Goal: Task Accomplishment & Management: Use online tool/utility

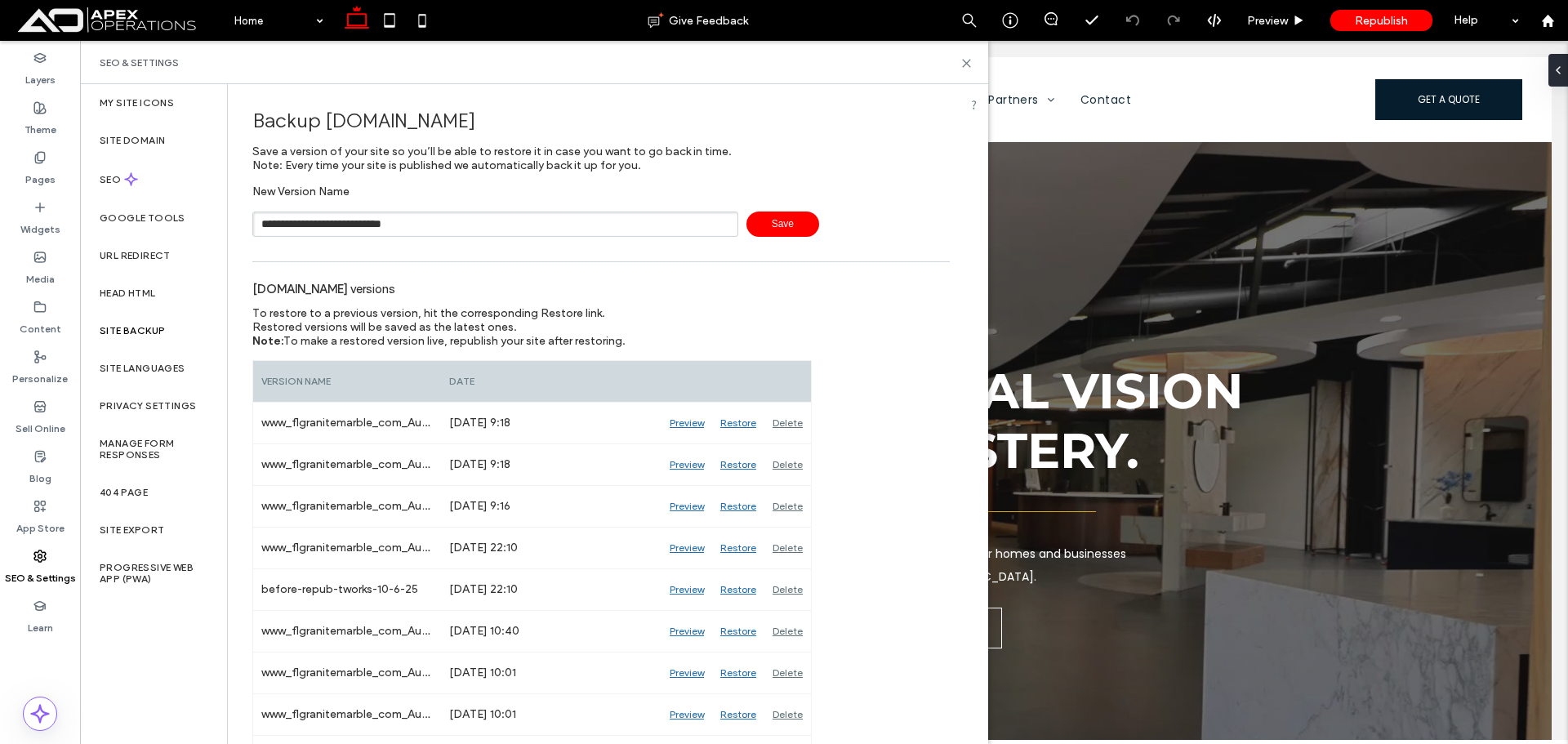
type input "**********"
click at [761, 217] on span "Save" at bounding box center [783, 224] width 73 height 25
click at [963, 63] on icon at bounding box center [967, 63] width 12 height 12
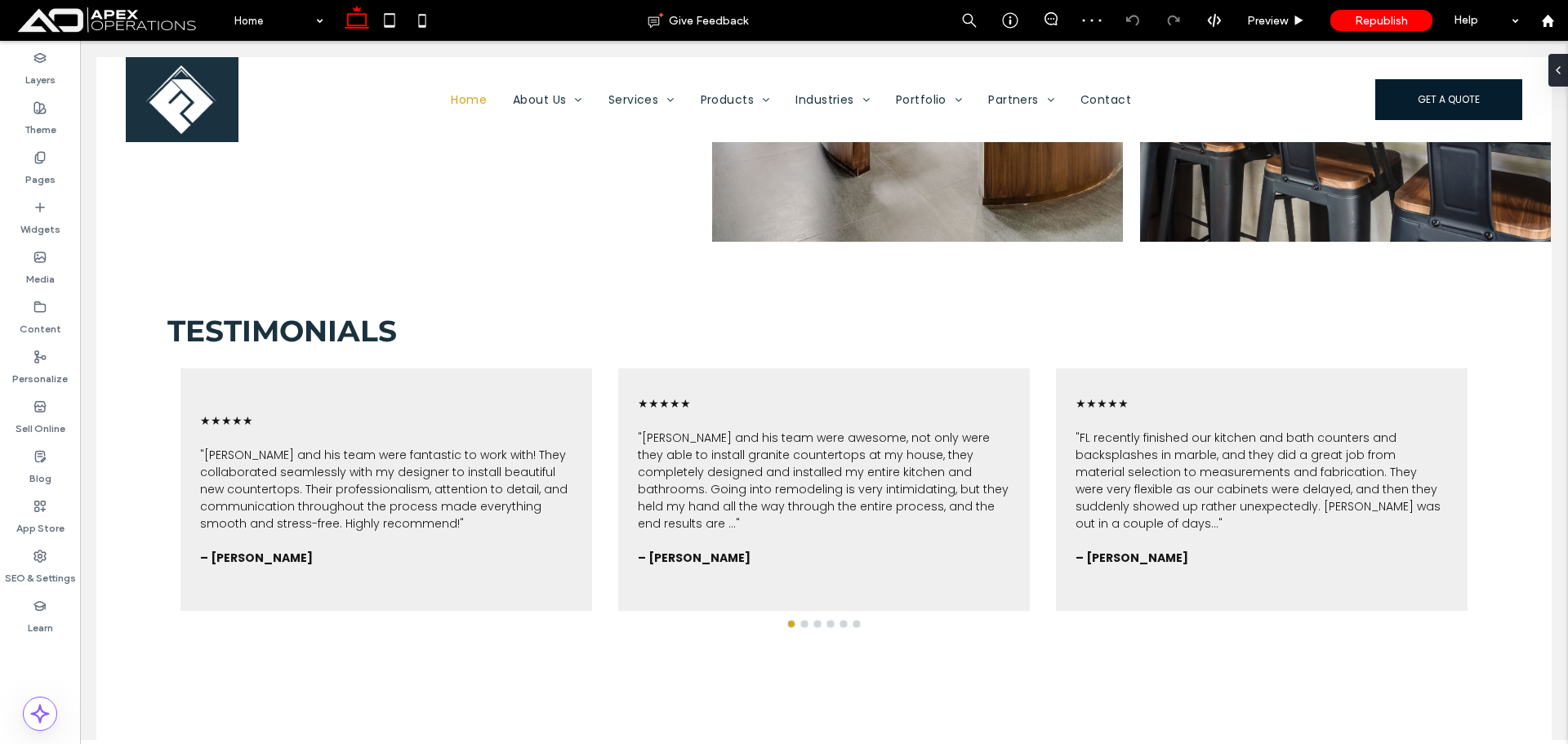
scroll to position [7396, 0]
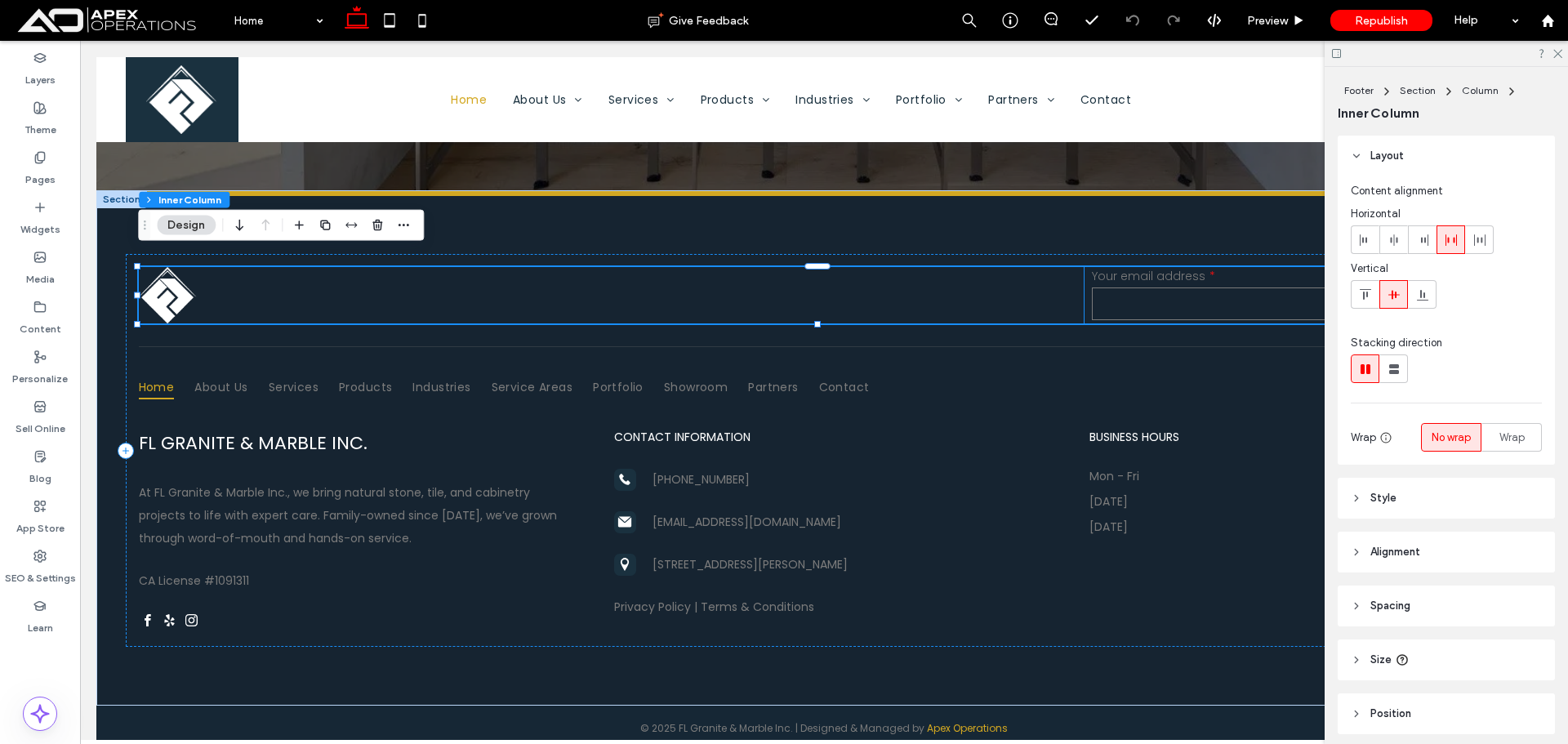
click at [1474, 287] on div "******" at bounding box center [1429, 303] width 147 height 33
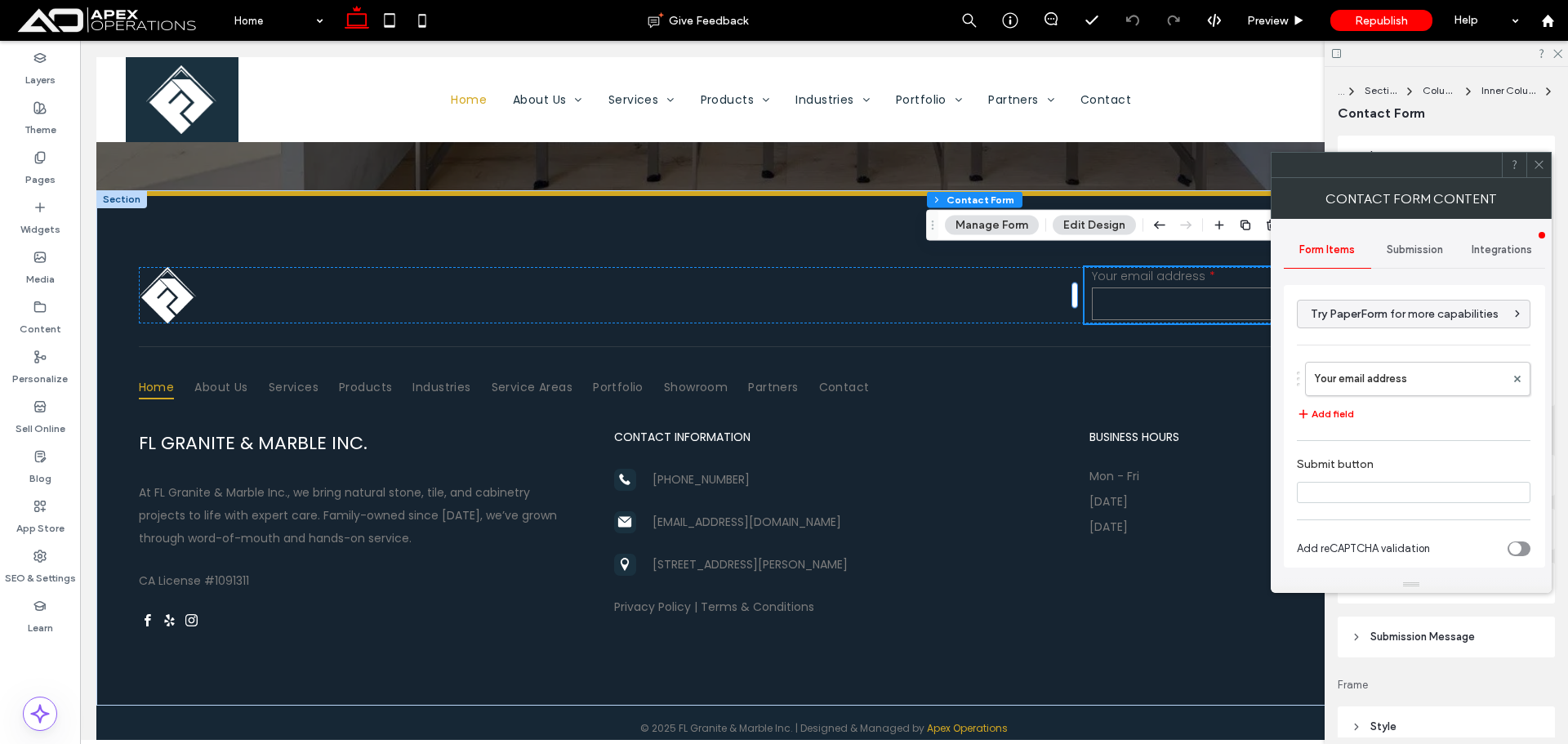
type input "******"
type input "**********"
type input "*"
type input "***"
type input "*"
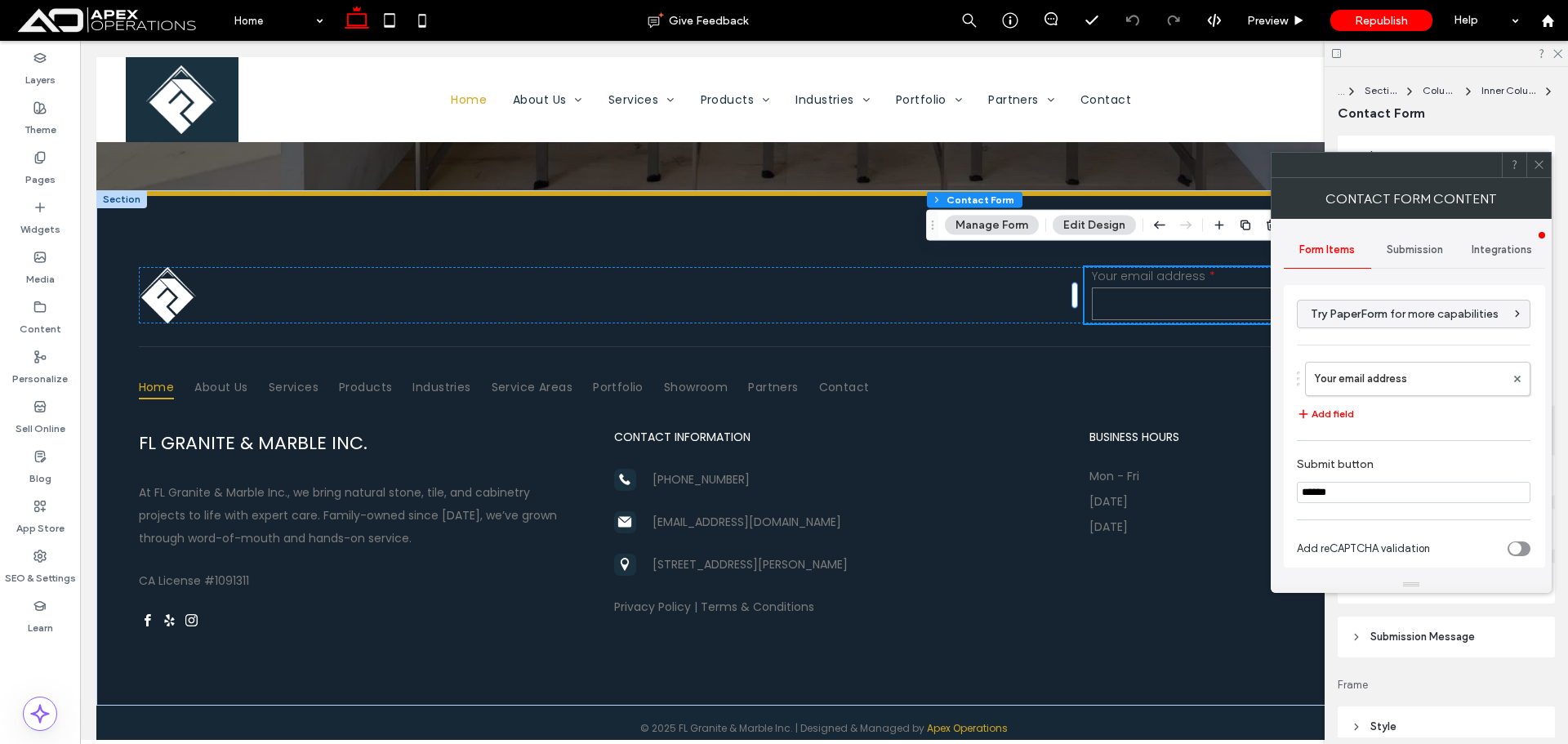
type input "***"
click at [1548, 169] on div at bounding box center [1538, 165] width 25 height 25
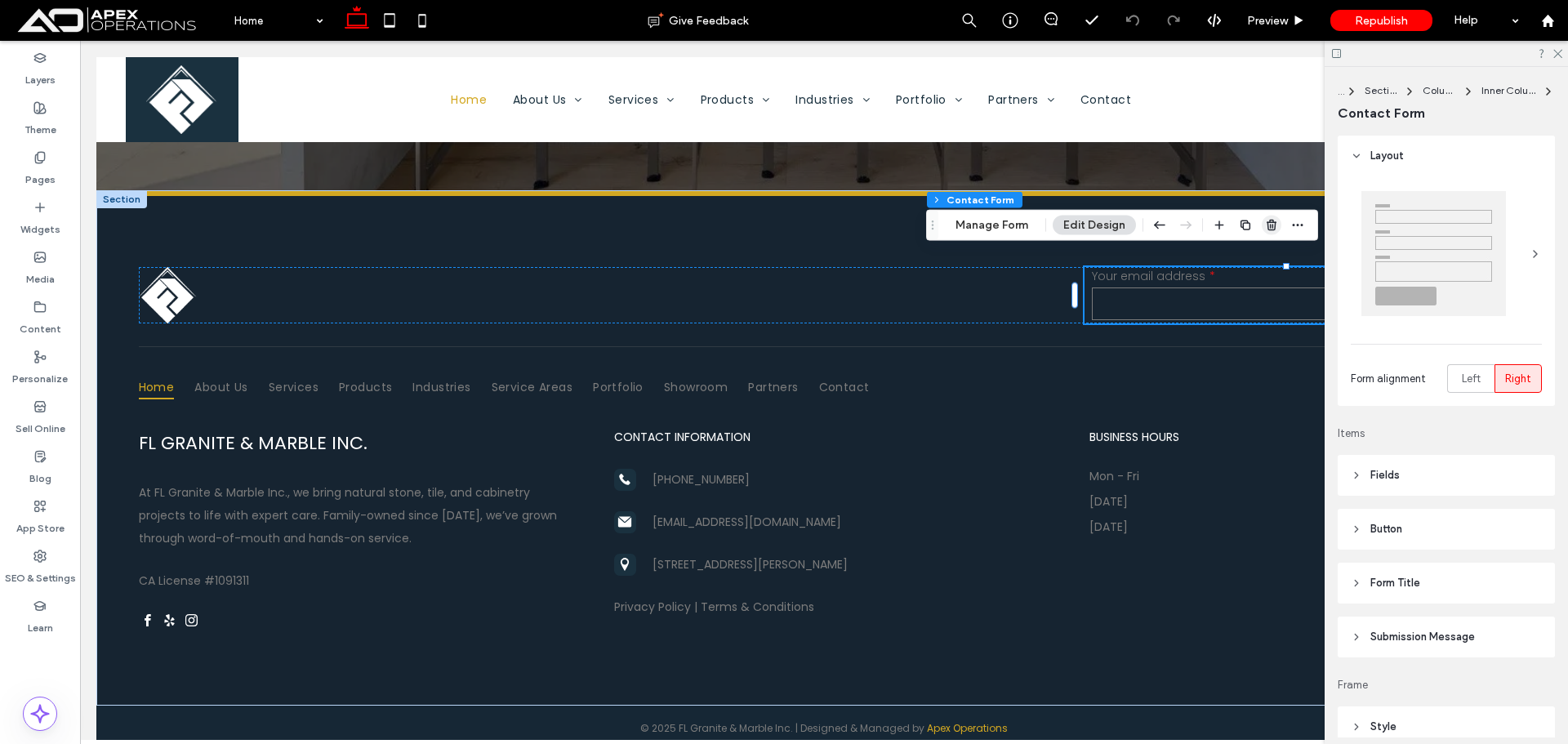
click at [1271, 225] on use "button" at bounding box center [1272, 225] width 10 height 11
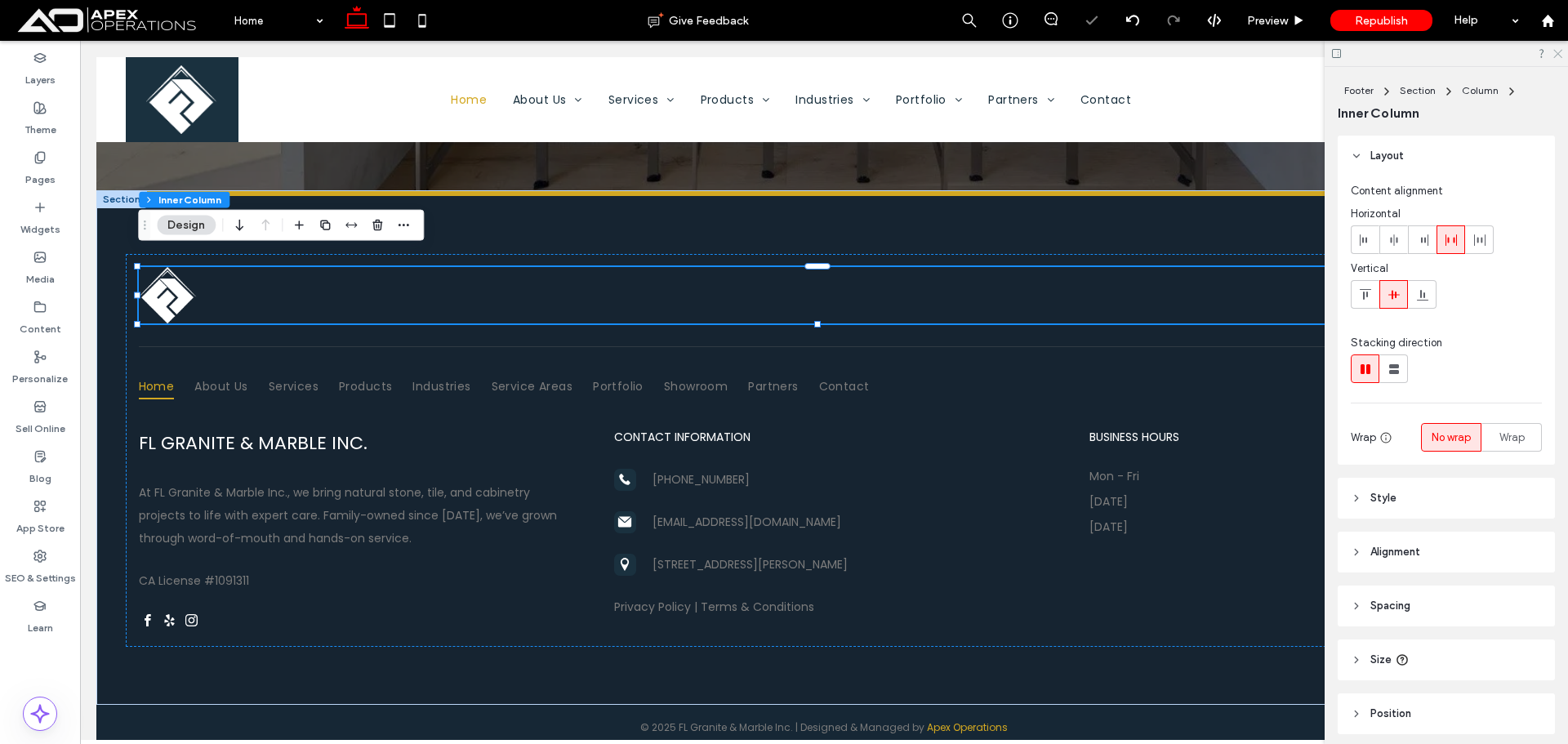
drag, startPoint x: 1555, startPoint y: 48, endPoint x: 1089, endPoint y: 178, distance: 483.8
click at [1555, 48] on icon at bounding box center [1557, 53] width 11 height 11
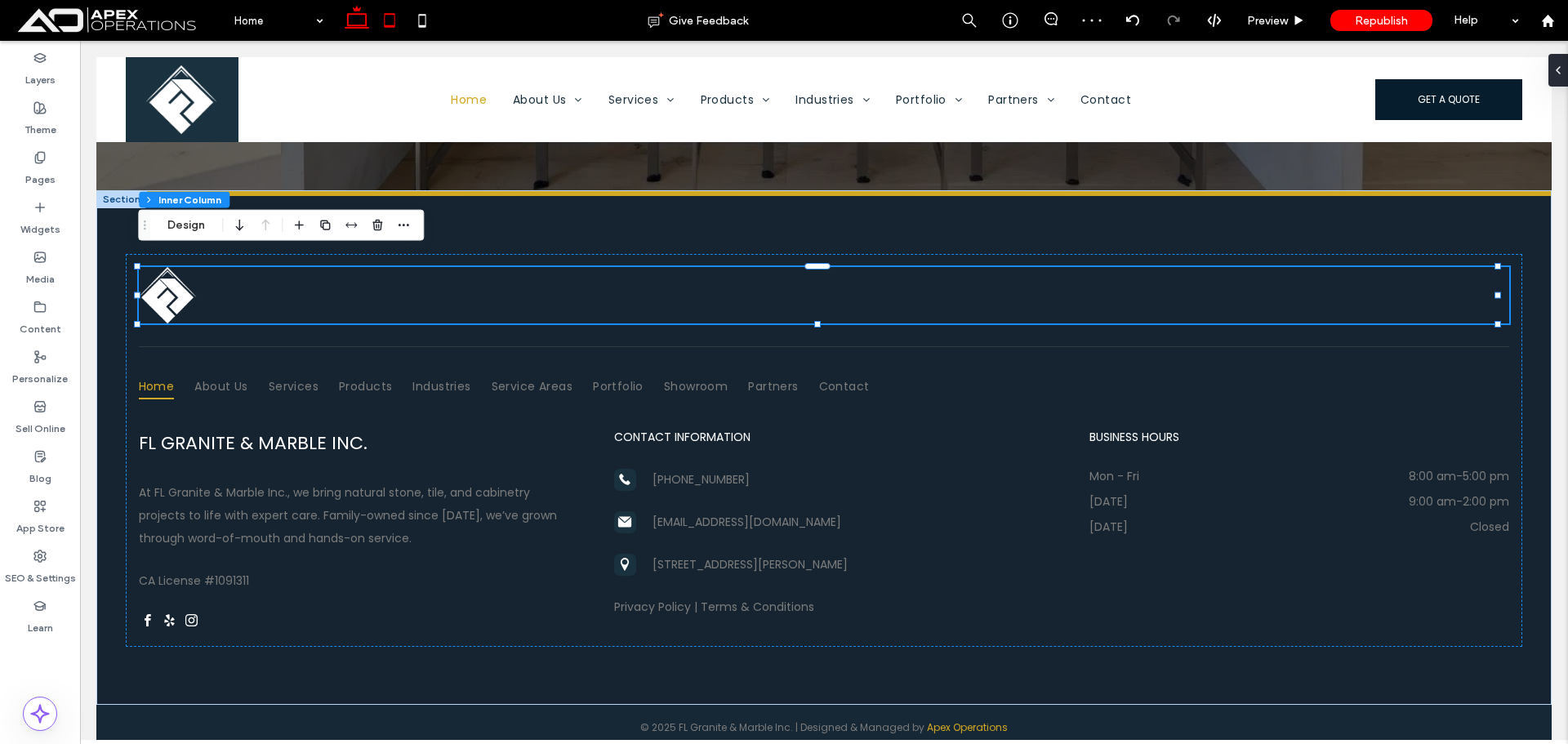
click at [397, 18] on icon at bounding box center [389, 20] width 33 height 33
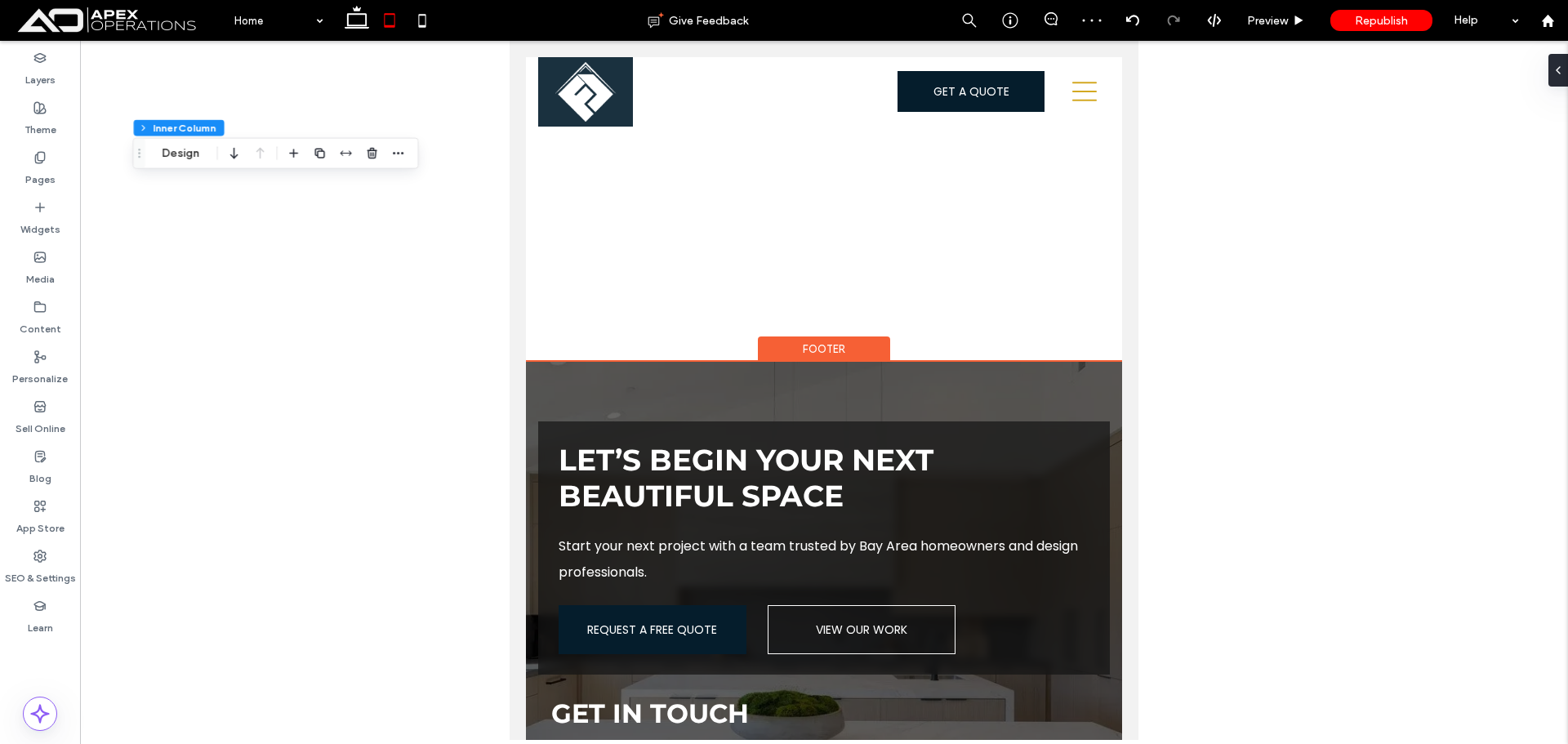
scroll to position [9367, 0]
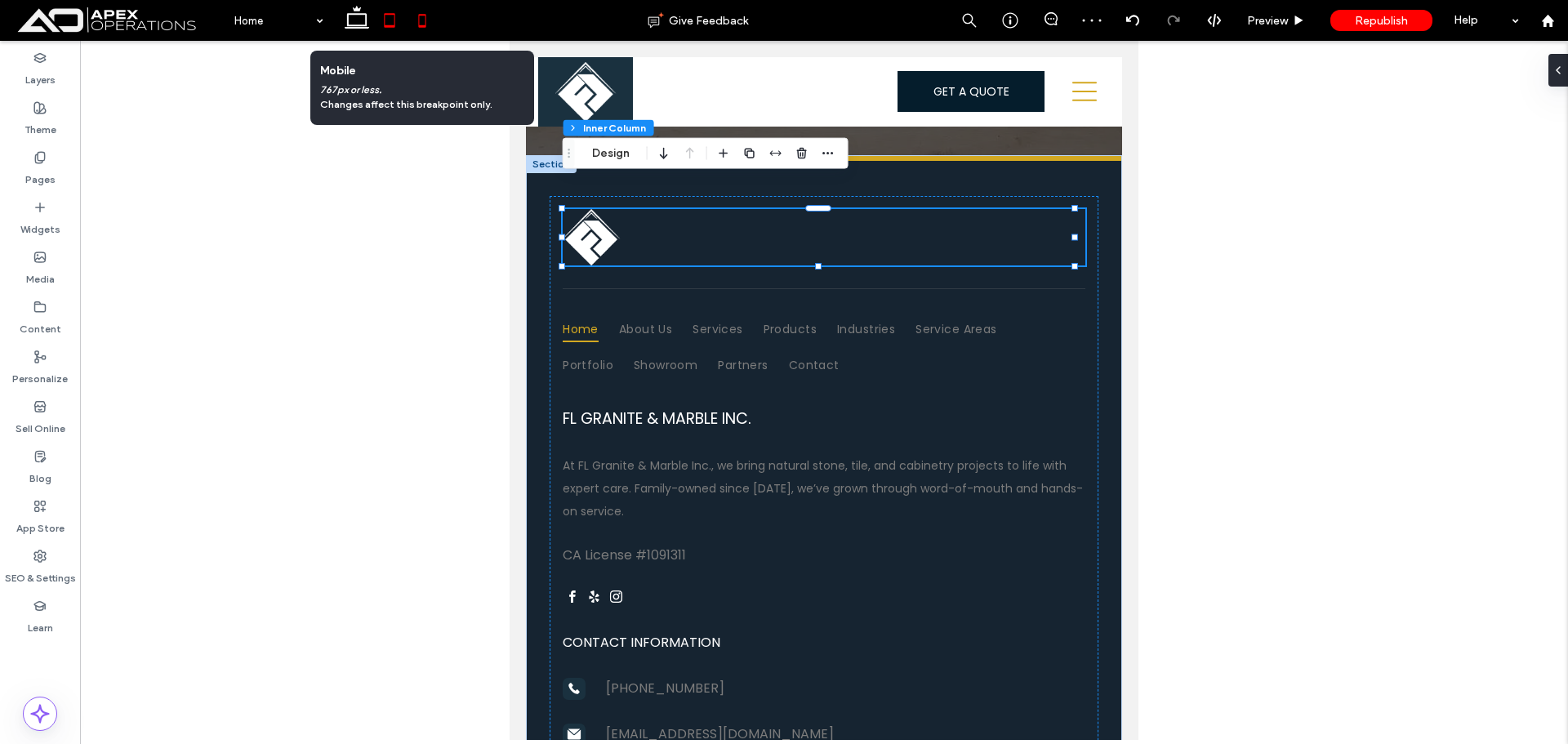
click at [416, 25] on icon at bounding box center [422, 20] width 33 height 33
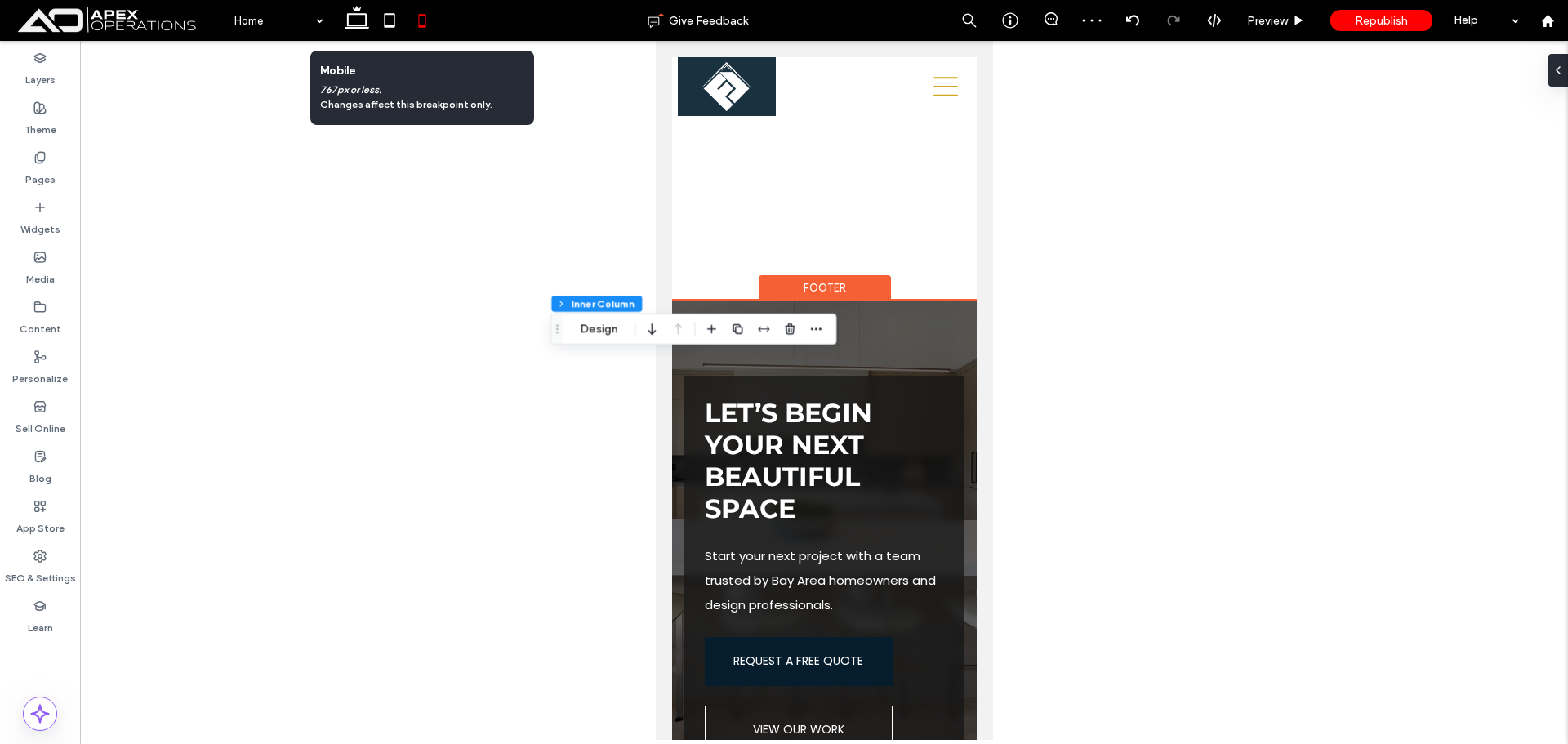
type input "**"
type input "****"
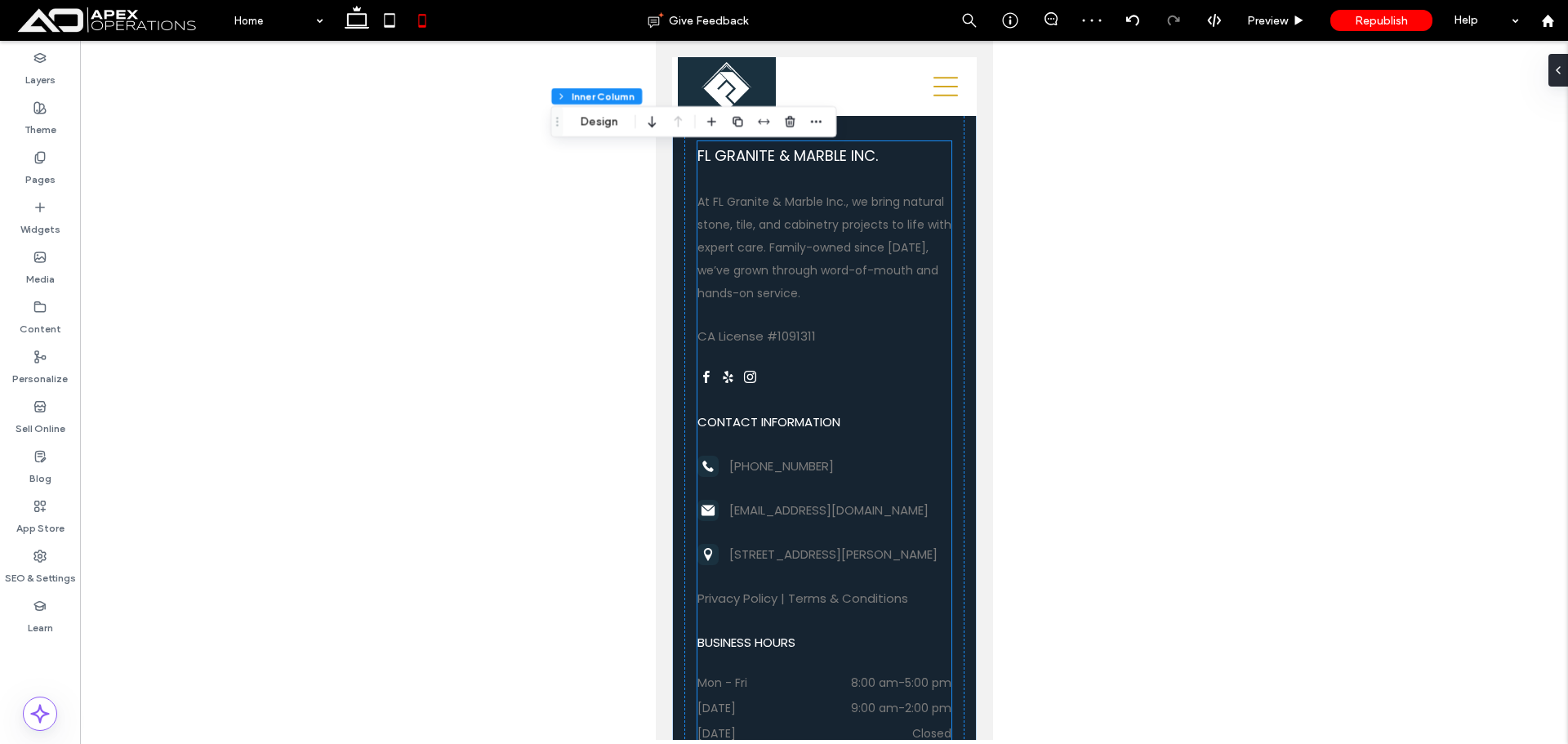
scroll to position [10517, 0]
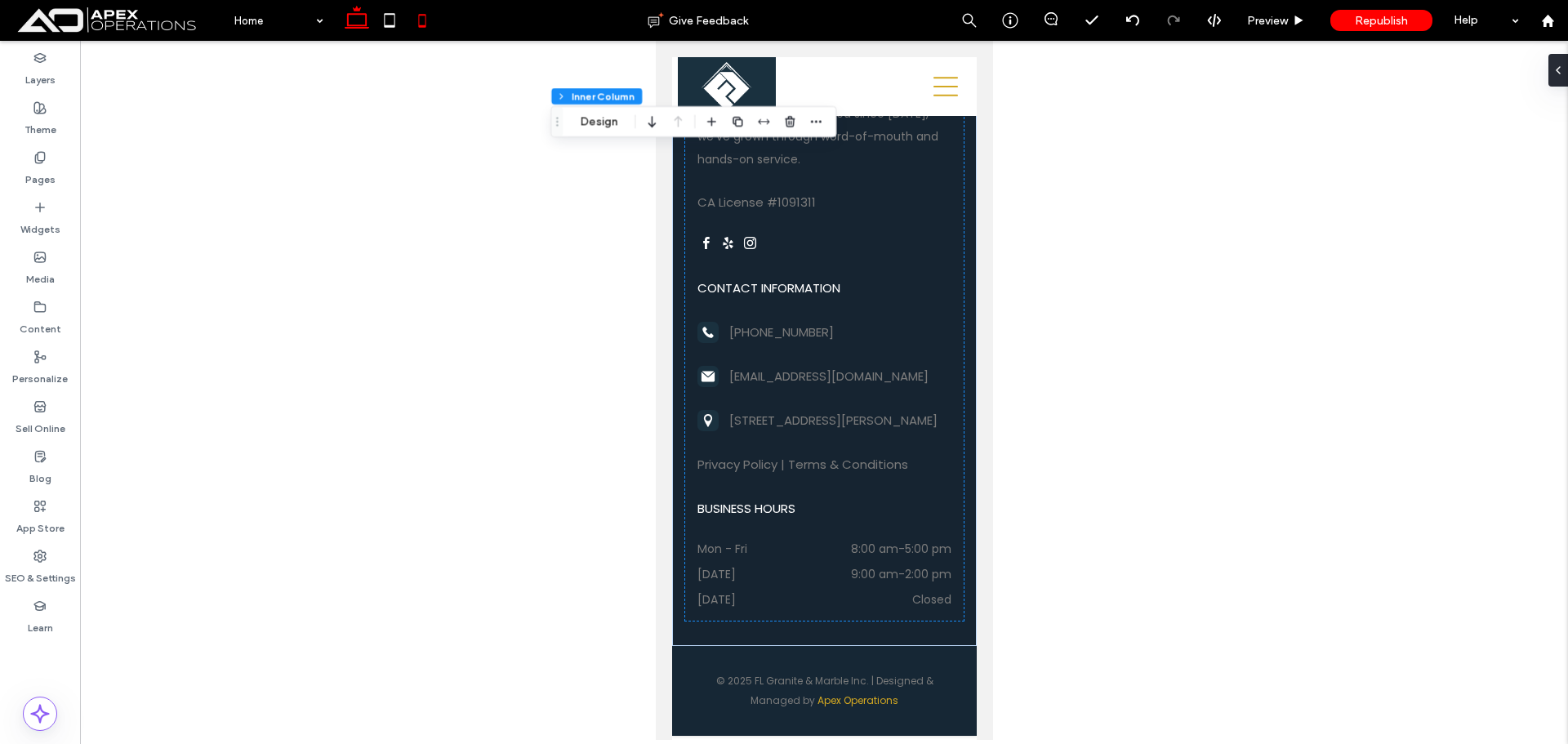
click at [365, 26] on icon at bounding box center [357, 20] width 33 height 33
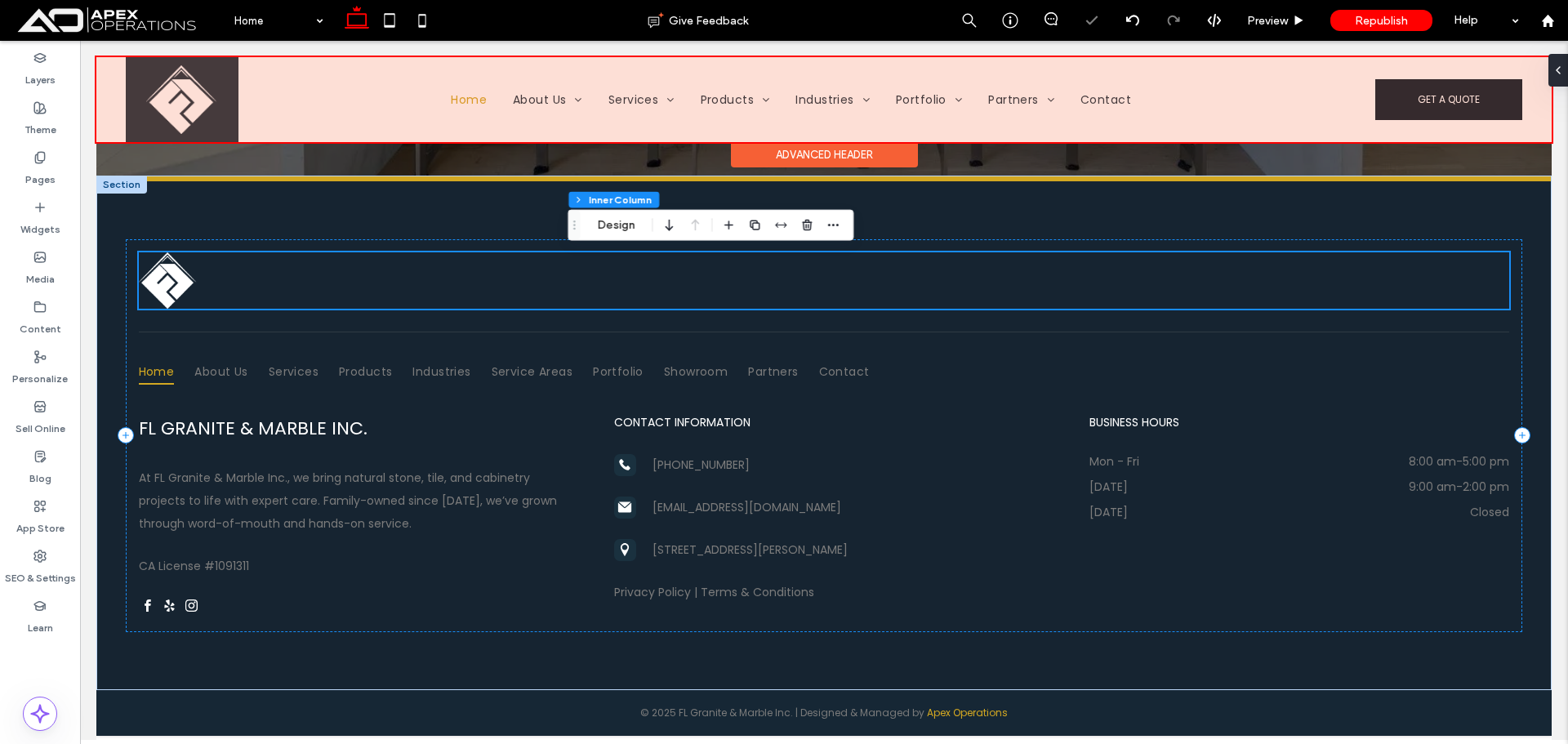
type input "*"
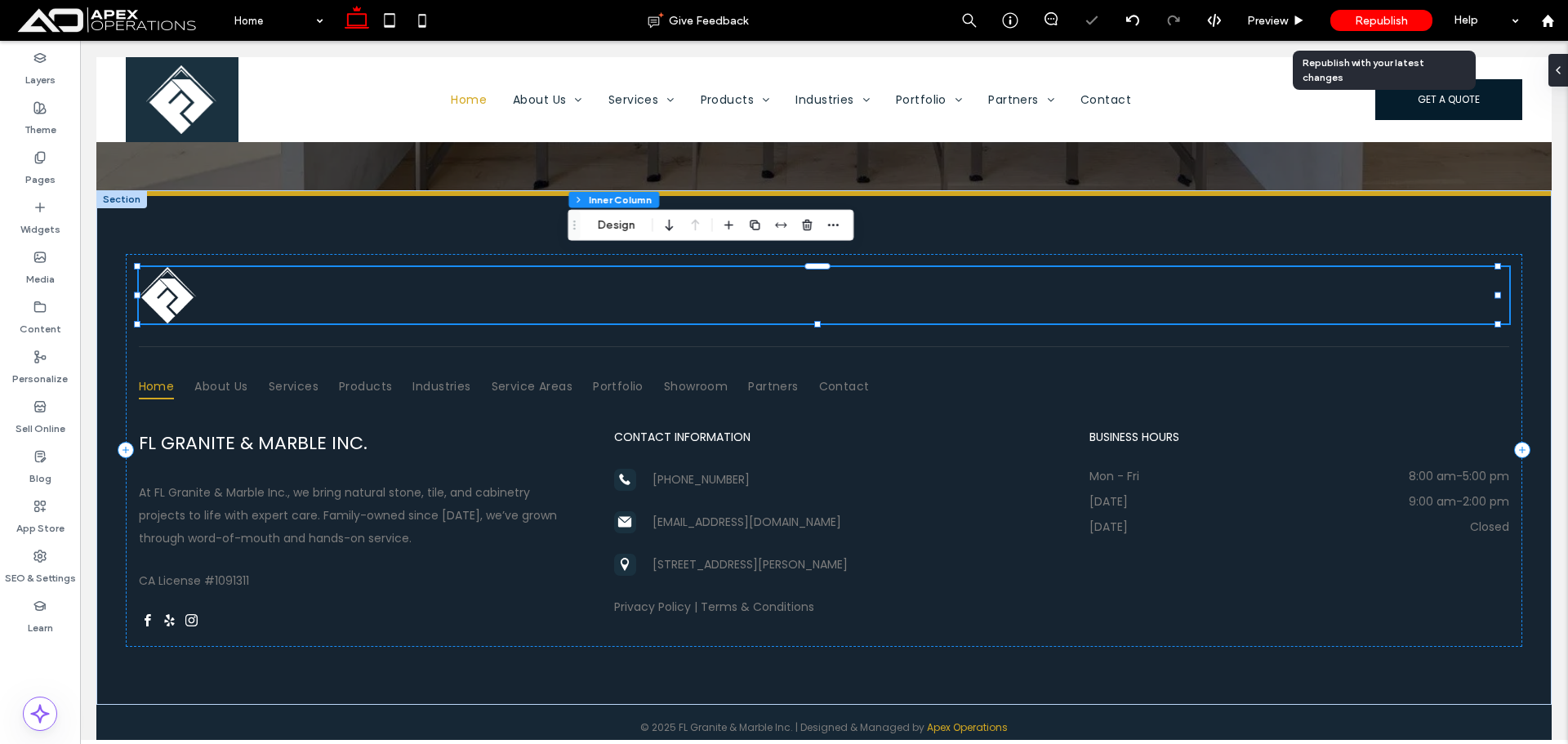
click at [1370, 21] on span "Republish" at bounding box center [1381, 20] width 53 height 14
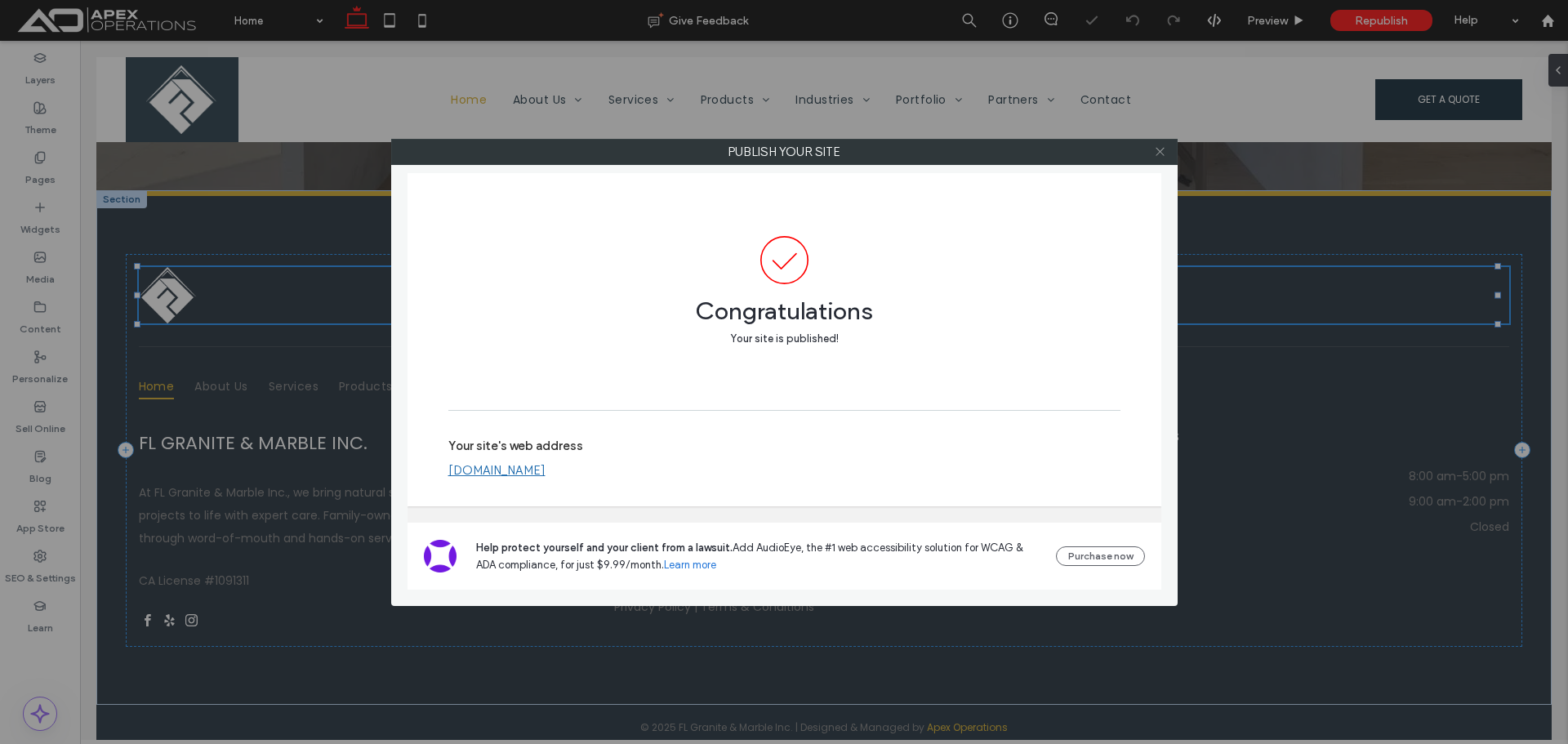
click at [1164, 152] on icon at bounding box center [1160, 151] width 12 height 12
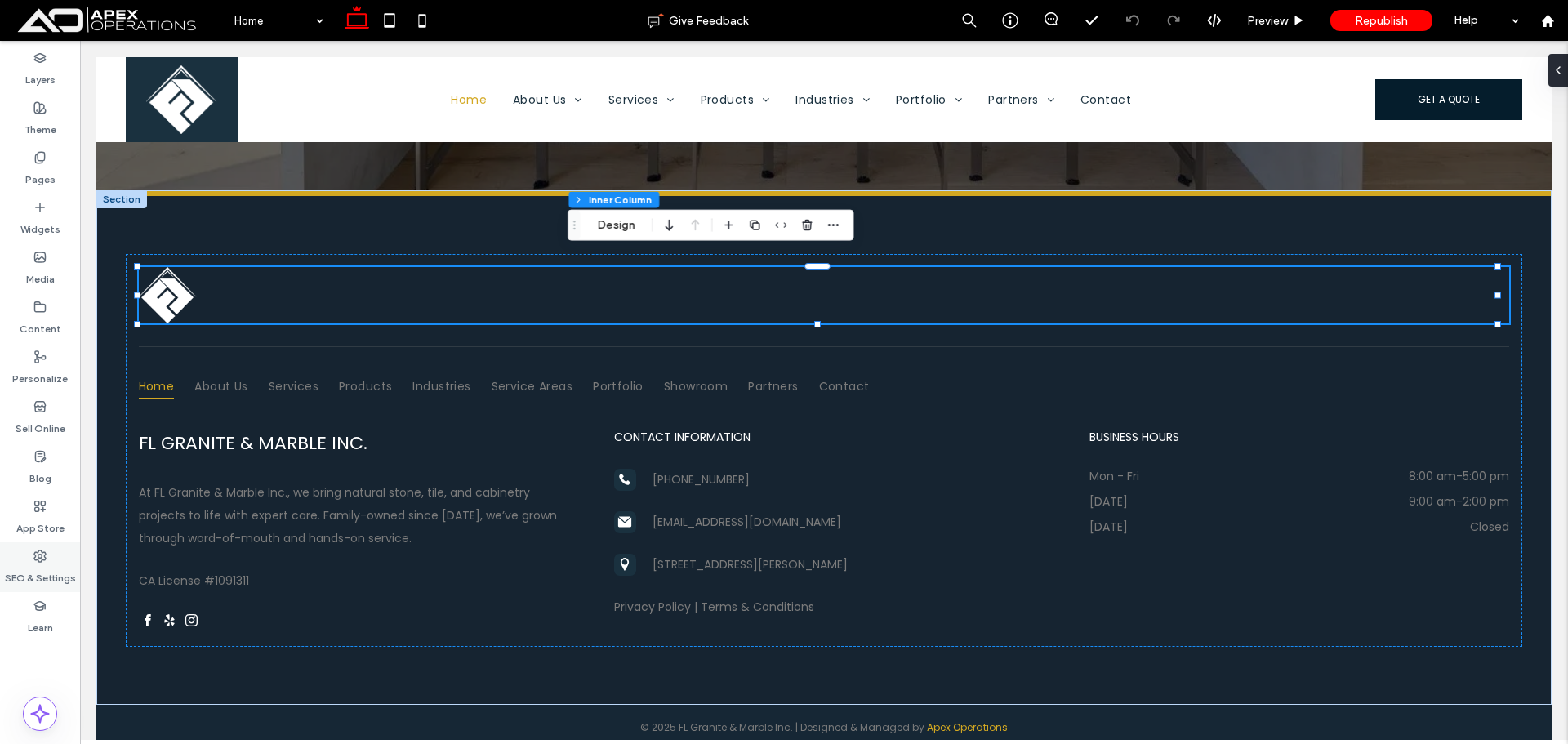
click at [35, 572] on label "SEO & Settings" at bounding box center [41, 574] width 71 height 23
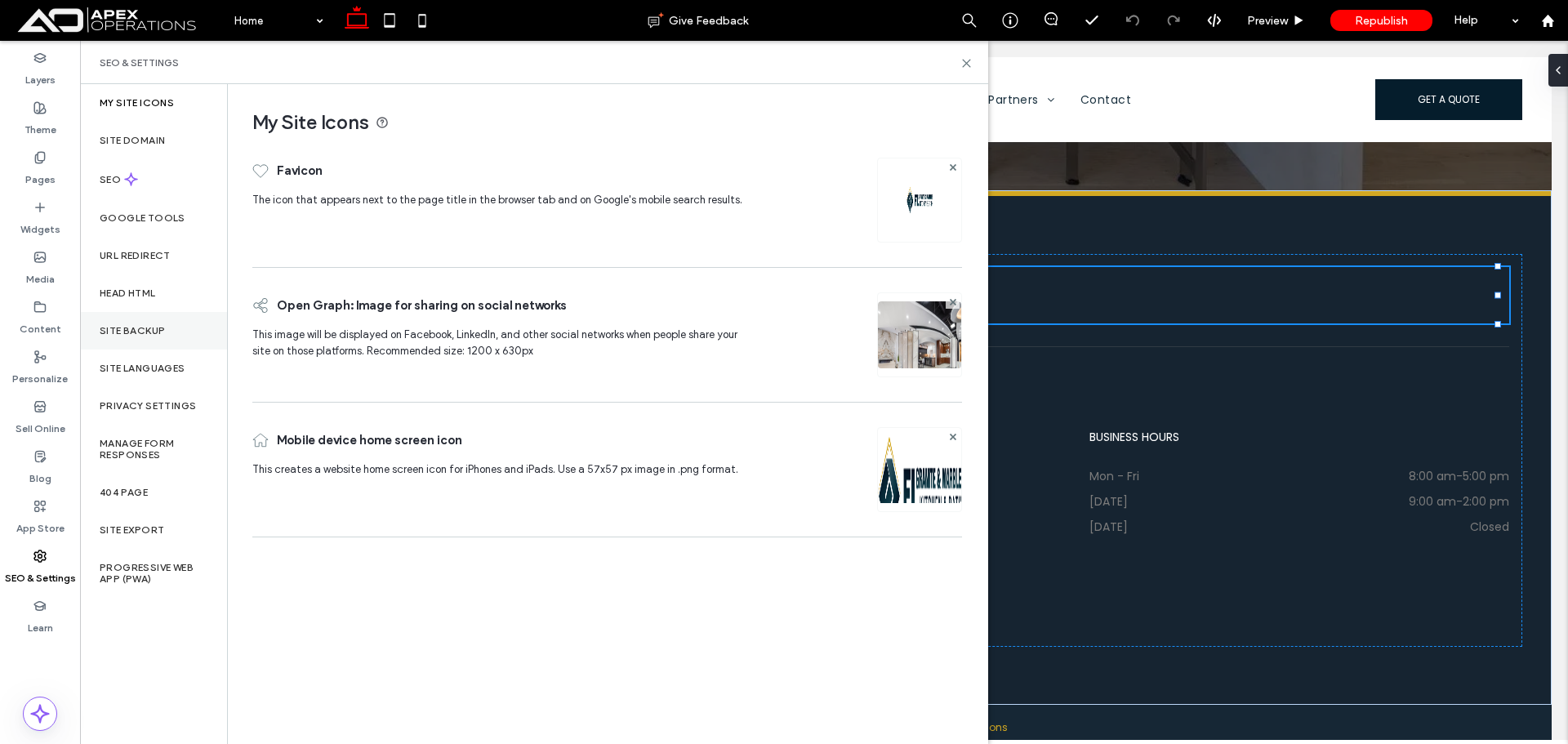
click at [139, 331] on label "Site Backup" at bounding box center [132, 330] width 65 height 11
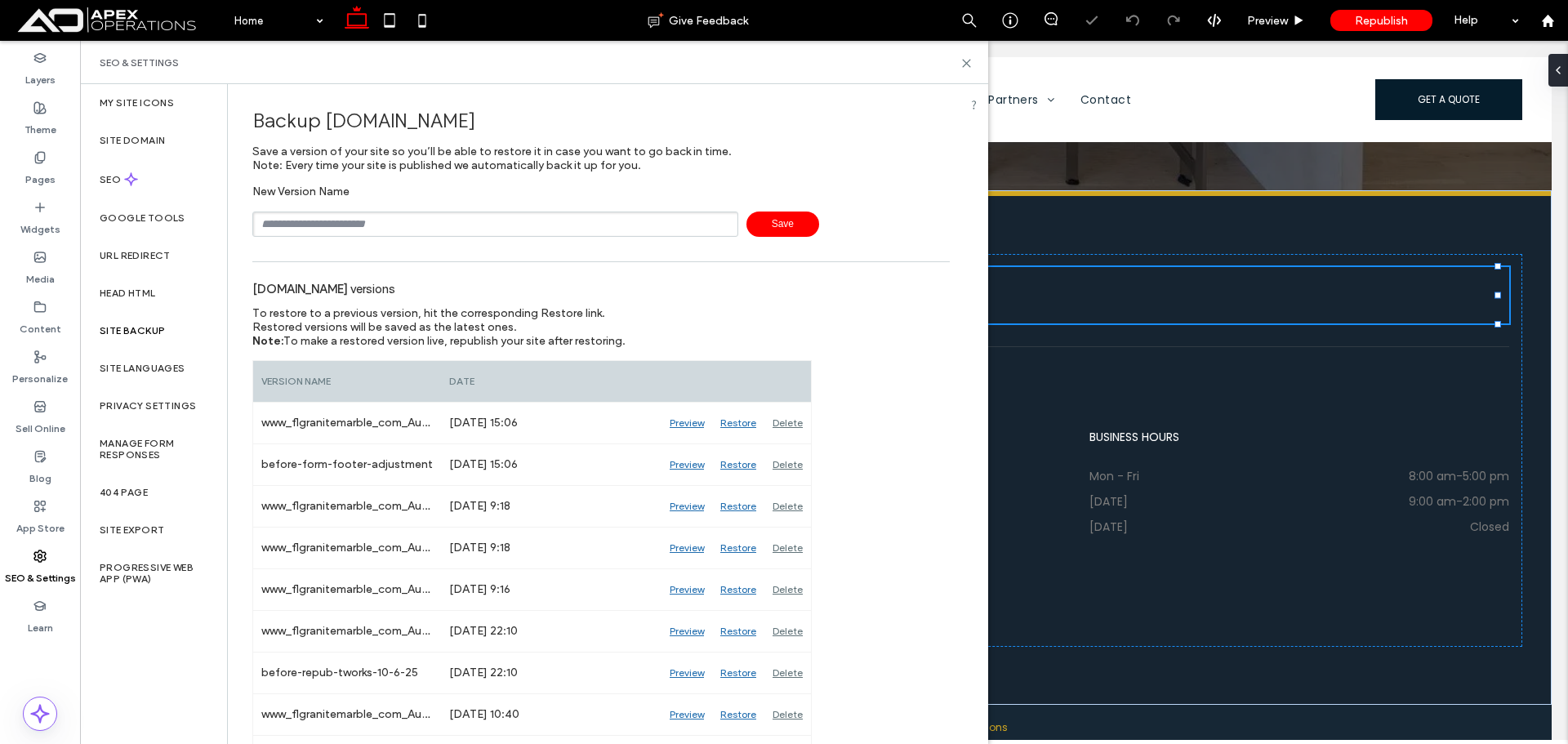
click at [402, 229] on input "text" at bounding box center [495, 224] width 486 height 25
type input "**********"
click at [757, 223] on span "Save" at bounding box center [783, 224] width 73 height 25
click at [961, 61] on icon at bounding box center [967, 63] width 12 height 12
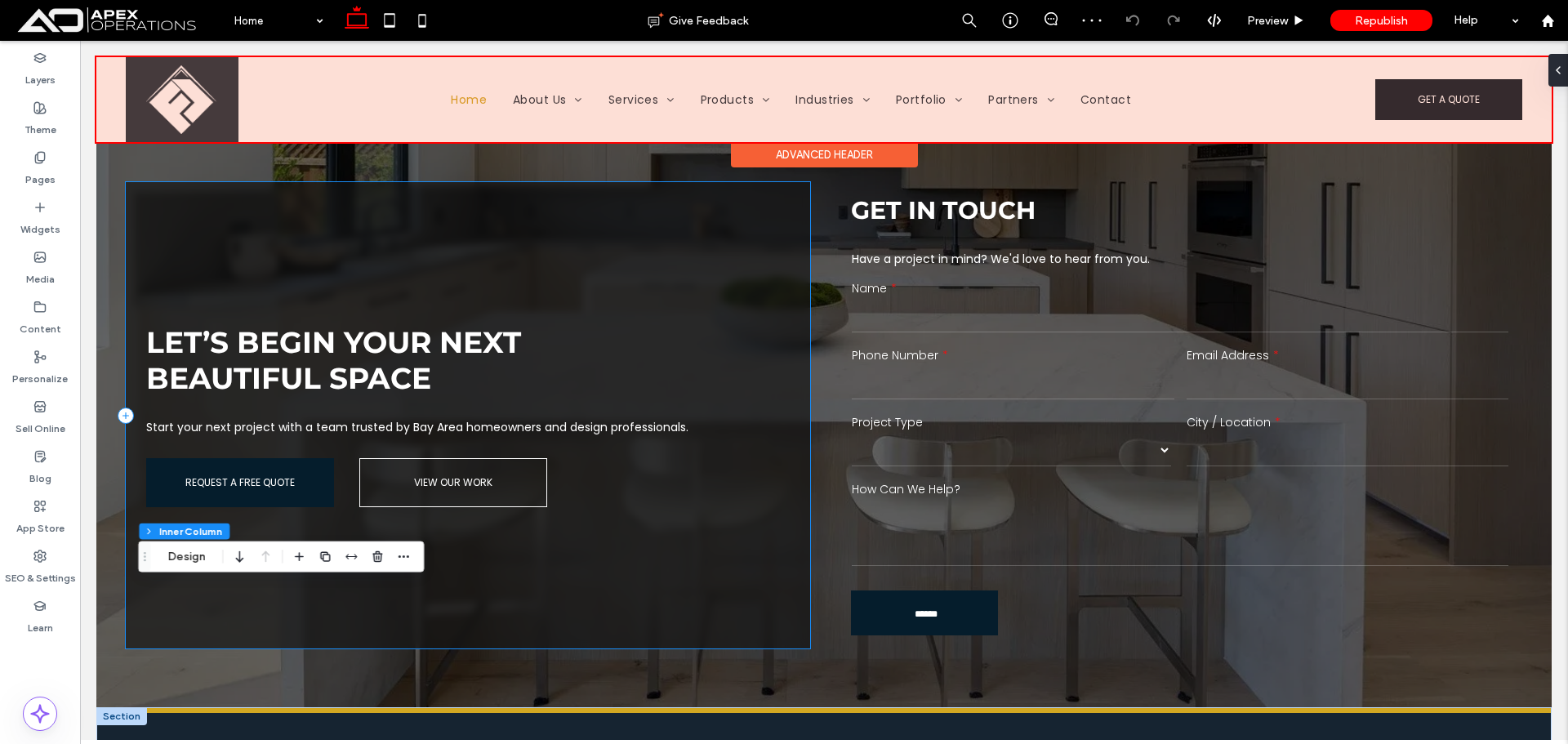
scroll to position [6660, 0]
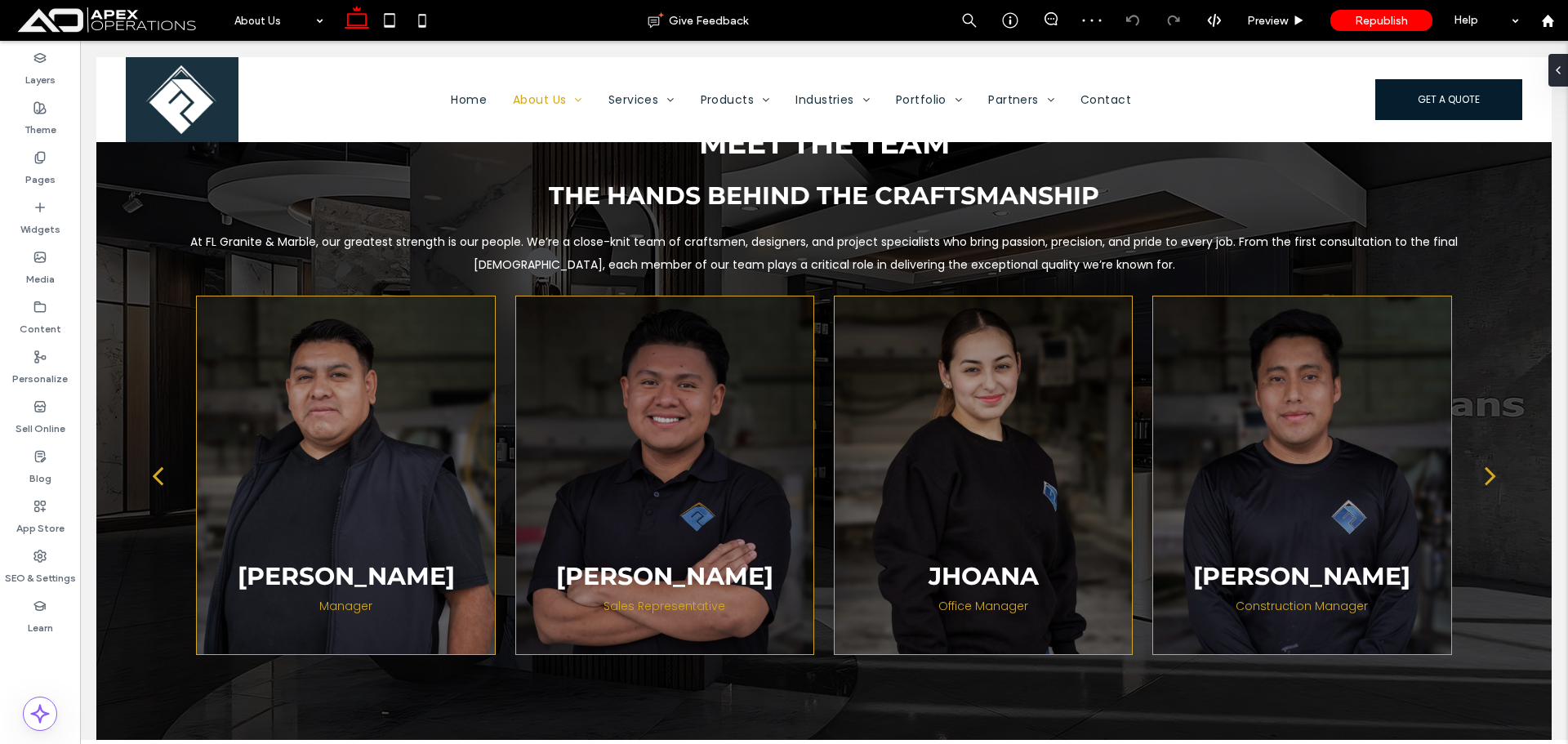
scroll to position [2533, 0]
click at [1259, 21] on span "Preview" at bounding box center [1268, 20] width 41 height 14
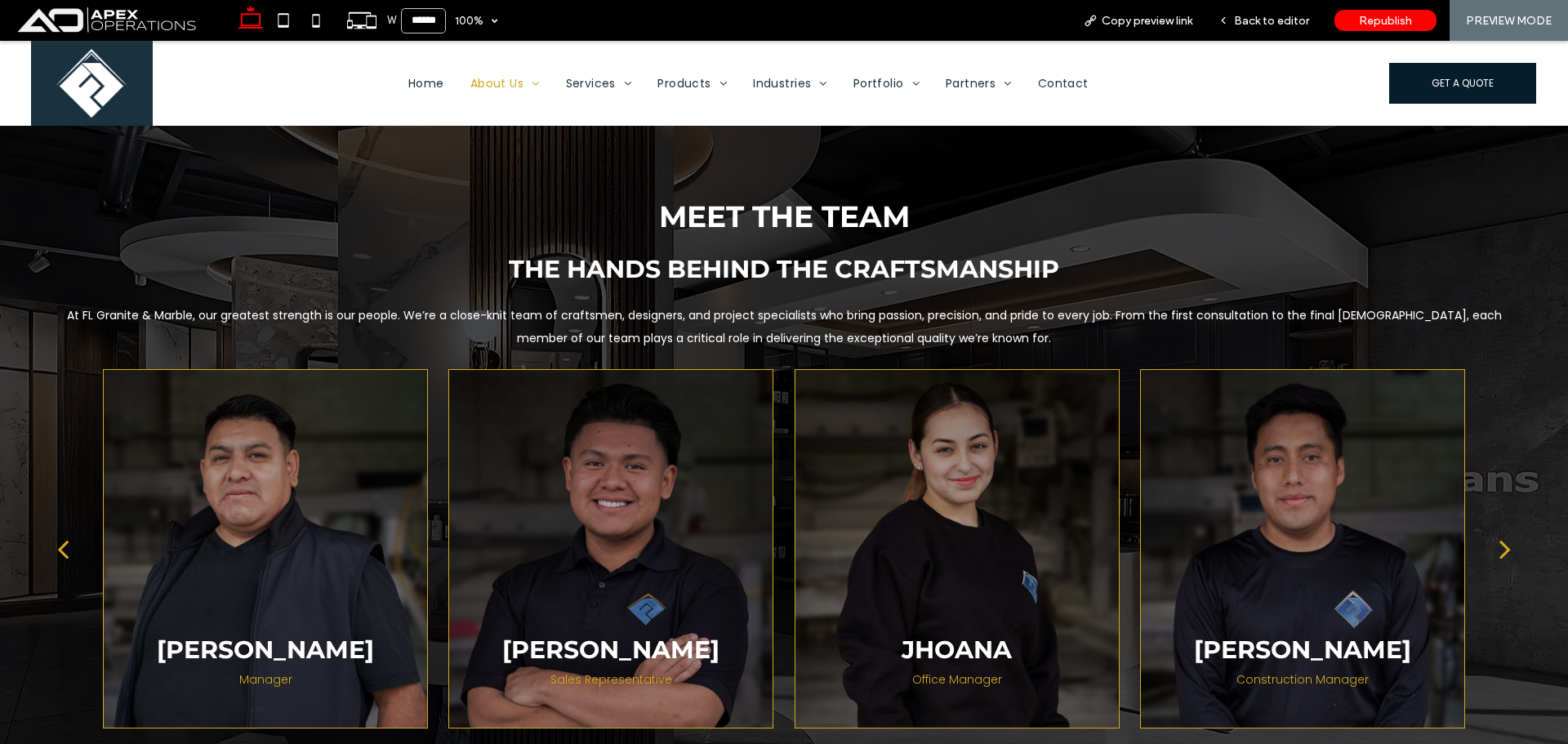
scroll to position [2655, 0]
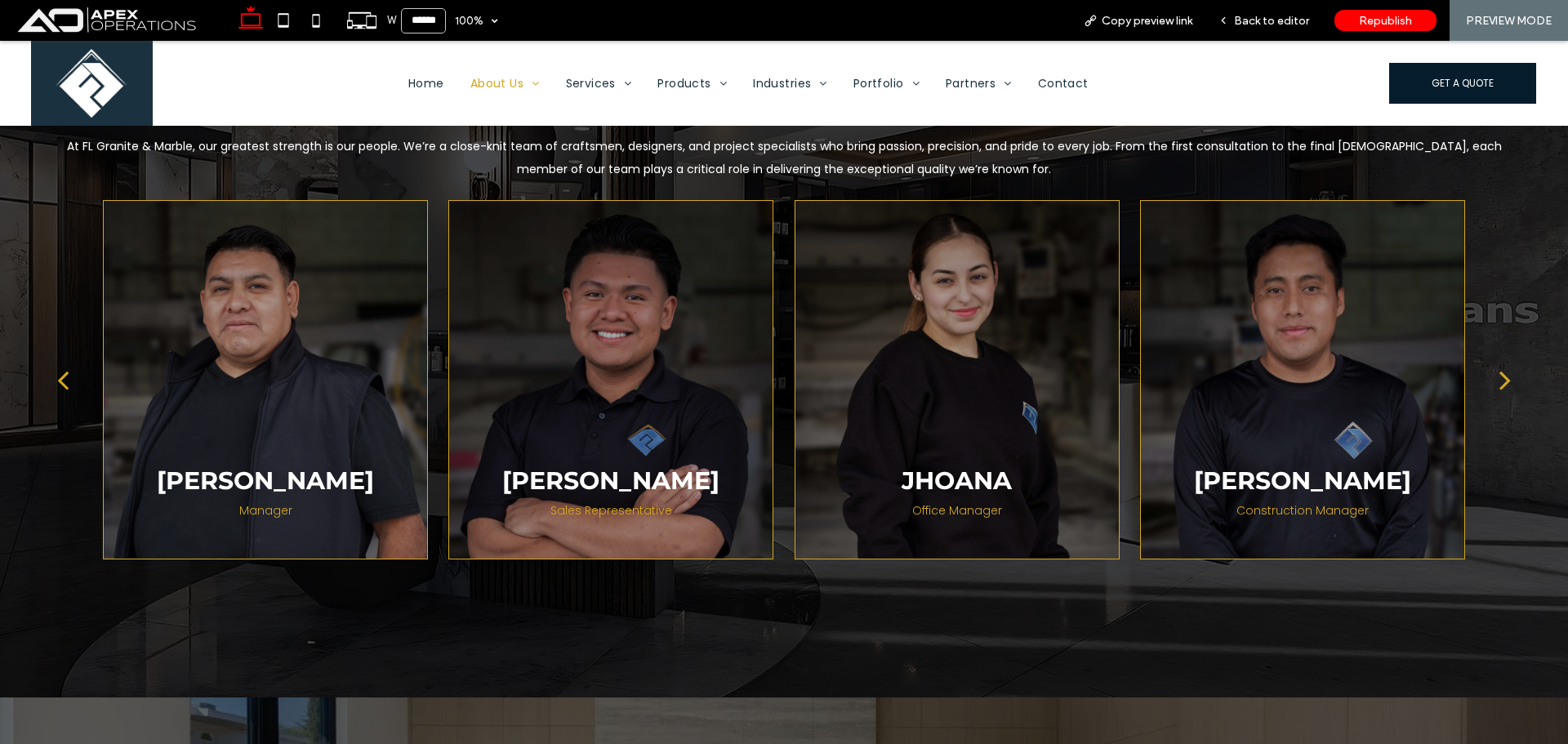
click at [1499, 372] on div "next" at bounding box center [1504, 380] width 11 height 33
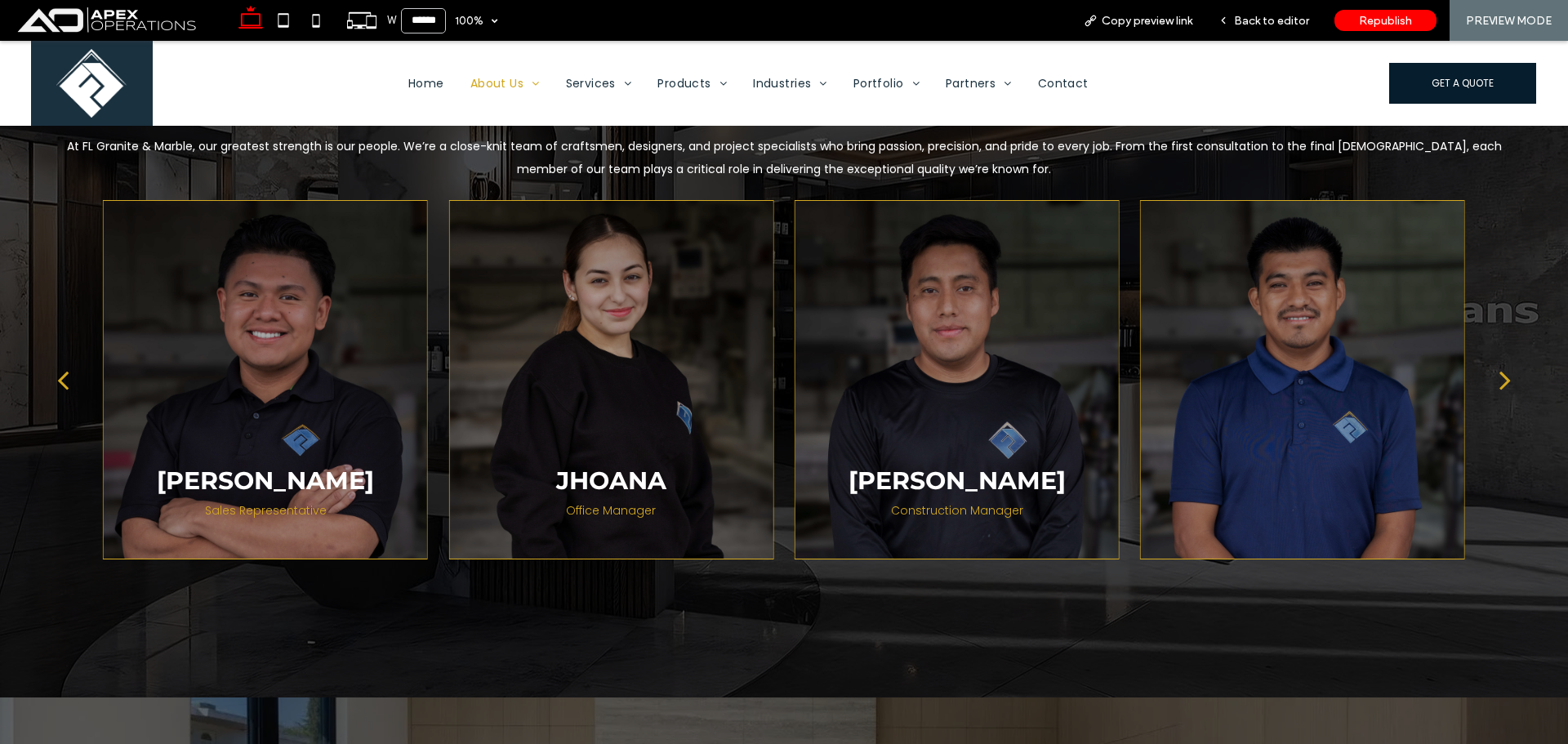
click at [1499, 372] on div "next" at bounding box center [1504, 380] width 11 height 33
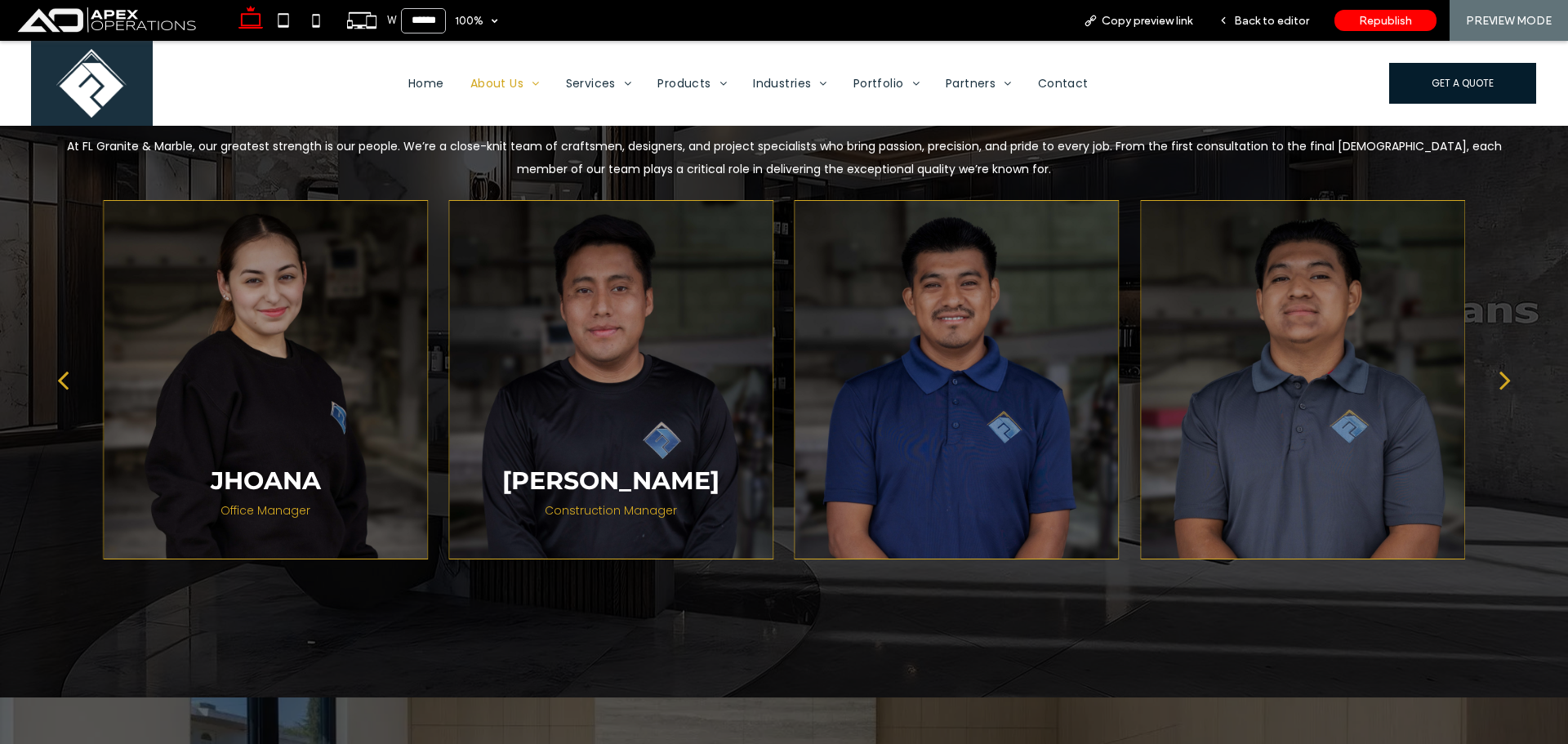
click at [1499, 372] on div "next" at bounding box center [1504, 380] width 11 height 33
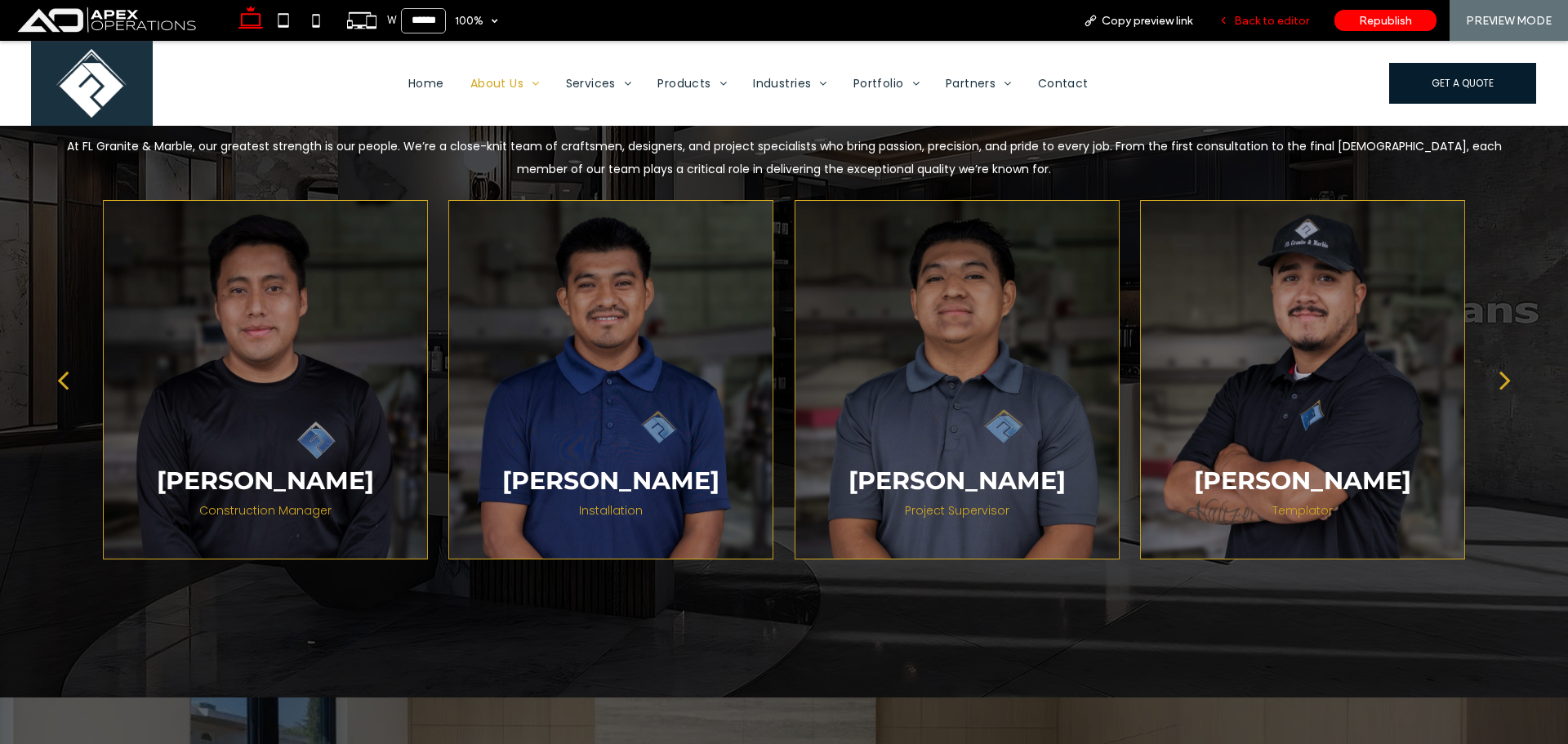
click at [1260, 20] on span "Back to editor" at bounding box center [1271, 20] width 75 height 14
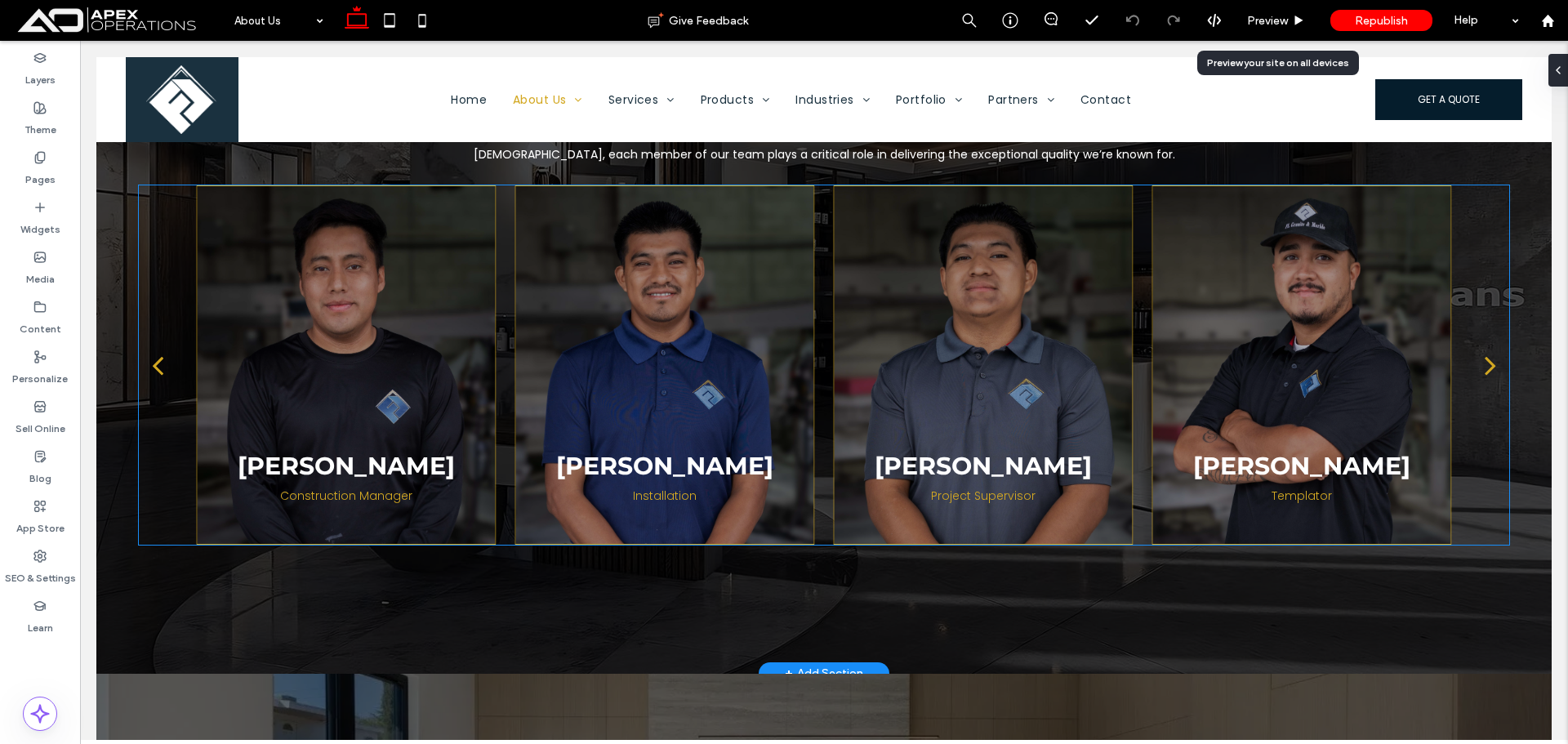
scroll to position [2615, 0]
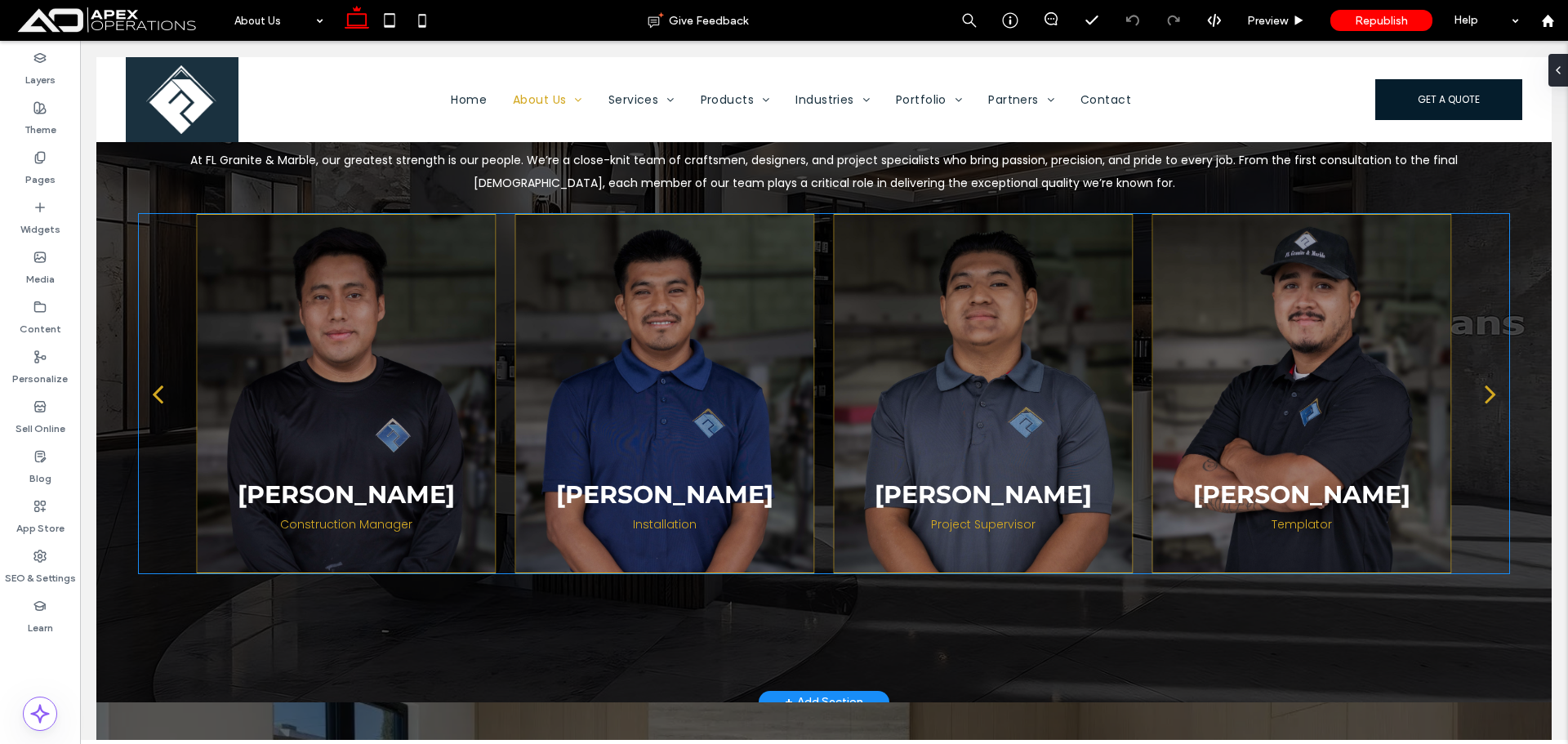
click at [1142, 359] on div "Luis Templator" at bounding box center [1302, 394] width 319 height 360
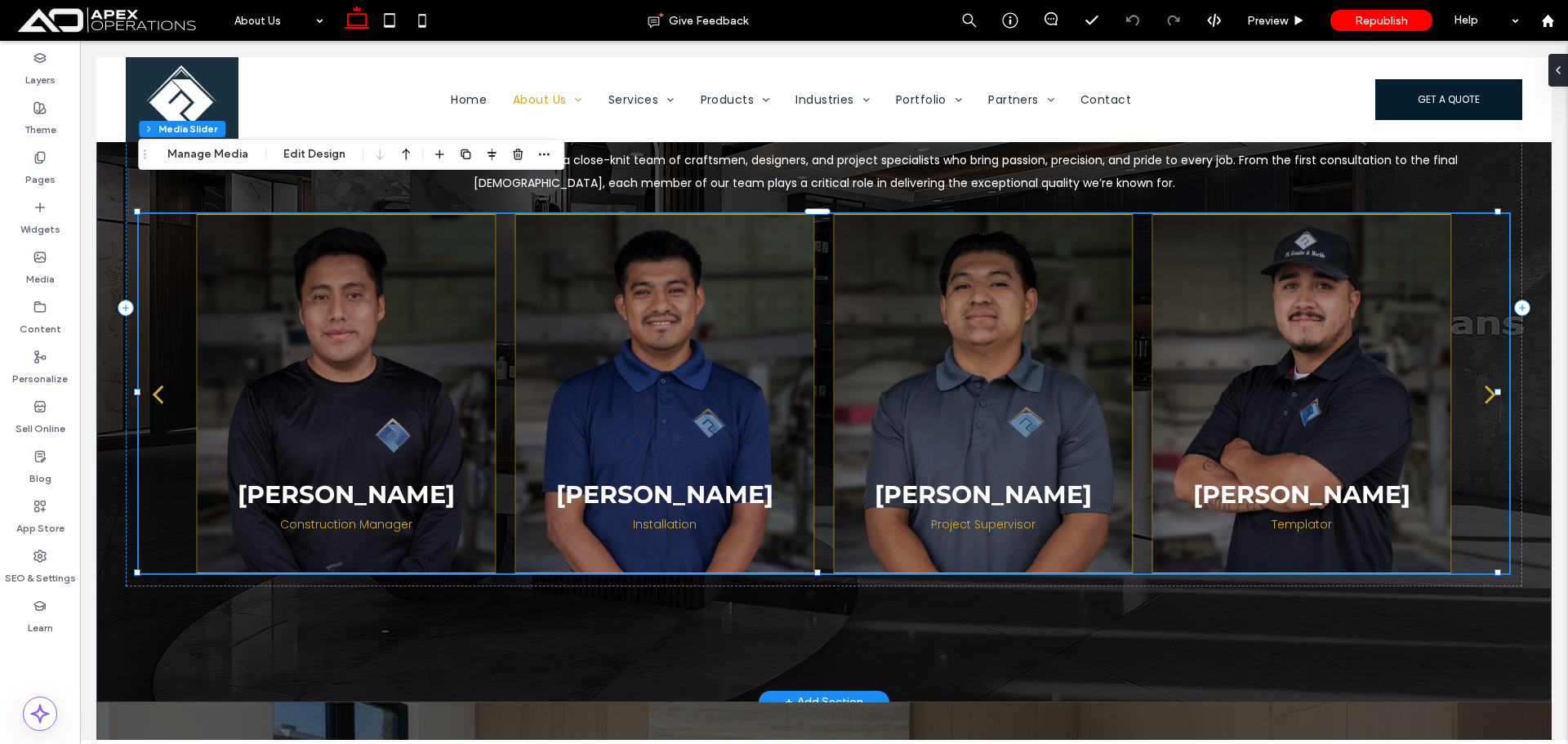
click at [1142, 359] on div "Luis Templator" at bounding box center [1302, 394] width 319 height 360
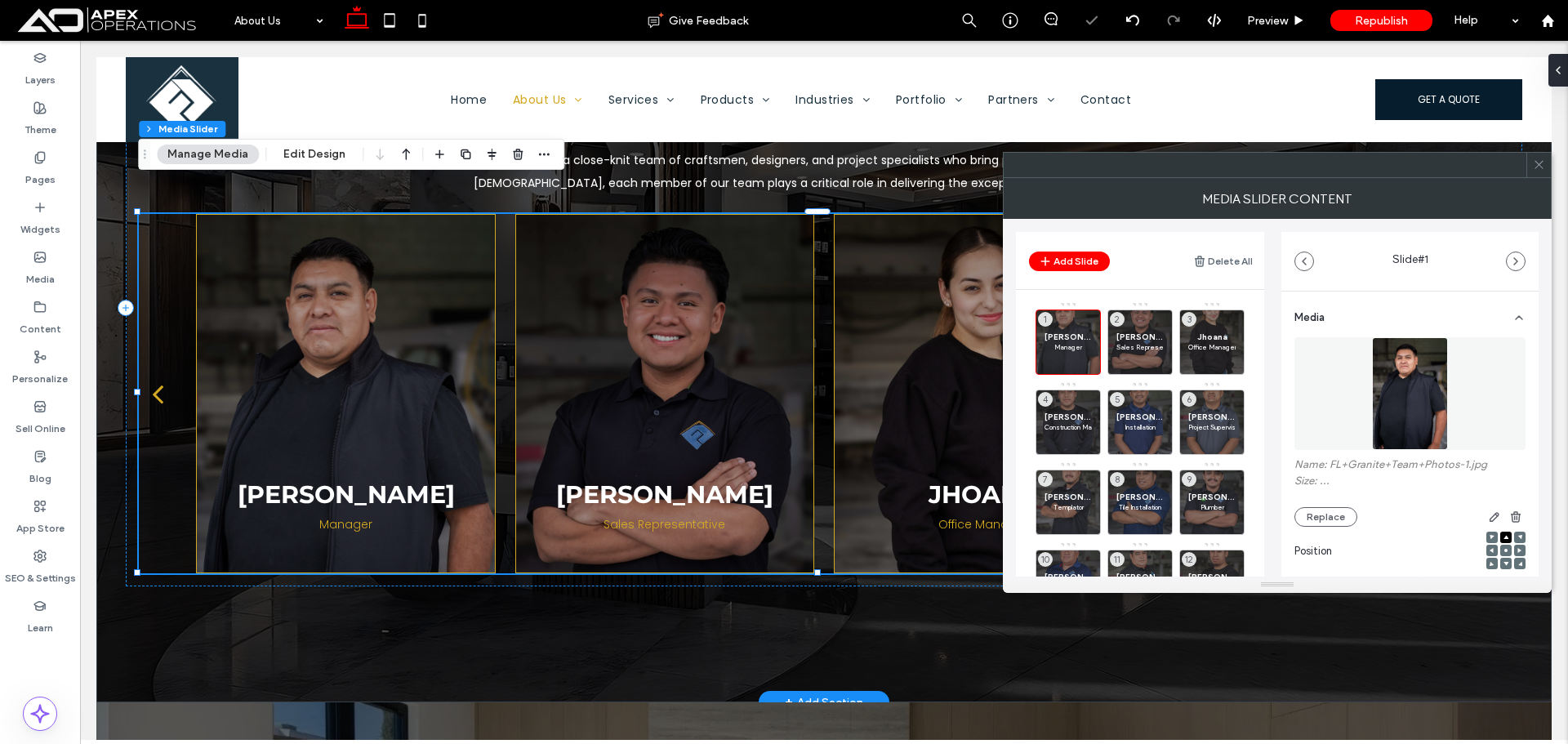
click at [1538, 165] on icon at bounding box center [1539, 165] width 12 height 12
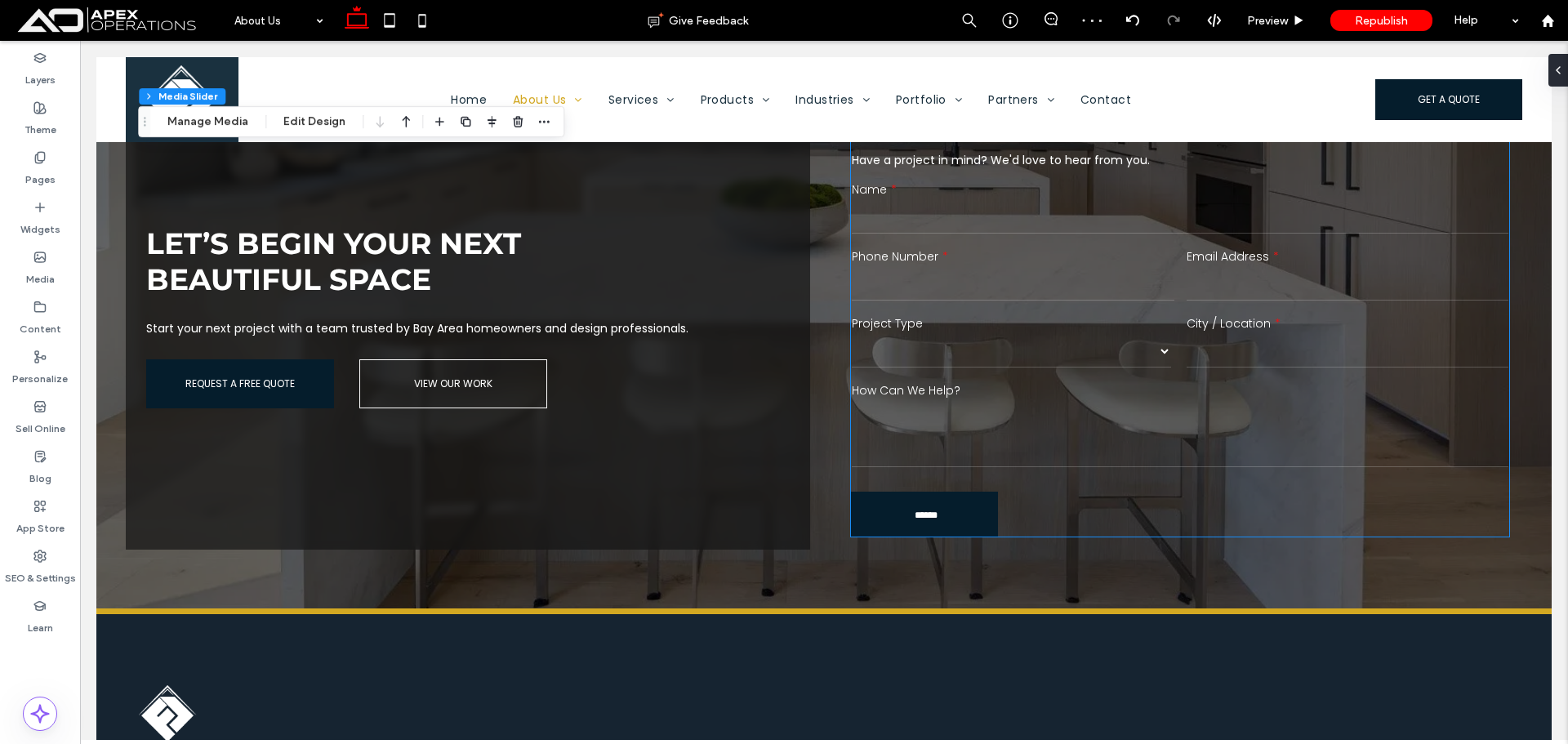
scroll to position [3105, 0]
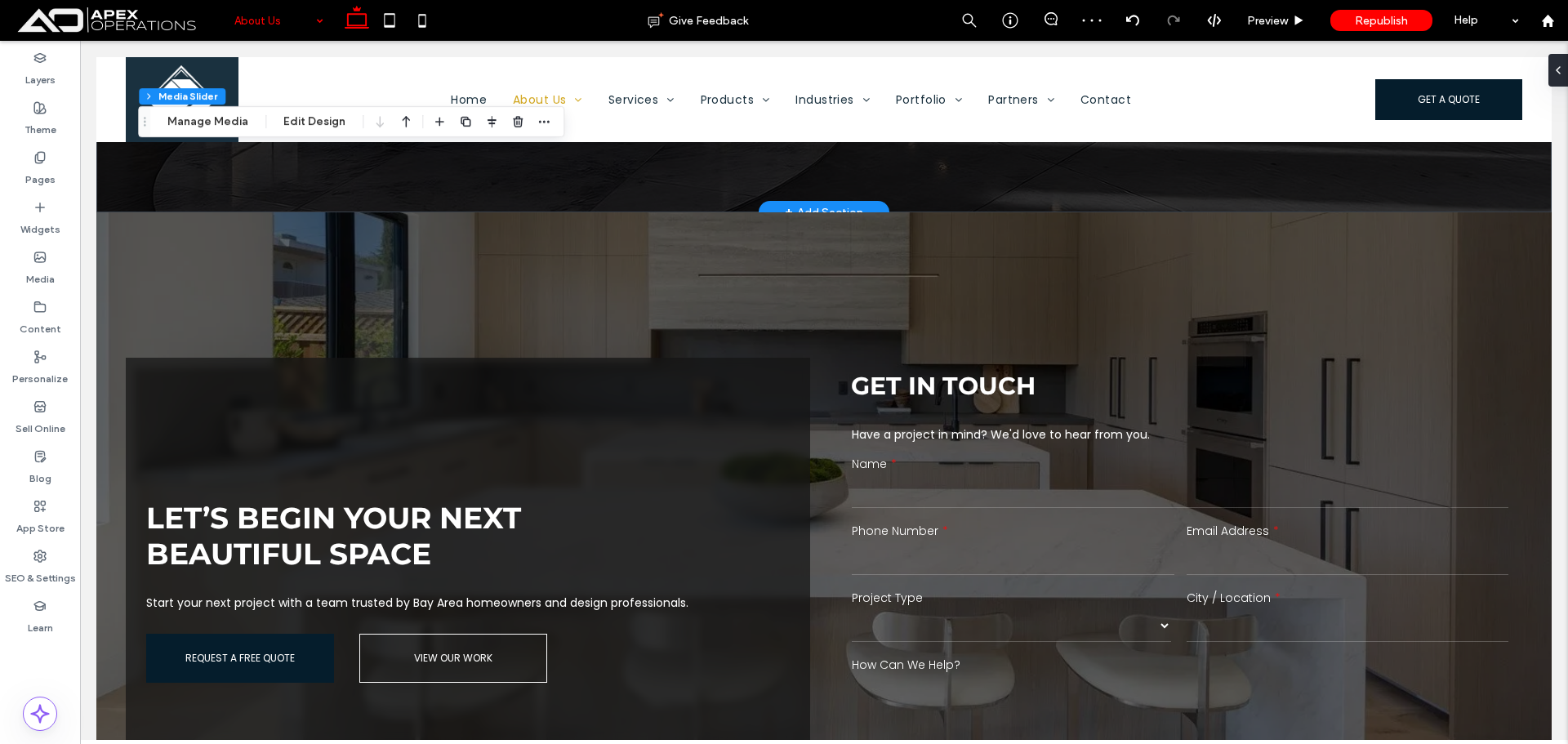
drag, startPoint x: 279, startPoint y: 24, endPoint x: 276, endPoint y: 37, distance: 13.3
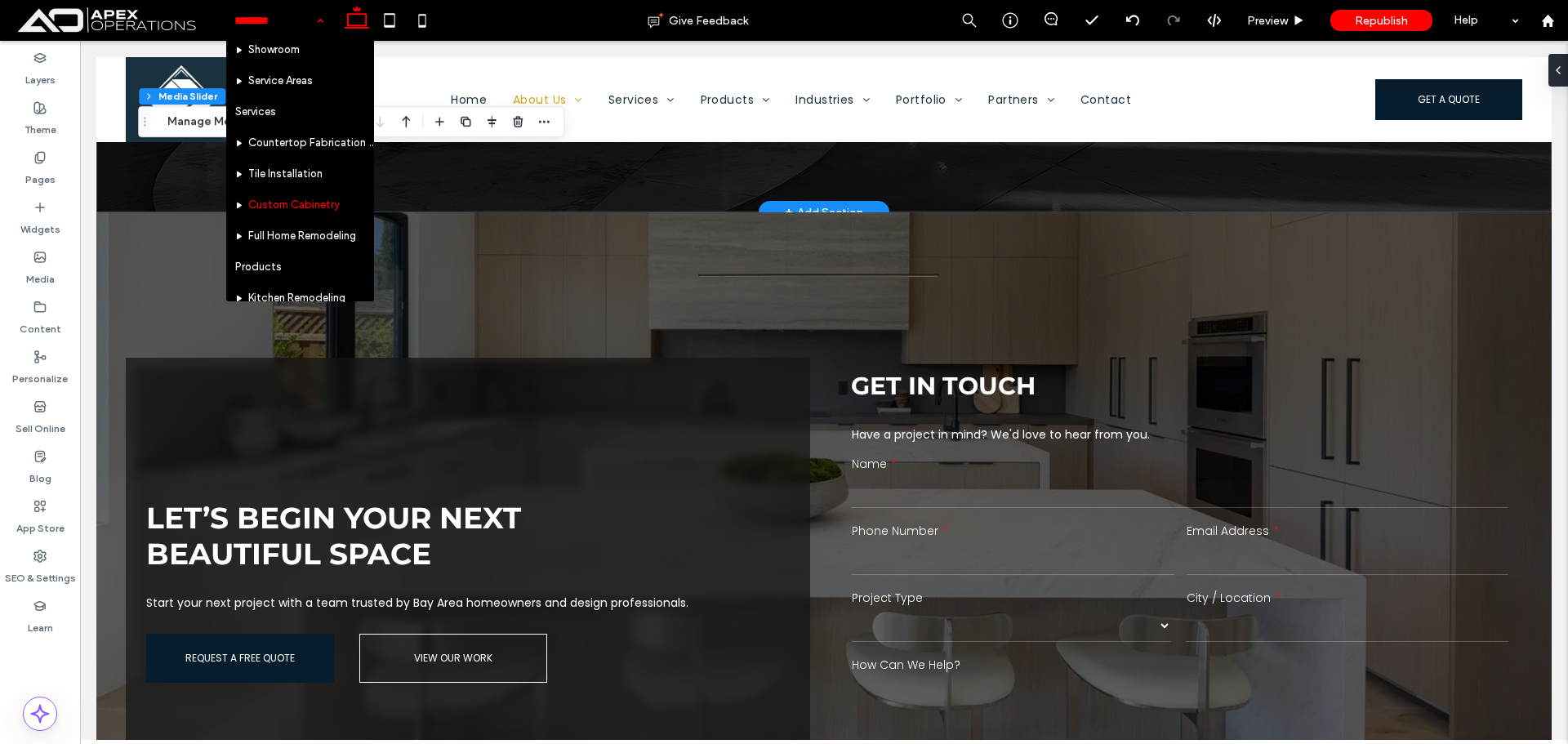
scroll to position [0, 0]
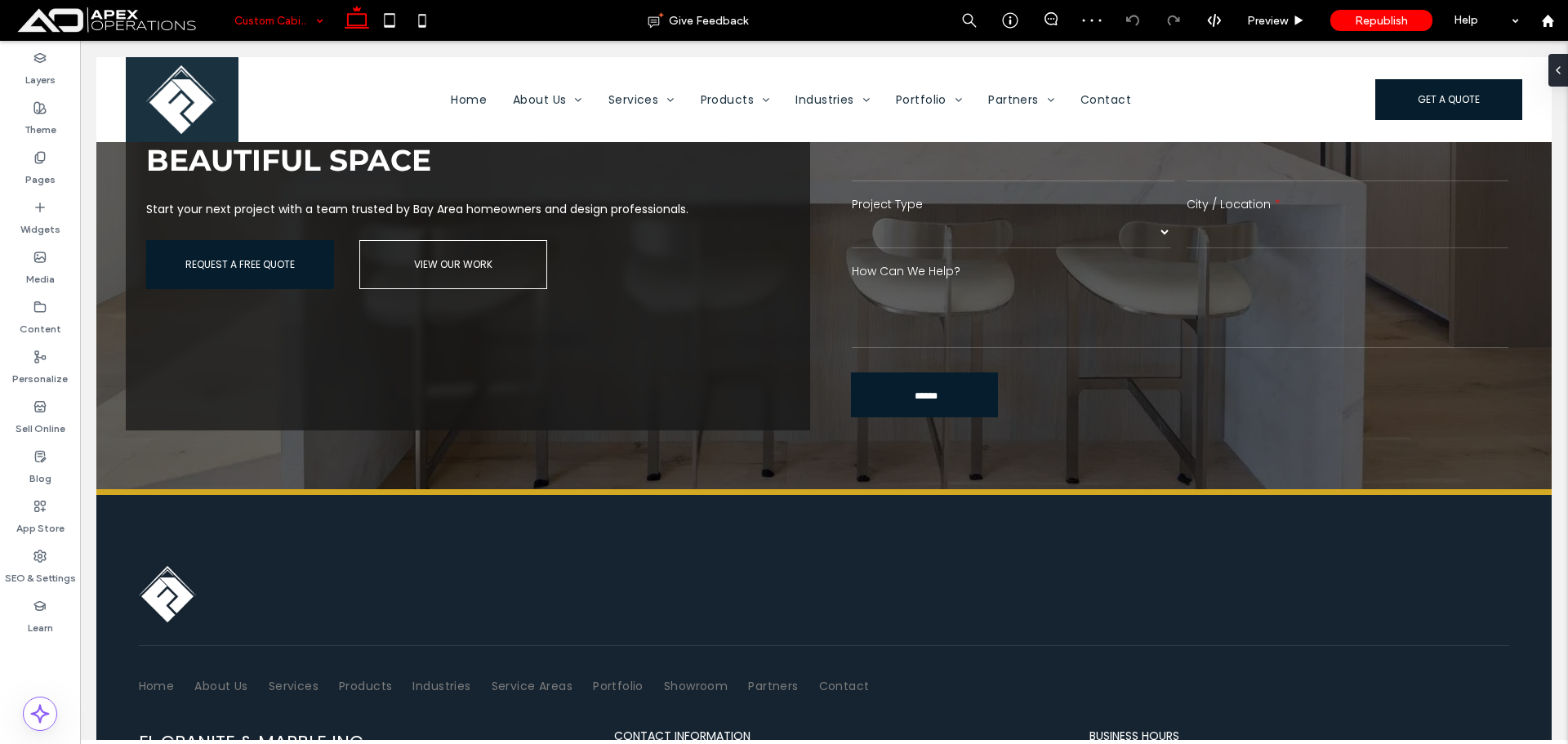
scroll to position [3044, 0]
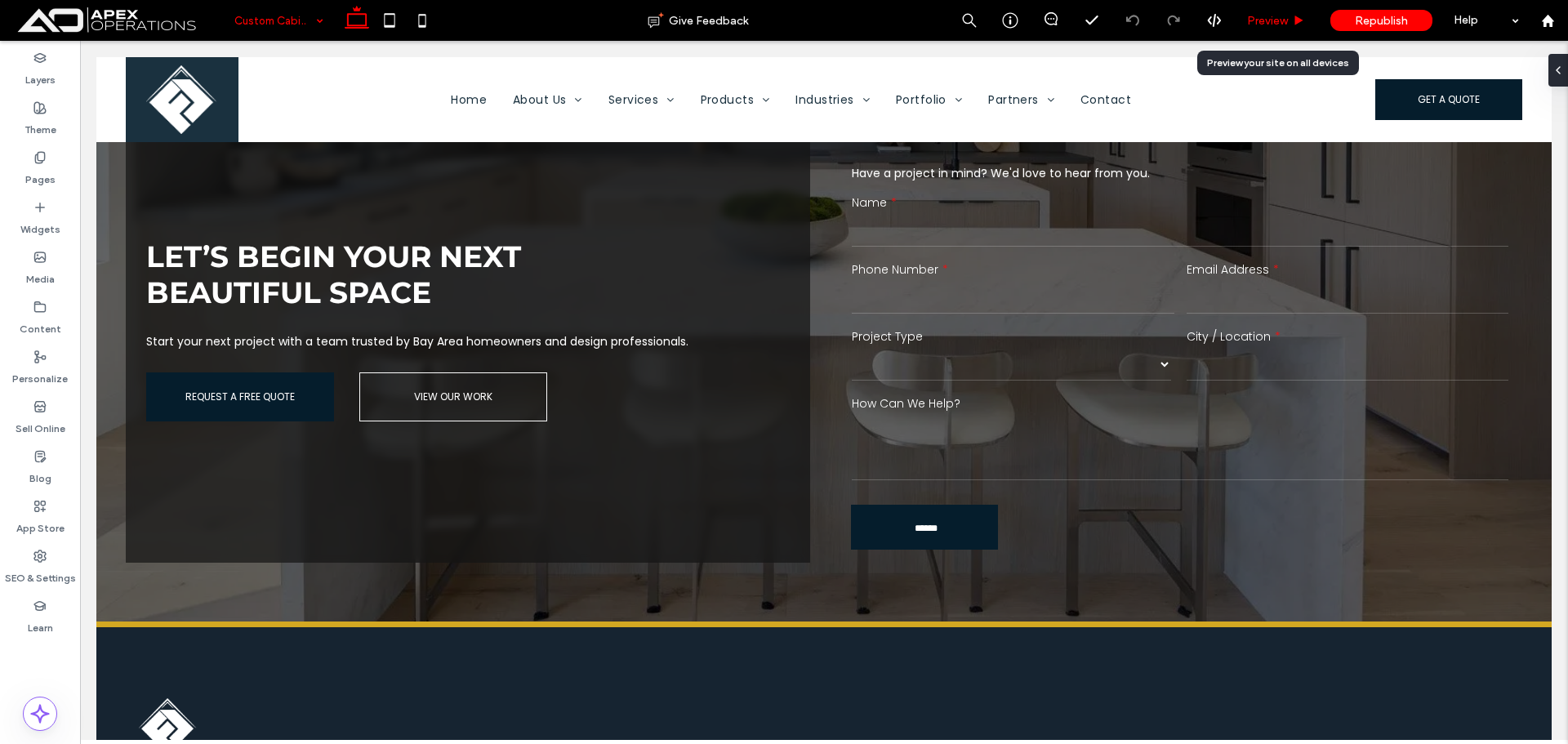
click at [1286, 25] on span "Preview" at bounding box center [1268, 20] width 41 height 14
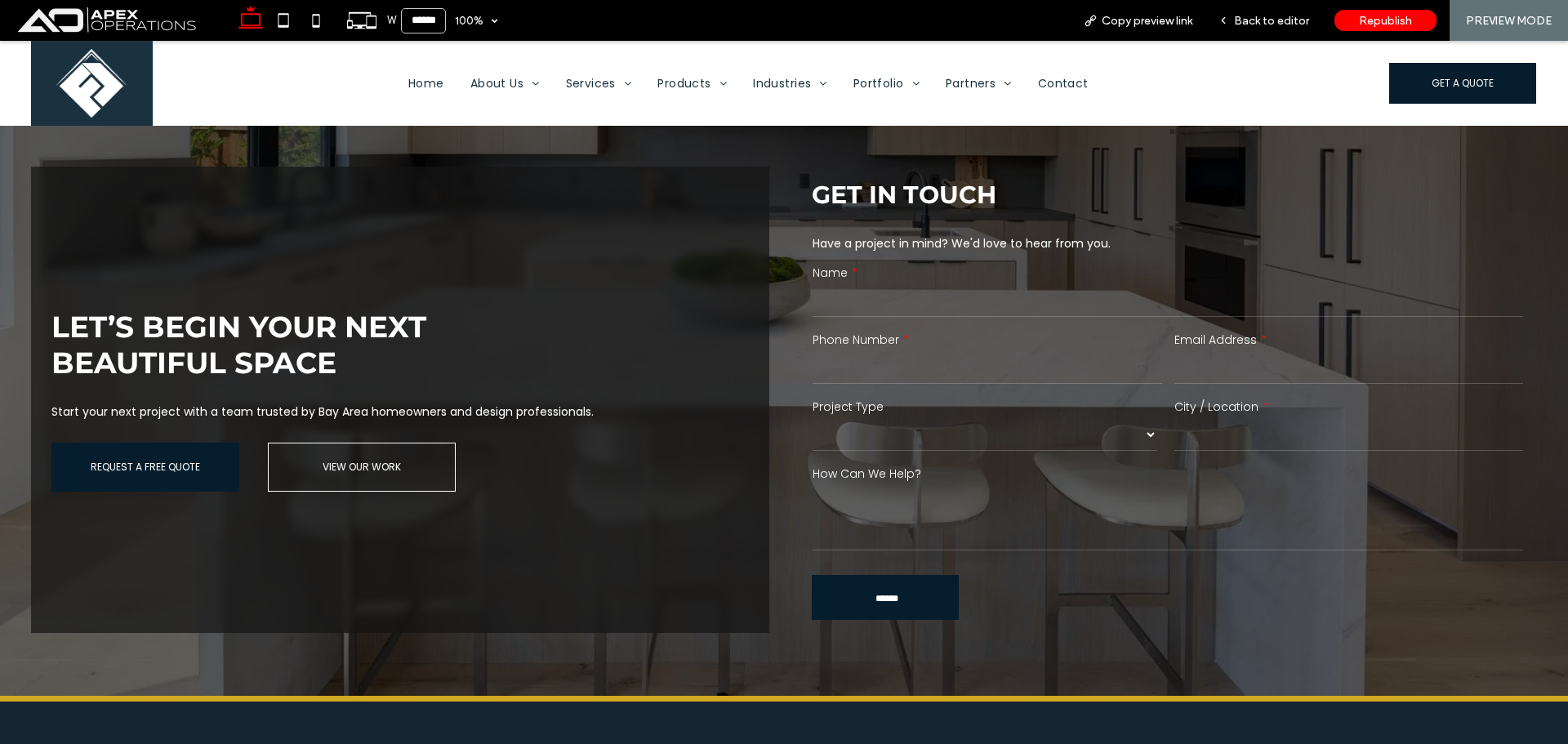
scroll to position [3125, 0]
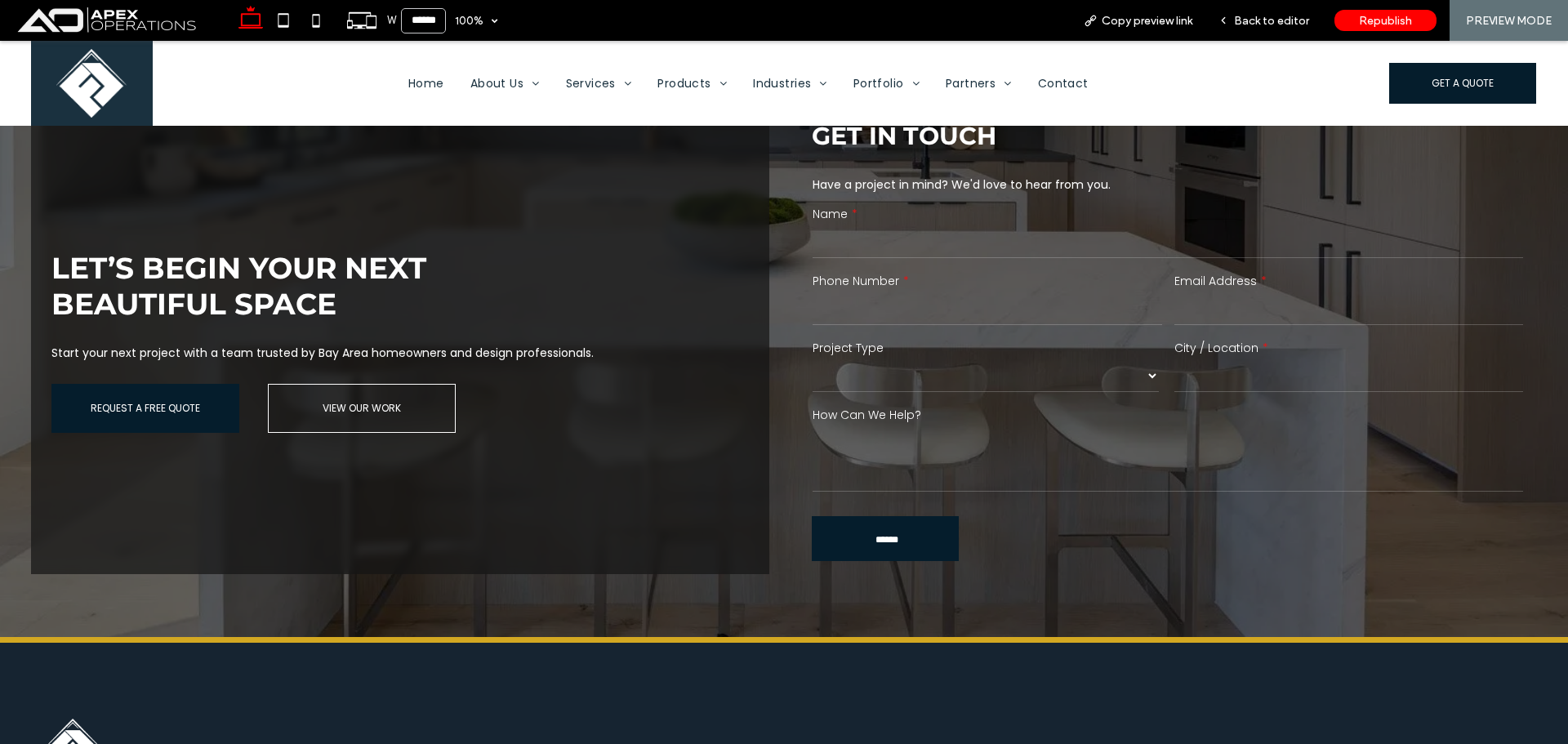
click at [988, 360] on select "******* ******** ******* ********* *****" at bounding box center [985, 376] width 346 height 33
click at [1275, 20] on span "Back to editor" at bounding box center [1271, 20] width 75 height 14
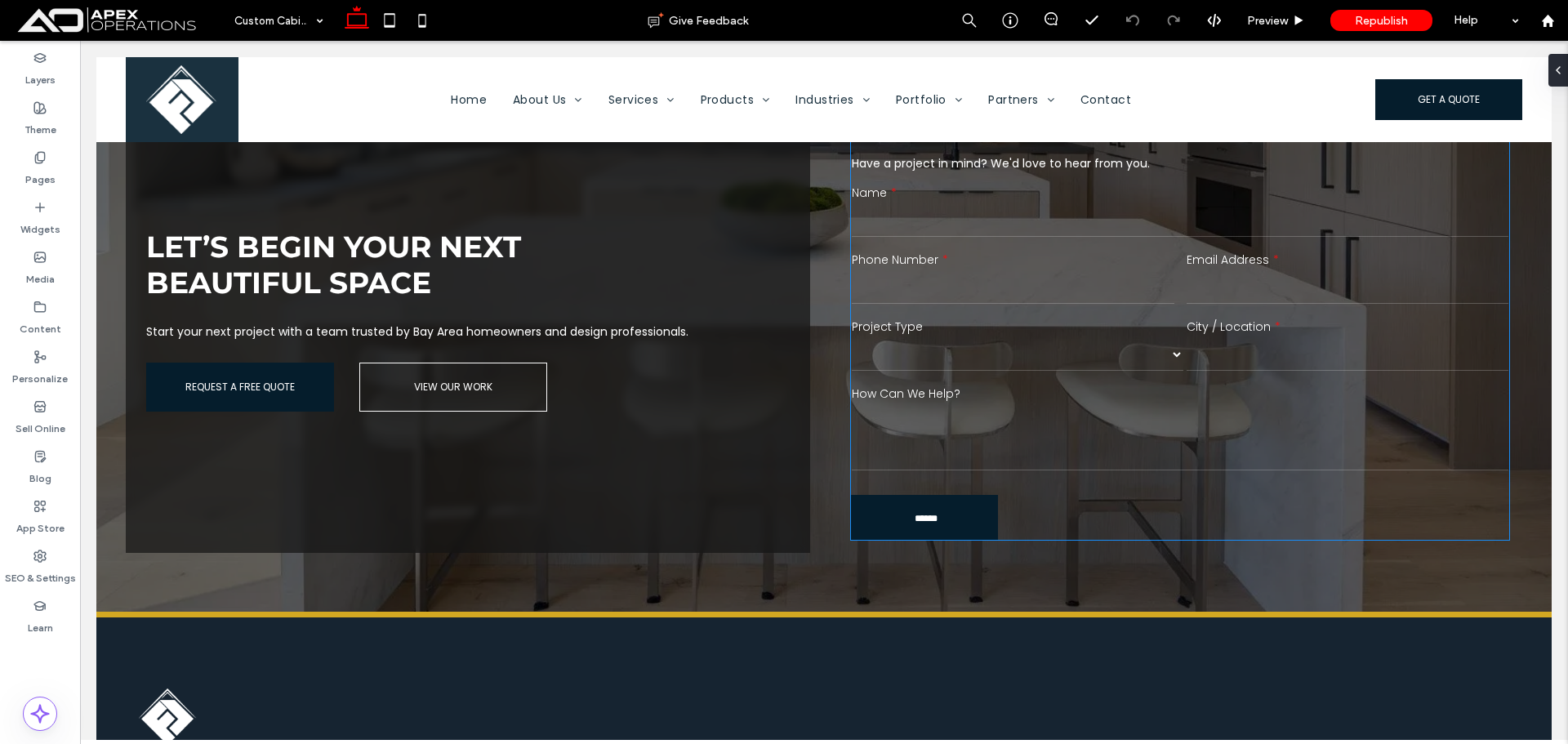
click at [1100, 308] on div "Phone Number" at bounding box center [1013, 279] width 335 height 67
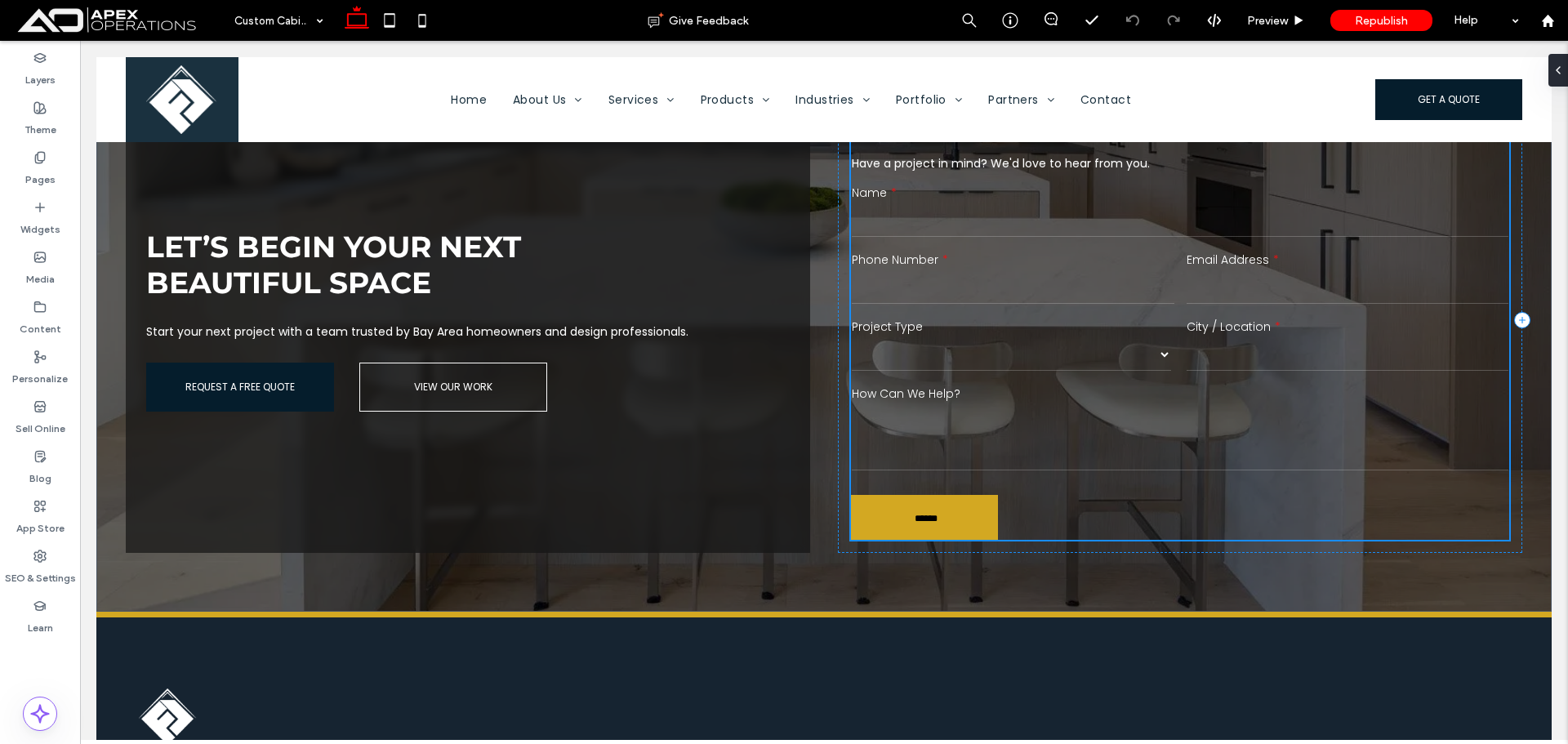
scroll to position [3044, 0]
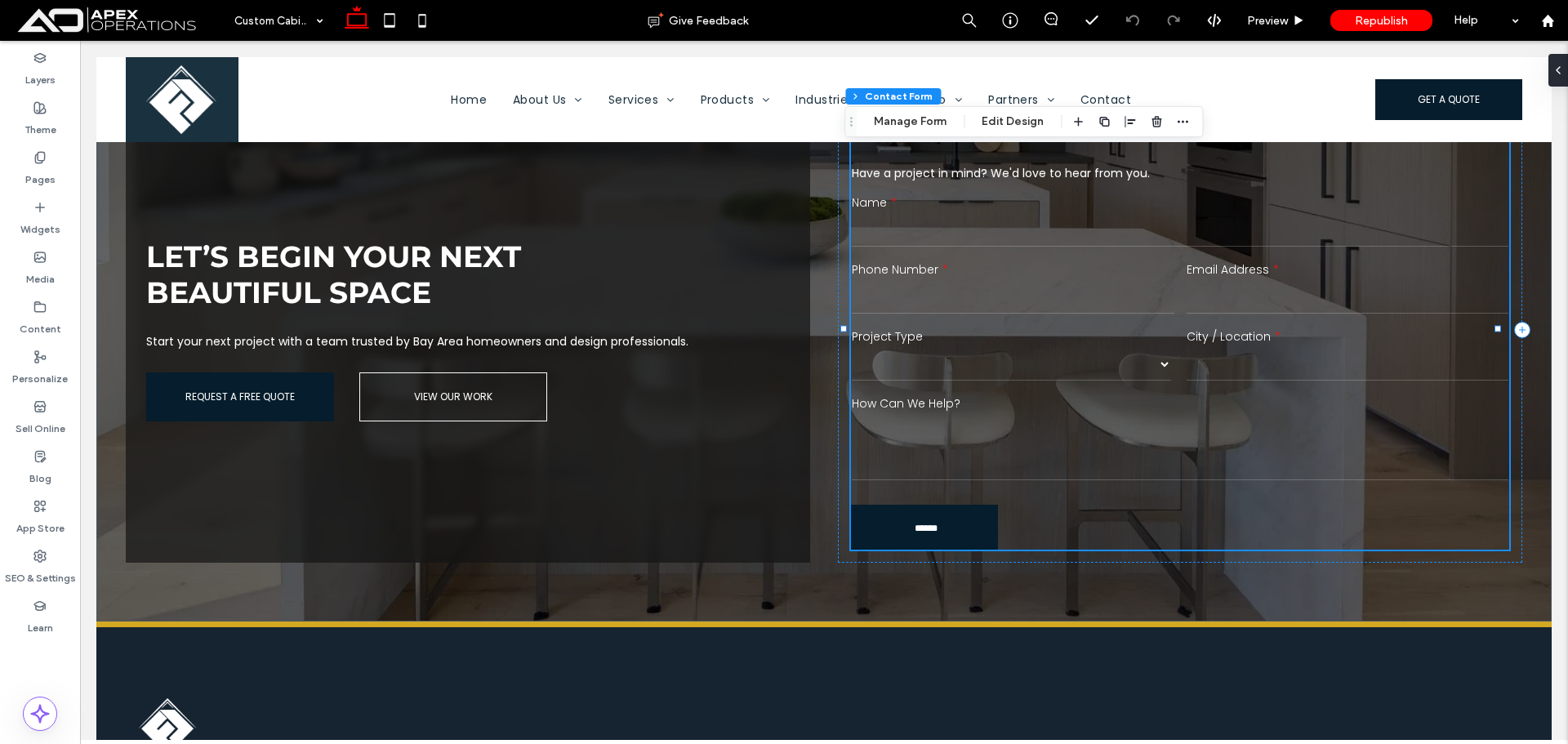
click at [1107, 305] on div "Phone Number" at bounding box center [1013, 288] width 335 height 67
drag, startPoint x: 1025, startPoint y: 121, endPoint x: 1000, endPoint y: 126, distance: 25.5
click at [1025, 121] on button "Edit Design" at bounding box center [1013, 121] width 83 height 20
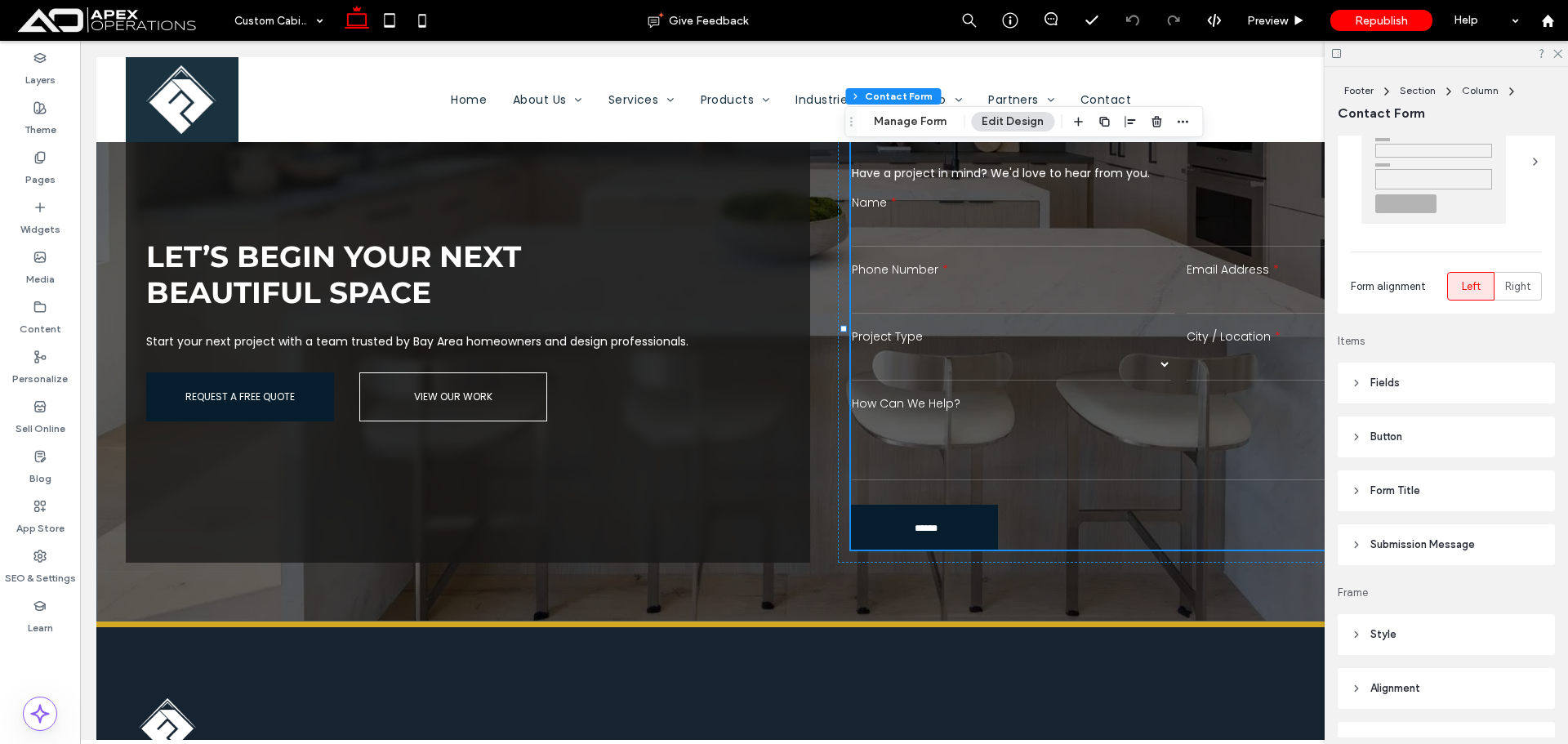
scroll to position [164, 0]
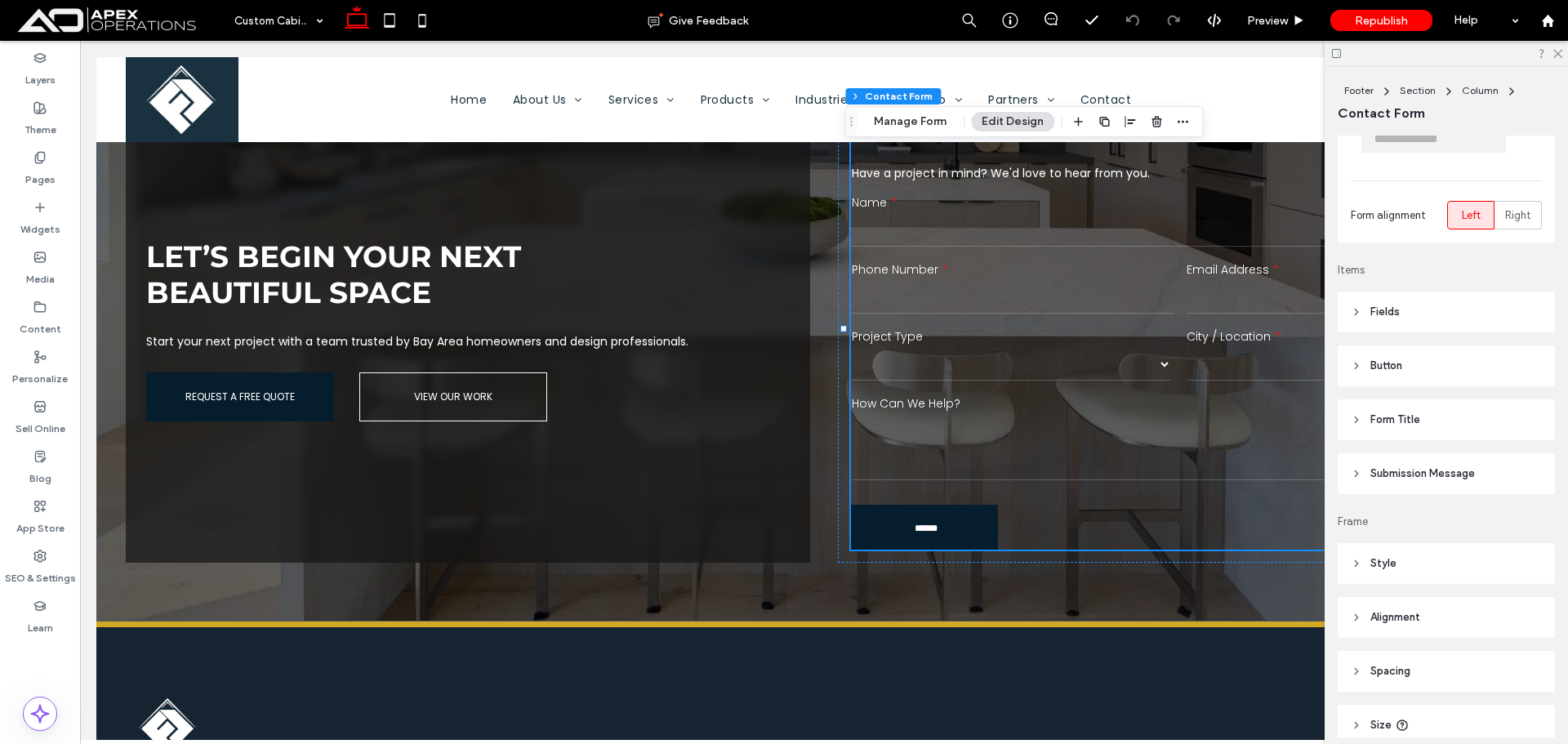
click at [1419, 316] on header "Fields" at bounding box center [1447, 312] width 217 height 41
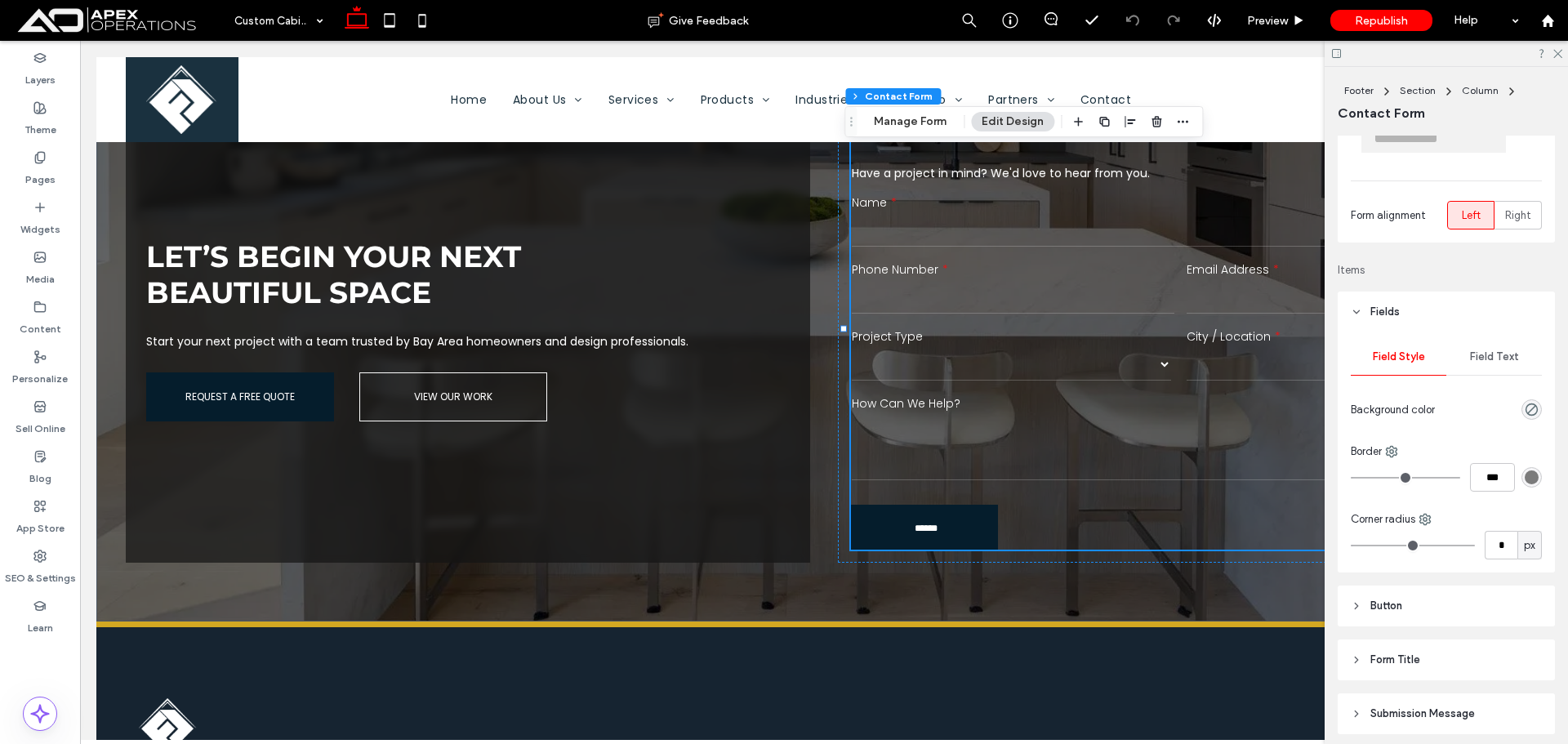
click at [1481, 350] on span "Field Text" at bounding box center [1495, 356] width 49 height 13
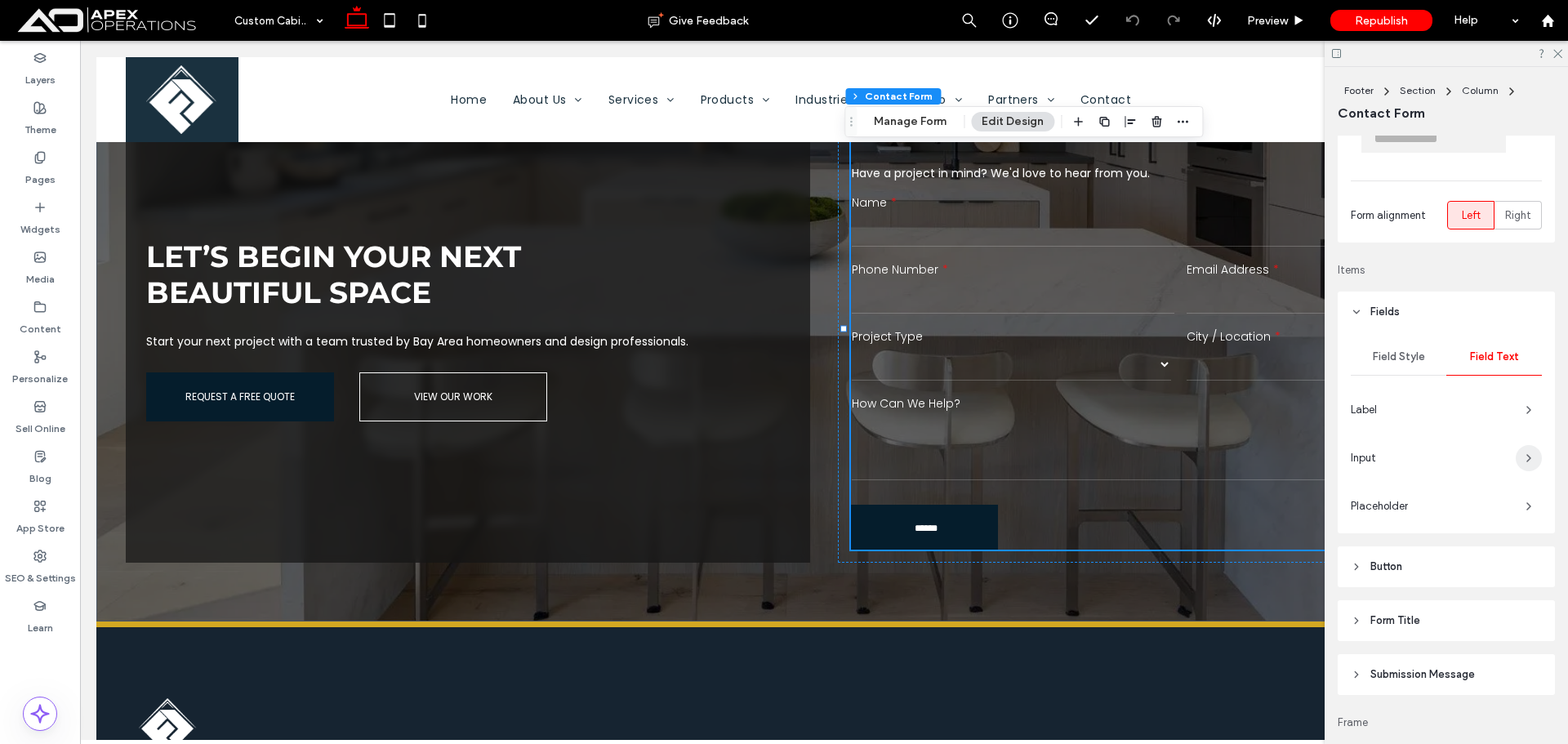
click at [1522, 460] on icon "button" at bounding box center [1528, 458] width 13 height 13
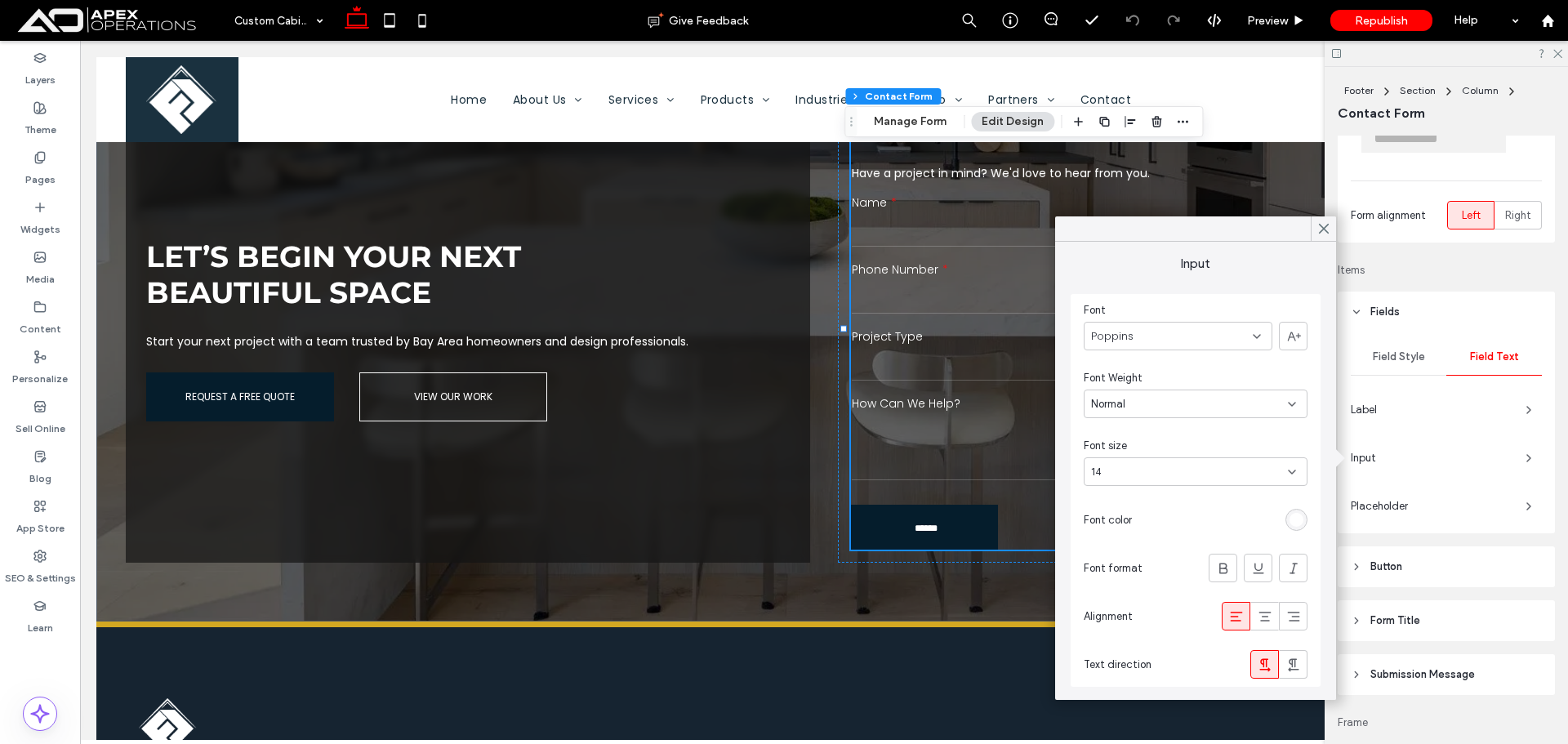
click at [1300, 521] on div "rgb(255, 255, 255)" at bounding box center [1297, 520] width 14 height 14
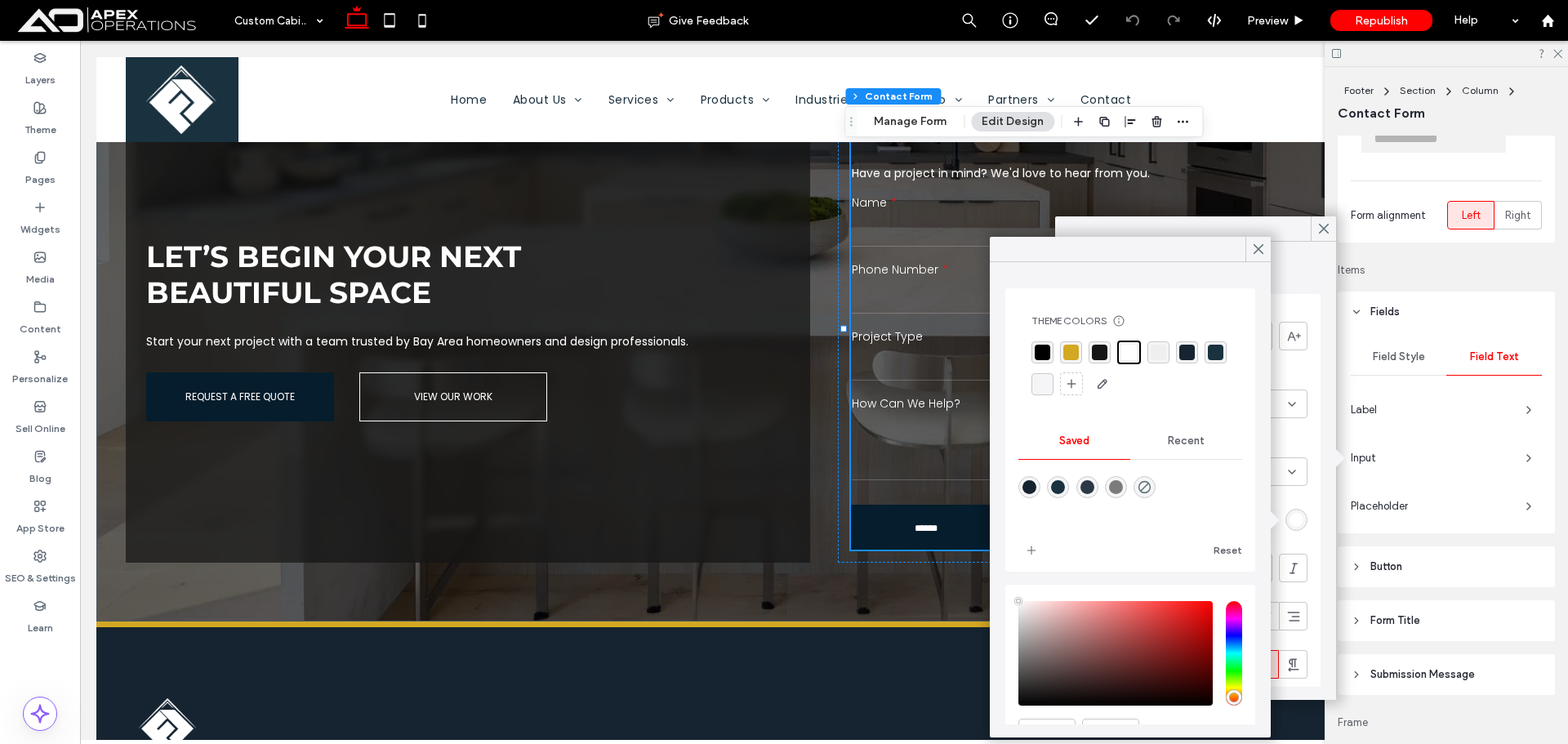
click at [1031, 351] on div "rgba(0, 0, 0, 1)" at bounding box center [1042, 353] width 22 height 22
click at [887, 355] on select "******* ******** ******* ********* *****" at bounding box center [1012, 364] width 320 height 33
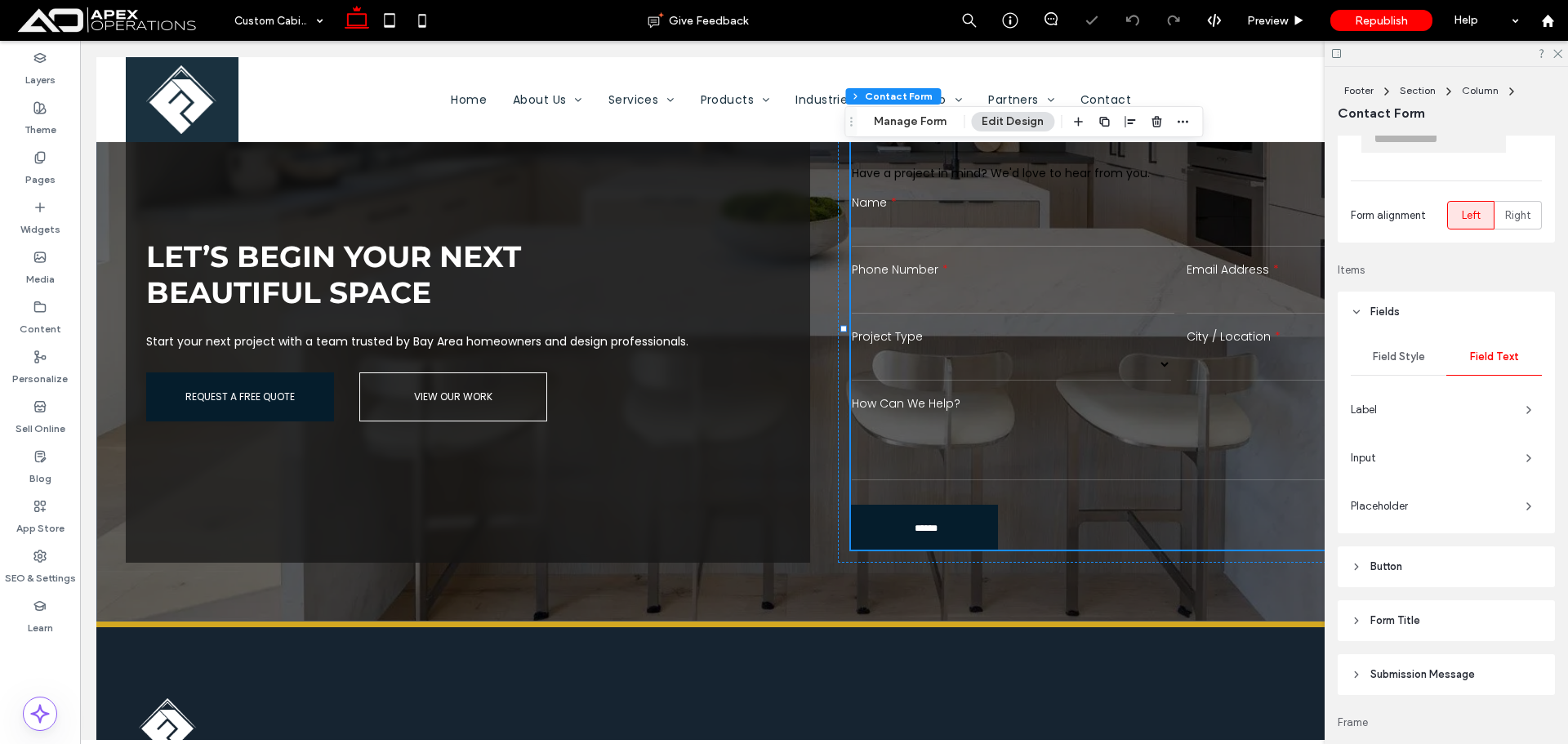
click at [887, 355] on select "******* ******** ******* ********* *****" at bounding box center [1012, 364] width 320 height 33
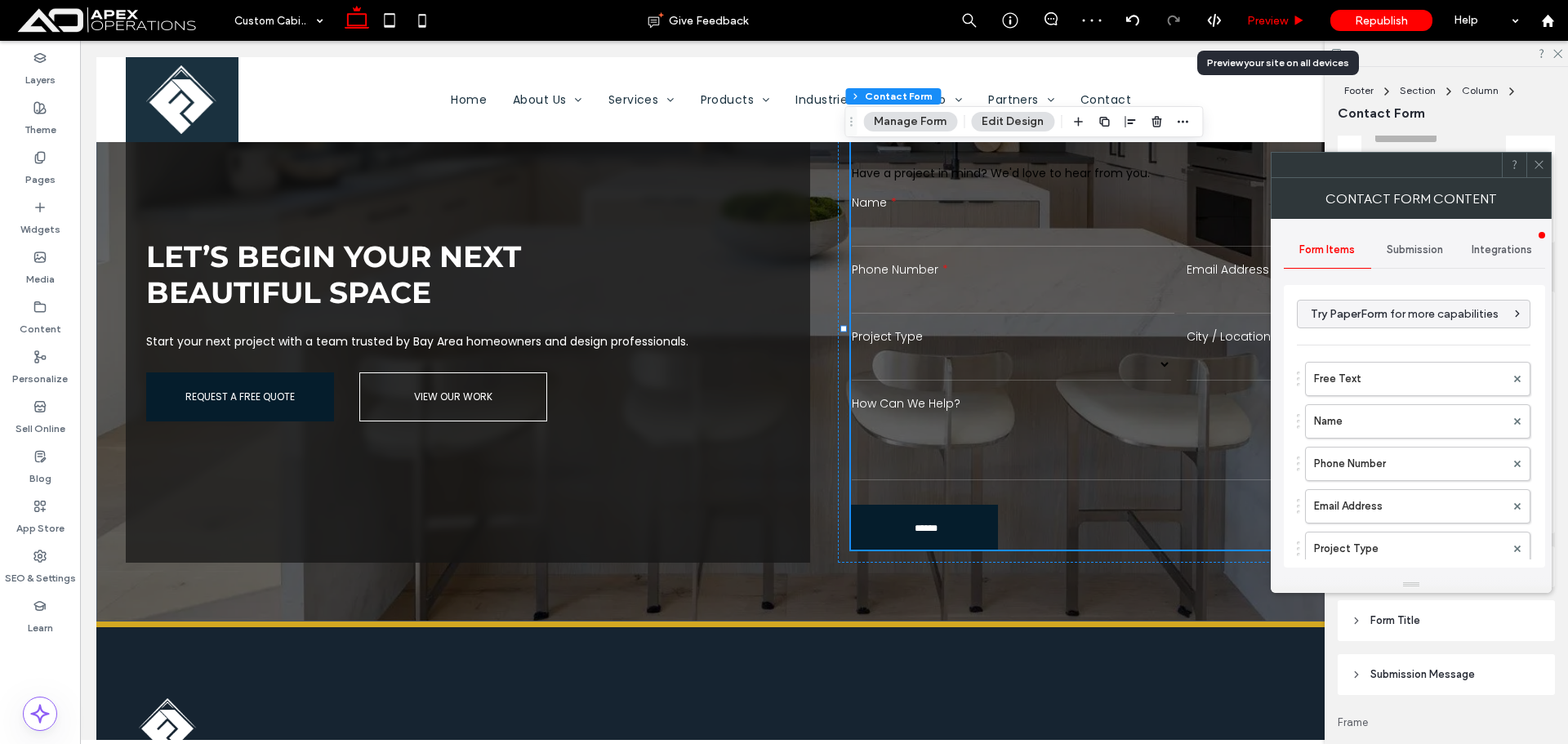
click at [1264, 20] on span "Preview" at bounding box center [1268, 20] width 41 height 14
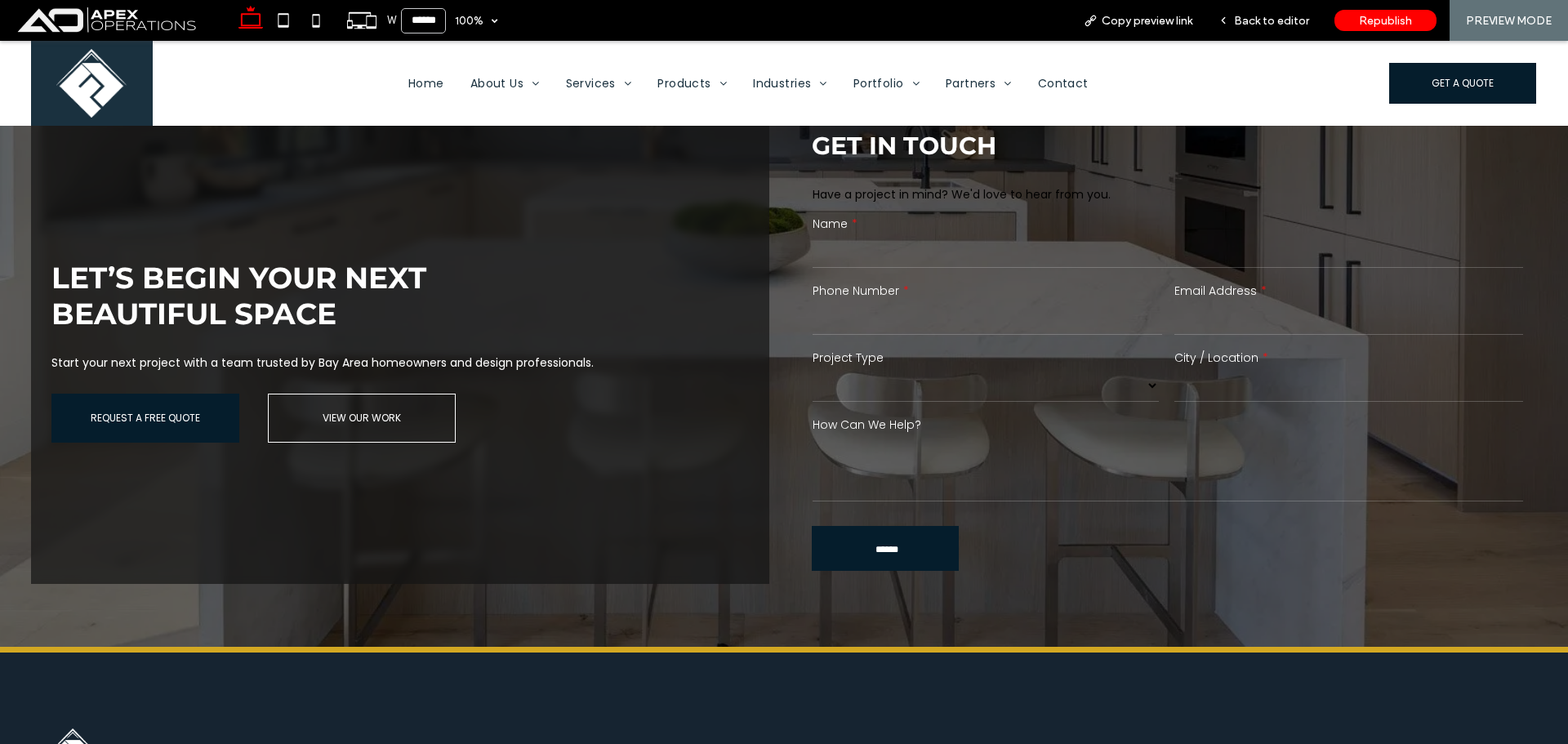
scroll to position [3125, 0]
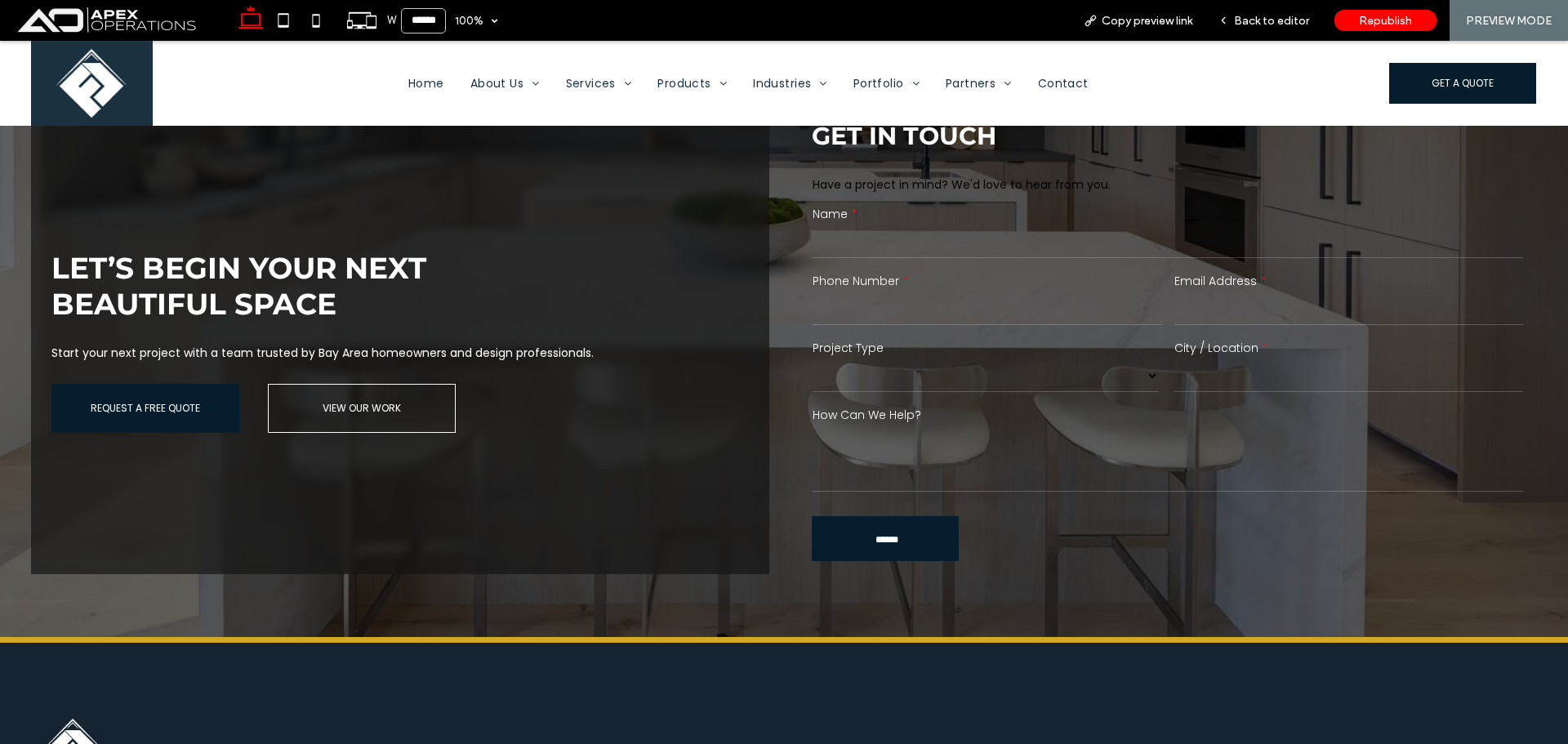
click at [1020, 367] on select "******* ******** ******* ********* *****" at bounding box center [985, 376] width 346 height 33
drag, startPoint x: 995, startPoint y: 348, endPoint x: 1029, endPoint y: 327, distance: 40.0
click at [995, 360] on select "******* ******** ******* ********* *****" at bounding box center [985, 376] width 346 height 33
click at [1285, 16] on span "Back to editor" at bounding box center [1271, 20] width 75 height 14
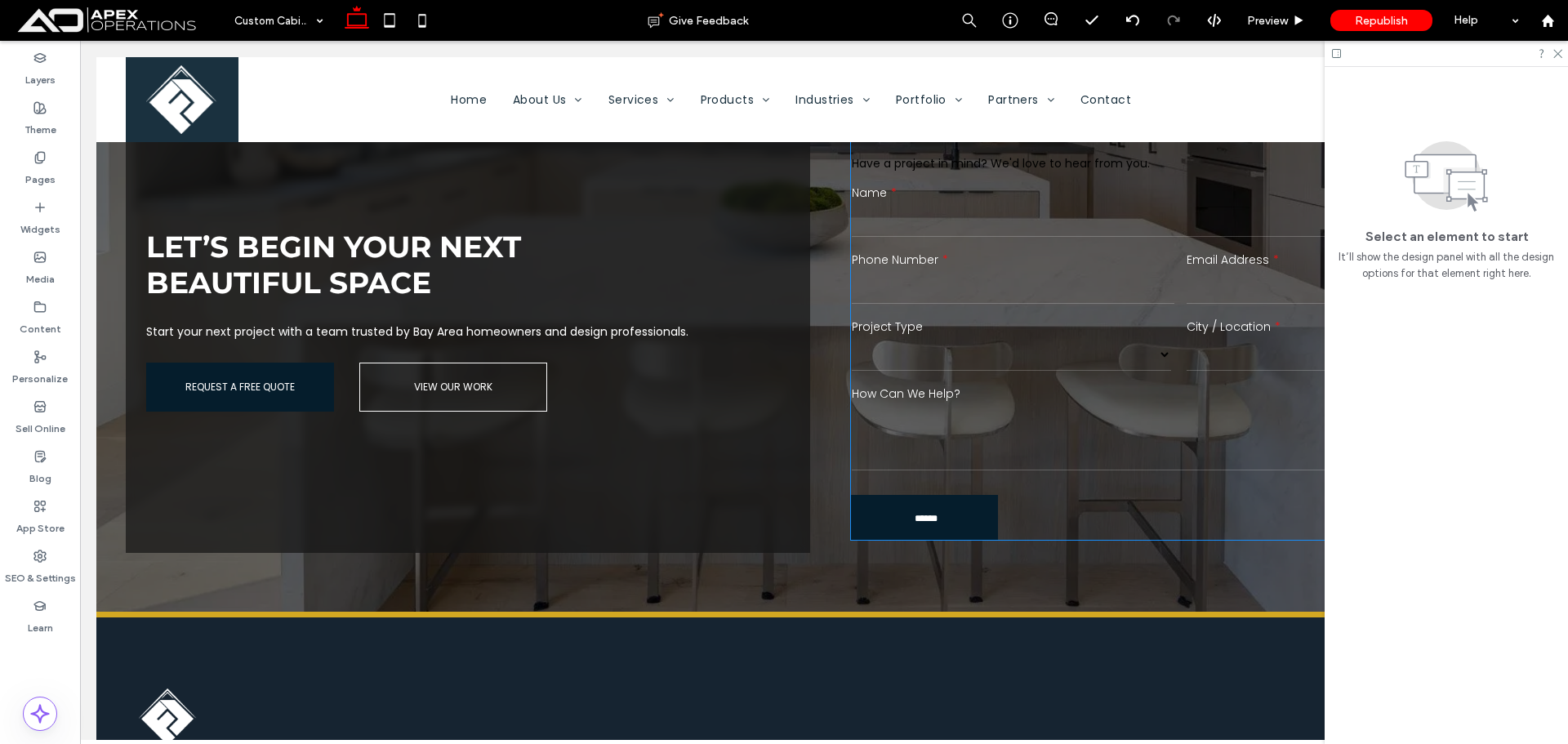
scroll to position [3044, 0]
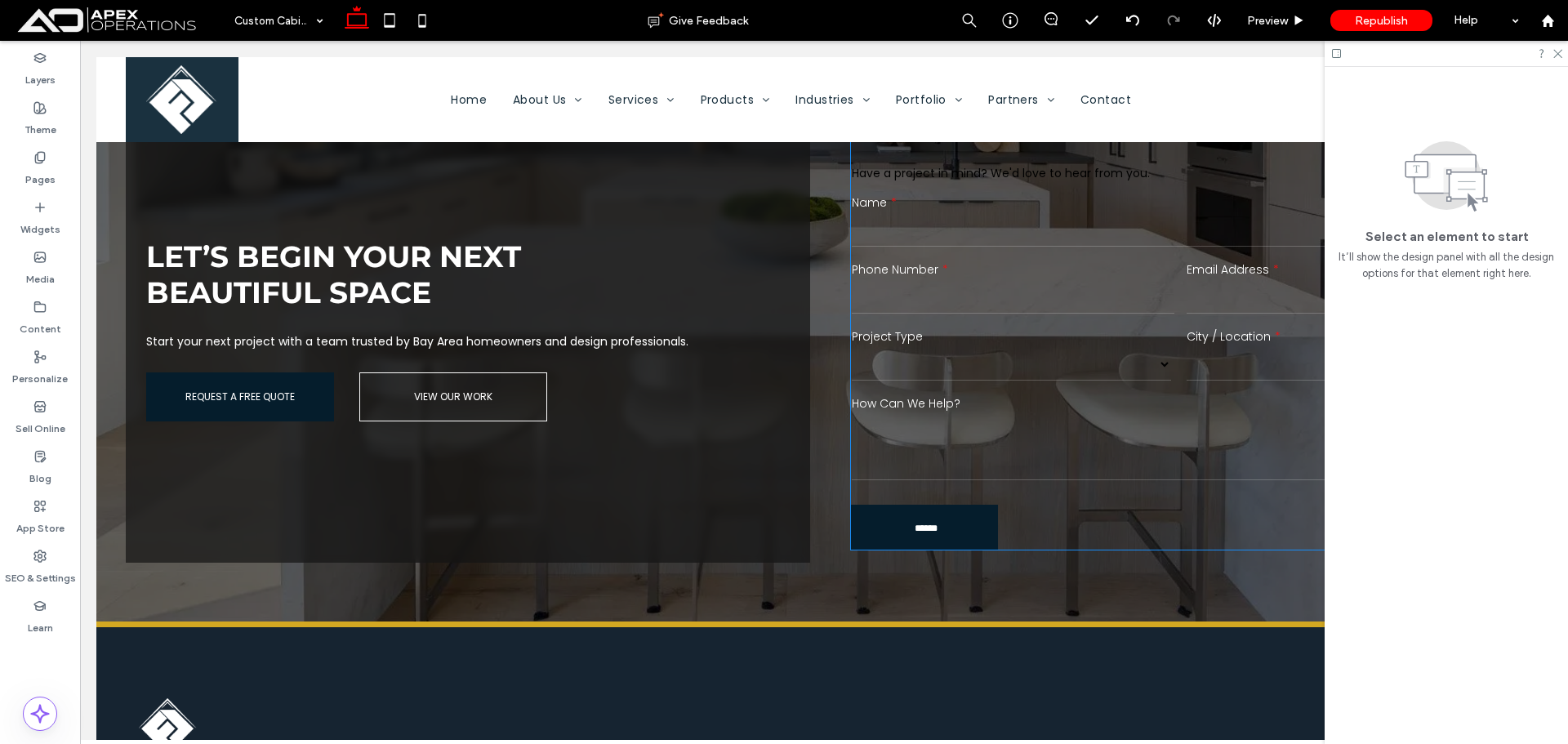
click at [1151, 348] on select "******* ******** ******* ********* *****" at bounding box center [1012, 364] width 320 height 33
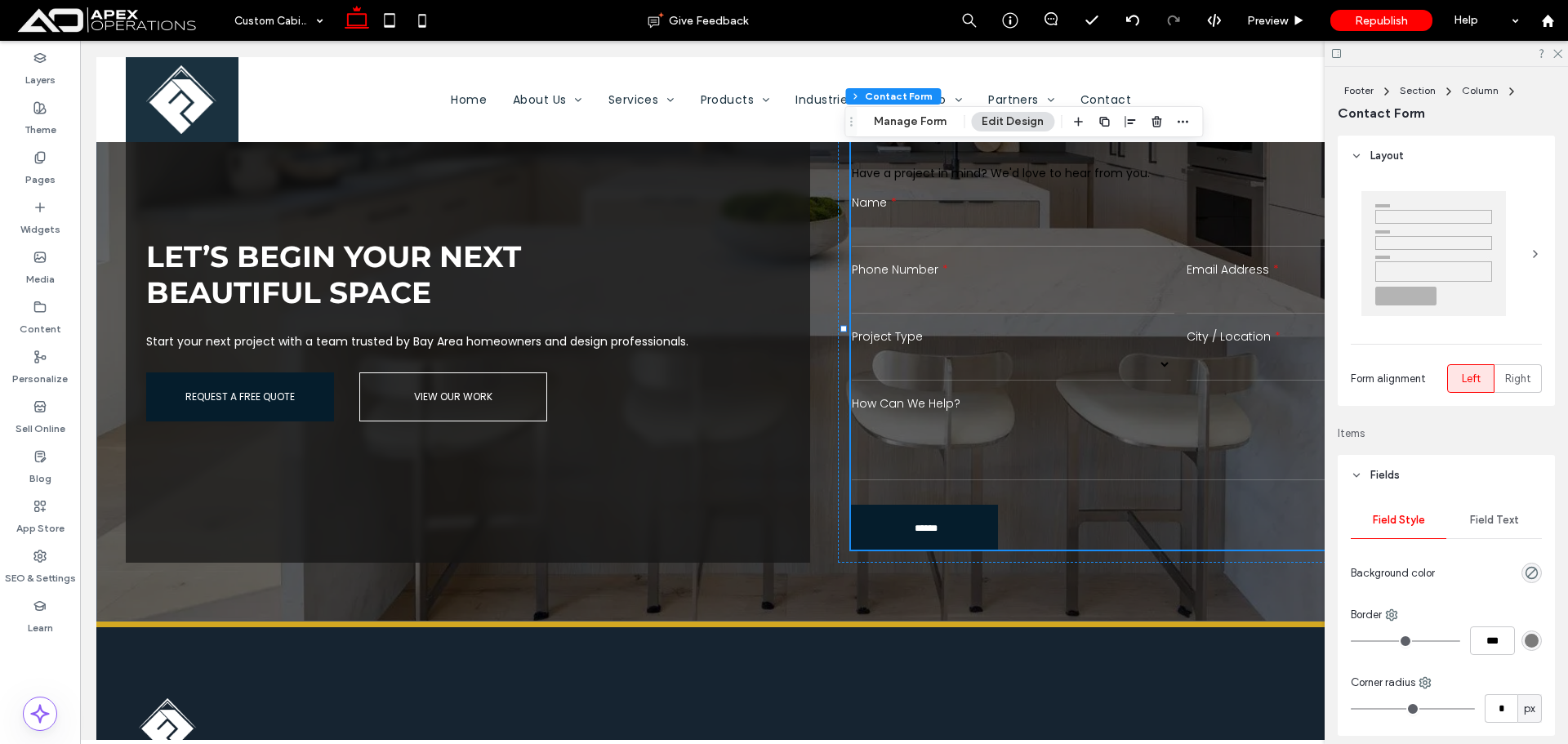
drag, startPoint x: 1509, startPoint y: 523, endPoint x: 1509, endPoint y: 500, distance: 23.0
click at [1508, 523] on span "Field Text" at bounding box center [1495, 520] width 49 height 13
drag, startPoint x: 1500, startPoint y: 632, endPoint x: 1496, endPoint y: 624, distance: 8.9
click at [1498, 632] on div "Input" at bounding box center [1446, 622] width 191 height 26
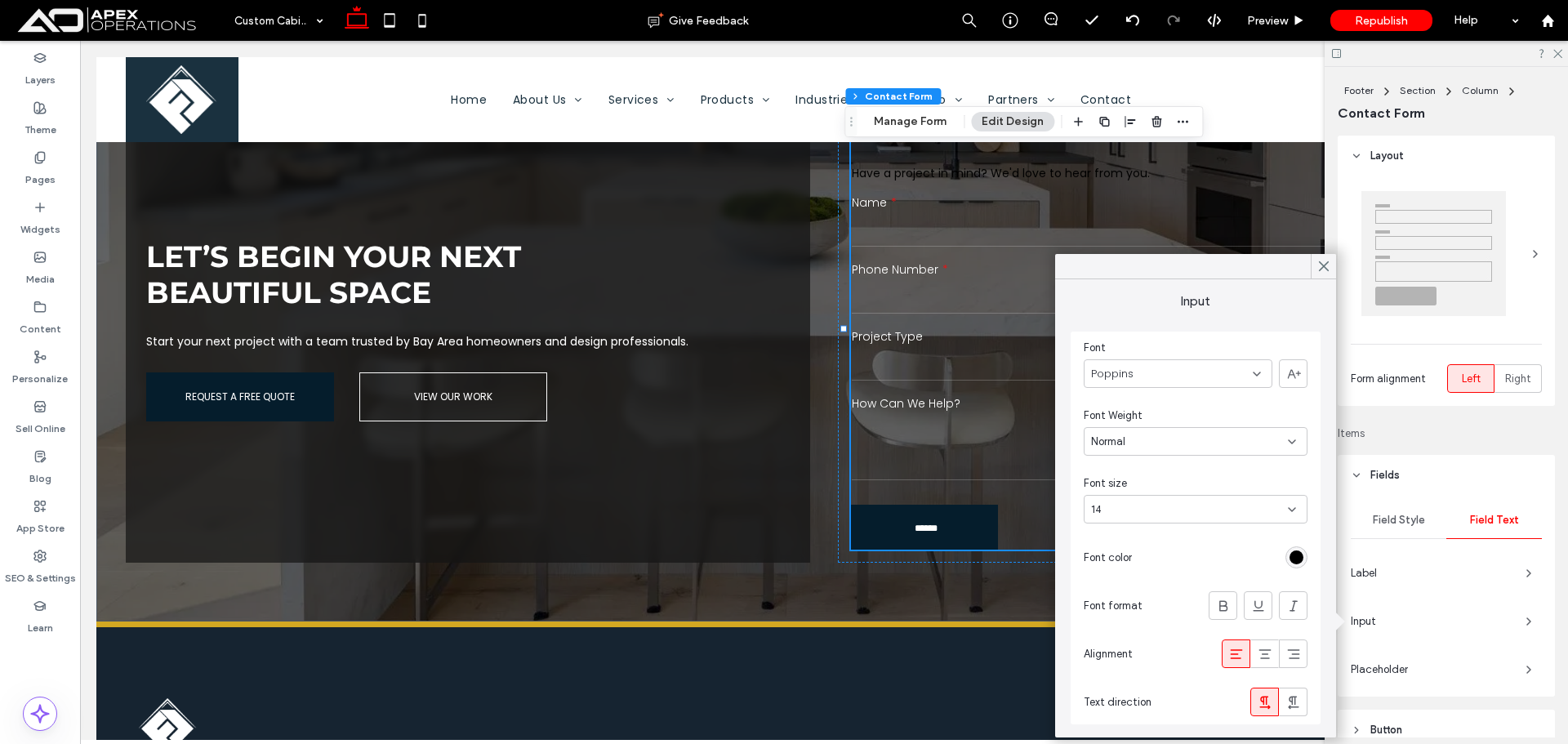
click at [1289, 556] on div "rgb(0, 0, 0)" at bounding box center [1297, 557] width 22 height 22
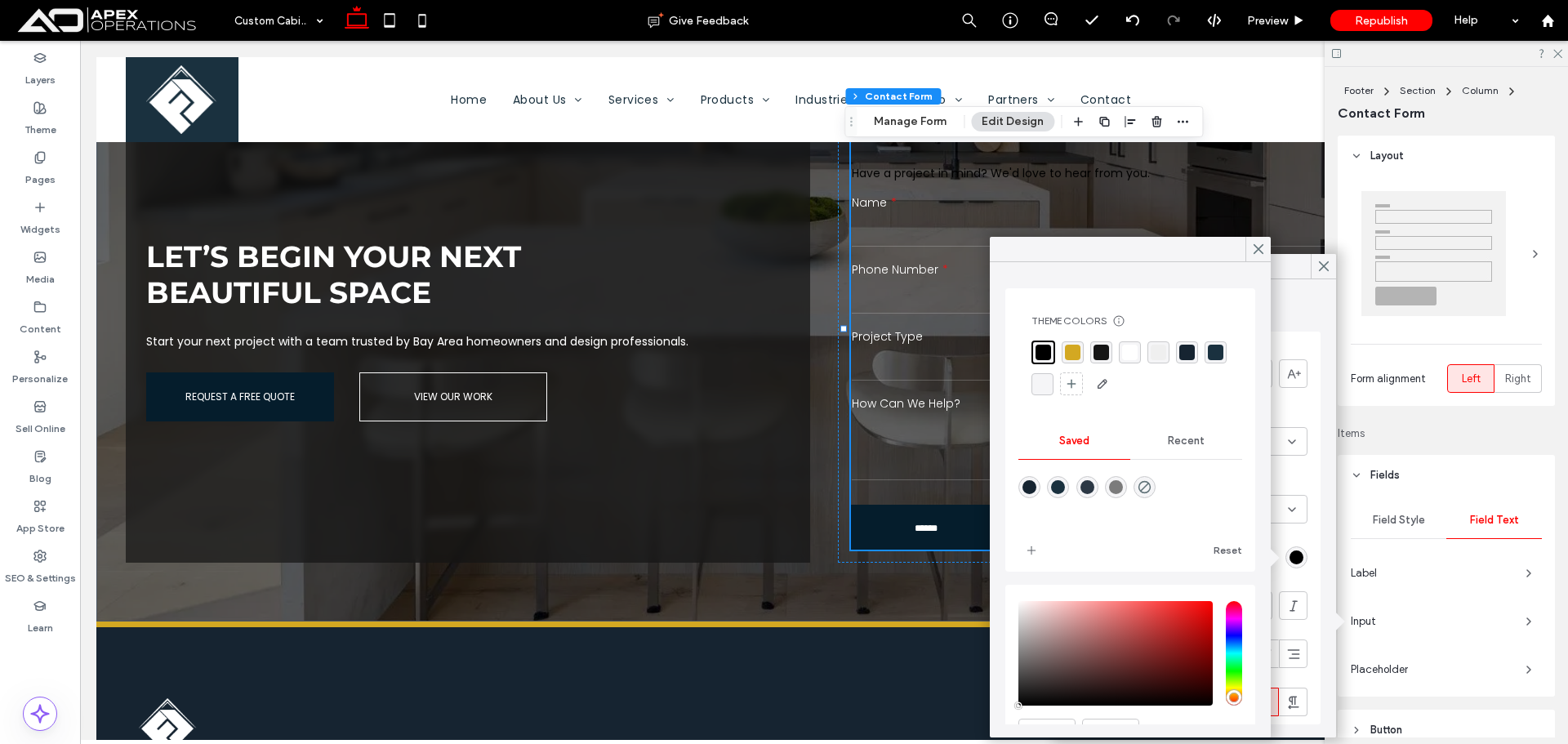
click at [1131, 354] on div "rgba(255, 255, 255, 1)" at bounding box center [1130, 352] width 15 height 15
drag, startPoint x: 1258, startPoint y: 246, endPoint x: 1304, endPoint y: 256, distance: 47.1
click at [1262, 249] on icon at bounding box center [1258, 249] width 14 height 14
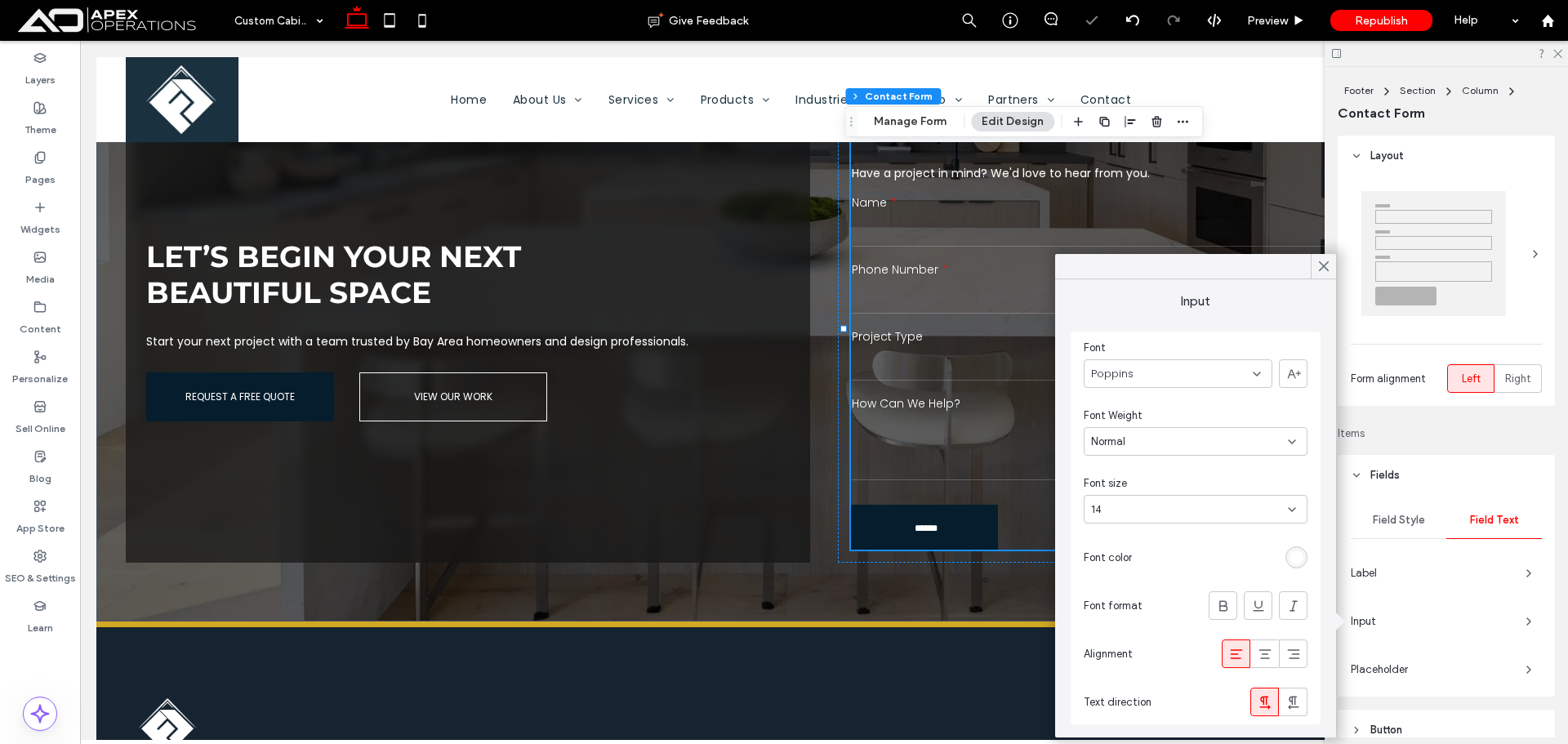
click at [1329, 271] on icon at bounding box center [1324, 266] width 14 height 14
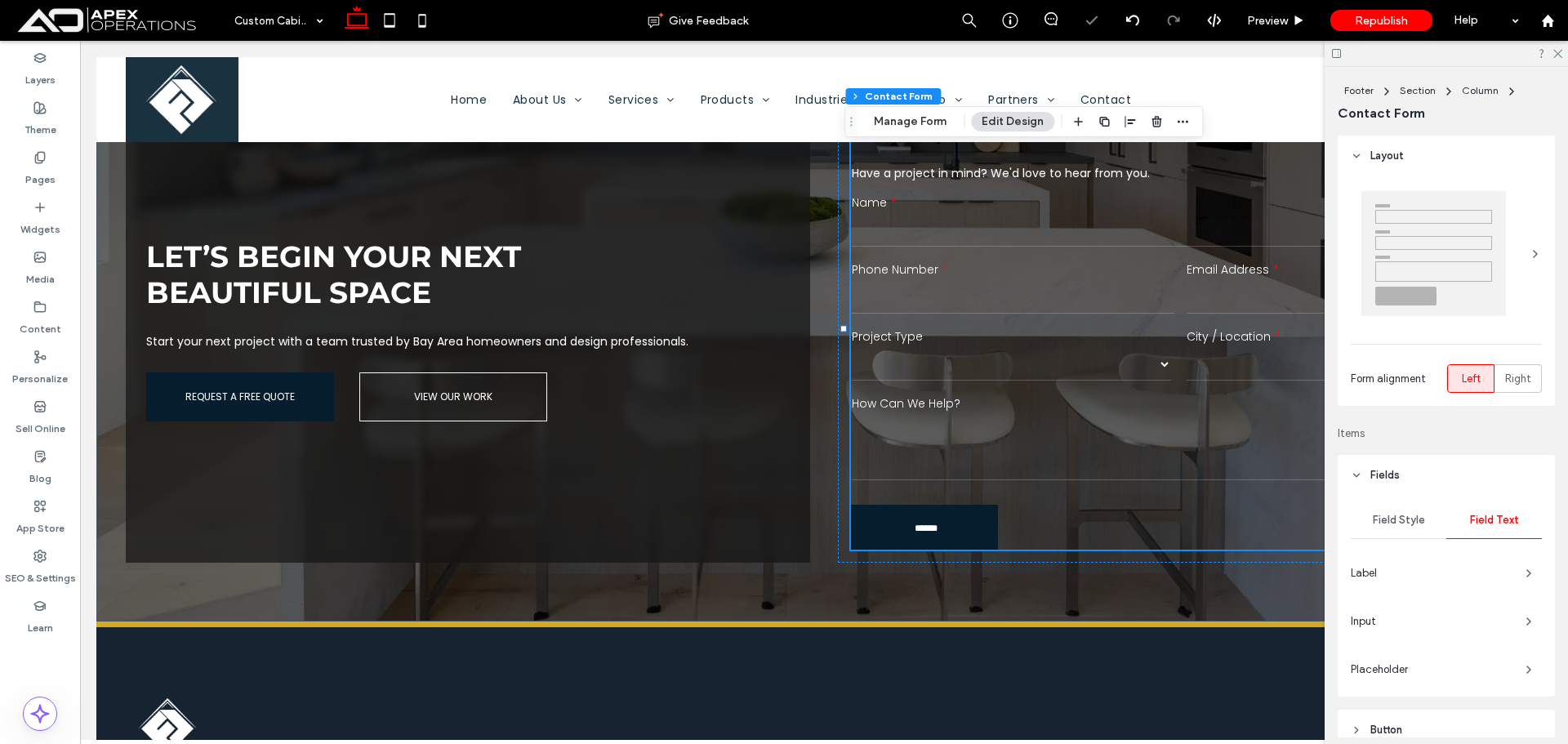
click at [999, 395] on label "How Can We Help?" at bounding box center [1180, 404] width 656 height 17
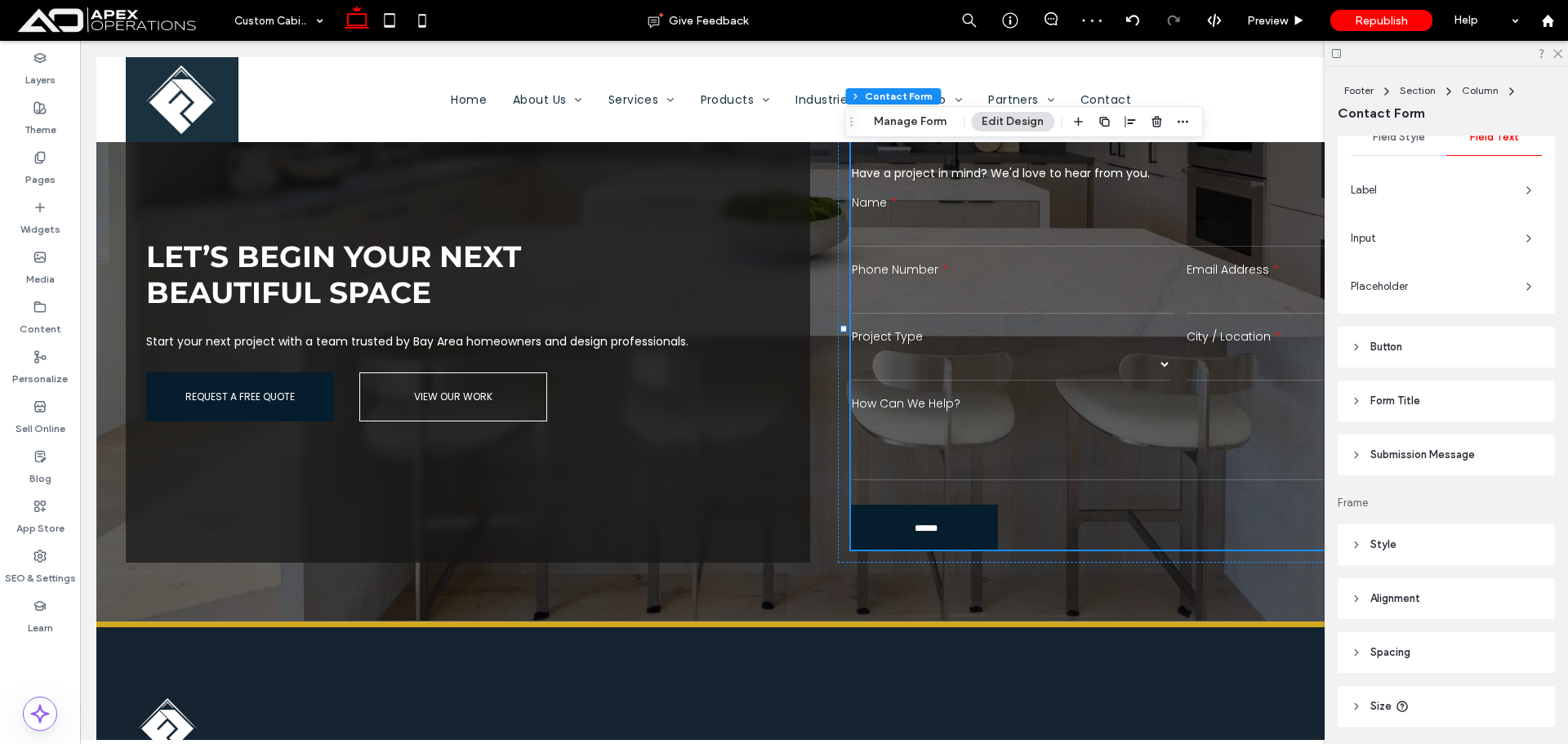
scroll to position [409, 0]
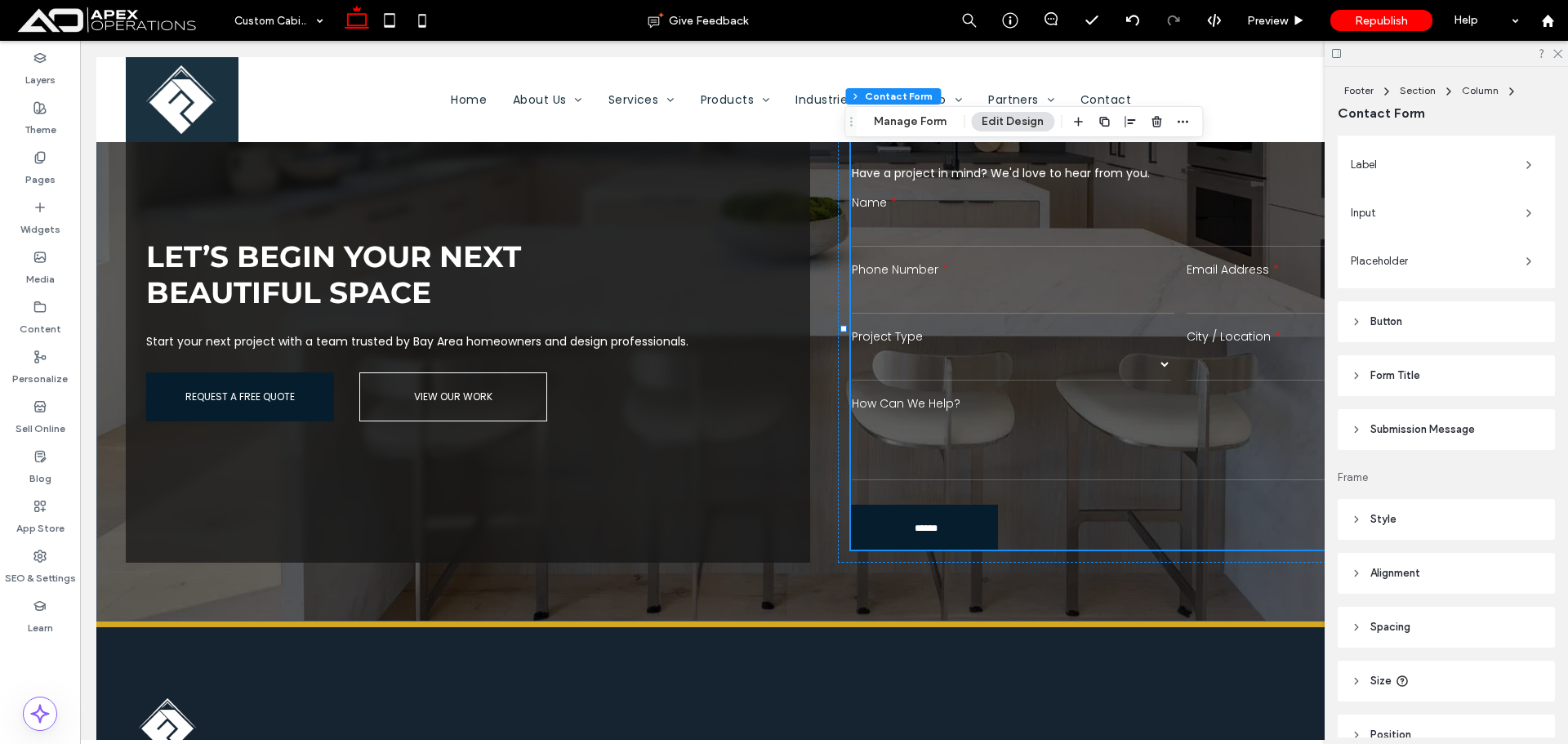
click at [1430, 519] on header "Style" at bounding box center [1447, 519] width 217 height 41
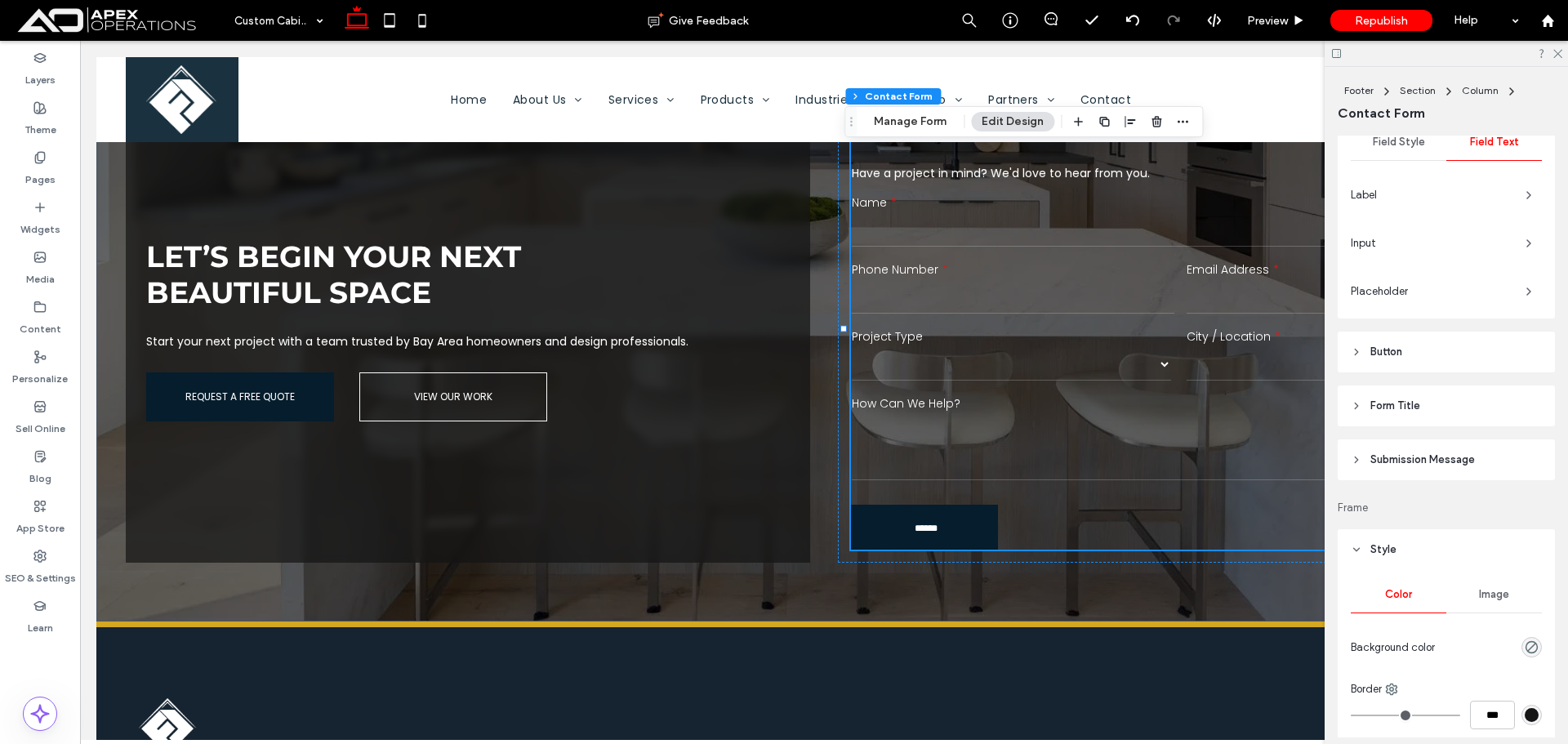
scroll to position [290, 0]
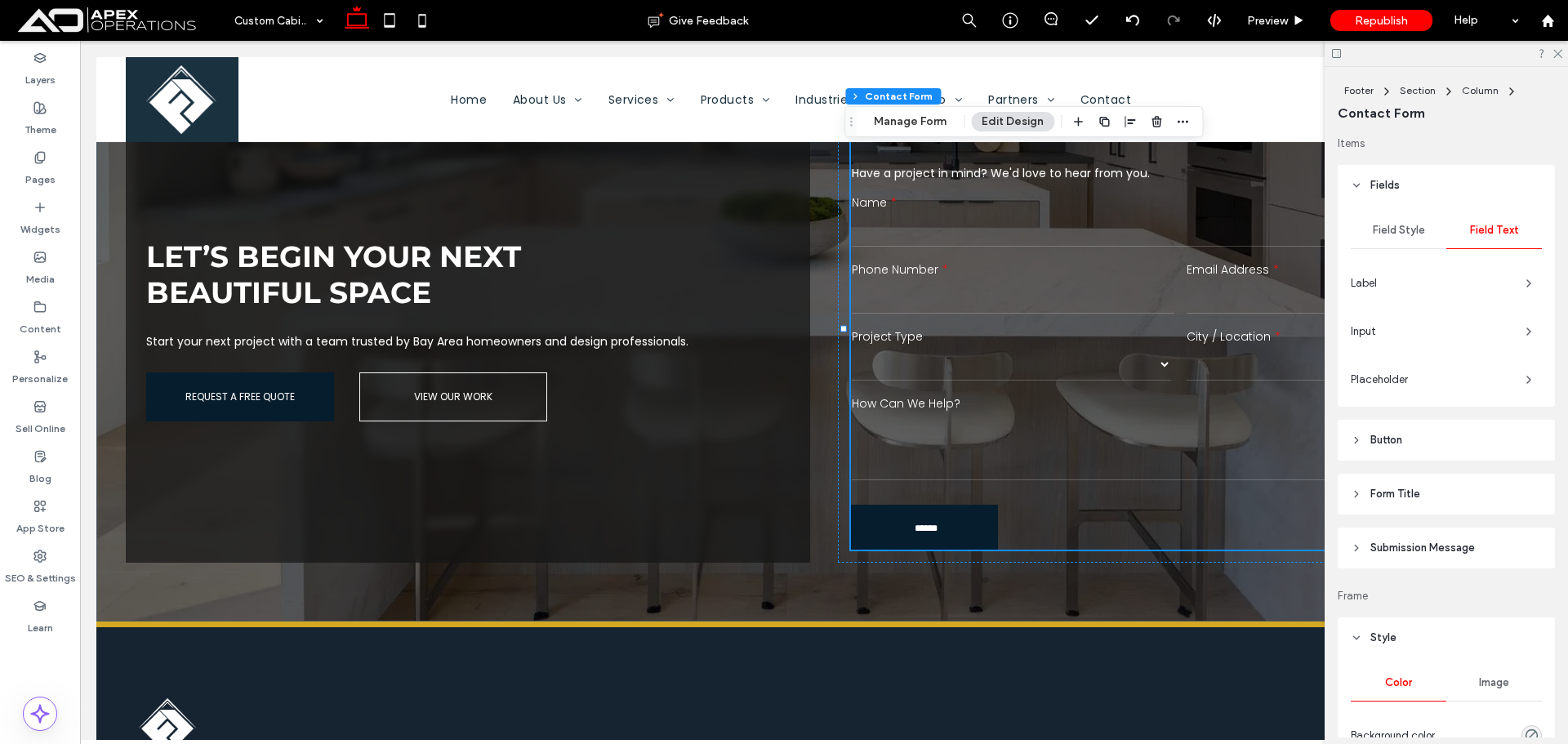
click at [1472, 330] on span "Input" at bounding box center [1431, 331] width 162 height 16
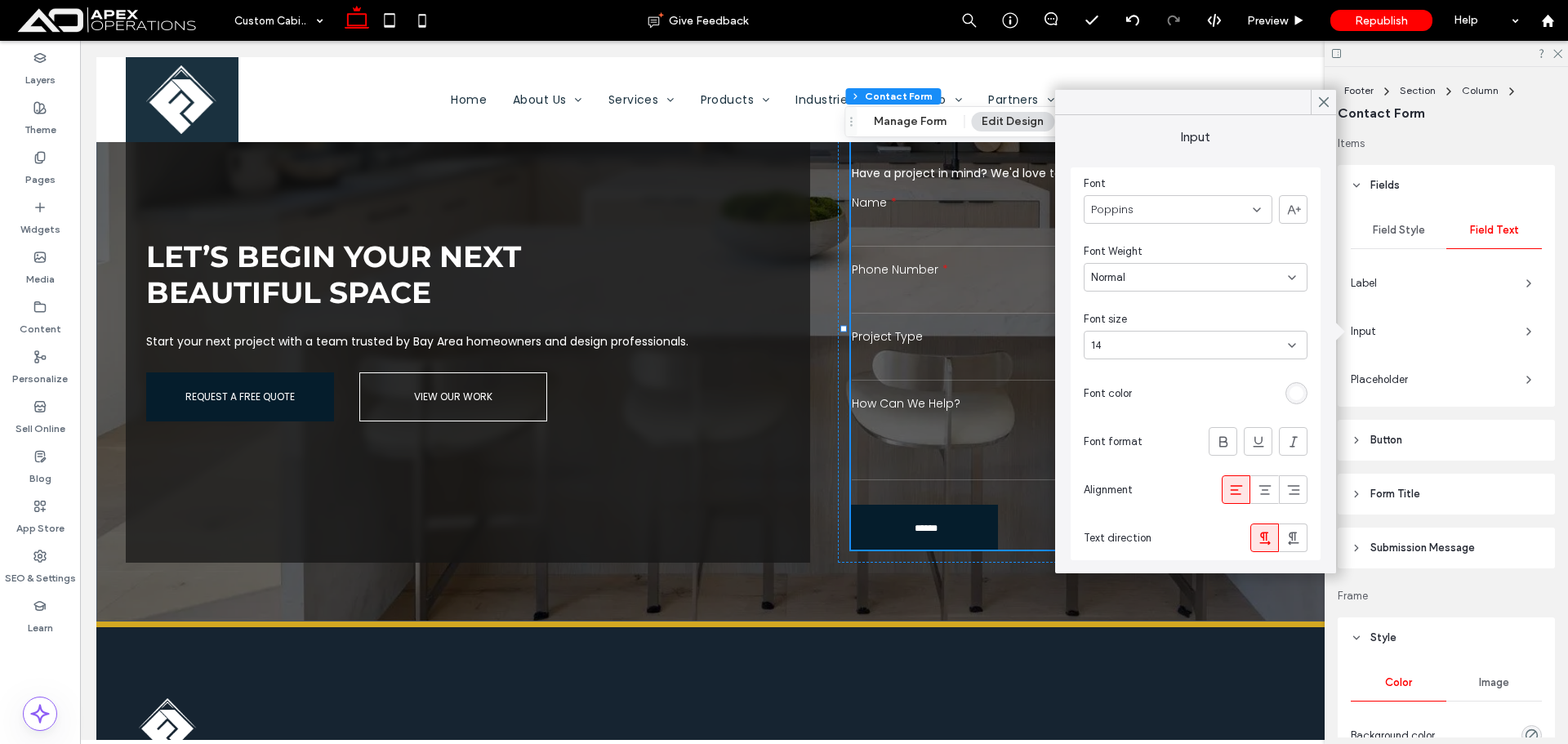
click at [1487, 387] on span "Placeholder" at bounding box center [1431, 379] width 162 height 16
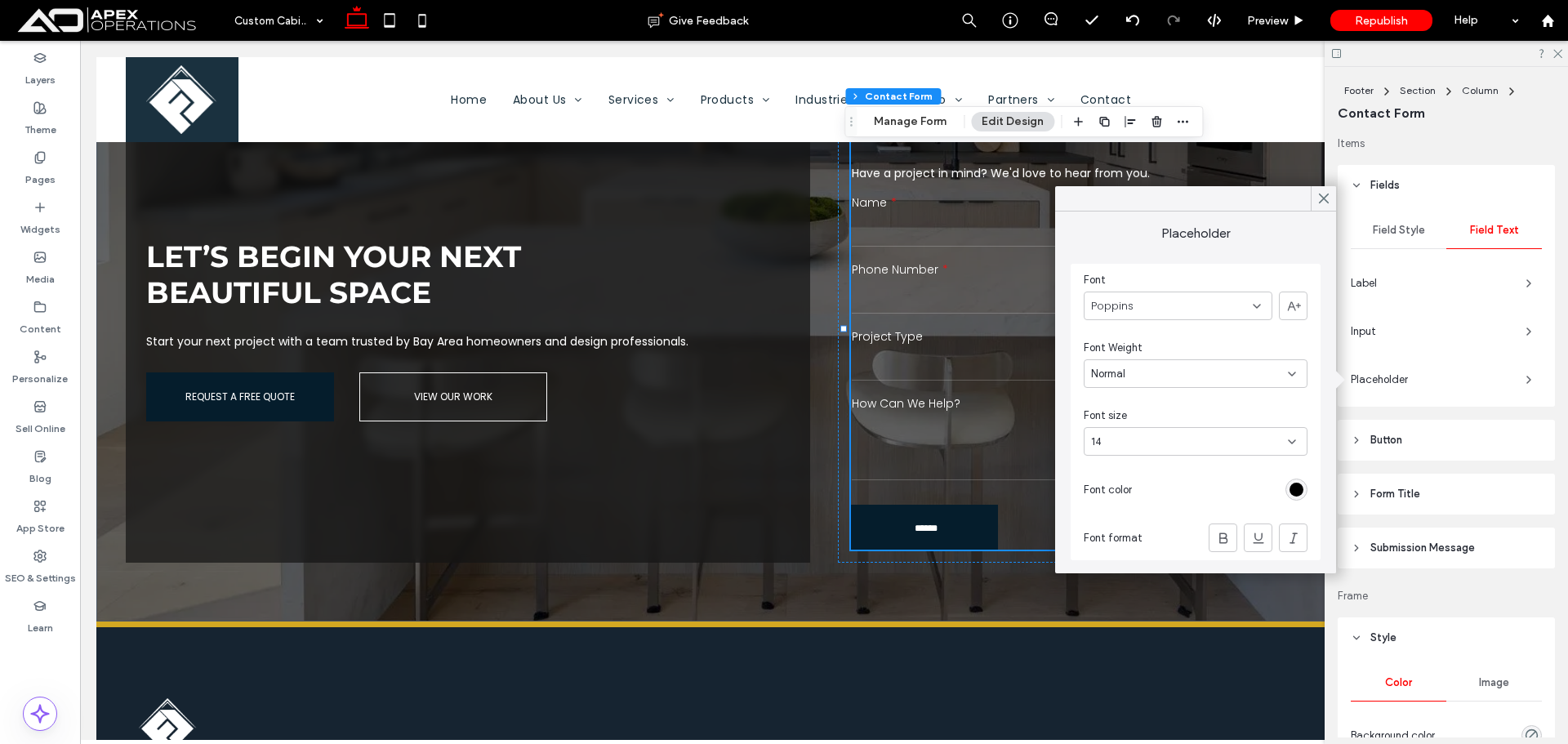
click at [1299, 489] on div "rgb(0, 0, 0)" at bounding box center [1297, 489] width 14 height 14
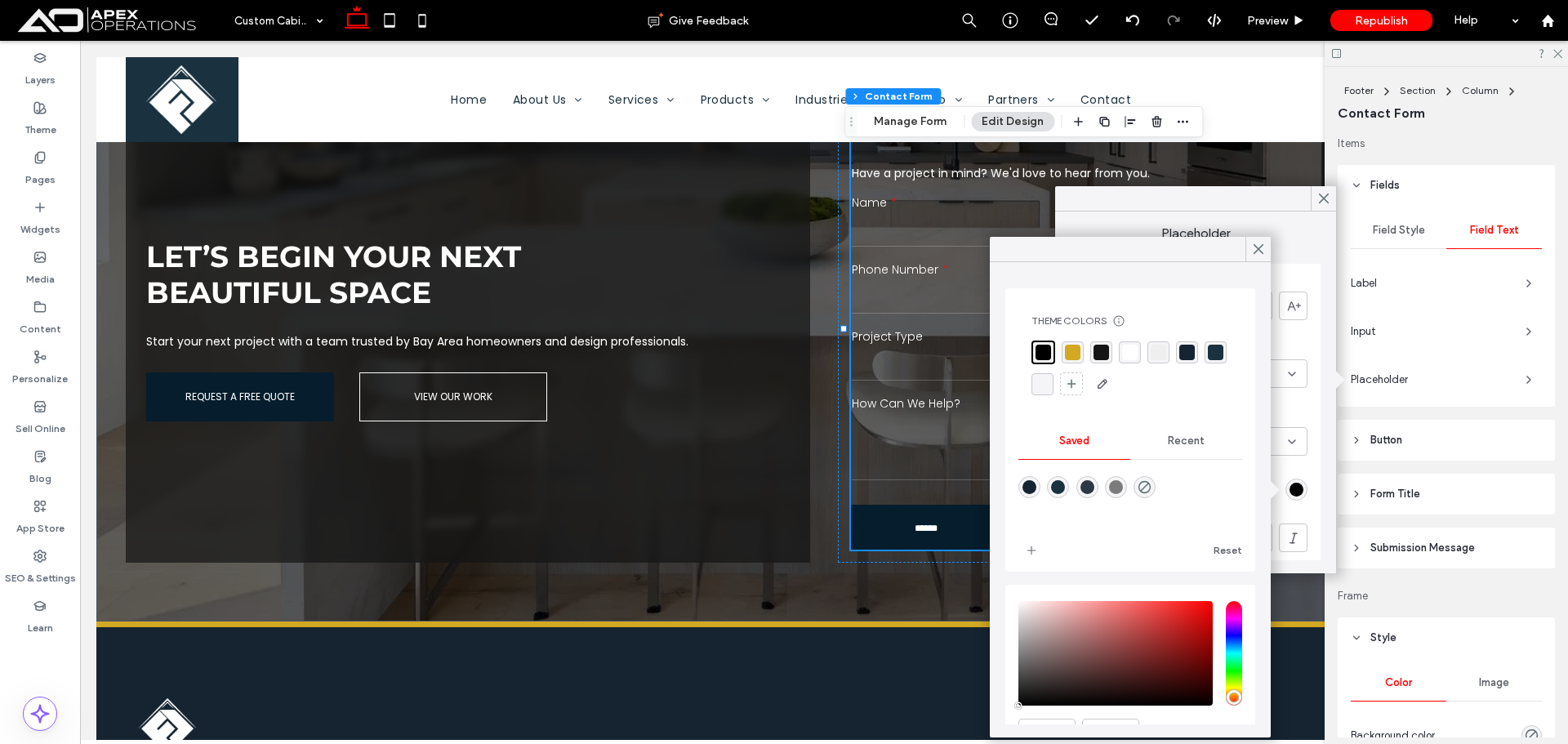
click at [1138, 348] on div "rgba(255, 255, 255, 1)" at bounding box center [1130, 353] width 22 height 22
click at [1272, 26] on span "Preview" at bounding box center [1268, 20] width 41 height 14
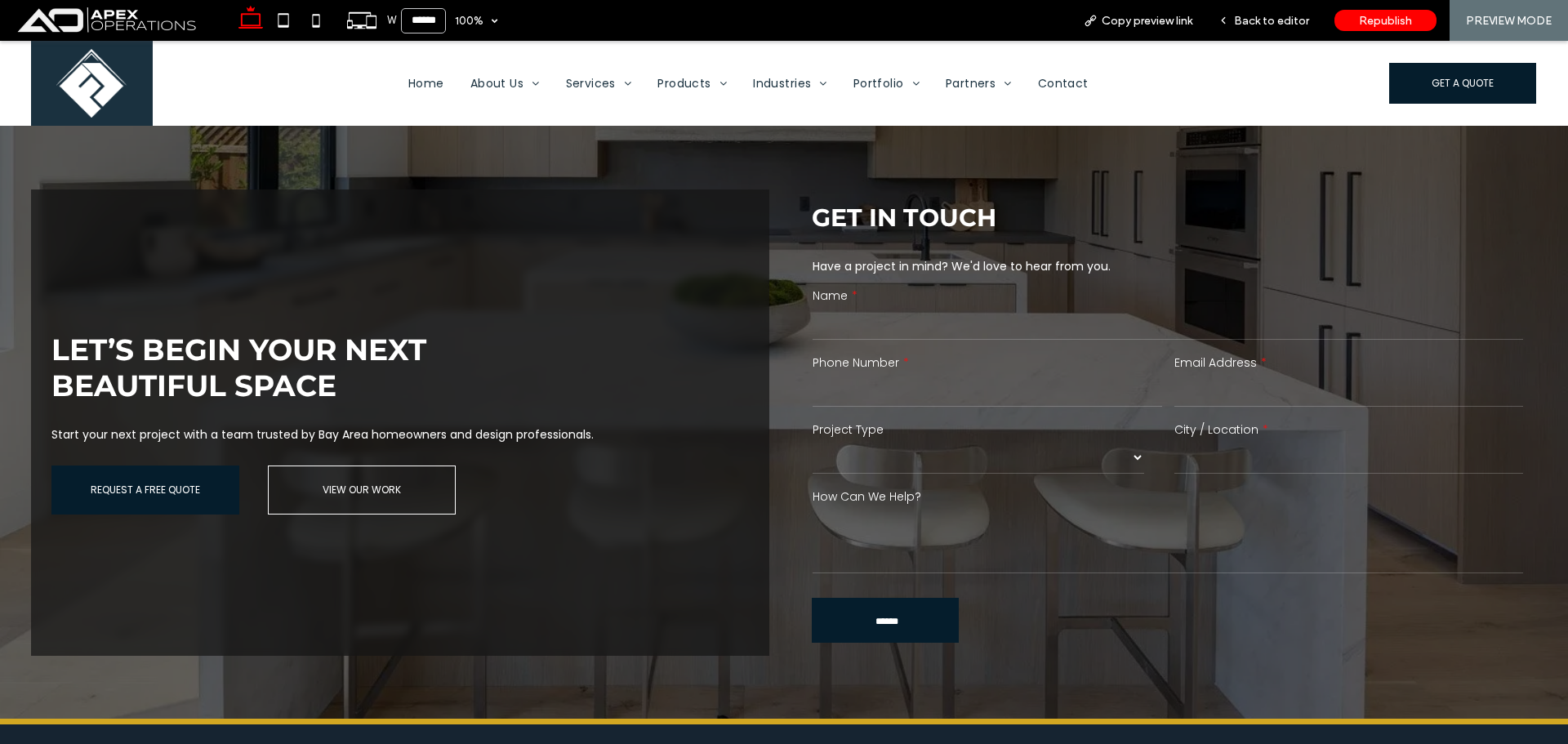
scroll to position [3125, 0]
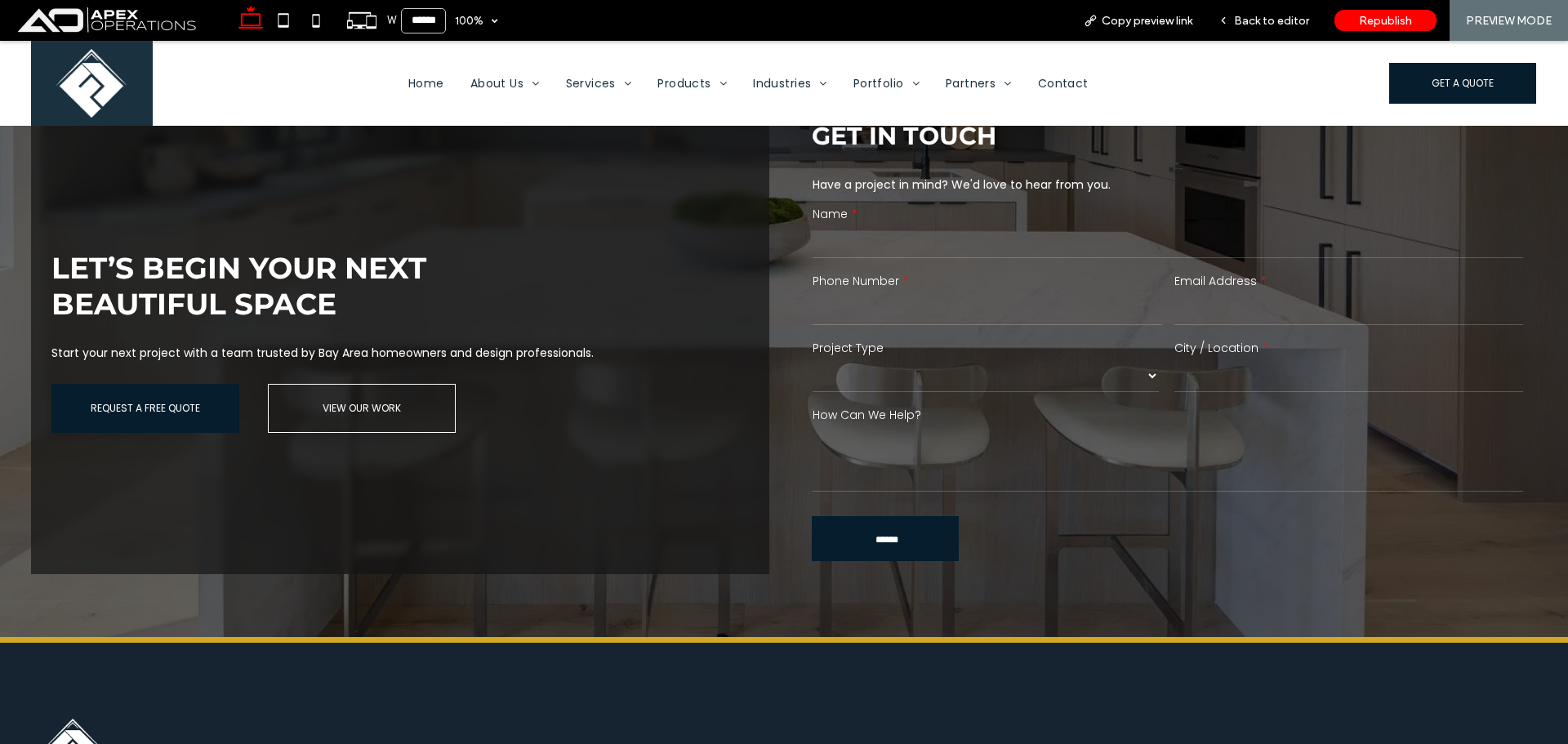
click at [941, 366] on select "******* ******** ******* ********* *****" at bounding box center [985, 376] width 346 height 33
click at [1276, 23] on span "Back to editor" at bounding box center [1271, 20] width 75 height 14
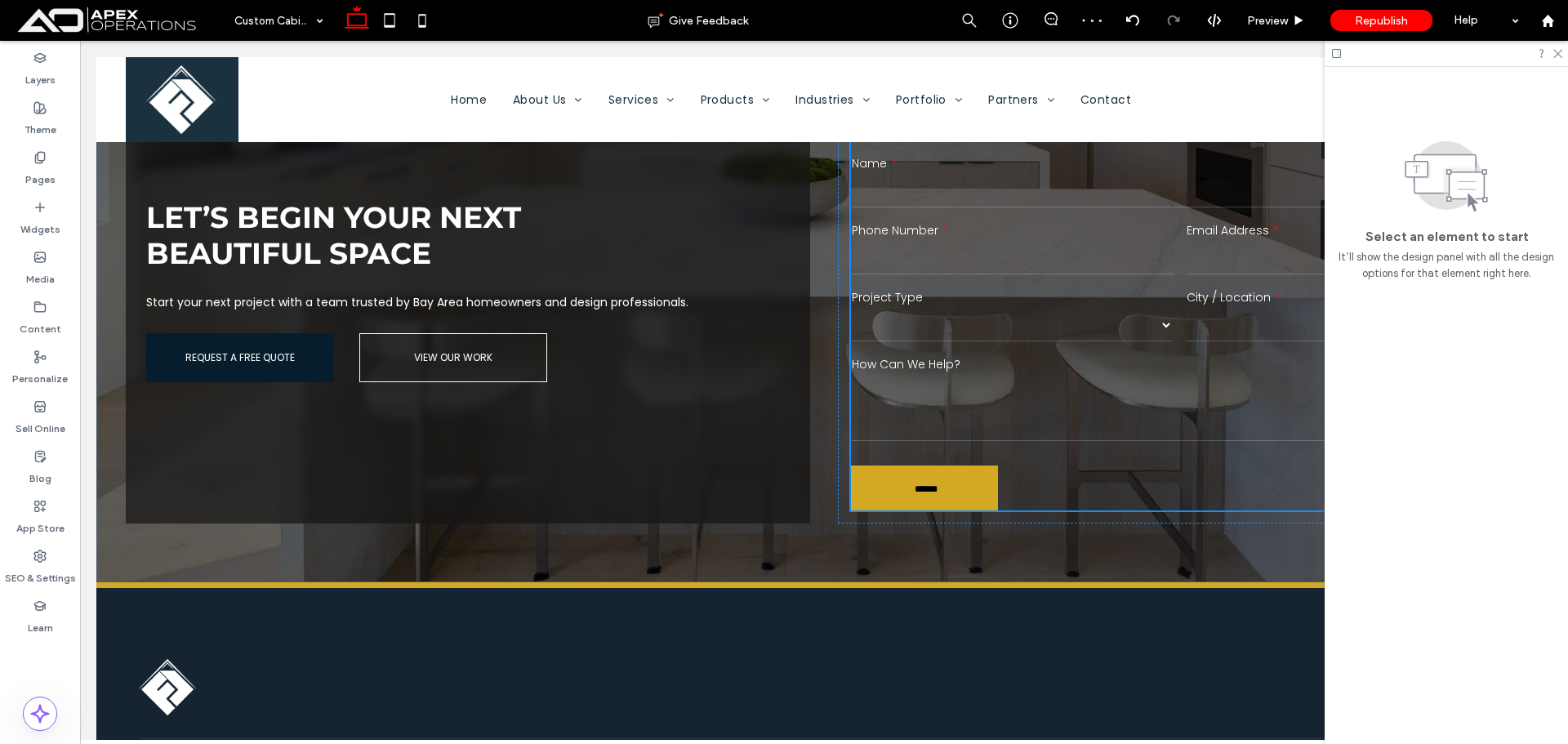
scroll to position [3044, 0]
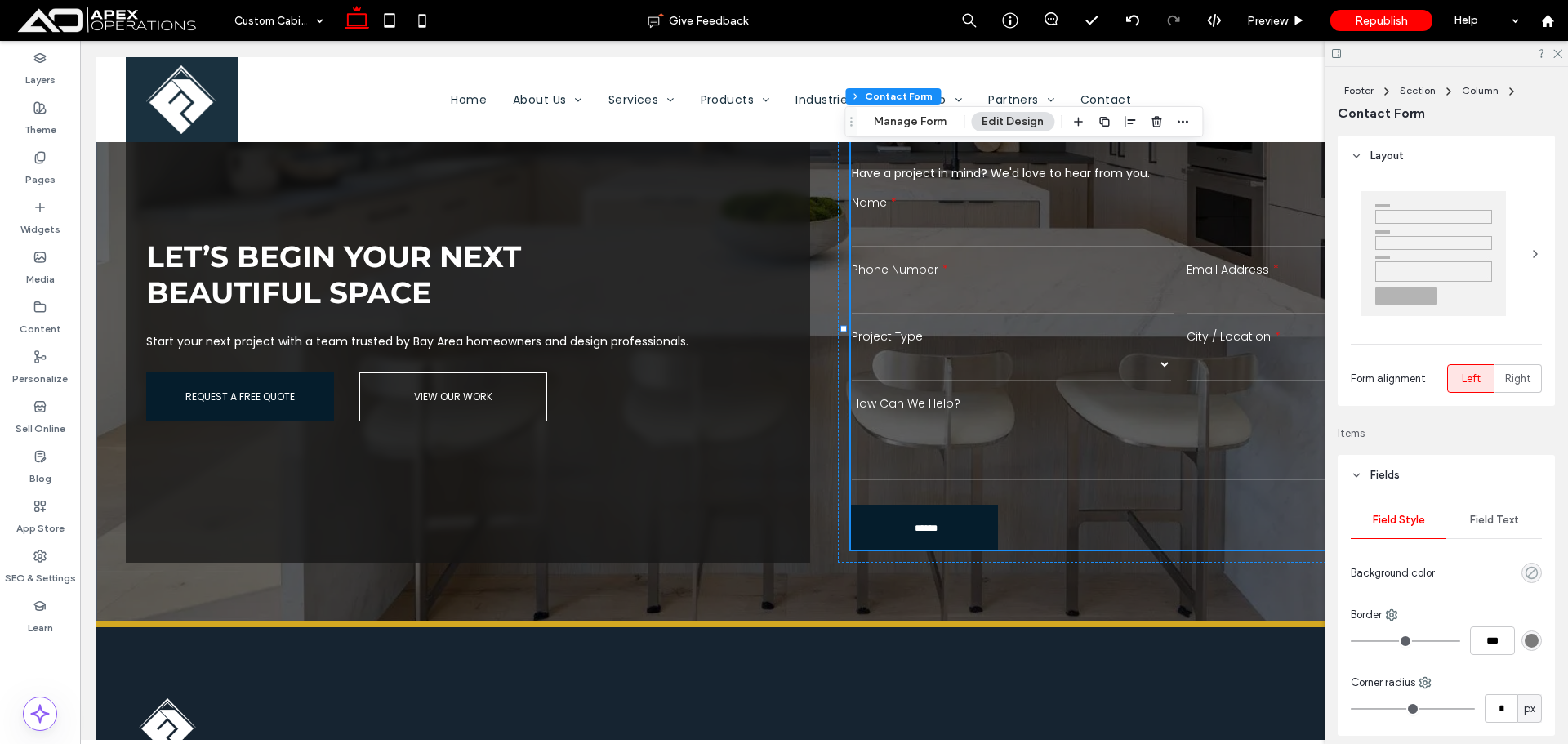
click at [1526, 569] on icon "rgba(0, 0, 0, 0)" at bounding box center [1532, 573] width 14 height 14
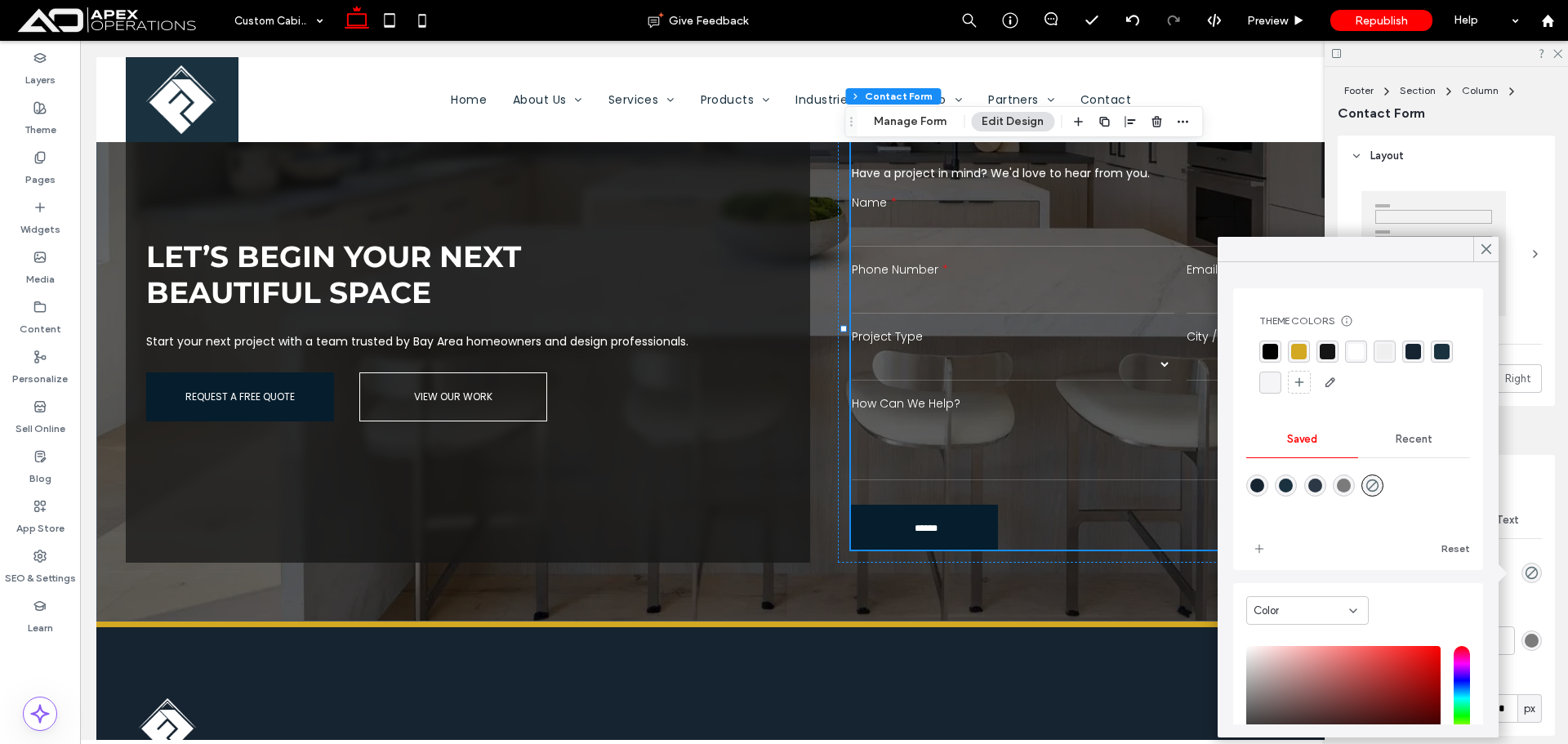
click at [1361, 344] on div "rgba(255, 255, 255, 1)" at bounding box center [1356, 351] width 15 height 15
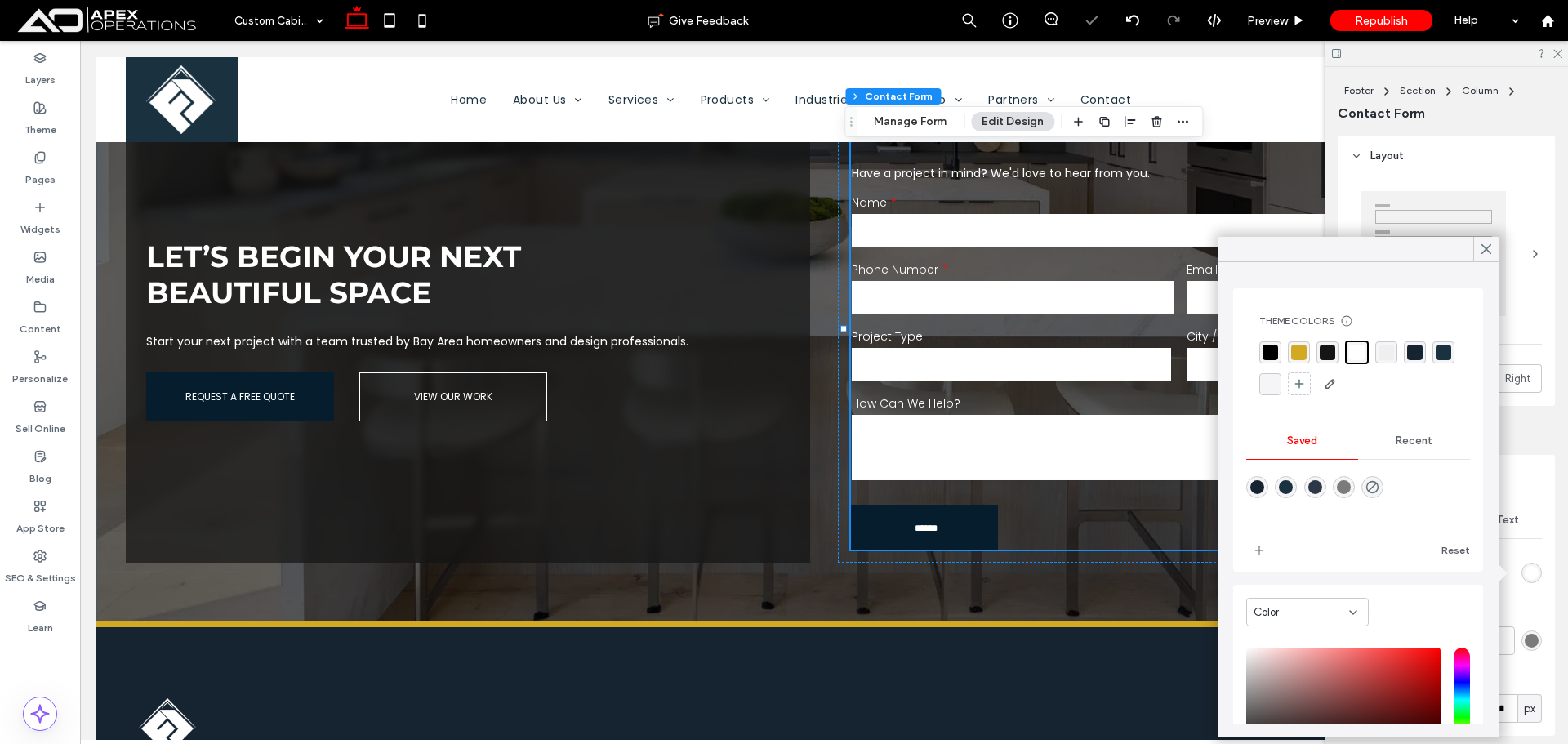
click at [957, 368] on select "******* ******** ******* ********* *****" at bounding box center [1012, 364] width 320 height 33
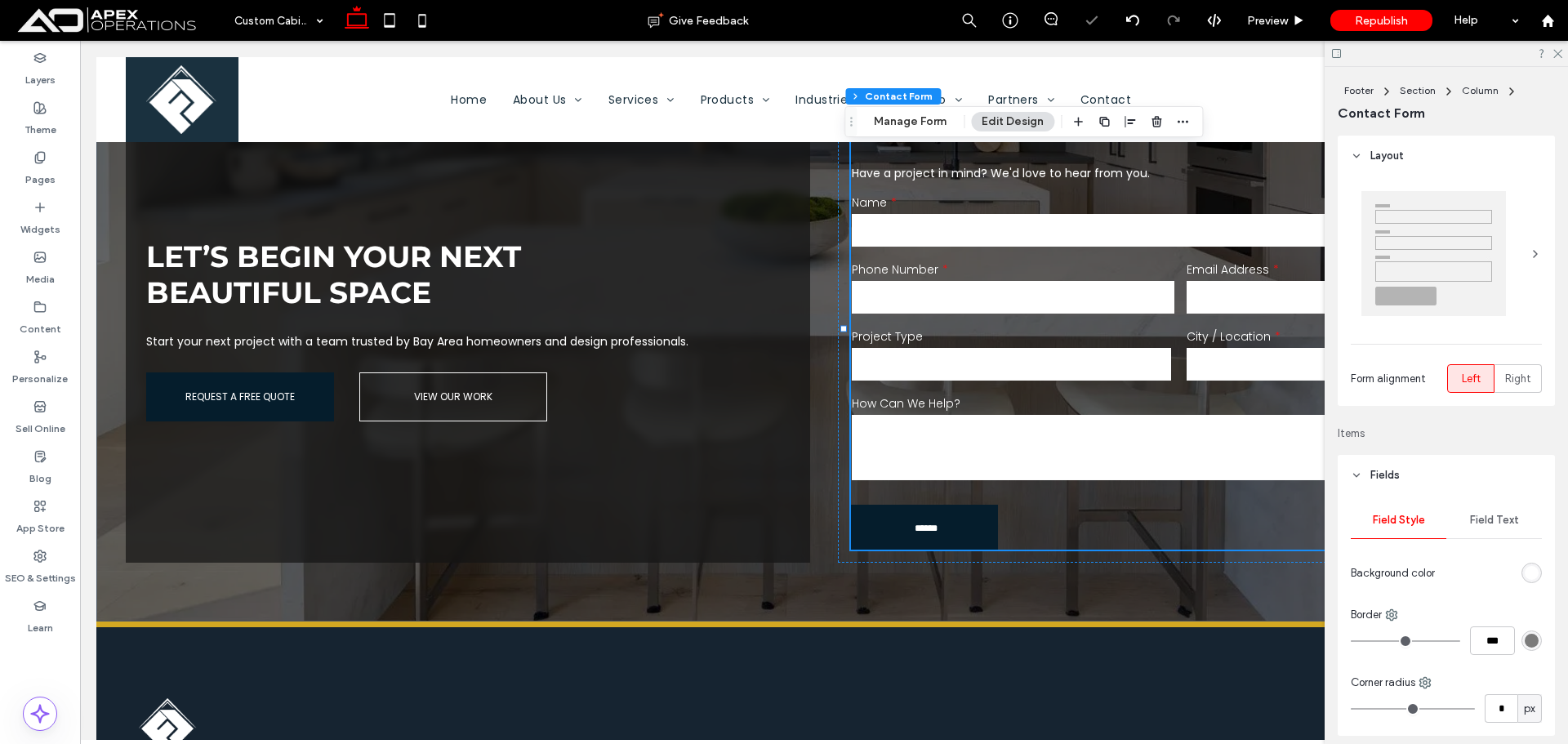
click at [964, 348] on select "******* ******** ******* ********* *****" at bounding box center [1012, 364] width 320 height 33
click at [958, 355] on select "******* ******** ******* ********* *****" at bounding box center [1012, 364] width 320 height 33
click at [1264, 14] on span "Preview" at bounding box center [1268, 20] width 41 height 14
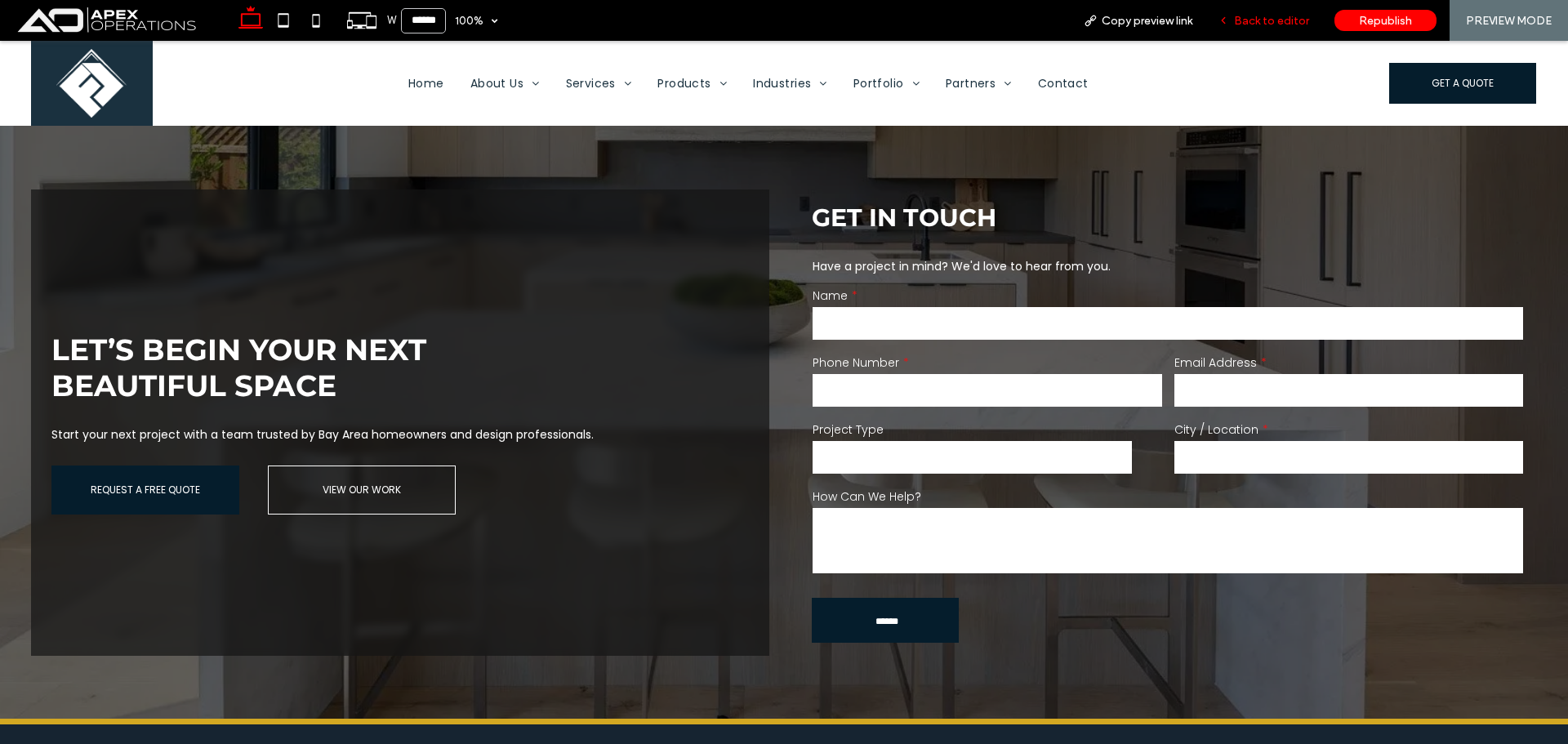
scroll to position [3125, 0]
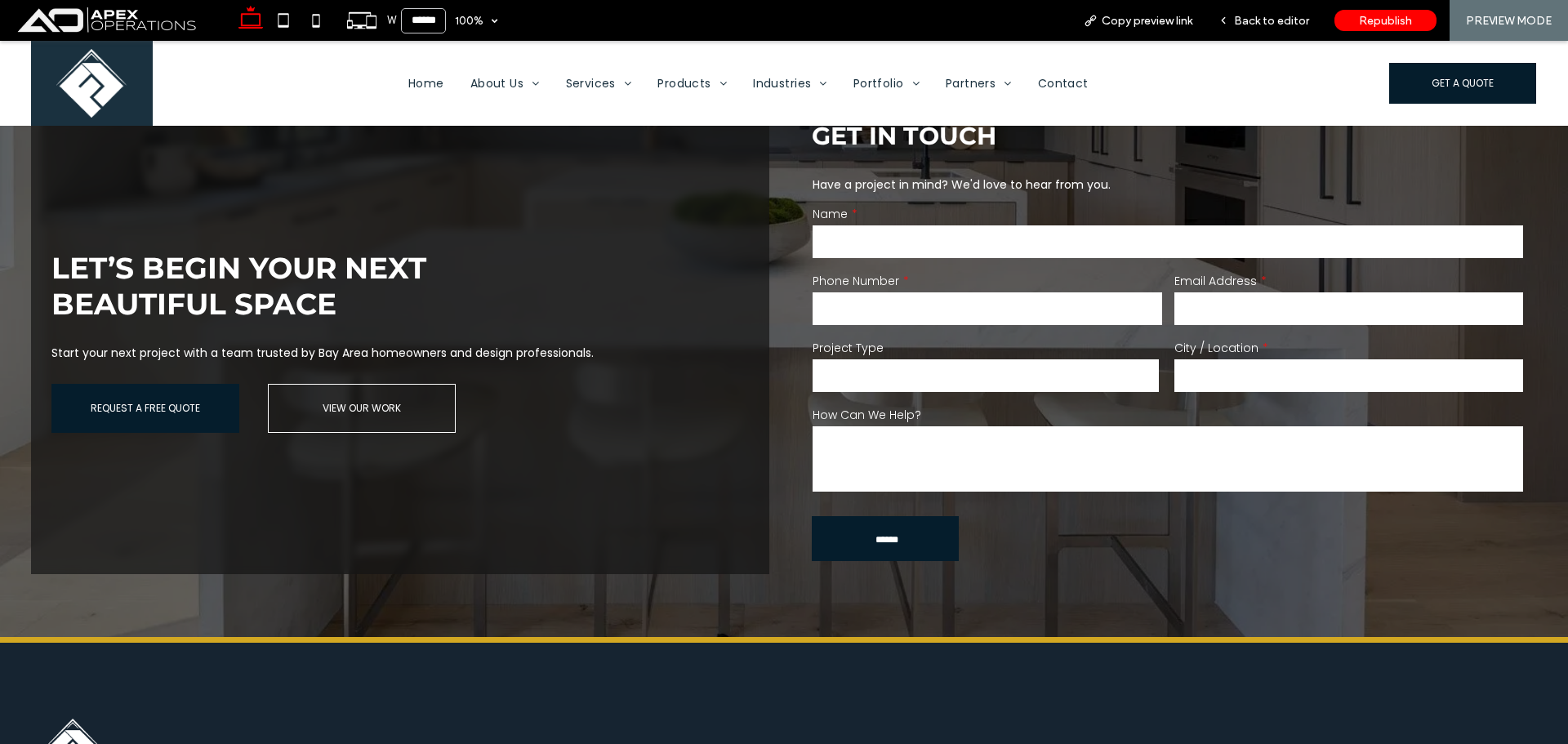
click at [1076, 293] on input "tel" at bounding box center [986, 309] width 349 height 33
click at [1110, 360] on select "******* ******** ******* ********* *****" at bounding box center [985, 376] width 346 height 33
drag, startPoint x: 1283, startPoint y: 3, endPoint x: 1283, endPoint y: 34, distance: 31.0
click at [1283, 34] on div "Back to editor" at bounding box center [1264, 20] width 117 height 41
drag, startPoint x: 1266, startPoint y: 8, endPoint x: 1266, endPoint y: 21, distance: 13.0
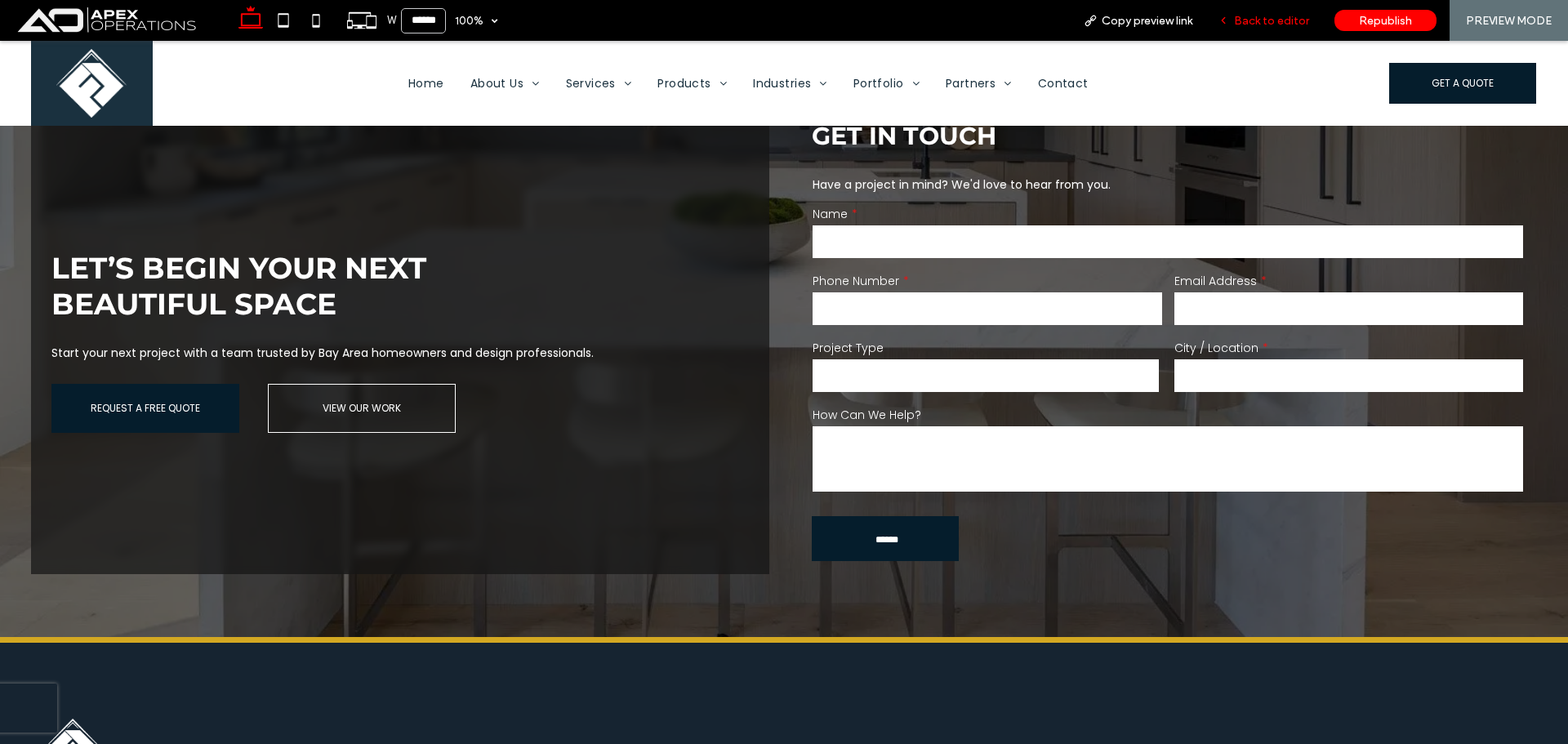
click at [1266, 21] on span "Back to editor" at bounding box center [1271, 20] width 75 height 14
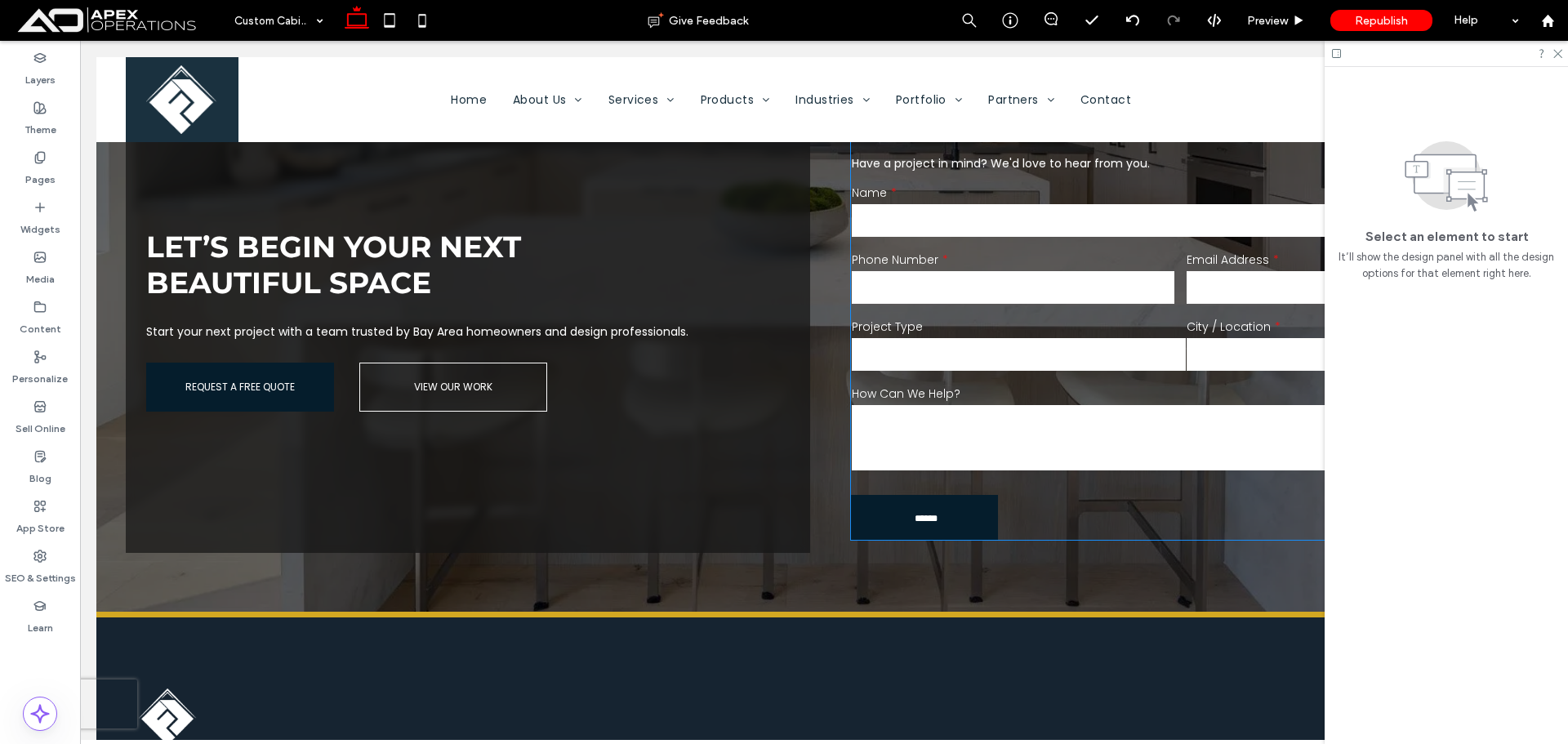
click at [1206, 319] on label "City / Location" at bounding box center [1348, 327] width 322 height 17
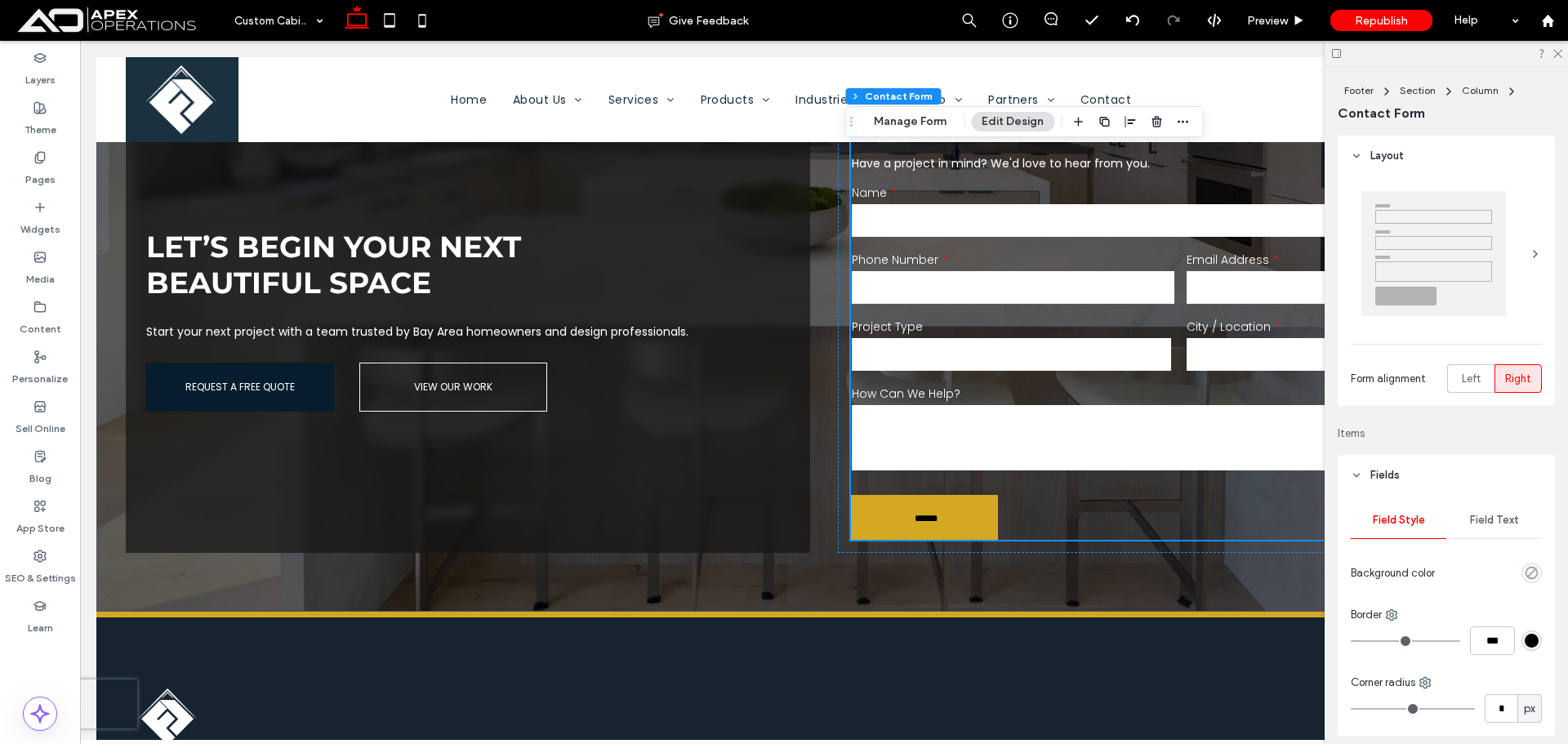
scroll to position [3044, 0]
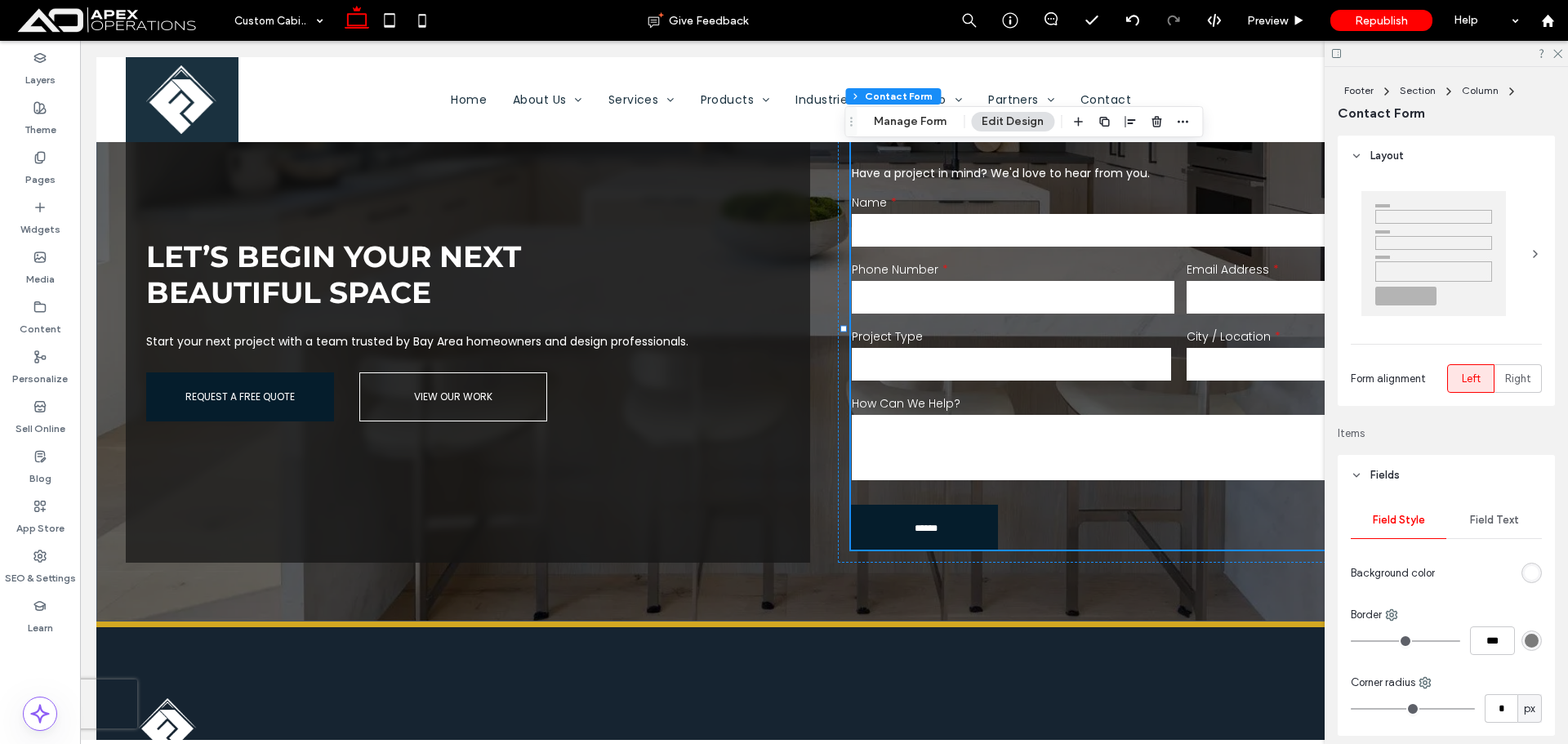
drag, startPoint x: 1528, startPoint y: 576, endPoint x: 1518, endPoint y: 569, distance: 12.2
click at [1528, 577] on div "rgb(255, 255, 255)" at bounding box center [1532, 573] width 14 height 14
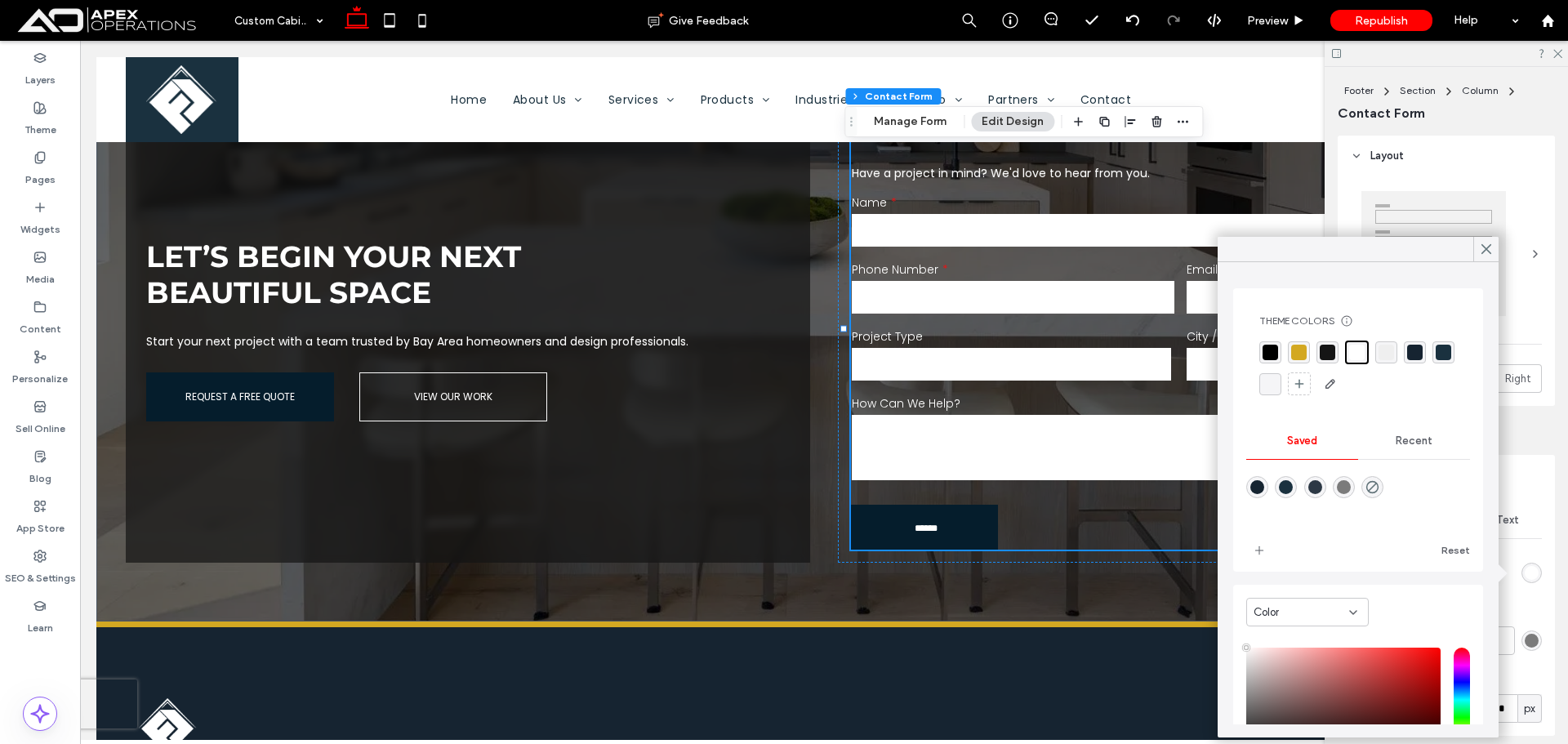
click at [1410, 352] on div "rgba(22, 36, 49, 1)" at bounding box center [1415, 352] width 15 height 15
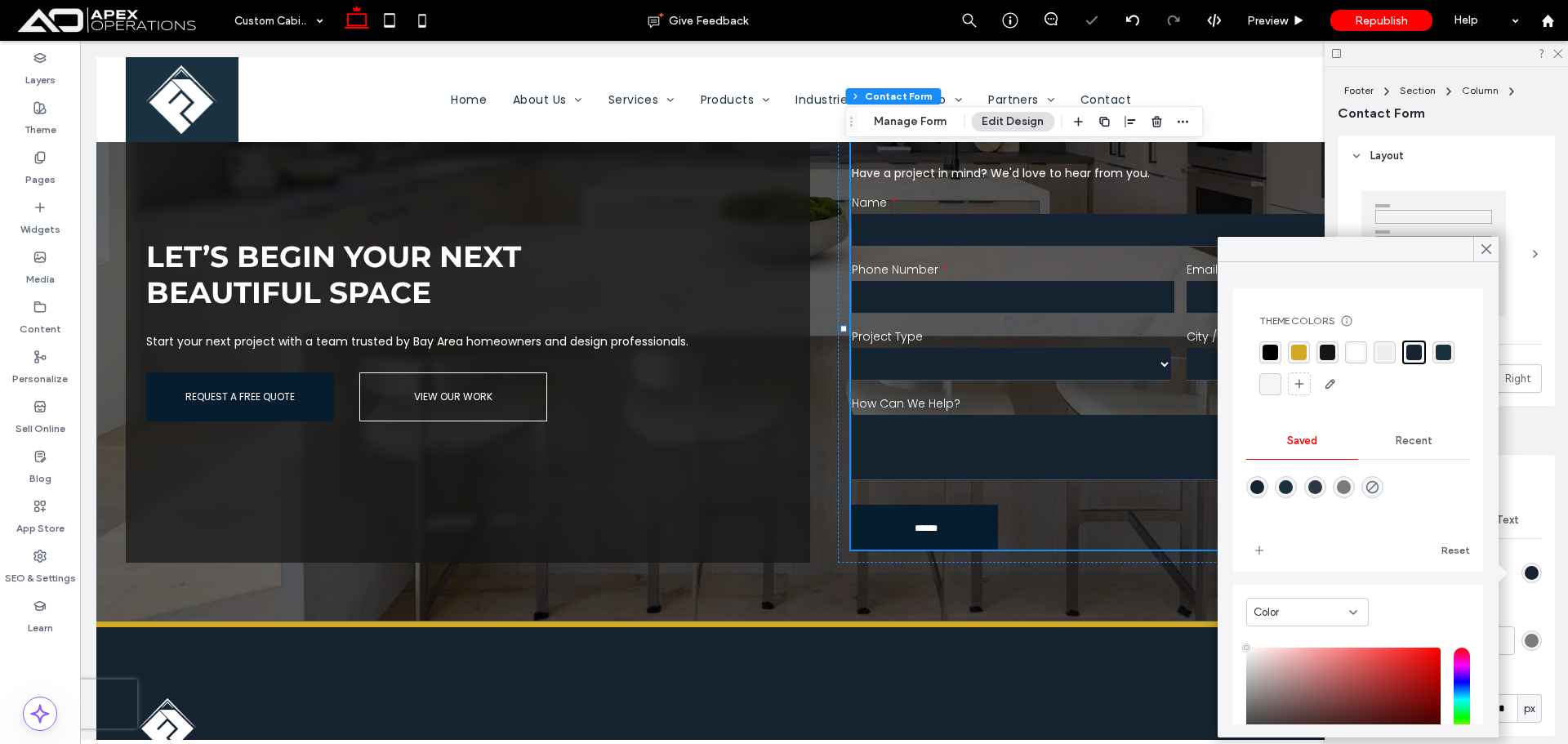
click at [1271, 351] on div "rgba(0, 0, 0, 1)" at bounding box center [1270, 352] width 15 height 15
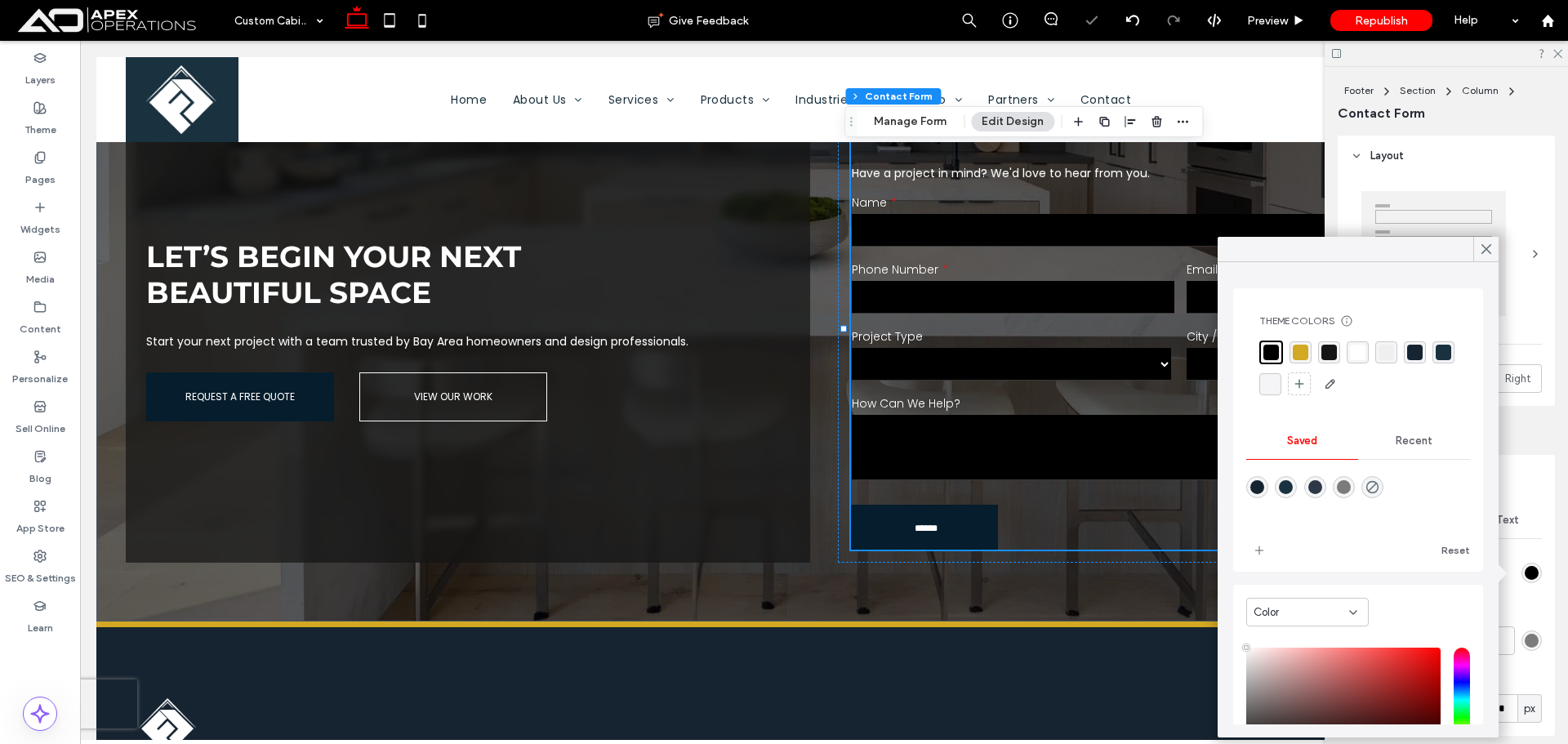
click at [1127, 361] on select "******* ******** ******* ********* *****" at bounding box center [1012, 364] width 320 height 33
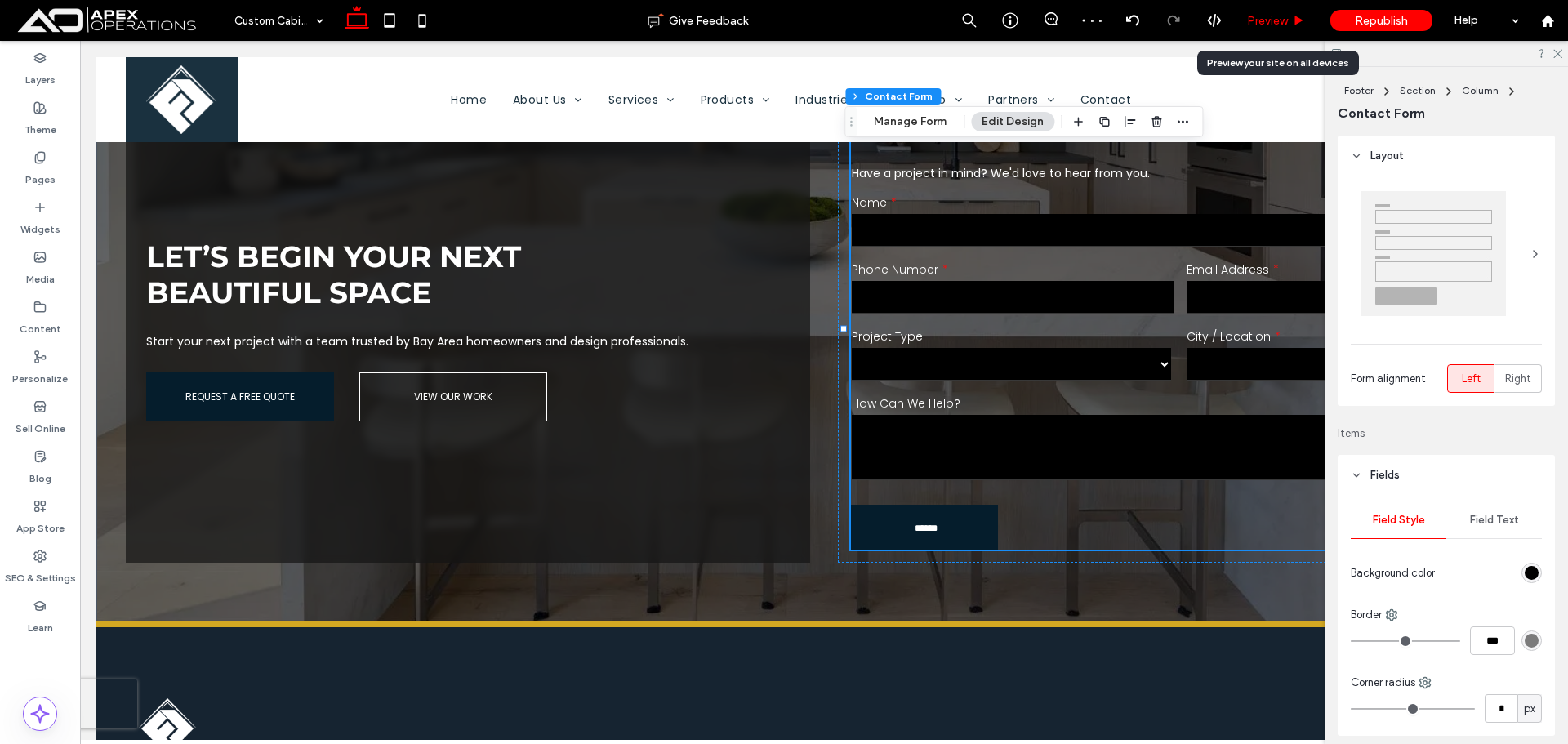
drag, startPoint x: 1272, startPoint y: 21, endPoint x: 1193, endPoint y: 165, distance: 164.2
click at [1272, 21] on span "Preview" at bounding box center [1268, 20] width 41 height 14
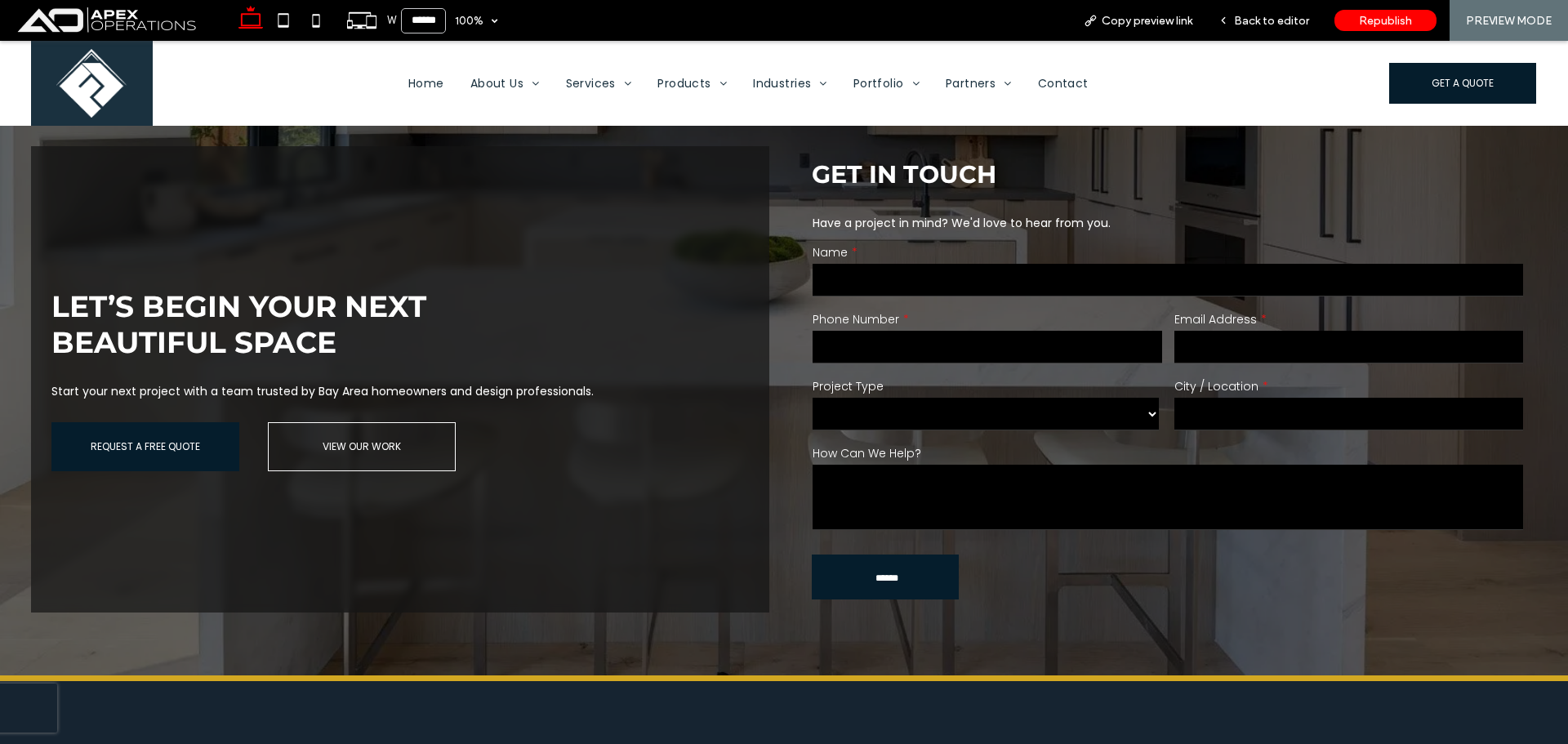
scroll to position [3125, 0]
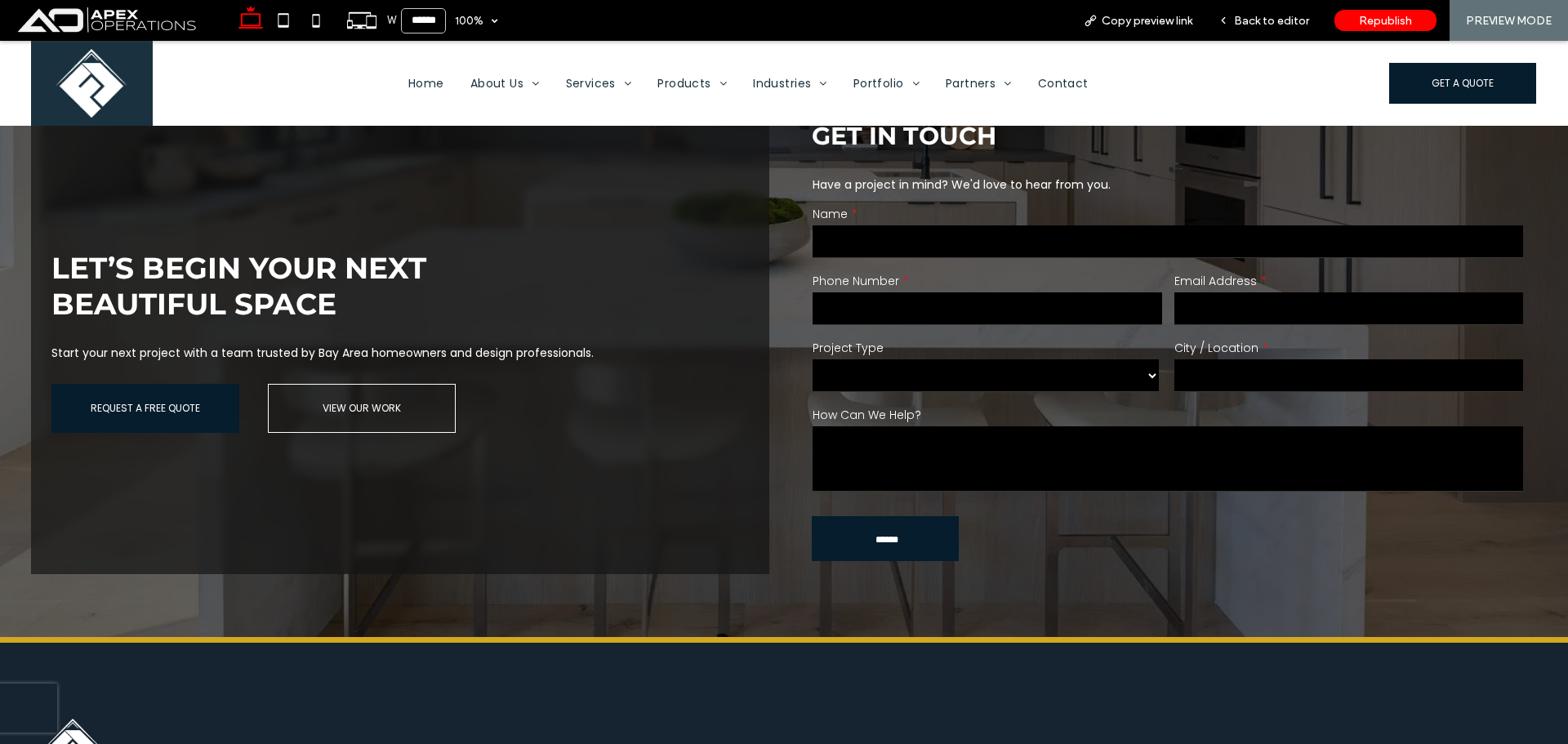
click at [1088, 367] on select "******* ******** ******* ********* *****" at bounding box center [985, 376] width 346 height 33
click at [1264, 24] on span "Back to editor" at bounding box center [1271, 20] width 75 height 14
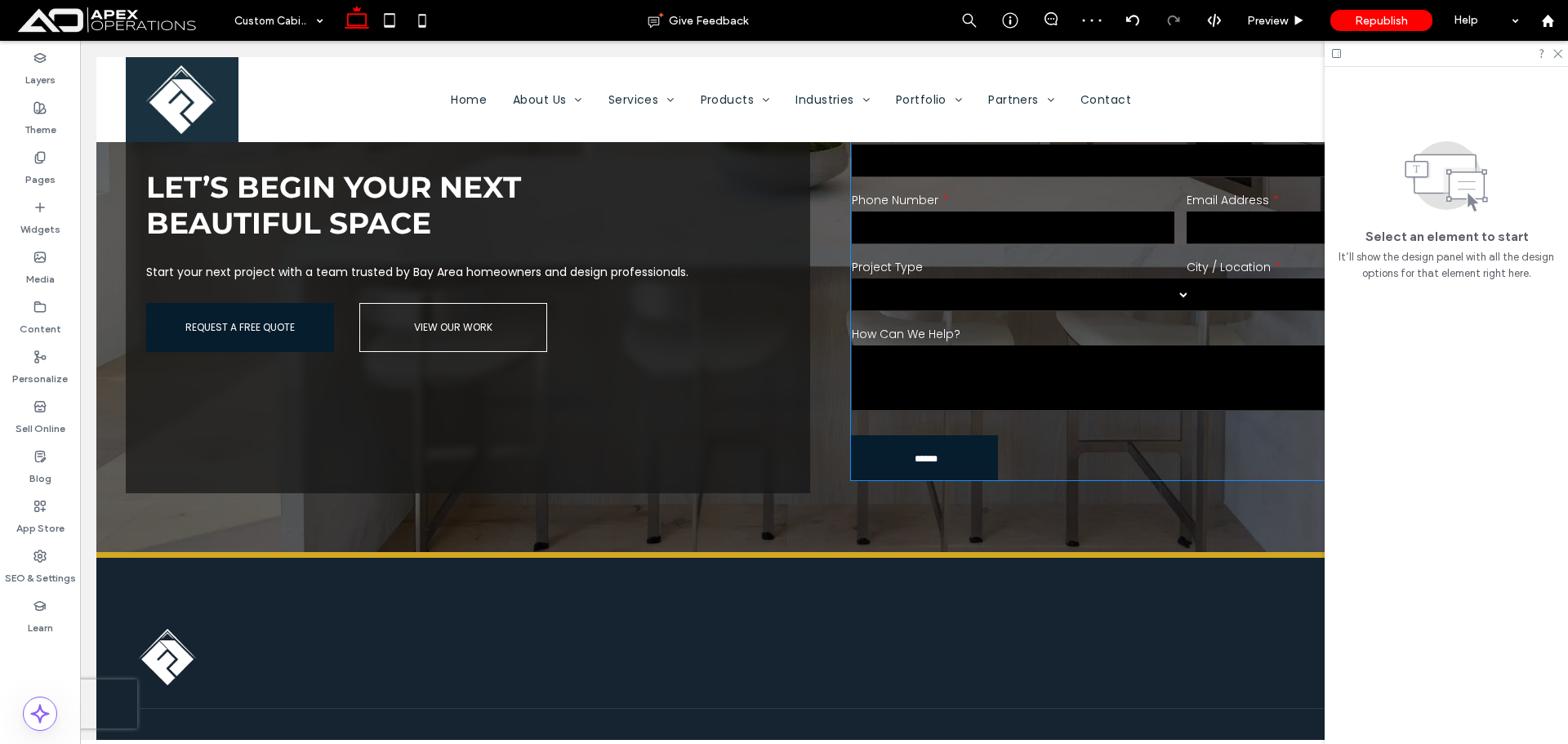
scroll to position [3044, 0]
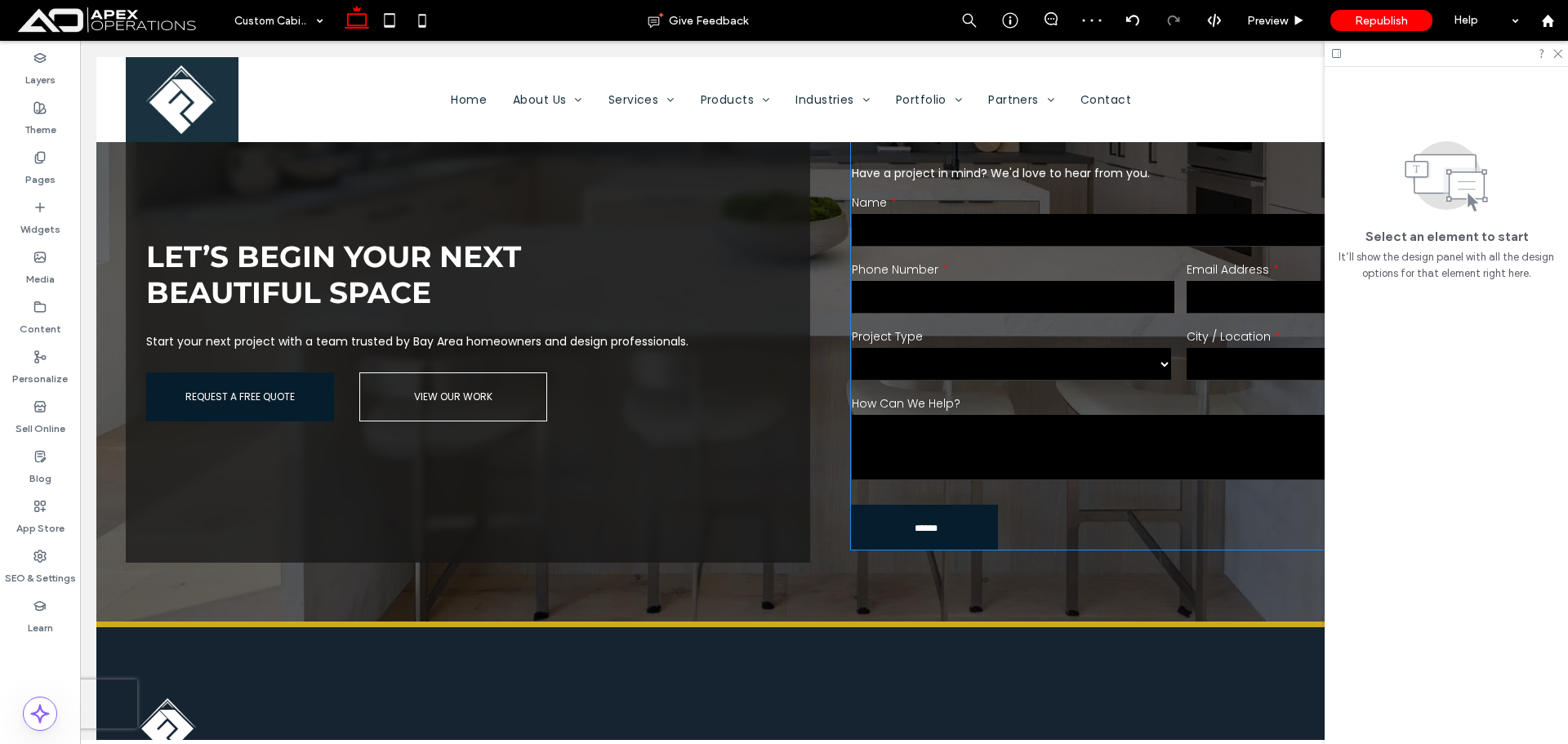
click at [1105, 333] on div "Project Type ******* ******** ******* ********* *****" at bounding box center [1013, 355] width 335 height 67
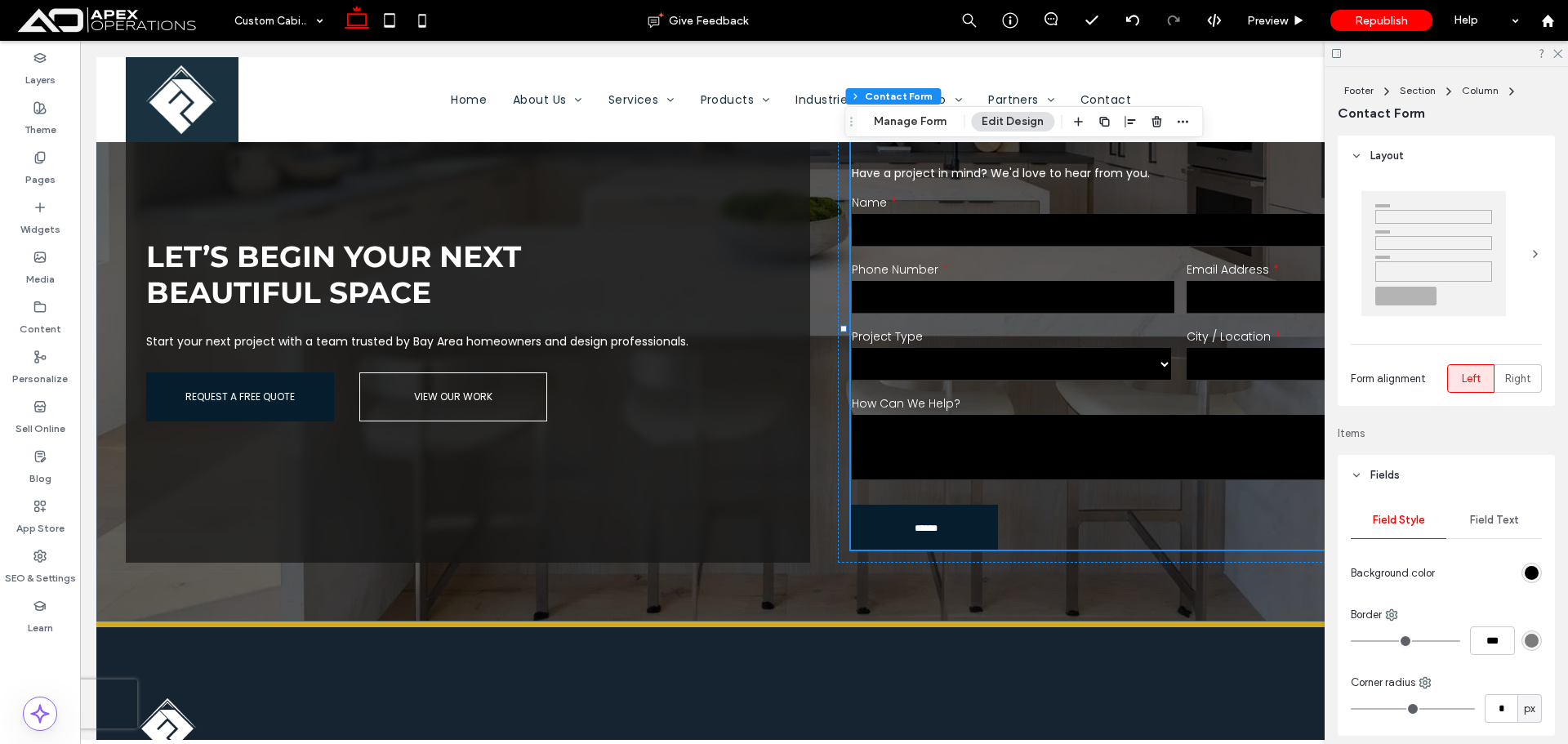
drag, startPoint x: 1521, startPoint y: 569, endPoint x: 1514, endPoint y: 539, distance: 30.8
click at [1525, 568] on div "rgb(0, 0, 0)" at bounding box center [1532, 573] width 14 height 14
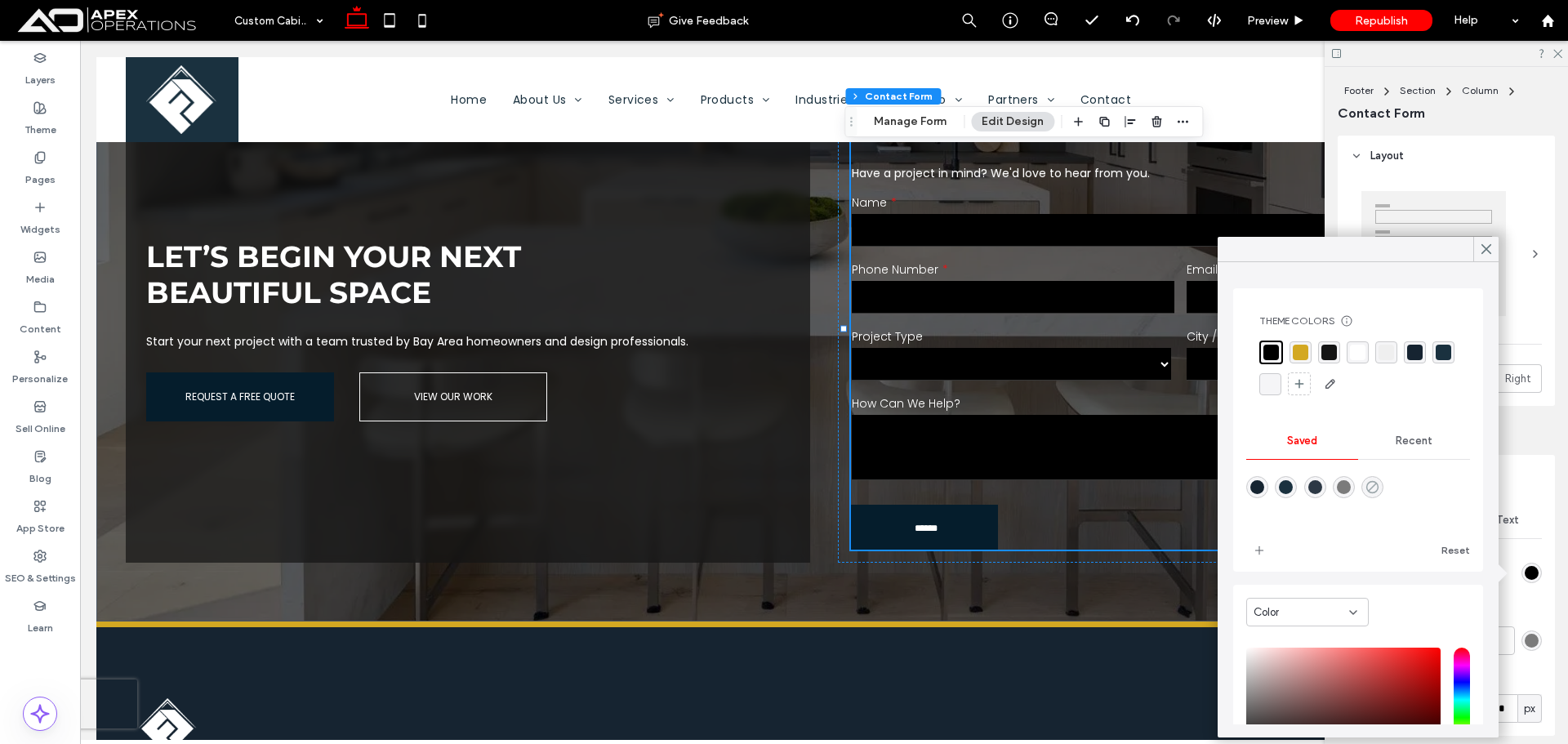
drag, startPoint x: 1381, startPoint y: 490, endPoint x: 1367, endPoint y: 484, distance: 15.2
click at [1379, 490] on use "rgba(0,0,0,0)" at bounding box center [1372, 487] width 12 height 12
type input "*"
type input "**"
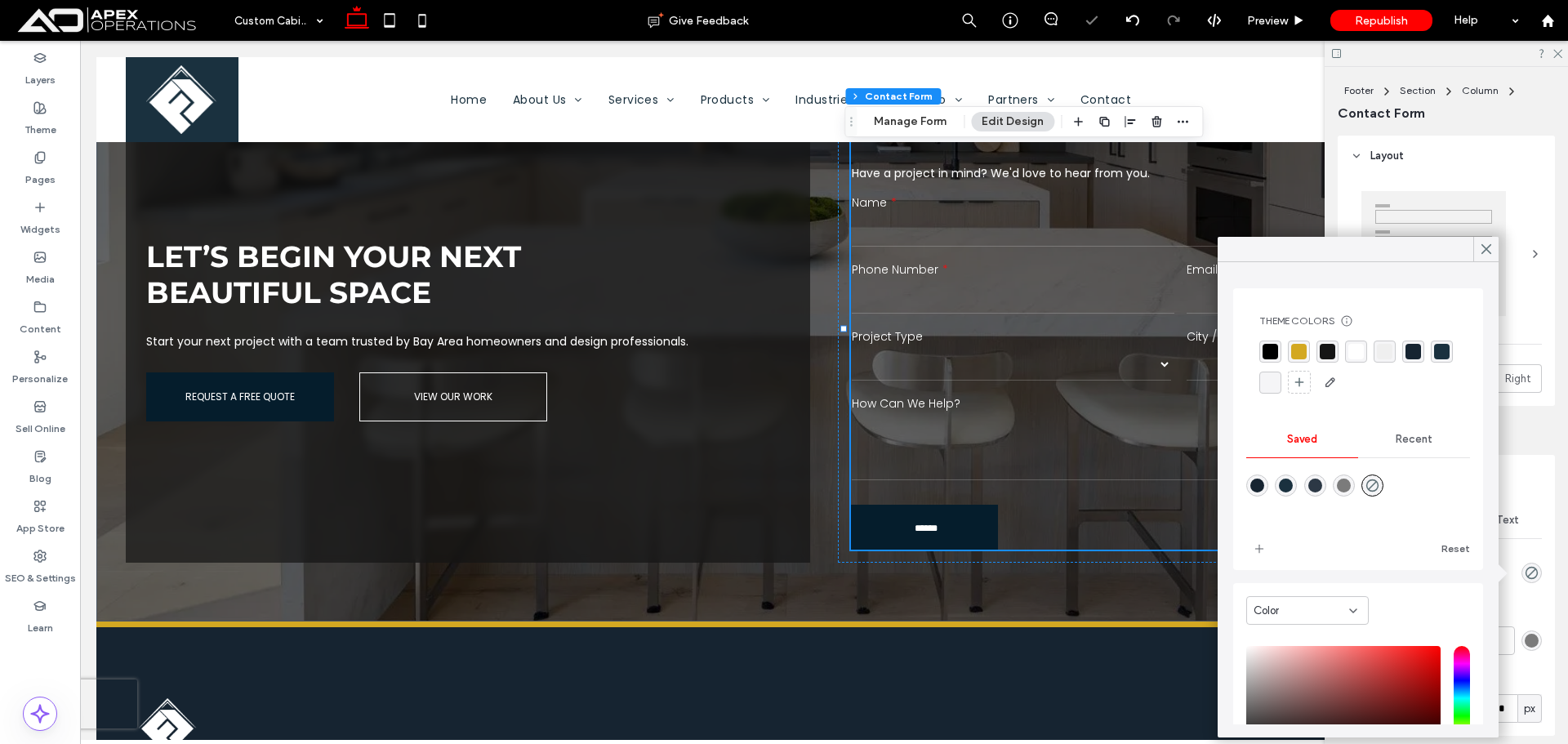
drag, startPoint x: 1482, startPoint y: 249, endPoint x: 1461, endPoint y: 256, distance: 22.1
click at [1480, 250] on icon at bounding box center [1486, 249] width 14 height 14
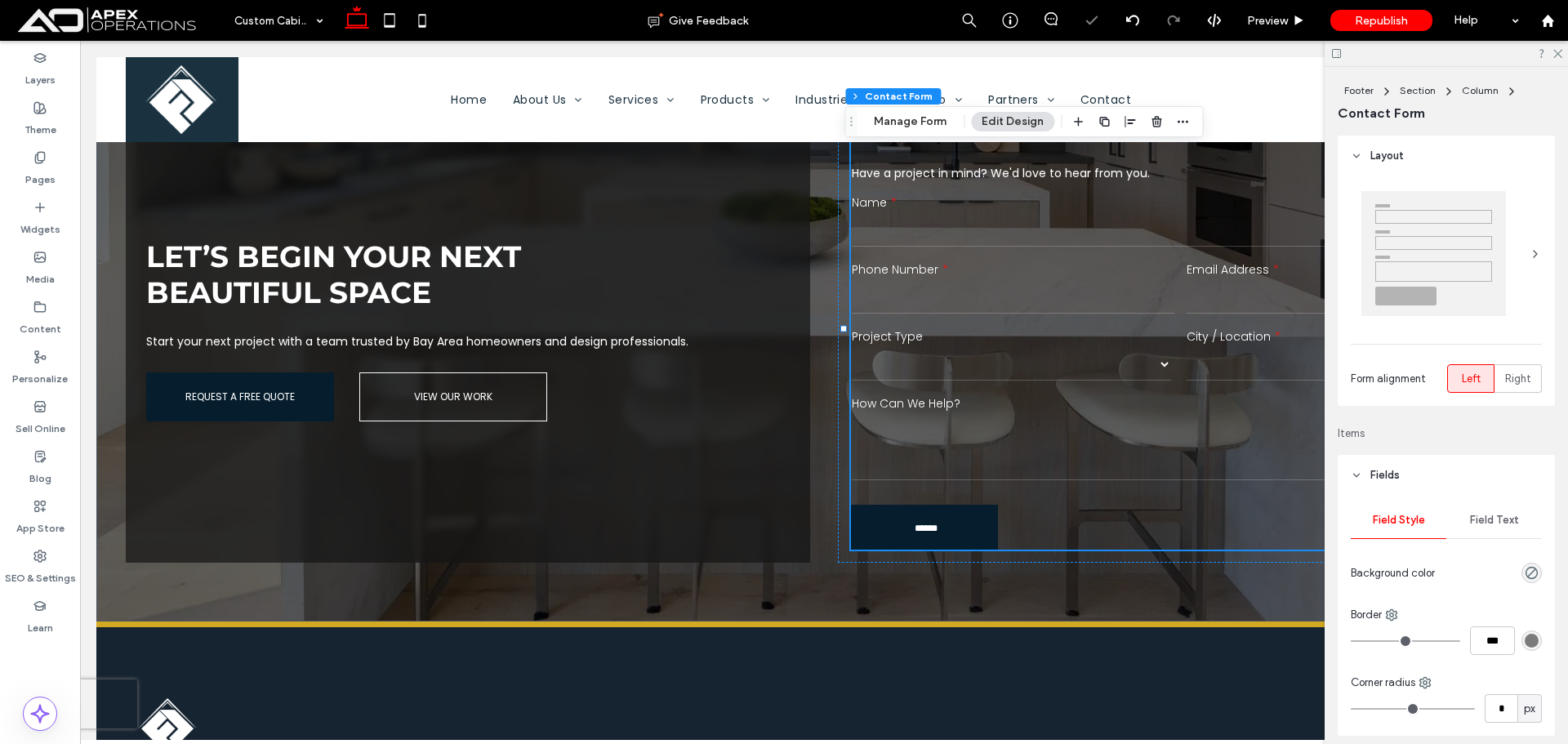
click at [1039, 361] on select "******* ******** ******* ********* *****" at bounding box center [1012, 364] width 320 height 33
click at [1037, 364] on select "******* ******** ******* ********* *****" at bounding box center [1012, 364] width 320 height 33
drag, startPoint x: 1554, startPoint y: 55, endPoint x: 1370, endPoint y: 218, distance: 245.8
click at [1553, 59] on div at bounding box center [1446, 53] width 243 height 25
click at [1280, 20] on span "Preview" at bounding box center [1268, 20] width 41 height 14
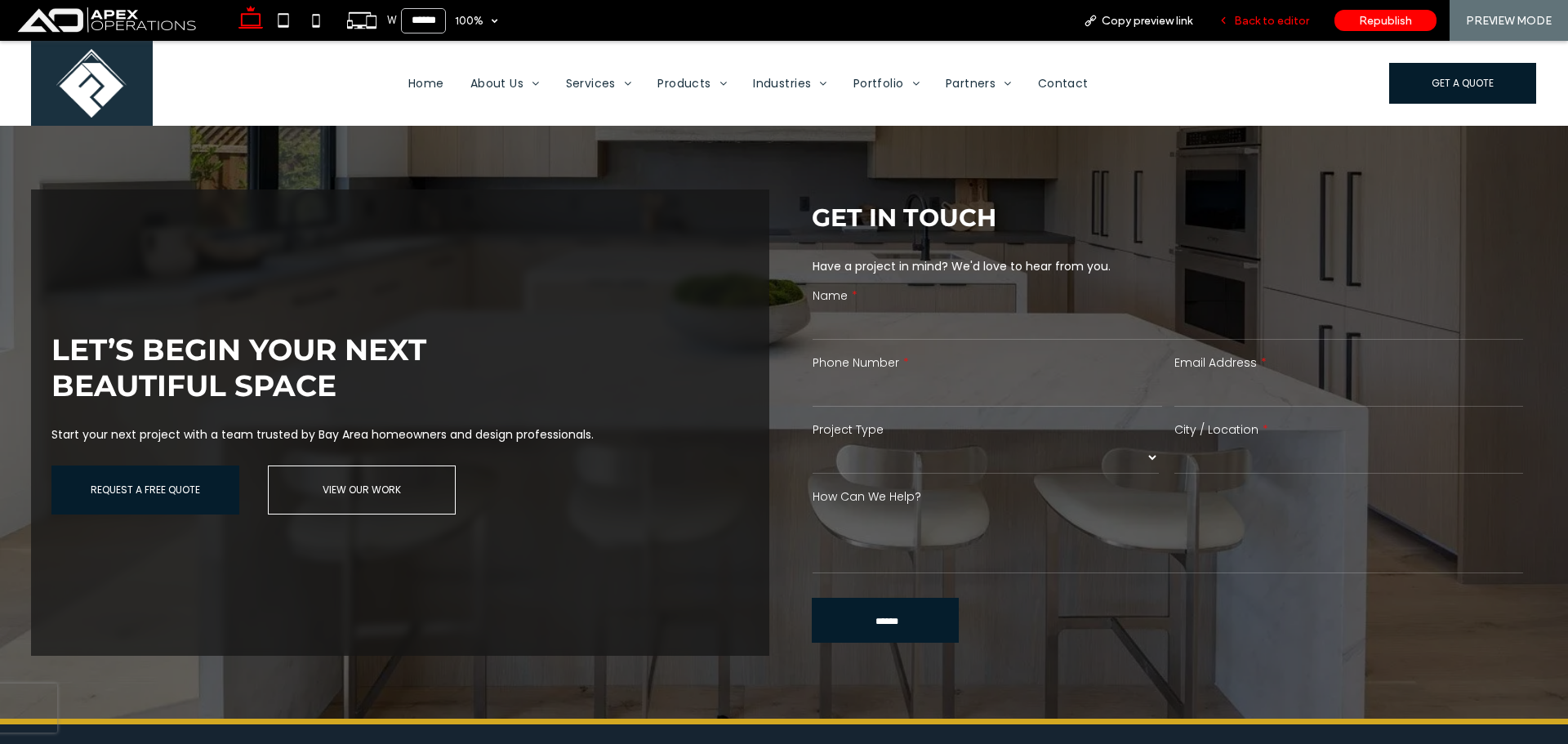
scroll to position [3125, 0]
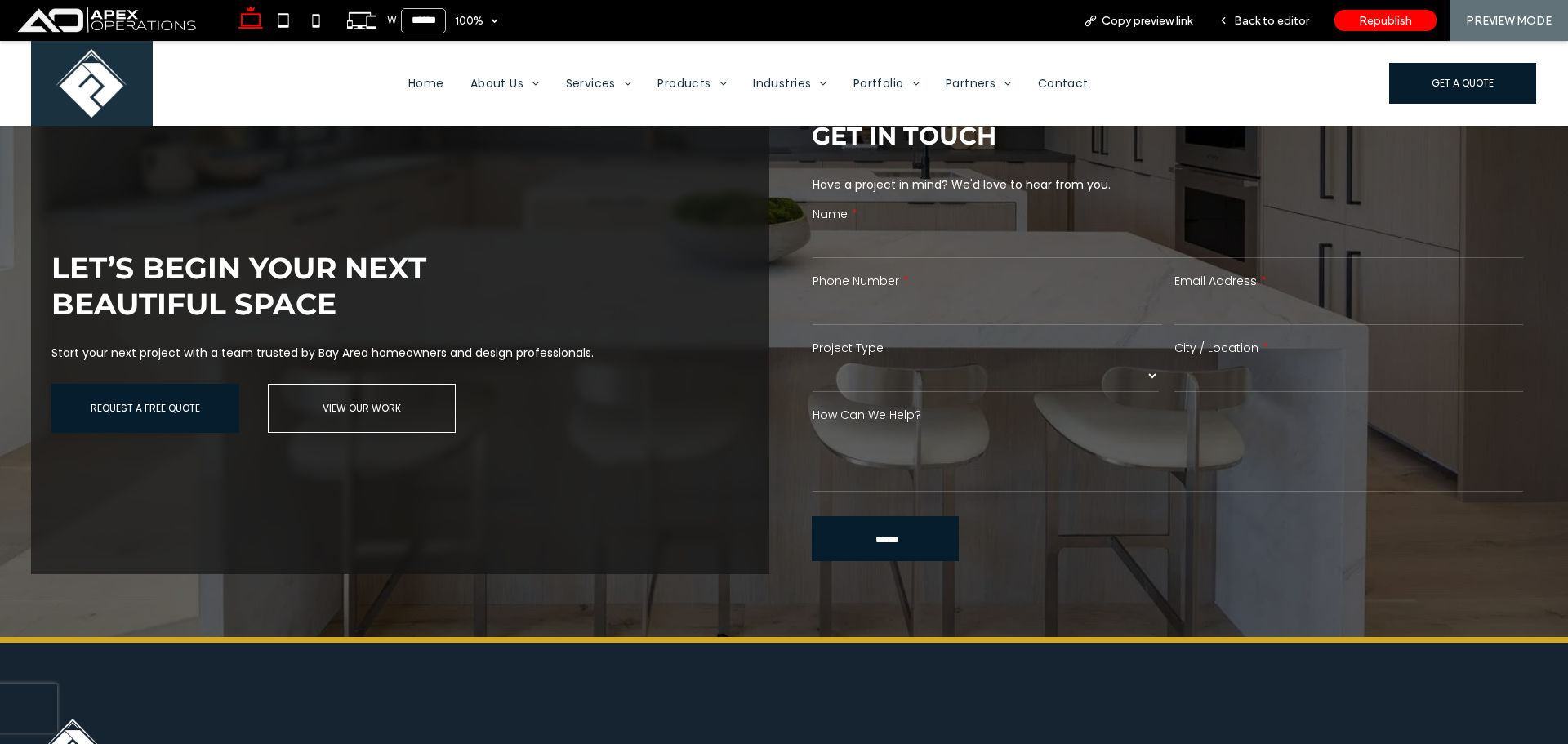
click at [1026, 375] on select "******* ******** ******* ********* *****" at bounding box center [985, 376] width 346 height 33
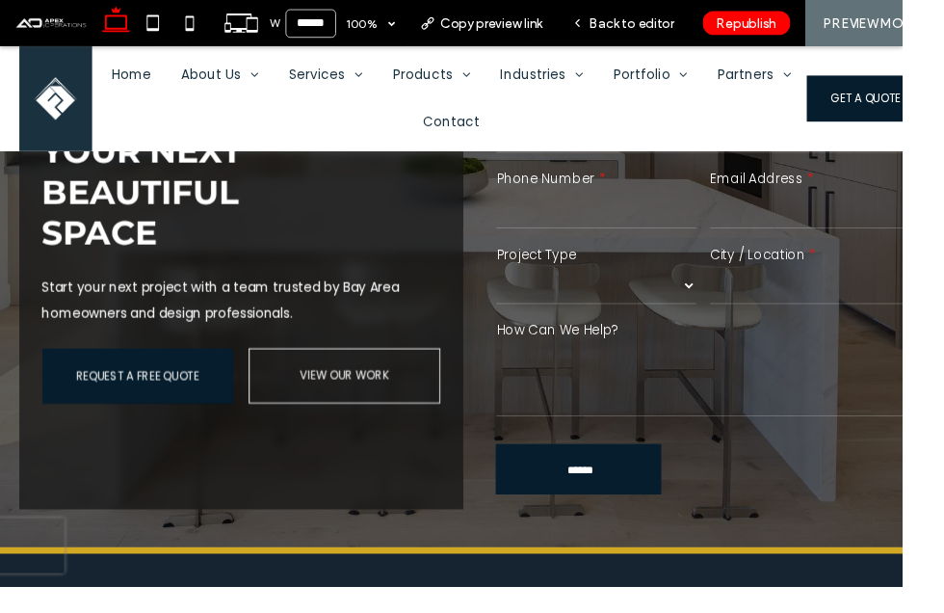
scroll to position [3516, 0]
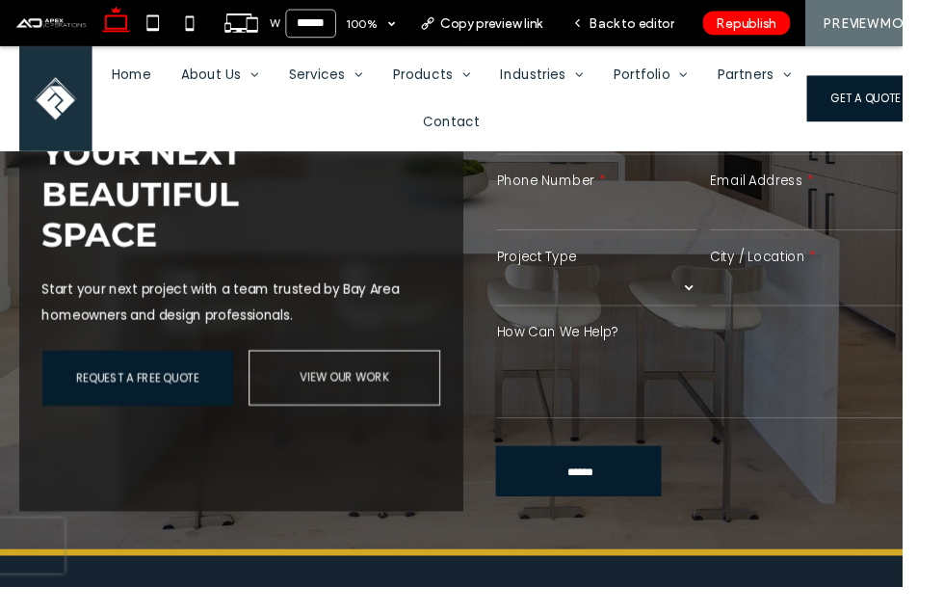
click at [716, 278] on select "******* ******** ******* ********* *****" at bounding box center [623, 297] width 209 height 39
click at [717, 278] on select "******* ******** ******* ********* *****" at bounding box center [623, 297] width 209 height 39
click at [721, 278] on select "******* ******** ******* ********* *****" at bounding box center [623, 297] width 209 height 39
click at [708, 278] on select "******* ******** ******* ********* *****" at bounding box center [623, 297] width 209 height 39
click at [714, 278] on select "******* ******** ******* ********* *****" at bounding box center [623, 297] width 209 height 39
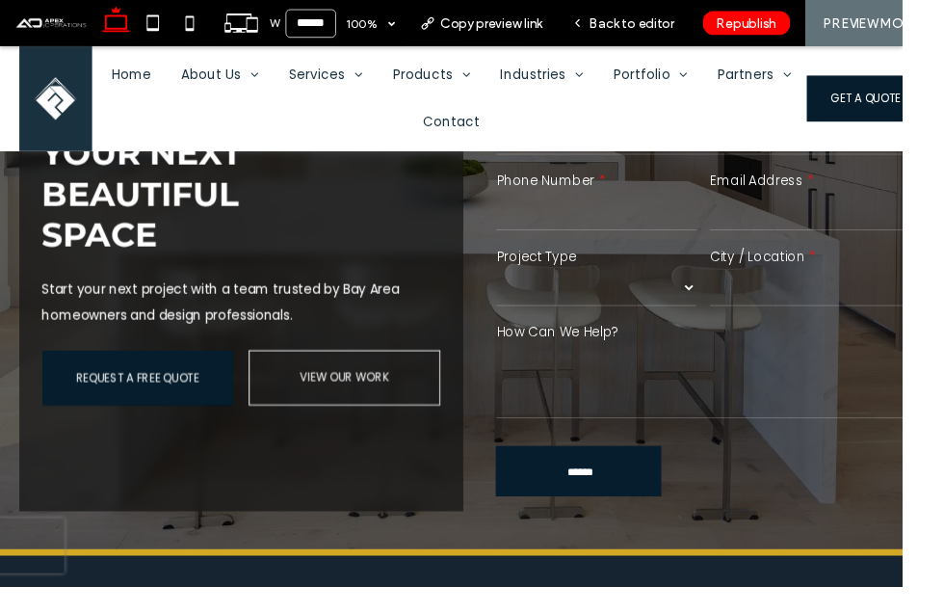
click at [718, 278] on select "******* ******** ******* ********* *****" at bounding box center [623, 297] width 209 height 39
click at [723, 278] on select "******* ******** ******* ********* *****" at bounding box center [623, 297] width 209 height 39
click at [726, 278] on select "******* ******** ******* ********* *****" at bounding box center [623, 297] width 209 height 39
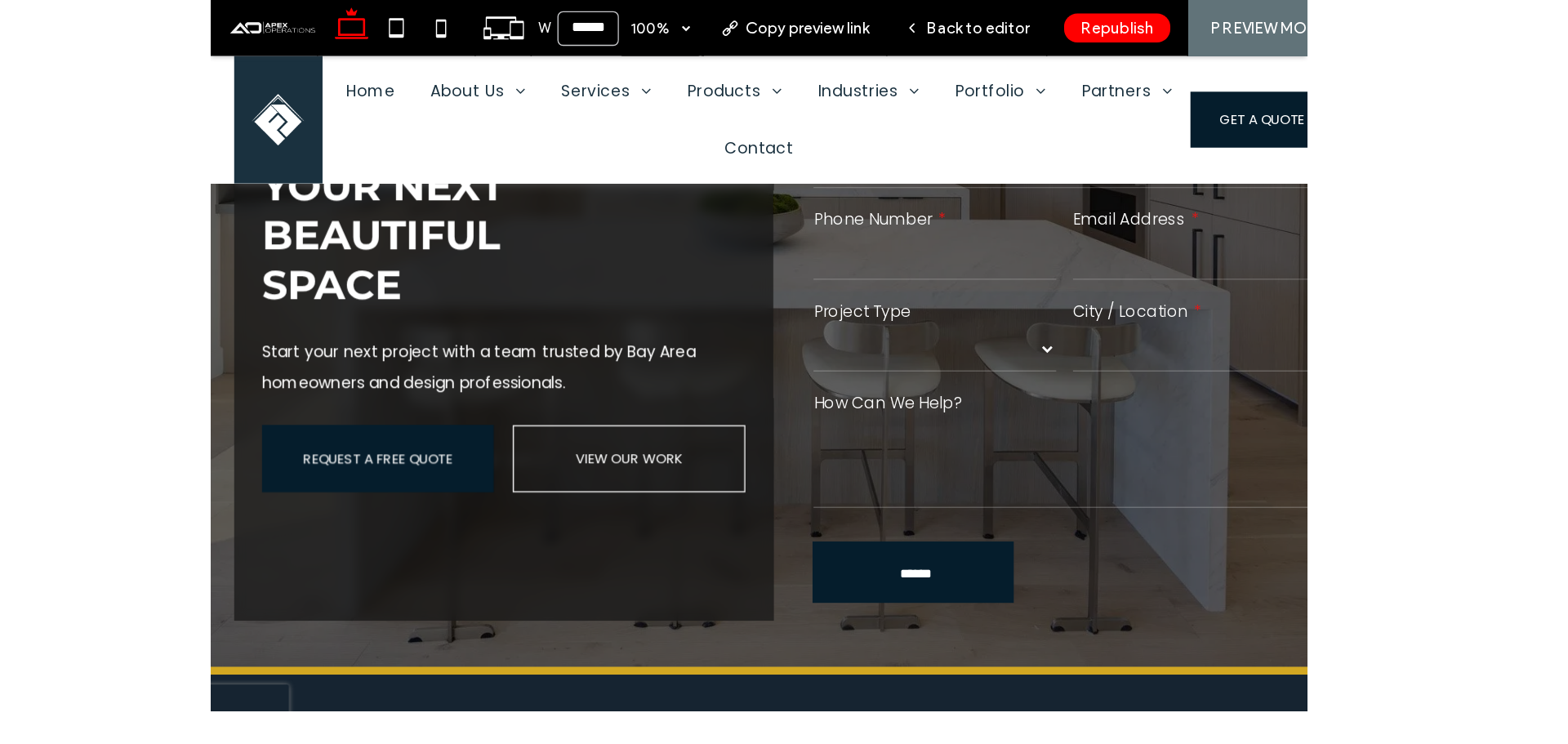
scroll to position [2993, 0]
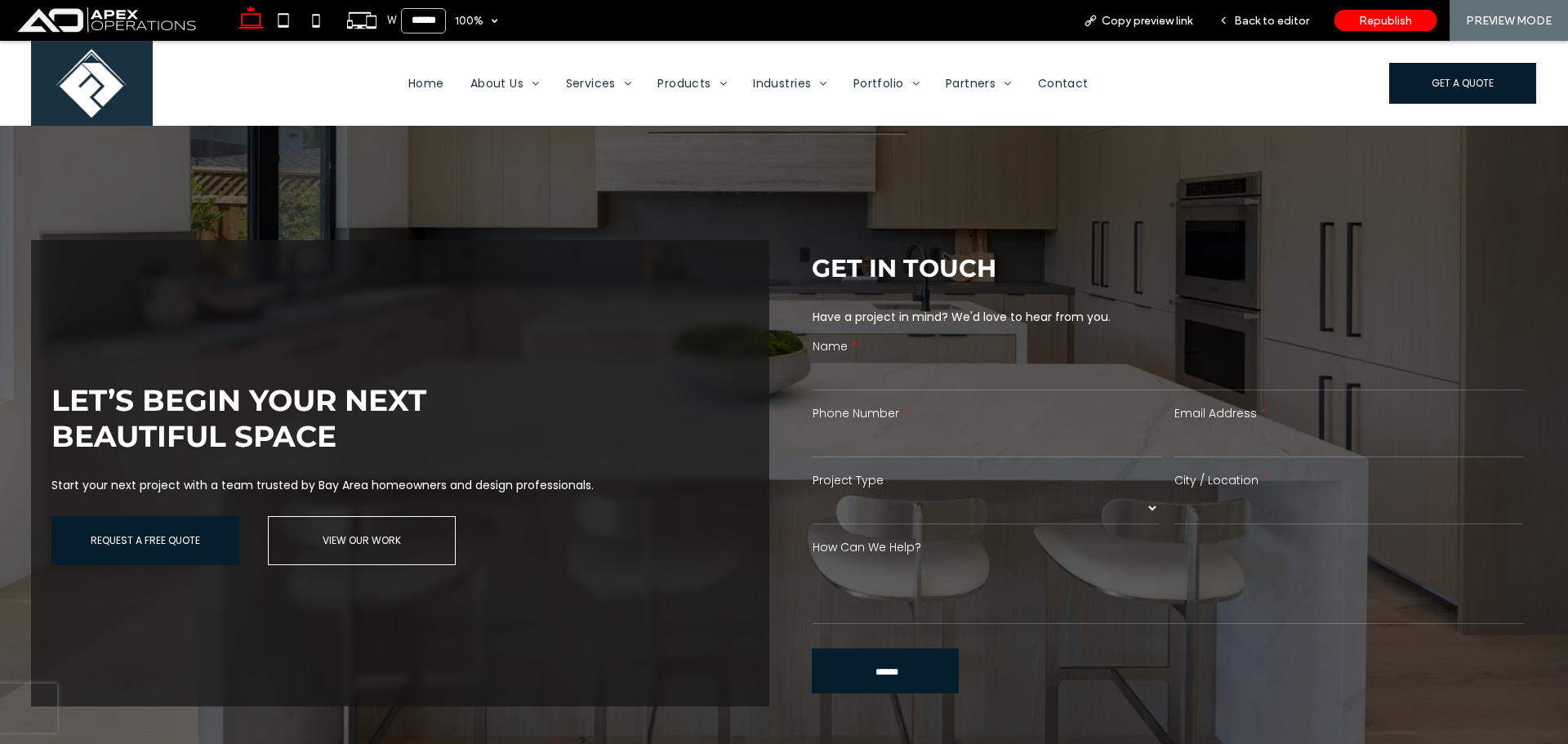
click at [1012, 492] on select "******* ******** ******* ********* *****" at bounding box center [985, 508] width 346 height 33
click at [1269, 20] on span "Back to editor" at bounding box center [1271, 20] width 75 height 14
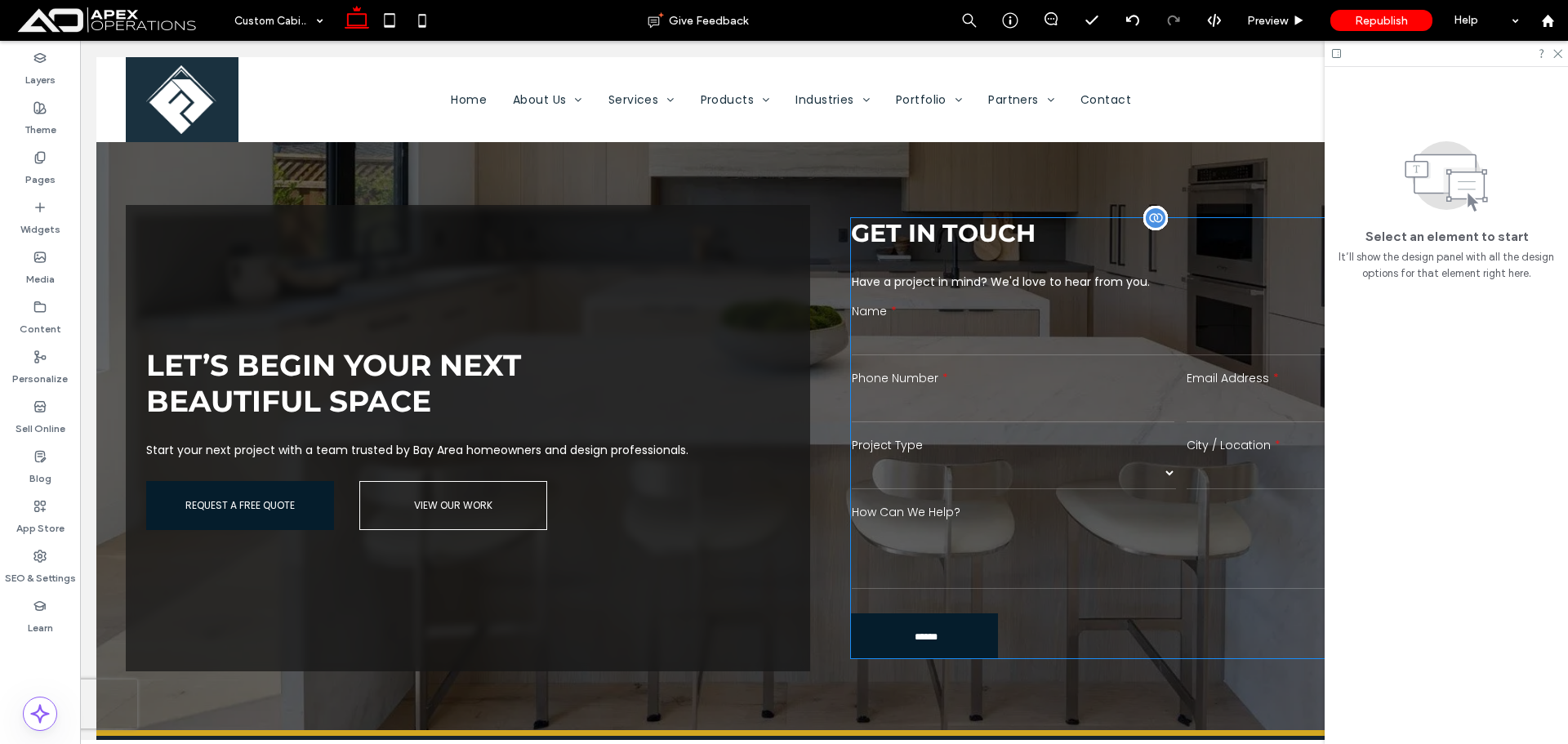
scroll to position [2920, 0]
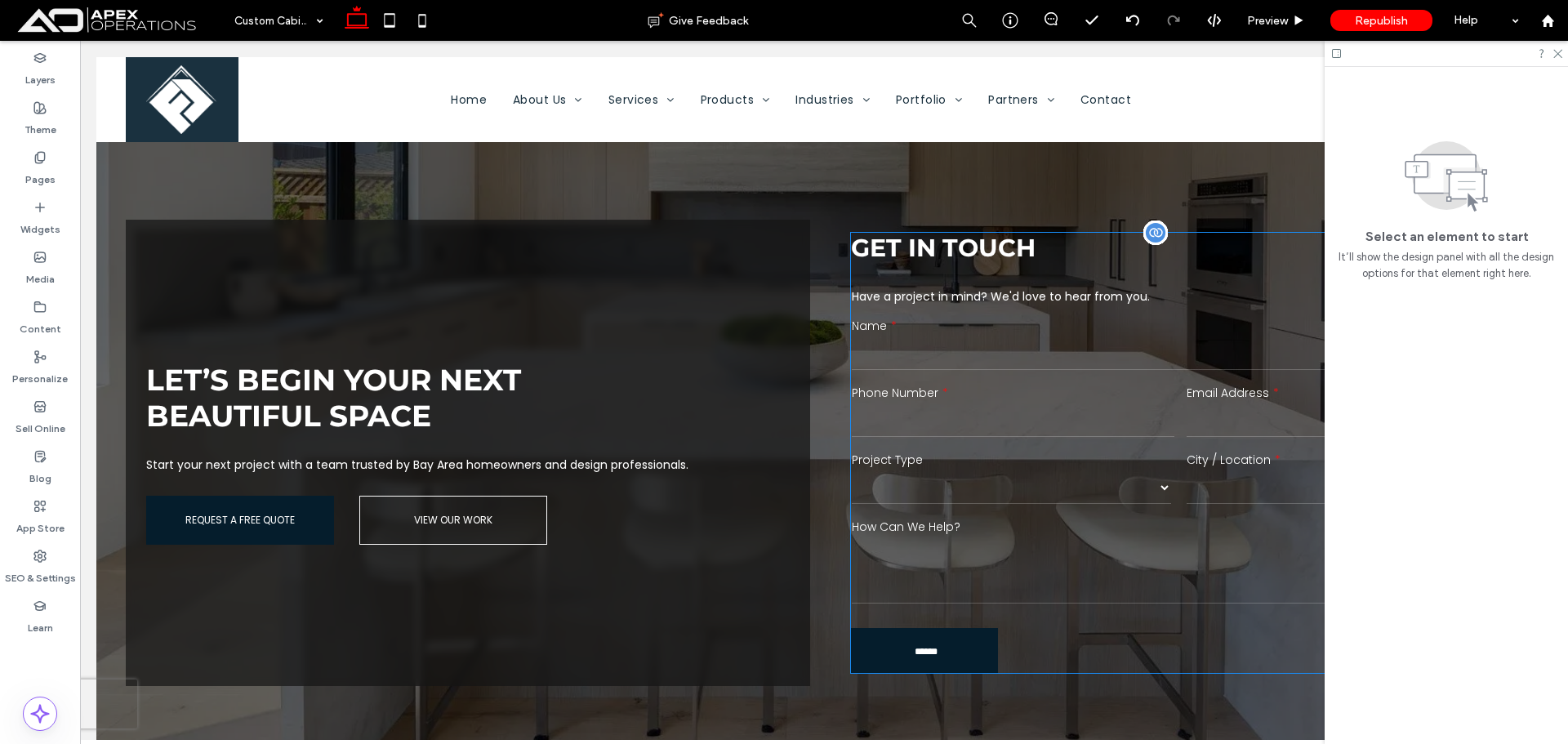
click at [1124, 446] on div "Project Type ******* ******** ******* ********* *****" at bounding box center [1013, 479] width 335 height 67
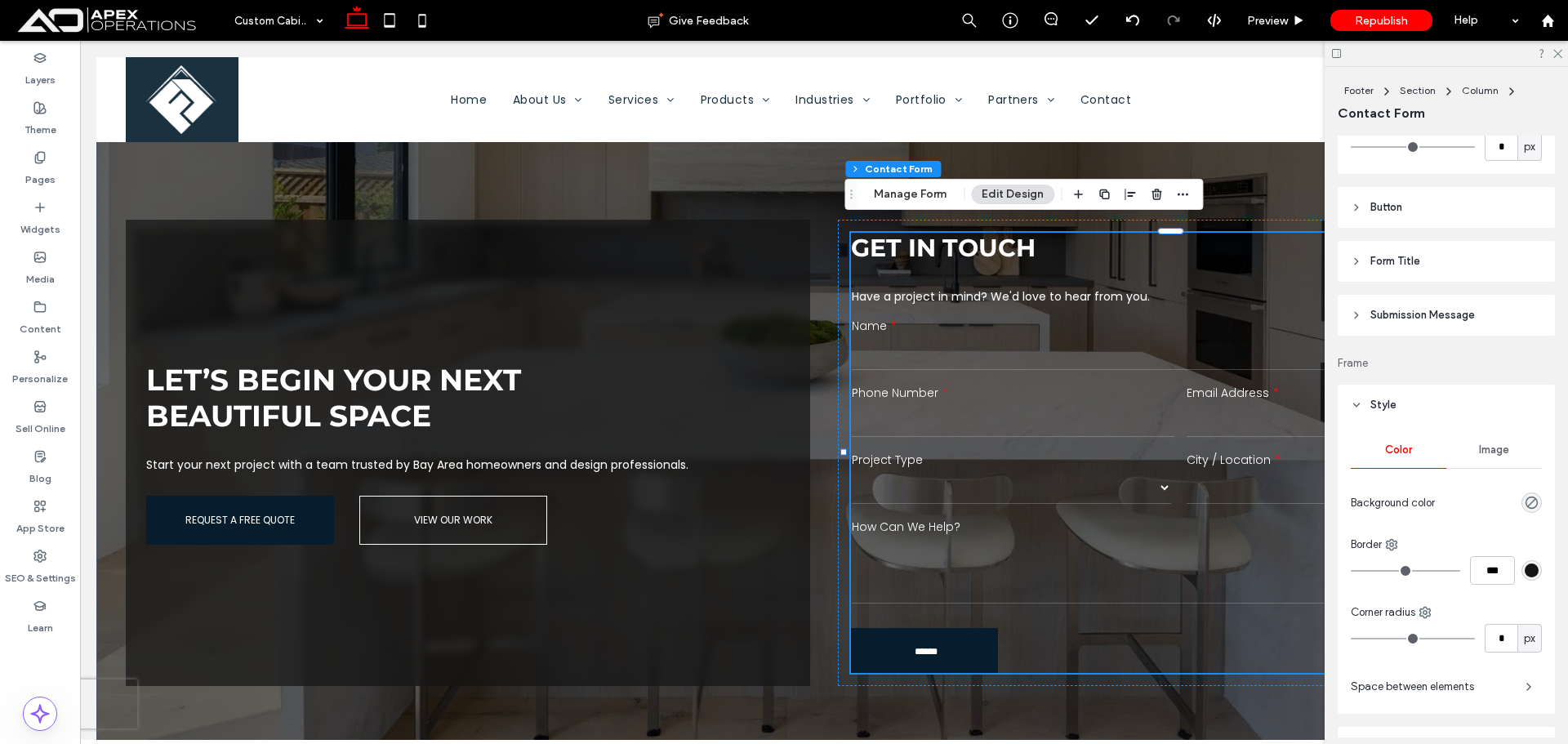
scroll to position [409, 0]
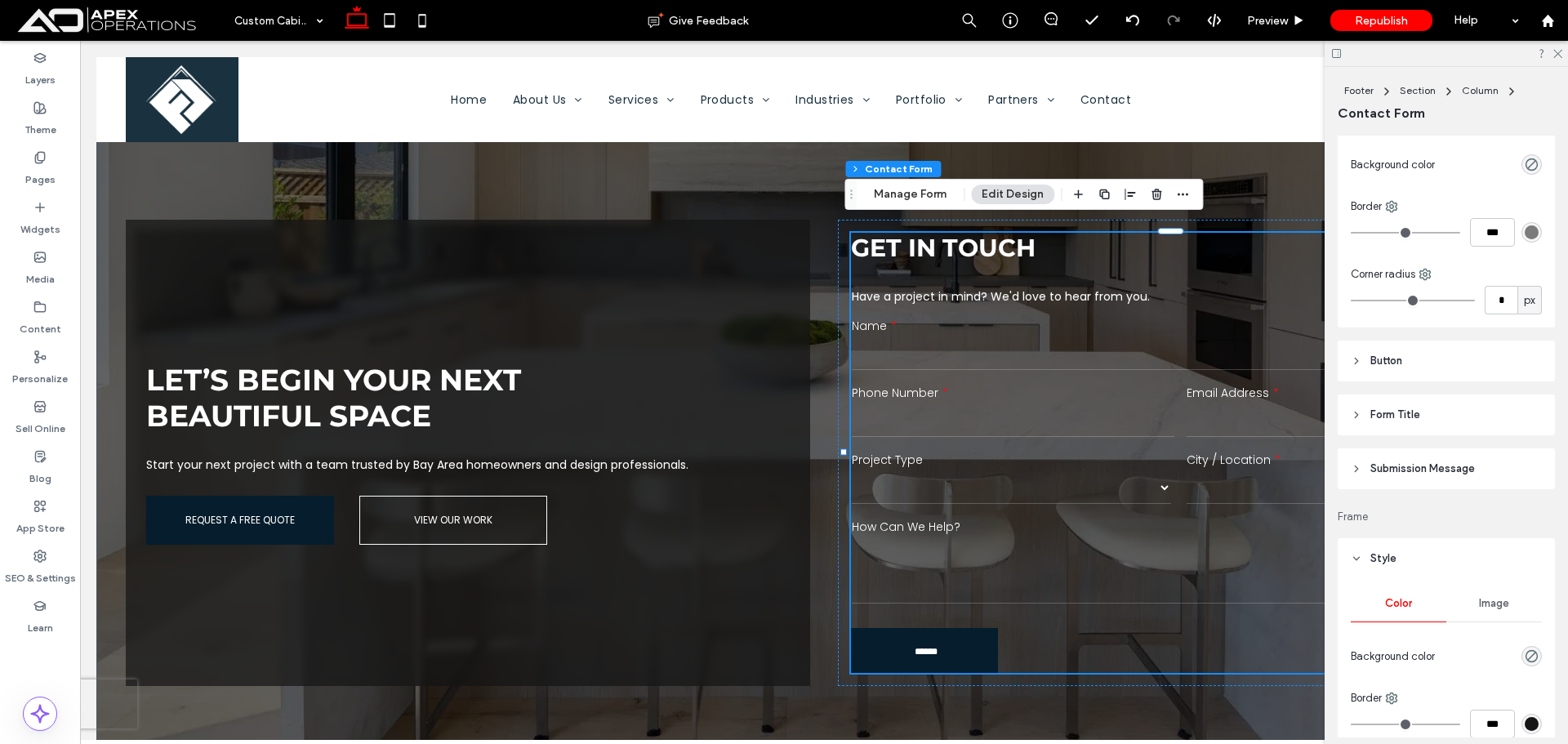
click at [1441, 466] on span "Submission Message" at bounding box center [1422, 468] width 104 height 16
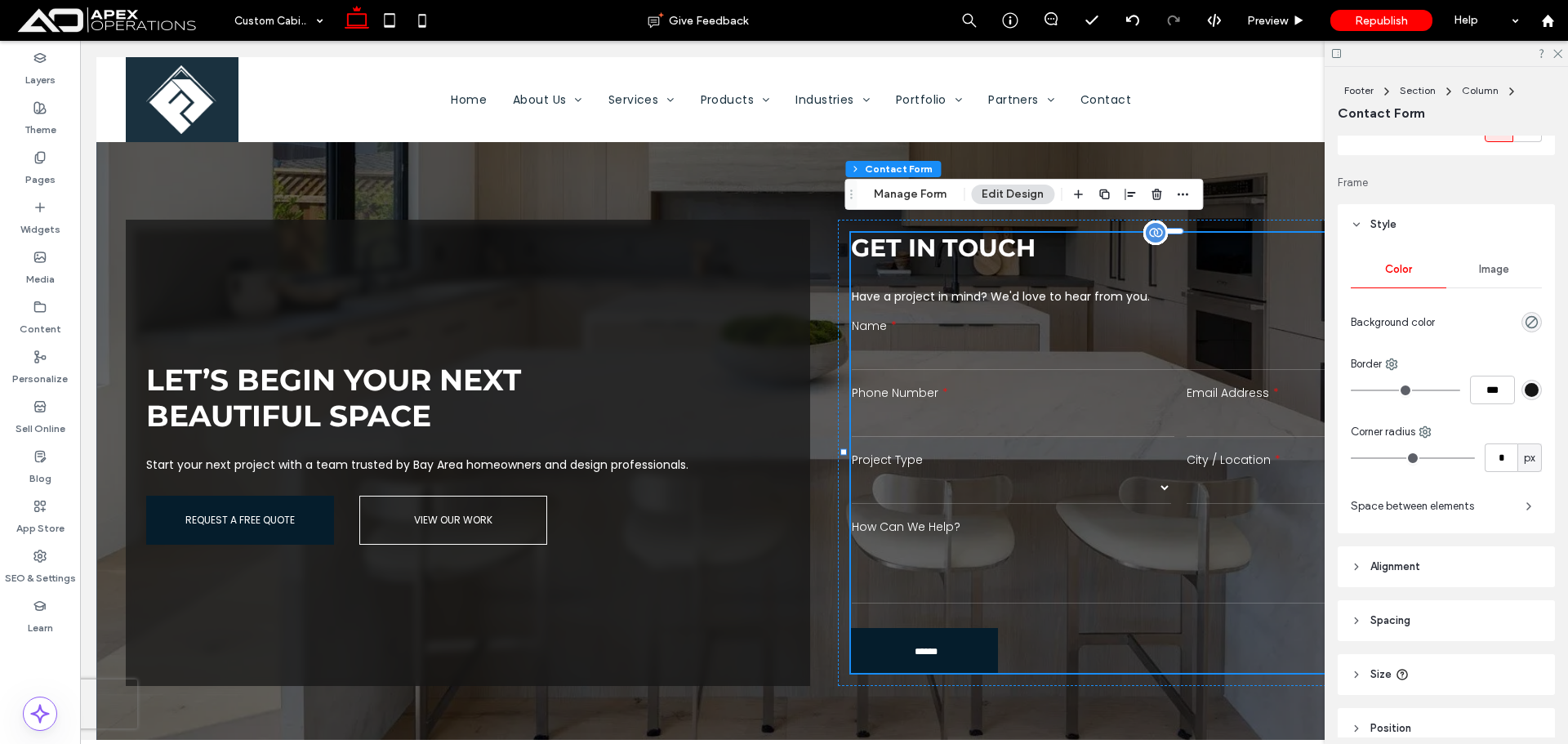
scroll to position [1053, 0]
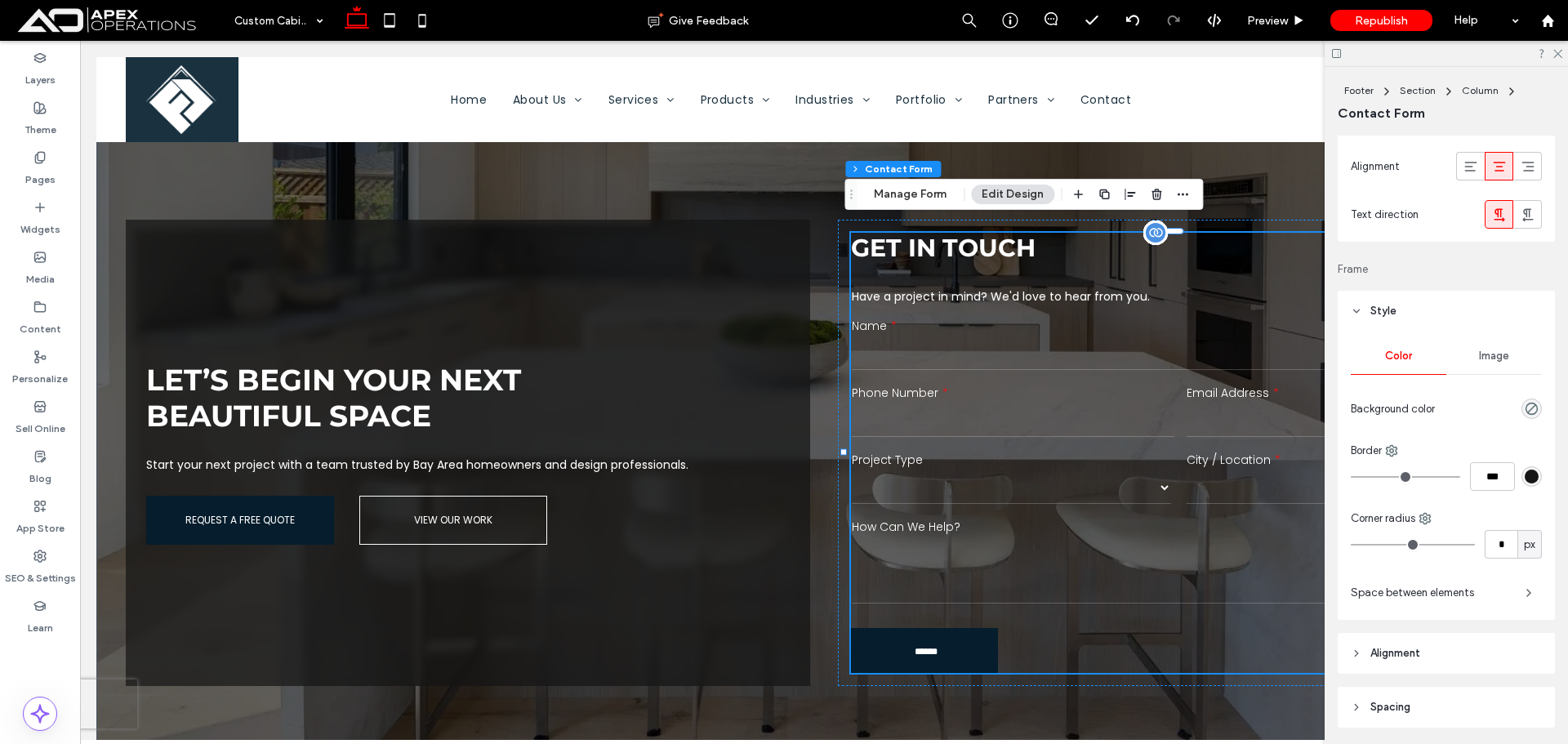
click at [995, 452] on label "Project Type" at bounding box center [1013, 461] width 322 height 17
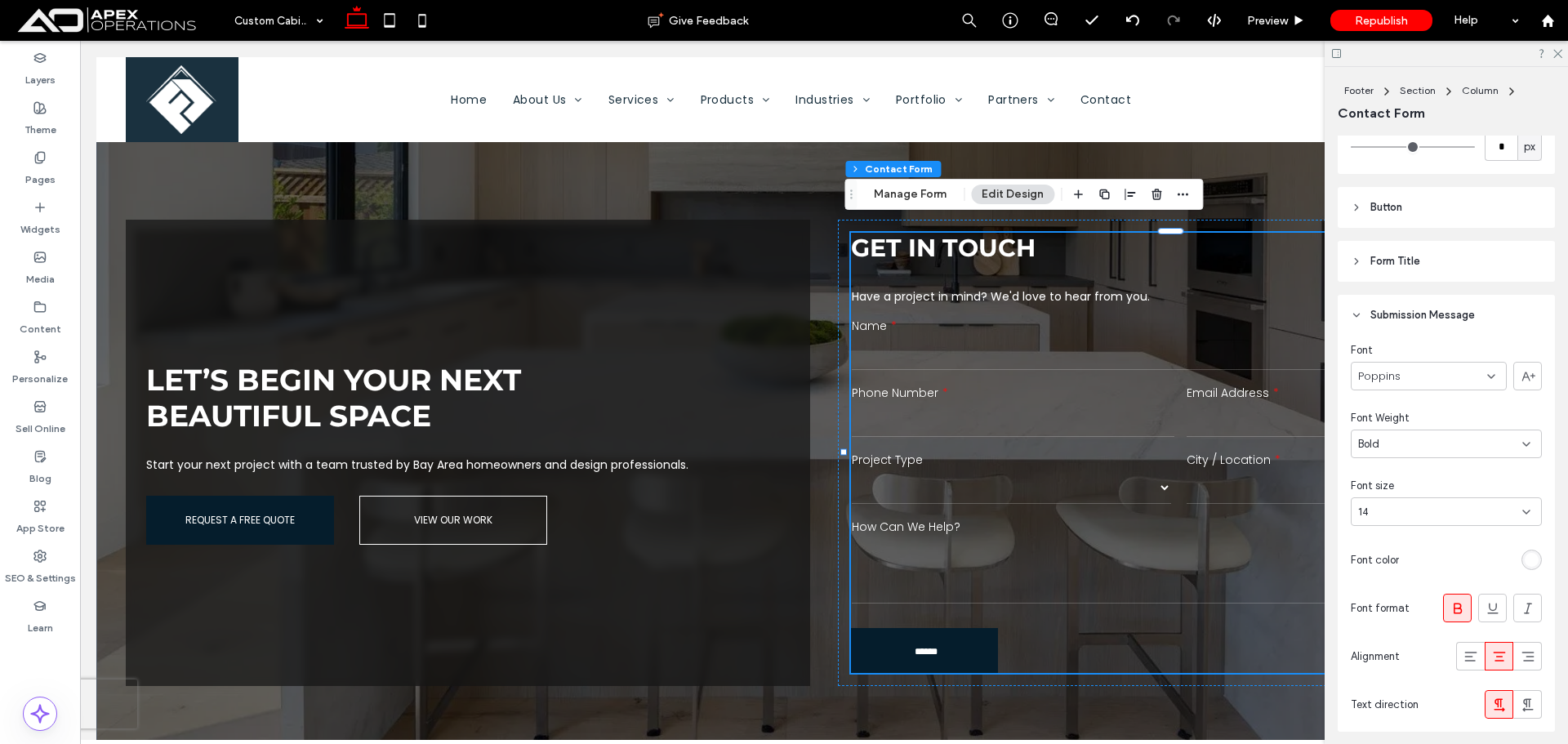
scroll to position [399, 0]
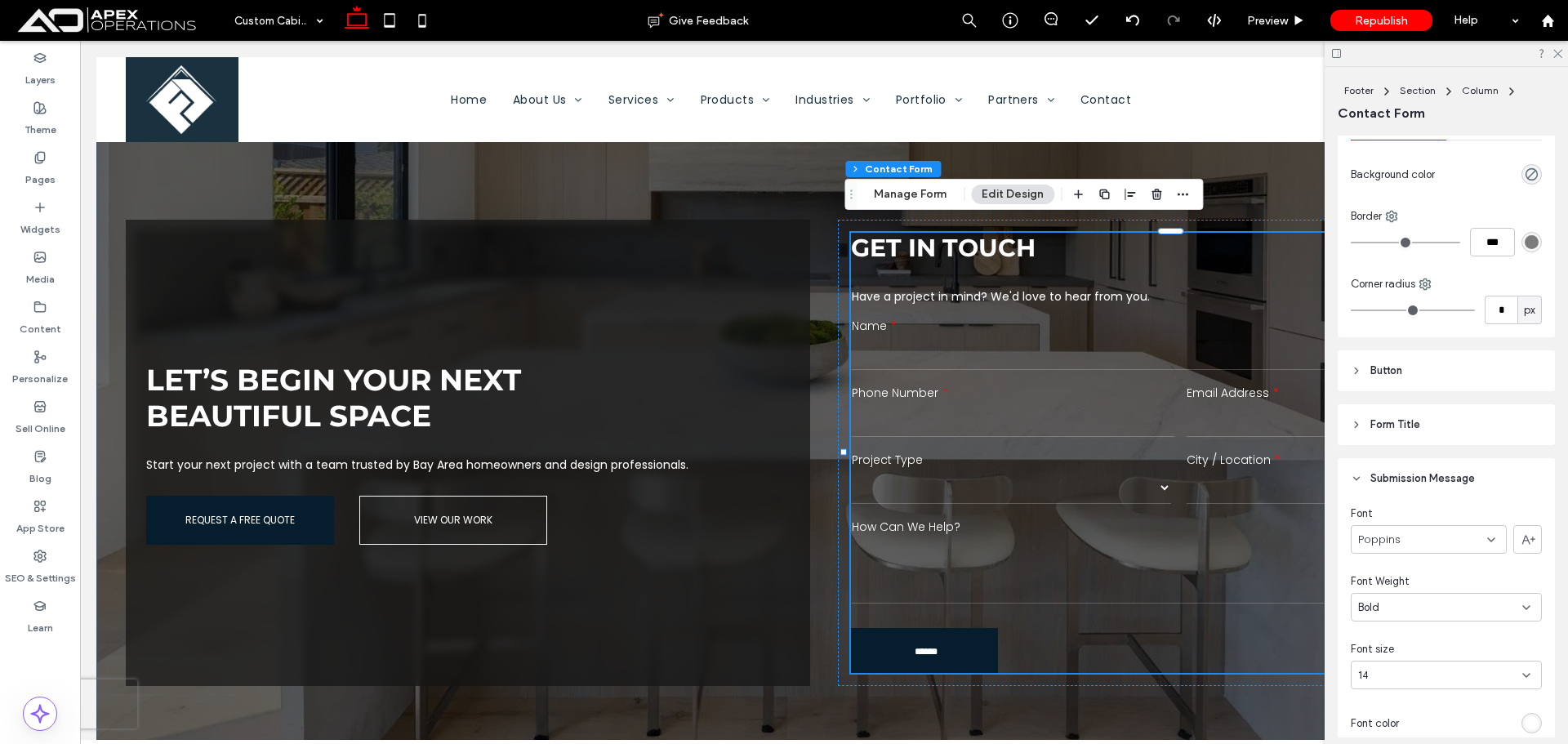
click at [1422, 428] on header "Form Title" at bounding box center [1447, 425] width 217 height 41
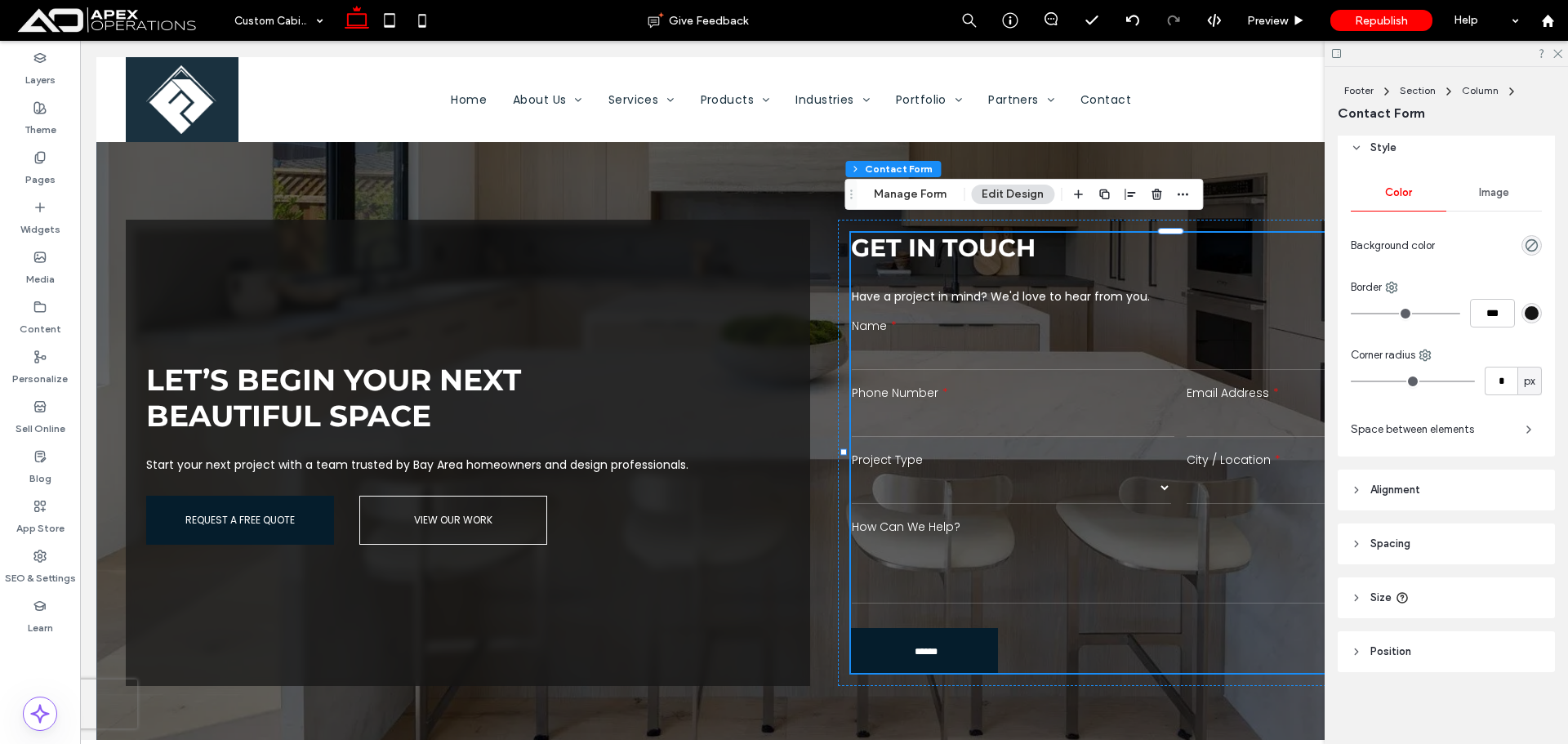
scroll to position [1122, 0]
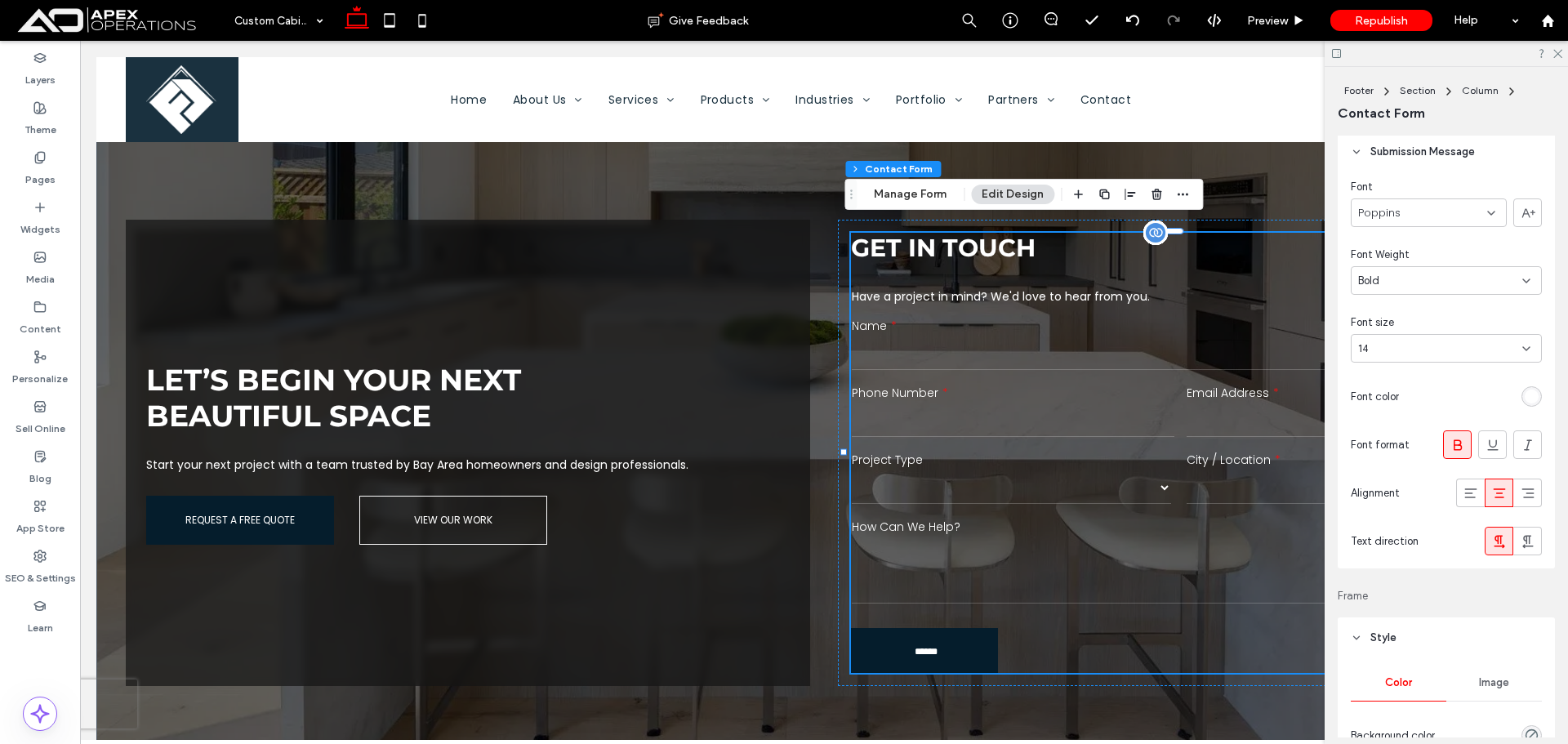
click at [1074, 424] on input "tel" at bounding box center [1013, 421] width 322 height 33
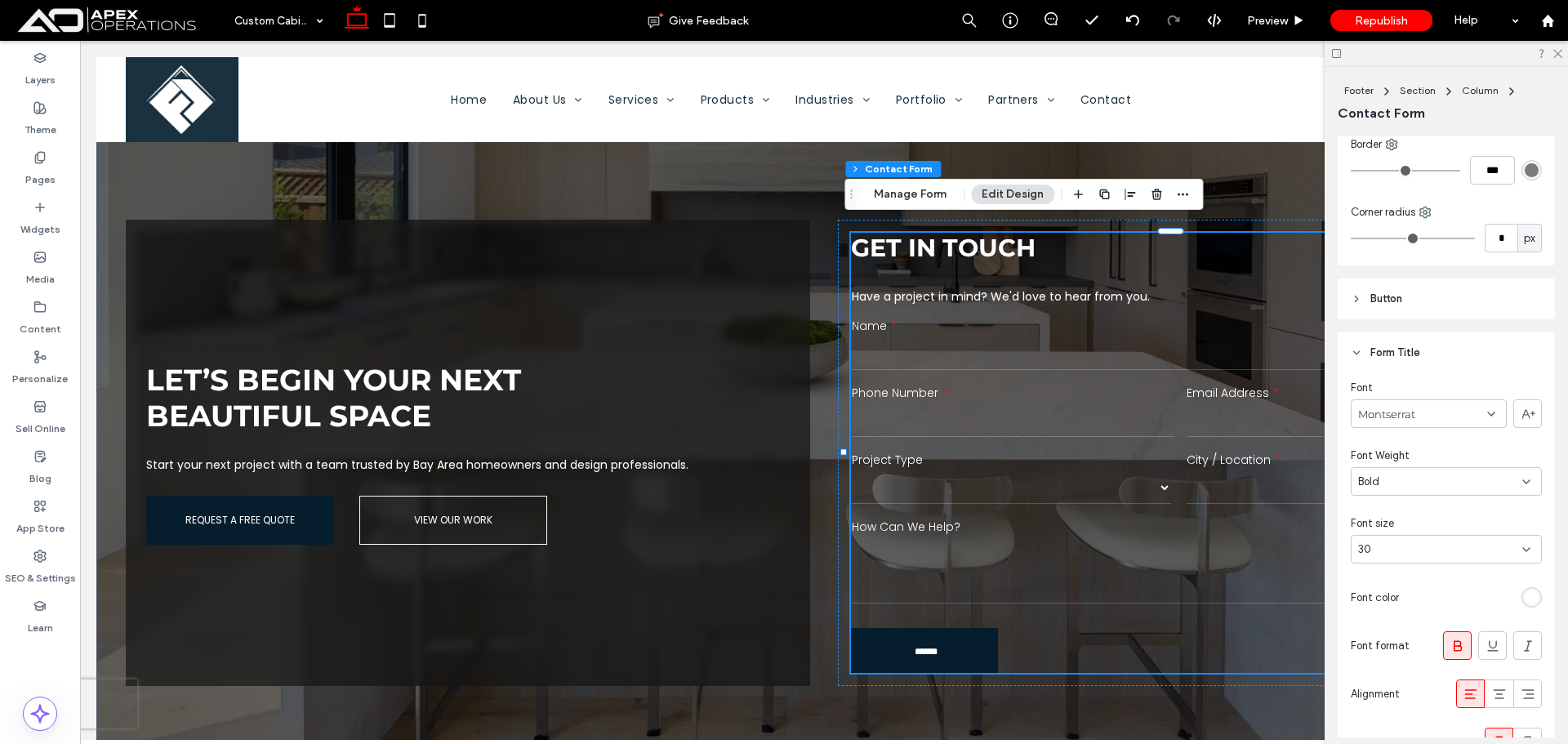
scroll to position [305, 0]
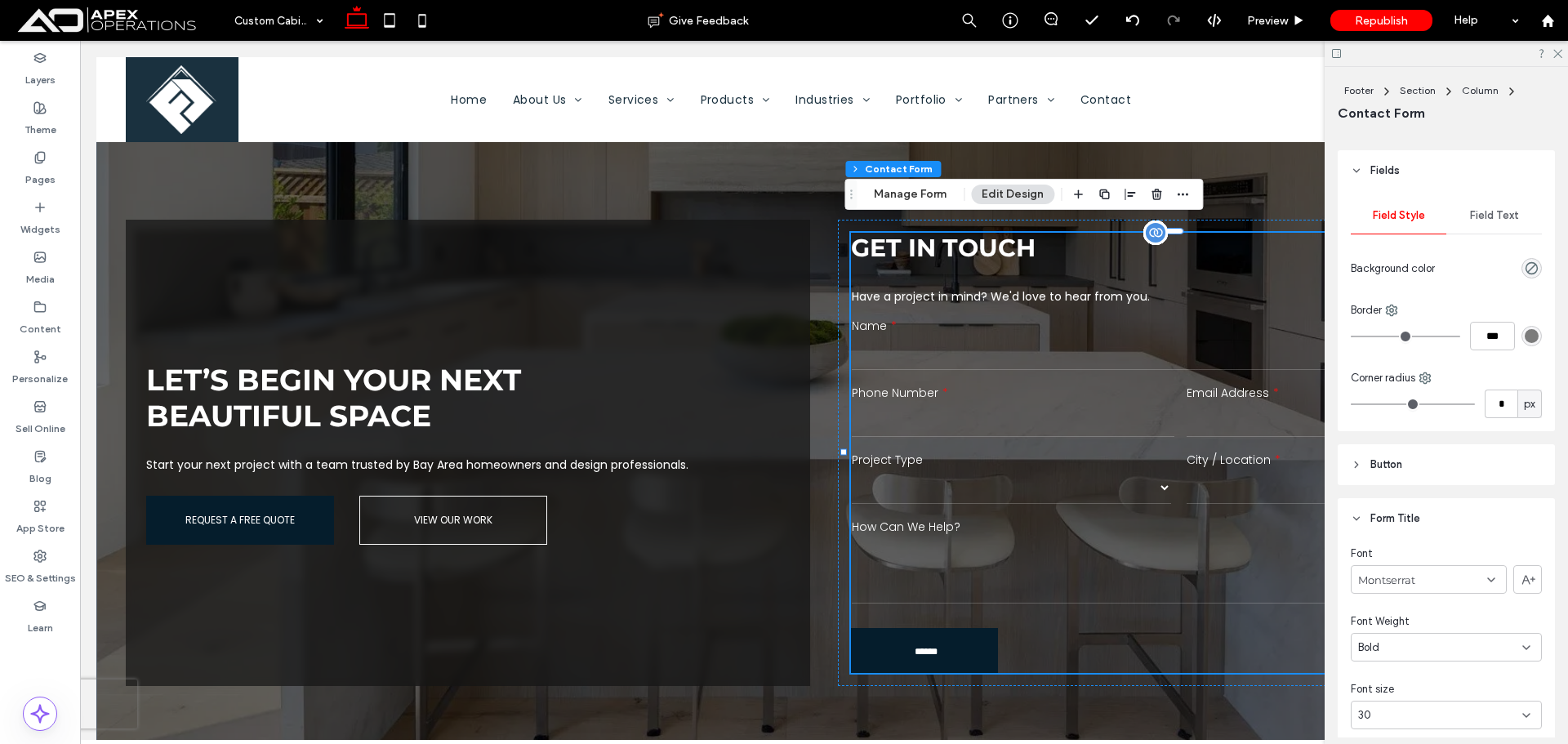
click at [1067, 483] on select "******* ******** ******* ********* *****" at bounding box center [1012, 488] width 320 height 33
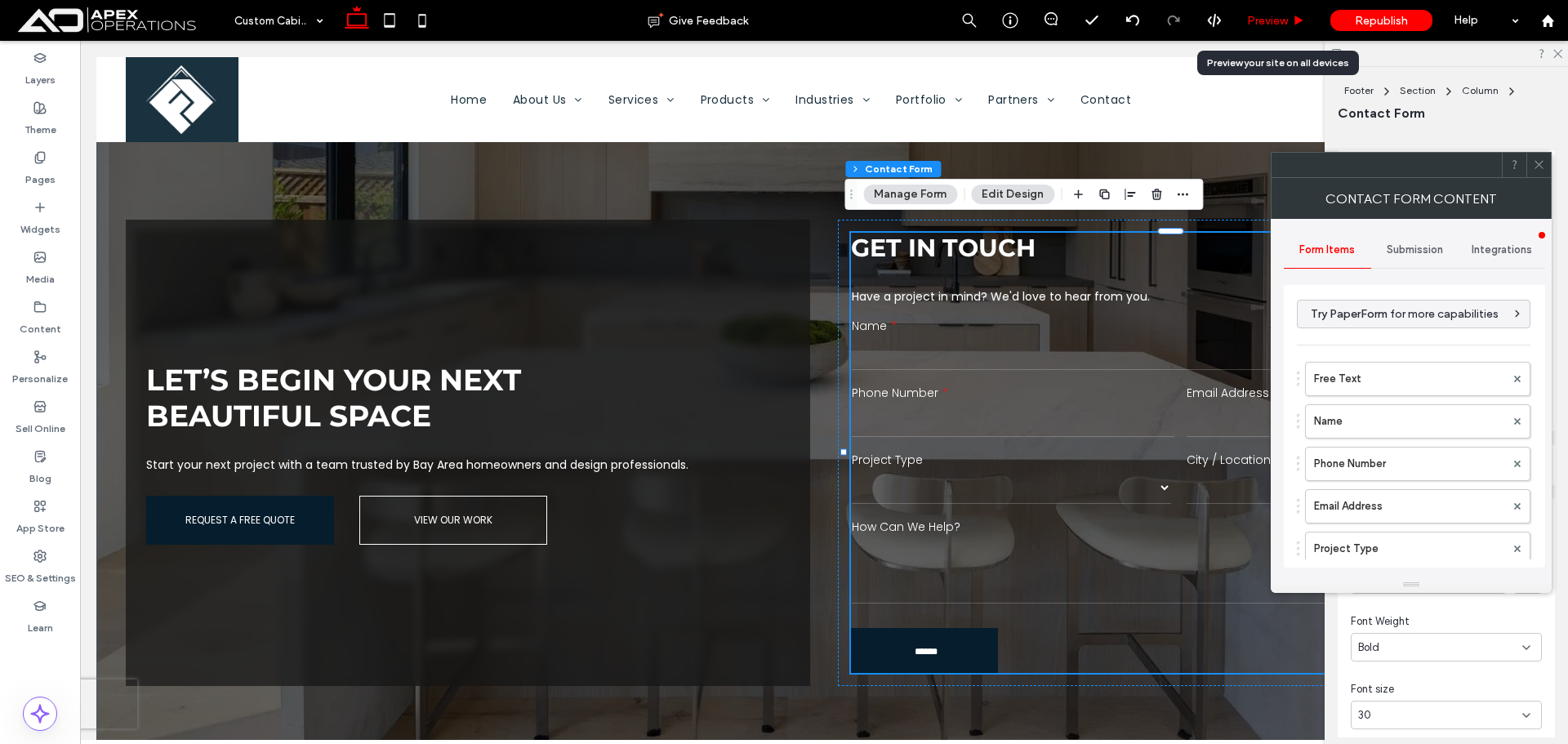
click at [1272, 25] on span "Preview" at bounding box center [1268, 20] width 41 height 14
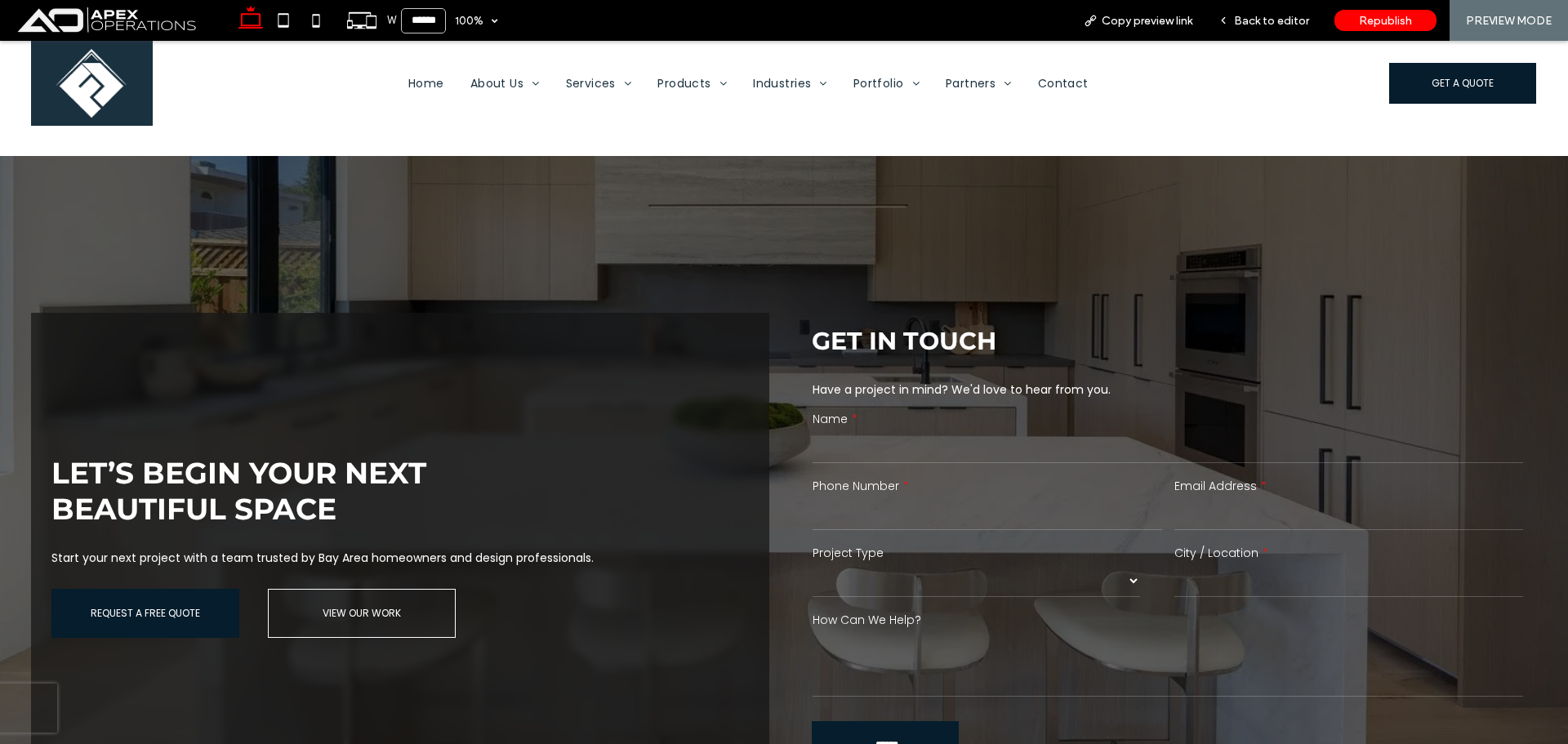
scroll to position [2993, 0]
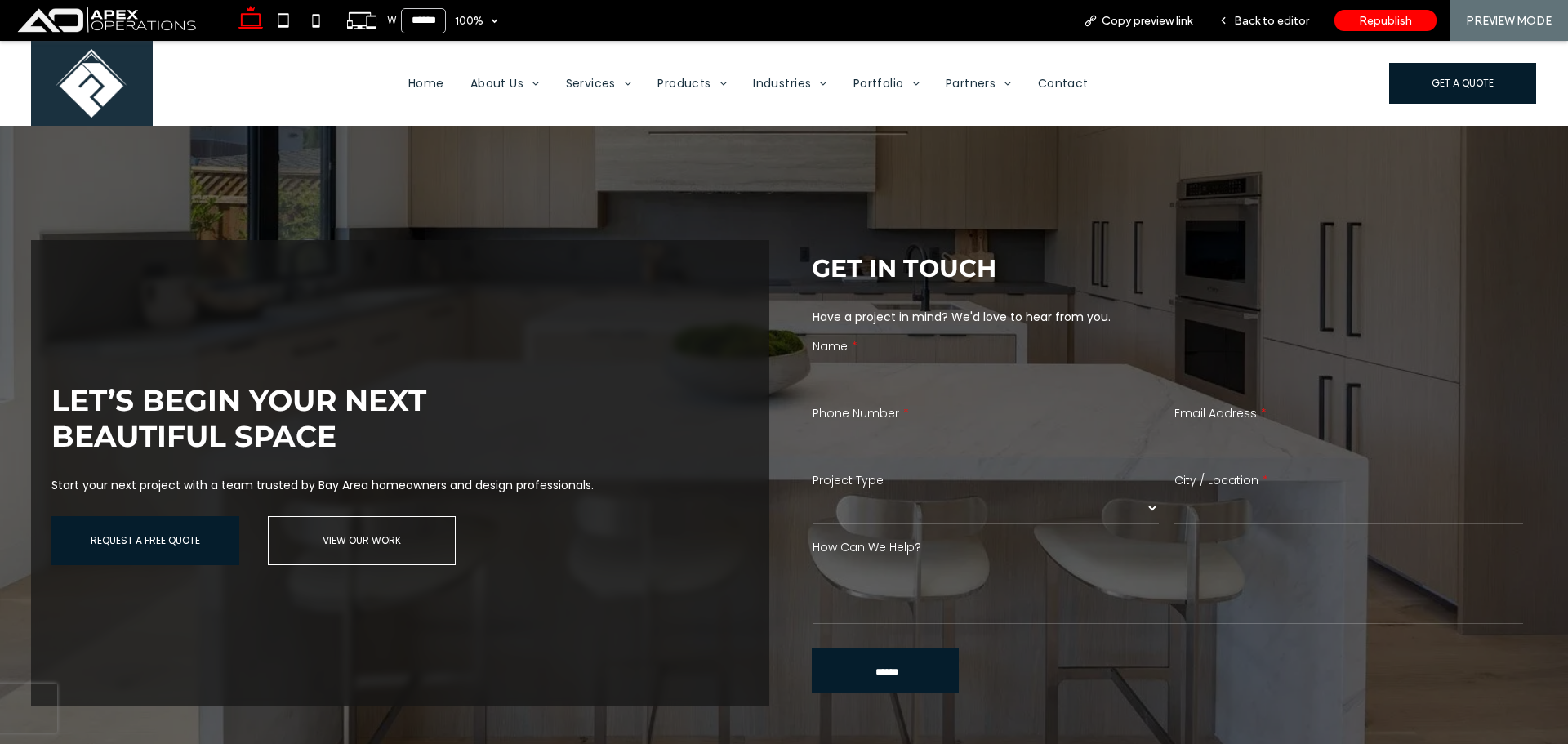
click at [1053, 506] on select "******* ******** ******* ********* *****" at bounding box center [985, 508] width 346 height 33
click at [1276, 25] on span "Back to editor" at bounding box center [1271, 20] width 75 height 14
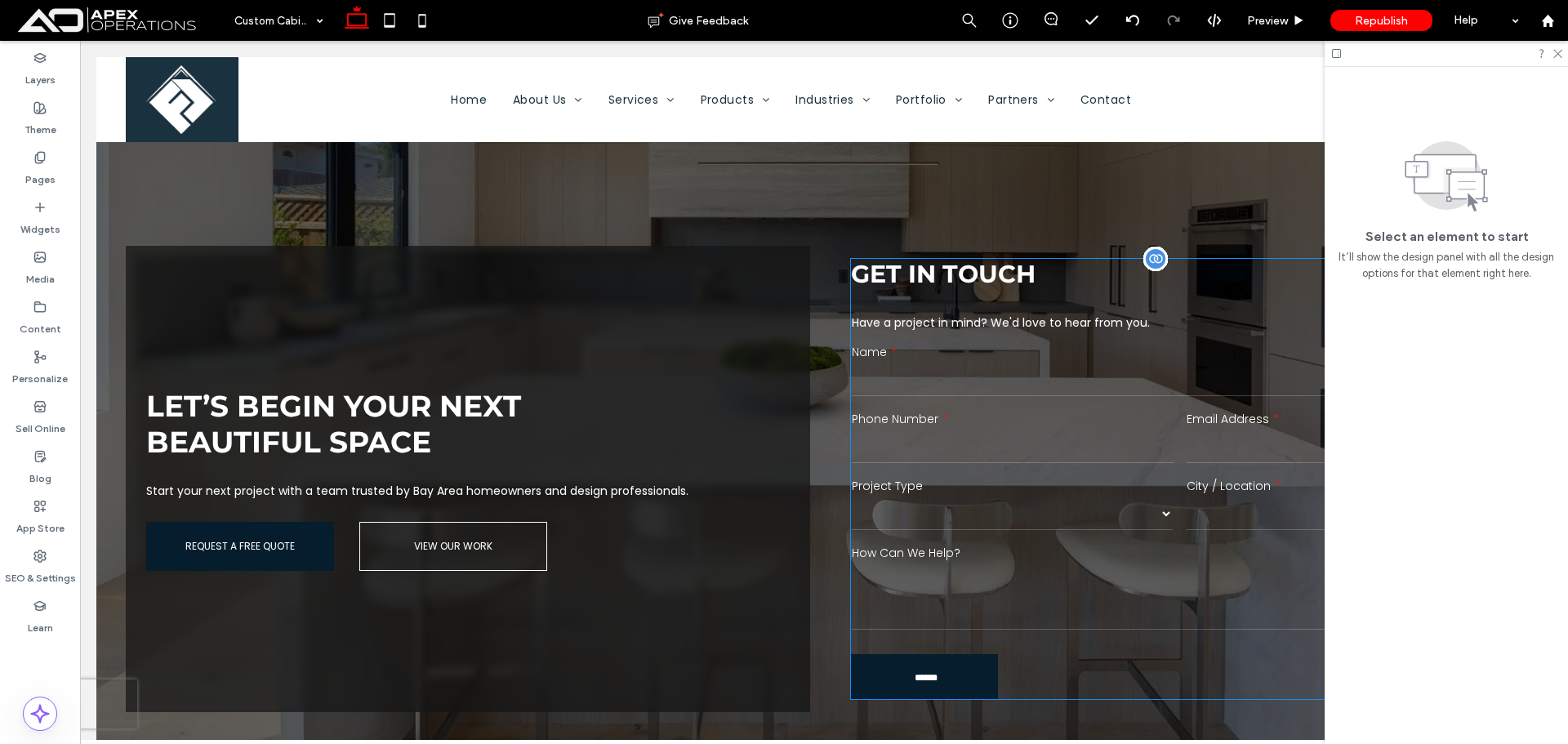
scroll to position [2920, 0]
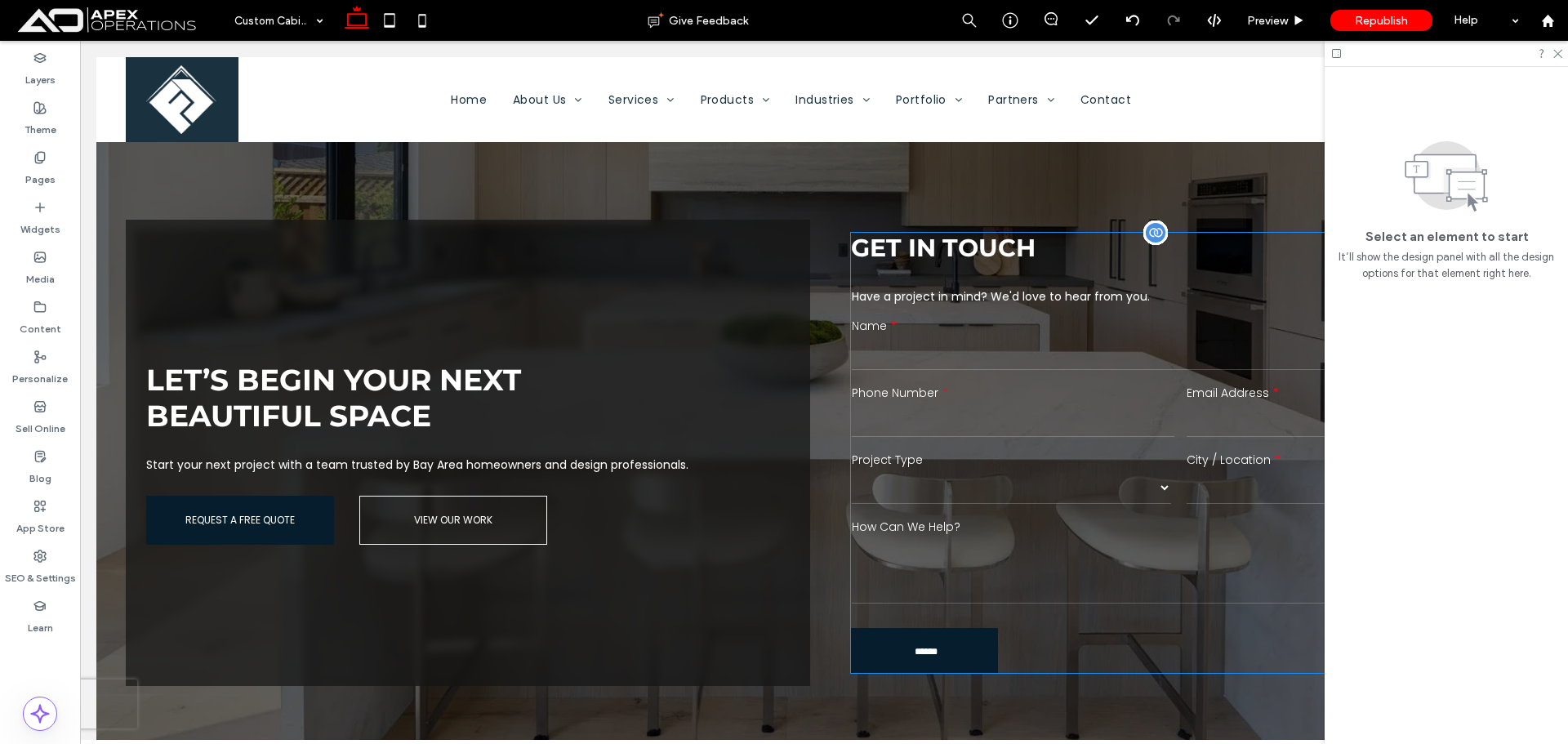
click at [1063, 480] on select "******* ******** ******* ********* *****" at bounding box center [1012, 488] width 320 height 33
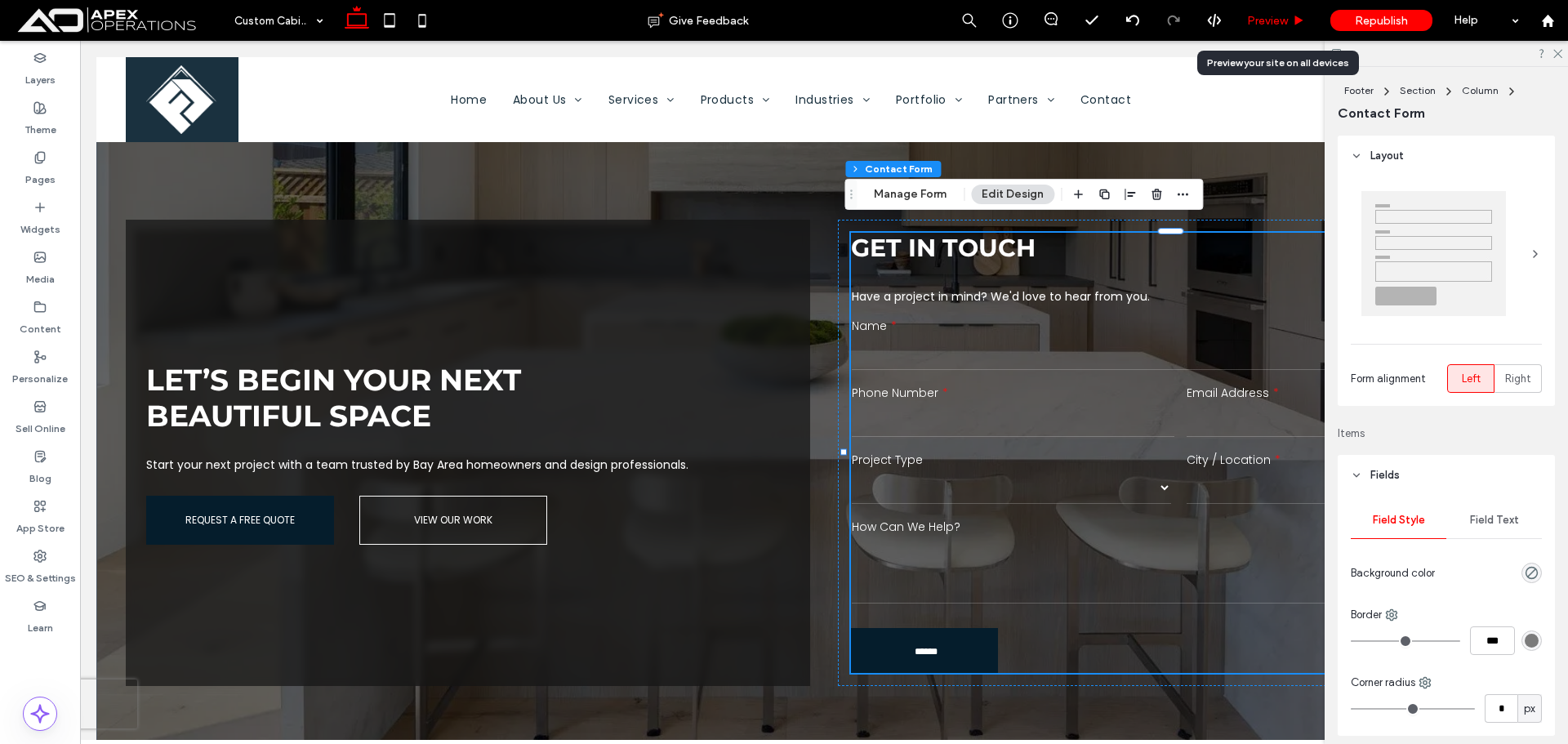
click at [1271, 14] on span "Preview" at bounding box center [1268, 20] width 41 height 14
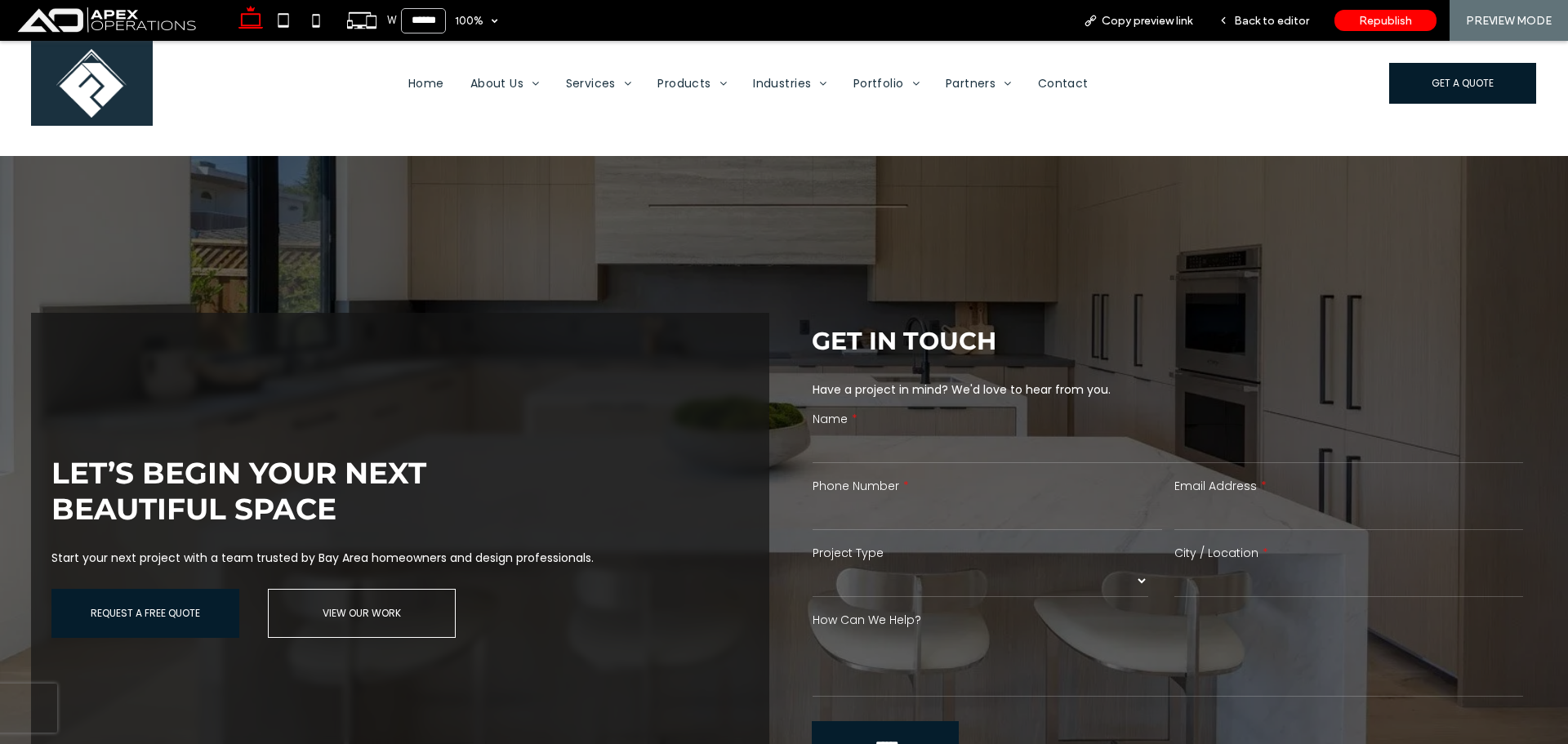
scroll to position [2993, 0]
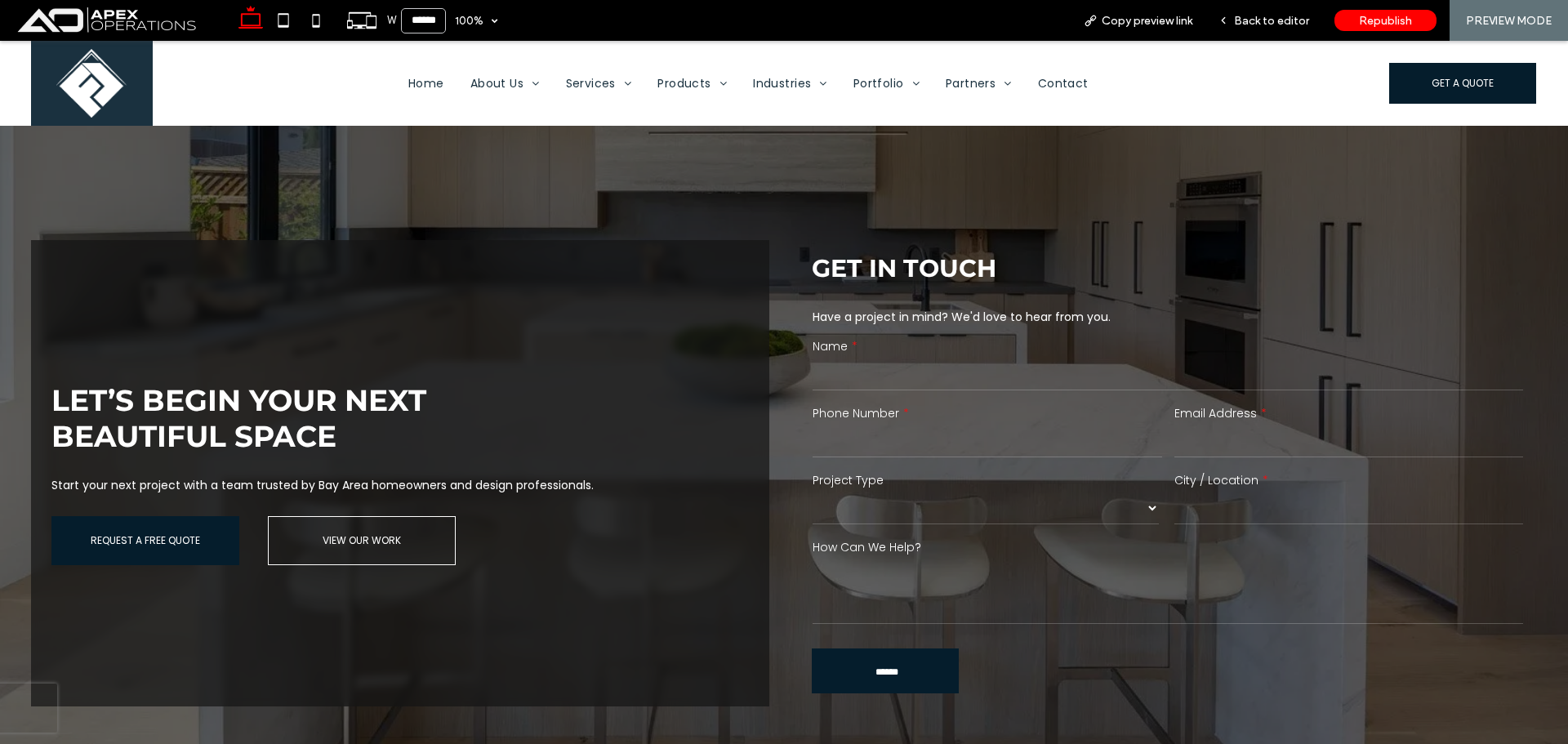
click at [1113, 507] on select "******* ******** ******* ********* *****" at bounding box center [985, 508] width 346 height 33
click at [1302, 21] on span "Back to editor" at bounding box center [1271, 20] width 75 height 14
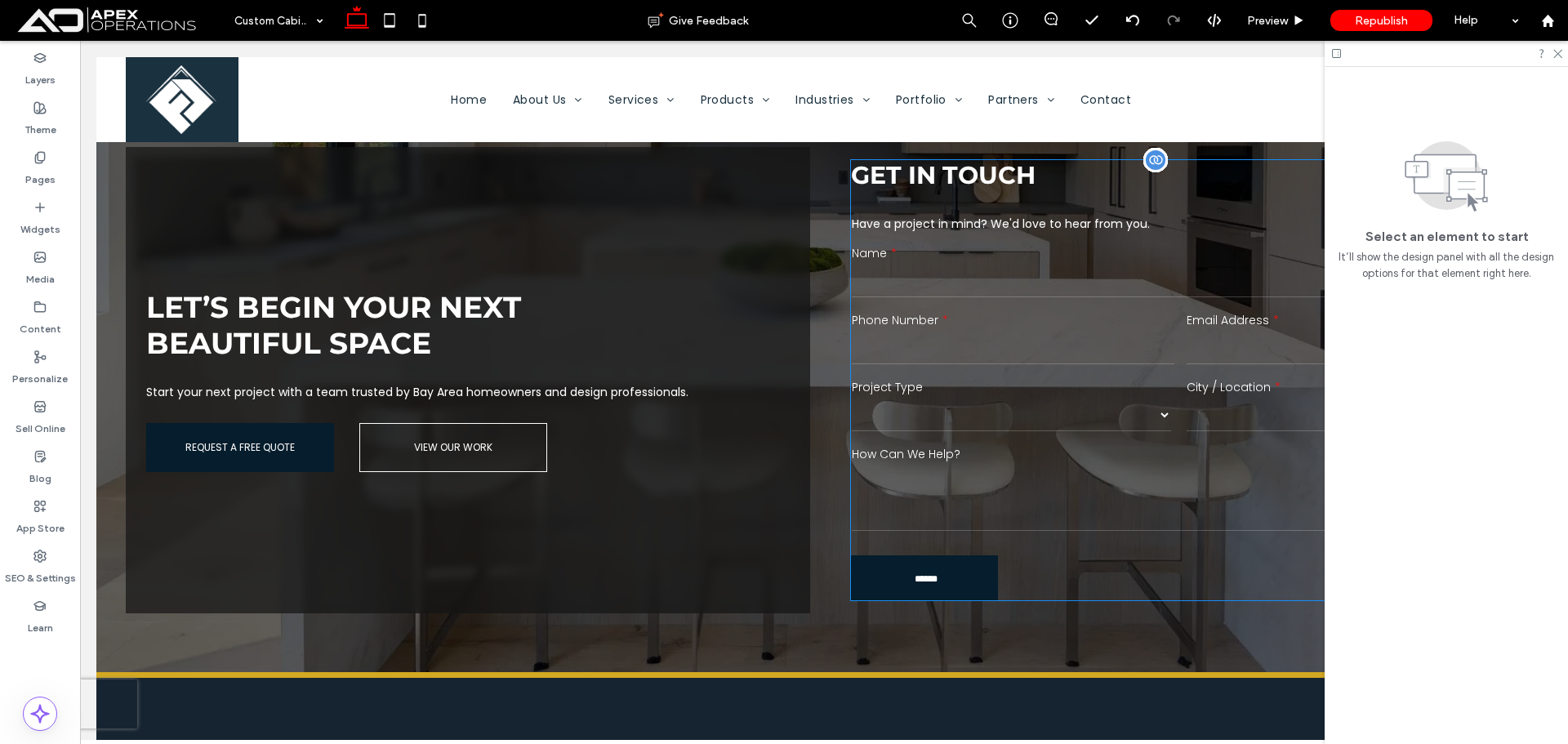
scroll to position [2920, 0]
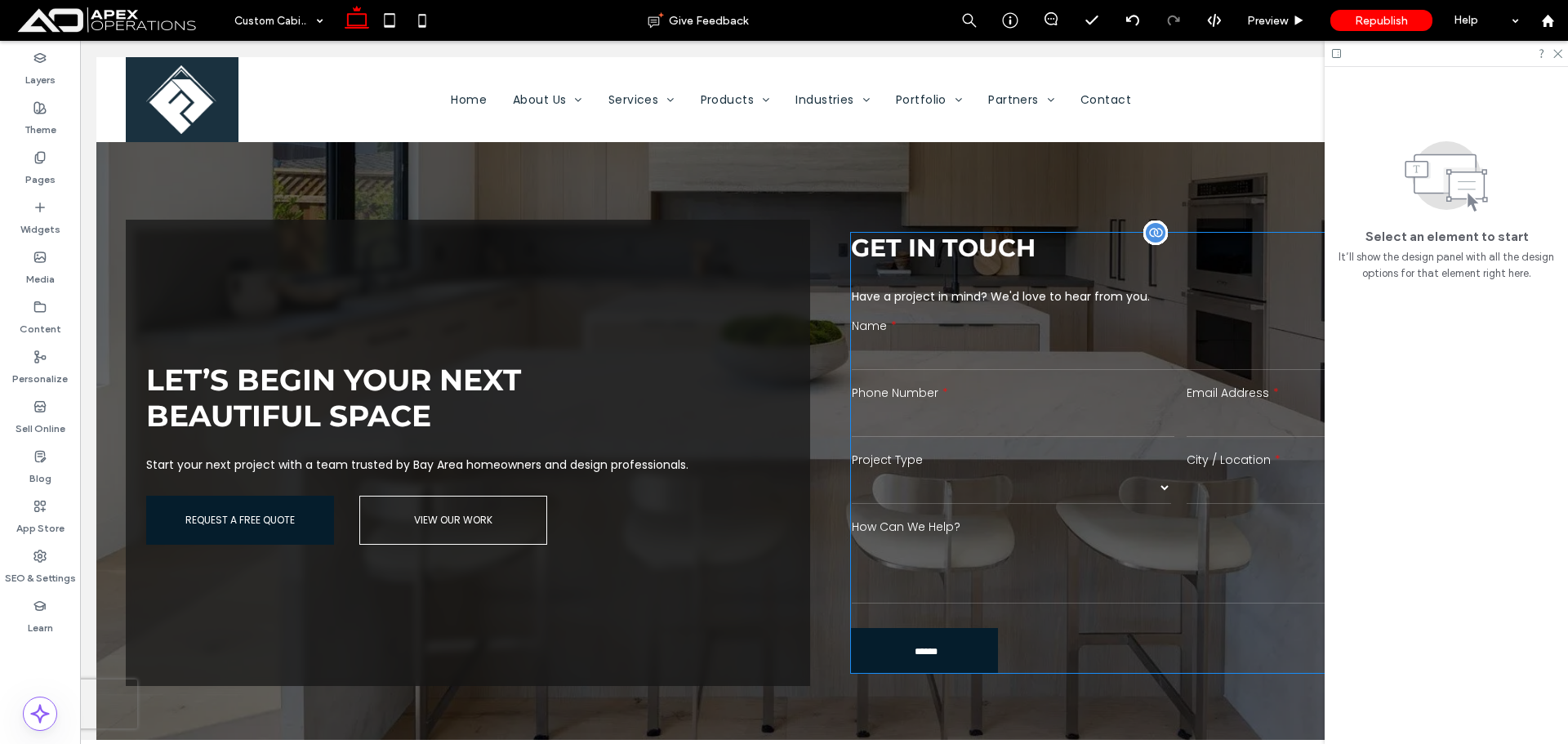
click at [1116, 452] on label "Project Type" at bounding box center [1013, 461] width 322 height 17
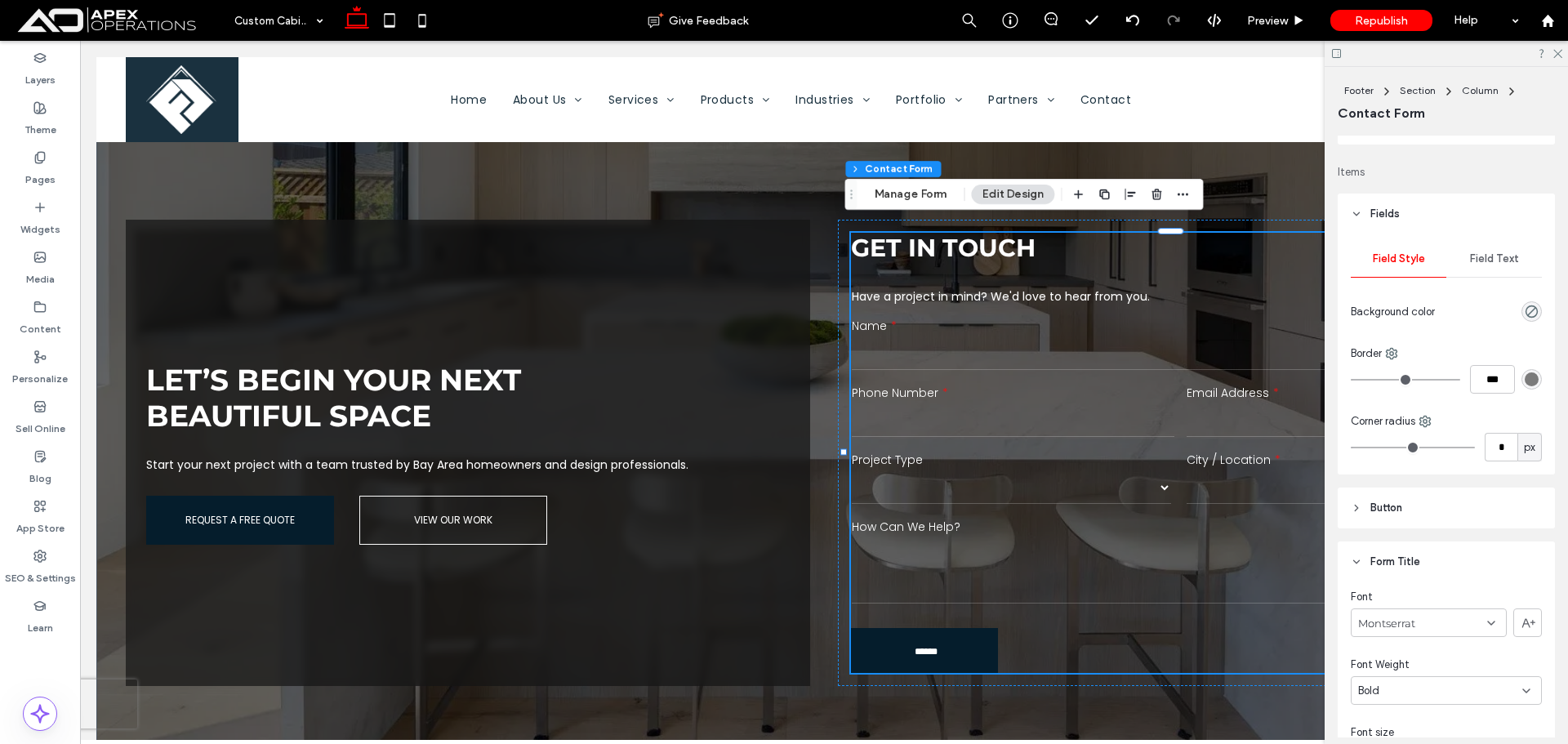
scroll to position [81, 0]
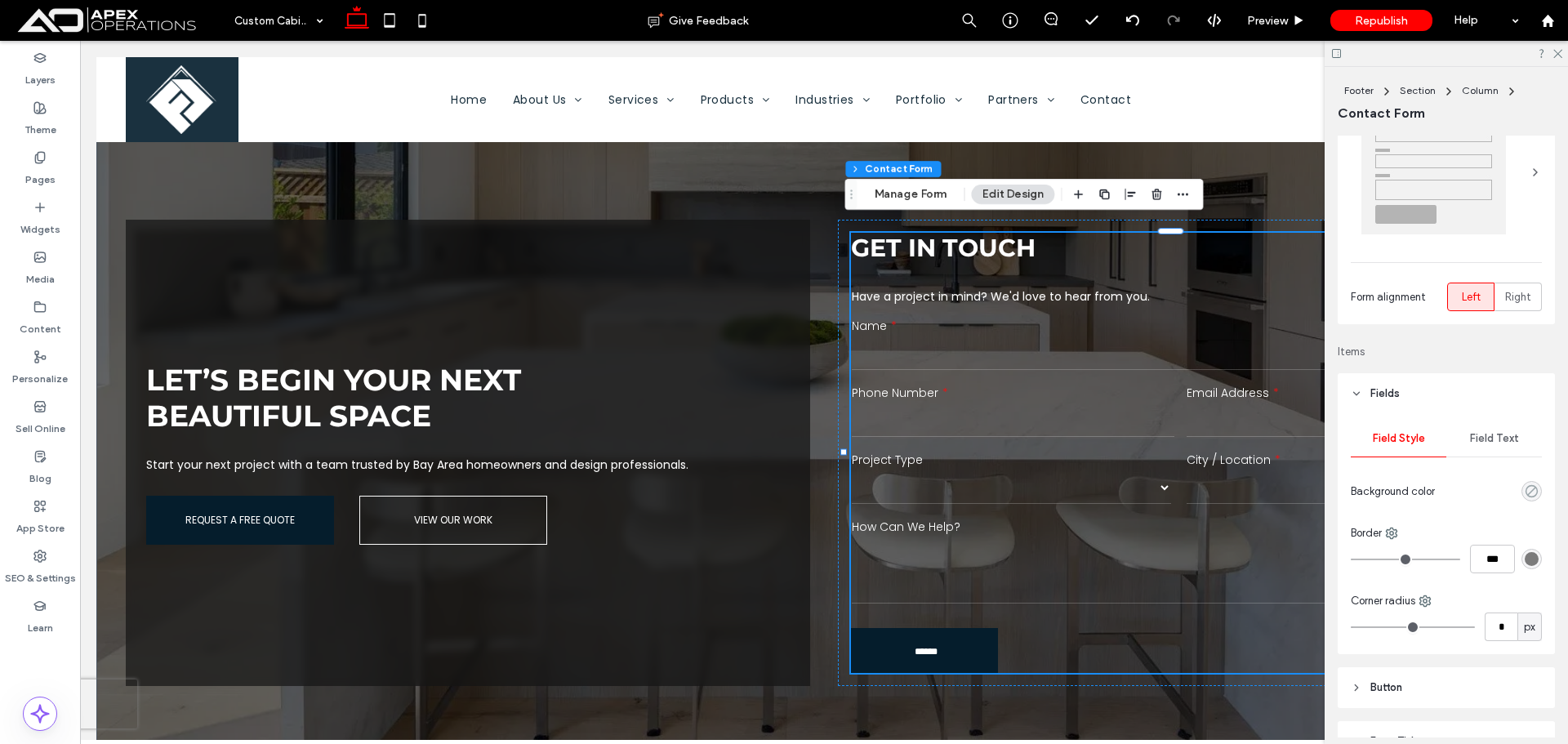
click at [1526, 490] on use "rgba(0, 0, 0, 0)" at bounding box center [1532, 491] width 12 height 12
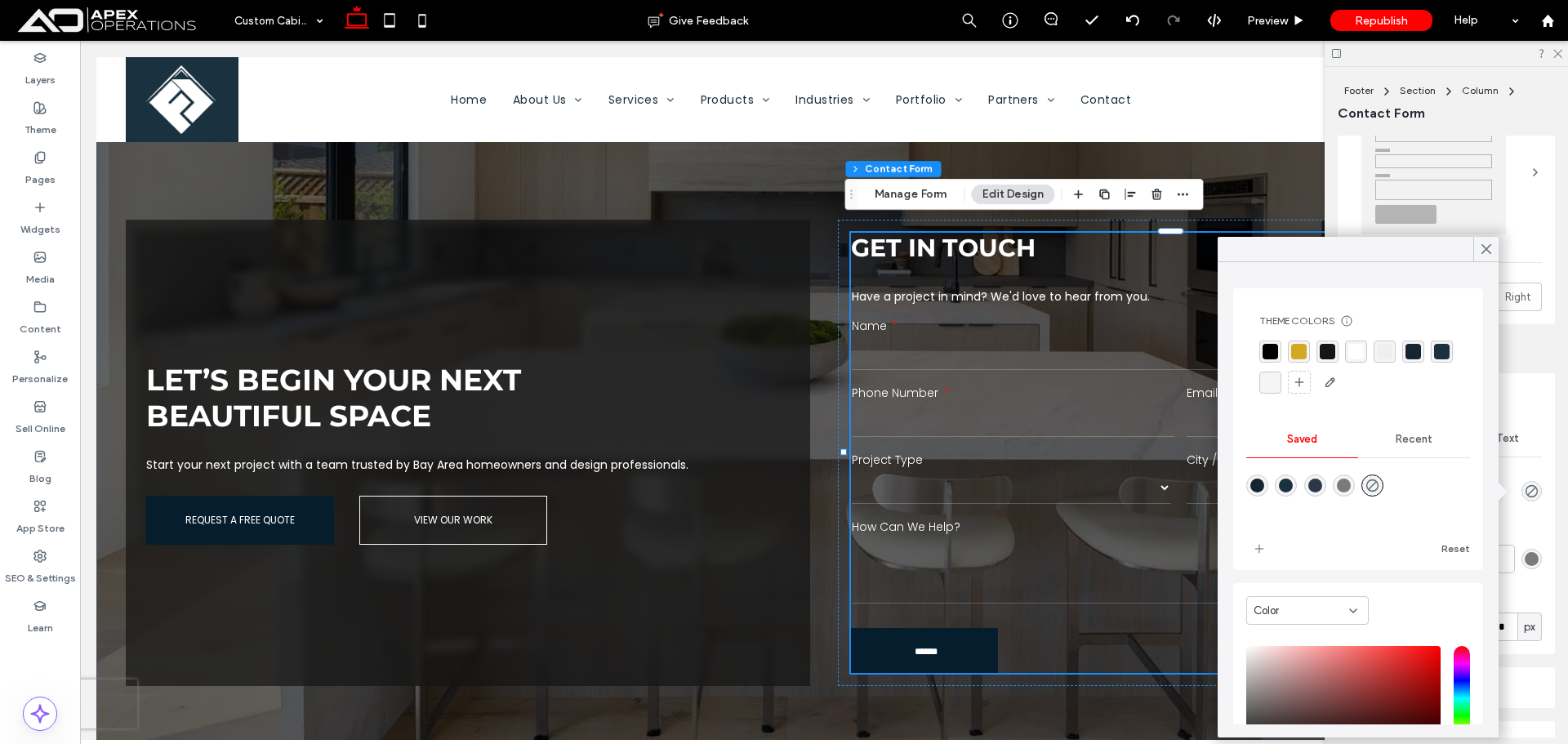
click at [1264, 347] on div "rgba(0, 0, 0, 1)" at bounding box center [1270, 351] width 15 height 15
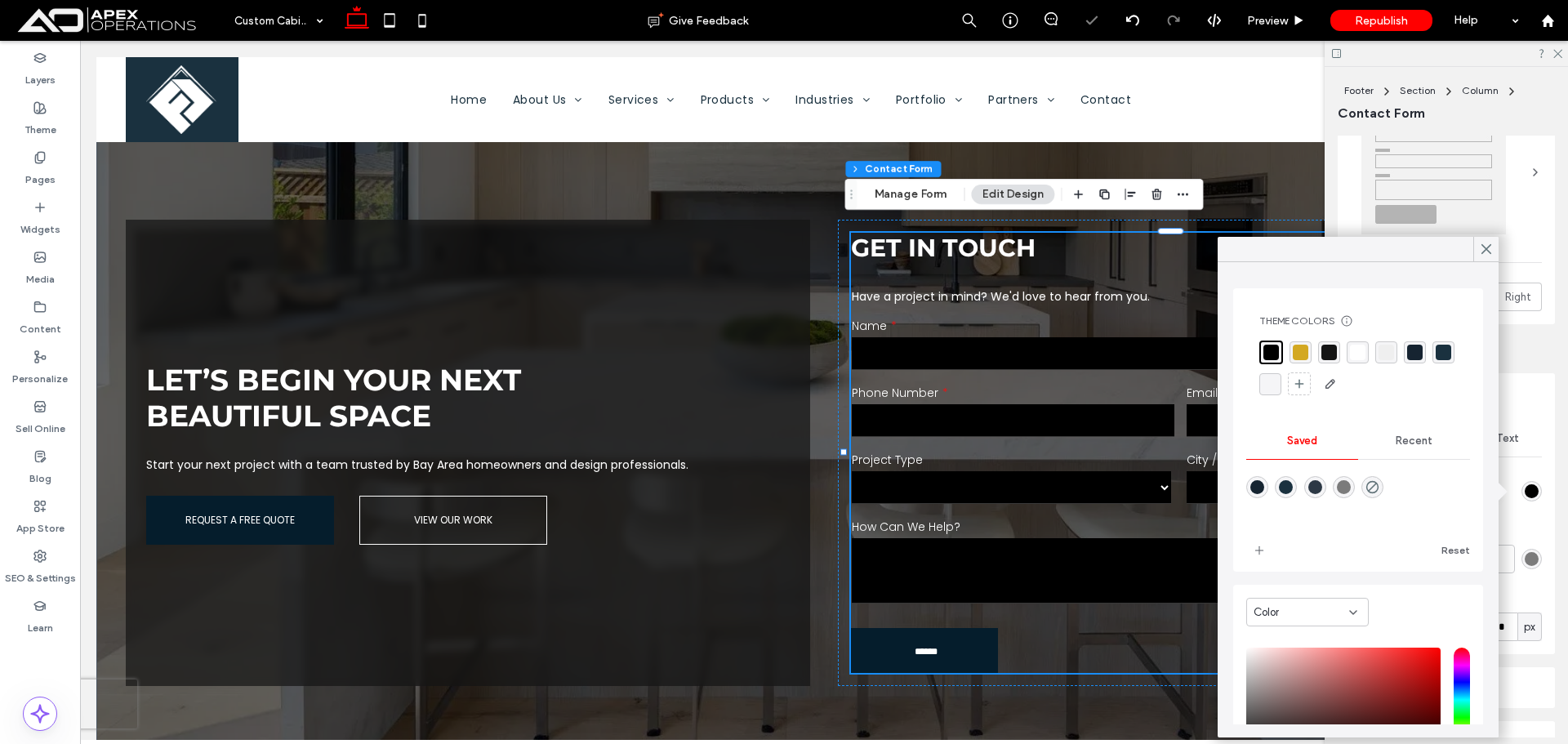
click at [1384, 494] on div at bounding box center [1373, 488] width 22 height 22
click at [1371, 496] on div at bounding box center [1359, 499] width 224 height 61
drag, startPoint x: 1376, startPoint y: 494, endPoint x: 1409, endPoint y: 428, distance: 73.8
click at [1376, 489] on icon "rgba(0,0,0,0)" at bounding box center [1372, 487] width 14 height 14
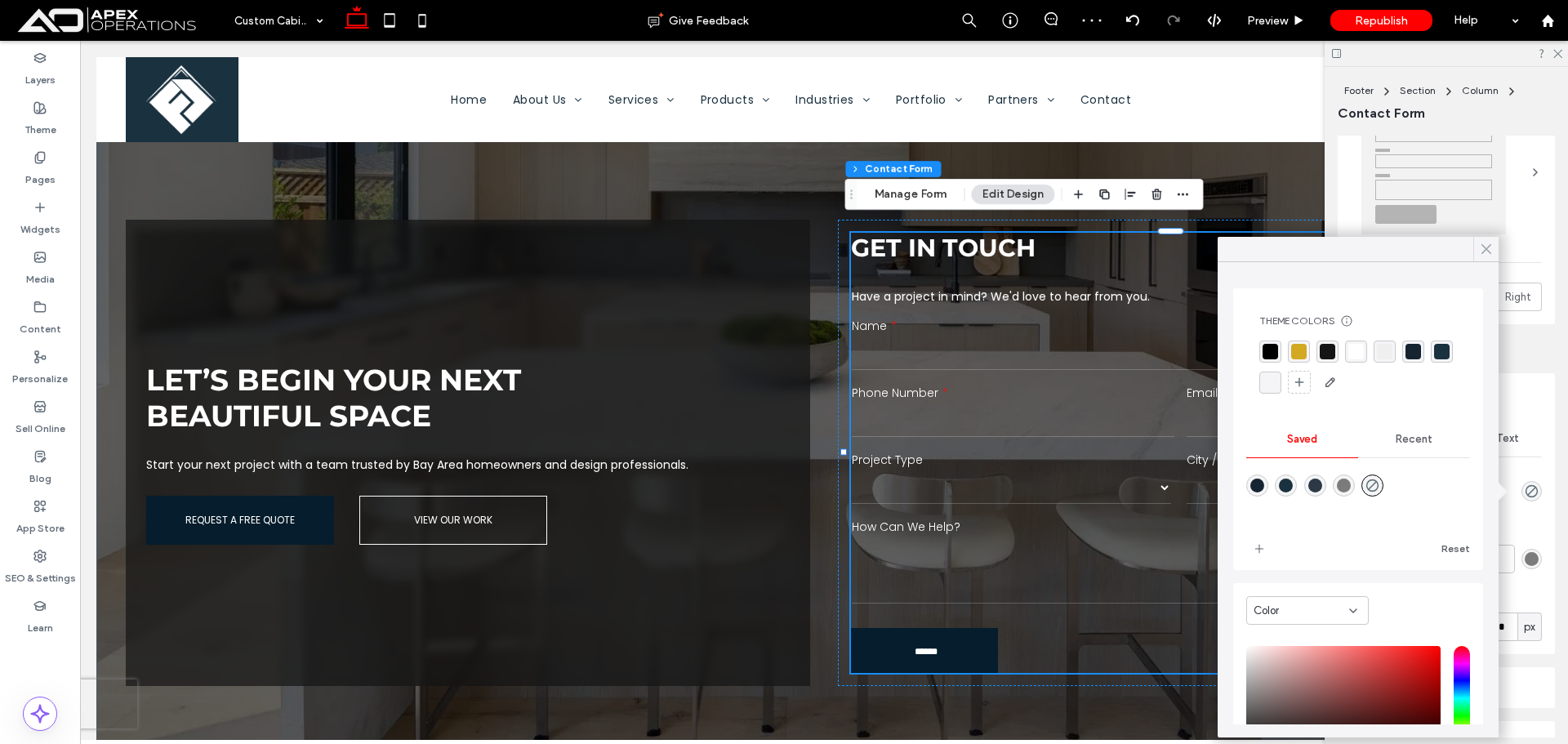
click at [1481, 249] on icon at bounding box center [1486, 249] width 14 height 14
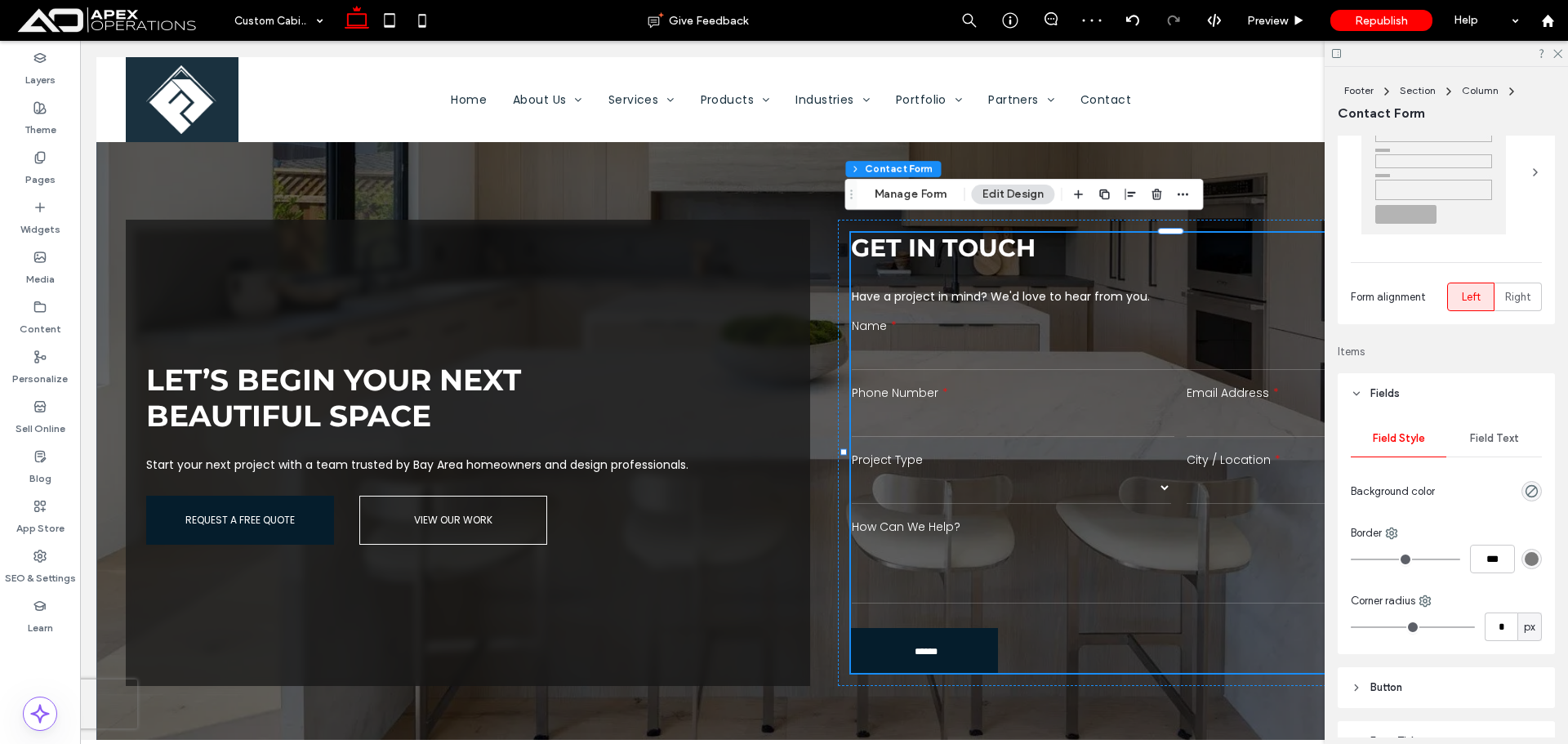
click at [1492, 439] on span "Field Text" at bounding box center [1495, 439] width 49 height 13
click at [1522, 495] on icon "button" at bounding box center [1528, 491] width 13 height 13
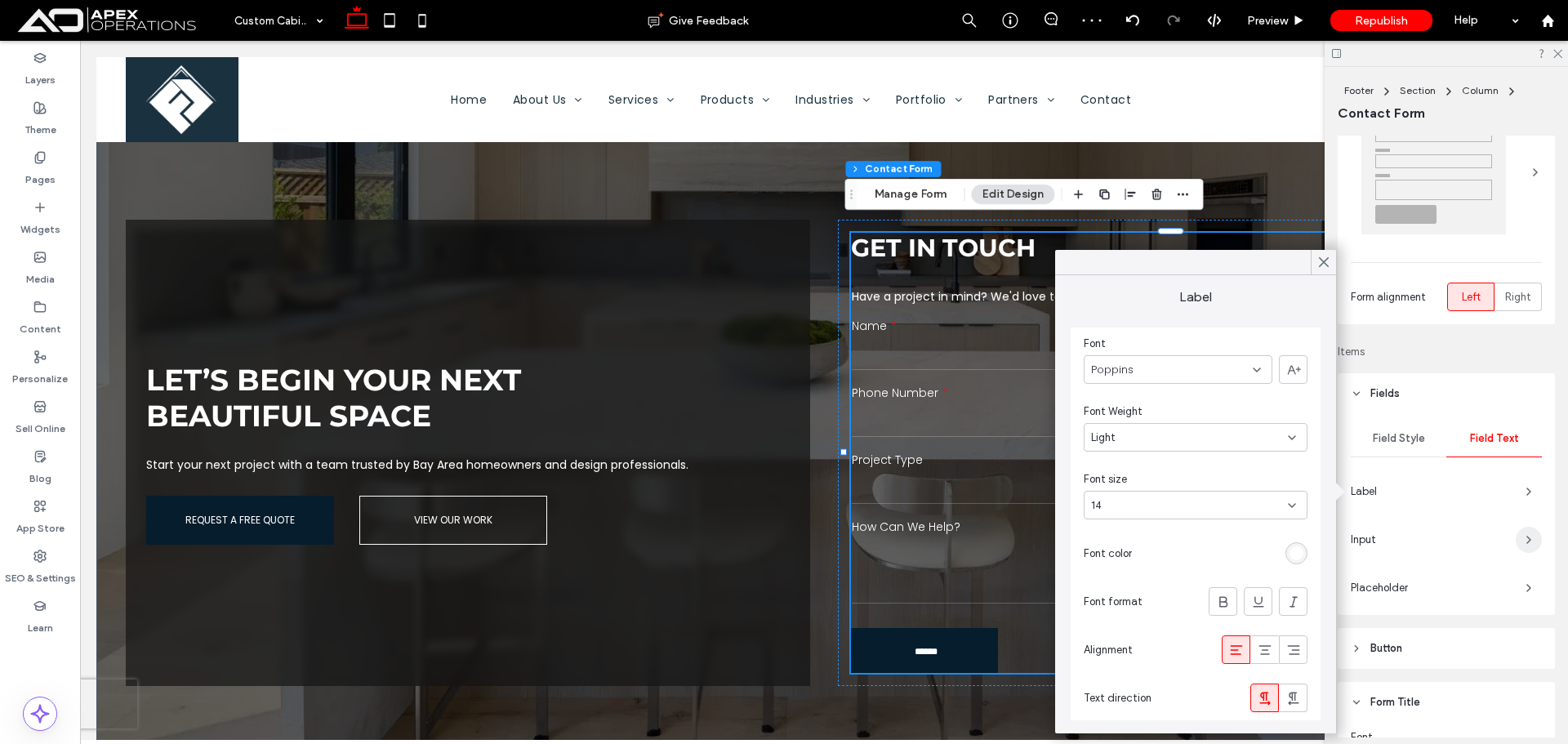
click at [1522, 539] on icon "button" at bounding box center [1528, 540] width 13 height 13
click at [1516, 594] on span "button" at bounding box center [1529, 588] width 26 height 26
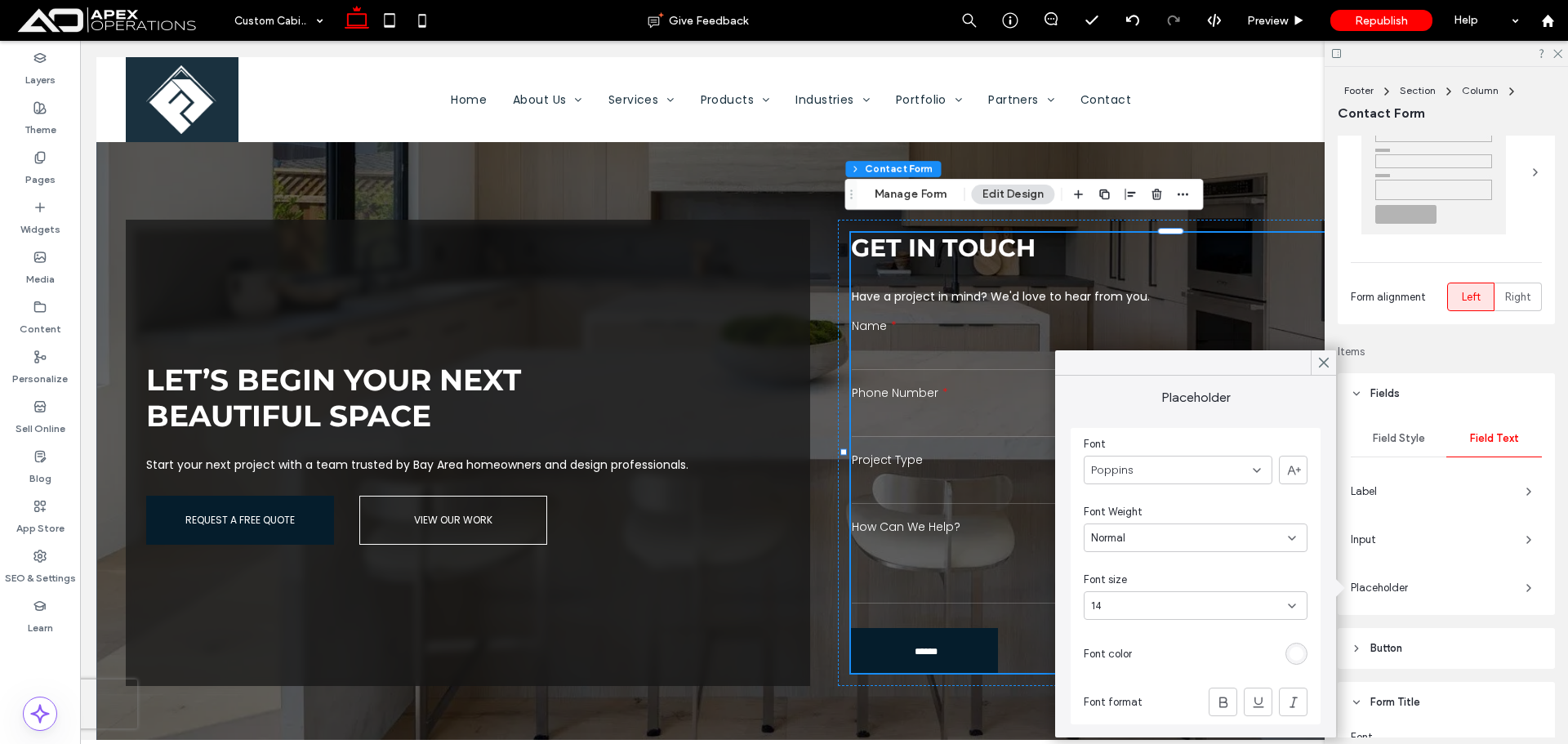
click at [1286, 652] on div at bounding box center [1297, 654] width 22 height 22
click at [1300, 652] on div "rgb(255, 255, 255)" at bounding box center [1297, 654] width 14 height 14
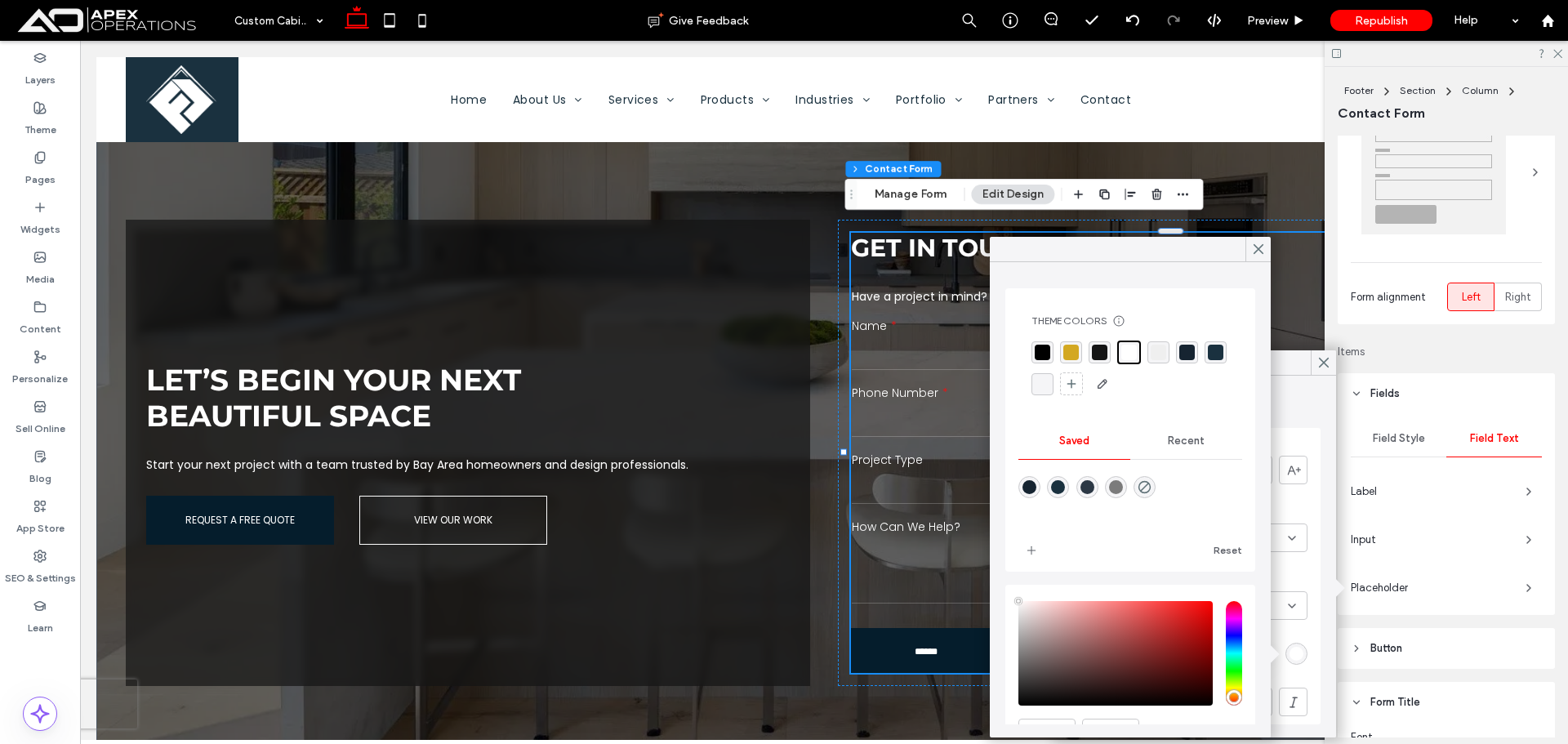
click at [1123, 355] on div "rgba(255, 255, 255, 1)" at bounding box center [1129, 352] width 15 height 15
click at [1102, 348] on div "rgba(21, 21, 21, 1)" at bounding box center [1100, 352] width 15 height 15
click at [920, 456] on div "GET IN TOUCH Free Text Have a project in mind? We'd love to hear from you. Name…" at bounding box center [1180, 453] width 658 height 440
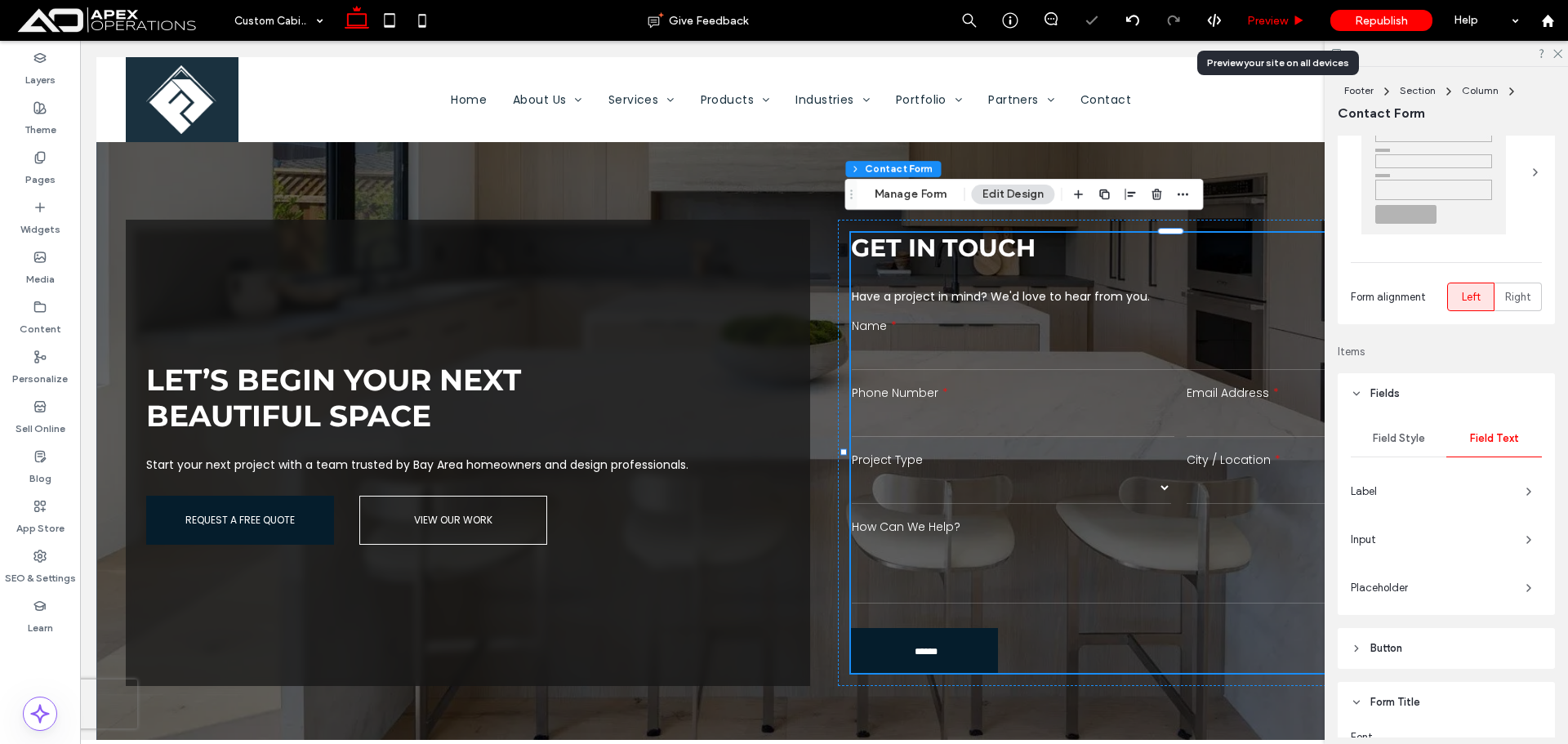
click at [1275, 22] on span "Preview" at bounding box center [1268, 20] width 41 height 14
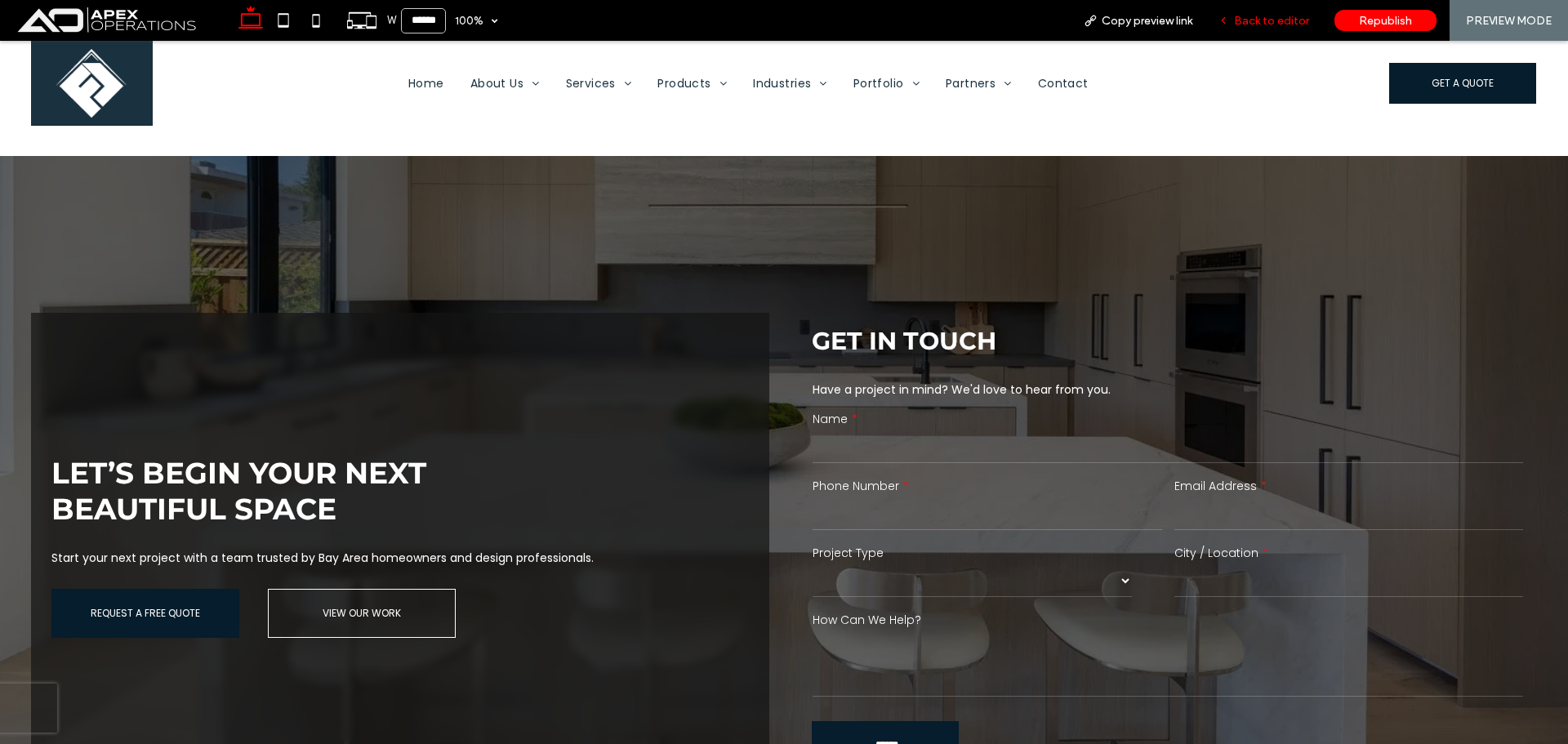
click at [1276, 18] on span "Back to editor" at bounding box center [1271, 20] width 75 height 14
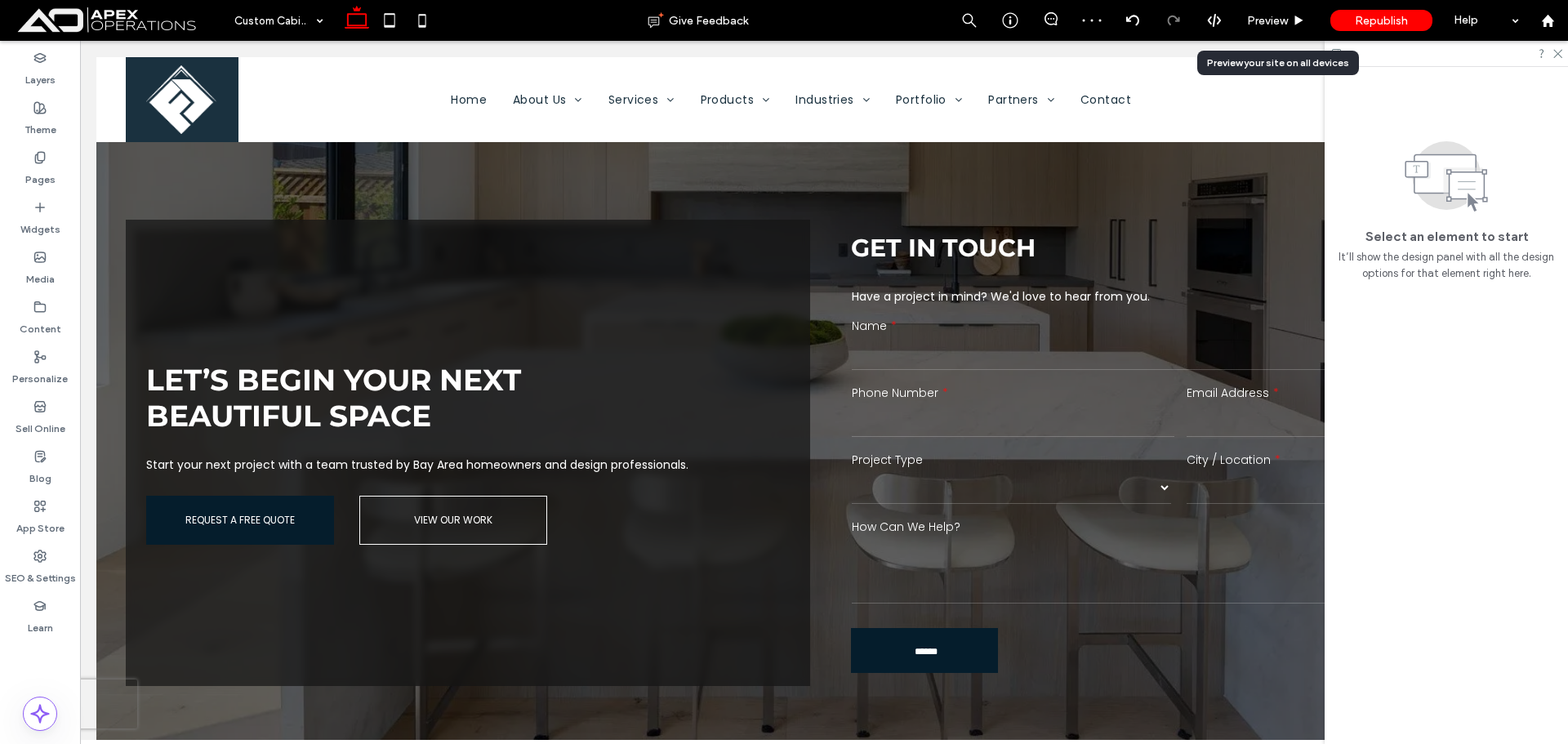
click at [1275, 16] on span "Preview" at bounding box center [1268, 20] width 41 height 14
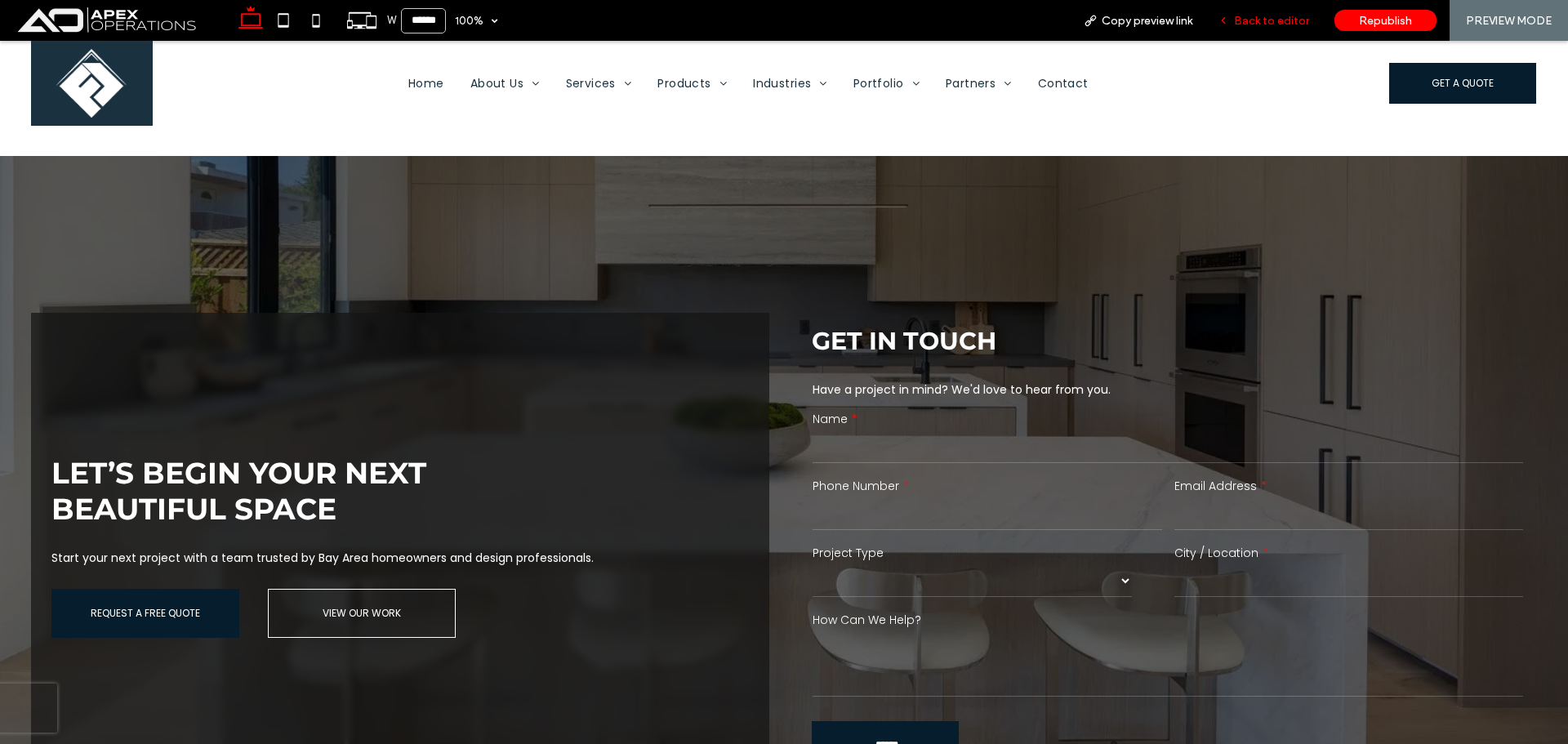
scroll to position [2993, 0]
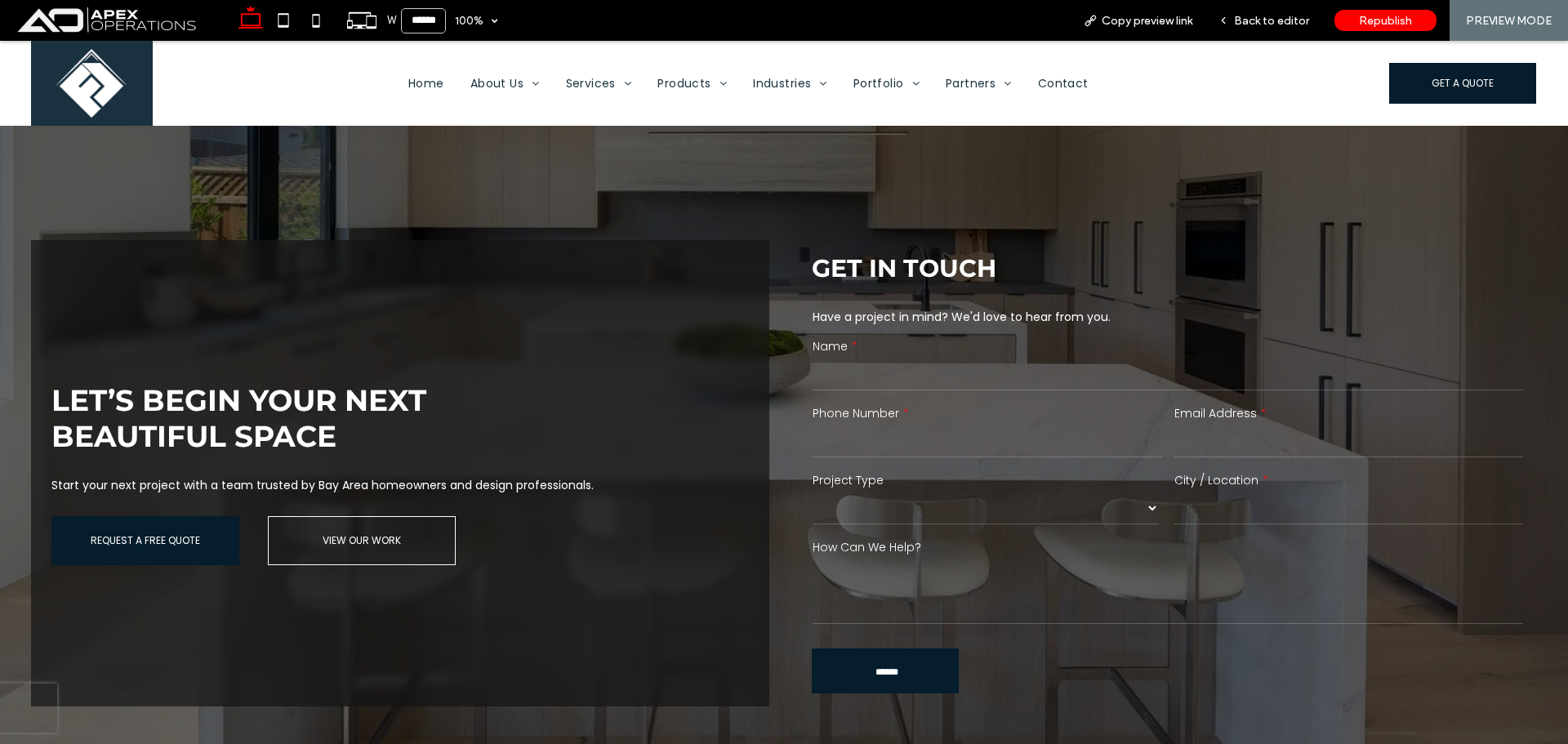
click at [974, 506] on select "******* ******** ******* ********* *****" at bounding box center [985, 508] width 346 height 33
click at [1041, 441] on input "tel" at bounding box center [986, 441] width 349 height 33
click at [1281, 14] on span "Back to editor" at bounding box center [1271, 20] width 75 height 14
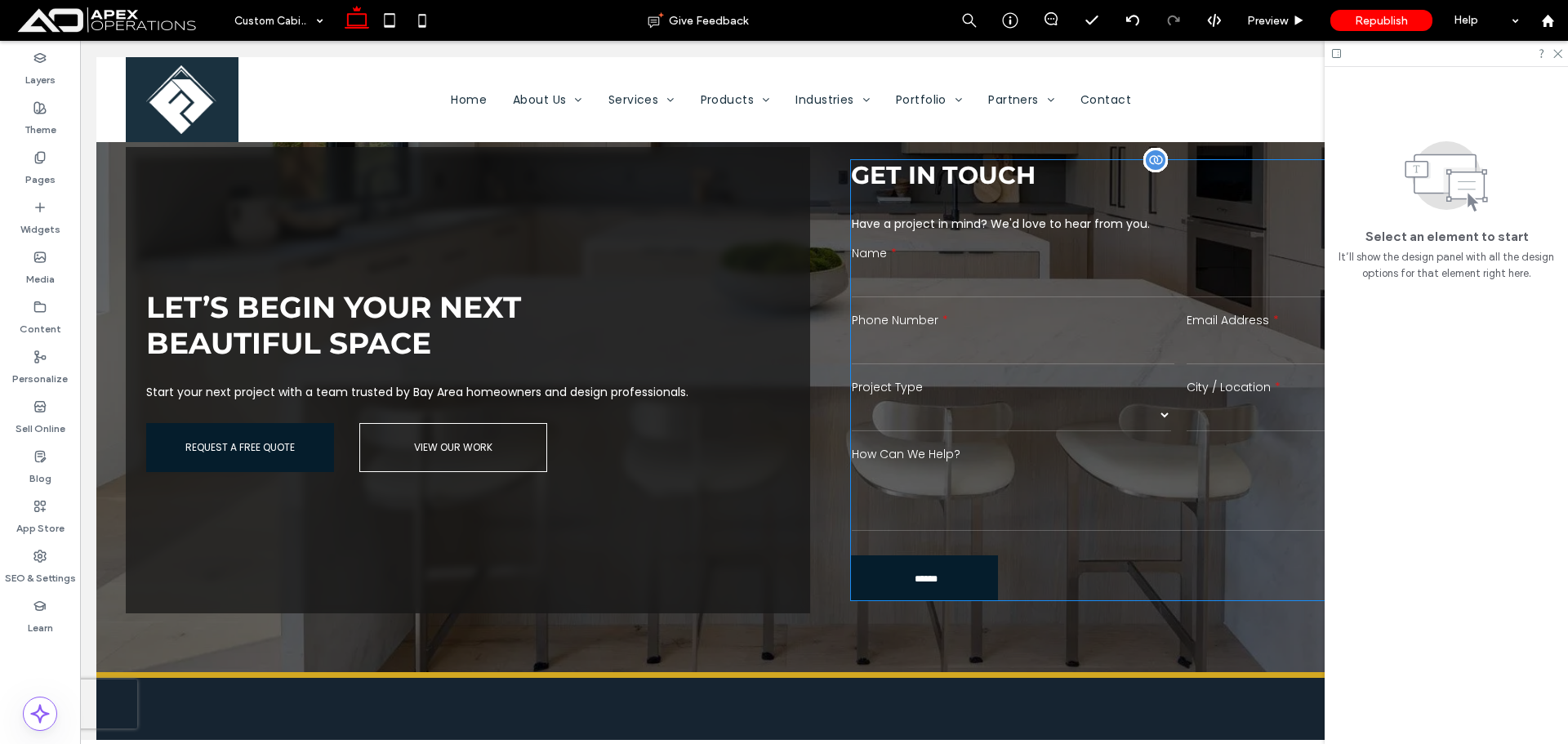
scroll to position [2920, 0]
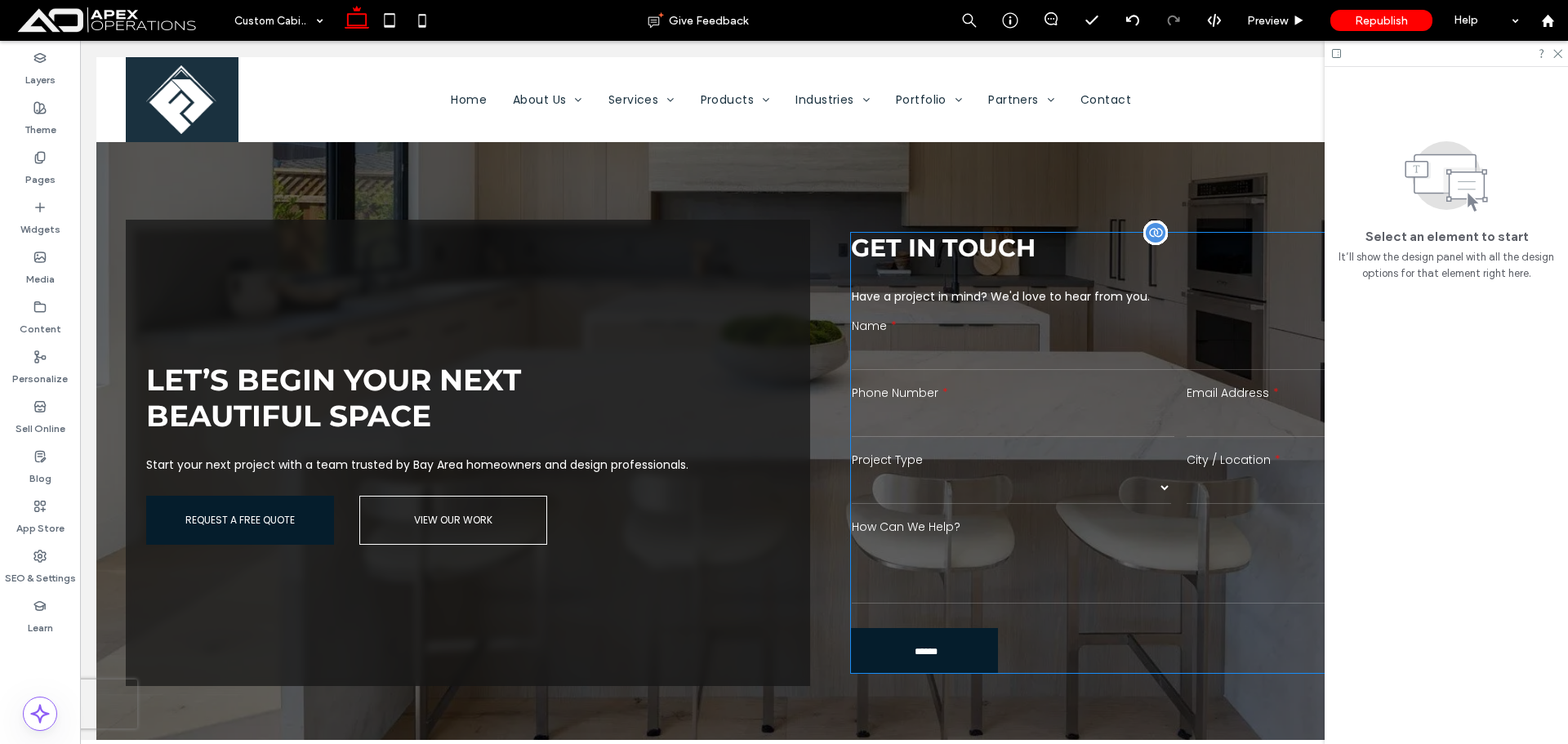
click at [1186, 385] on label "Email Address" at bounding box center [1348, 394] width 322 height 17
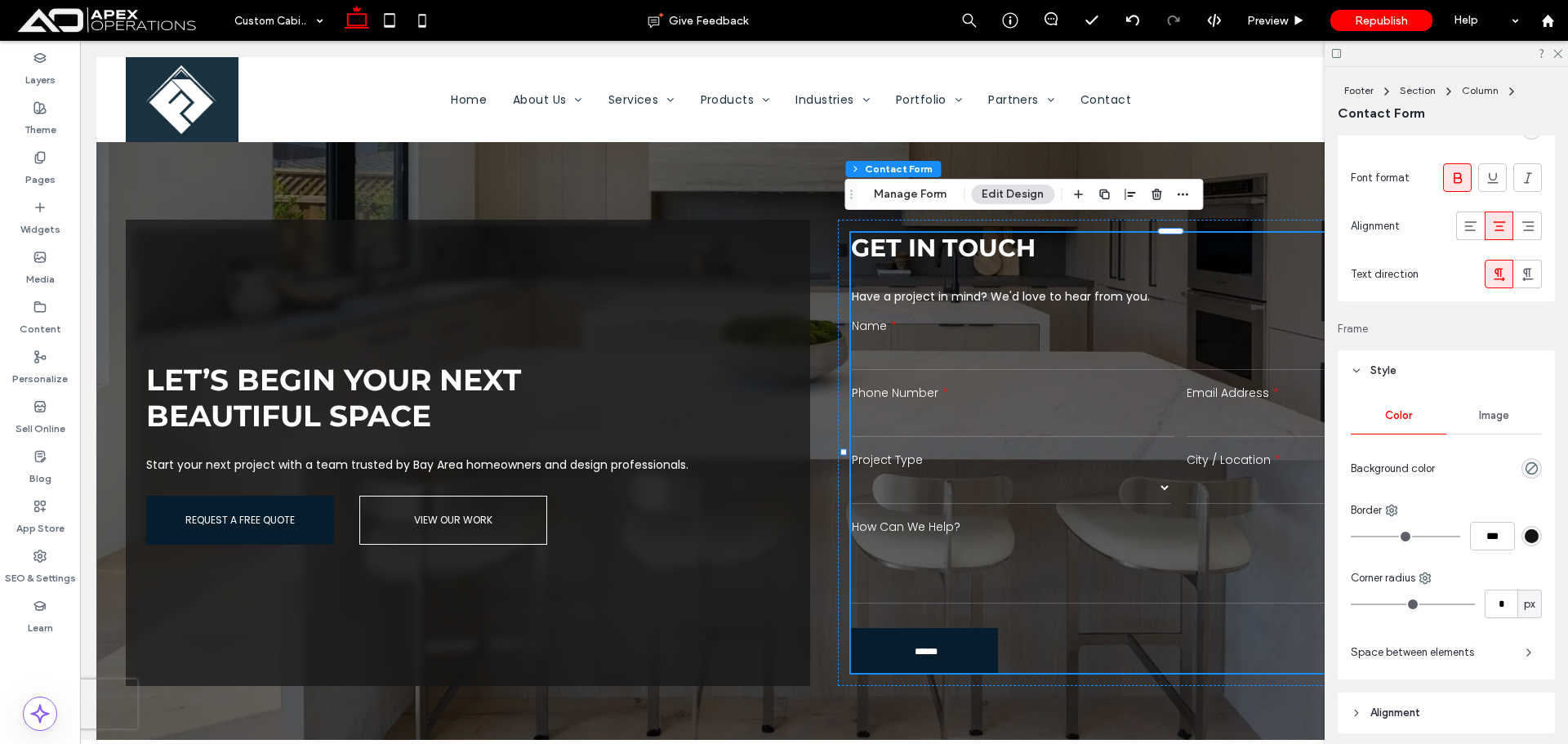
scroll to position [1552, 0]
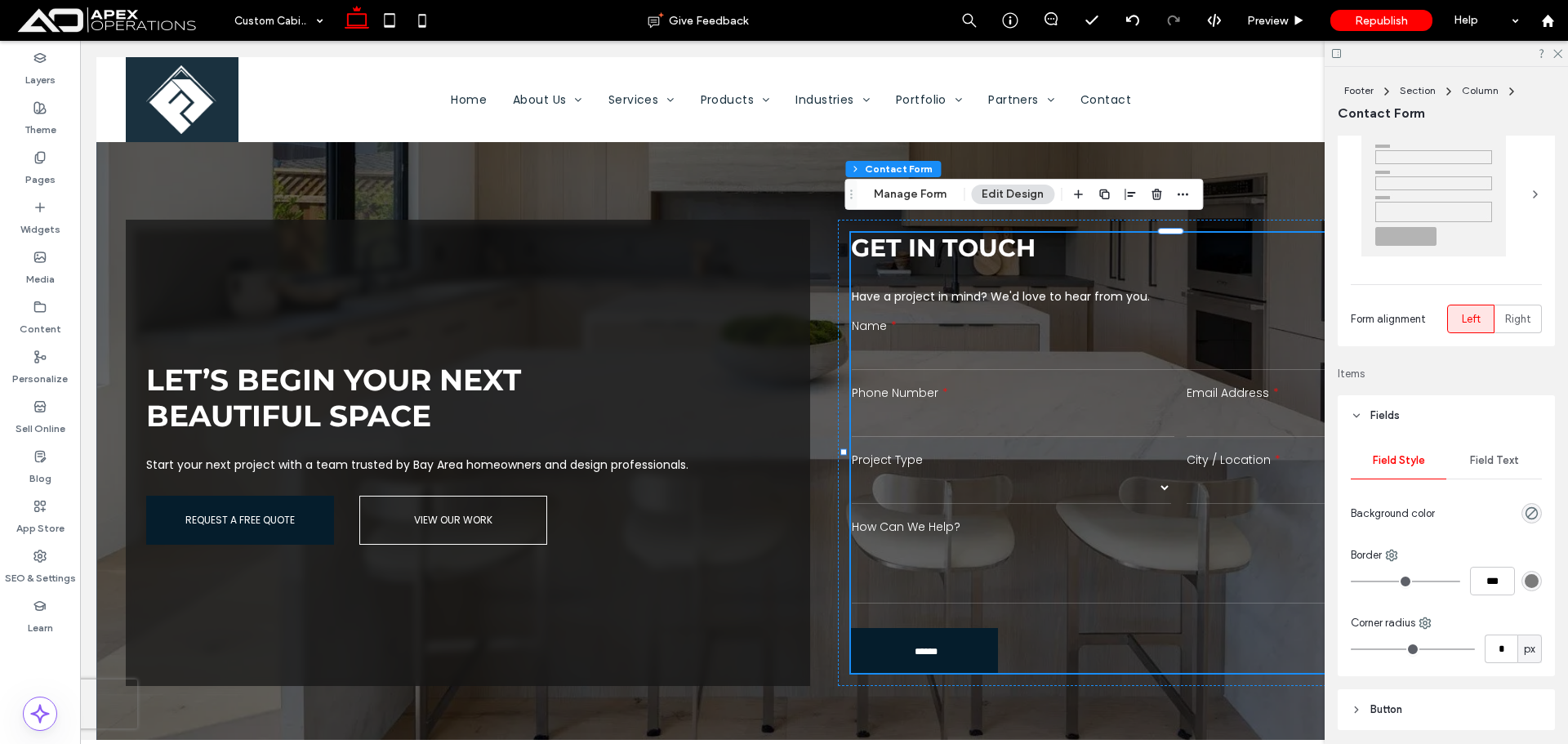
click at [1481, 462] on span "Field Text" at bounding box center [1495, 461] width 49 height 13
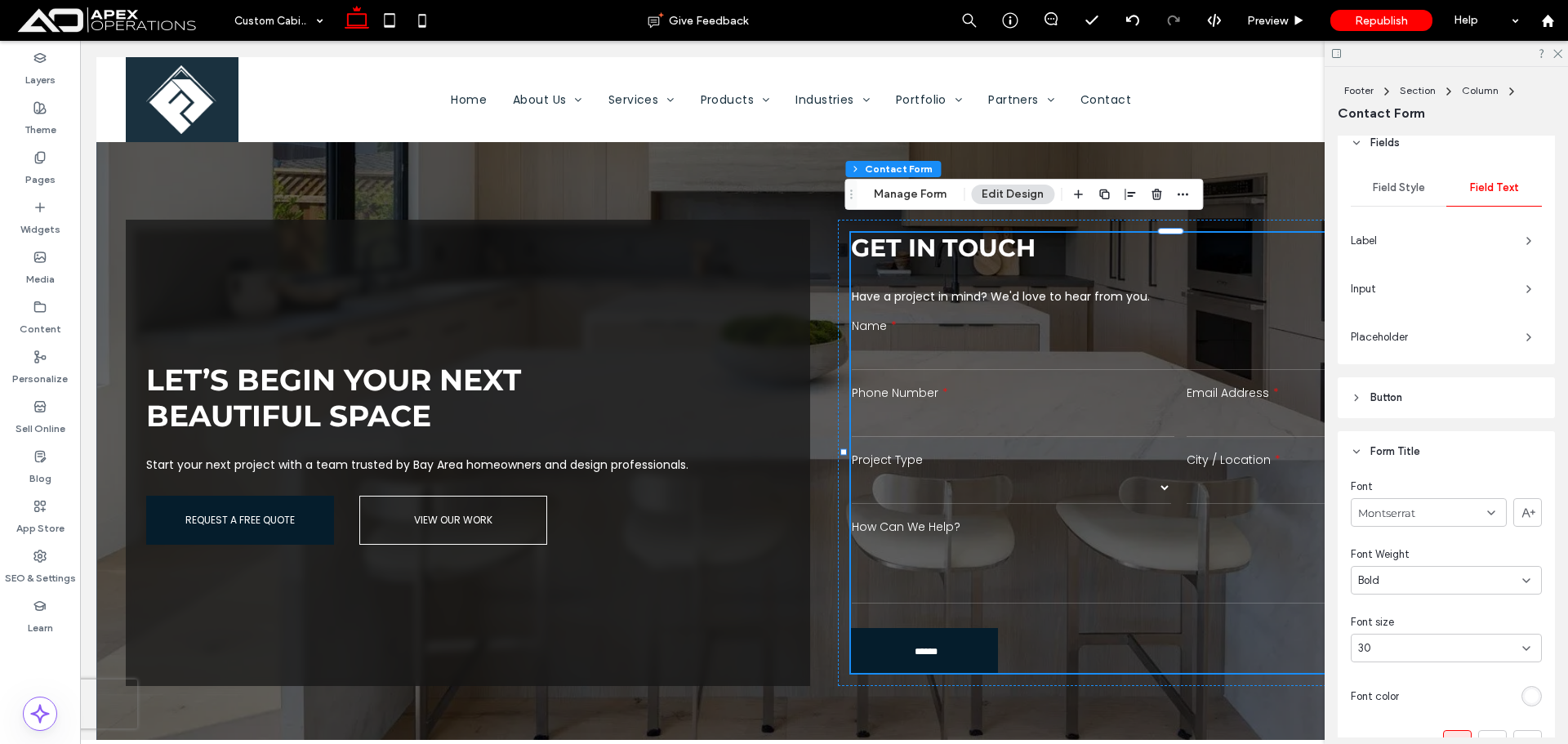
scroll to position [387, 0]
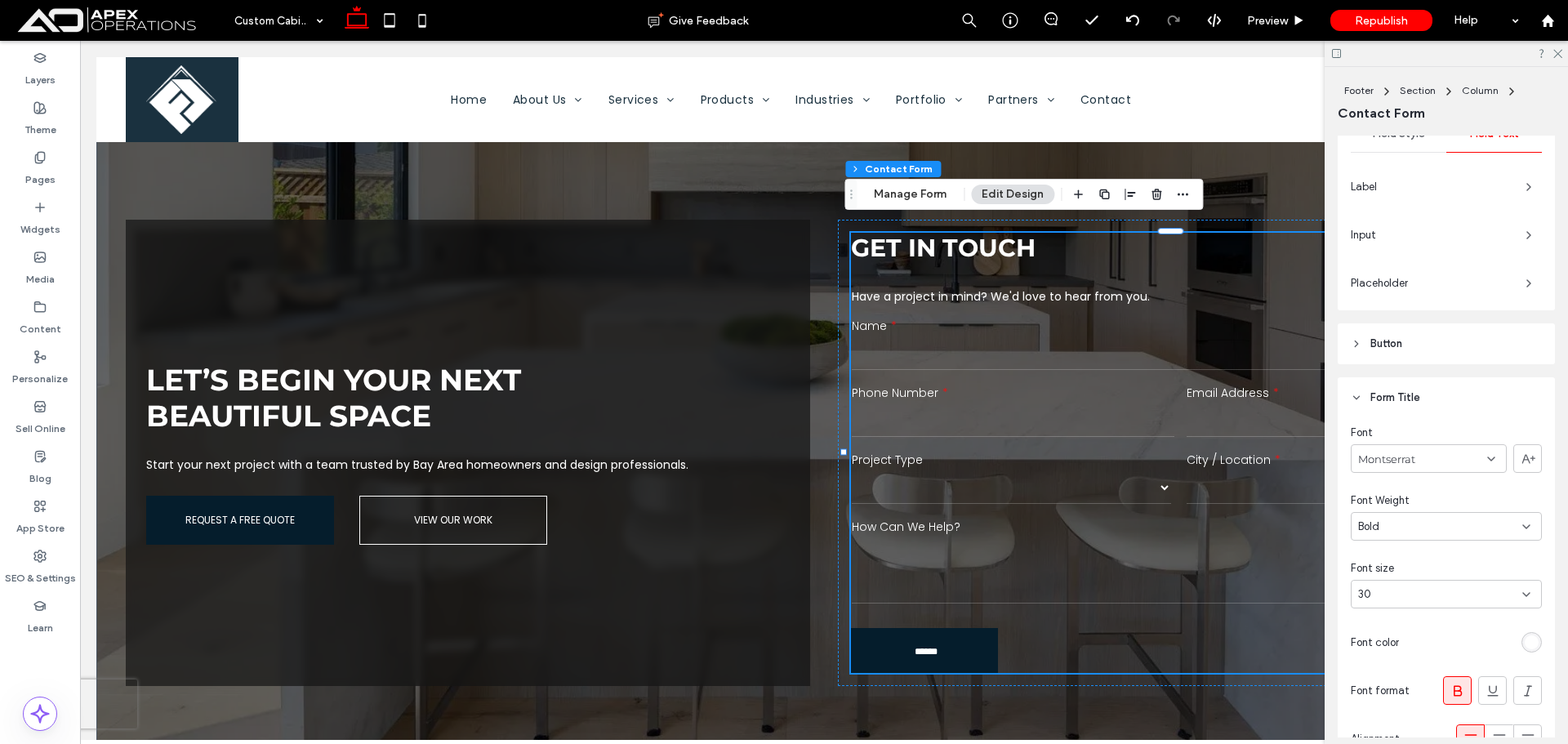
drag, startPoint x: 1515, startPoint y: 293, endPoint x: 1504, endPoint y: 286, distance: 13.0
click at [1516, 292] on span "button" at bounding box center [1529, 283] width 26 height 26
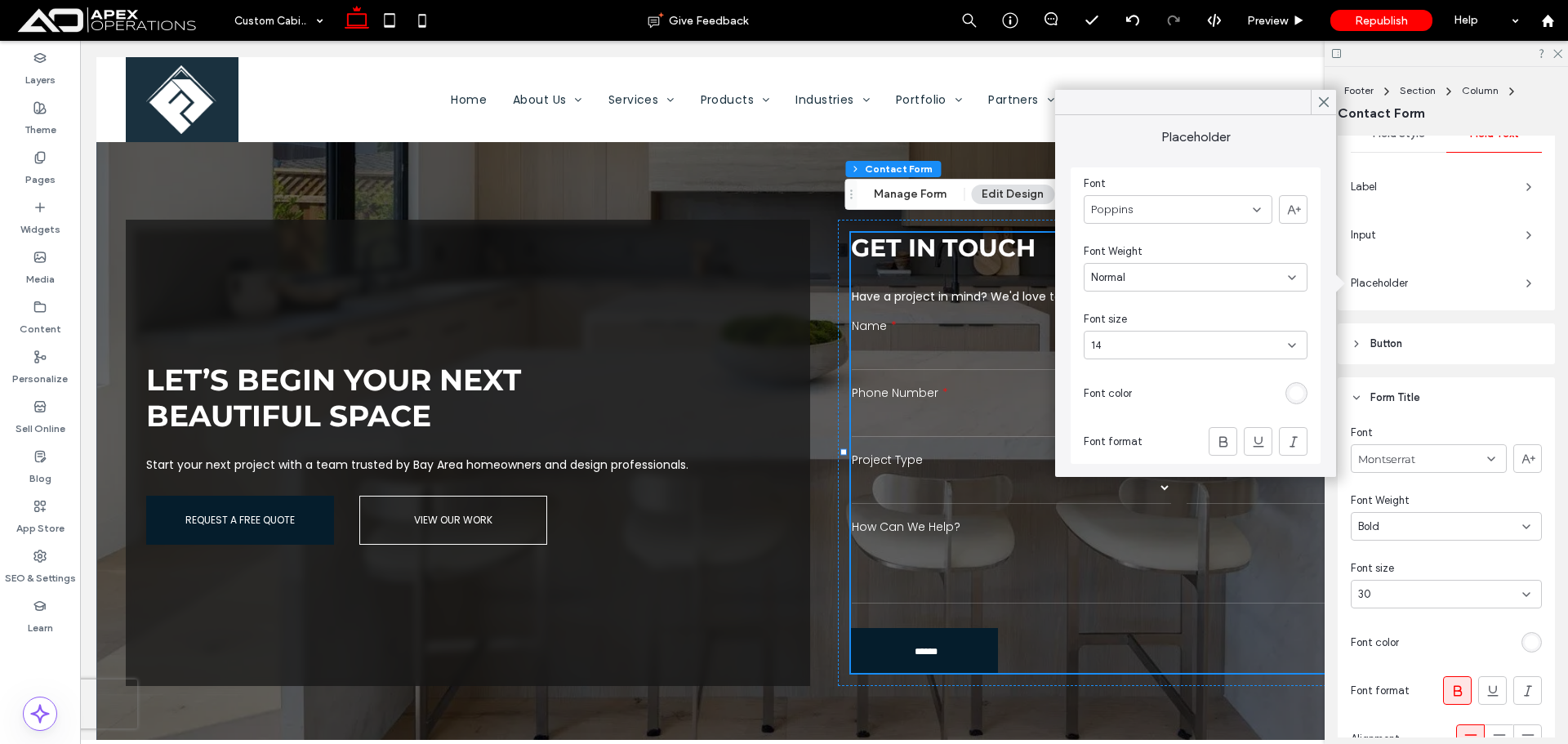
click at [1493, 216] on div "Field Style Field Text Label Input Placeholder" at bounding box center [1447, 210] width 217 height 201
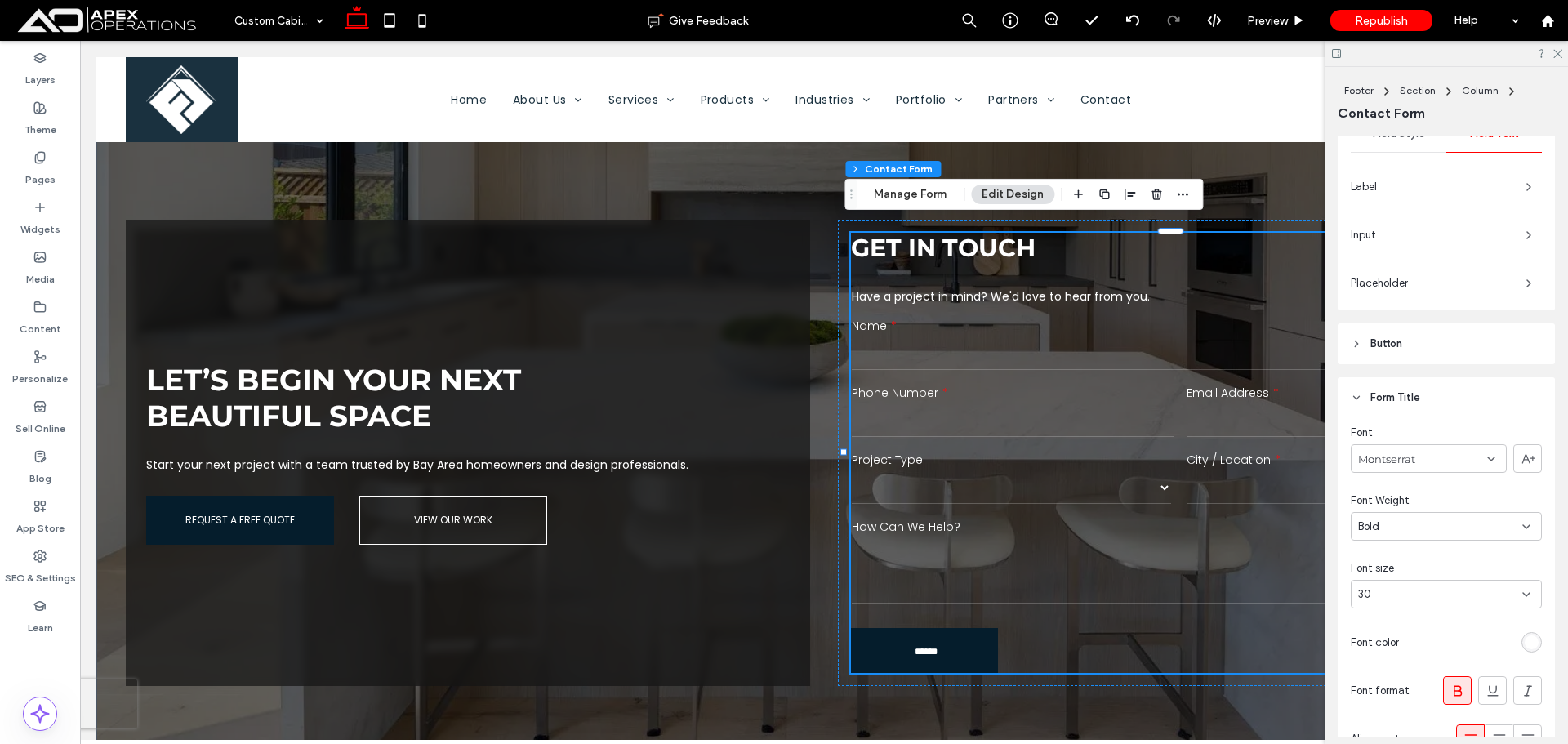
click at [1506, 237] on div "Input" at bounding box center [1446, 235] width 191 height 26
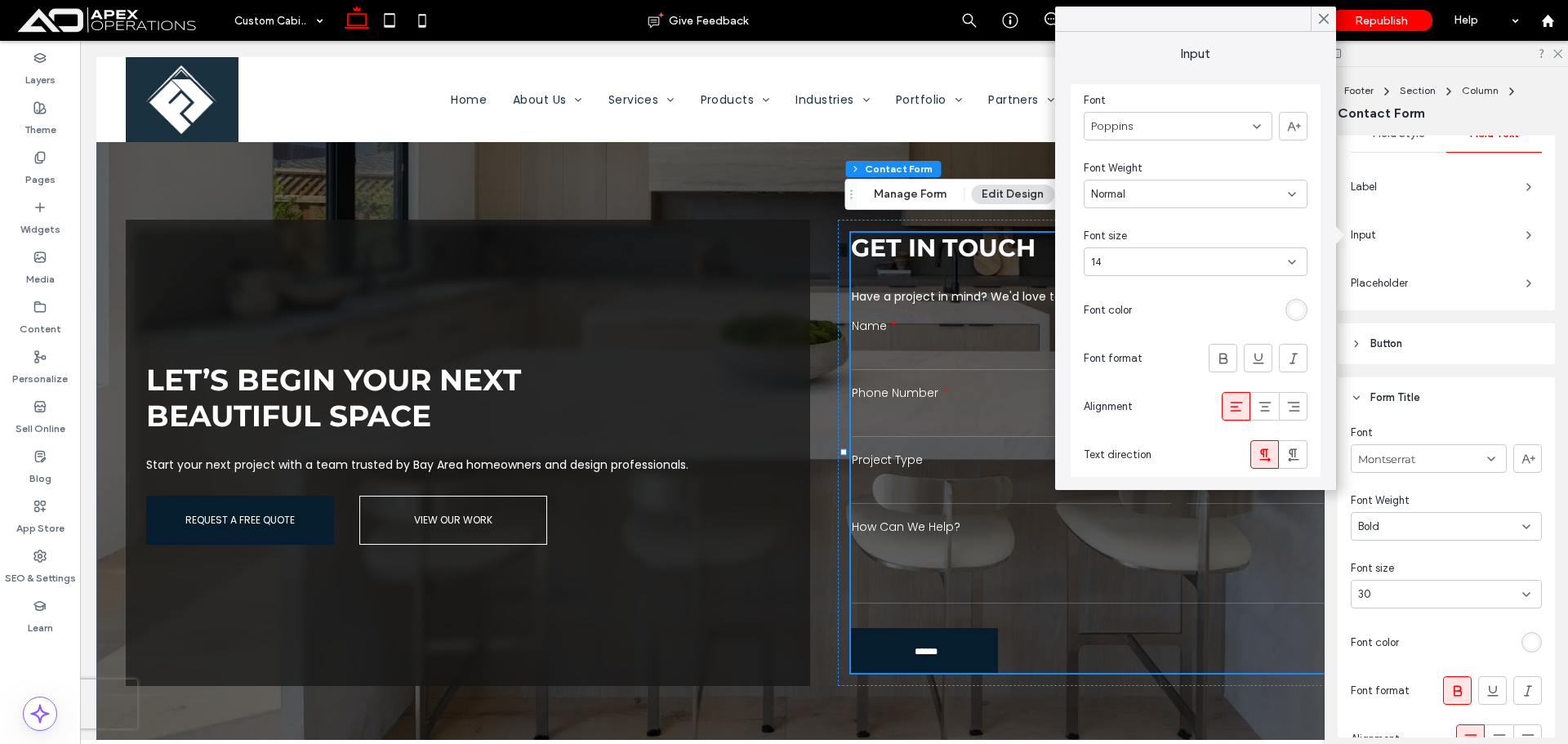
click at [1497, 177] on div "Label" at bounding box center [1446, 187] width 191 height 26
click at [1501, 182] on span "Label" at bounding box center [1431, 187] width 162 height 16
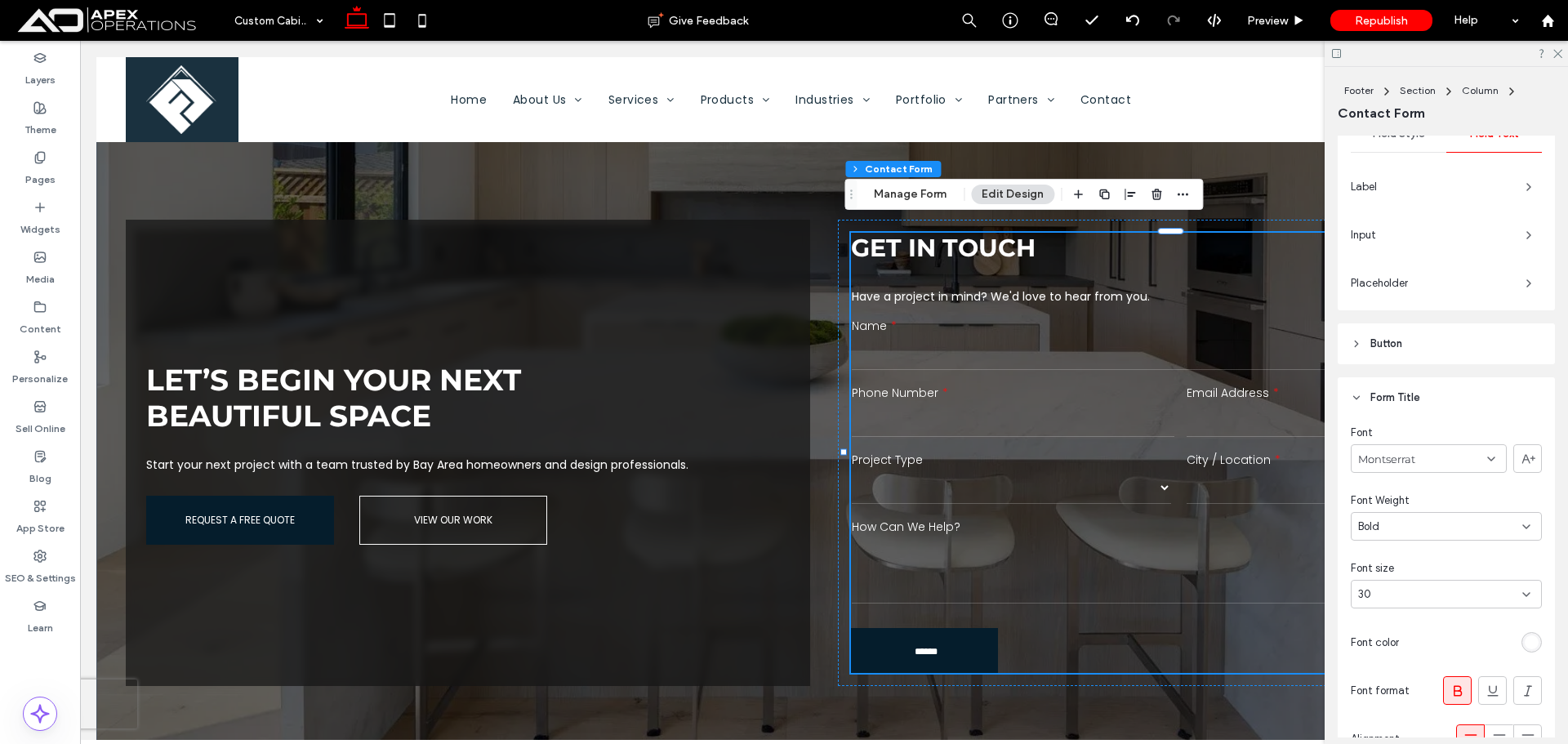
click at [1501, 182] on span "Label" at bounding box center [1431, 187] width 162 height 16
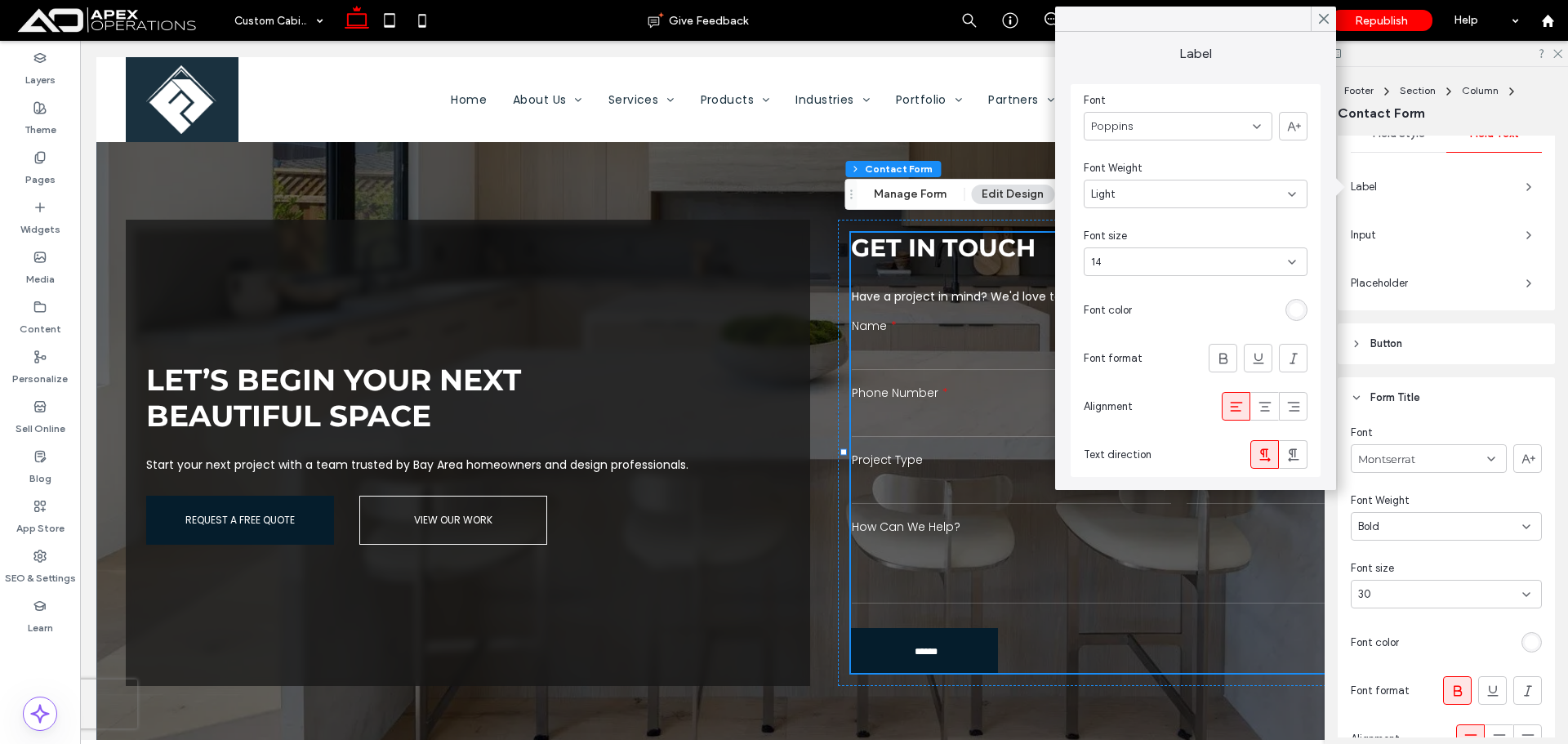
click at [1501, 182] on span "Label" at bounding box center [1431, 187] width 162 height 16
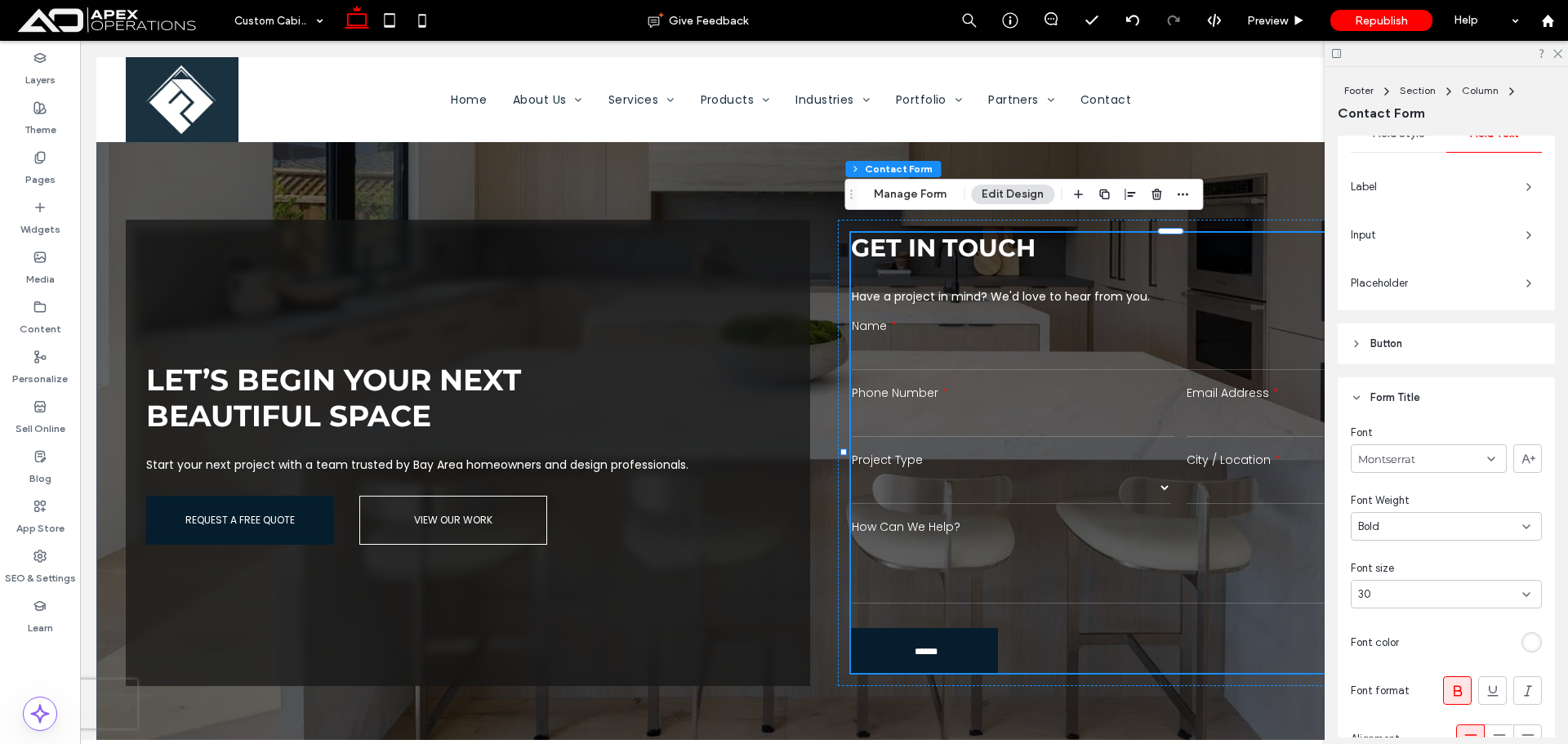
drag, startPoint x: 1505, startPoint y: 275, endPoint x: 1362, endPoint y: 292, distance: 144.0
click at [1505, 276] on div "Placeholder" at bounding box center [1446, 283] width 191 height 26
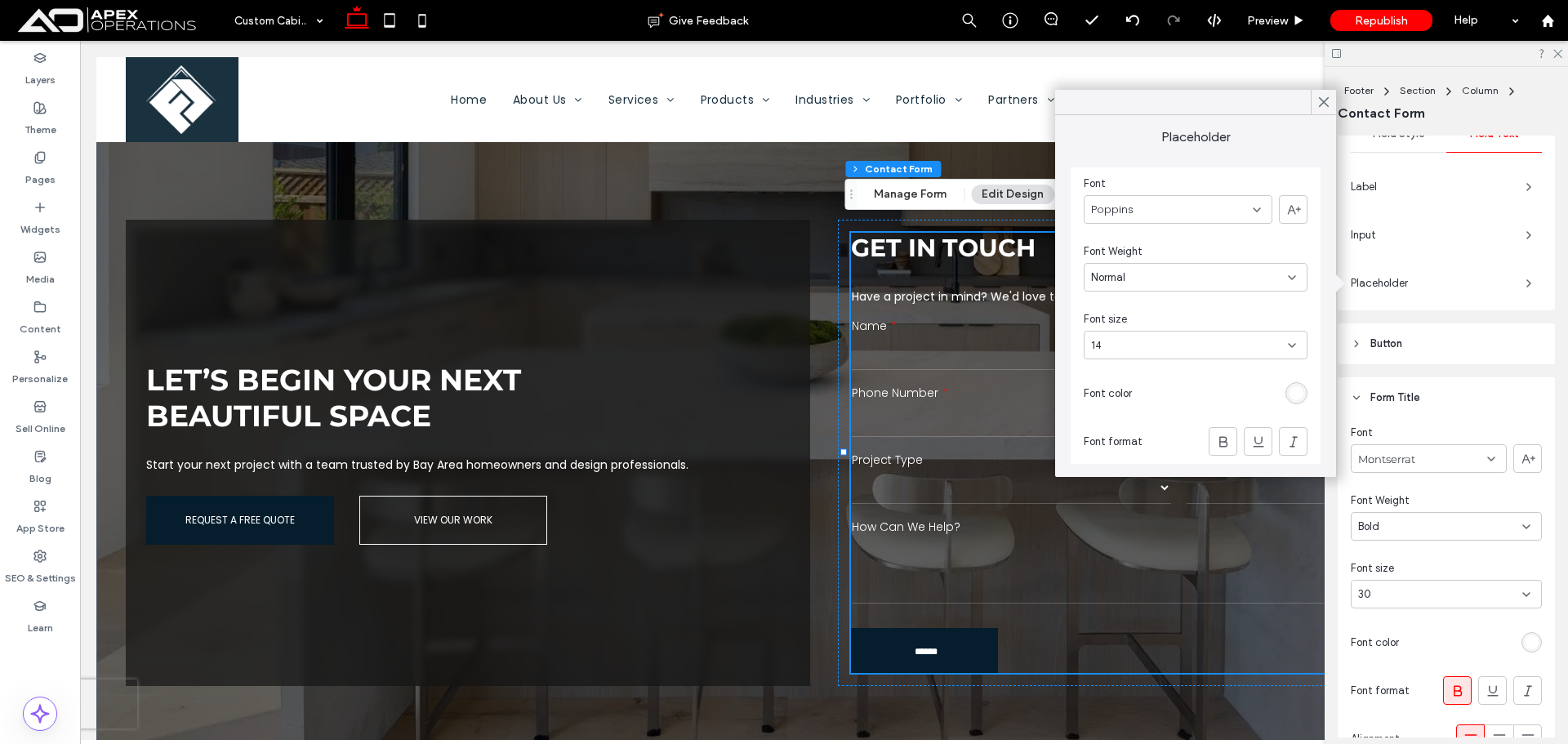
click at [1286, 392] on div "rgb(255, 255, 255)" at bounding box center [1297, 394] width 22 height 22
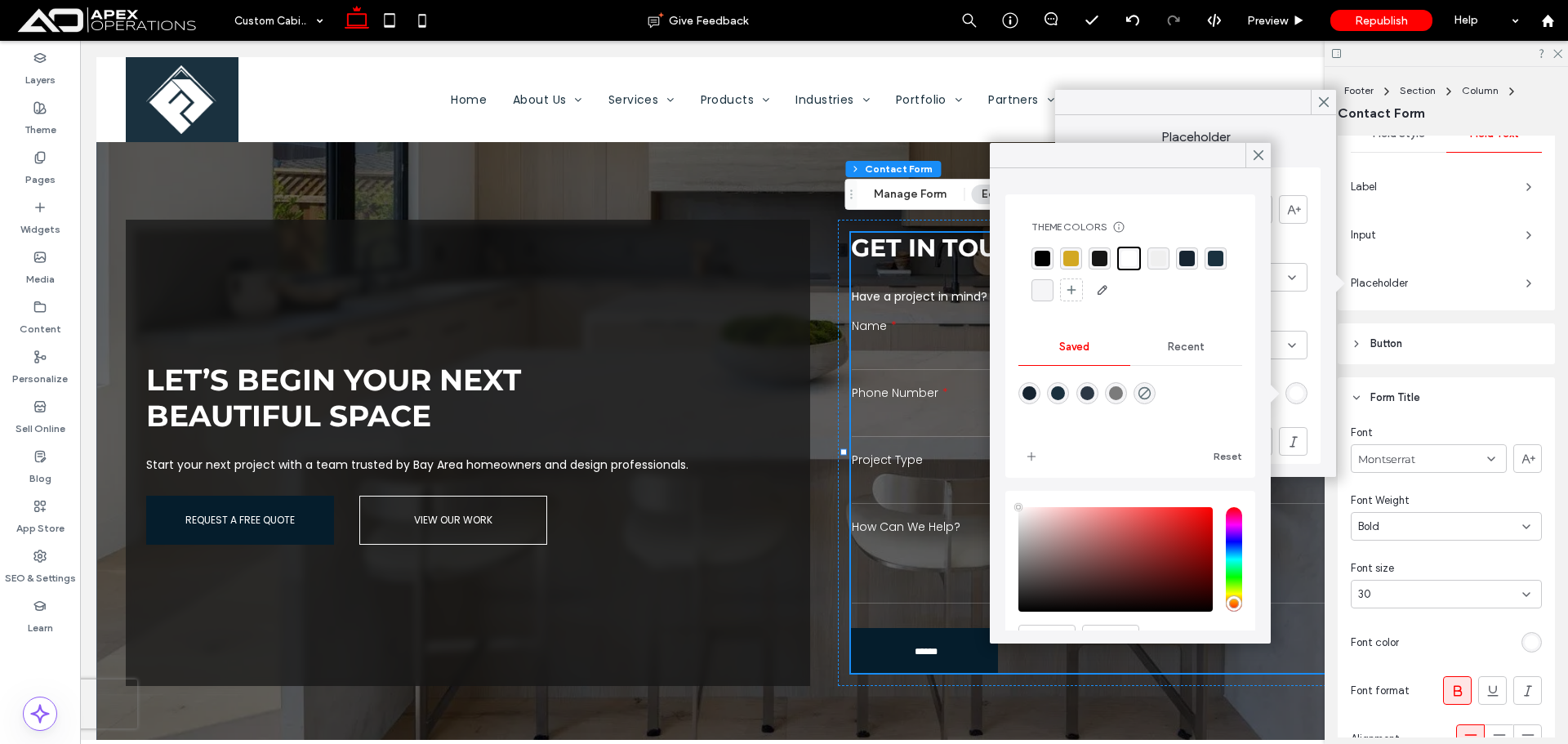
click at [1045, 260] on div "rgba(0, 0, 0, 1)" at bounding box center [1042, 259] width 15 height 15
click at [1320, 105] on icon at bounding box center [1324, 102] width 14 height 14
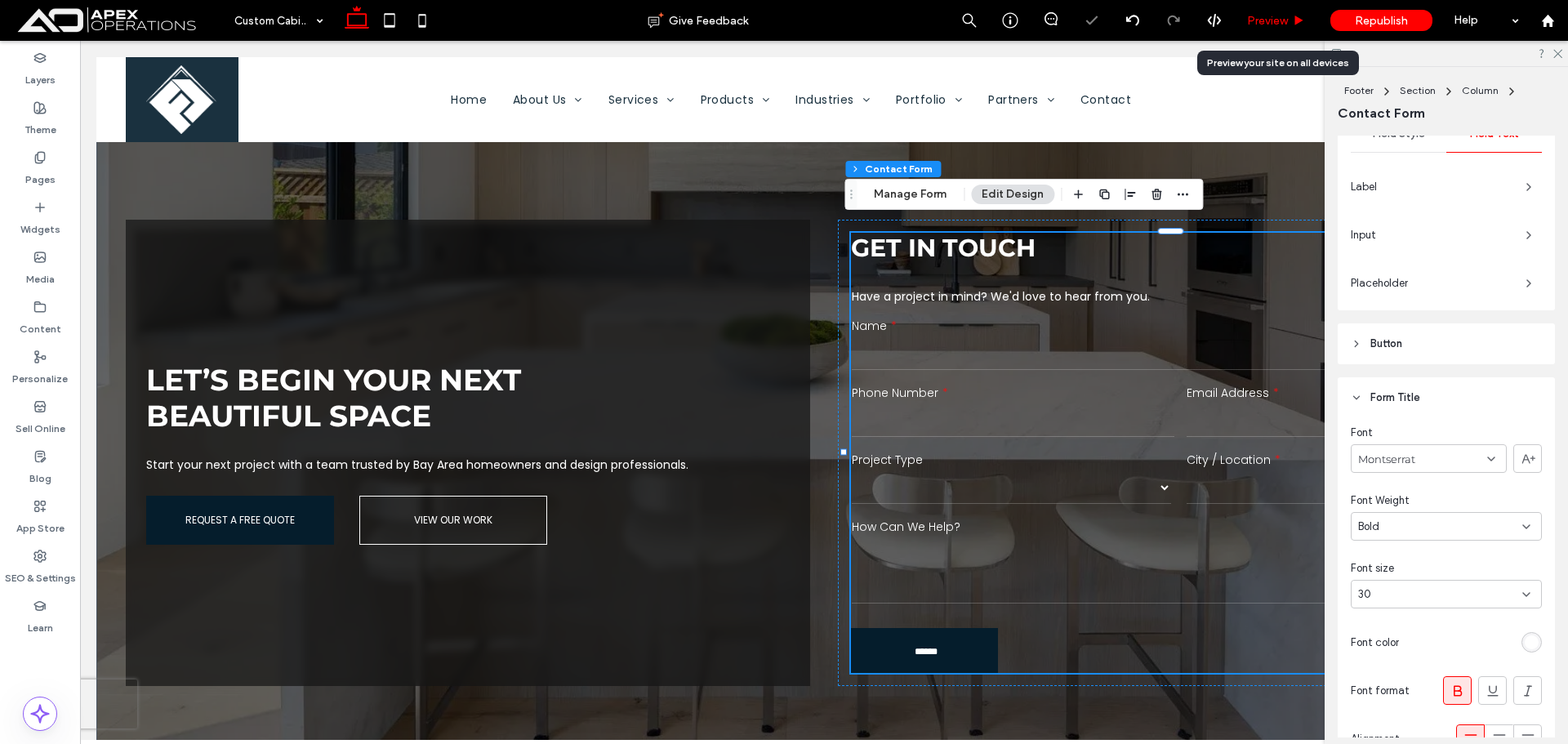
click at [1267, 14] on span "Preview" at bounding box center [1268, 20] width 41 height 14
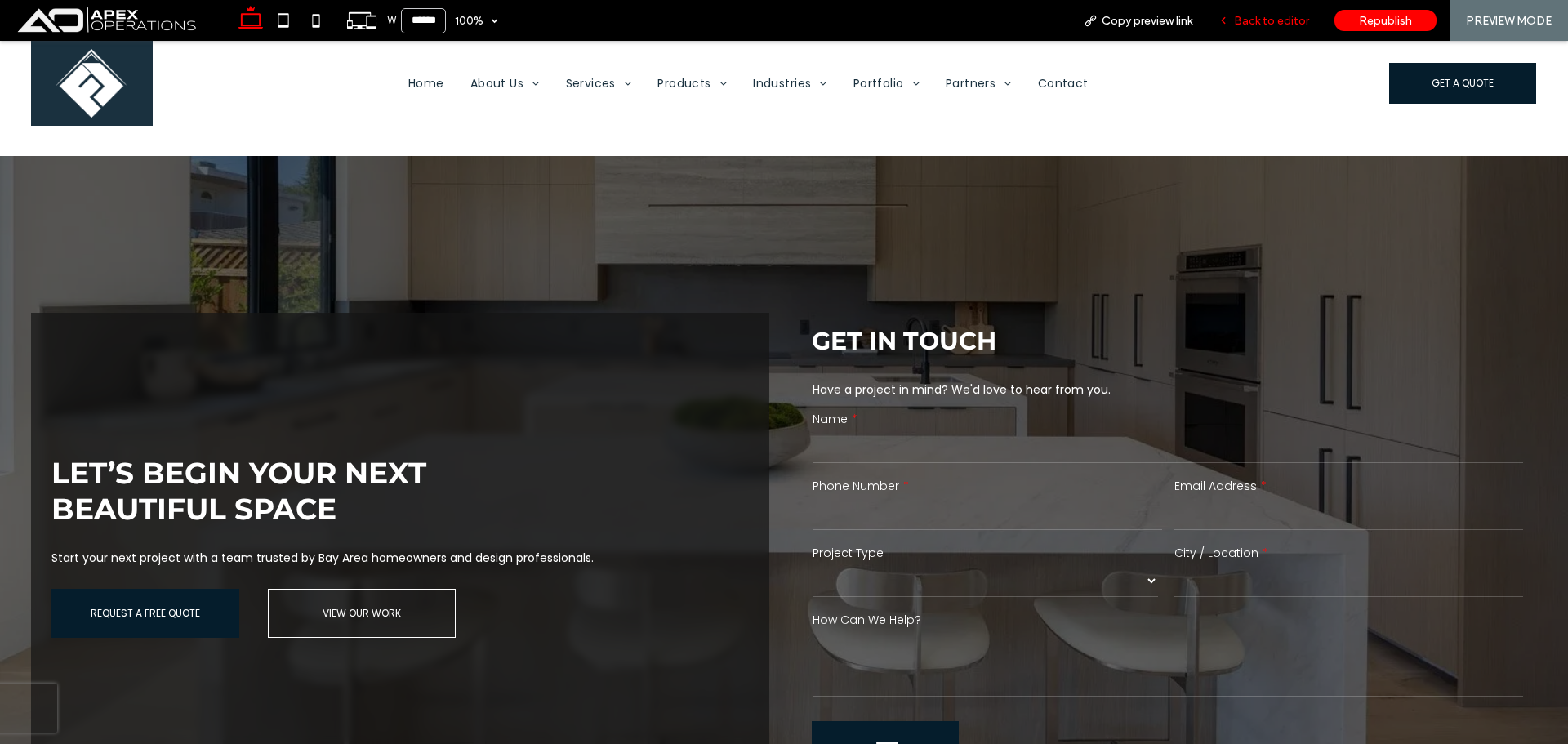
scroll to position [2993, 0]
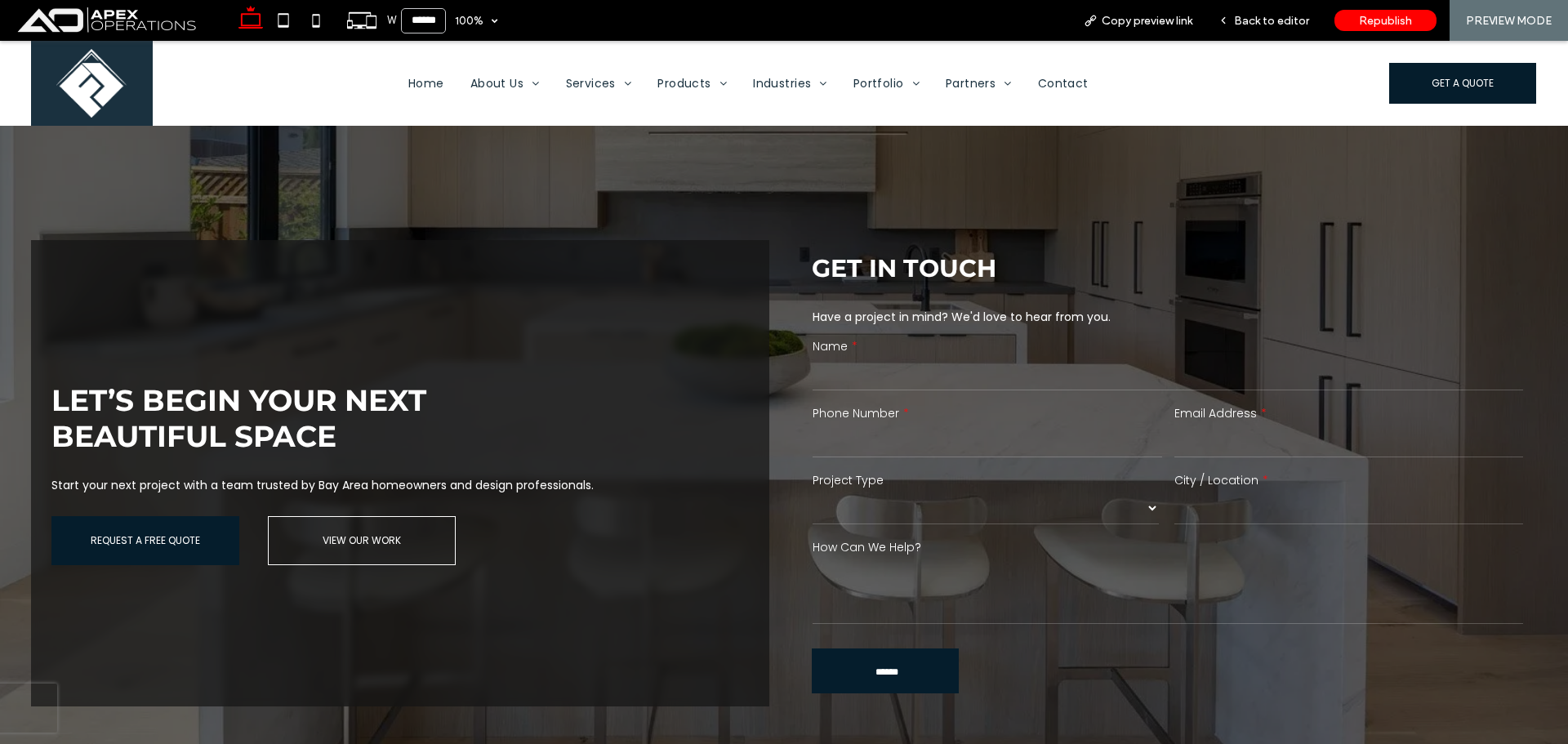
click at [1030, 497] on select "******* ******** ******* ********* *****" at bounding box center [985, 508] width 346 height 33
drag, startPoint x: 1281, startPoint y: 22, endPoint x: 1303, endPoint y: 62, distance: 45.7
click at [1281, 22] on span "Back to editor" at bounding box center [1271, 20] width 75 height 14
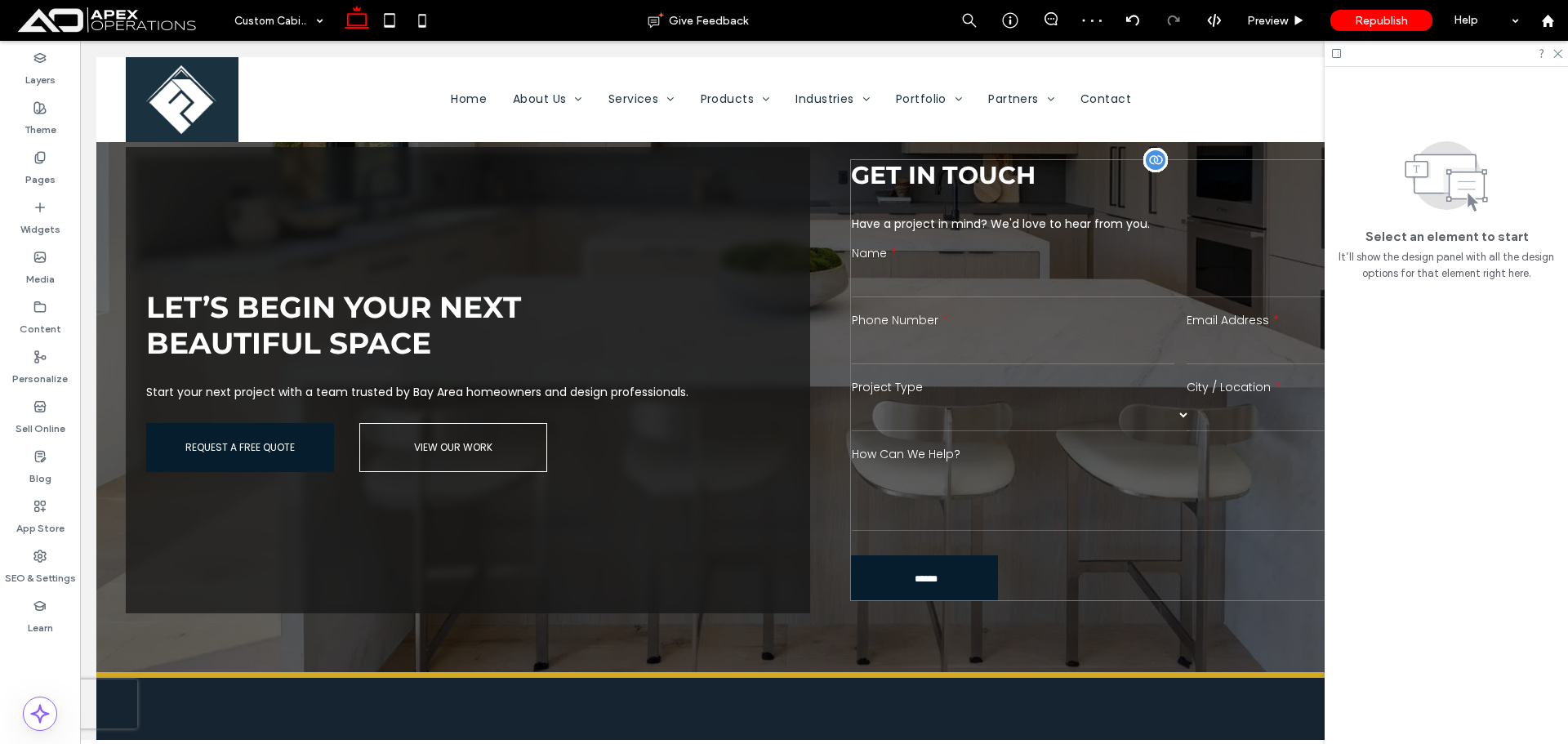
scroll to position [2920, 0]
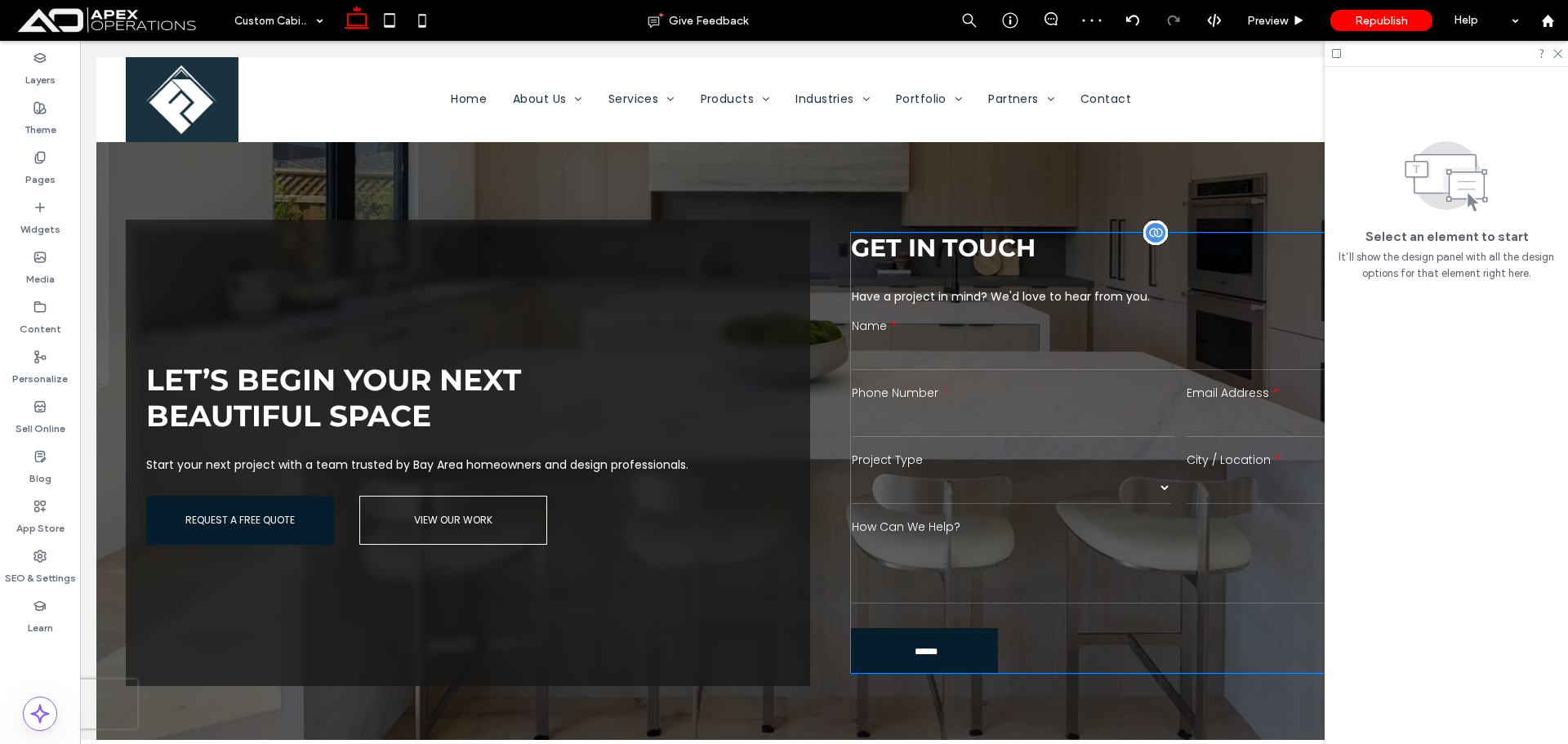
click at [1264, 389] on div "Email Address" at bounding box center [1348, 412] width 335 height 67
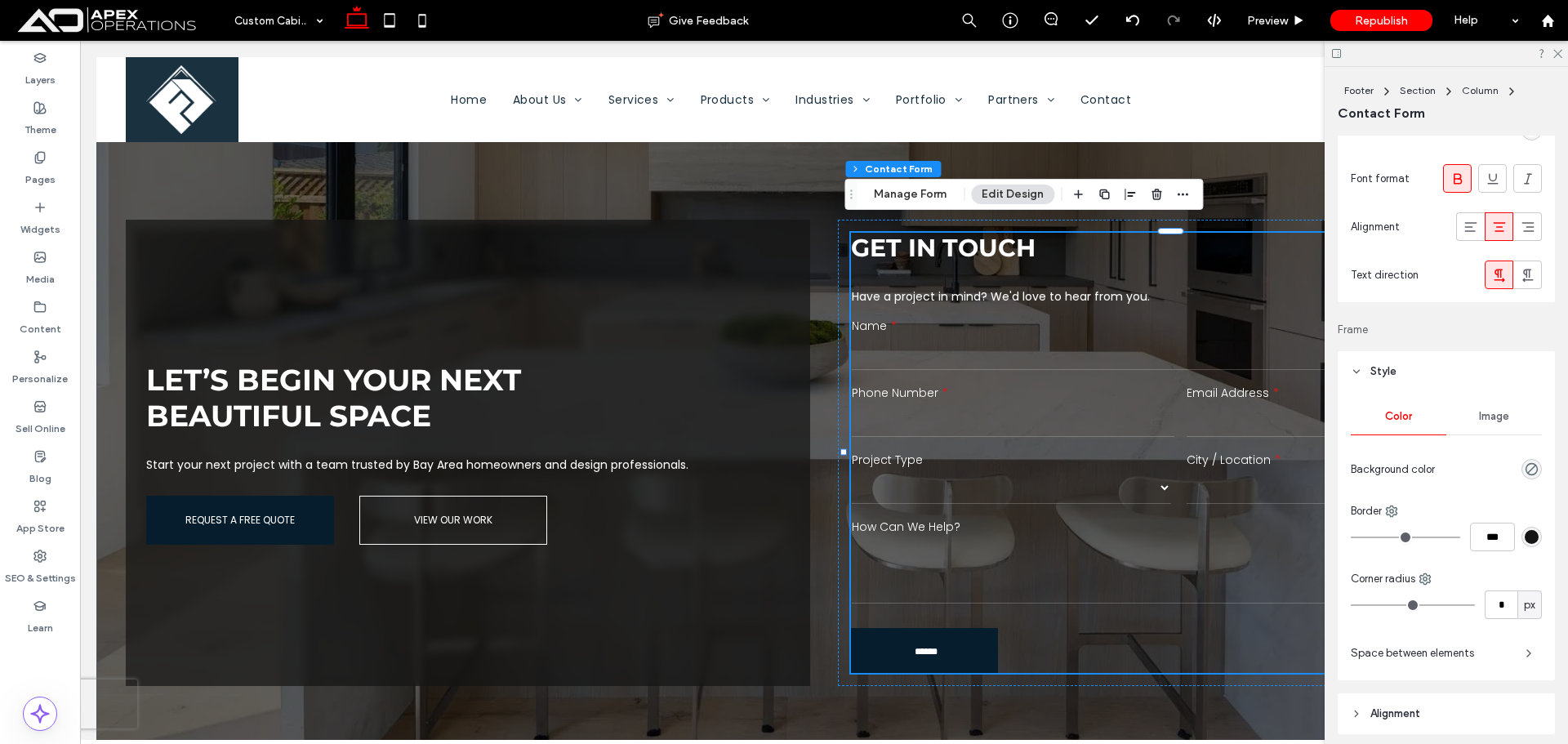
scroll to position [1389, 0]
click at [1527, 467] on icon "rgba(0, 0, 0, 0)" at bounding box center [1532, 468] width 14 height 14
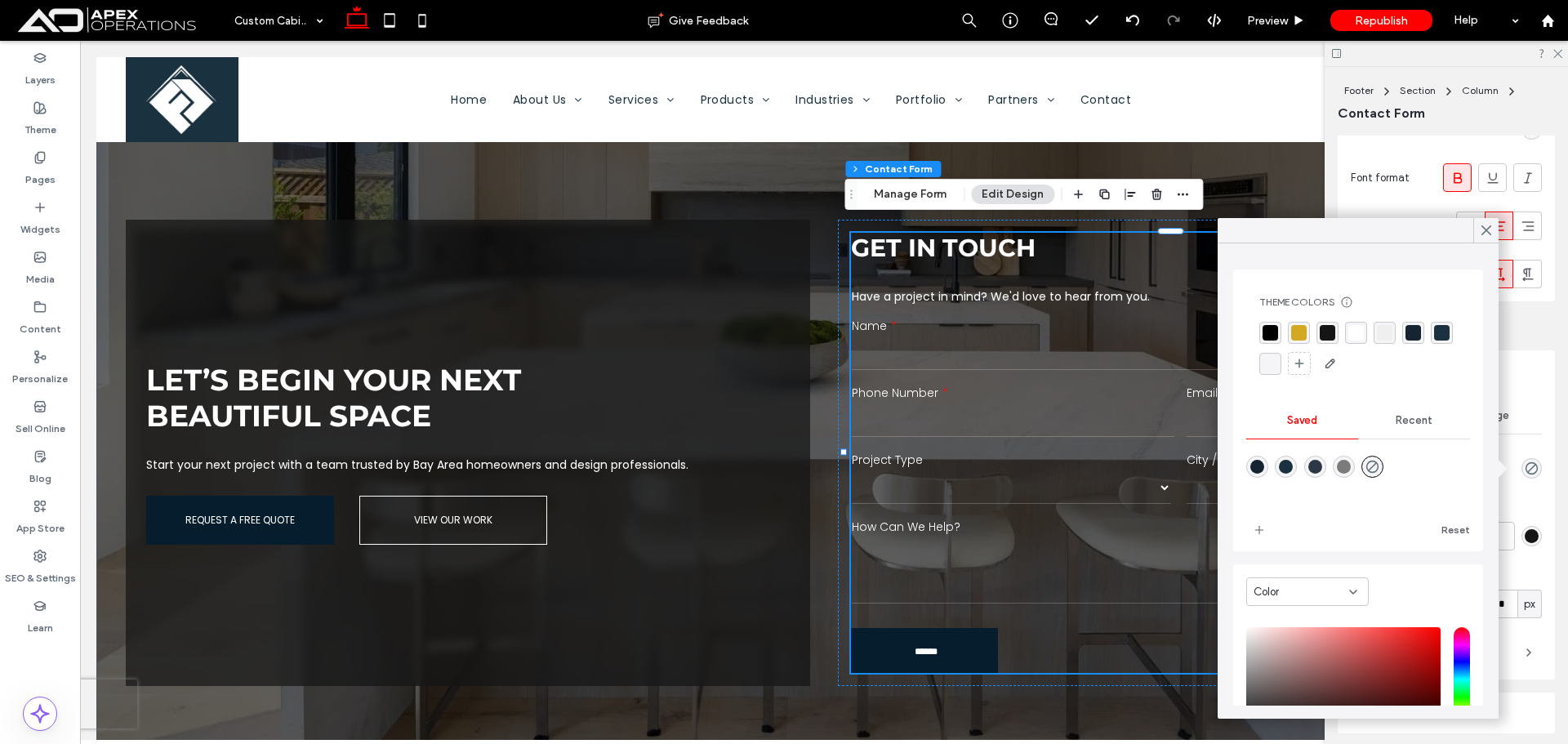
click at [1275, 333] on div "rgba(0, 0, 0, 1)" at bounding box center [1270, 333] width 15 height 15
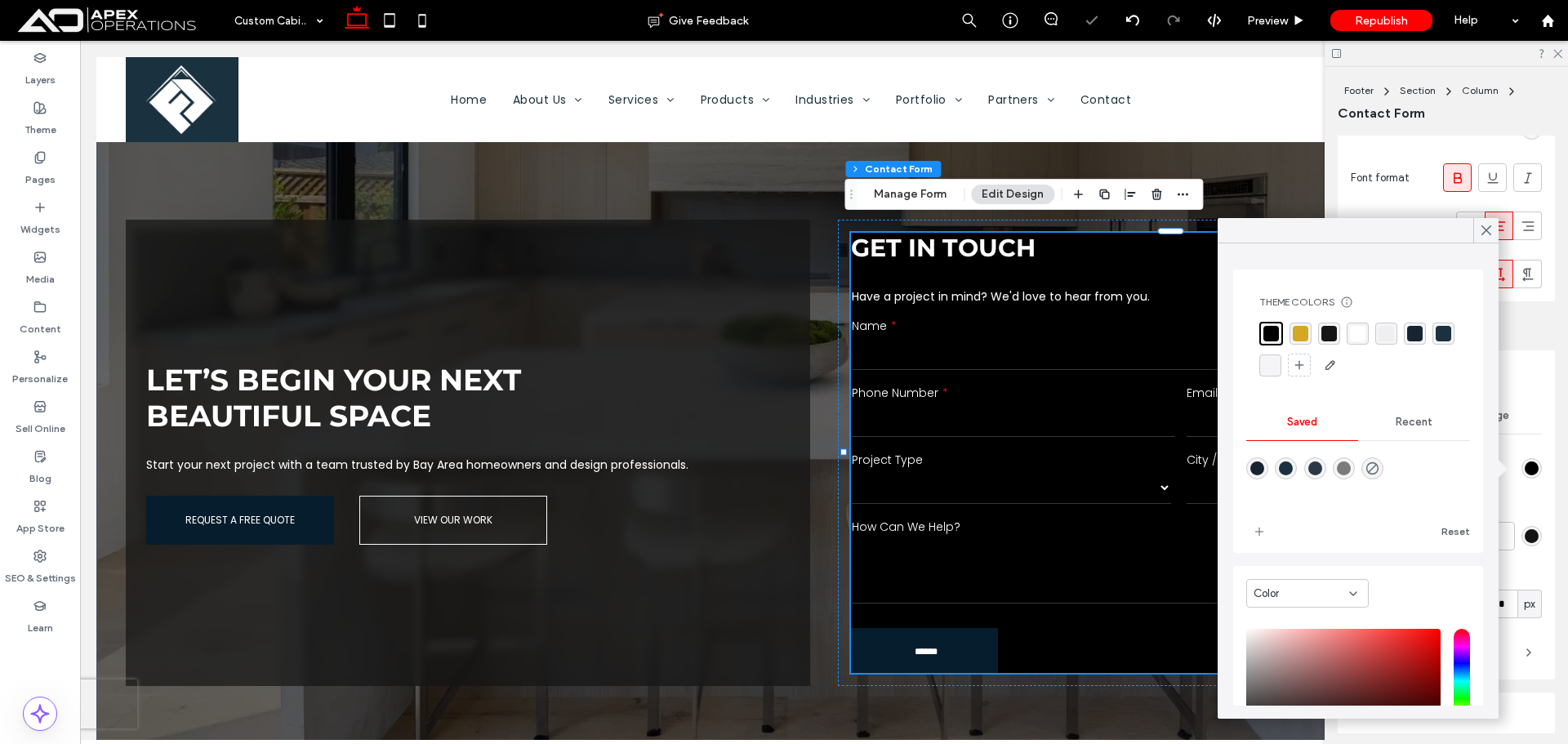
click at [1359, 332] on div "rgba(255, 255, 255, 1)" at bounding box center [1358, 333] width 15 height 15
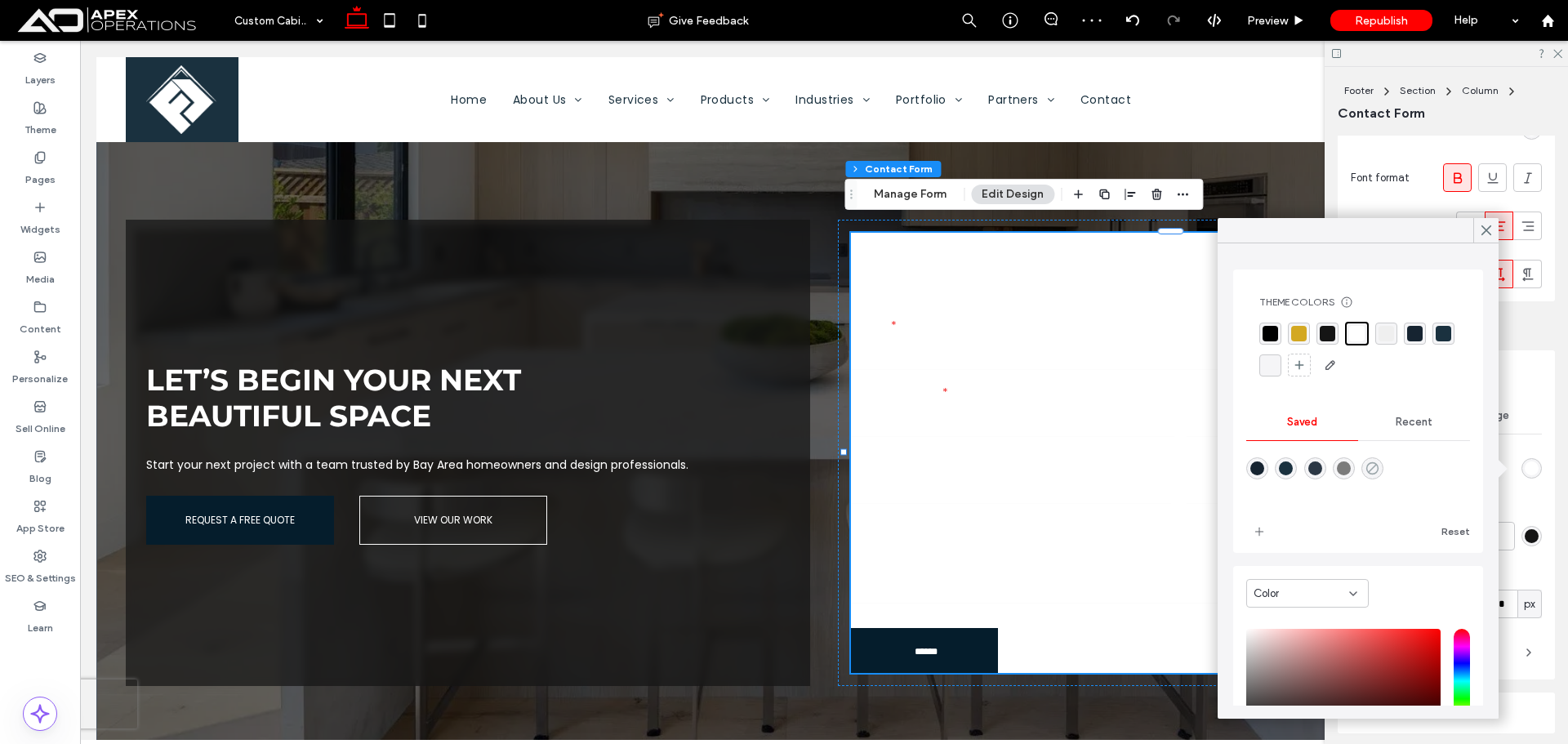
click at [1379, 469] on use "rgba(0,0,0,0)" at bounding box center [1372, 468] width 12 height 12
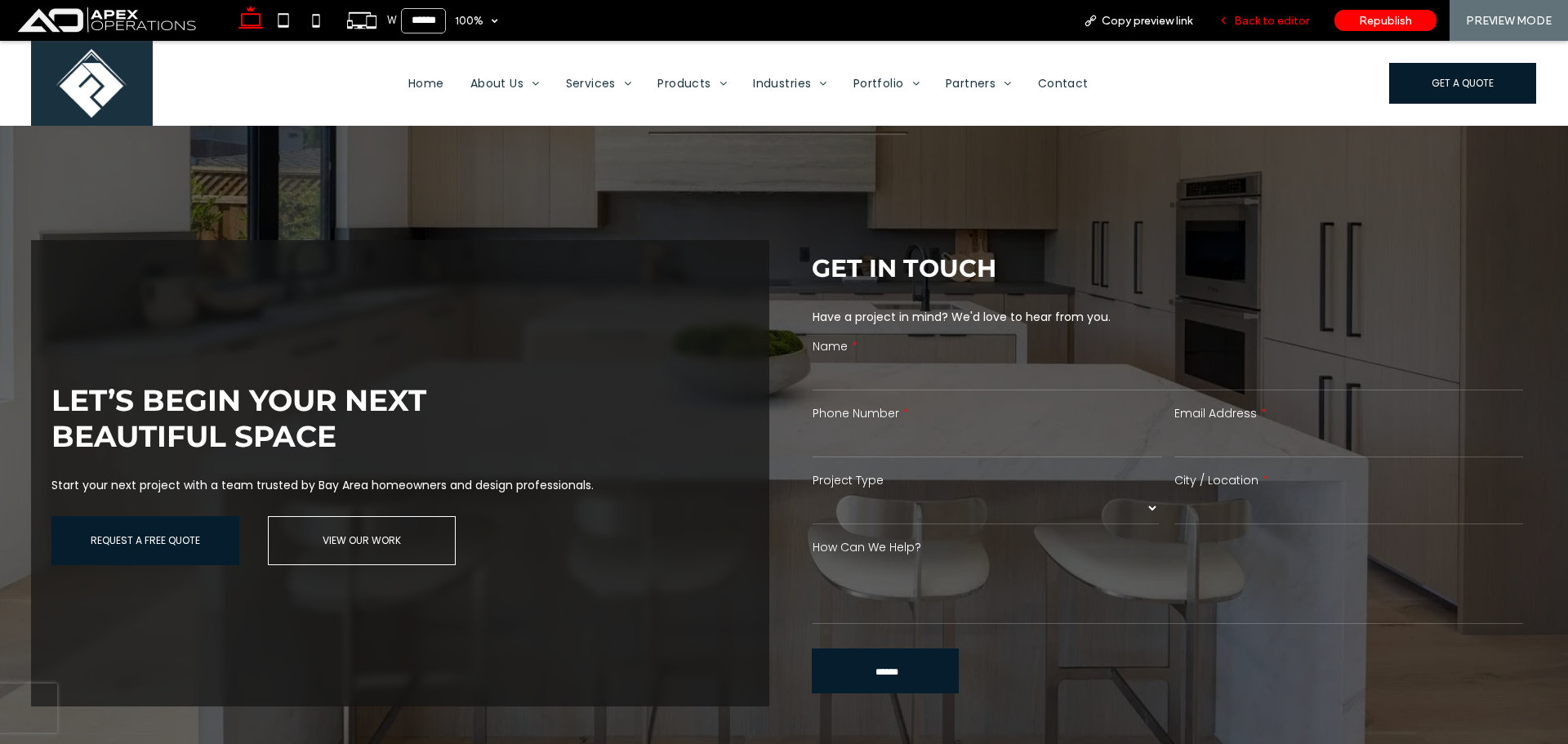
click at [1269, 19] on span "Back to editor" at bounding box center [1271, 20] width 75 height 14
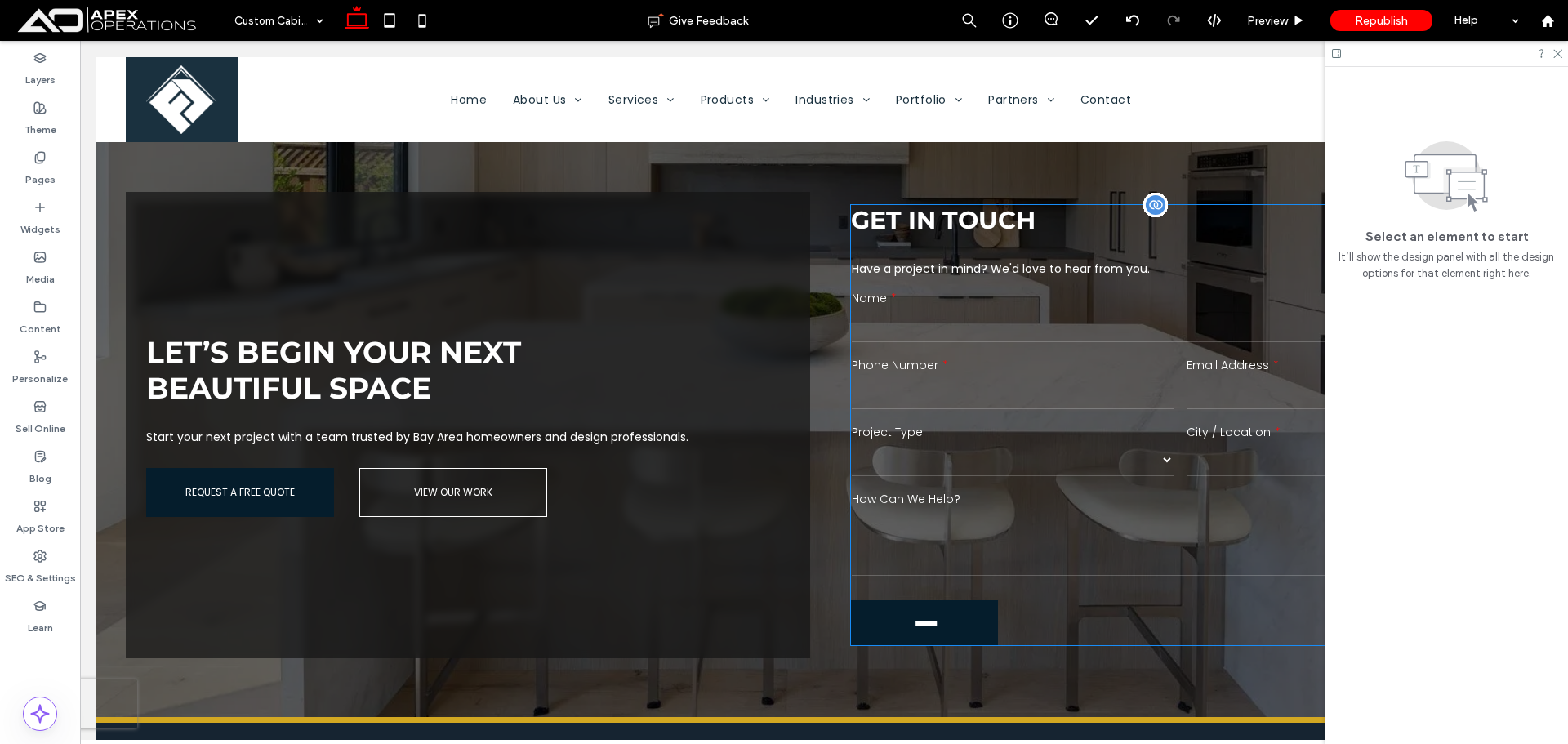
scroll to position [2920, 0]
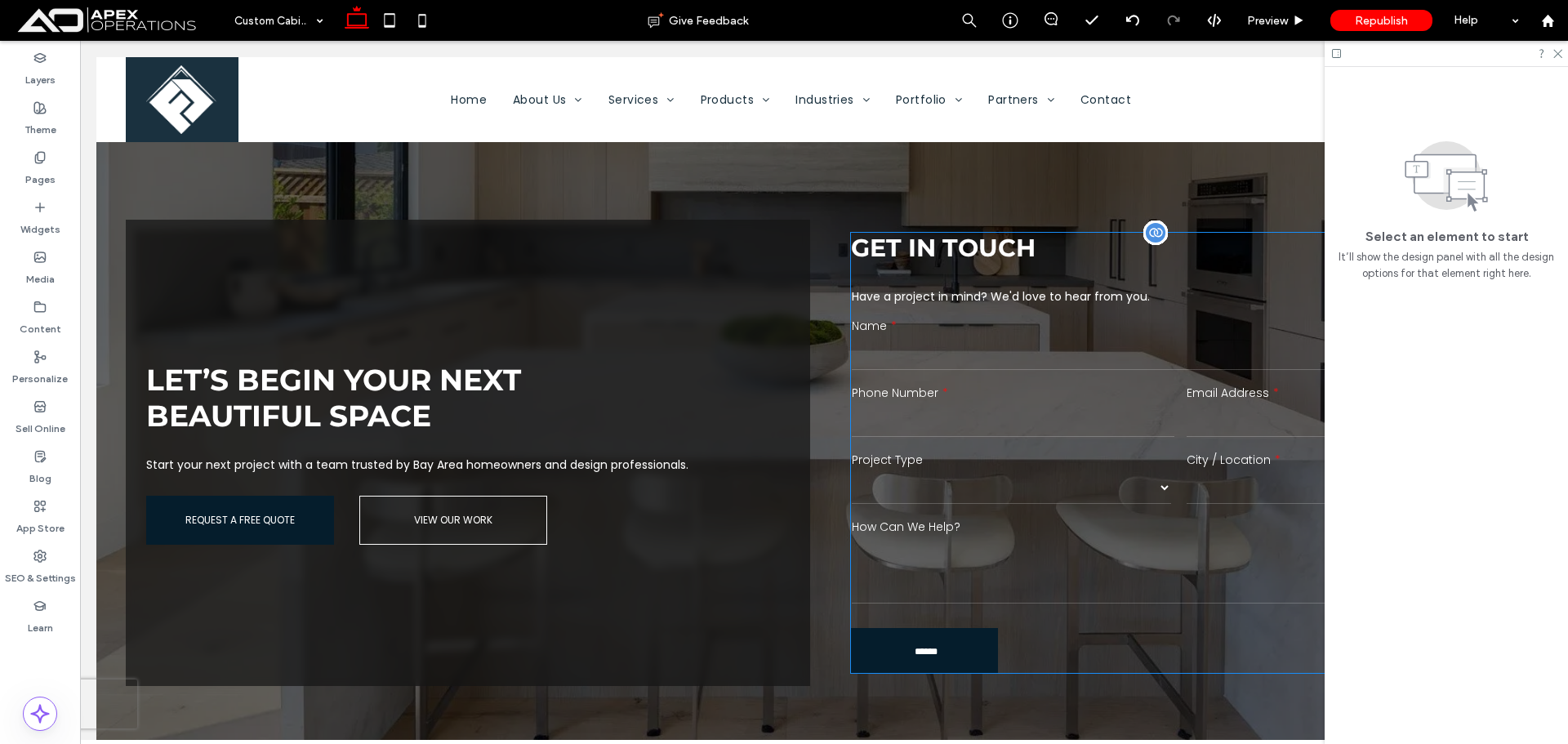
click at [1121, 472] on select "******* ******** ******* ********* *****" at bounding box center [1012, 488] width 320 height 33
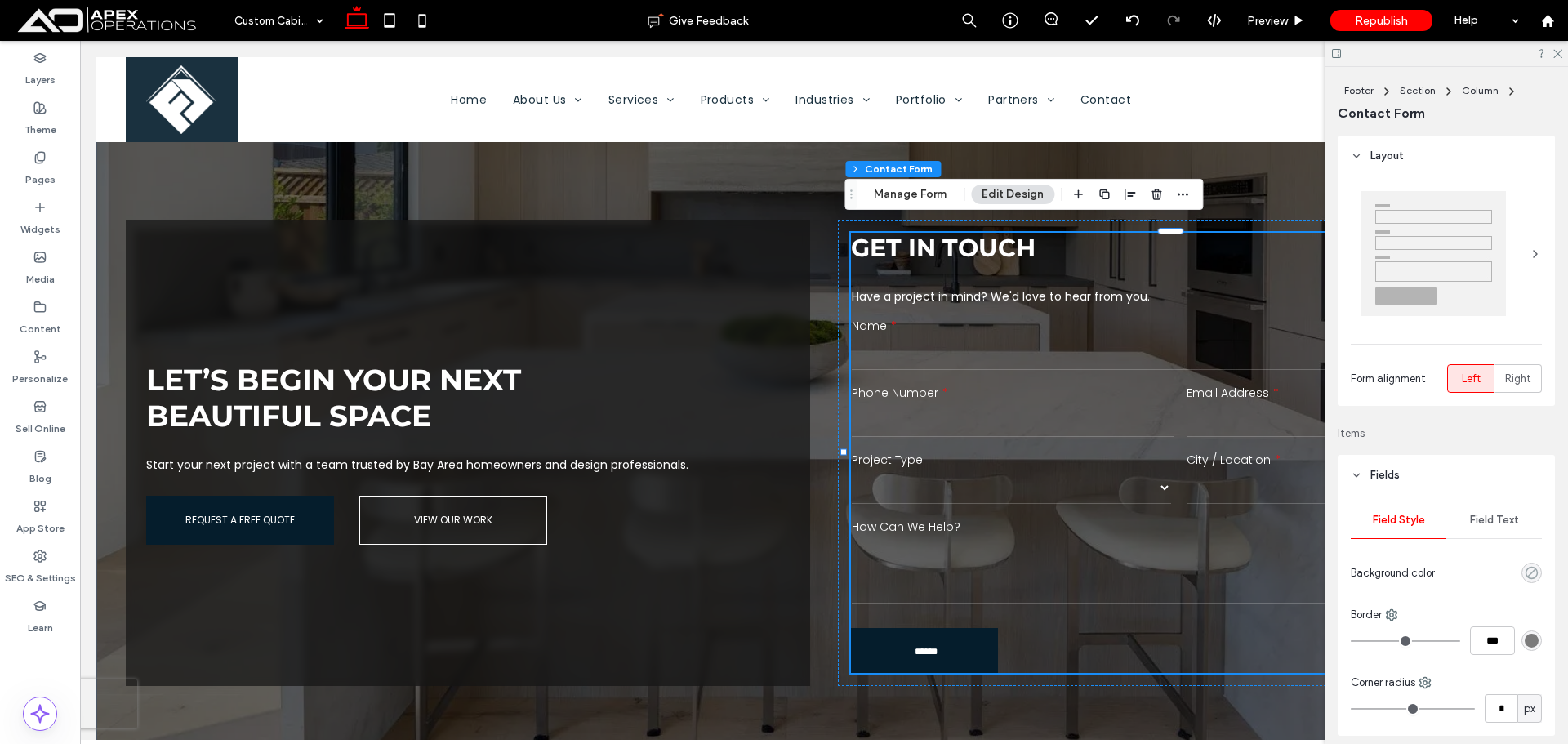
click at [1526, 578] on icon "rgba(0, 0, 0, 0)" at bounding box center [1532, 573] width 14 height 14
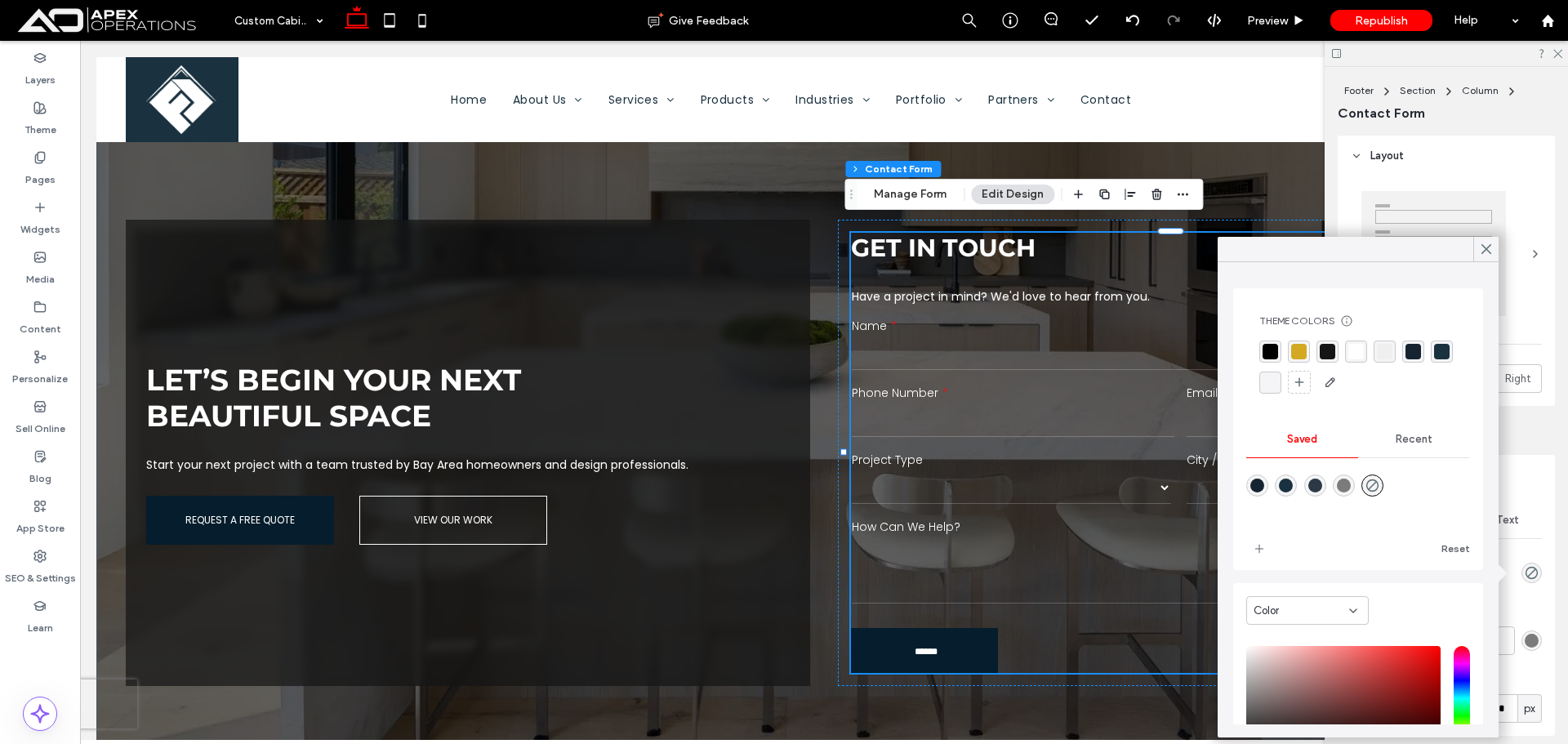
click at [1375, 355] on div "rgba(239, 239, 239, 1)" at bounding box center [1385, 352] width 22 height 22
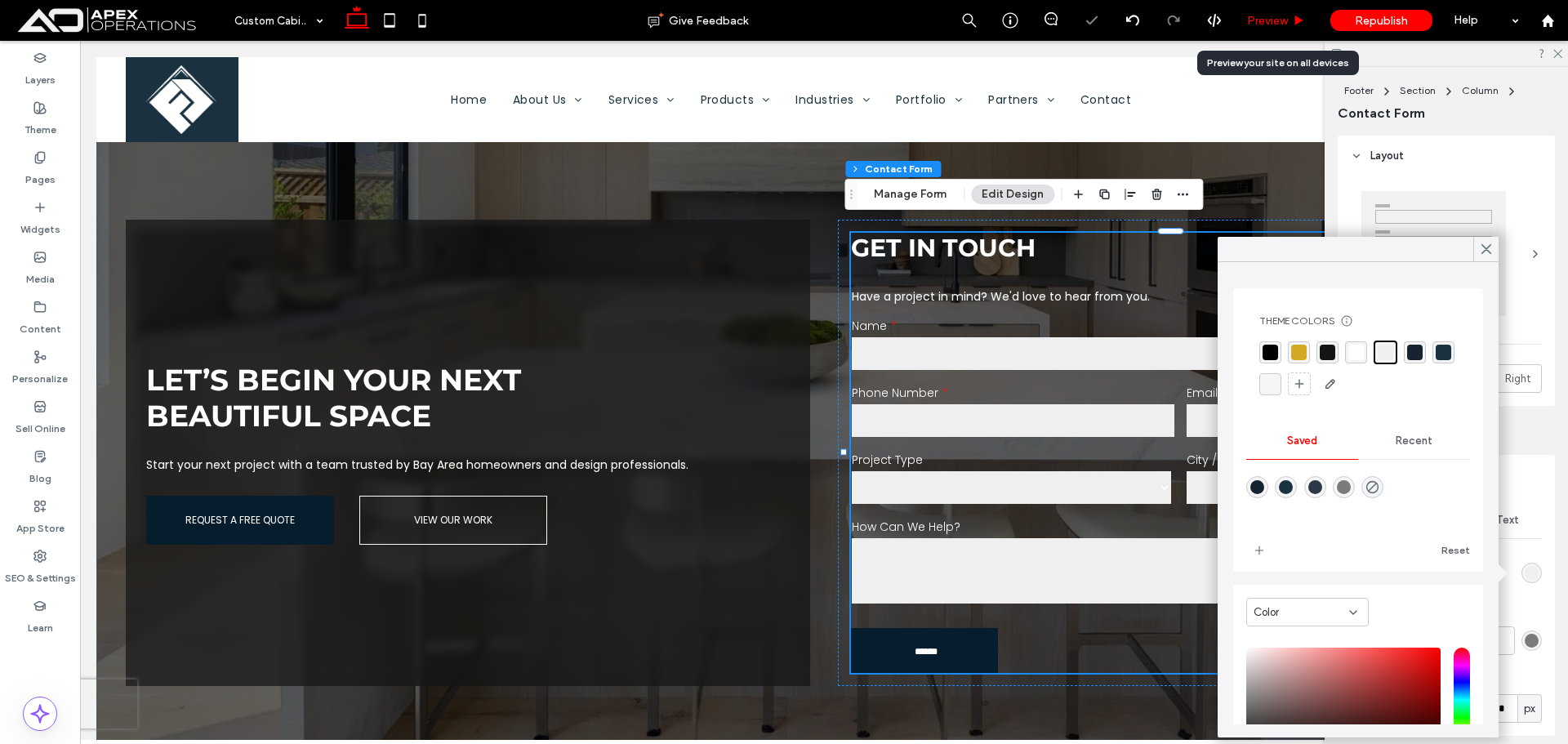
click at [1279, 14] on span "Preview" at bounding box center [1268, 20] width 41 height 14
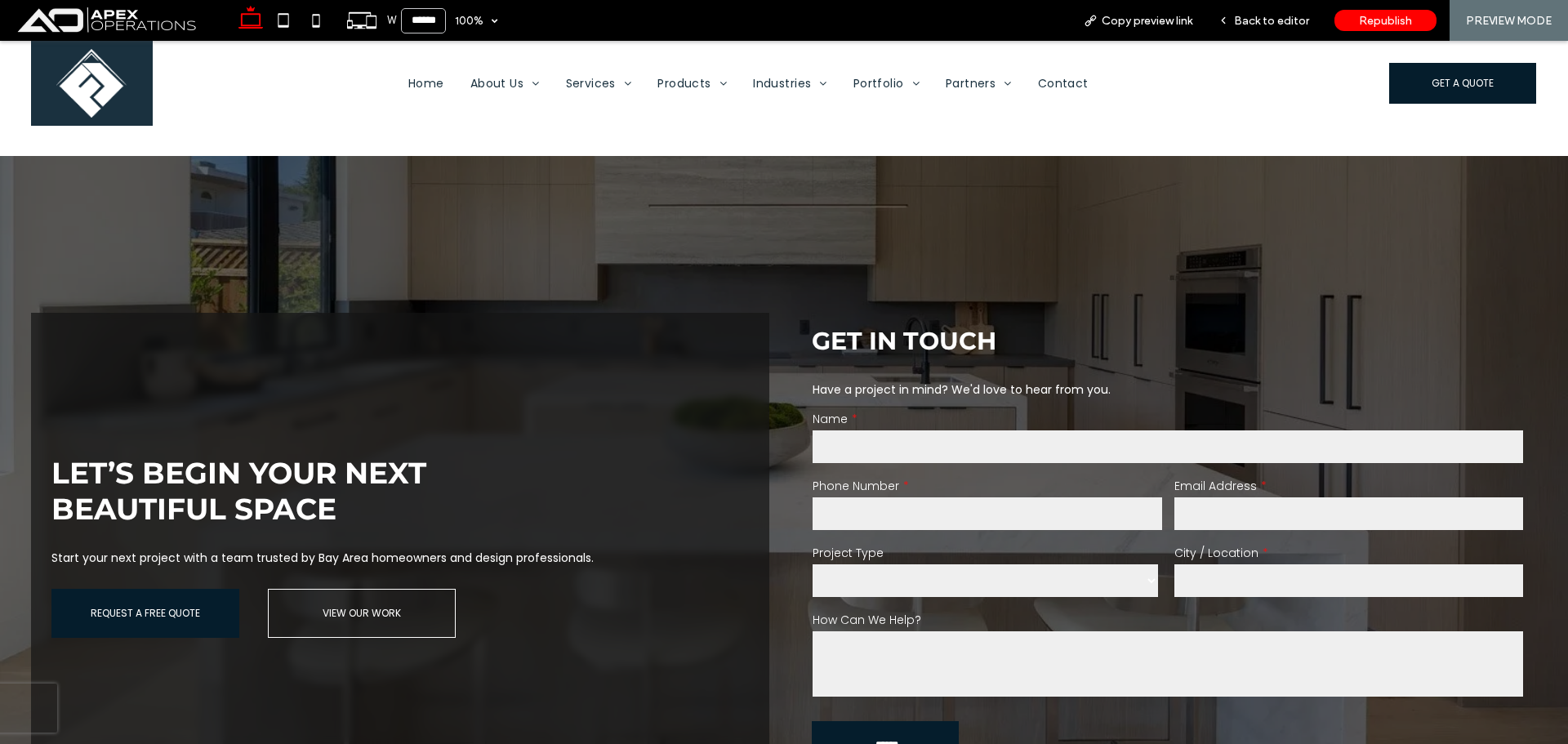
scroll to position [2993, 0]
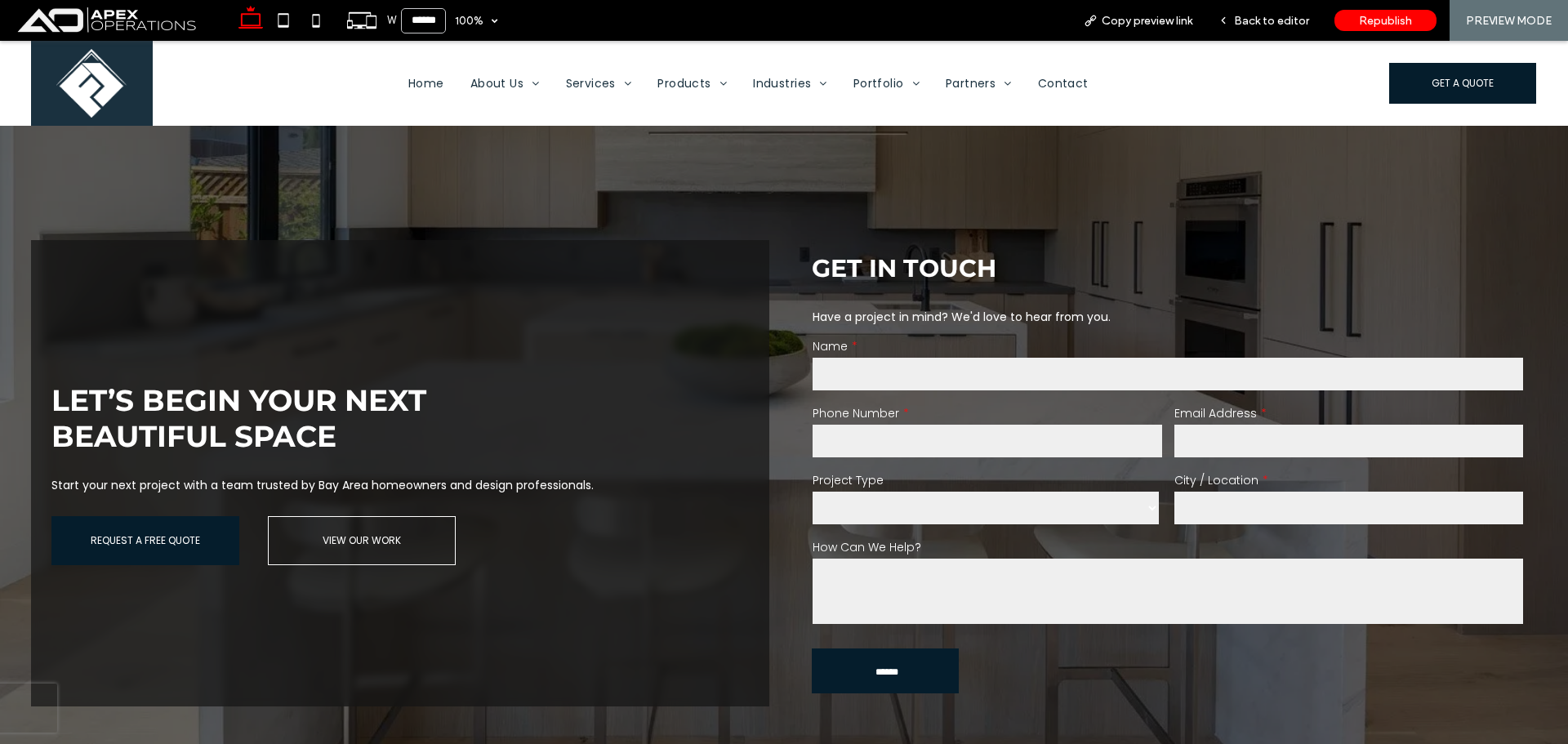
click at [1023, 501] on select "******* ******** ******* ********* *****" at bounding box center [985, 508] width 346 height 33
click at [1258, 17] on span "Back to editor" at bounding box center [1271, 20] width 75 height 14
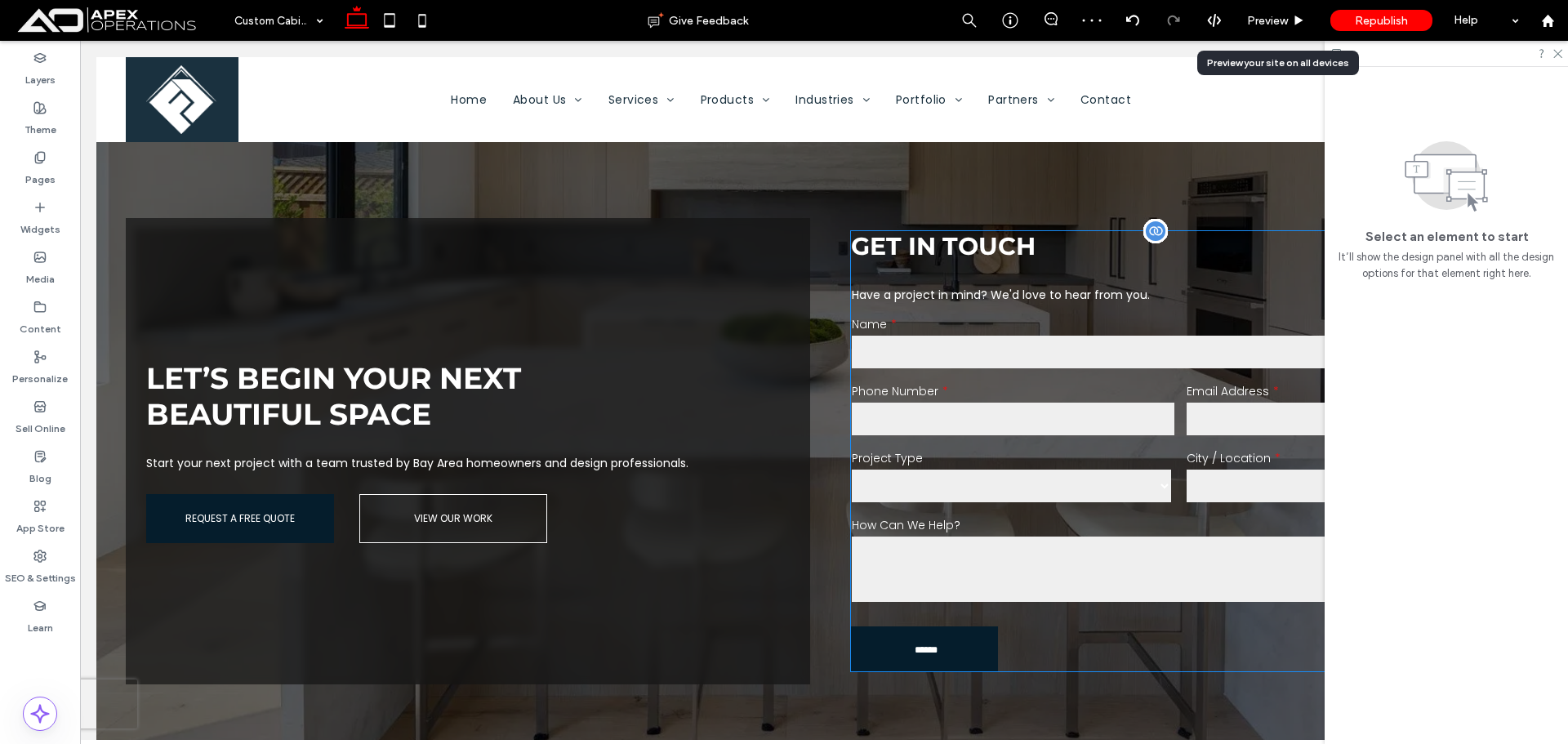
click at [1194, 383] on label "Email Address" at bounding box center [1348, 392] width 322 height 17
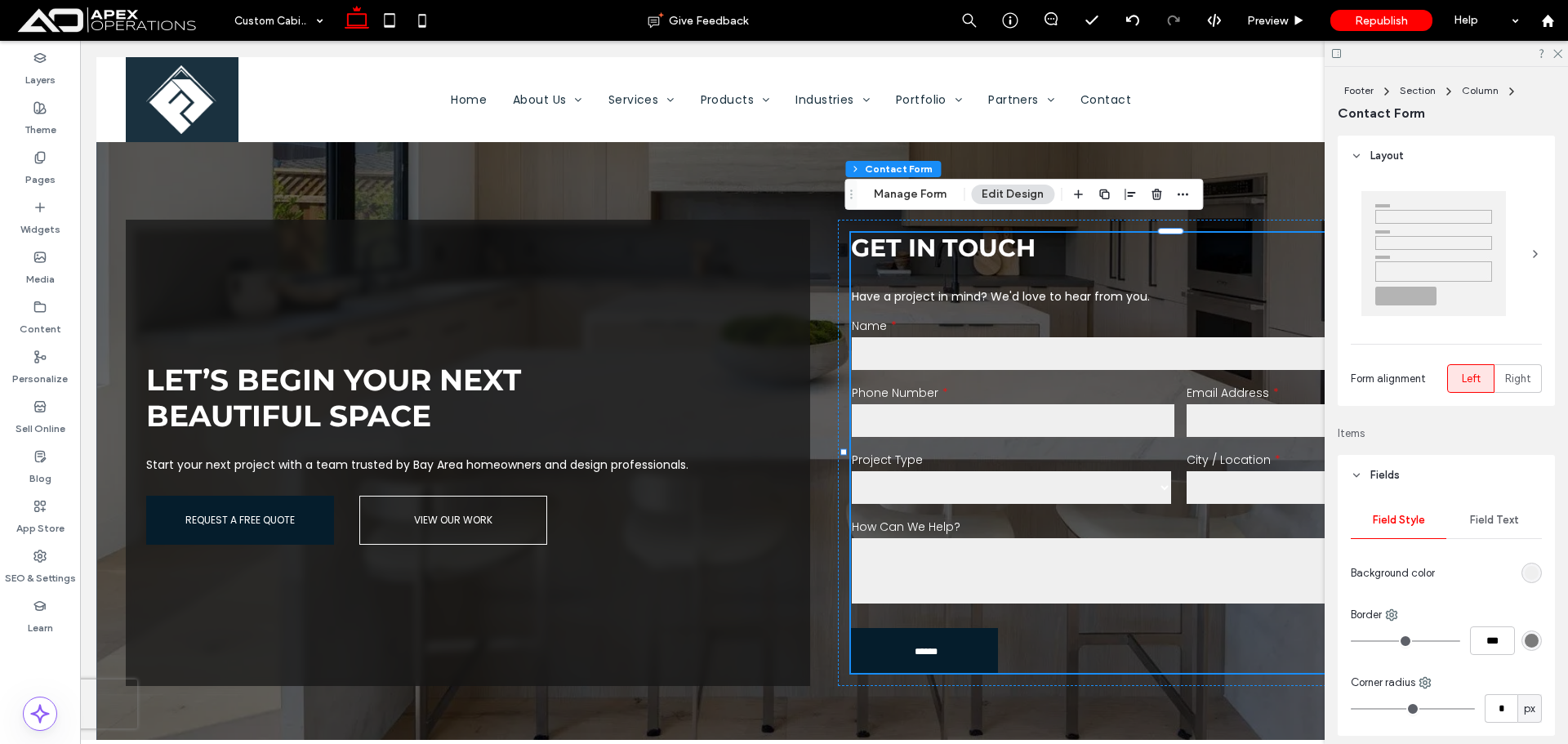
click at [1493, 534] on div "Field Text" at bounding box center [1494, 520] width 96 height 36
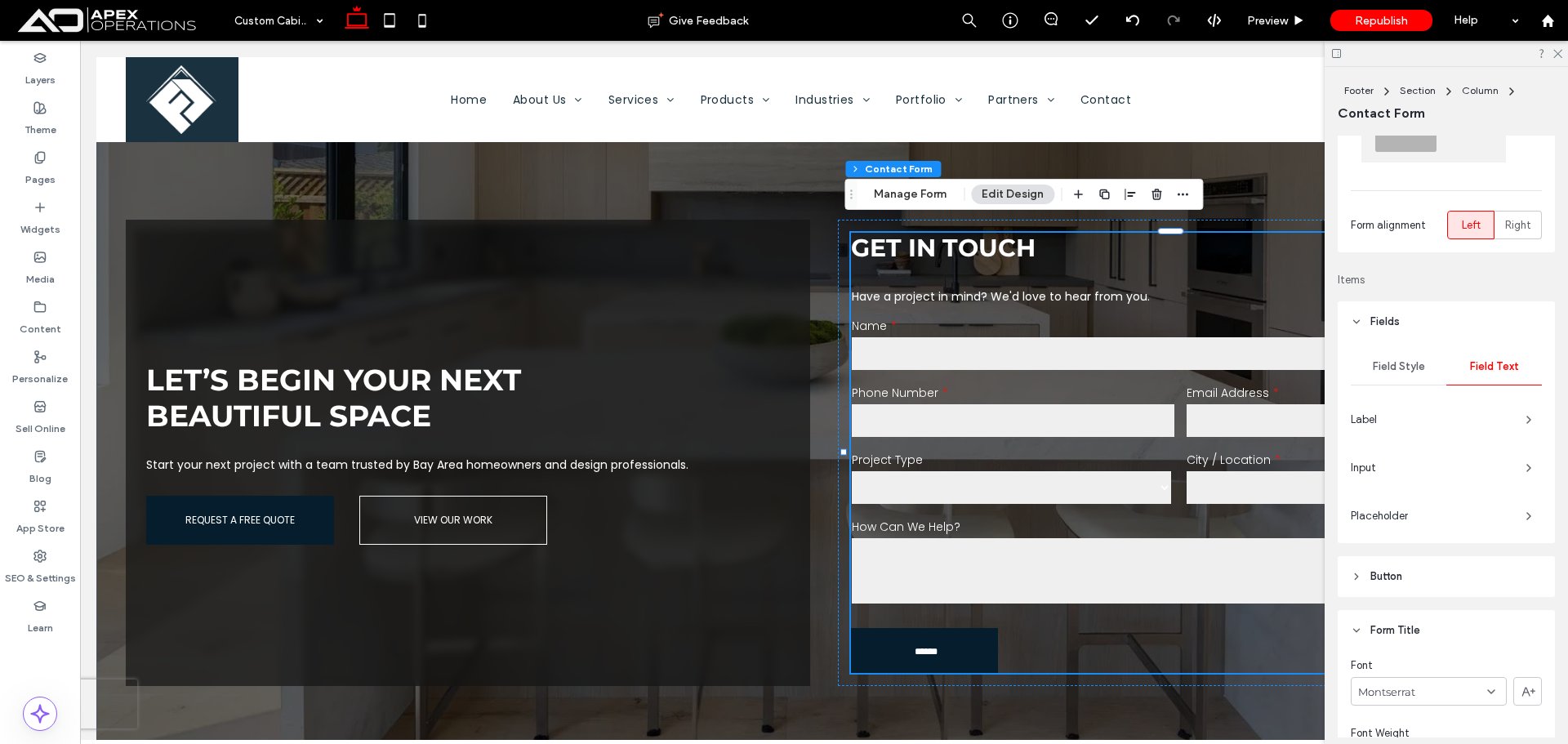
scroll to position [164, 0]
click at [1516, 418] on span "button" at bounding box center [1529, 410] width 26 height 26
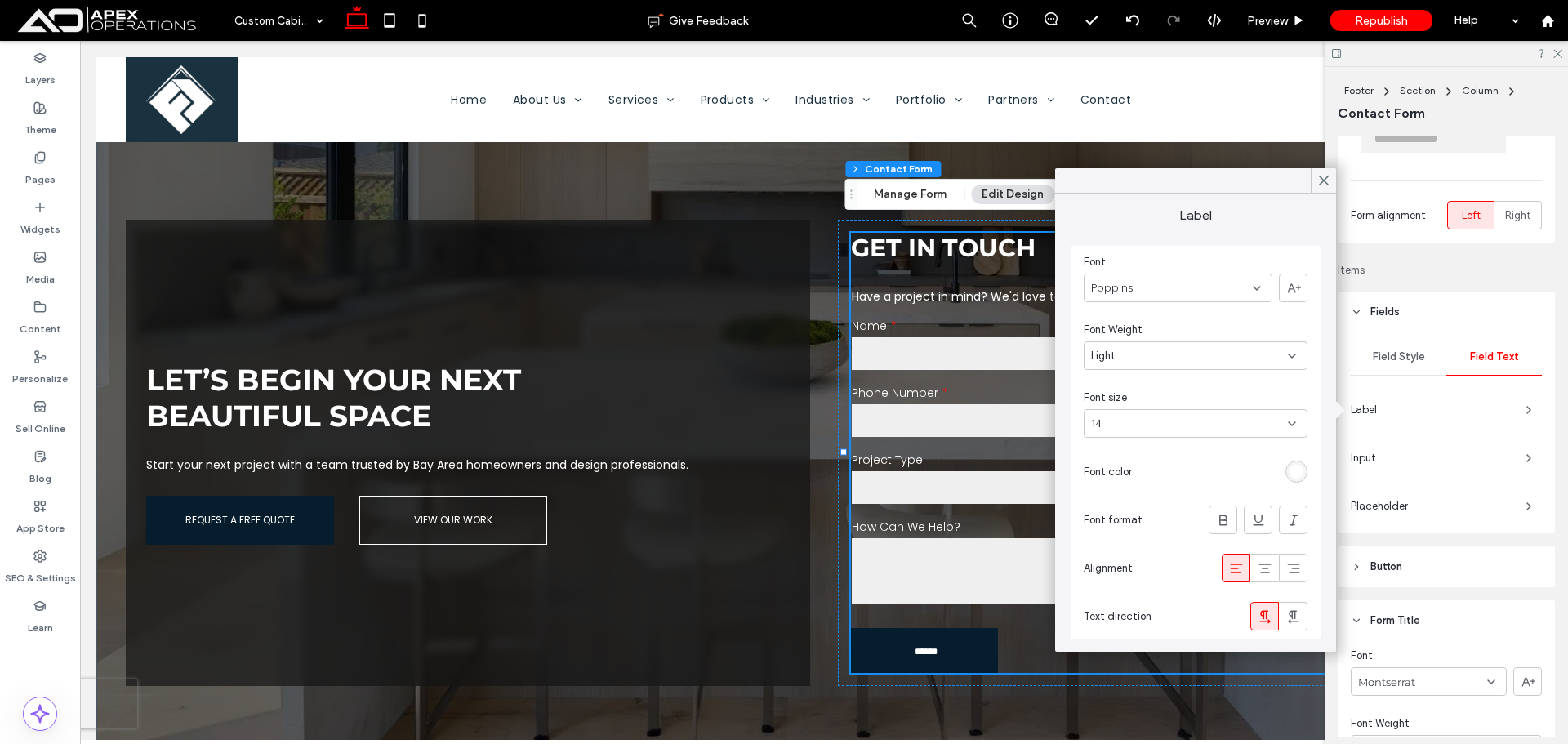
click at [1296, 477] on div "rgb(255, 255, 255)" at bounding box center [1297, 472] width 14 height 14
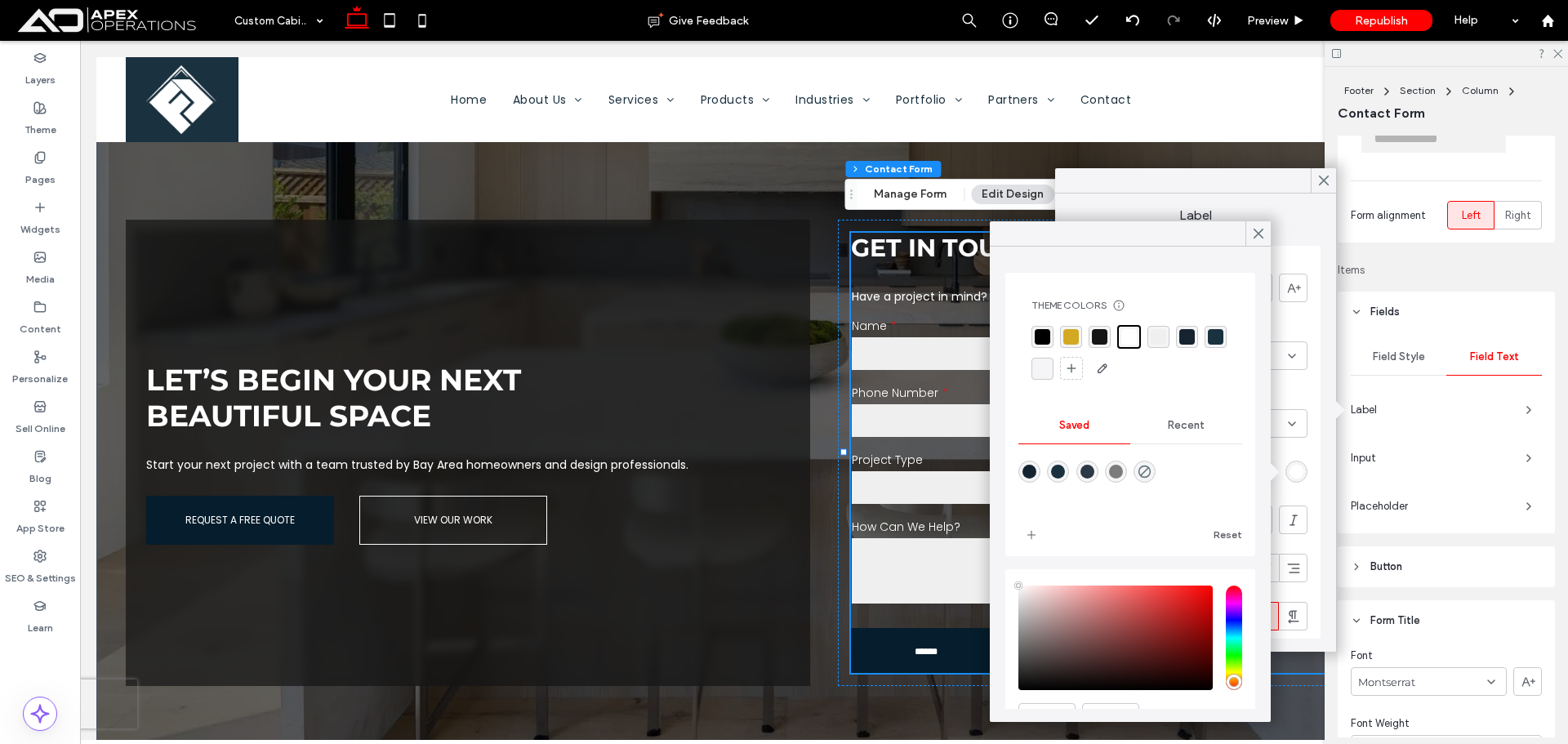
click at [1097, 334] on div "rgba(21, 21, 21, 1)" at bounding box center [1100, 337] width 15 height 15
click at [1468, 474] on div "Field Style Field Text Label Input Placeholder" at bounding box center [1447, 433] width 217 height 201
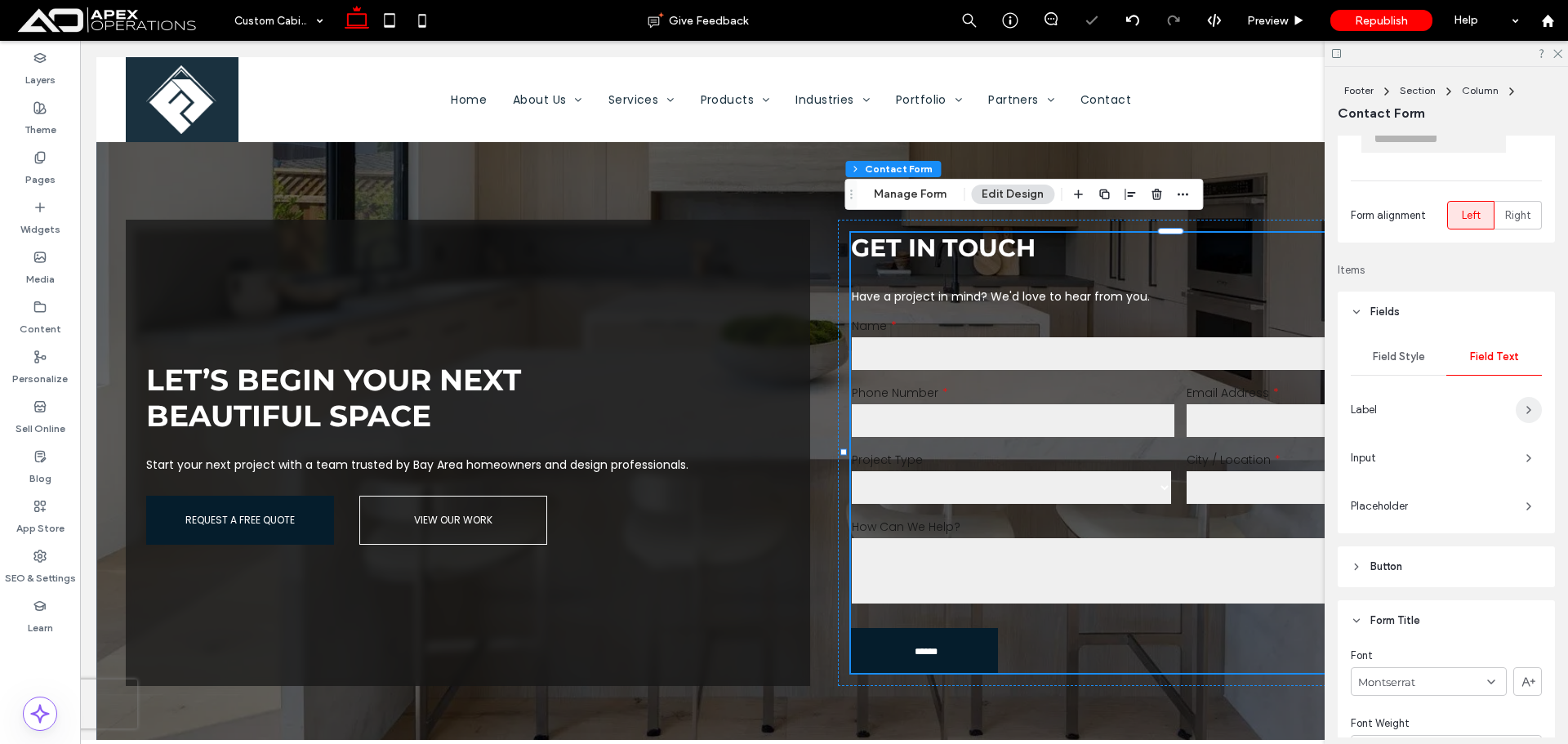
click at [1516, 415] on span "button" at bounding box center [1529, 410] width 26 height 26
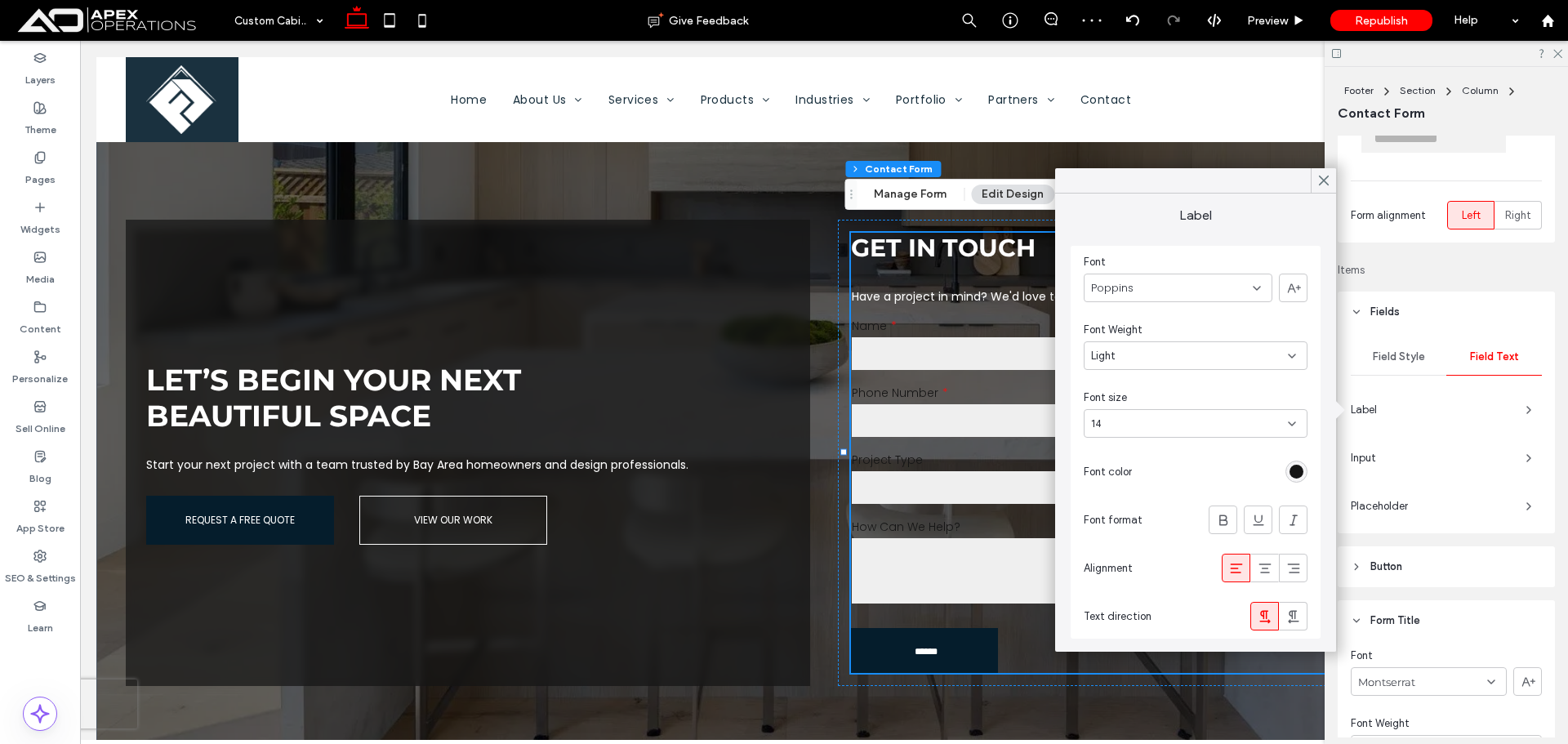
click at [1306, 466] on div "rgb(21, 21, 21)" at bounding box center [1297, 472] width 22 height 22
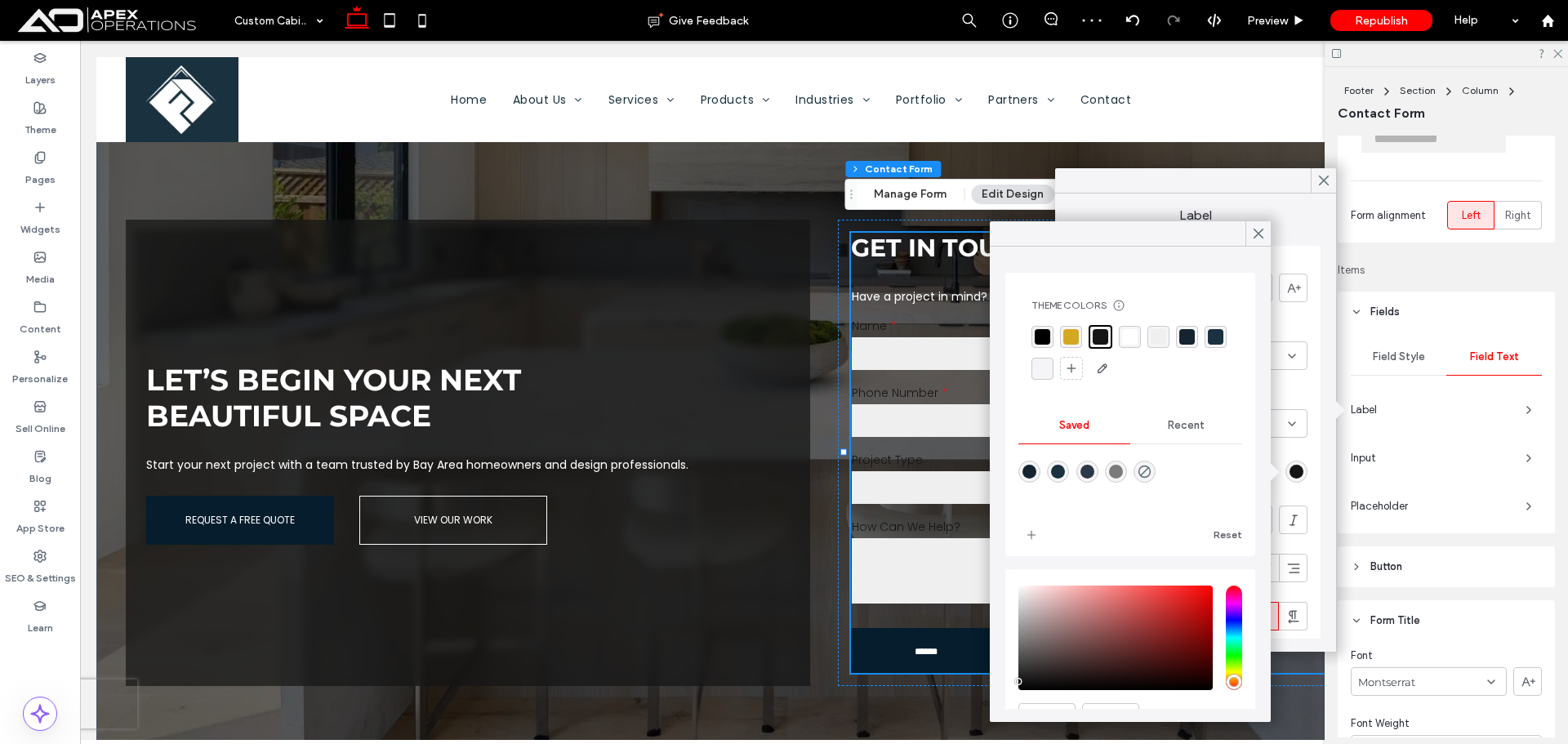
click at [1131, 338] on div "rgba(255, 255, 255, 1)" at bounding box center [1130, 337] width 15 height 15
click at [1459, 470] on div "Input" at bounding box center [1446, 458] width 191 height 26
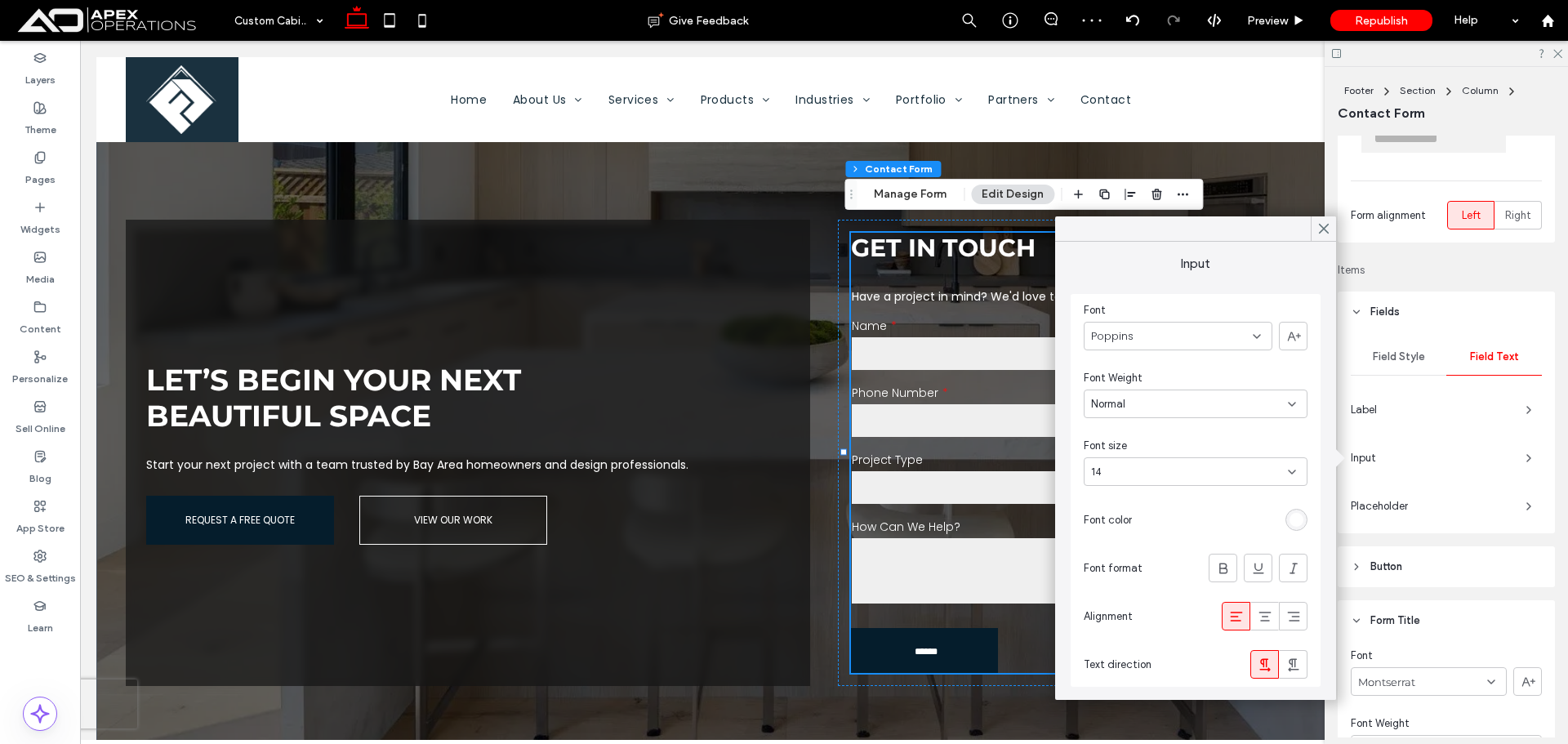
click at [1460, 506] on span "Placeholder" at bounding box center [1431, 506] width 162 height 16
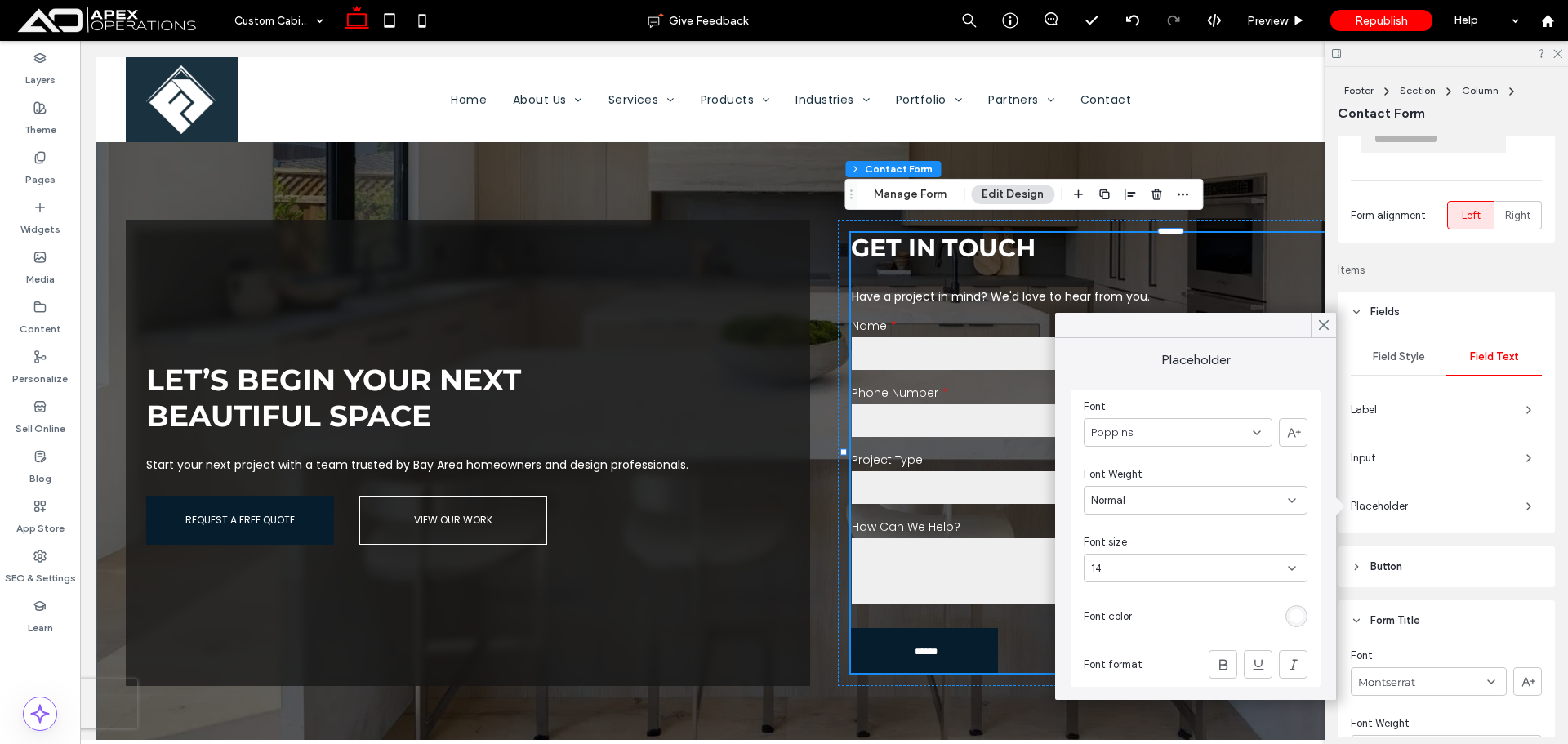
drag, startPoint x: 1297, startPoint y: 618, endPoint x: 1277, endPoint y: 462, distance: 157.3
click at [1297, 616] on div "rgb(255, 255, 255)" at bounding box center [1297, 617] width 14 height 14
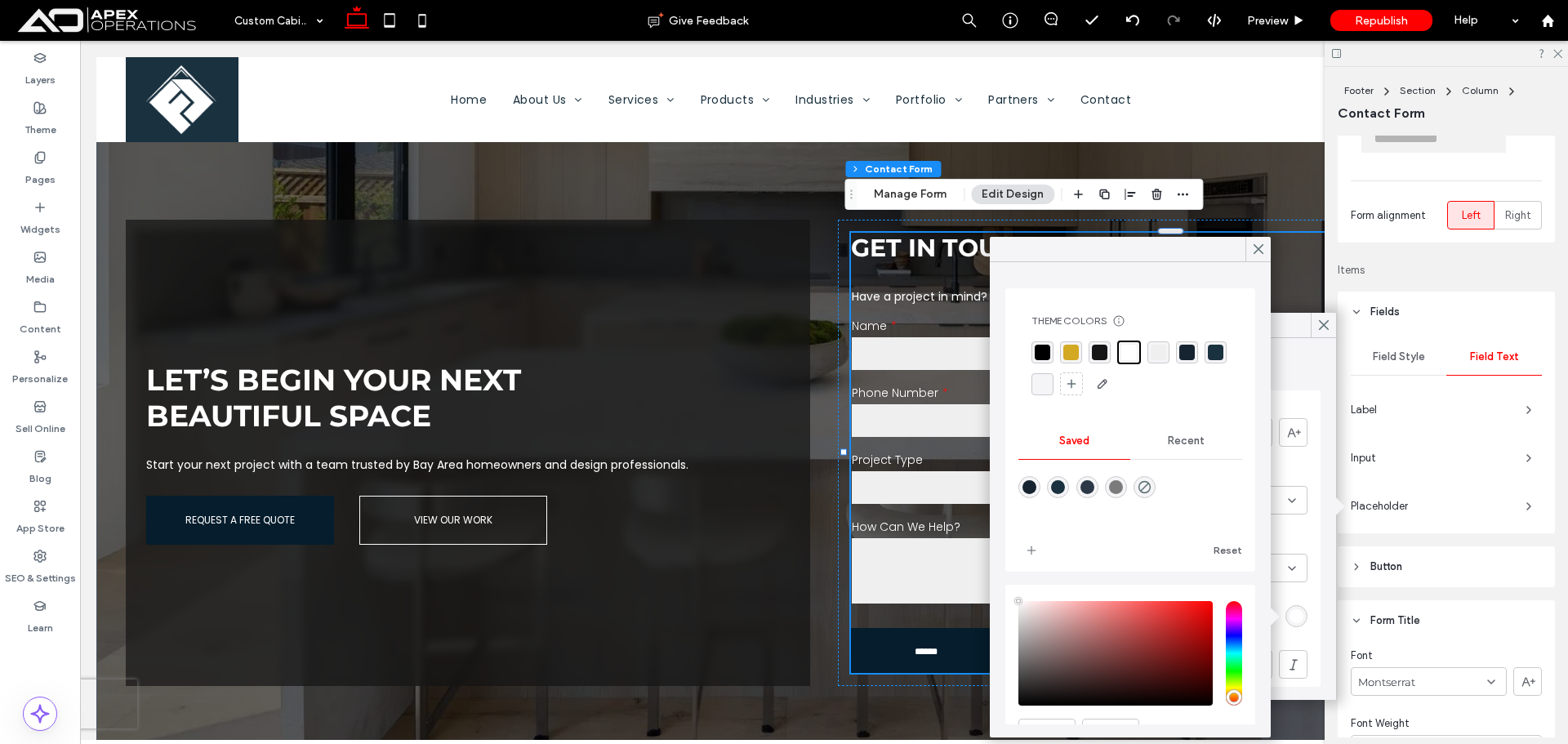
click at [1041, 353] on div "rgba(0, 0, 0, 1)" at bounding box center [1042, 352] width 15 height 15
drag, startPoint x: 1113, startPoint y: 352, endPoint x: 1090, endPoint y: 362, distance: 25.1
click at [1092, 362] on div at bounding box center [1130, 369] width 198 height 56
click at [1090, 362] on div "rgba(21, 21, 21, 1)" at bounding box center [1100, 353] width 22 height 22
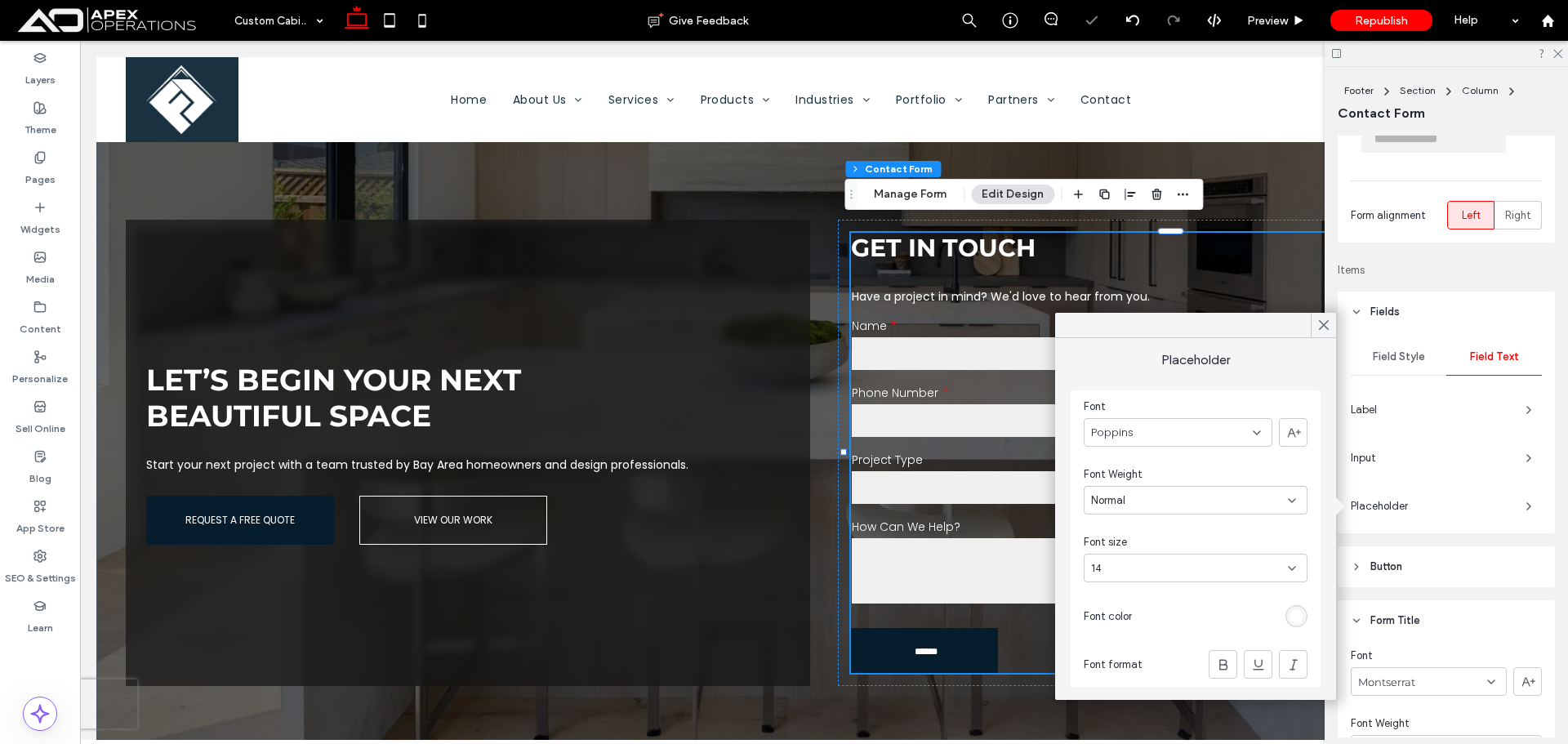
drag, startPoint x: 1318, startPoint y: 322, endPoint x: 1330, endPoint y: 308, distance: 18.4
click at [1319, 322] on icon at bounding box center [1324, 325] width 14 height 14
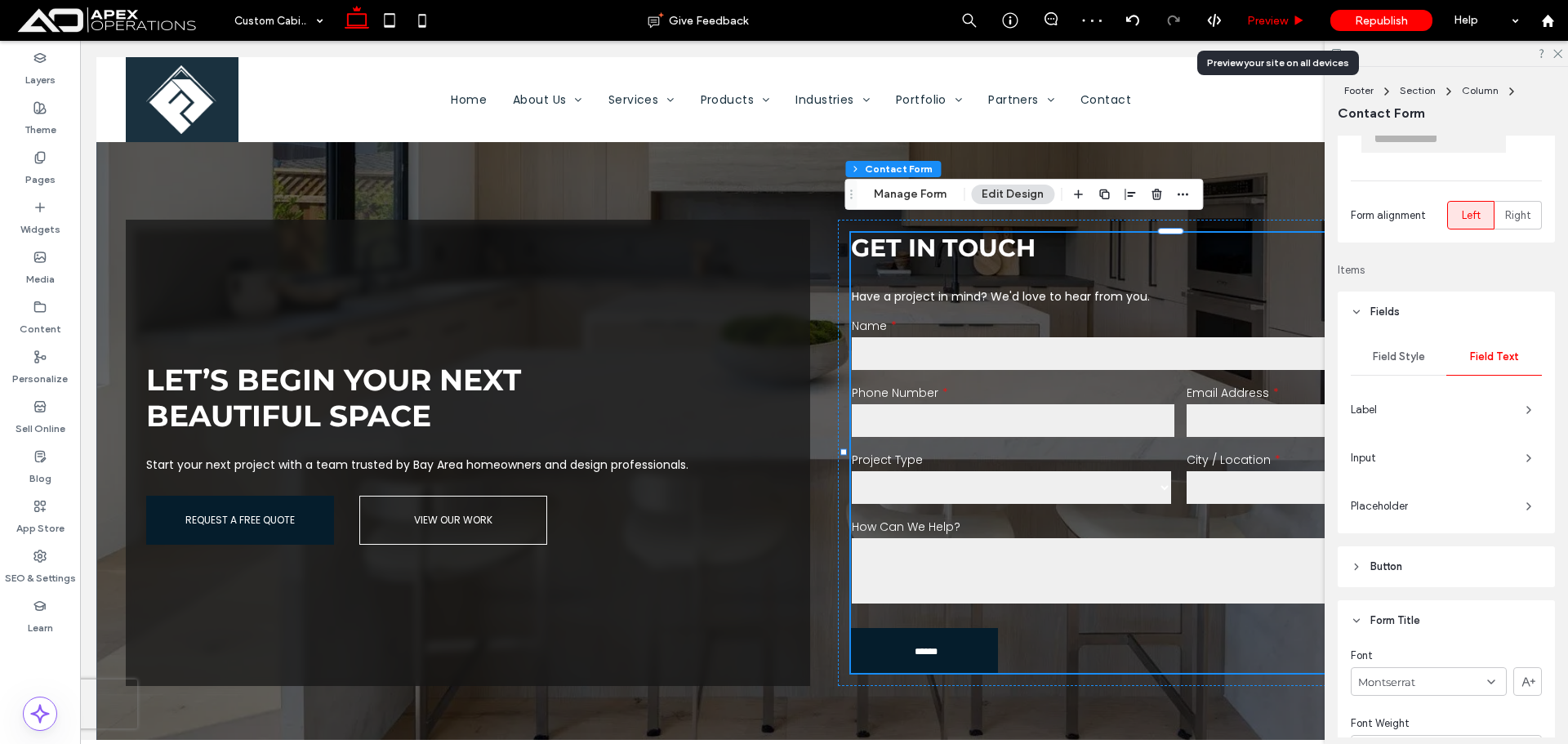
click at [1254, 19] on span "Preview" at bounding box center [1268, 20] width 41 height 14
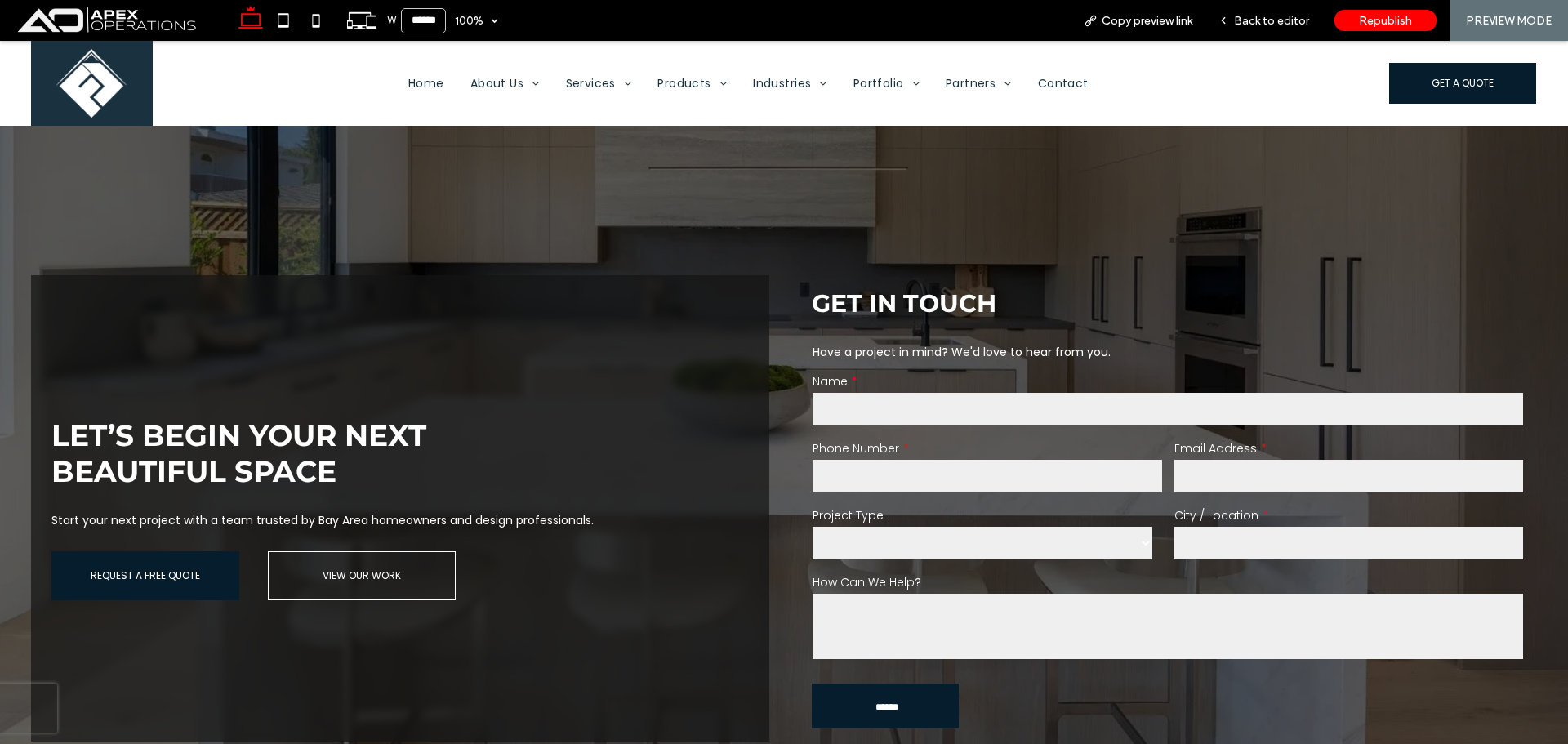
scroll to position [2993, 0]
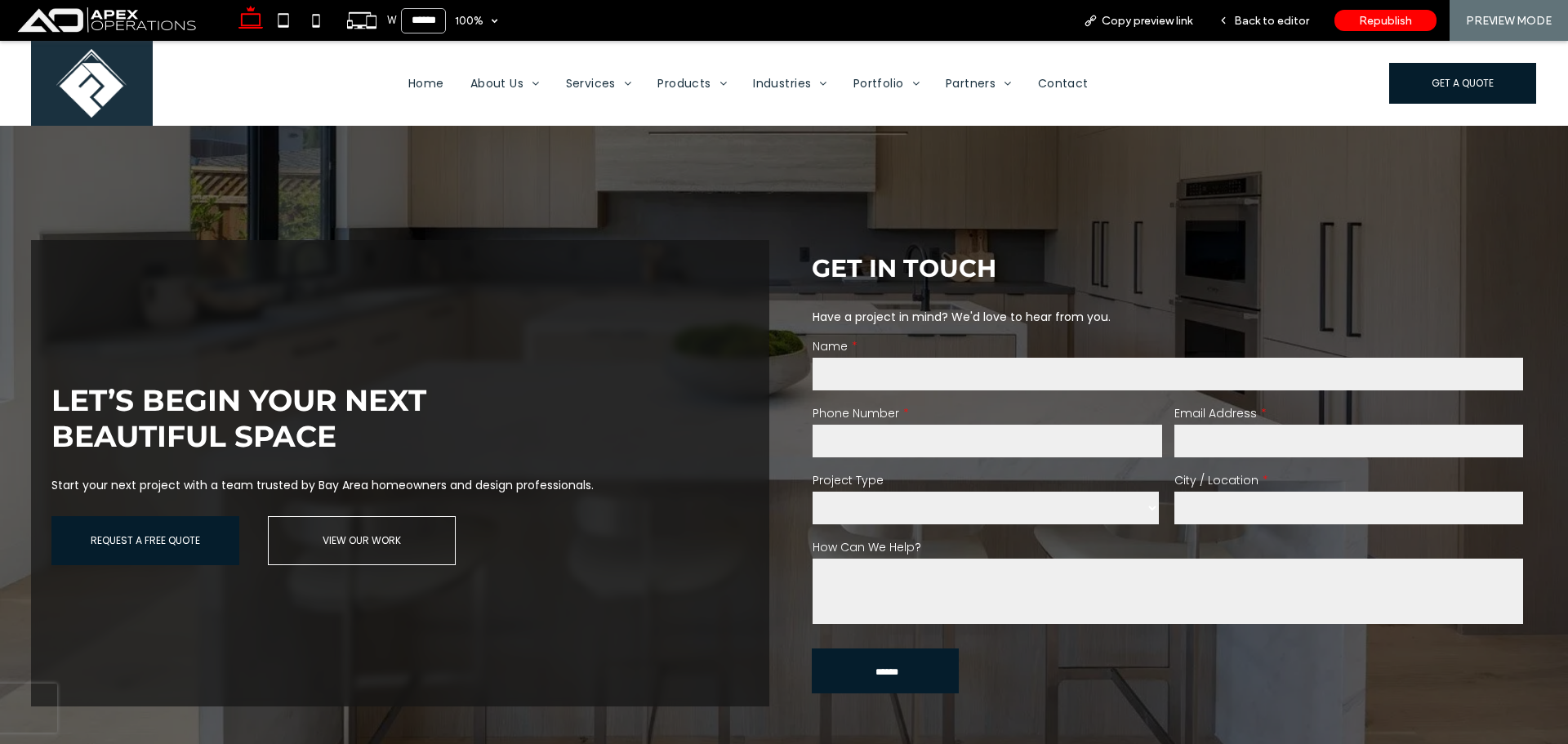
click at [957, 372] on input "text" at bounding box center [1167, 374] width 710 height 33
click at [858, 425] on input "tel" at bounding box center [986, 441] width 349 height 33
click at [854, 495] on select "******* ******** ******* ********* *****" at bounding box center [985, 508] width 346 height 33
click at [1274, 25] on span "Back to editor" at bounding box center [1271, 20] width 75 height 14
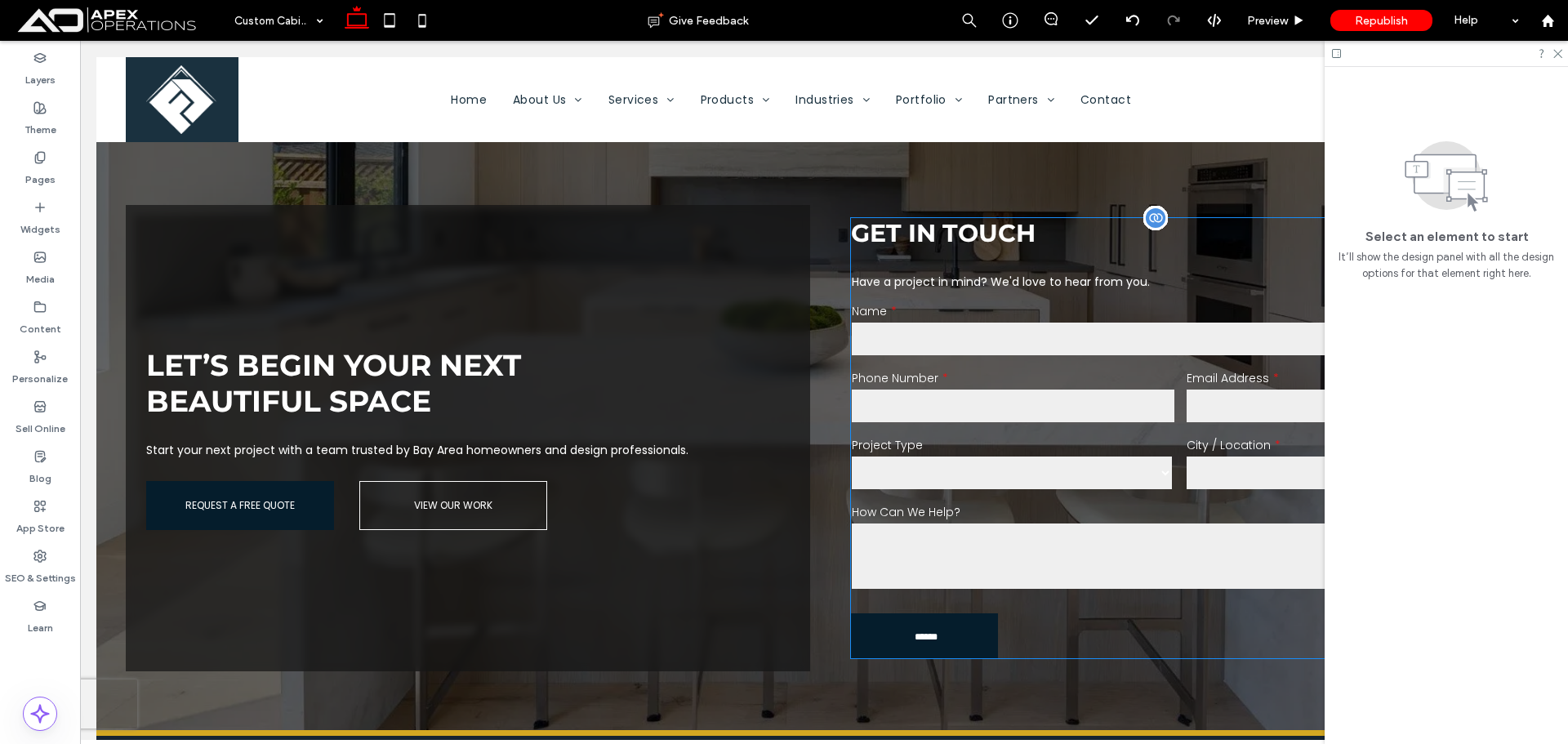
click at [1074, 509] on label "How Can We Help?" at bounding box center [1180, 512] width 656 height 17
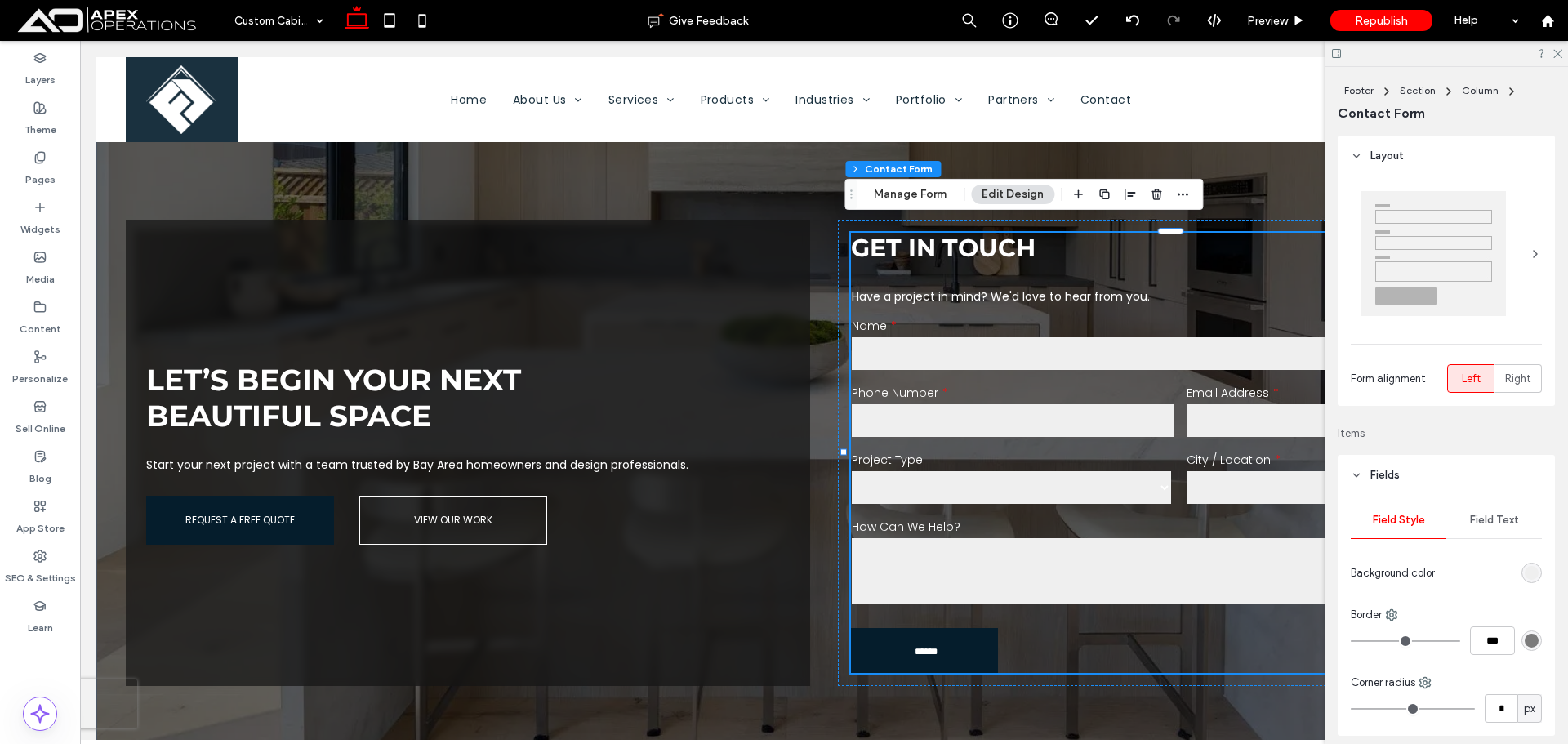
click at [1480, 512] on div "Field Text" at bounding box center [1494, 520] width 96 height 36
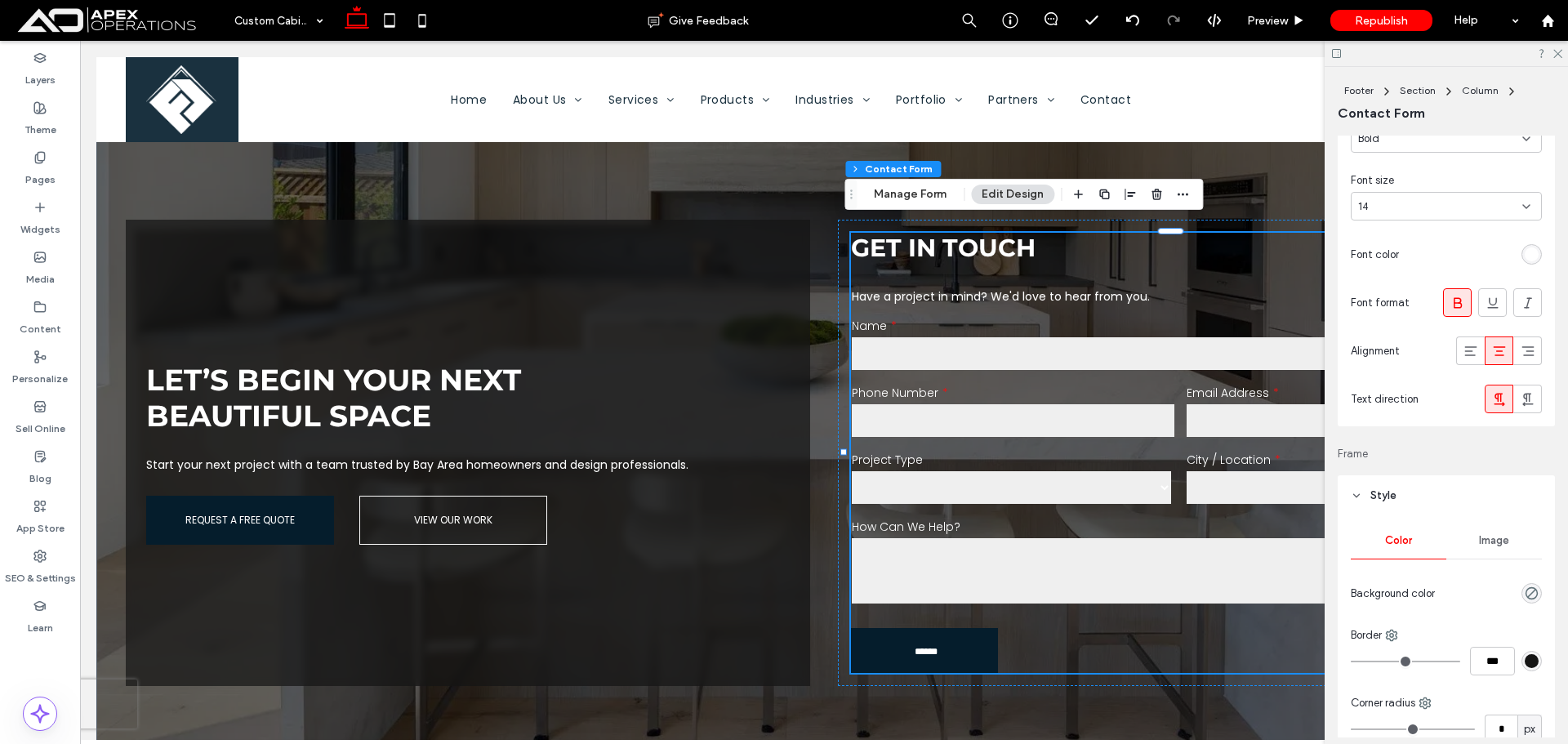
scroll to position [1389, 0]
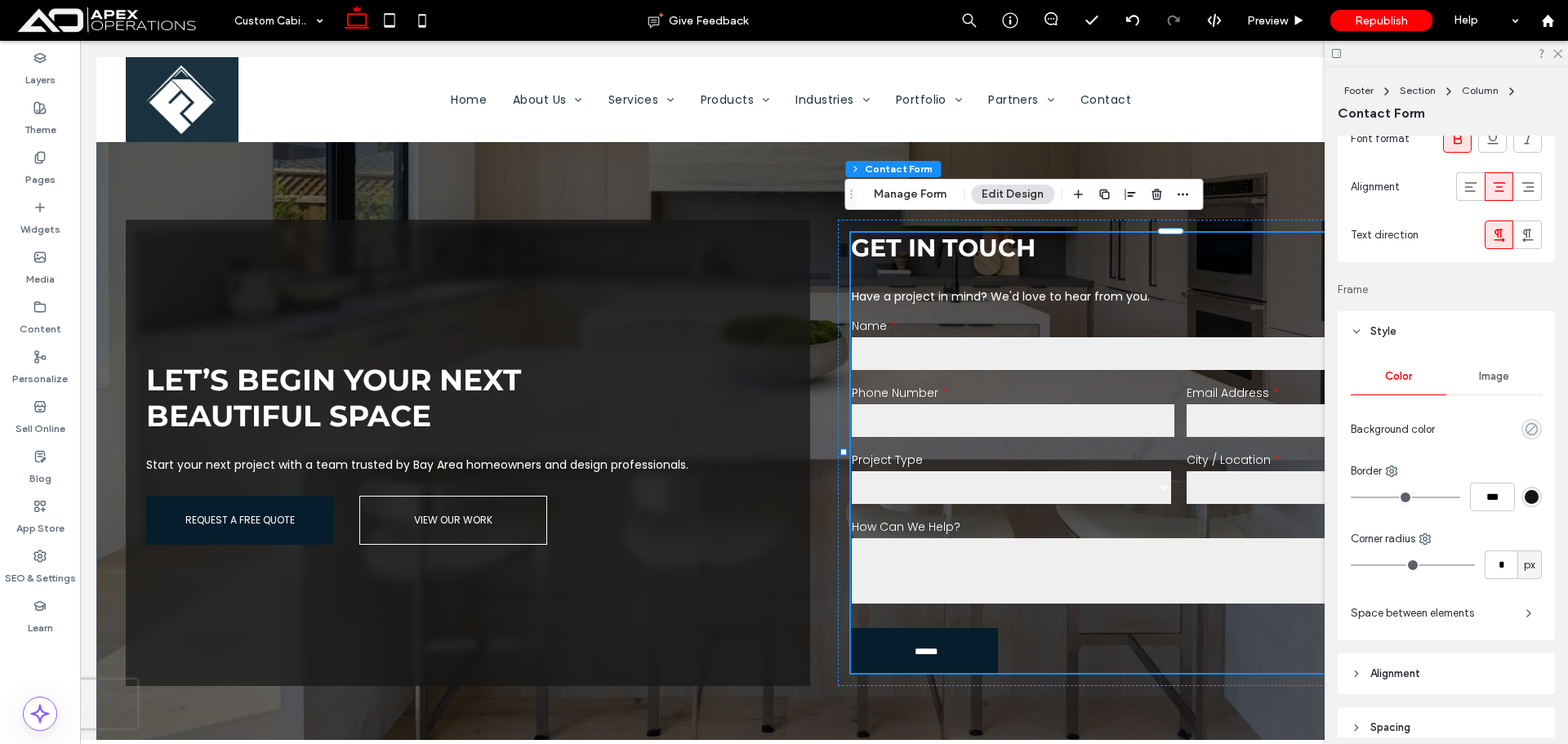
click at [1525, 427] on icon "rgba(0, 0, 0, 0)" at bounding box center [1532, 429] width 14 height 14
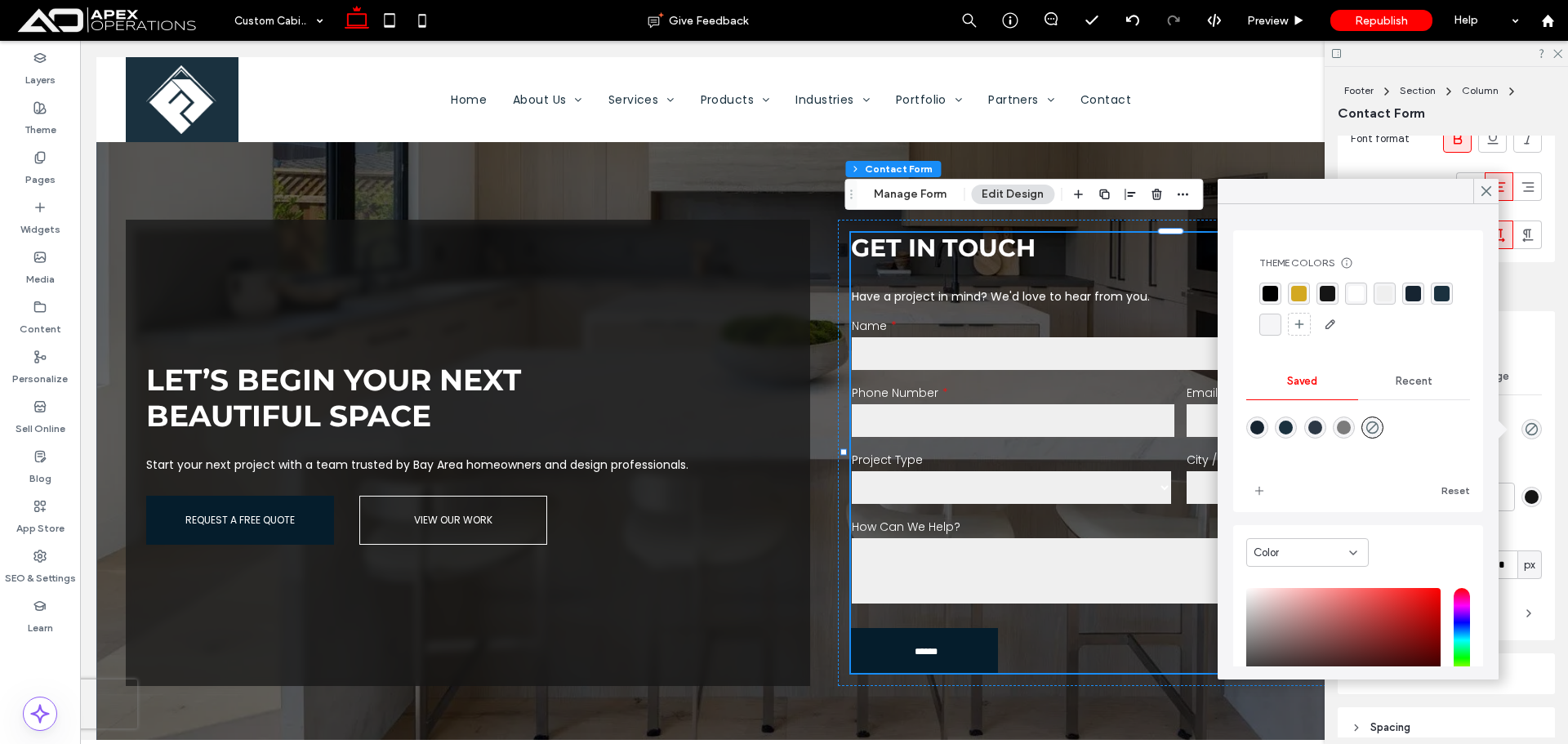
click at [1276, 299] on div "rgba(0, 0, 0, 1)" at bounding box center [1270, 294] width 15 height 15
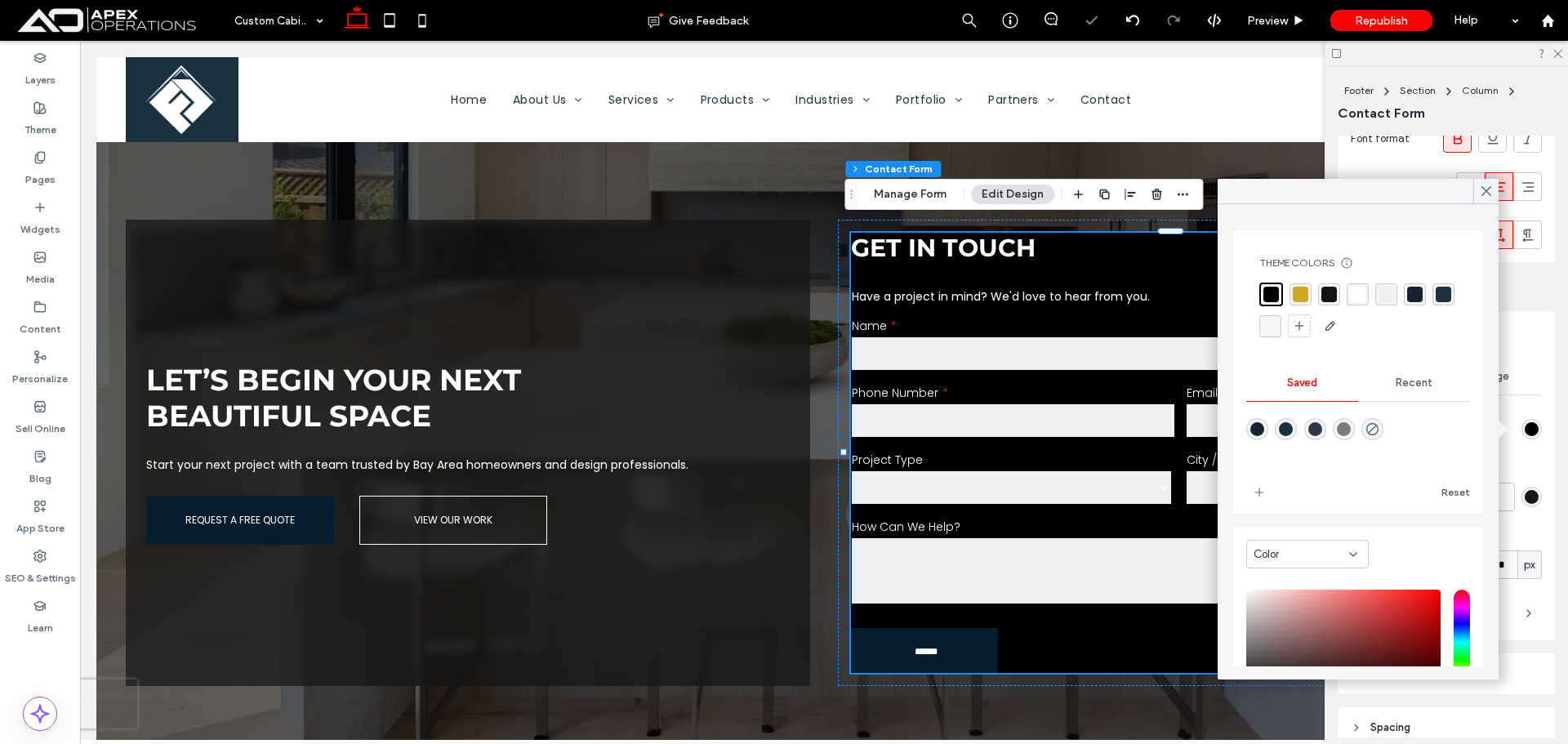
click at [1384, 436] on div "rgba(0,0,0,0)" at bounding box center [1373, 429] width 22 height 22
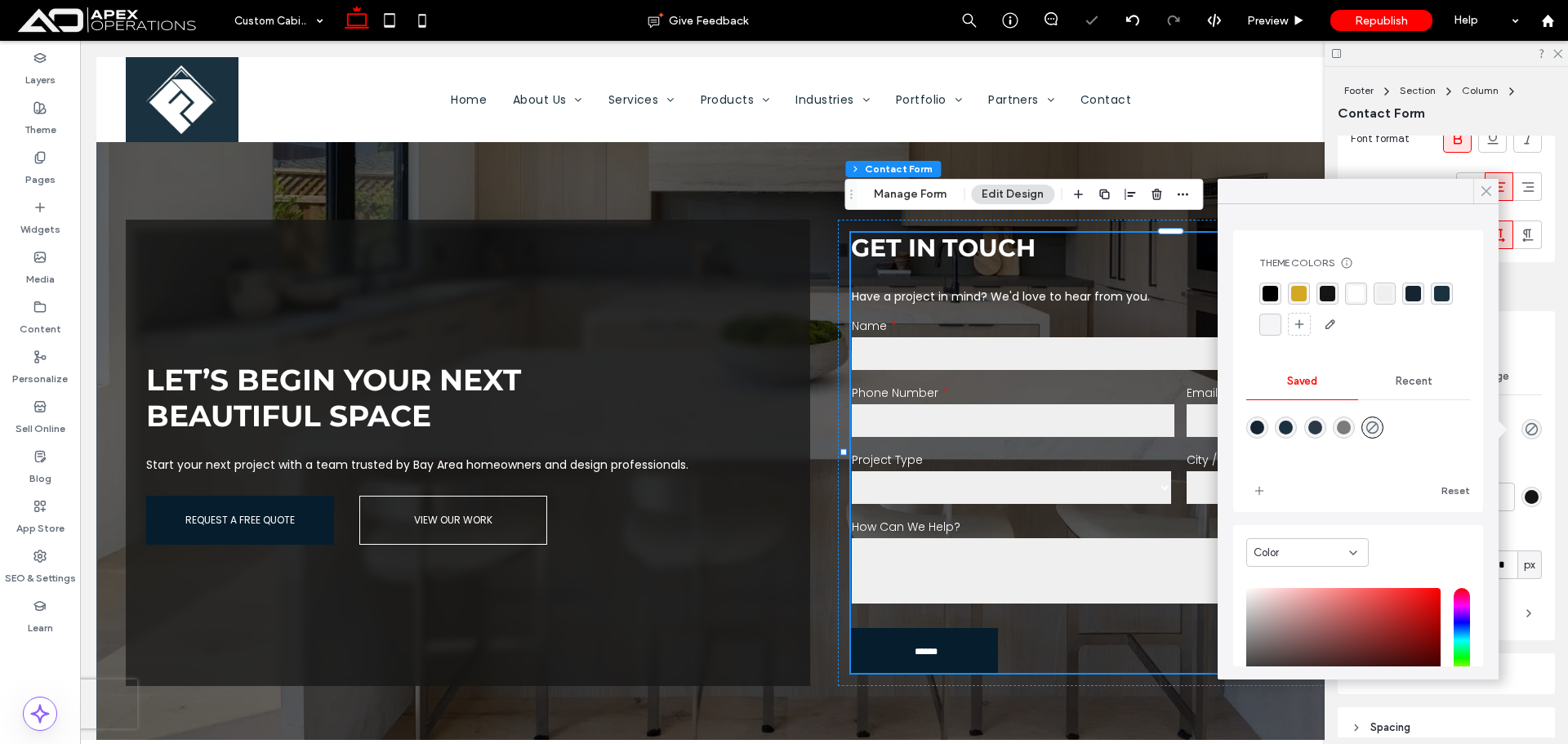
click at [1487, 193] on icon at bounding box center [1486, 191] width 14 height 14
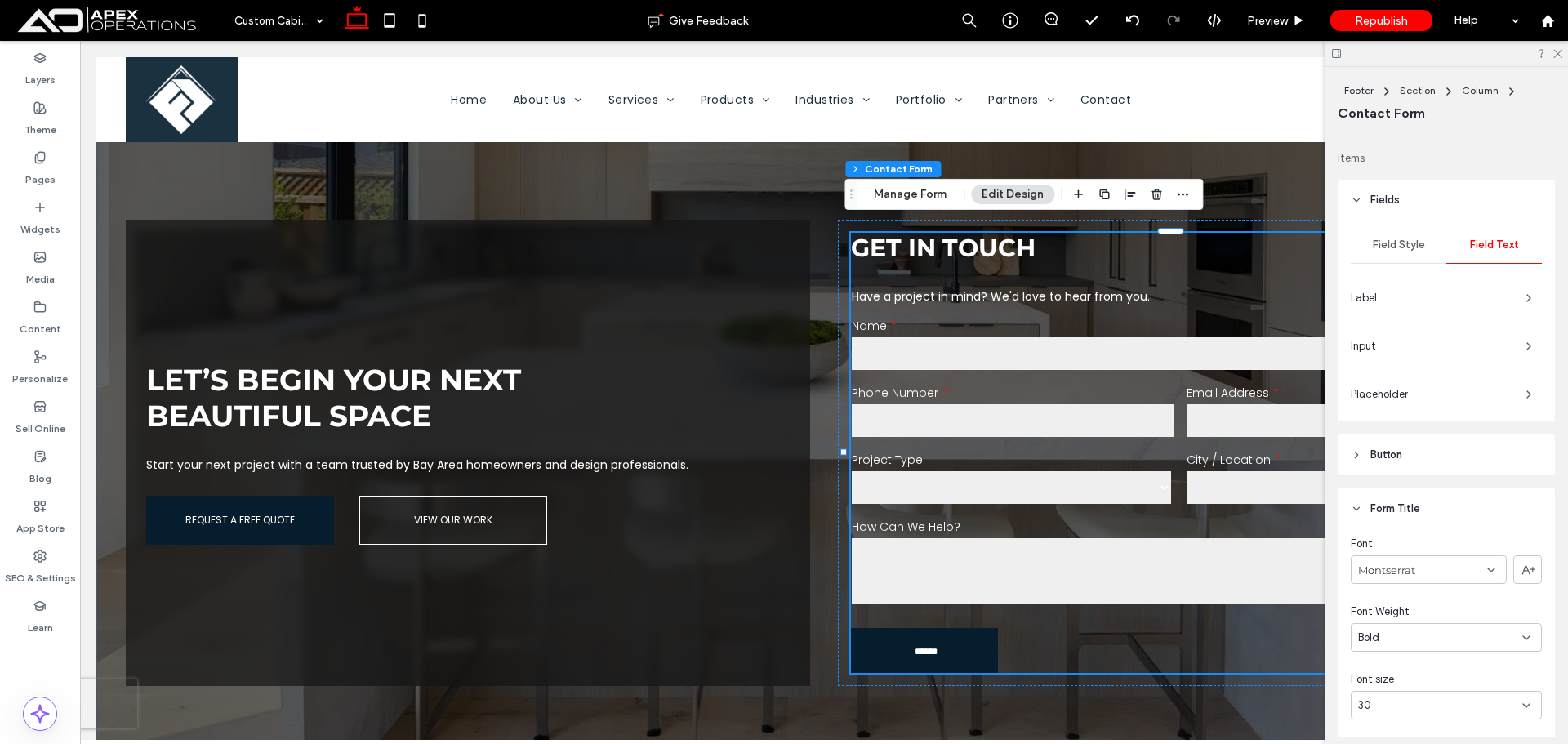
scroll to position [266, 0]
click at [1405, 255] on span "Field Style" at bounding box center [1399, 255] width 53 height 13
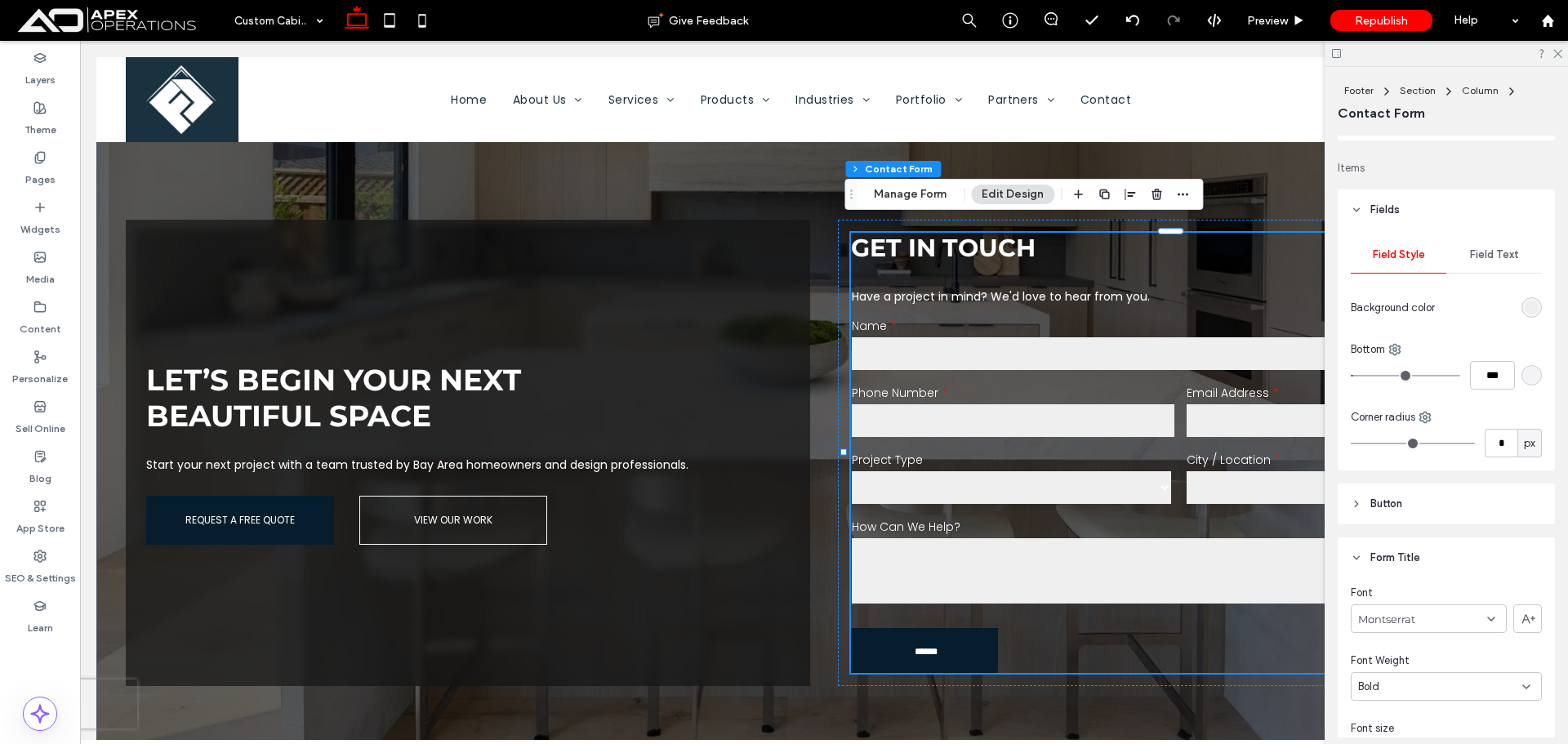
click at [1525, 310] on div "rgb(239, 239, 239)" at bounding box center [1532, 307] width 14 height 14
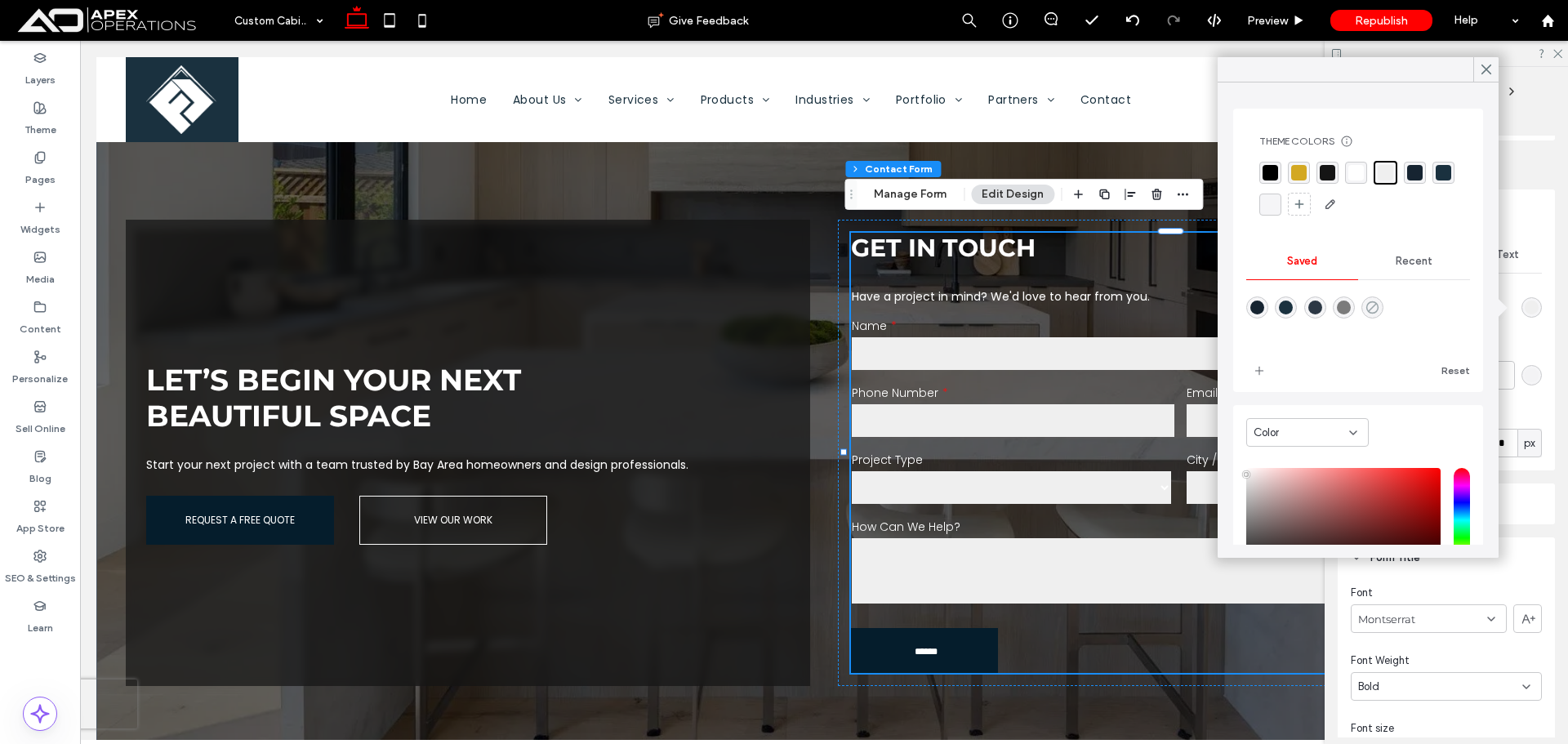
click at [1380, 304] on icon "rgba(0,0,0,0)" at bounding box center [1372, 307] width 14 height 14
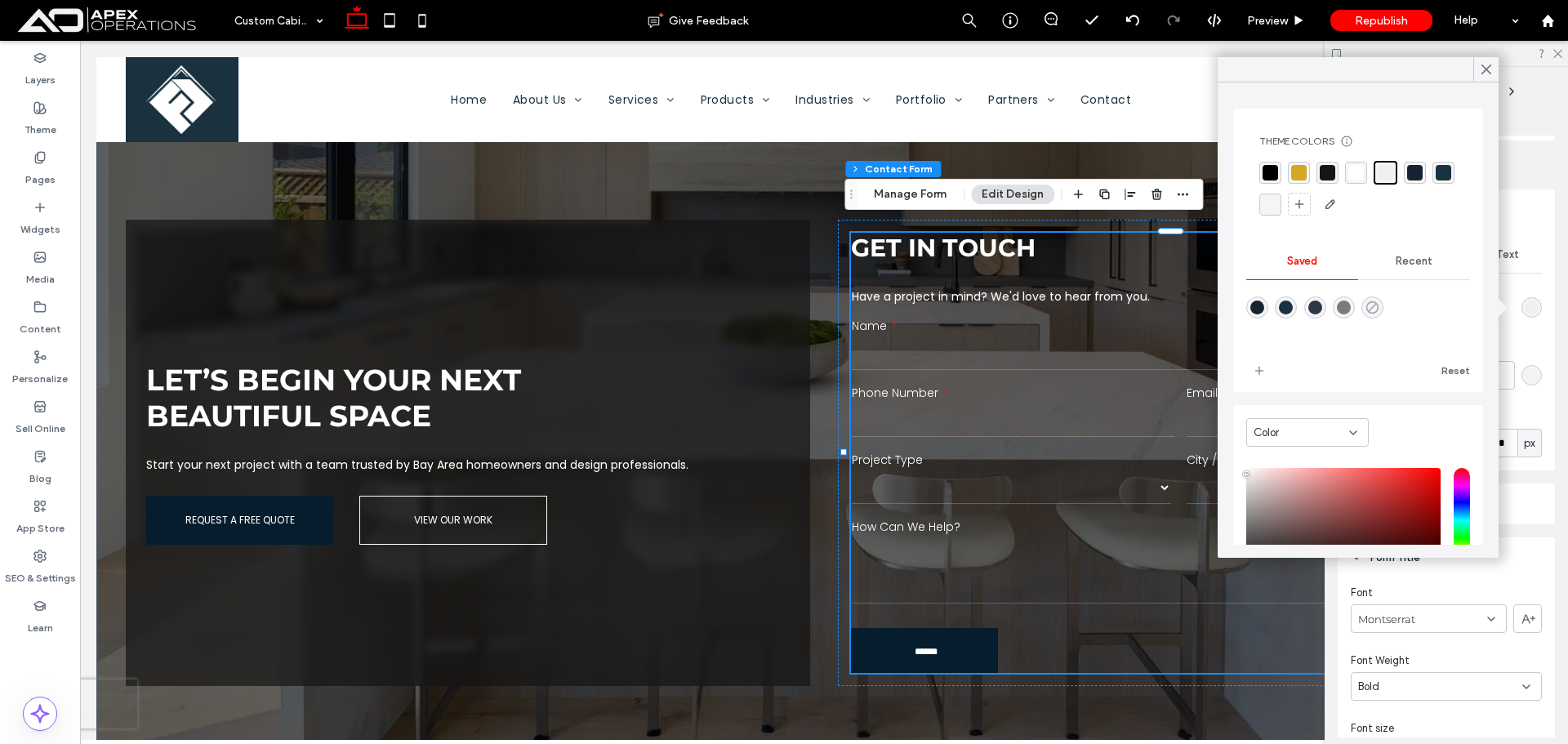
type input "*******"
type input "*"
type input "**"
click at [1037, 379] on div "Phone Number" at bounding box center [1013, 412] width 335 height 67
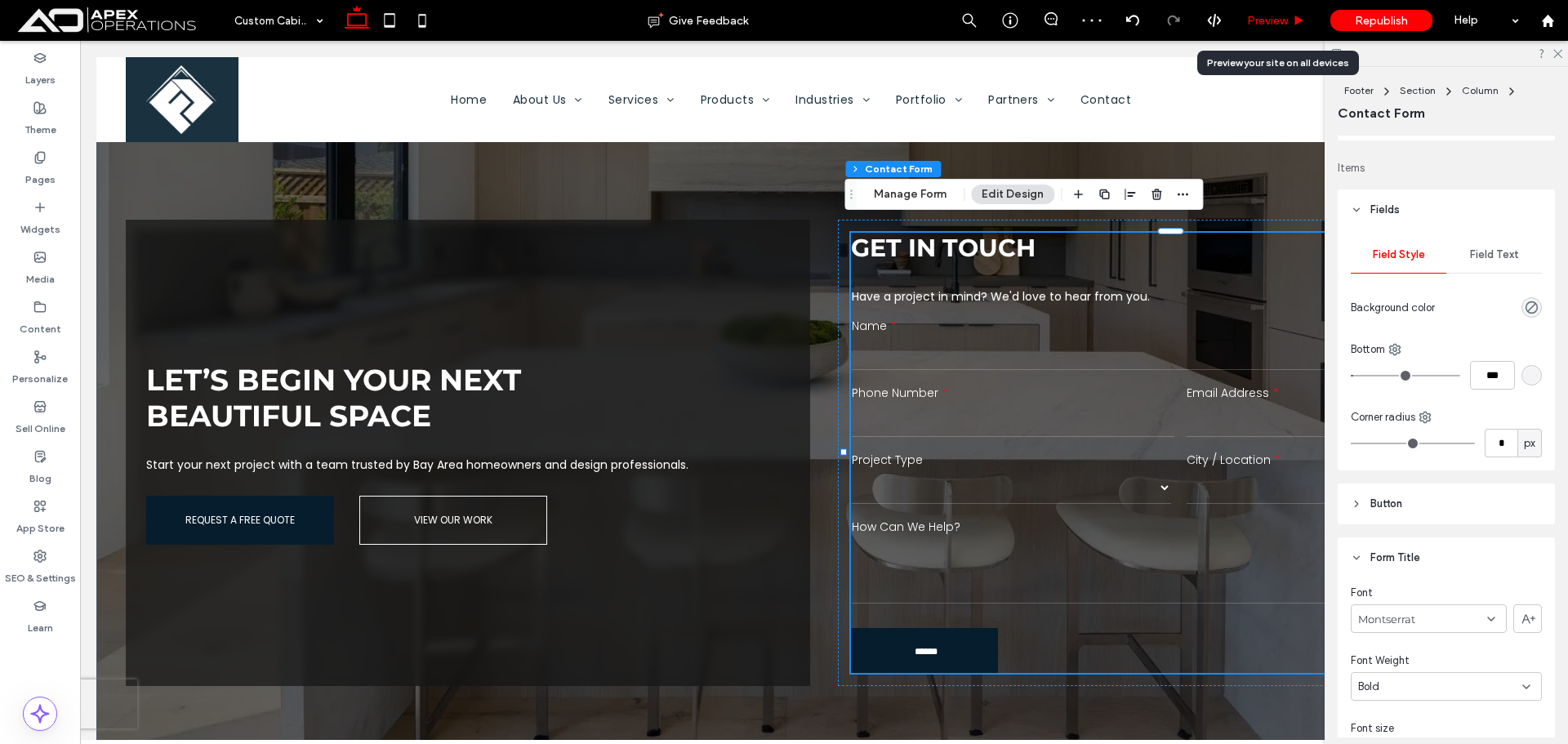
click at [1263, 19] on span "Preview" at bounding box center [1268, 20] width 41 height 14
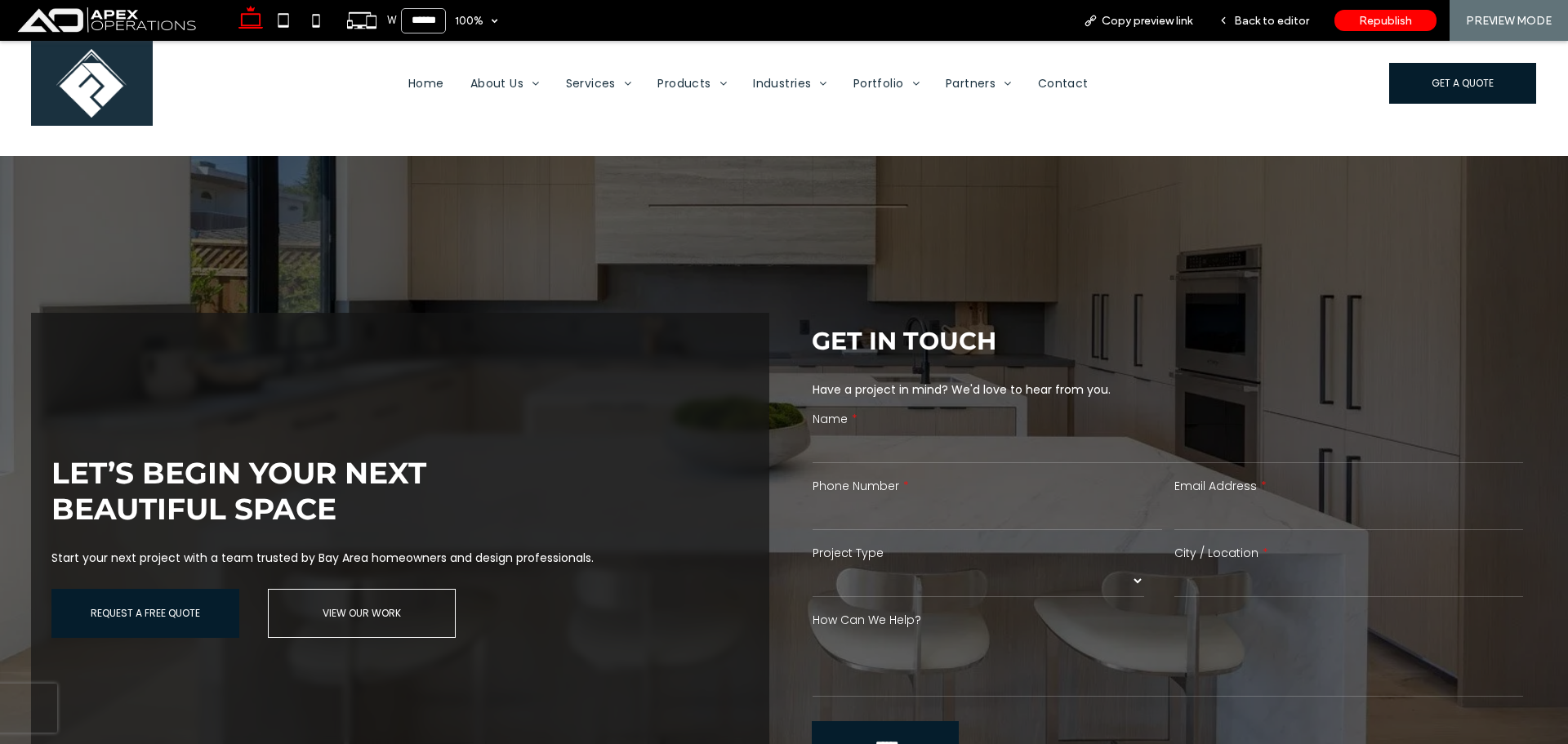
scroll to position [2993, 0]
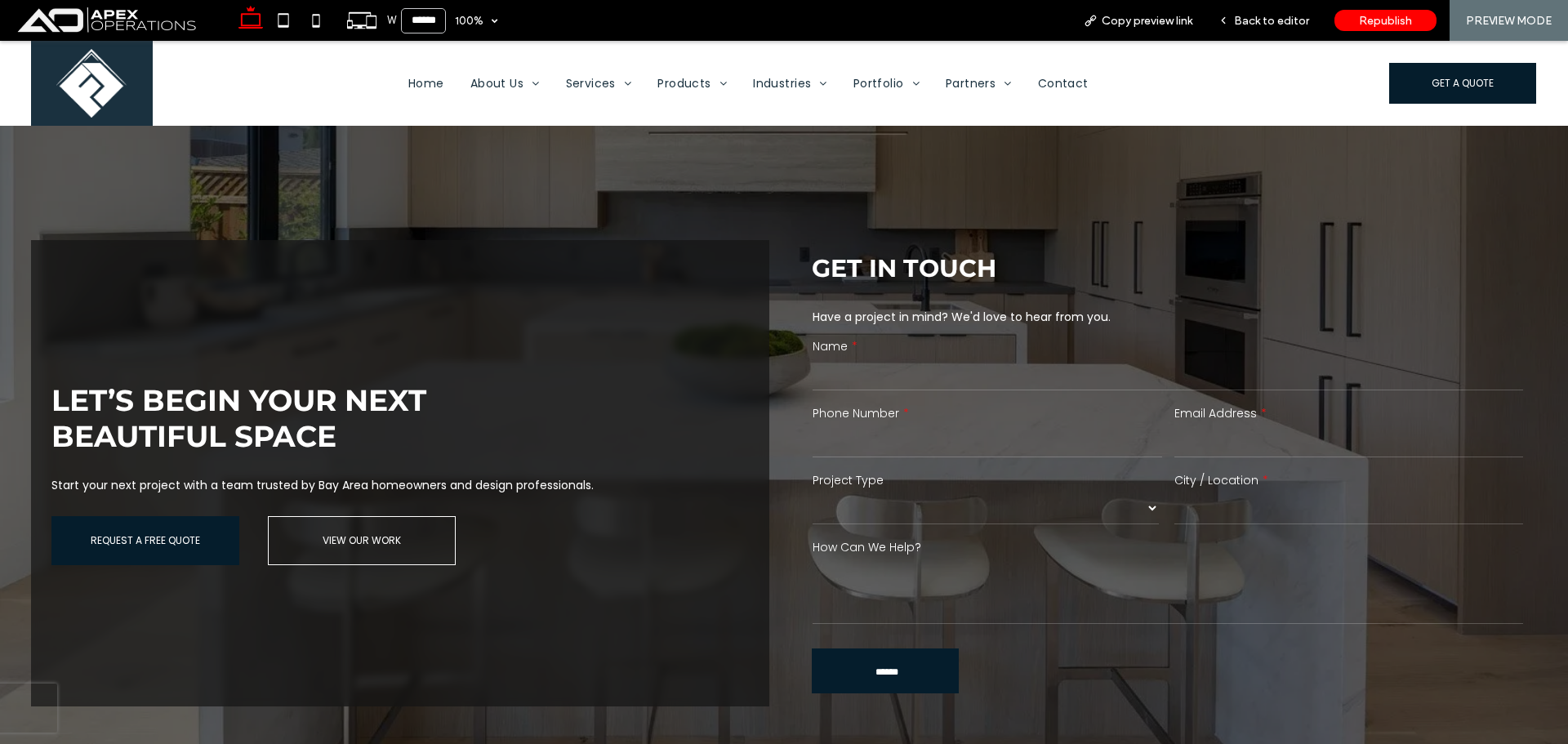
click at [1033, 503] on select "******* ******** ******* ********* *****" at bounding box center [985, 508] width 346 height 33
select select "*******"
click at [812, 492] on select "******* ******** ******* ********* *****" at bounding box center [985, 508] width 346 height 33
drag, startPoint x: 1283, startPoint y: 16, endPoint x: 1244, endPoint y: 52, distance: 53.1
click at [1283, 16] on span "Back to editor" at bounding box center [1271, 20] width 75 height 14
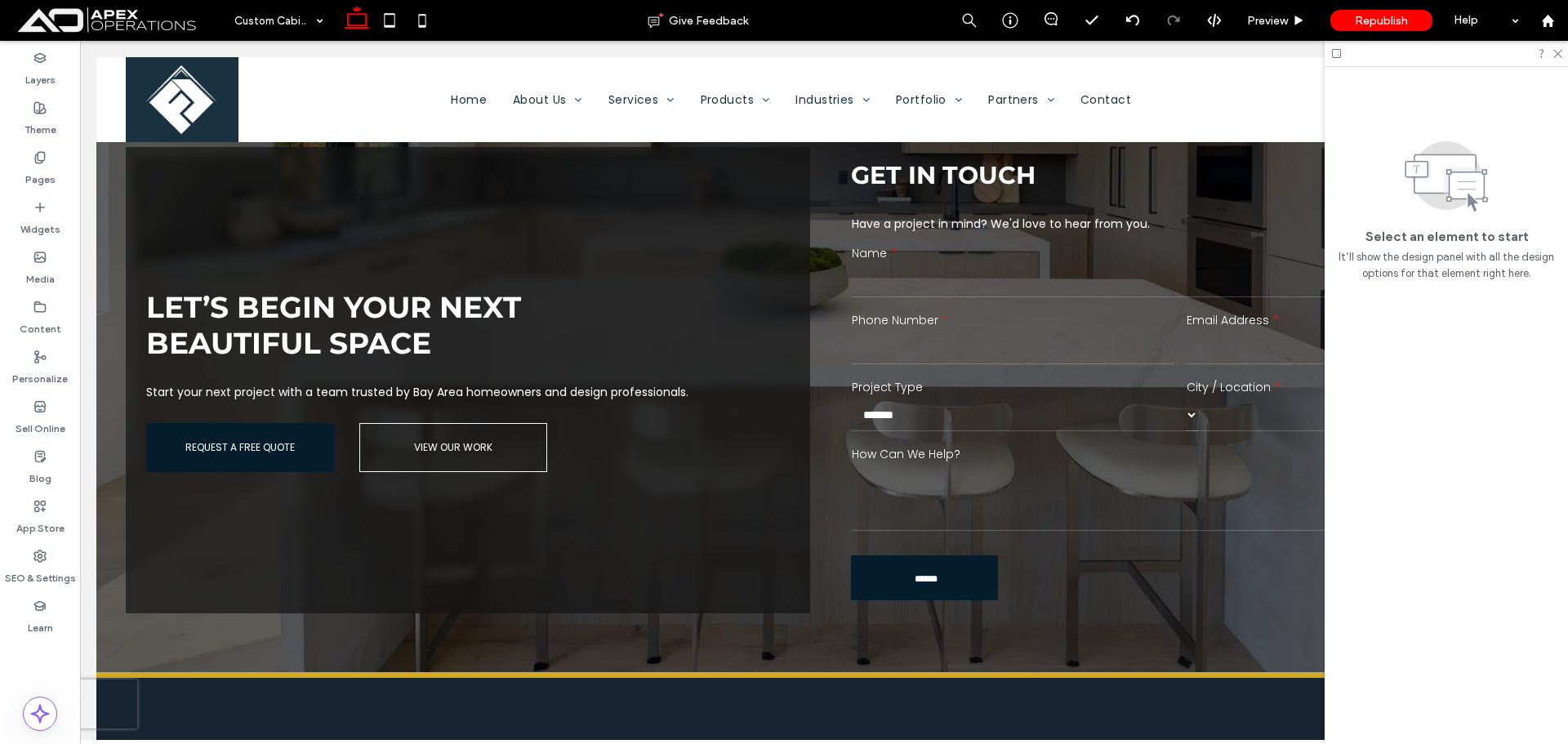
scroll to position [2920, 0]
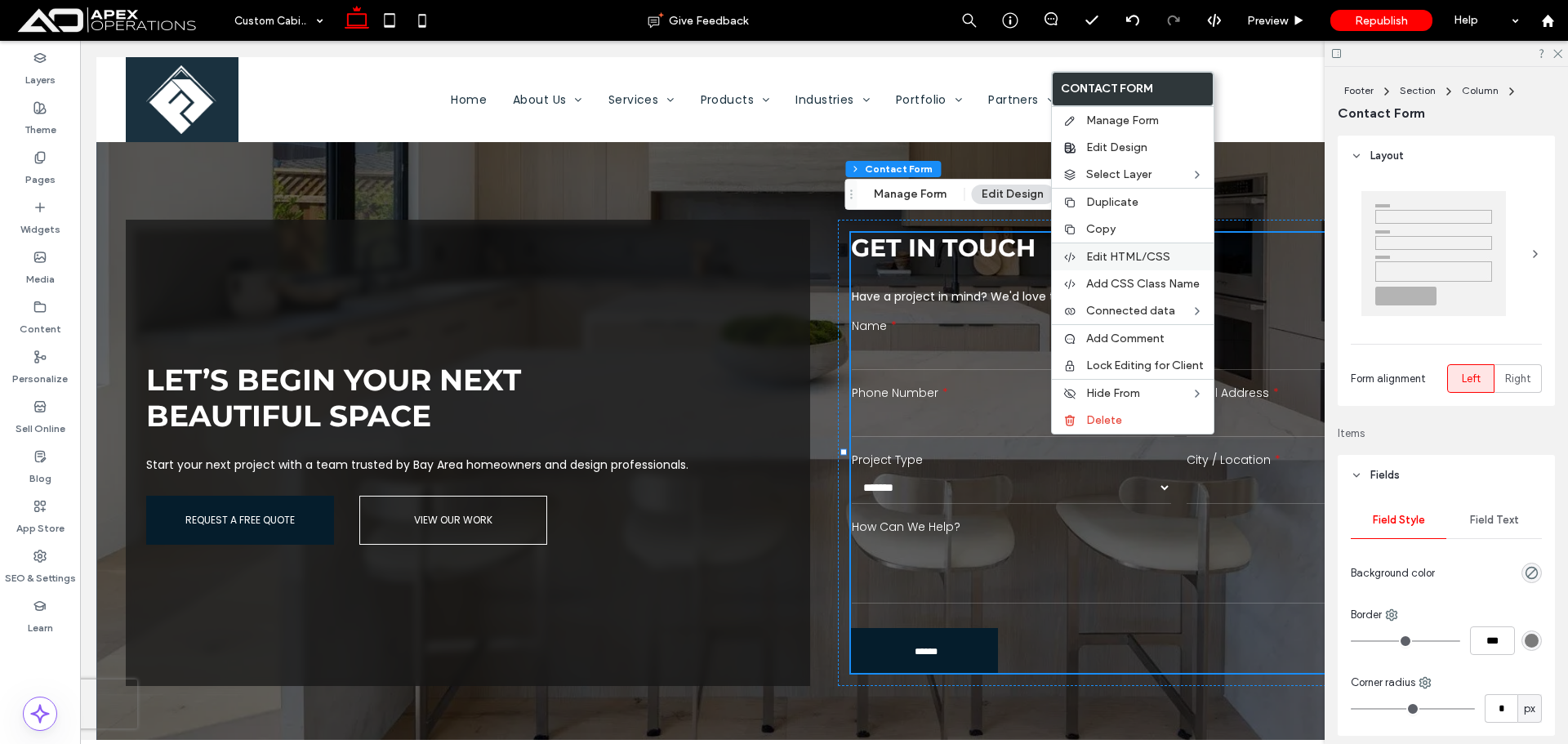
click at [1143, 252] on span "Edit HTML/CSS" at bounding box center [1128, 257] width 84 height 14
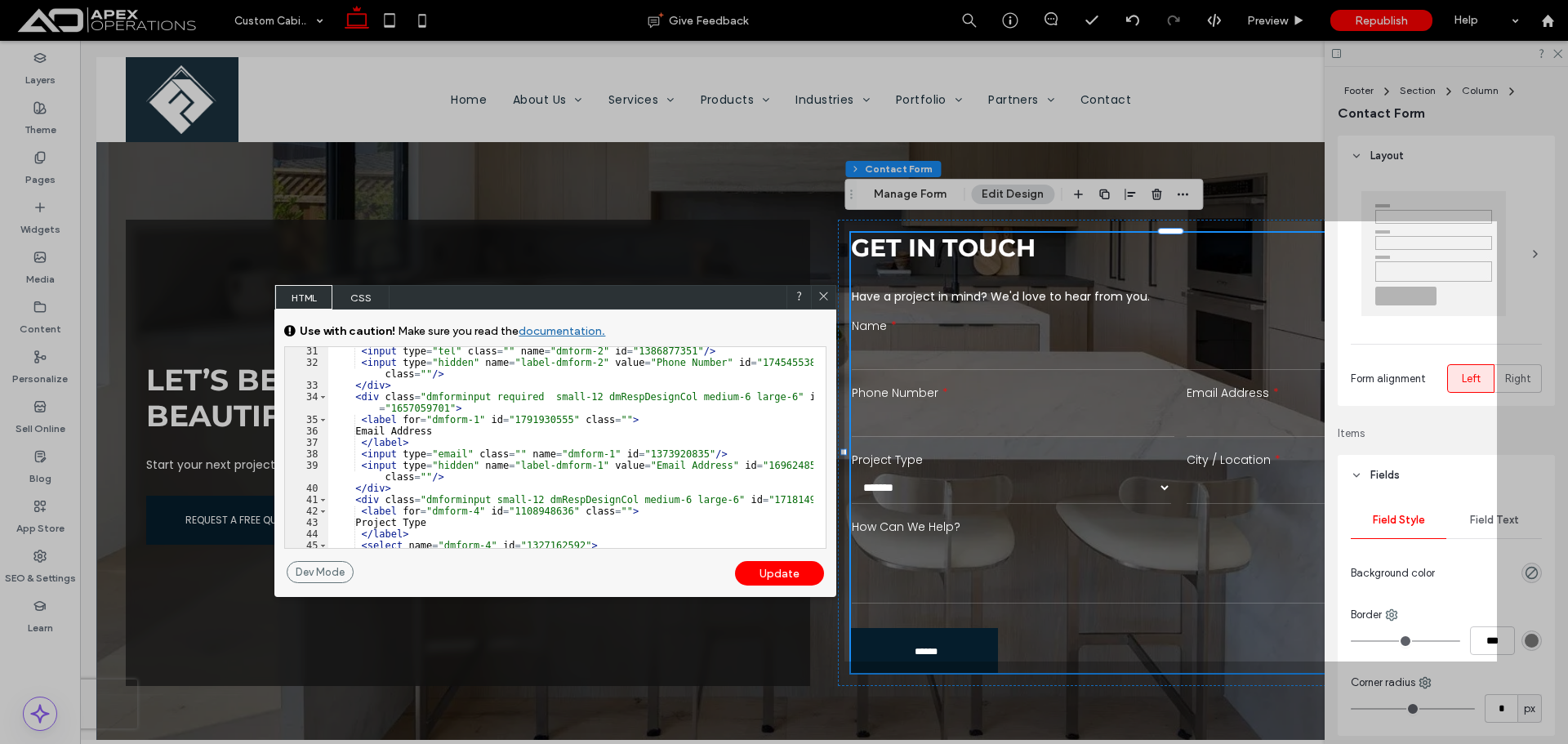
scroll to position [588, 0]
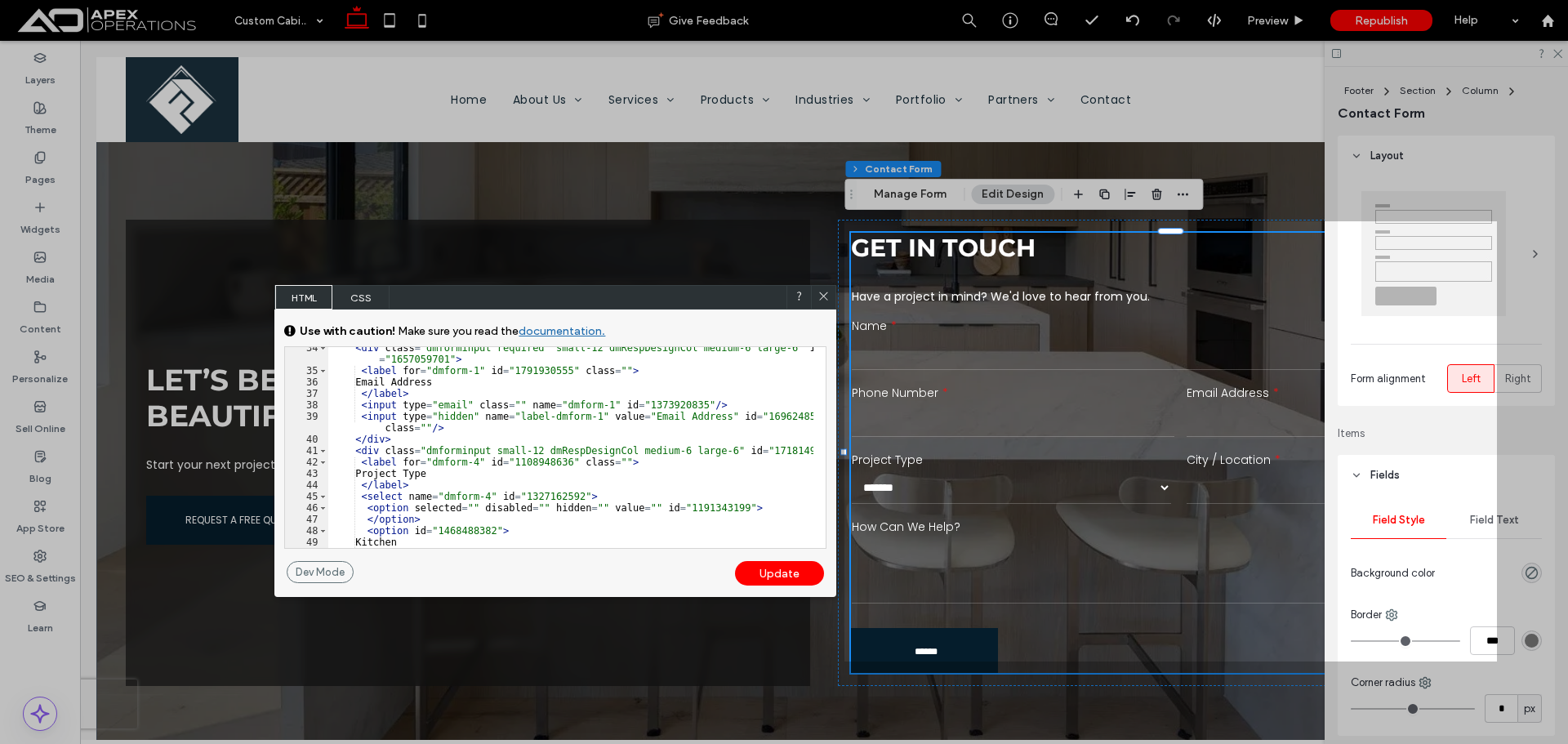
drag, startPoint x: 623, startPoint y: 480, endPoint x: 611, endPoint y: 484, distance: 12.6
click at [620, 481] on div "< div class = "dmforminput required small-12 dmRespDesignCol medium-6 large-6" …" at bounding box center [571, 460] width 485 height 235
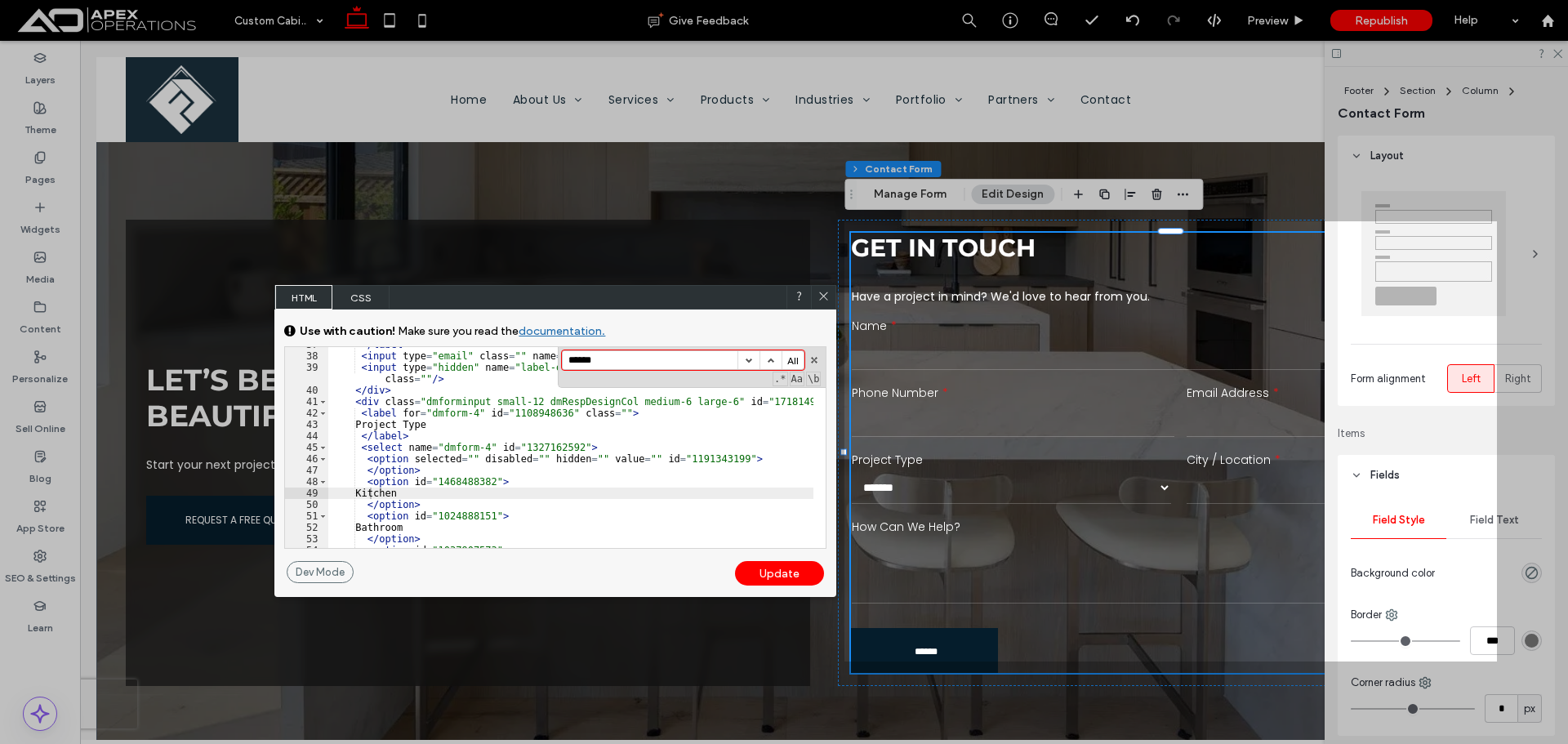
scroll to position [637, 0]
type input "******"
click at [505, 465] on div "</ label > < input type = "email" class = "" name = "dmform-1" id = "1373920835…" at bounding box center [571, 451] width 485 height 224
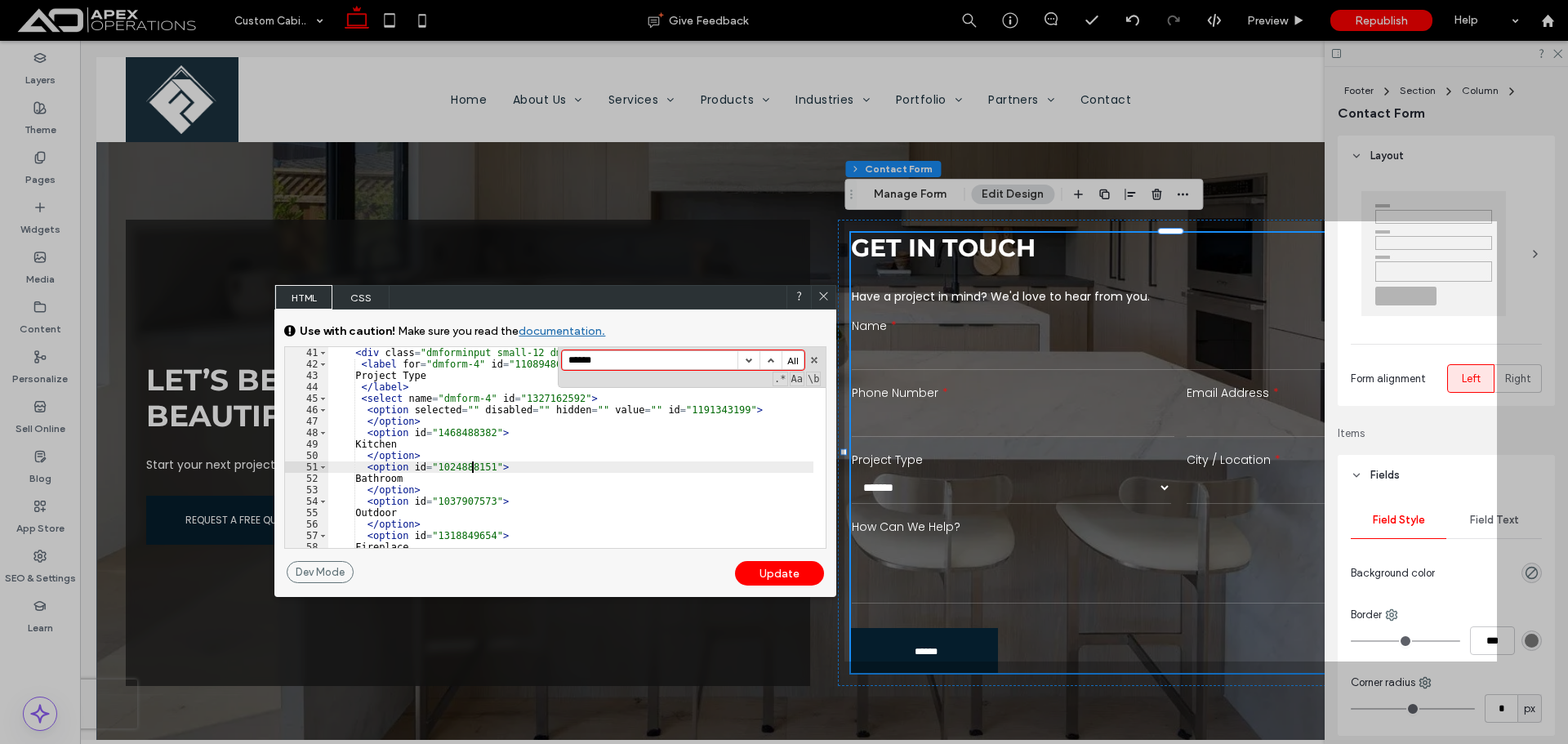
click at [472, 469] on div "< div class = "dmforminput small-12 dmRespDesignCol medium-6 large-6" id = "171…" at bounding box center [571, 459] width 485 height 224
drag, startPoint x: 421, startPoint y: 445, endPoint x: 340, endPoint y: 445, distance: 81.0
click at [340, 445] on div "< div class = "dmforminput small-12 dmRespDesignCol medium-6 large-6" id = "171…" at bounding box center [571, 459] width 485 height 224
click at [585, 453] on div "< div class = "dmforminput small-12 dmRespDesignCol medium-6 large-6" id = "171…" at bounding box center [571, 459] width 485 height 224
click at [406, 422] on div "< div class = "dmforminput small-12 dmRespDesignCol medium-6 large-6" id = "171…" at bounding box center [571, 459] width 485 height 224
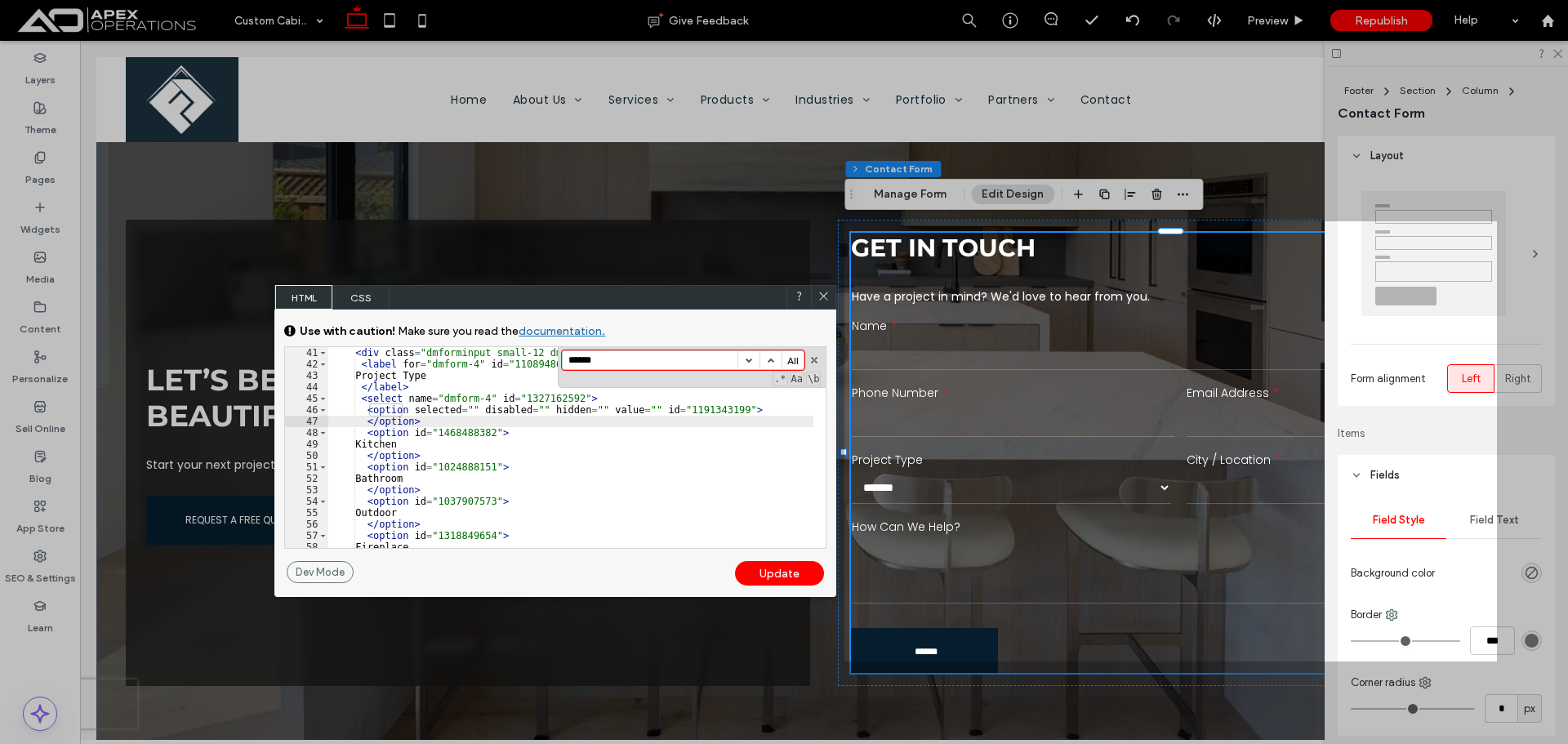
click at [732, 416] on div "< div class = "dmforminput small-12 dmRespDesignCol medium-6 large-6" id = "171…" at bounding box center [571, 459] width 485 height 224
click at [721, 409] on div "< div class = "dmforminput small-12 dmRespDesignCol medium-6 large-6" id = "171…" at bounding box center [571, 459] width 485 height 224
type textarea "**"
click at [423, 423] on div "< div class = "dmforminput small-12 dmRespDesignCol medium-6 large-6" id = "171…" at bounding box center [571, 459] width 485 height 224
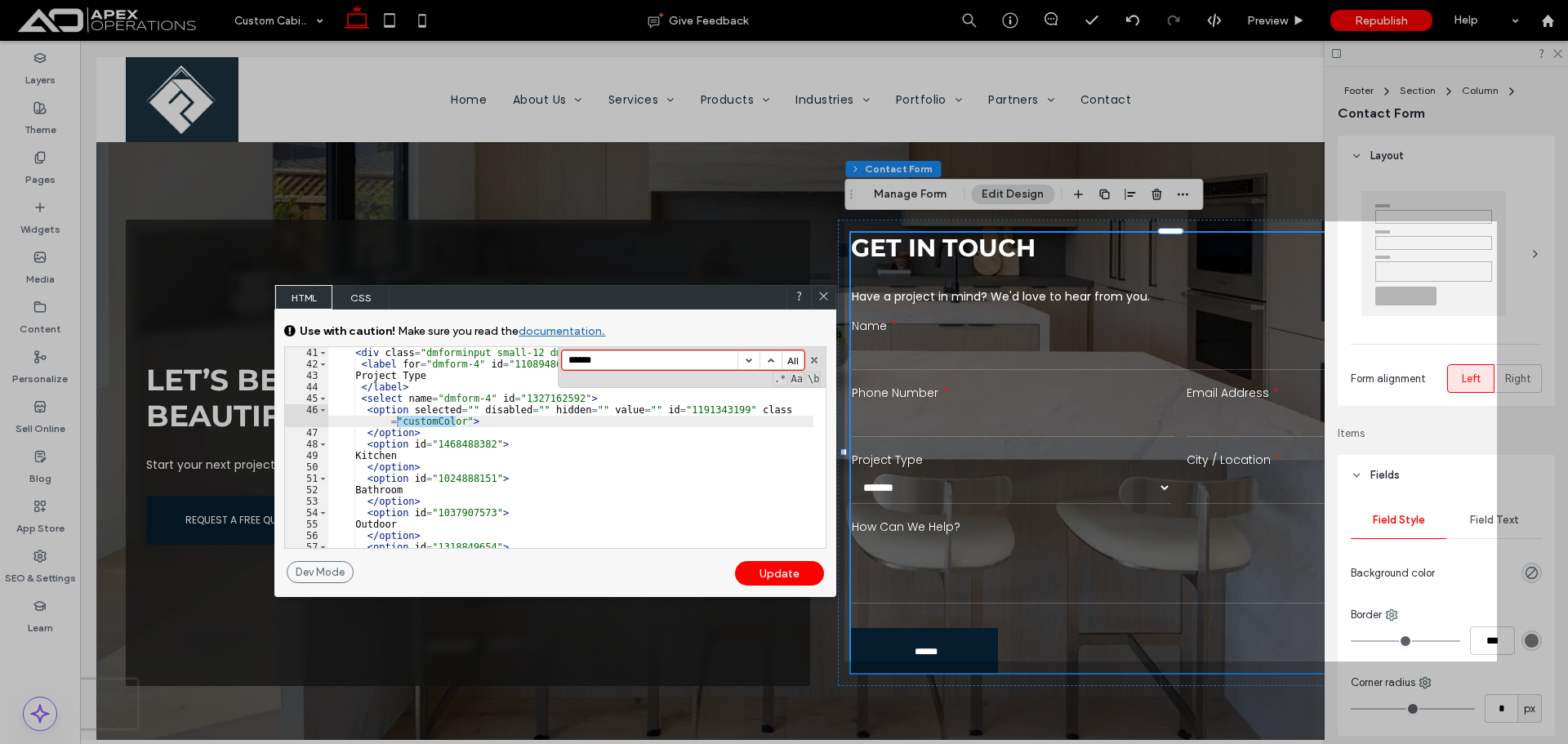
click at [770, 582] on div "Update" at bounding box center [779, 573] width 89 height 25
click at [822, 299] on use at bounding box center [824, 297] width 8 height 8
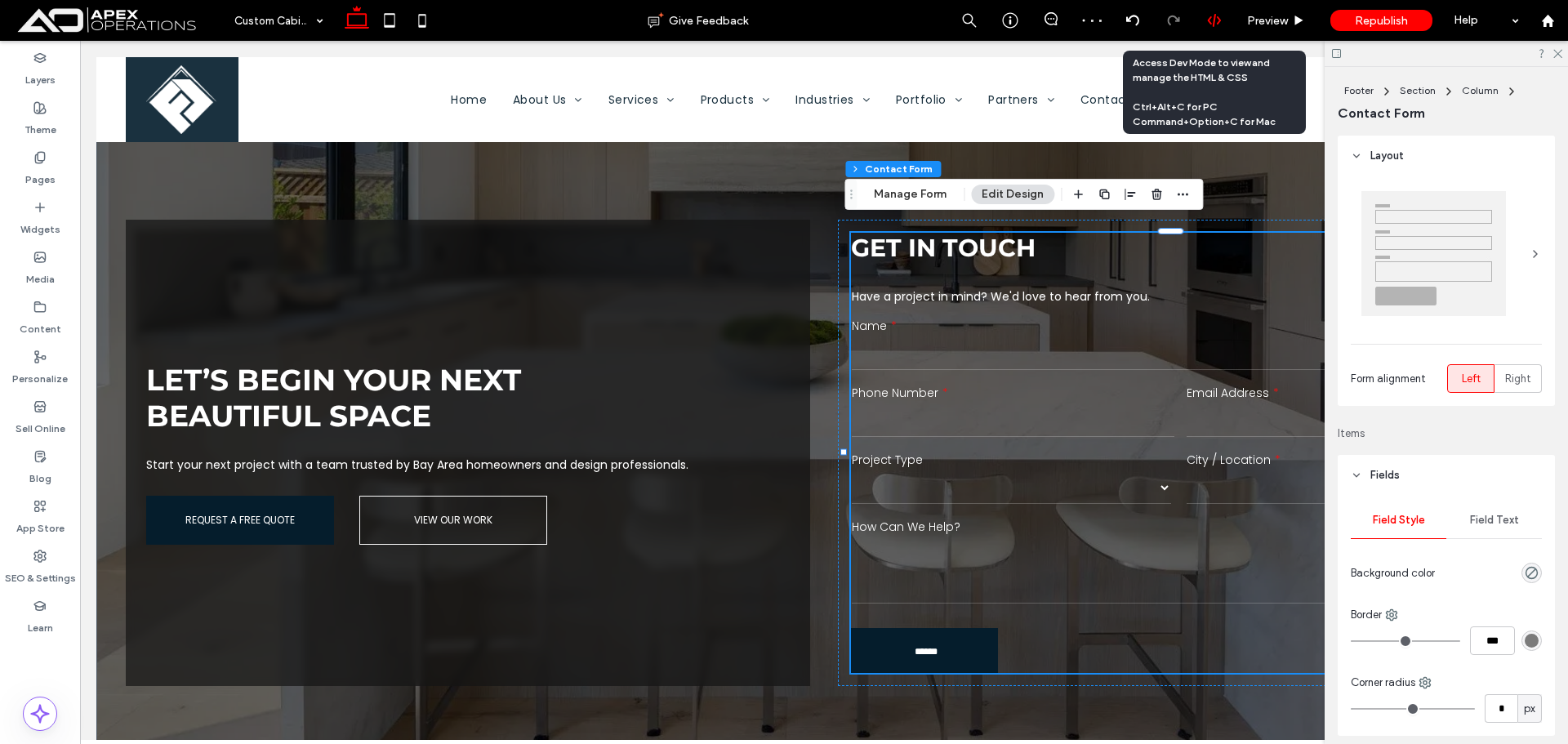
click at [1212, 18] on icon at bounding box center [1214, 20] width 14 height 14
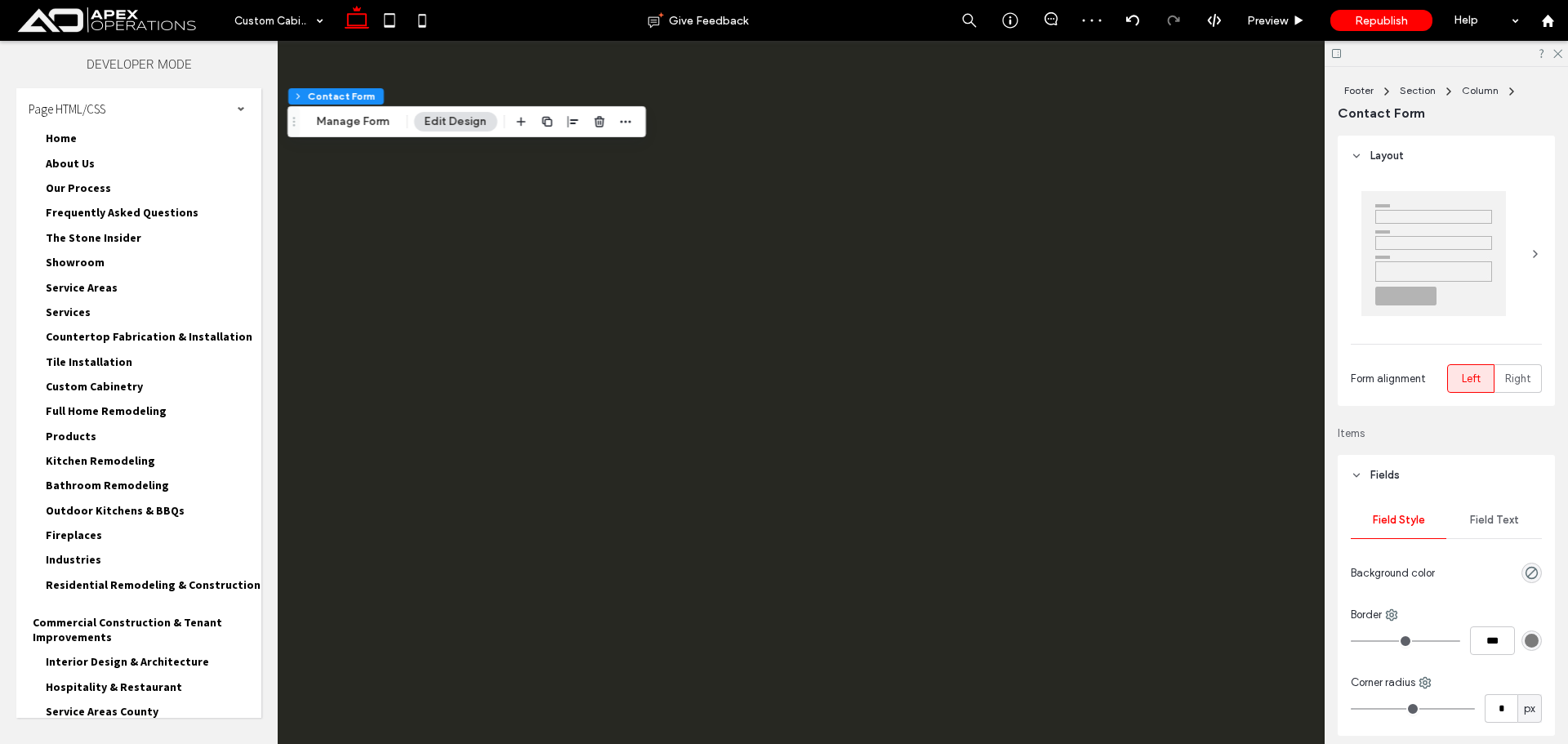
scroll to position [0, 0]
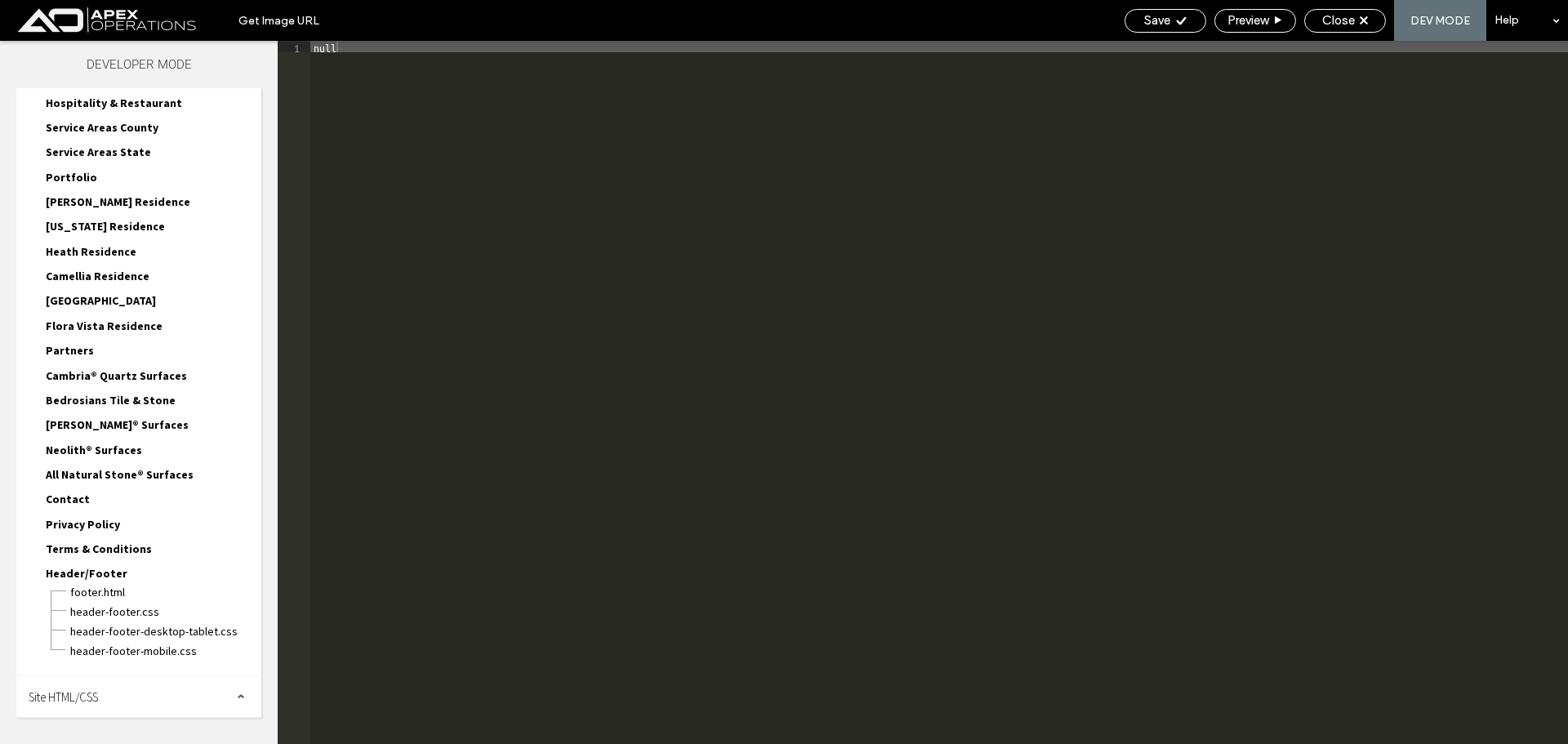
click at [86, 703] on span "Site HTML/CSS" at bounding box center [64, 697] width 70 height 15
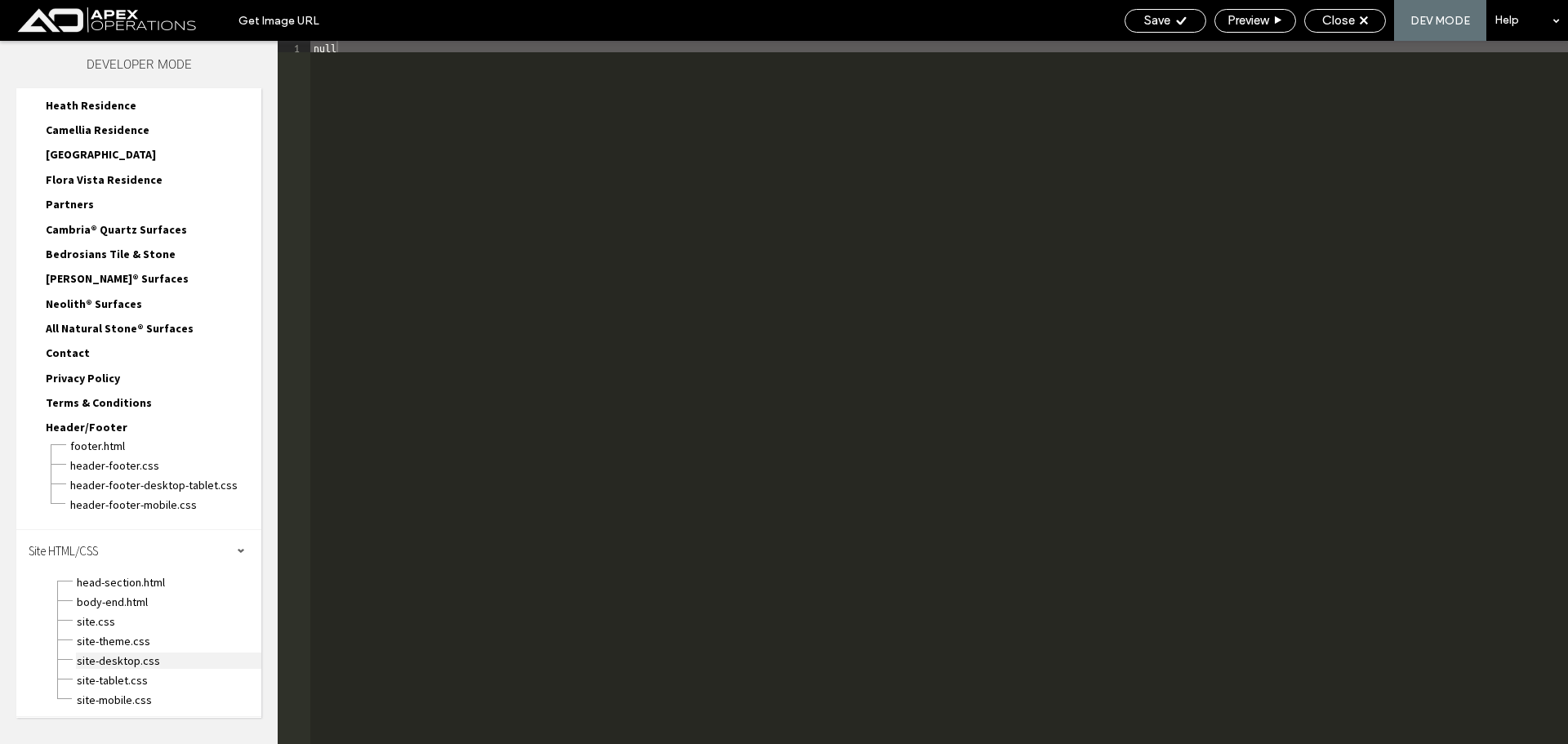
scroll to position [731, 0]
click at [95, 619] on span "site.css" at bounding box center [169, 620] width 186 height 16
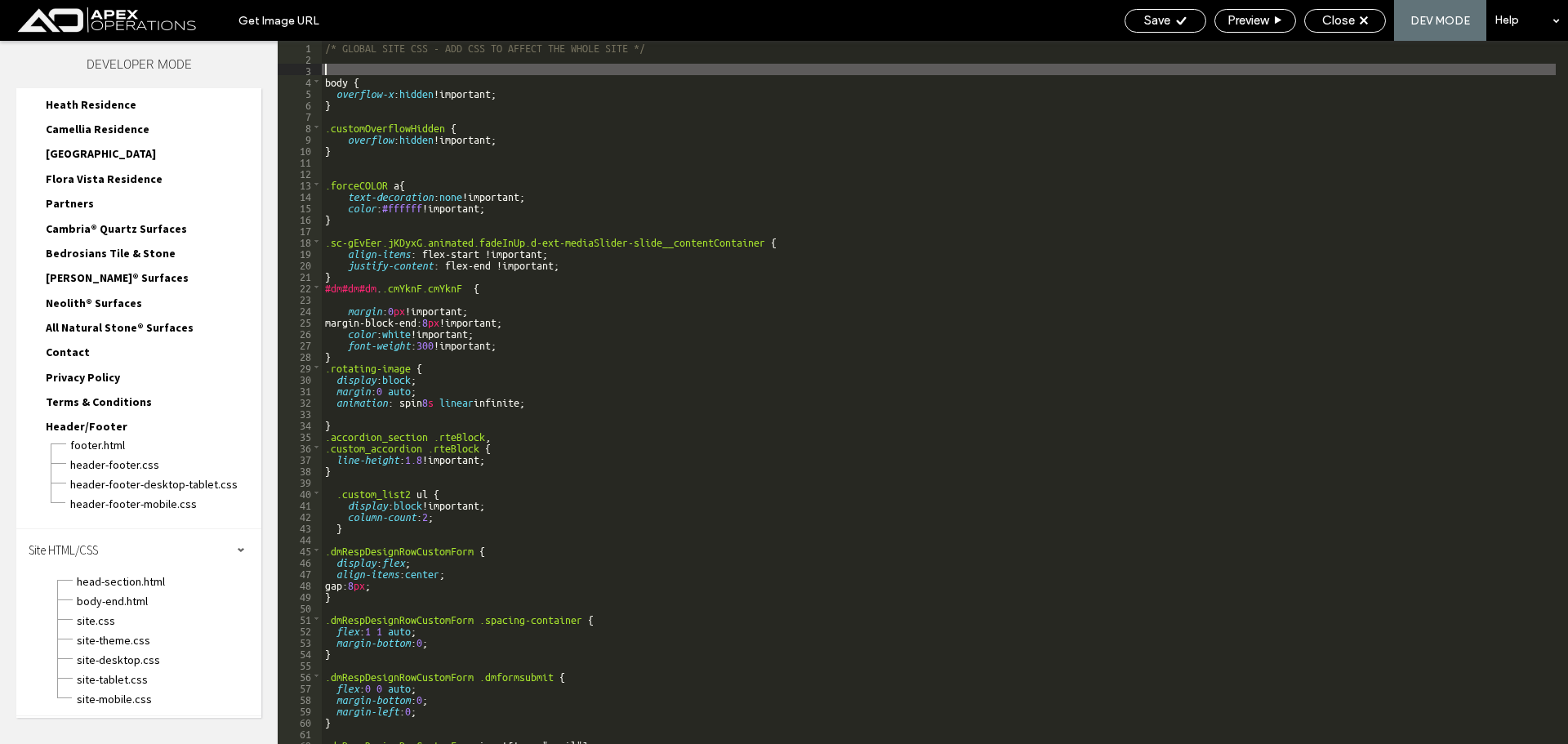
click at [454, 53] on div "/* GLOBAL SITE CSS - ADD CSS TO AFFECT THE WHOLE SITE */ body { overflow-x : hi…" at bounding box center [938, 404] width 1234 height 726
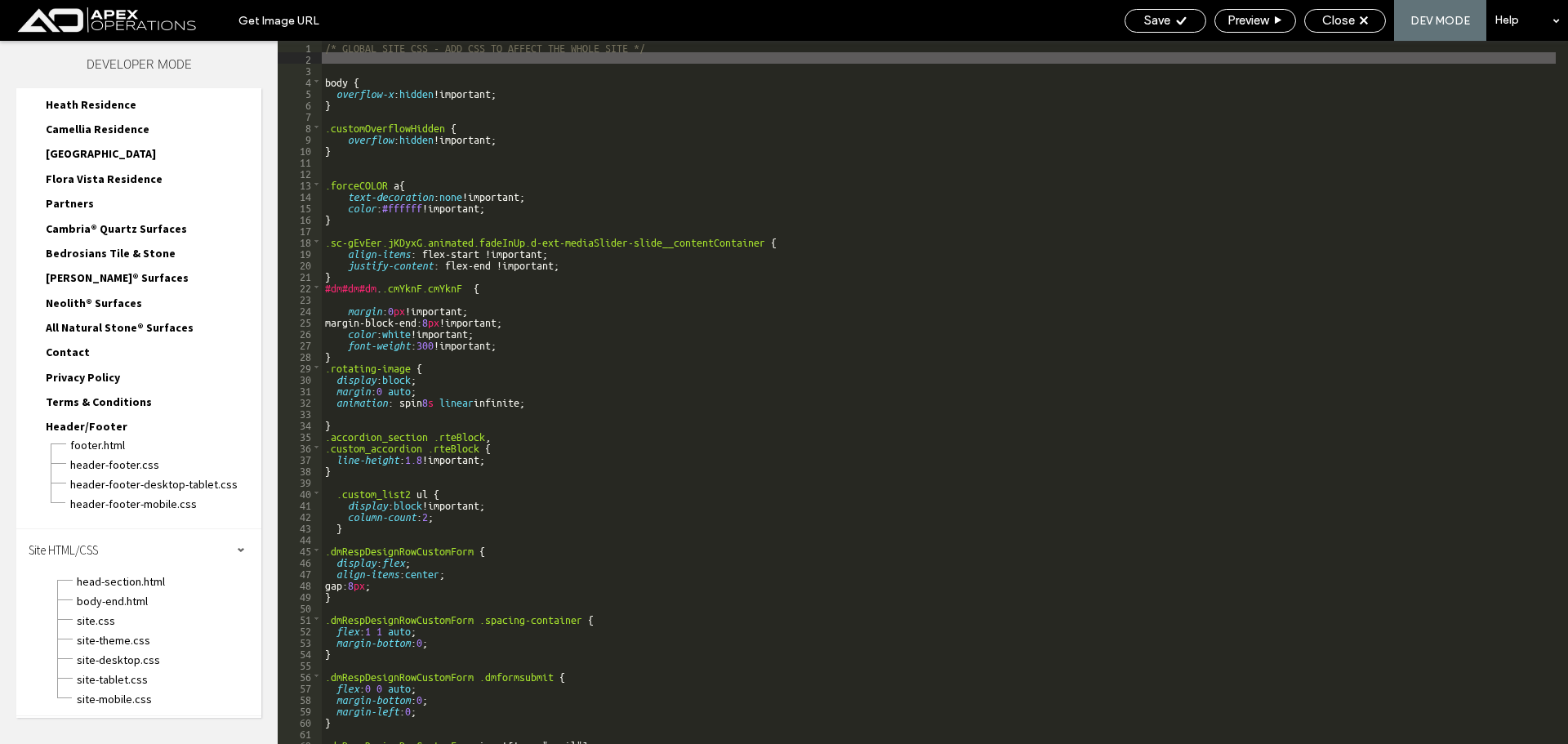
paste textarea
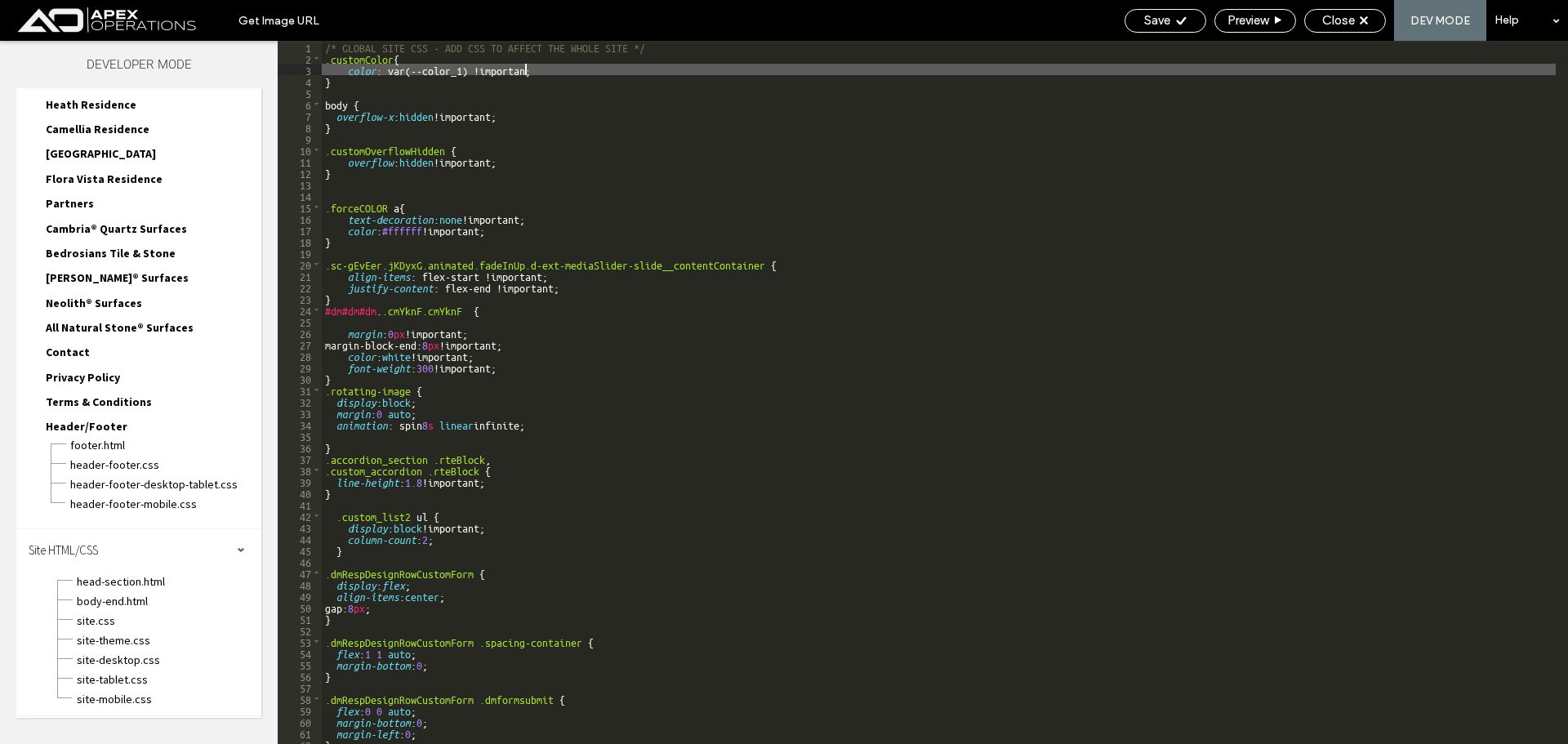
type textarea "**"
click at [1158, 12] on div "Save" at bounding box center [1165, 21] width 81 height 24
click at [1175, 23] on icon at bounding box center [1181, 20] width 12 height 12
click at [1348, 20] on span "Close" at bounding box center [1338, 20] width 33 height 14
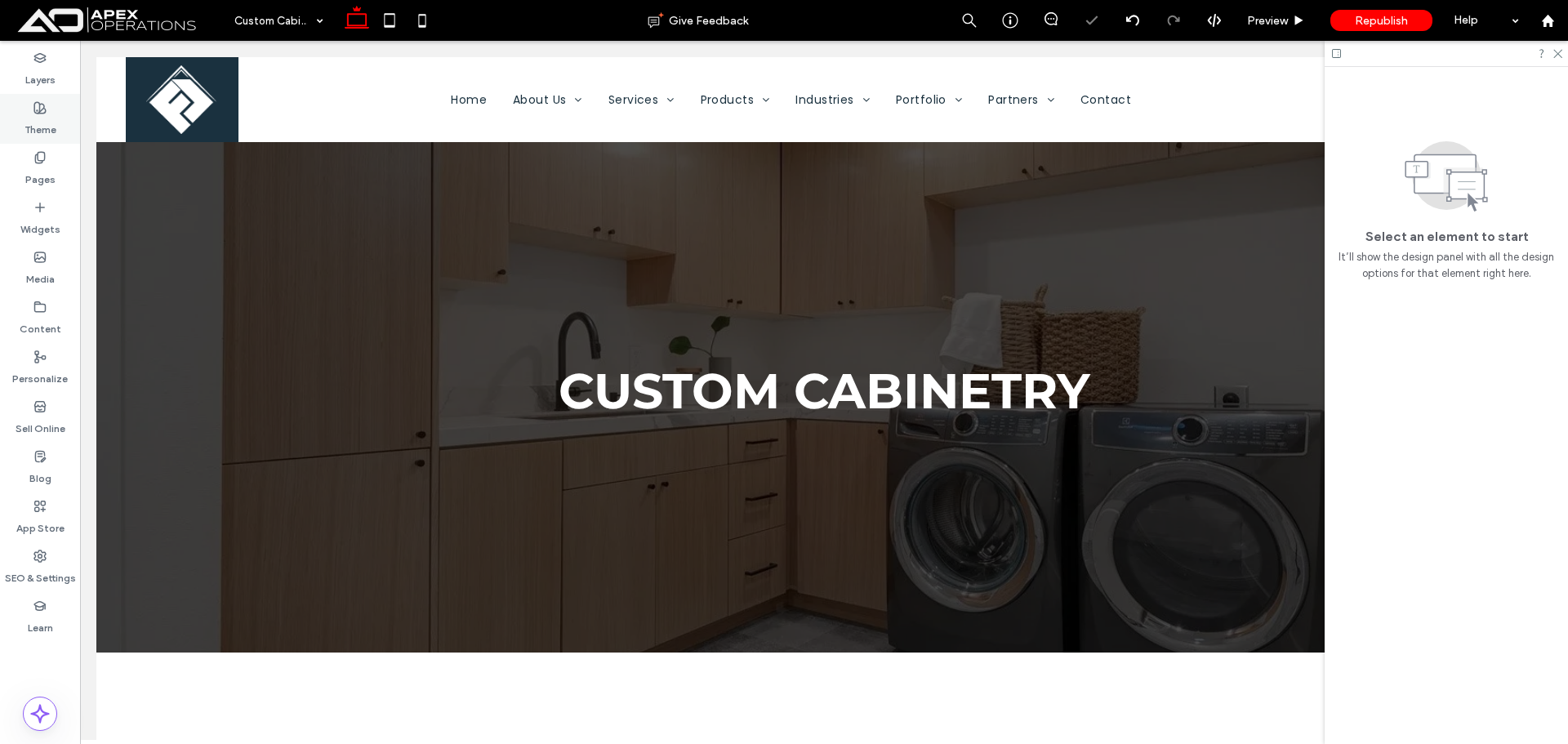
click at [49, 110] on div "Theme" at bounding box center [40, 119] width 80 height 50
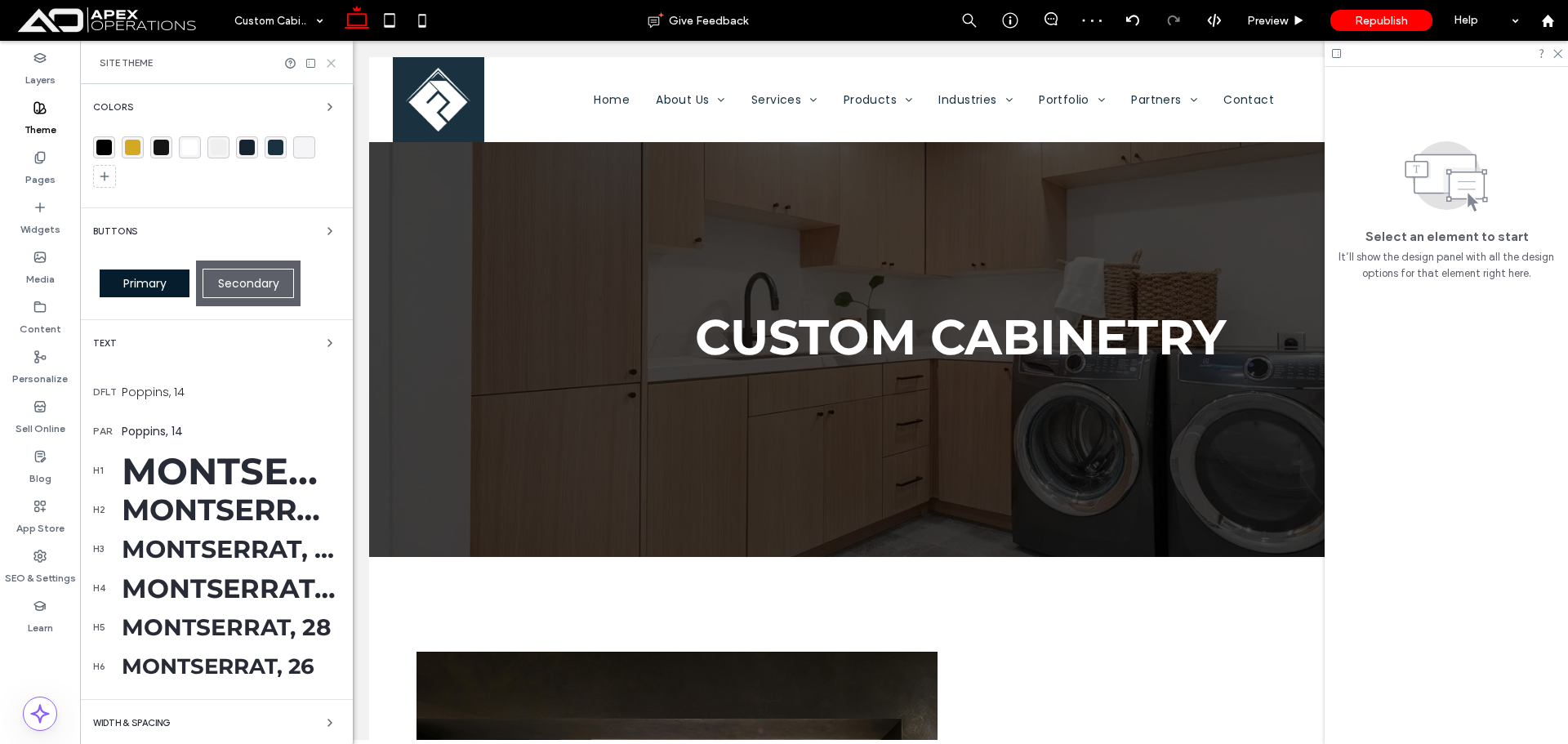
click at [331, 63] on use at bounding box center [331, 63] width 8 height 8
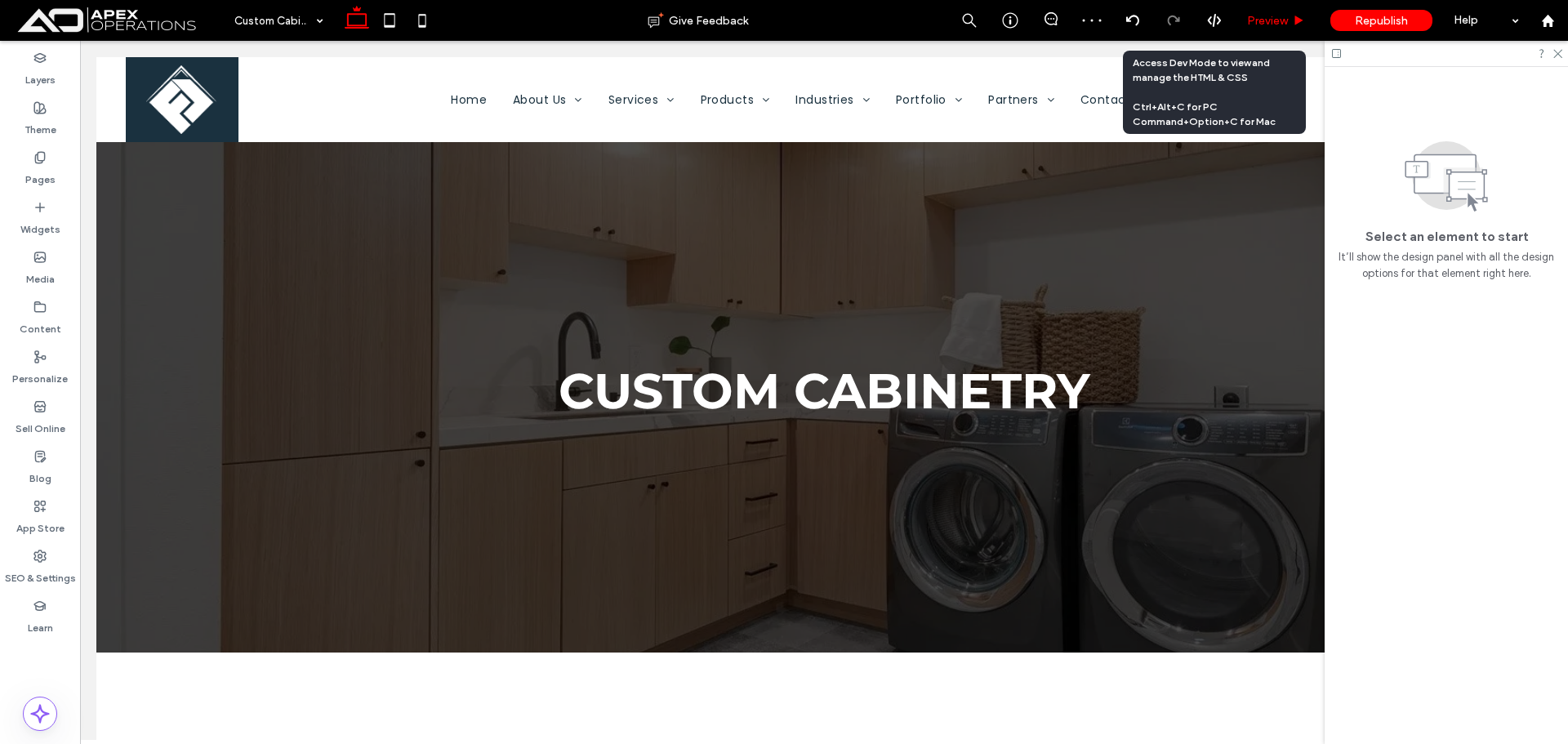
click at [1250, 22] on span "Preview" at bounding box center [1268, 20] width 41 height 14
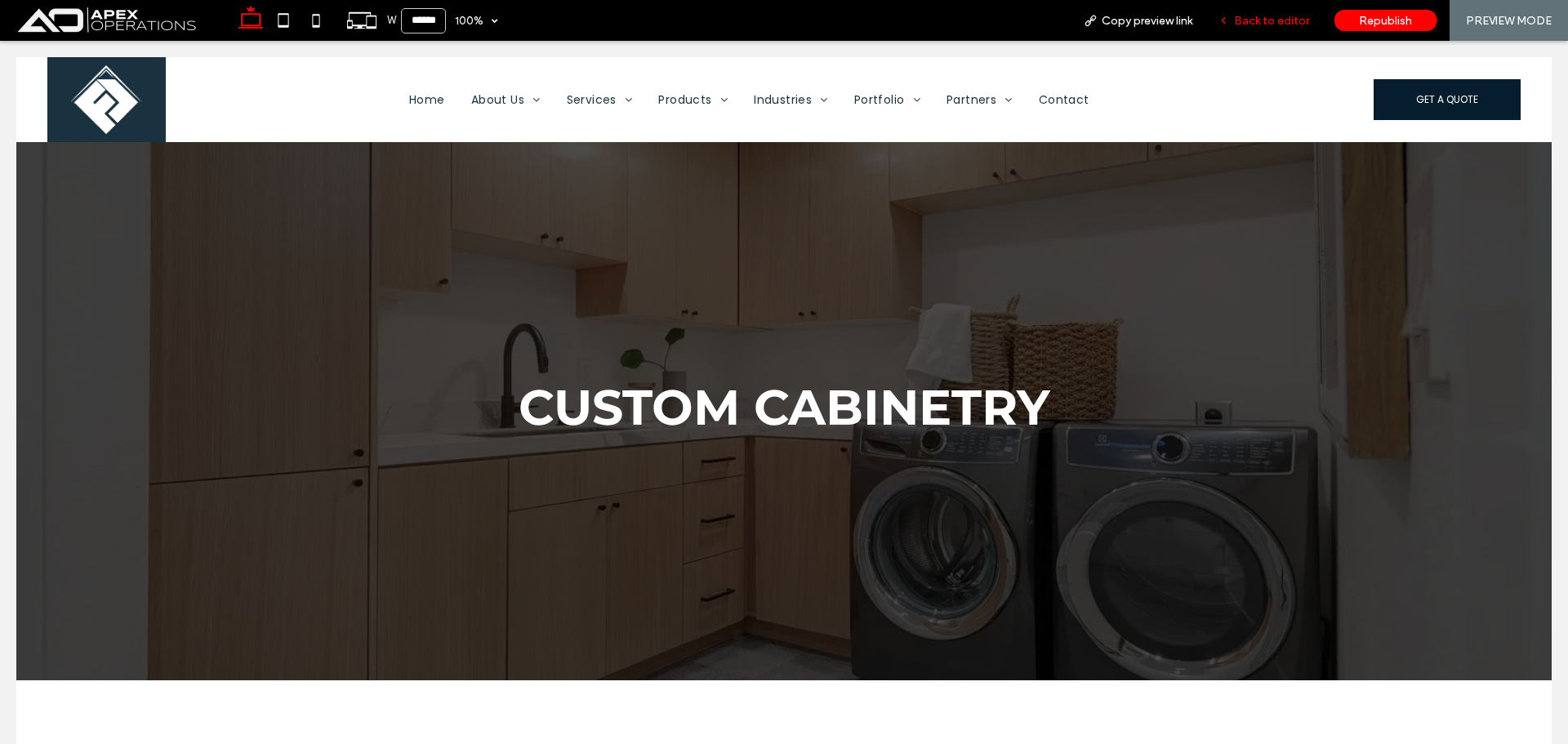
click at [1264, 23] on span "Back to editor" at bounding box center [1271, 20] width 75 height 14
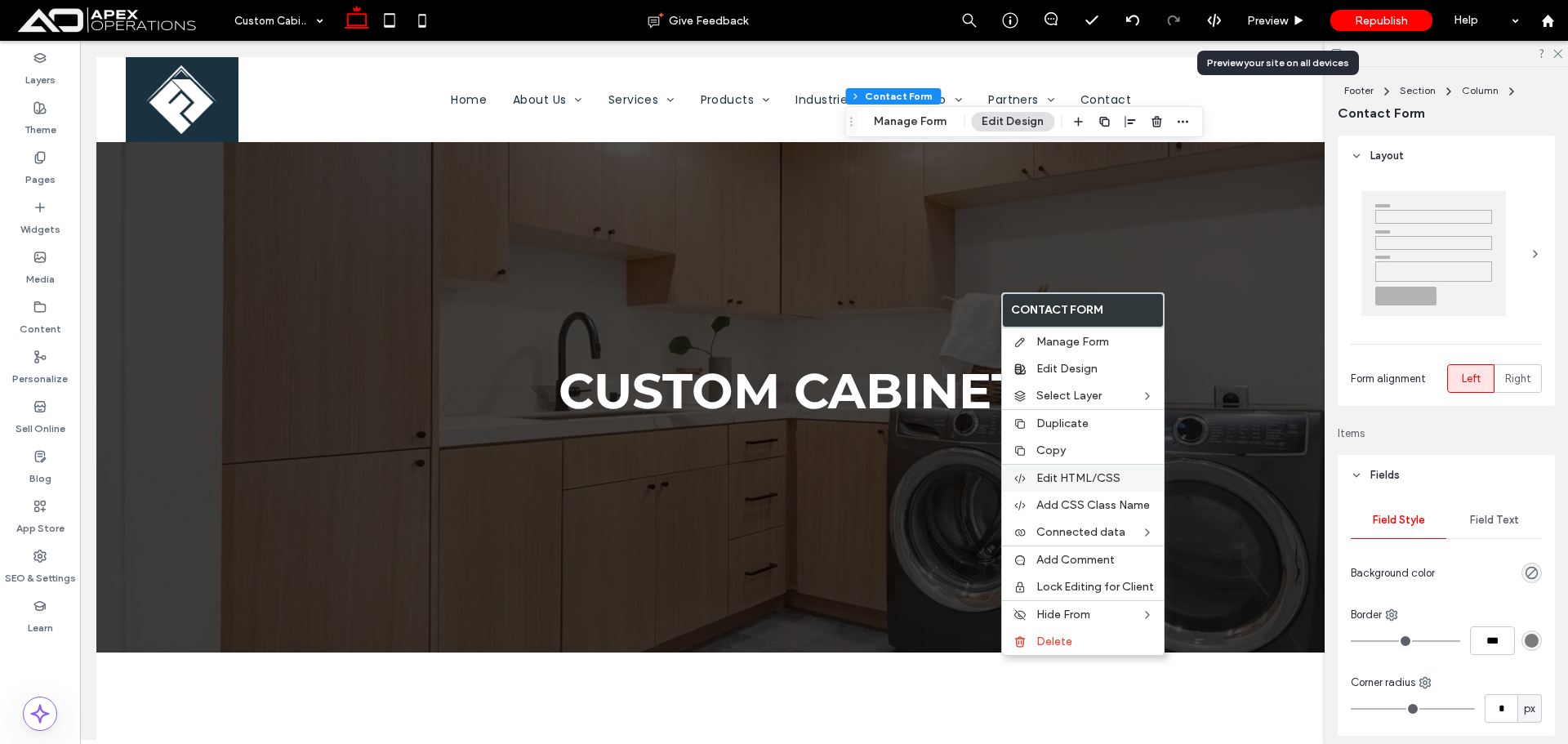
click at [1074, 486] on div "Edit HTML/CSS" at bounding box center [1083, 478] width 162 height 28
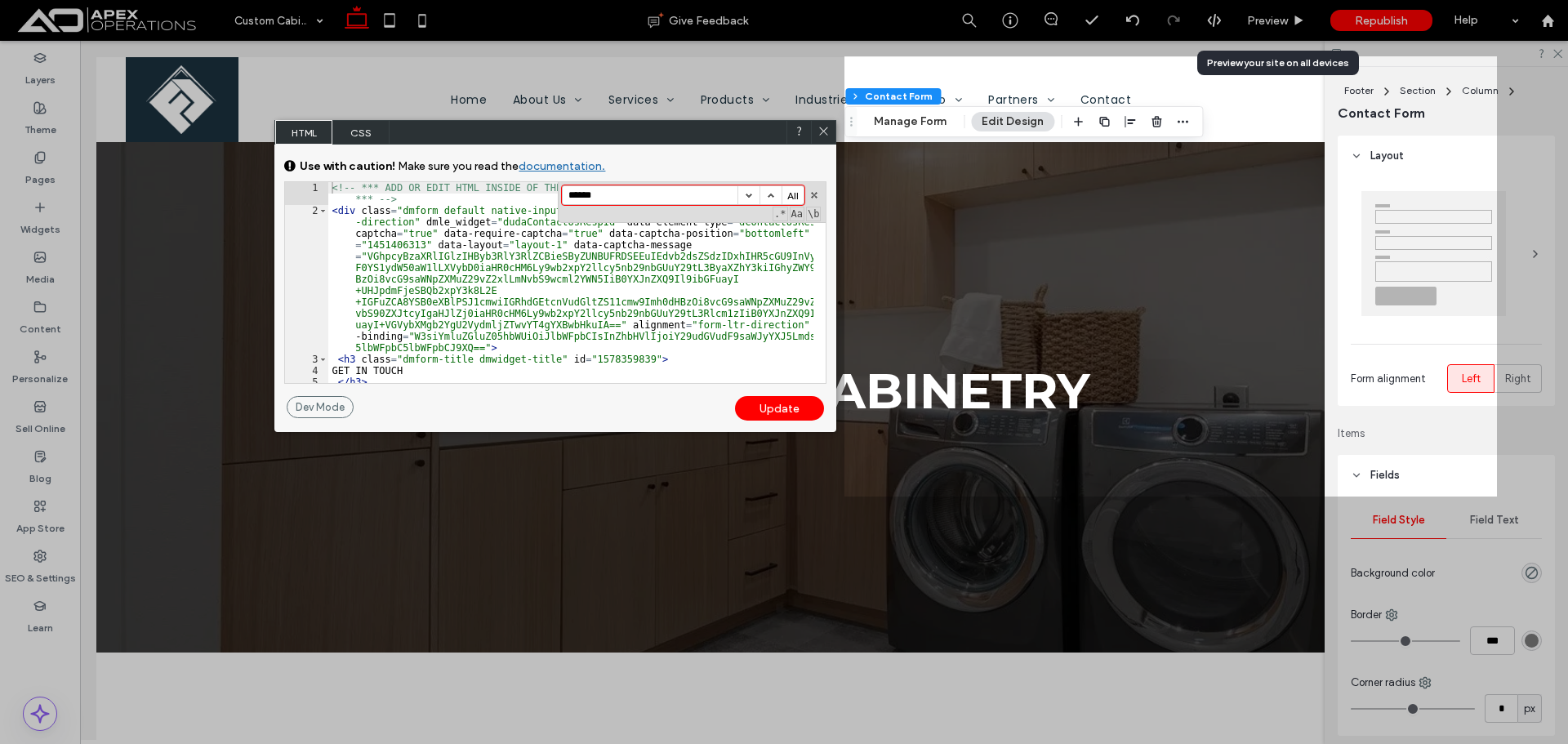
click at [615, 322] on div "<!-- *** ADD OR EDIT HTML INSIDE OF THE dmRespCol DIVS, SEE DOCUMENTATION FOR G…" at bounding box center [571, 299] width 485 height 235
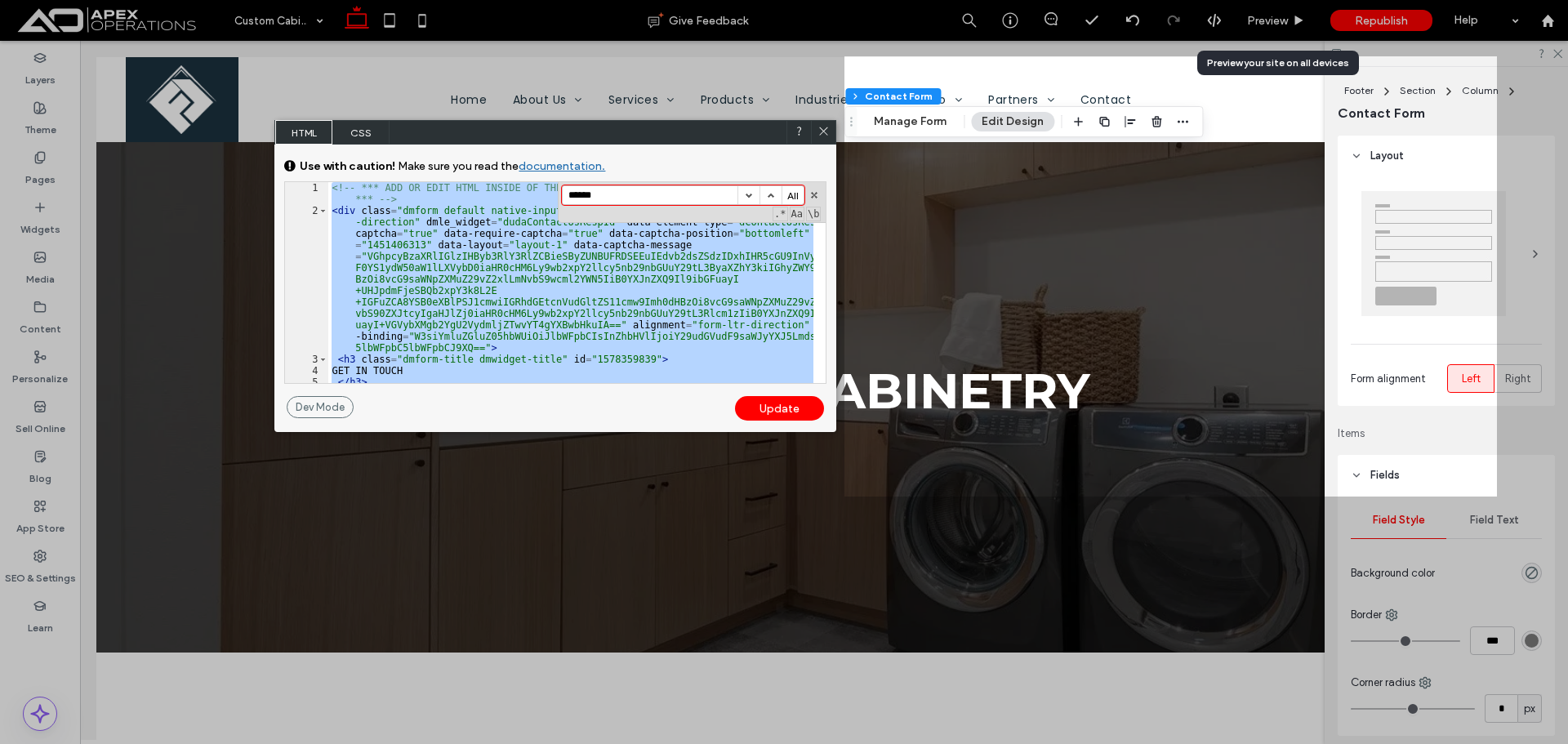
click at [534, 322] on div "<!-- *** ADD OR EDIT HTML INSIDE OF THE dmRespCol DIVS, SEE DOCUMENTATION FOR G…" at bounding box center [571, 282] width 485 height 201
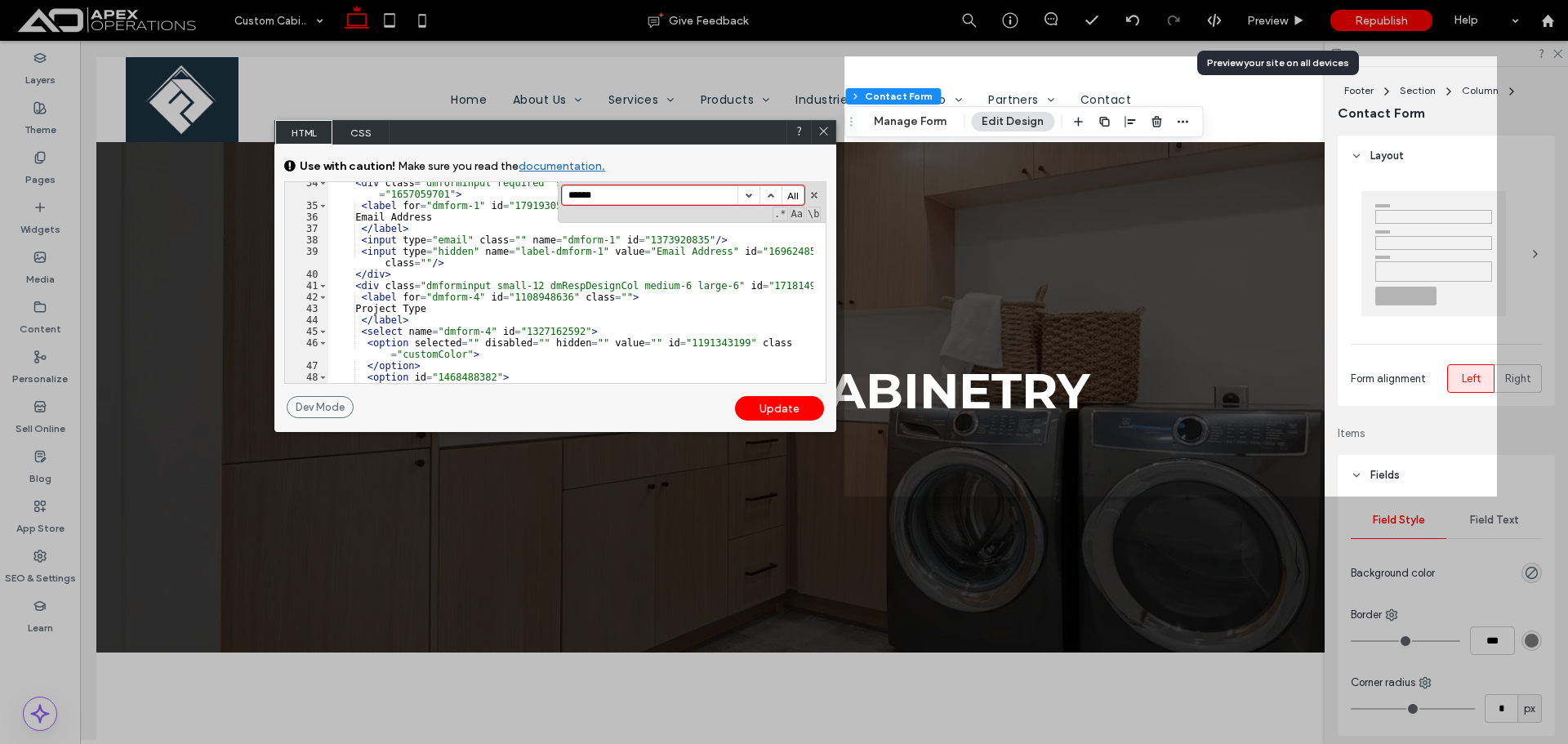
scroll to position [588, 0]
click at [681, 190] on input "******" at bounding box center [650, 195] width 175 height 18
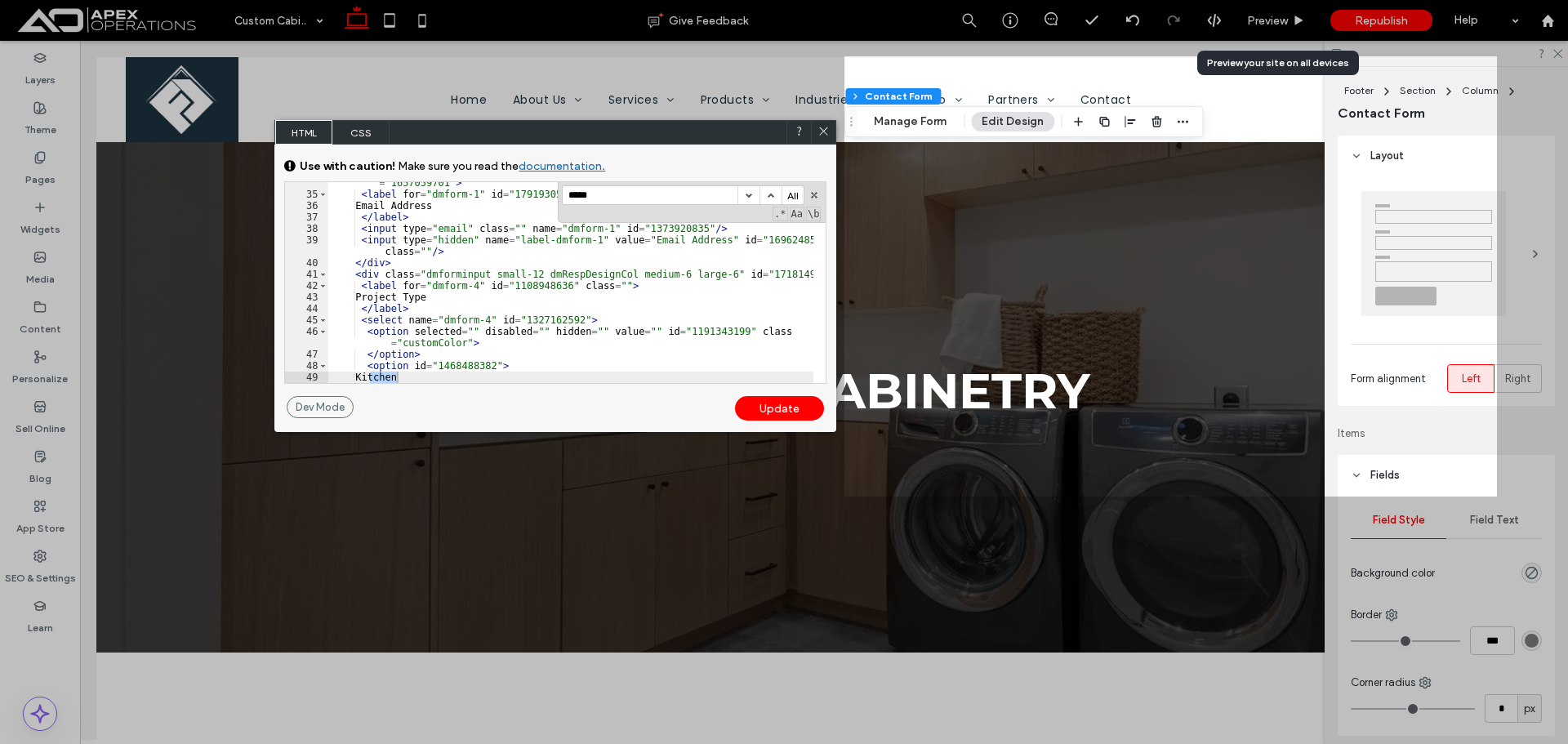
type input "*****"
click at [426, 344] on div "< div class = "dmforminput required small-12 dmRespDesignCol medium-6 large-6" …" at bounding box center [571, 283] width 485 height 235
click at [465, 343] on div "< div class = "dmforminput required small-12 dmRespDesignCol medium-6 large-6" …" at bounding box center [571, 283] width 485 height 235
click at [460, 344] on div "< div class = "dmforminput required small-12 dmRespDesignCol medium-6 large-6" …" at bounding box center [571, 283] width 485 height 235
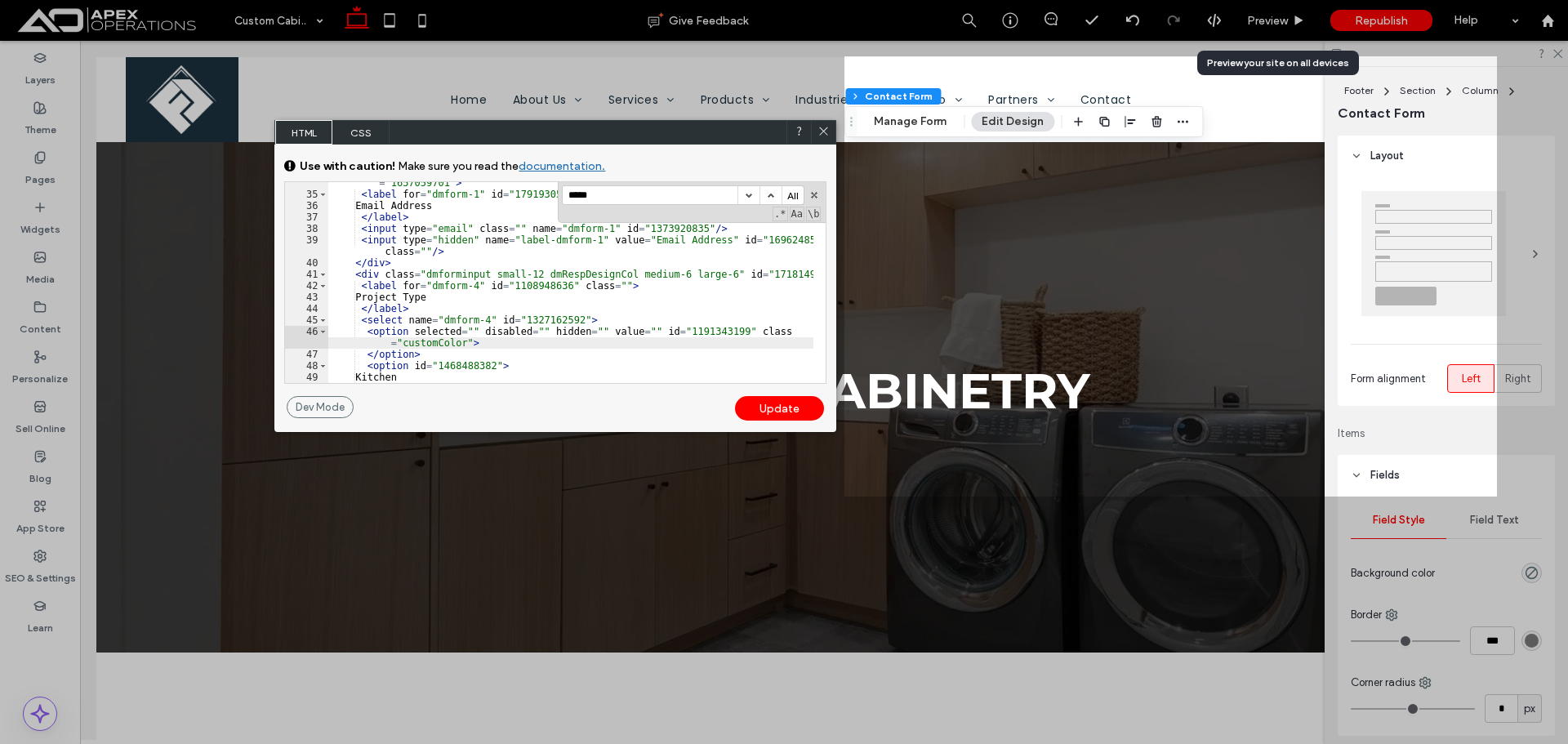
click at [439, 344] on div "< div class = "dmforminput required small-12 dmRespDesignCol medium-6 large-6" …" at bounding box center [571, 283] width 485 height 235
click at [488, 366] on div "< div class = "dmforminput required small-12 dmRespDesignCol medium-6 large-6" …" at bounding box center [571, 283] width 485 height 235
type textarea "**"
click at [774, 413] on div "Update" at bounding box center [779, 408] width 89 height 25
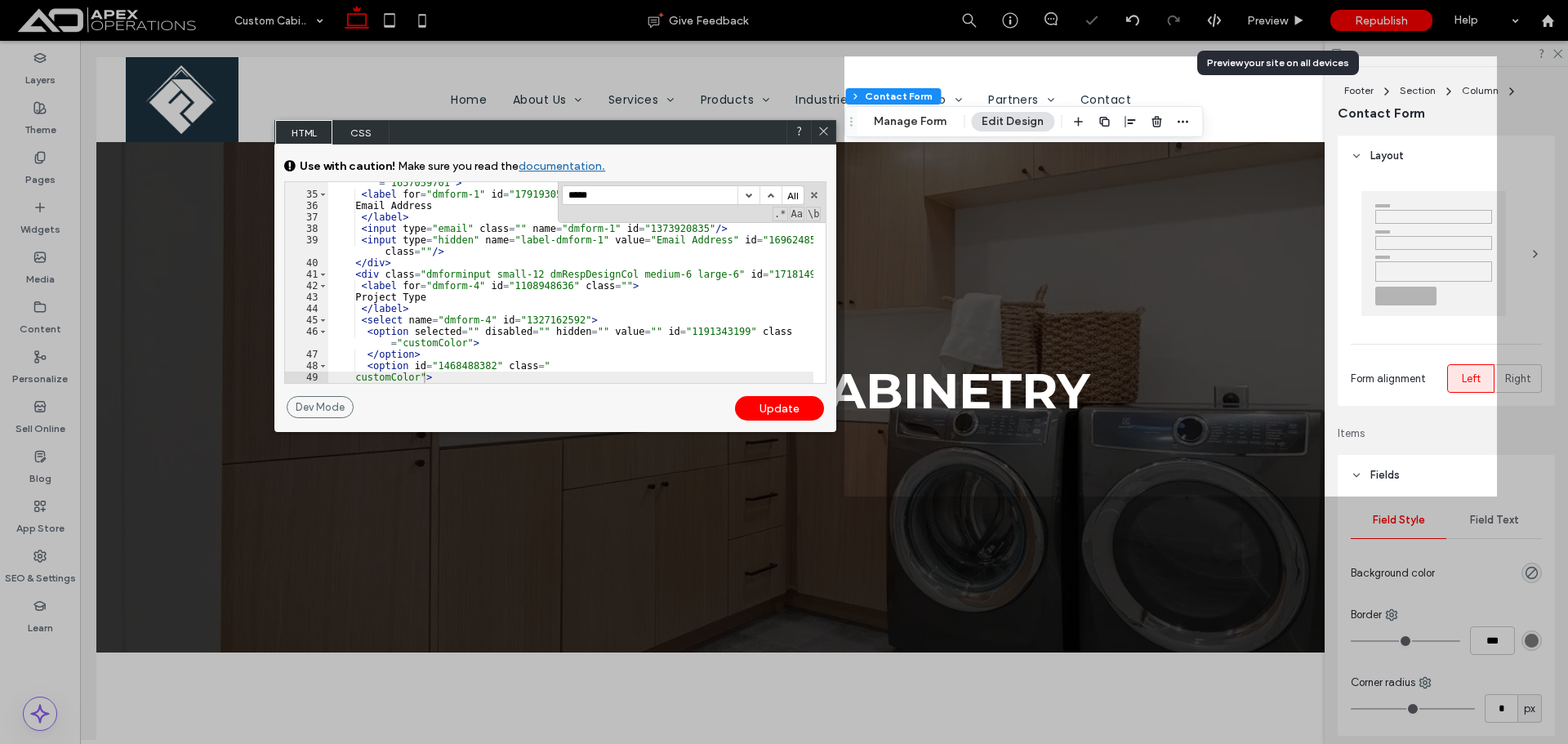
click at [774, 413] on div "Update" at bounding box center [779, 408] width 89 height 25
click at [779, 411] on div "Update" at bounding box center [779, 408] width 89 height 25
click at [824, 133] on icon at bounding box center [823, 131] width 12 height 12
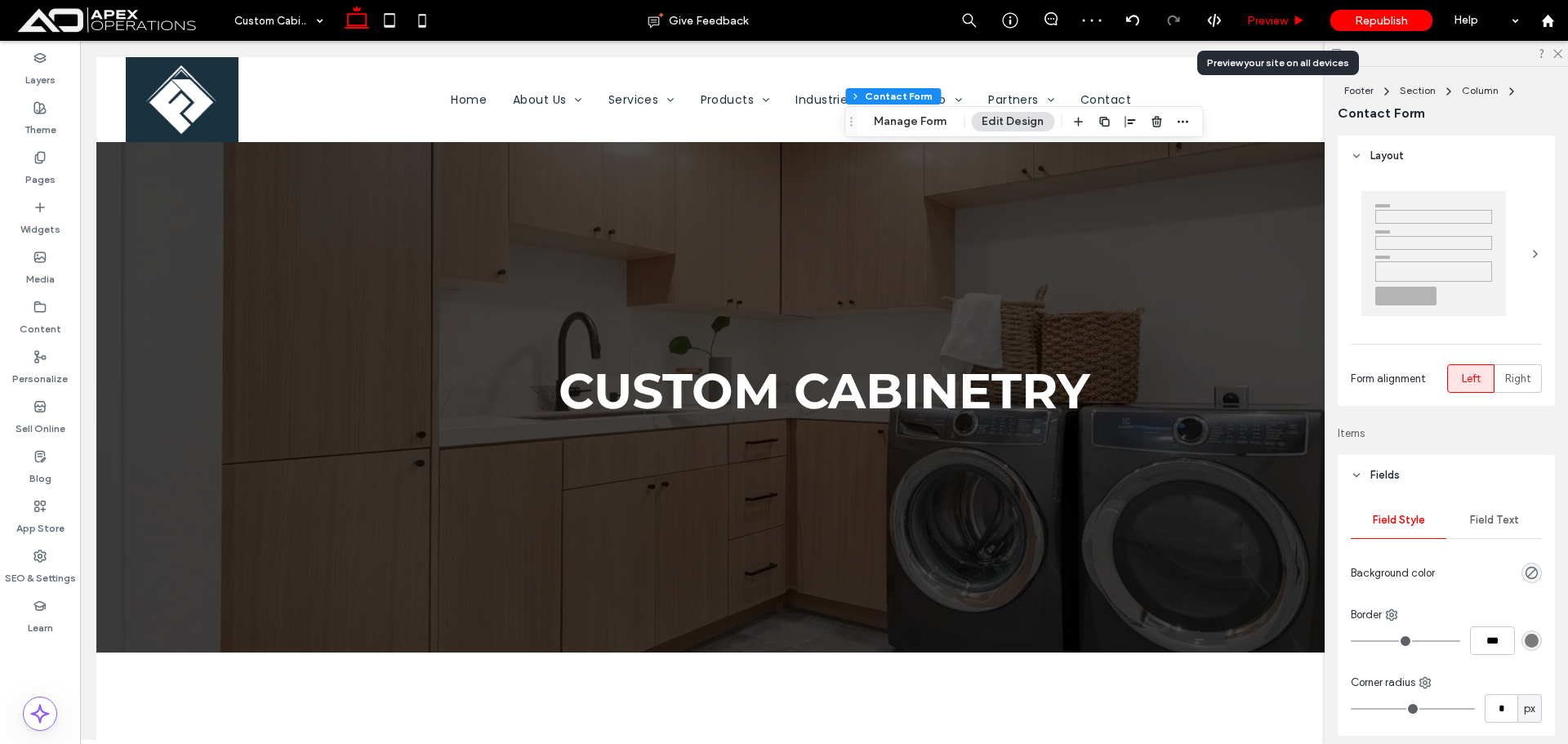
click at [1292, 23] on div "Preview" at bounding box center [1275, 20] width 82 height 14
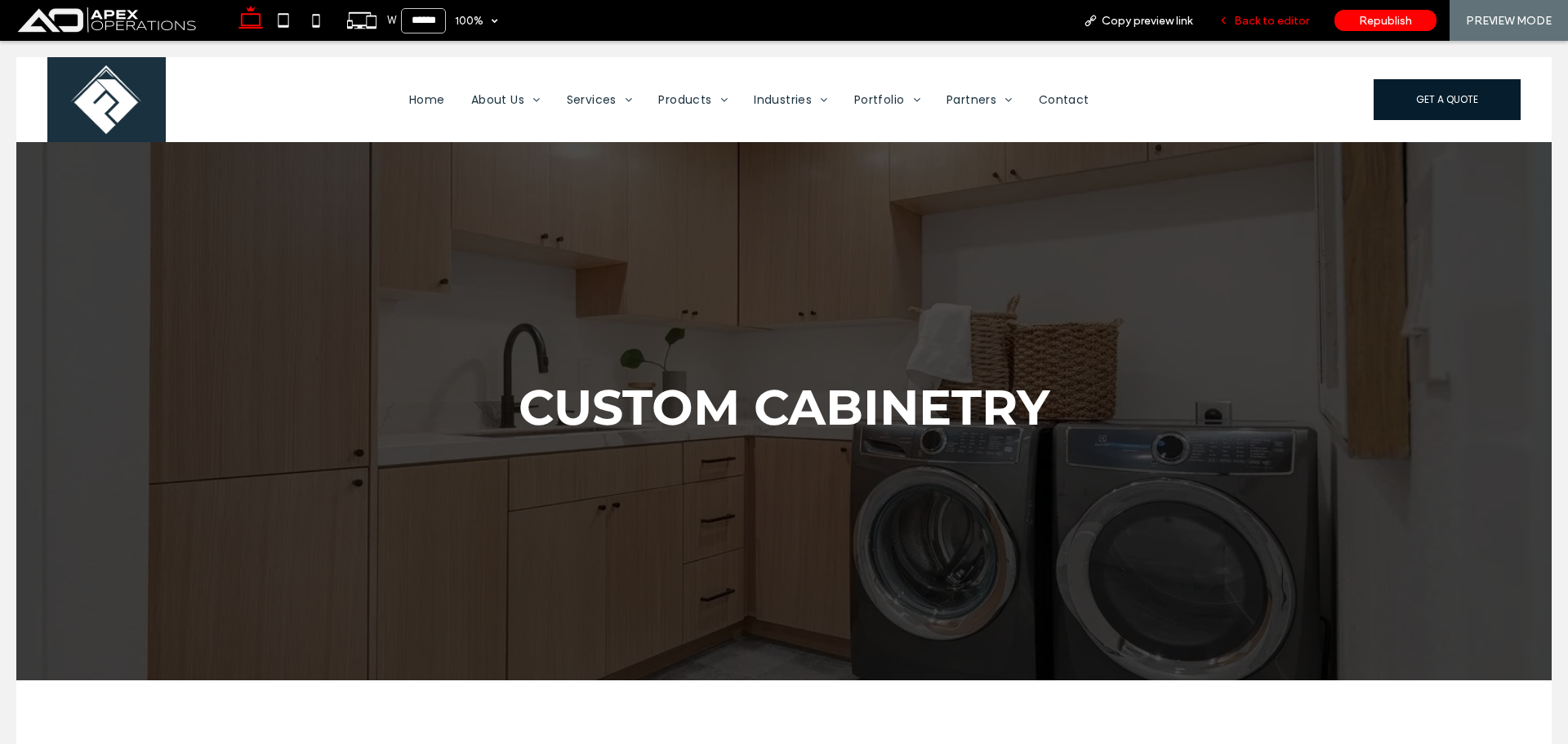
click at [1272, 22] on span "Back to editor" at bounding box center [1271, 20] width 75 height 14
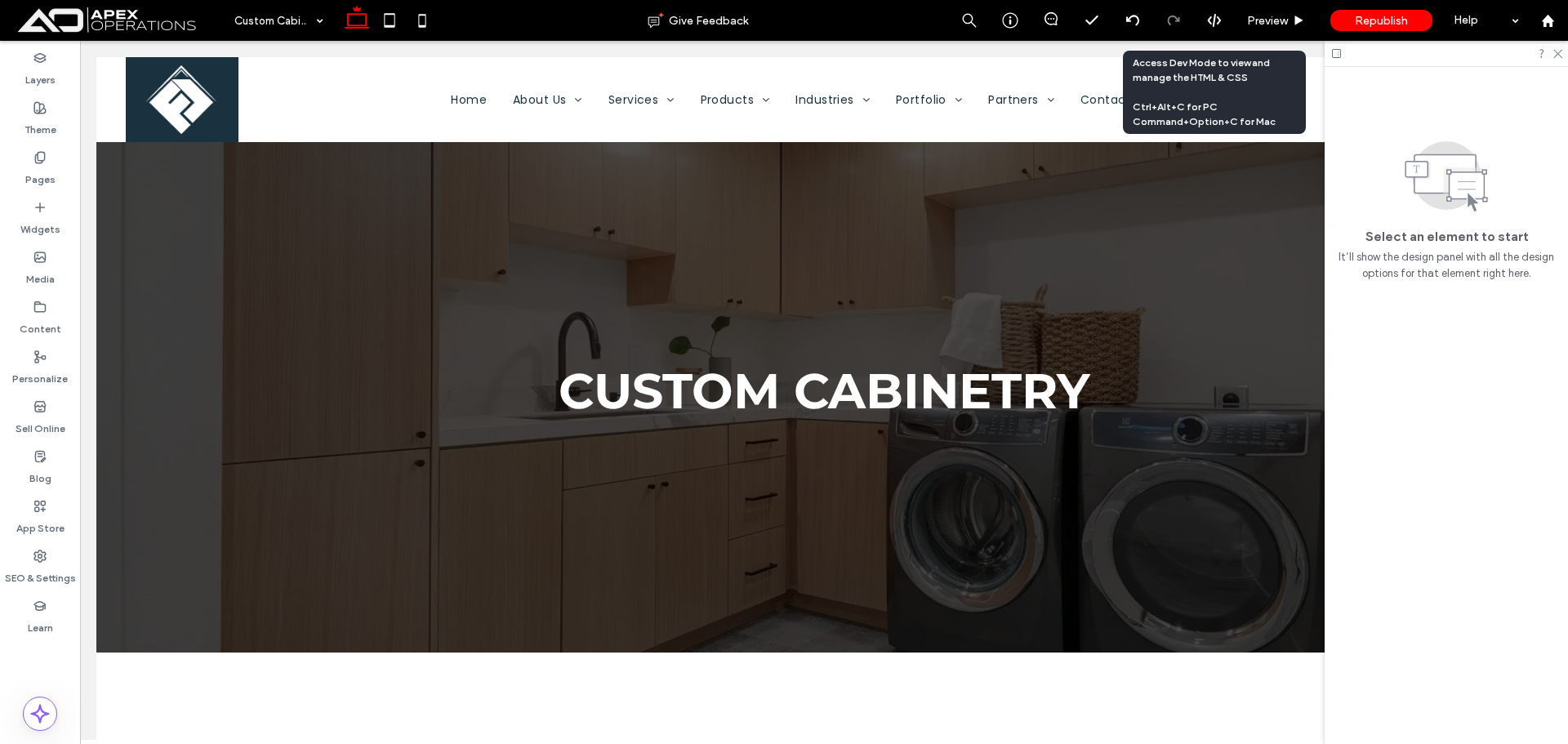
click at [1208, 22] on use at bounding box center [1214, 20] width 13 height 13
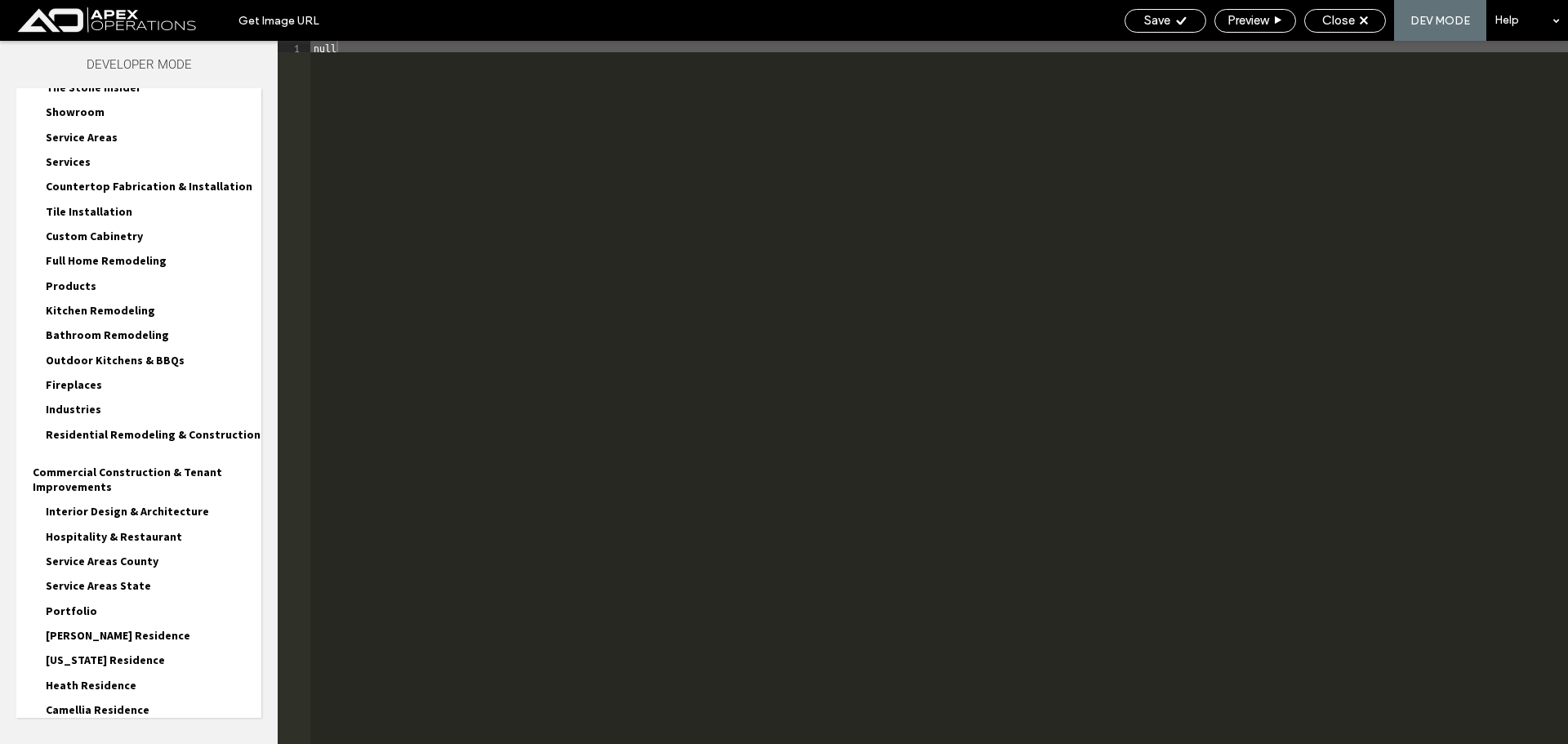
scroll to position [585, 0]
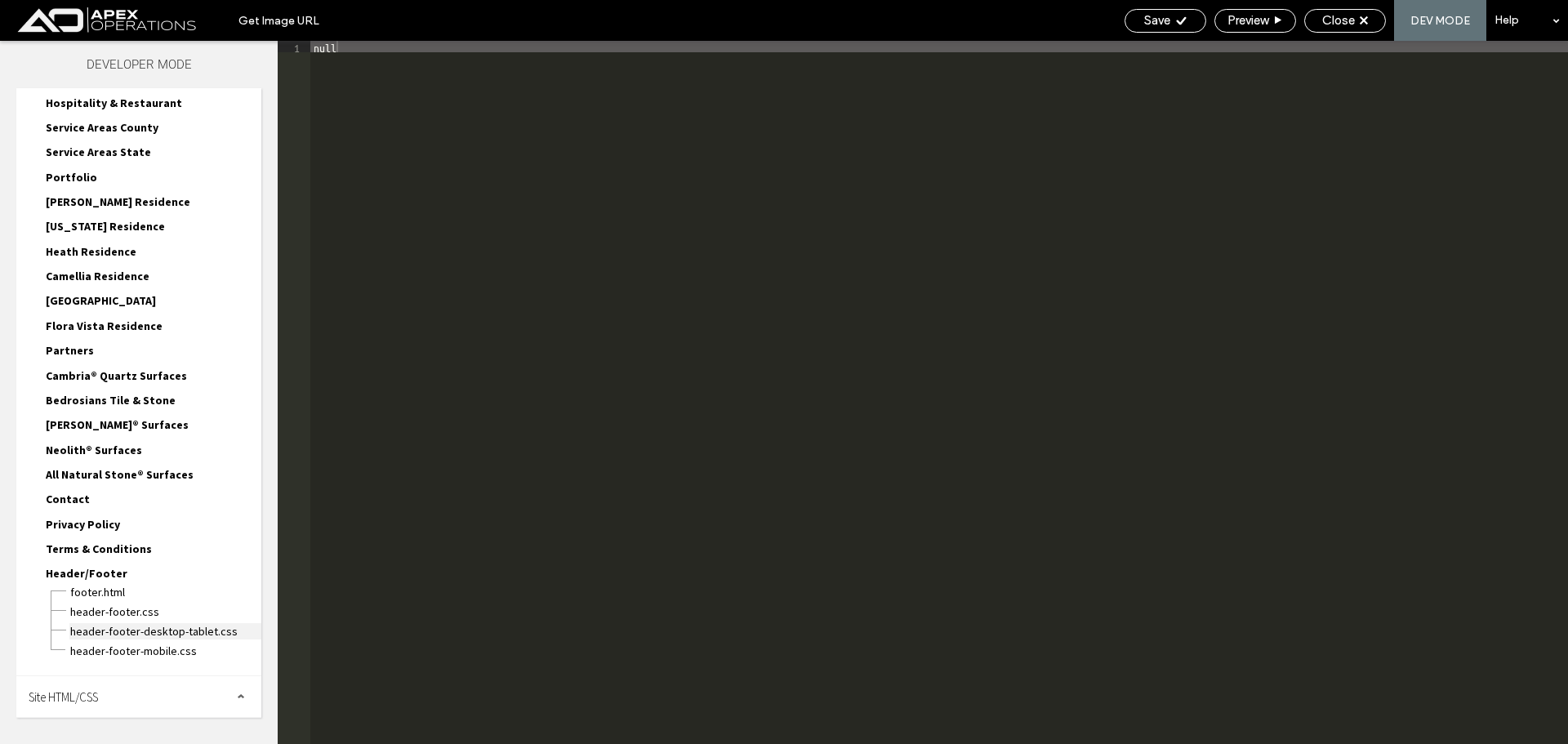
drag, startPoint x: 100, startPoint y: 699, endPoint x: 138, endPoint y: 625, distance: 83.2
click at [98, 699] on span "Site HTML/CSS" at bounding box center [64, 697] width 70 height 15
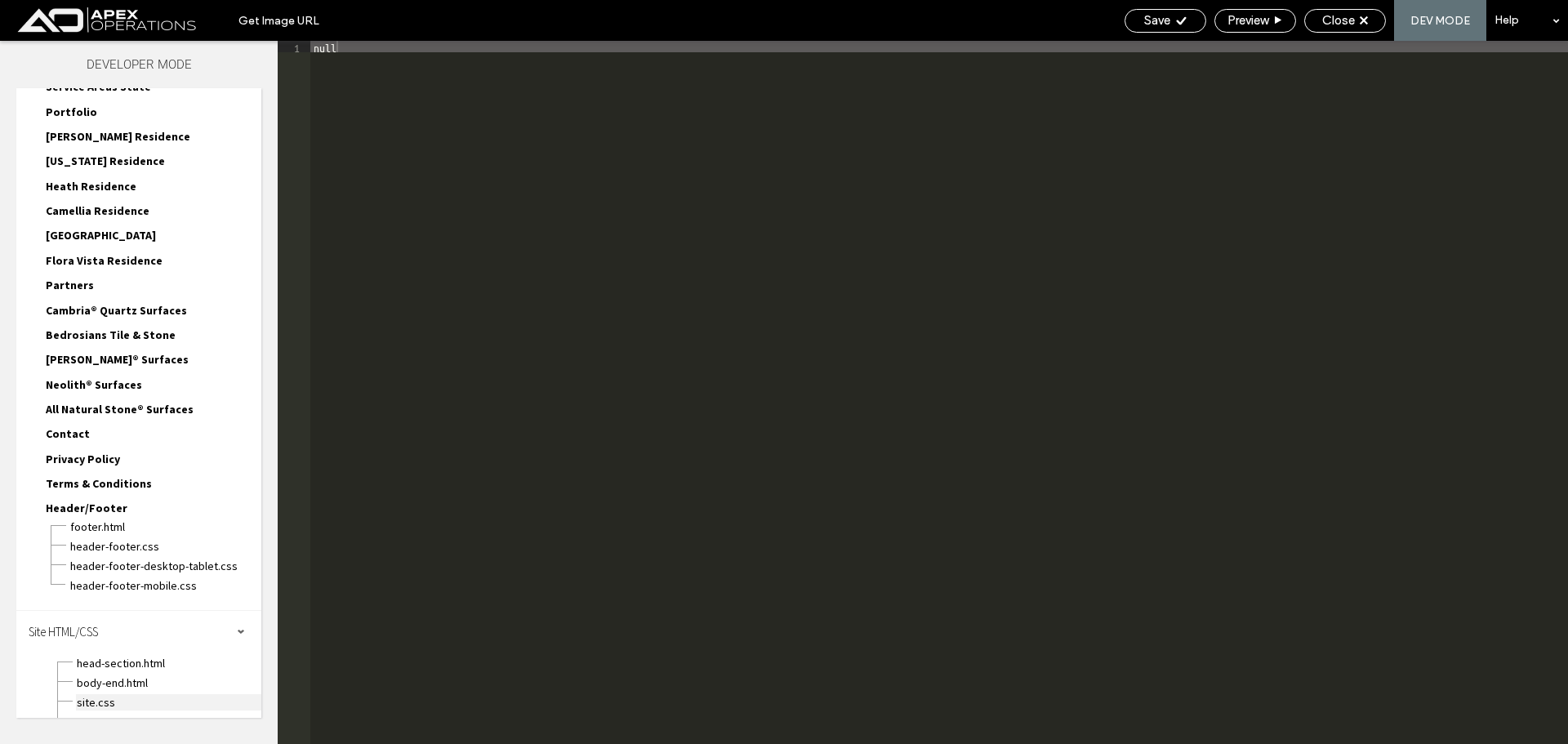
click at [109, 696] on span "site.css" at bounding box center [169, 702] width 186 height 16
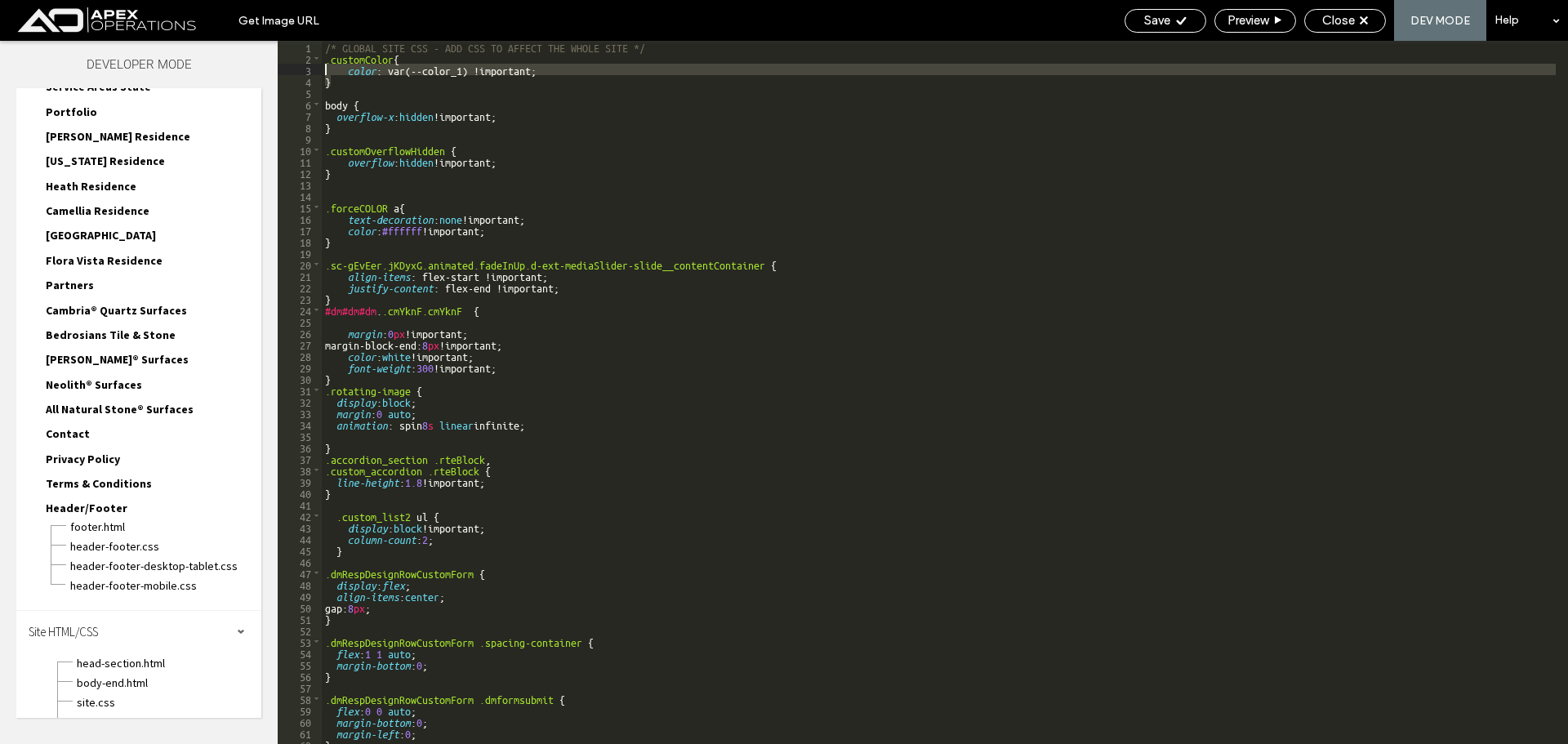
drag, startPoint x: 336, startPoint y: 82, endPoint x: 307, endPoint y: 59, distance: 37.0
click at [307, 59] on div "** 1 2 3 4 5 6 7 8 9 10 11 12 13 14 15 16 17 18 19 20 21 22 23 24 25 26 27 28 2…" at bounding box center [923, 392] width 1291 height 703
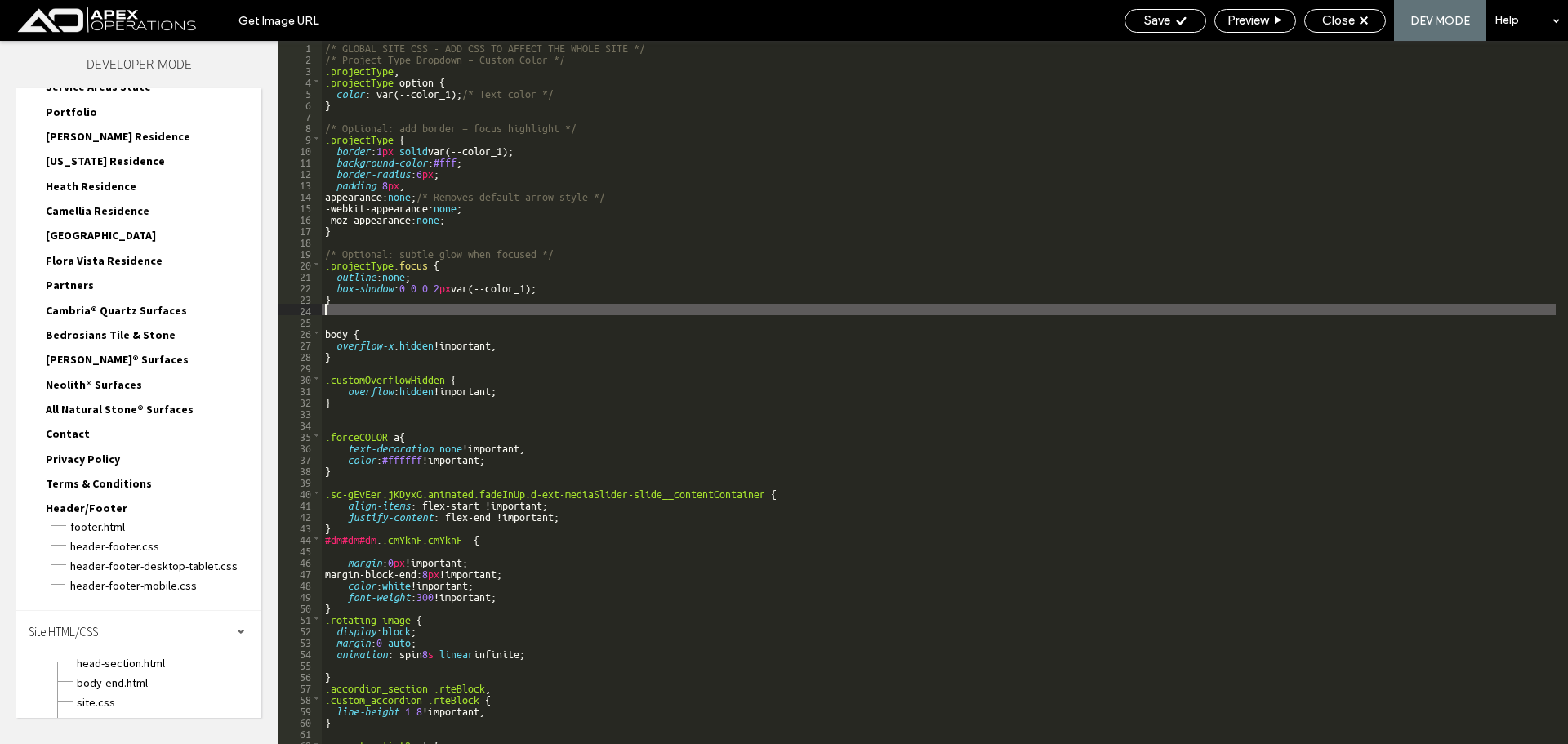
click at [359, 66] on div "/* GLOBAL SITE CSS - ADD CSS TO AFFECT THE WHOLE SITE */ /* Project Type Dropdo…" at bounding box center [938, 404] width 1234 height 726
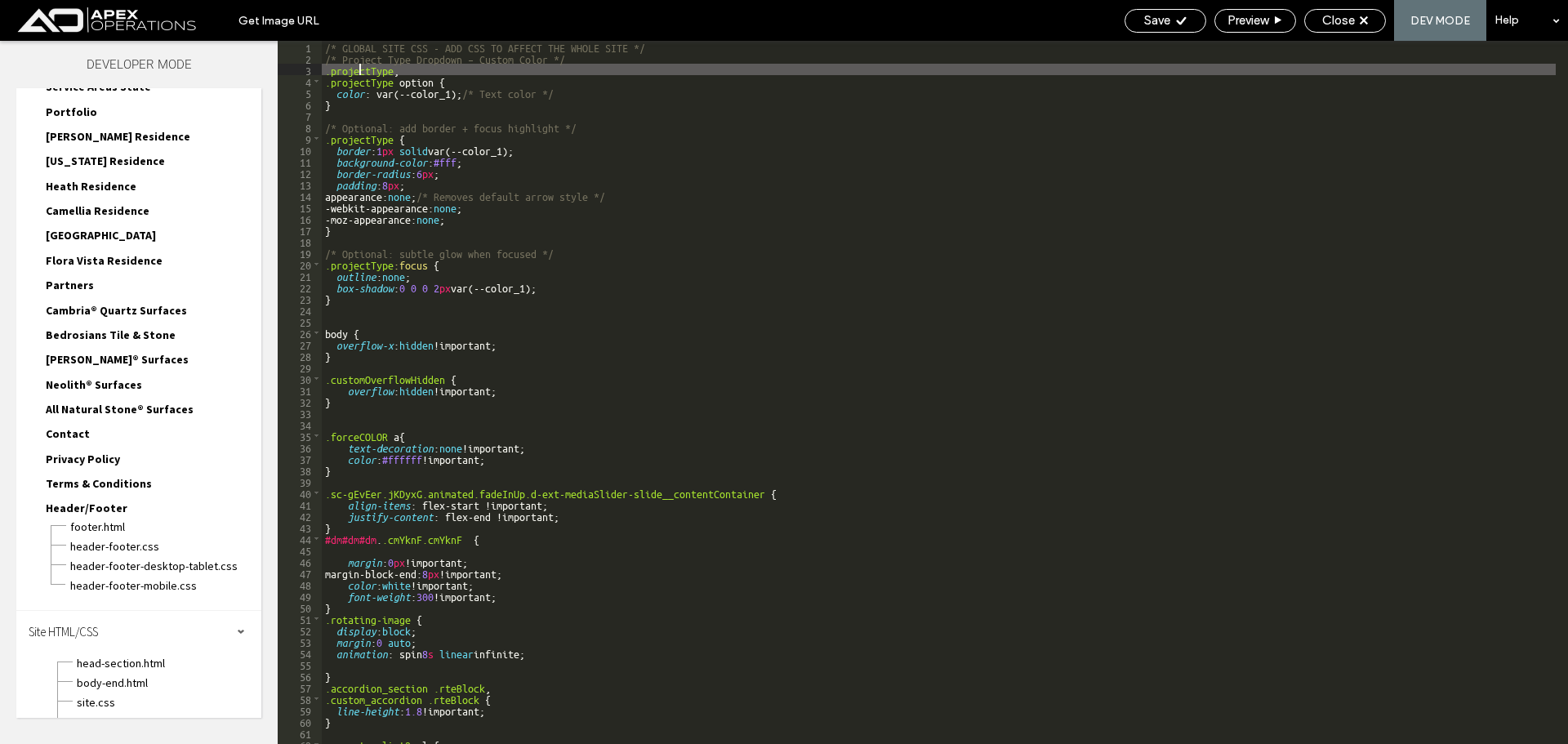
click at [359, 66] on div "/* GLOBAL SITE CSS - ADD CSS TO AFFECT THE WHOLE SITE */ /* Project Type Dropdo…" at bounding box center [938, 404] width 1234 height 726
click at [1167, 21] on span "Save" at bounding box center [1157, 20] width 26 height 14
click at [1356, 16] on div "Close" at bounding box center [1345, 20] width 80 height 14
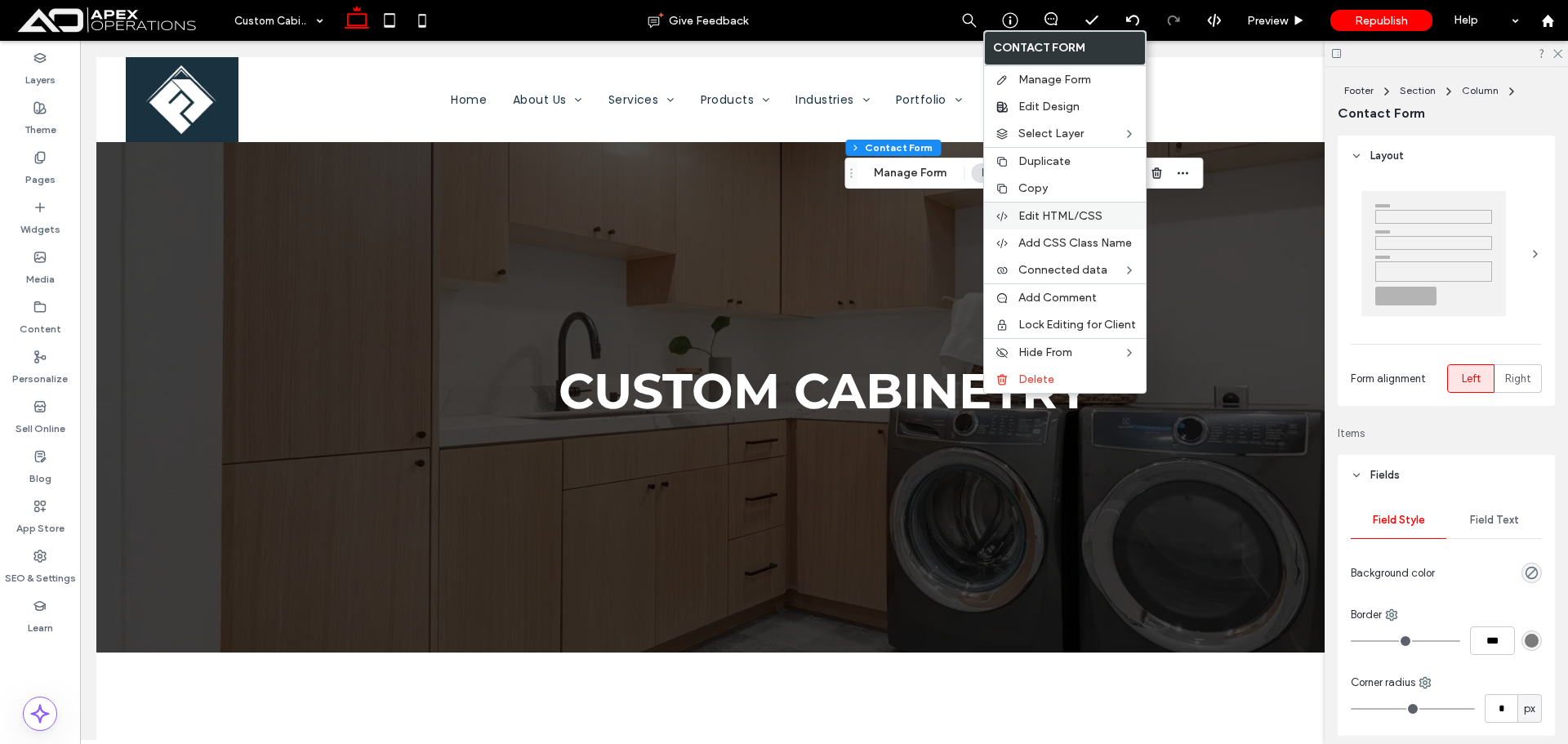
click at [1080, 215] on span "Edit HTML/CSS" at bounding box center [1060, 216] width 84 height 14
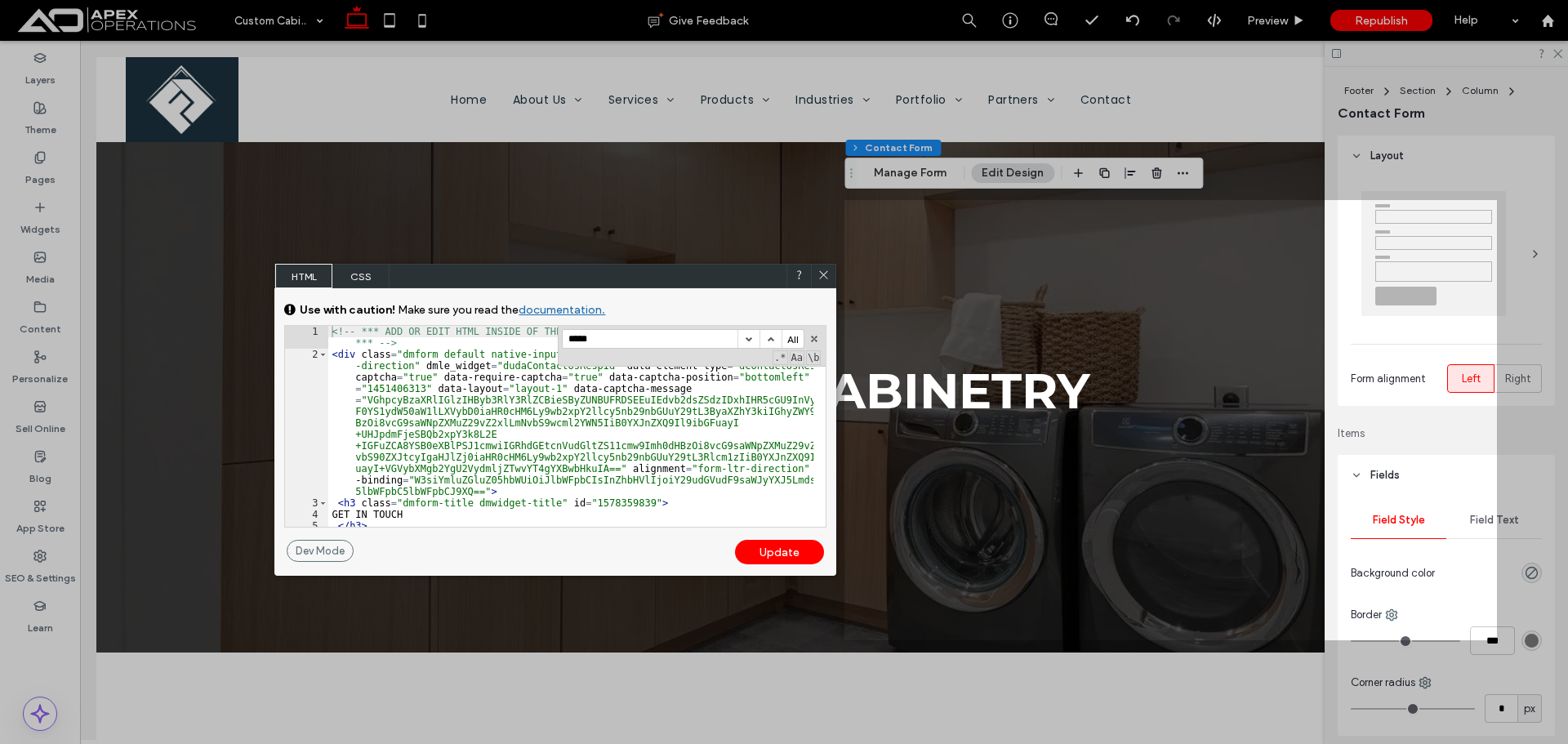
click at [678, 336] on input "*****" at bounding box center [650, 338] width 175 height 18
paste input "*****"
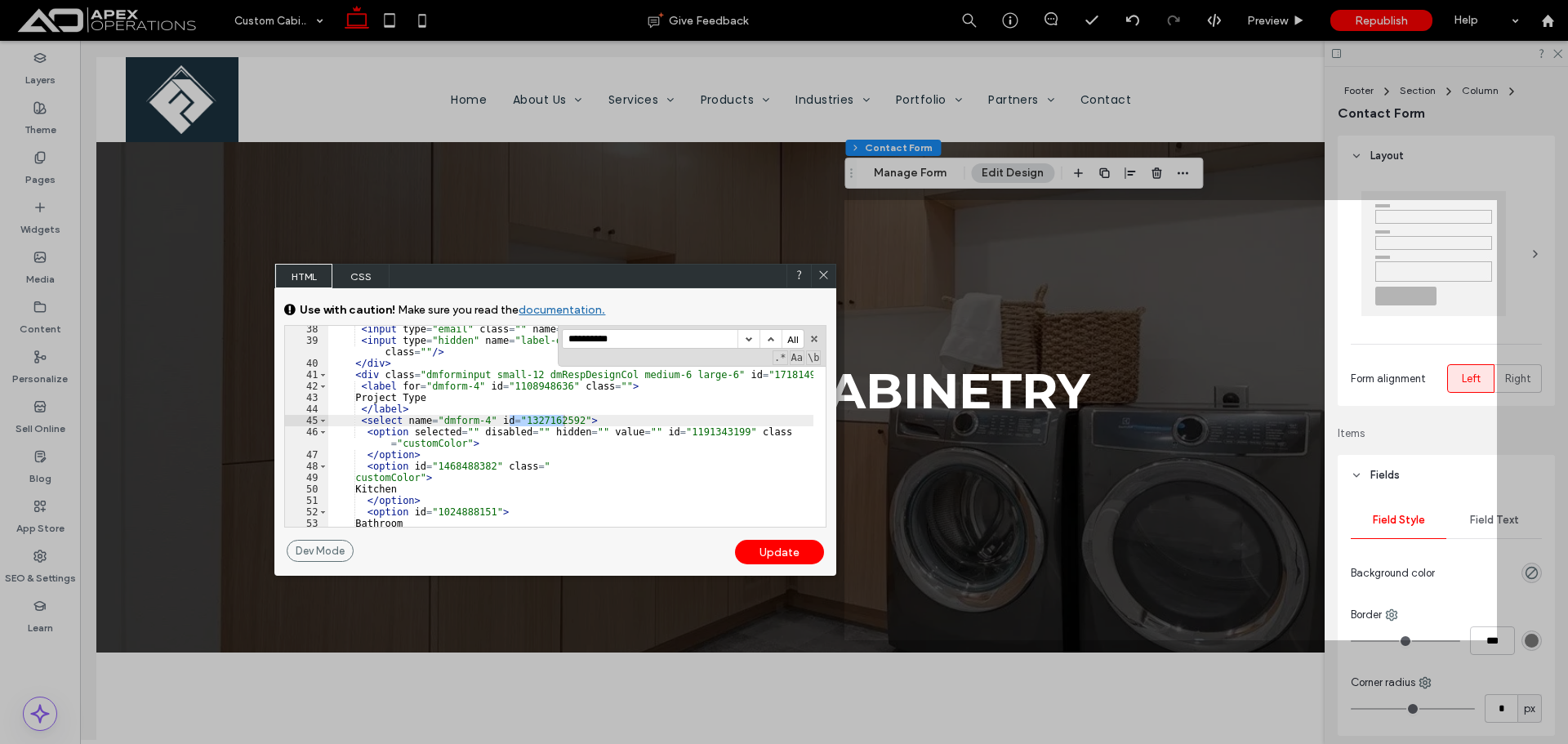
type input "**********"
click at [568, 419] on div "< input type = "email" class = "" name = "dmform-1" id = "1373920835" /> < inpu…" at bounding box center [571, 435] width 485 height 224
type textarea "**"
click at [767, 550] on div "Update" at bounding box center [779, 552] width 89 height 25
click at [823, 277] on use at bounding box center [824, 276] width 8 height 8
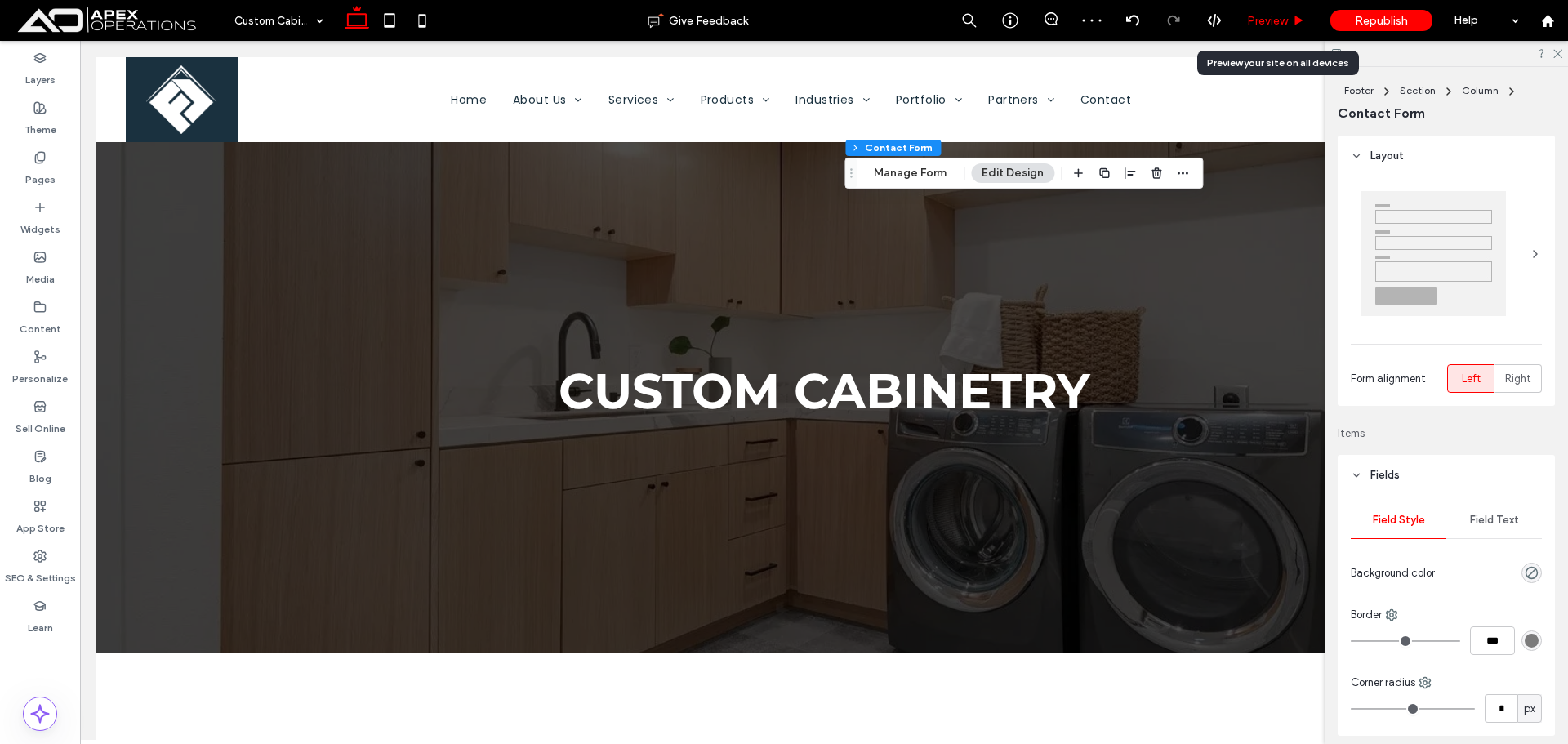
click at [1264, 22] on span "Preview" at bounding box center [1268, 20] width 41 height 14
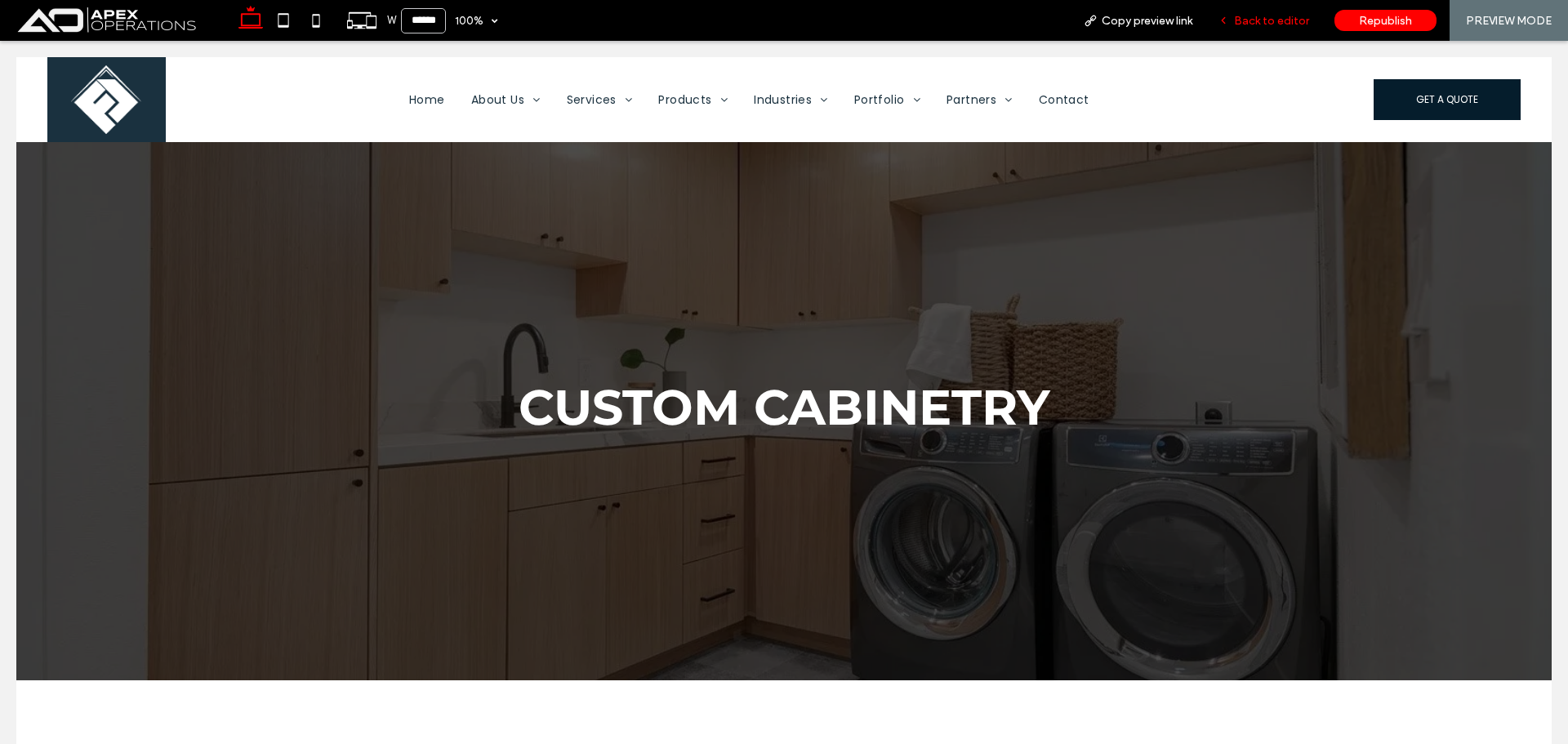
click at [1292, 20] on span "Back to editor" at bounding box center [1271, 20] width 75 height 14
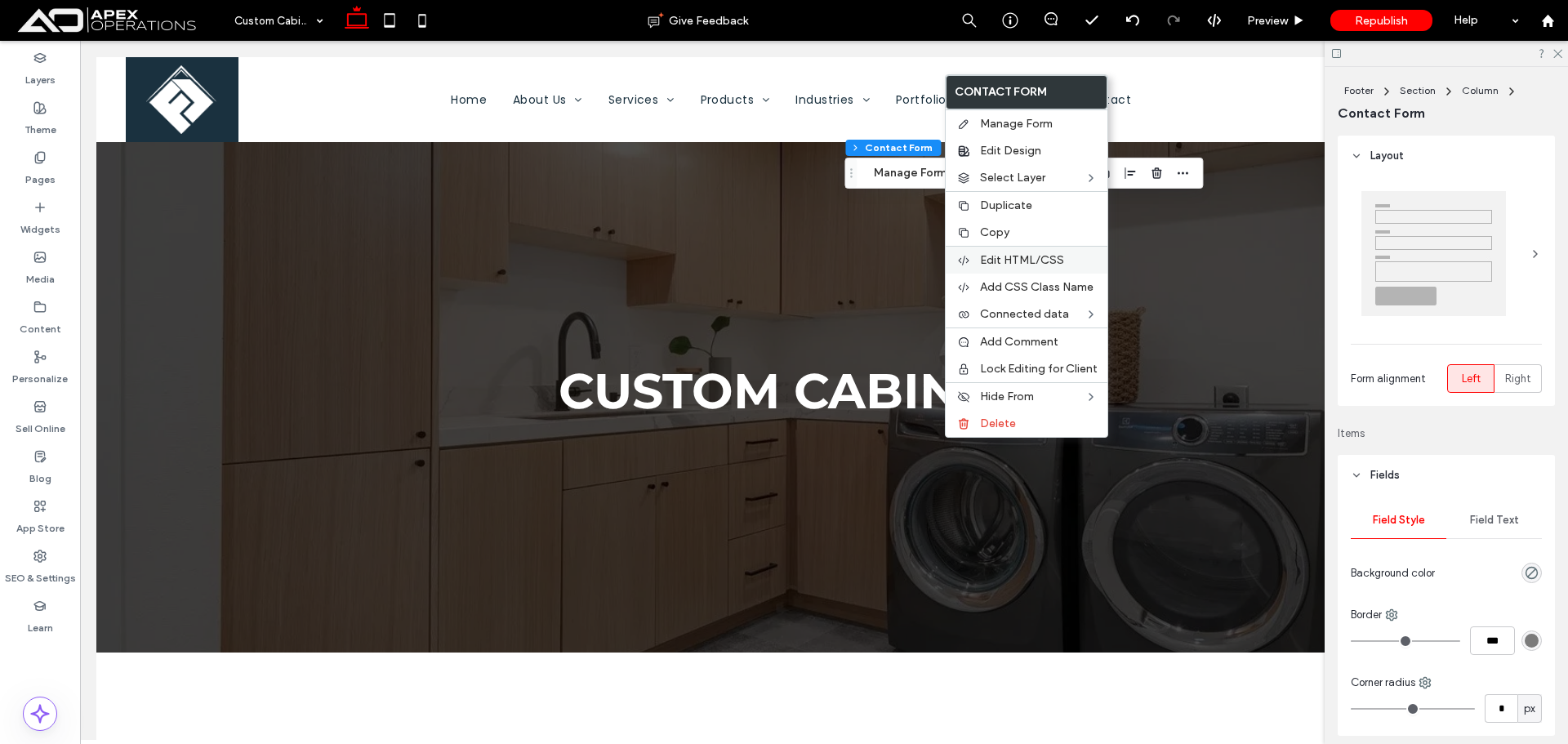
click at [1012, 265] on span "Edit HTML/CSS" at bounding box center [1022, 260] width 84 height 14
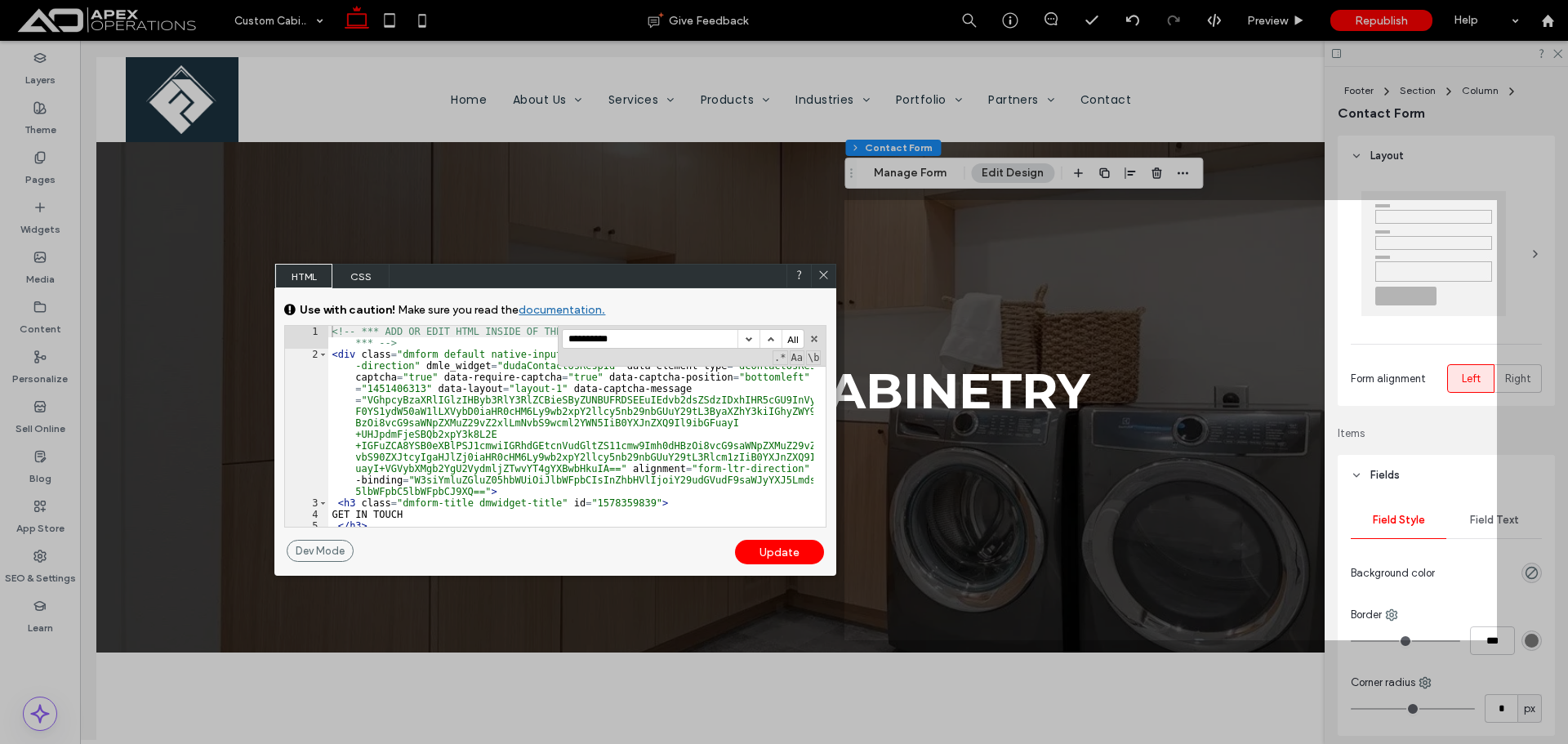
click at [633, 344] on input "**********" at bounding box center [650, 338] width 175 height 18
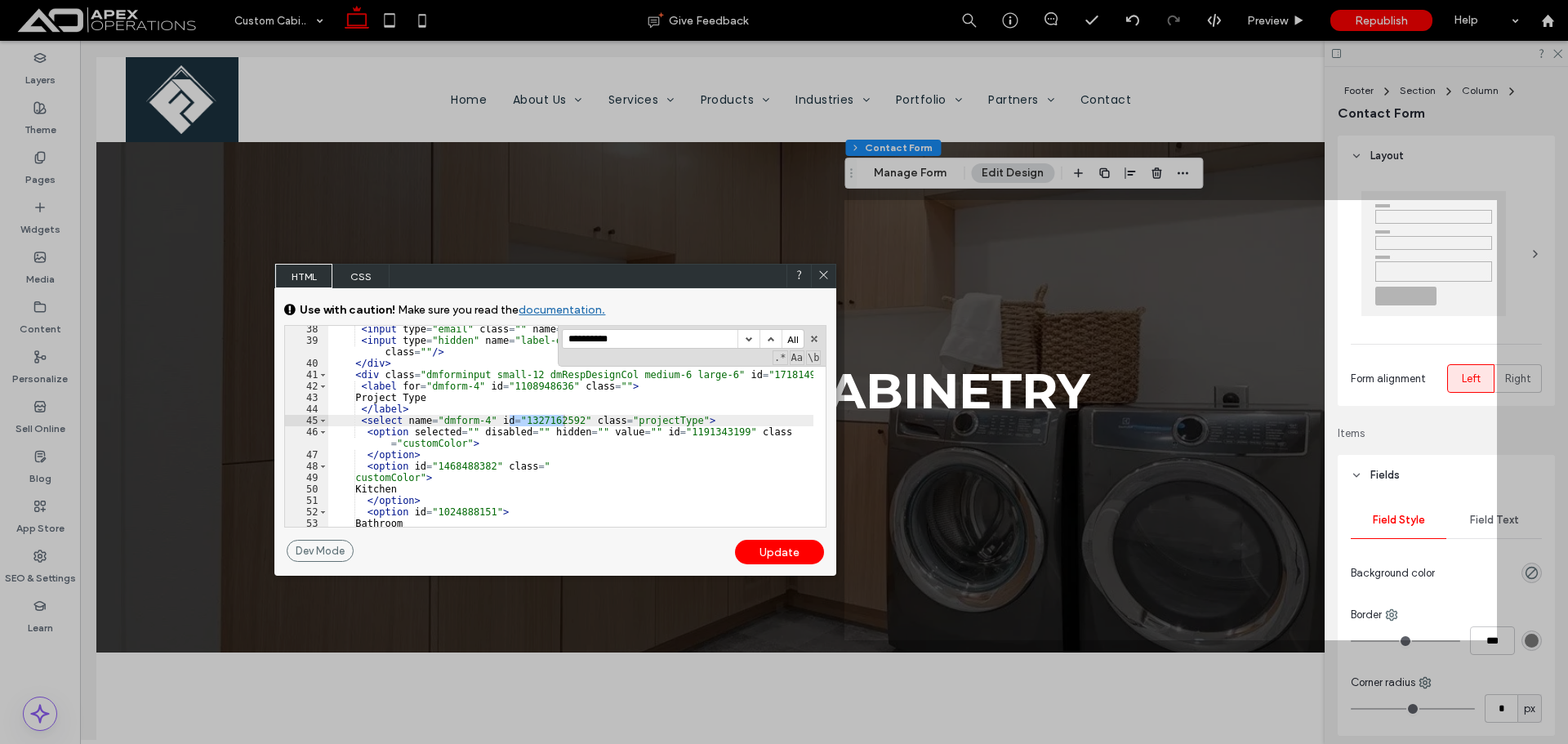
scroll to position [594, 0]
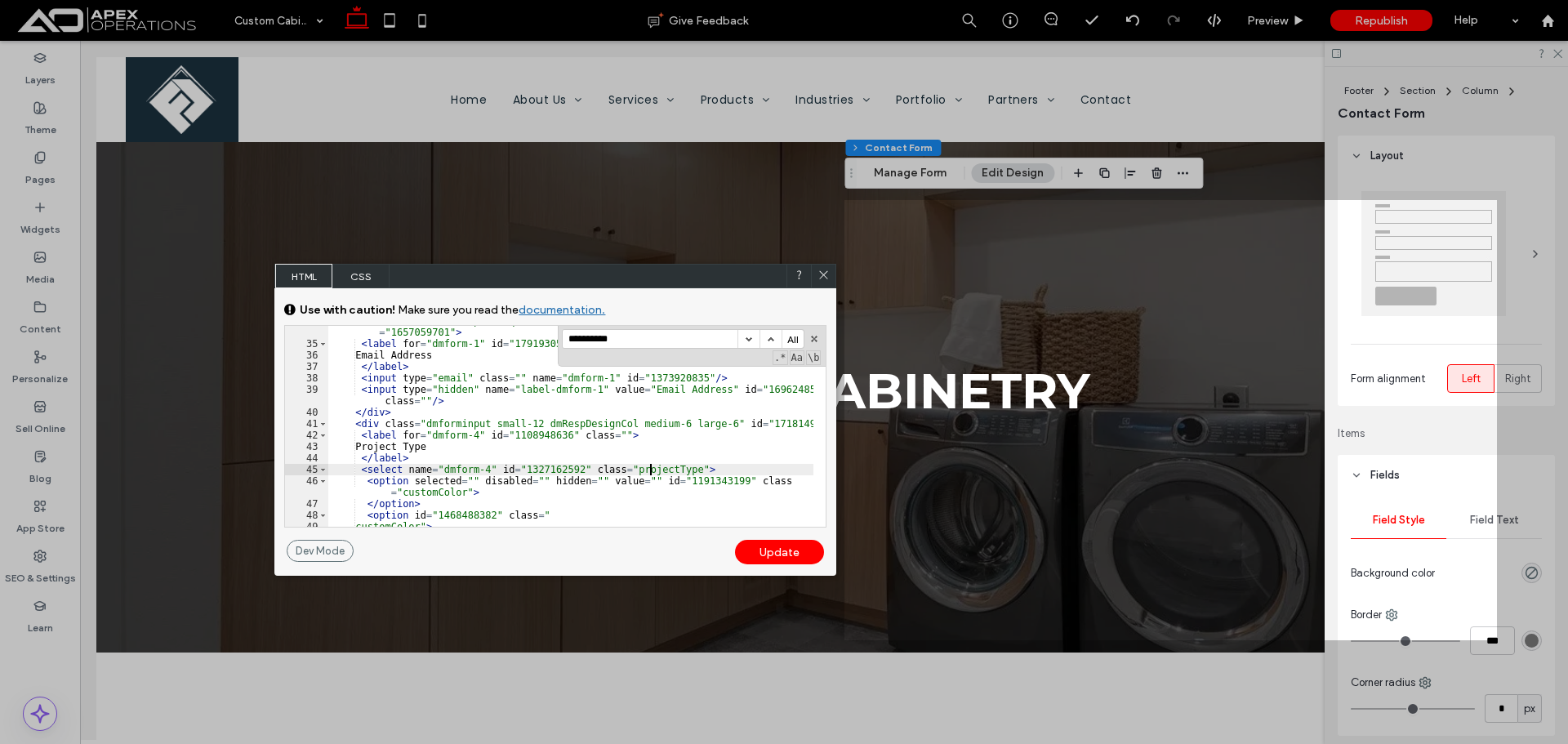
click at [652, 467] on div "< div class = "dmforminput required small-12 dmRespDesignCol medium-6 large-6" …" at bounding box center [571, 433] width 485 height 235
click at [417, 492] on div "< div class = "dmforminput required small-12 dmRespDesignCol medium-6 large-6" …" at bounding box center [571, 433] width 485 height 235
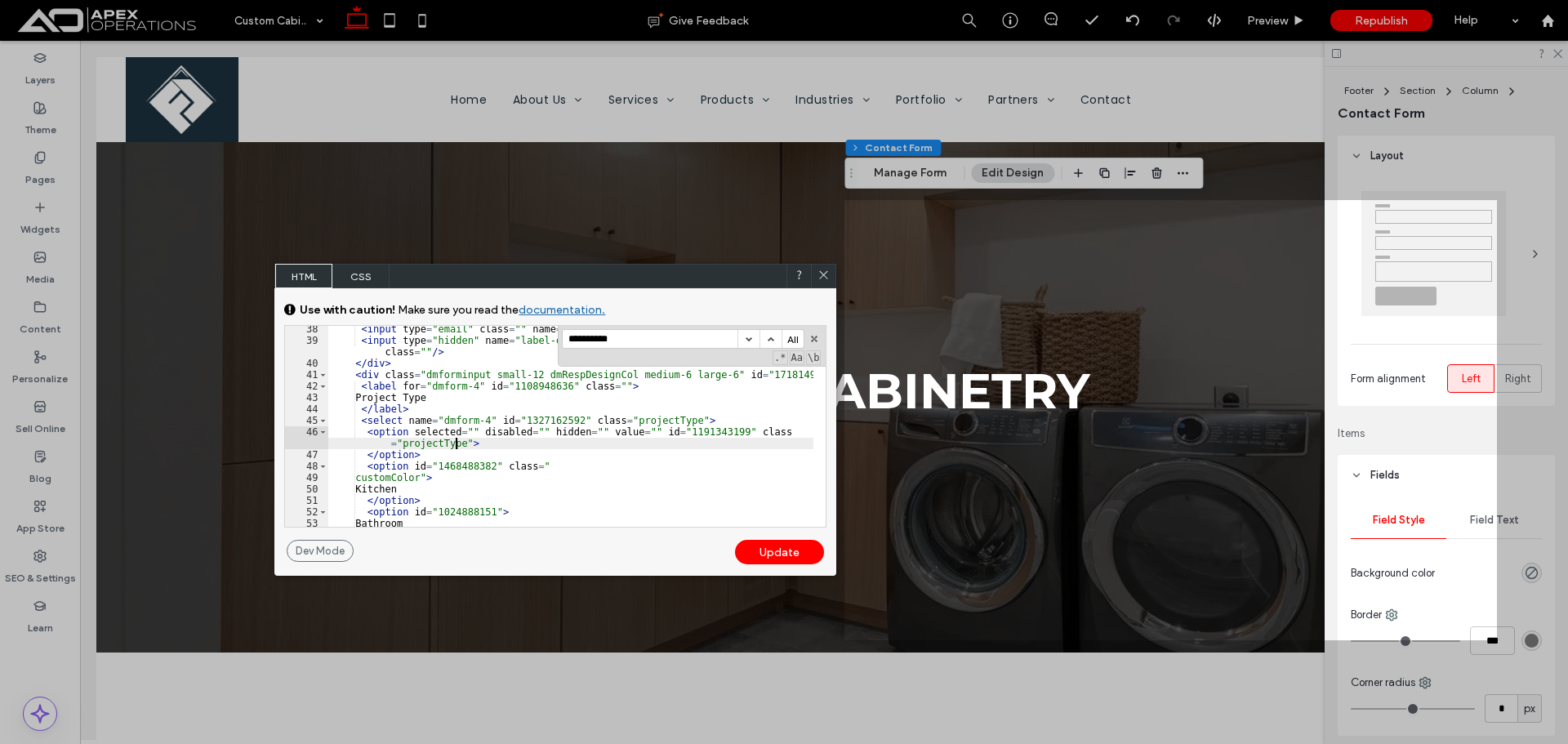
scroll to position [643, 0]
click at [404, 483] on div "< input type = "email" class = "" name = "dmform-1" id = "1373920835" /> < inpu…" at bounding box center [571, 435] width 485 height 224
click at [802, 551] on div "Update" at bounding box center [779, 552] width 89 height 25
click at [825, 273] on icon at bounding box center [823, 275] width 12 height 12
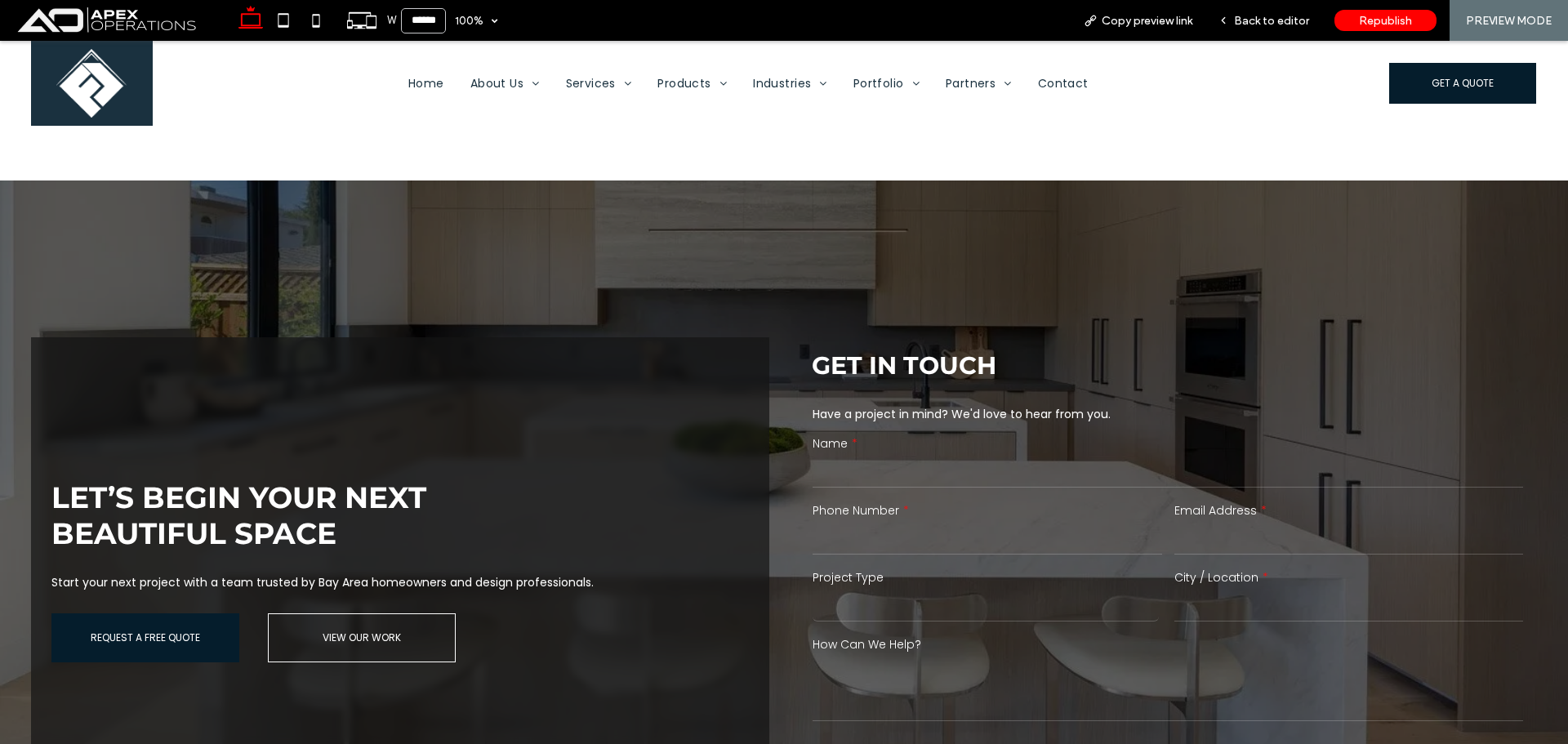
scroll to position [2895, 0]
click at [980, 601] on select "******* ******** ******* ********* *****" at bounding box center [985, 605] width 346 height 33
select select "*******"
click at [812, 589] on select "******* ******** ******* ********* *****" at bounding box center [985, 605] width 346 height 33
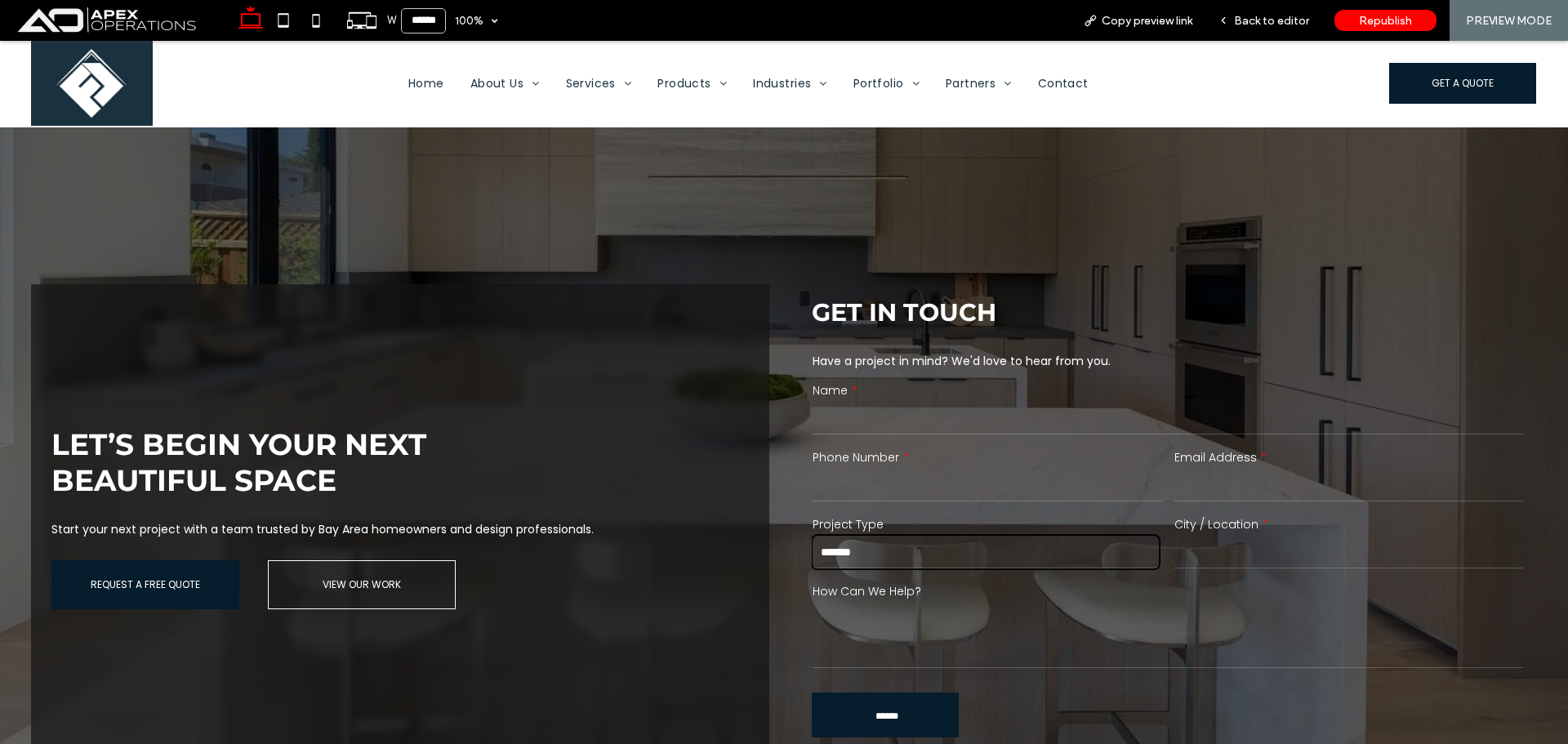
scroll to position [2978, 0]
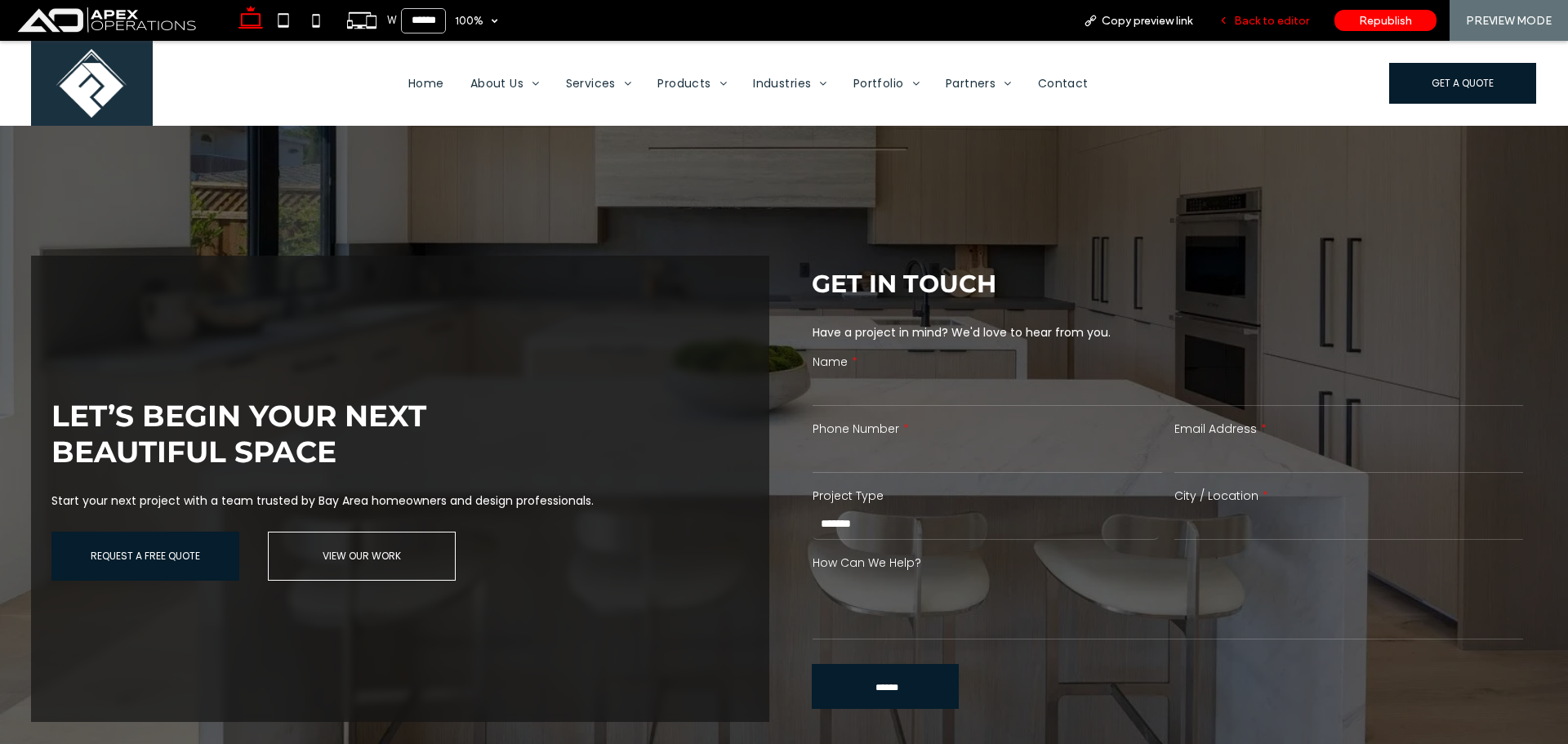
click at [1247, 21] on span "Back to editor" at bounding box center [1271, 20] width 75 height 14
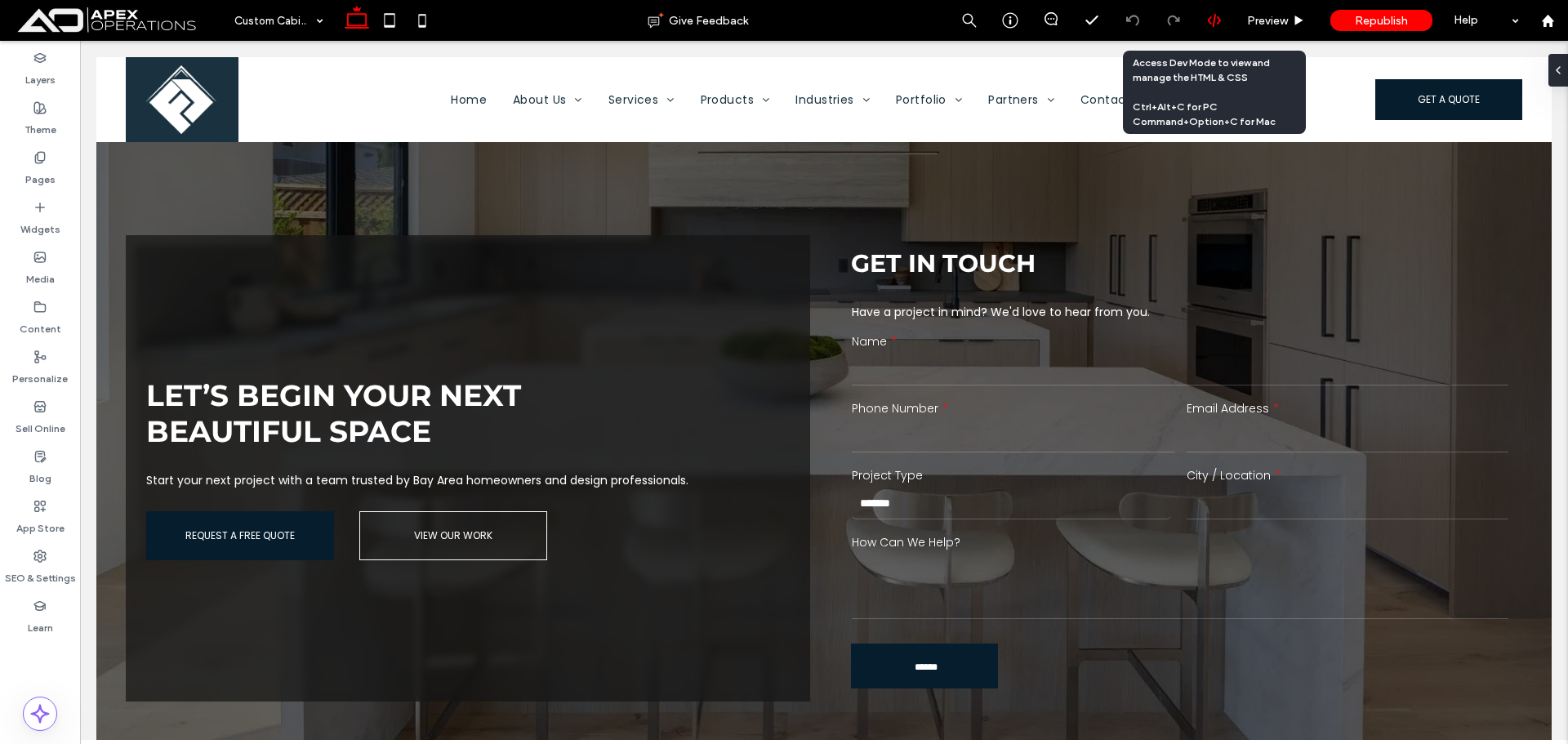
click at [1219, 21] on use at bounding box center [1214, 20] width 13 height 13
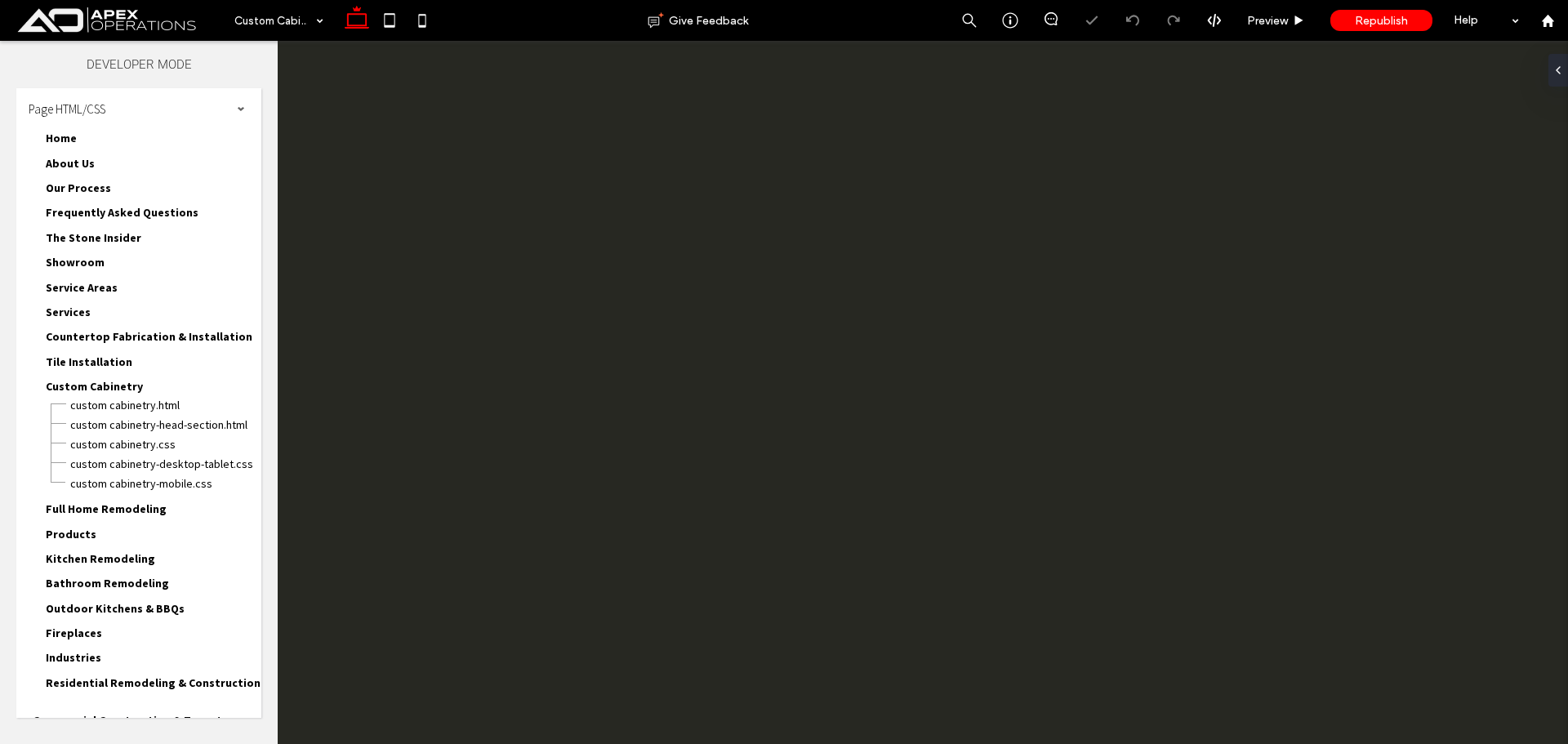
scroll to position [0, 0]
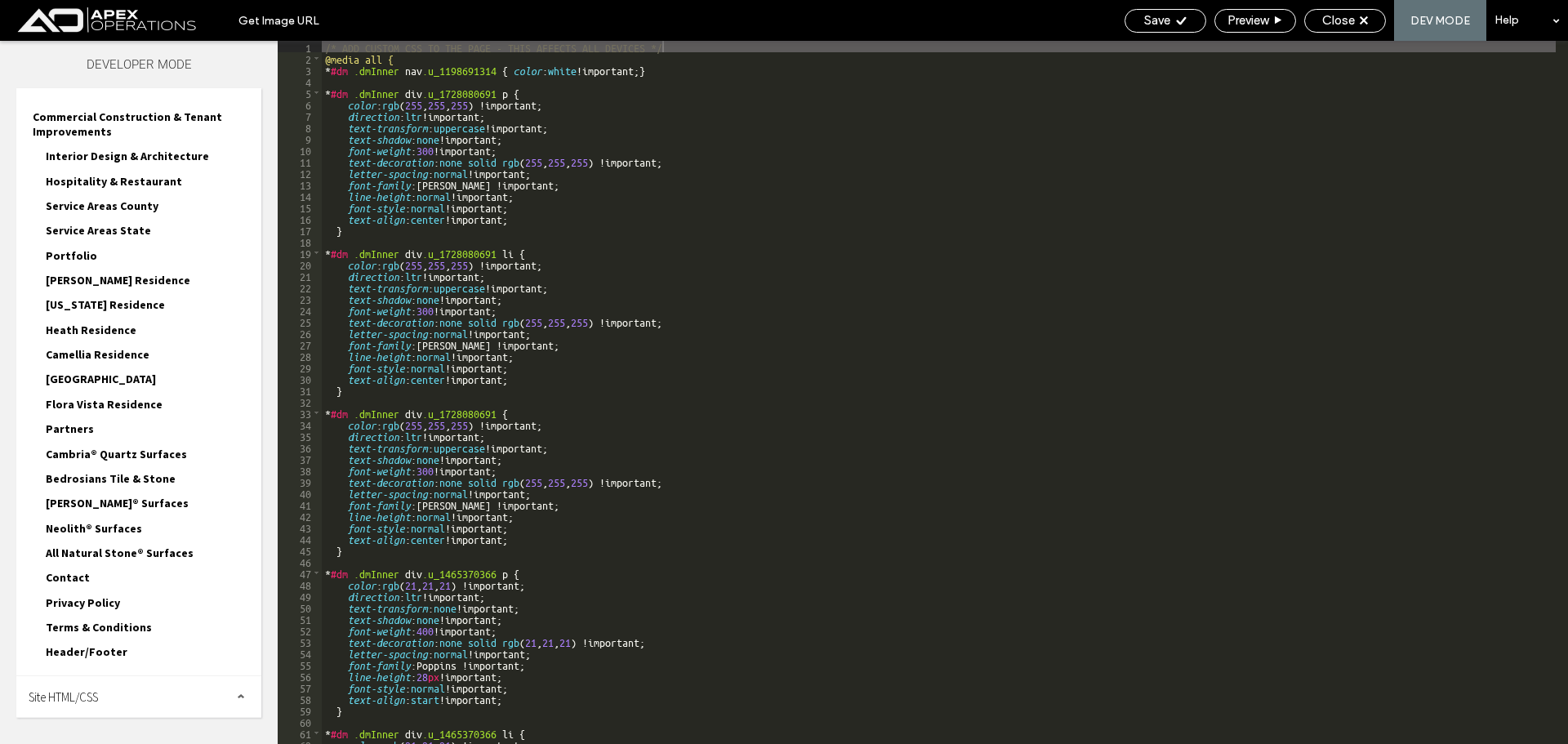
drag, startPoint x: 99, startPoint y: 706, endPoint x: 127, endPoint y: 596, distance: 113.5
click at [99, 703] on div "Site HTML/CSS" at bounding box center [138, 696] width 245 height 41
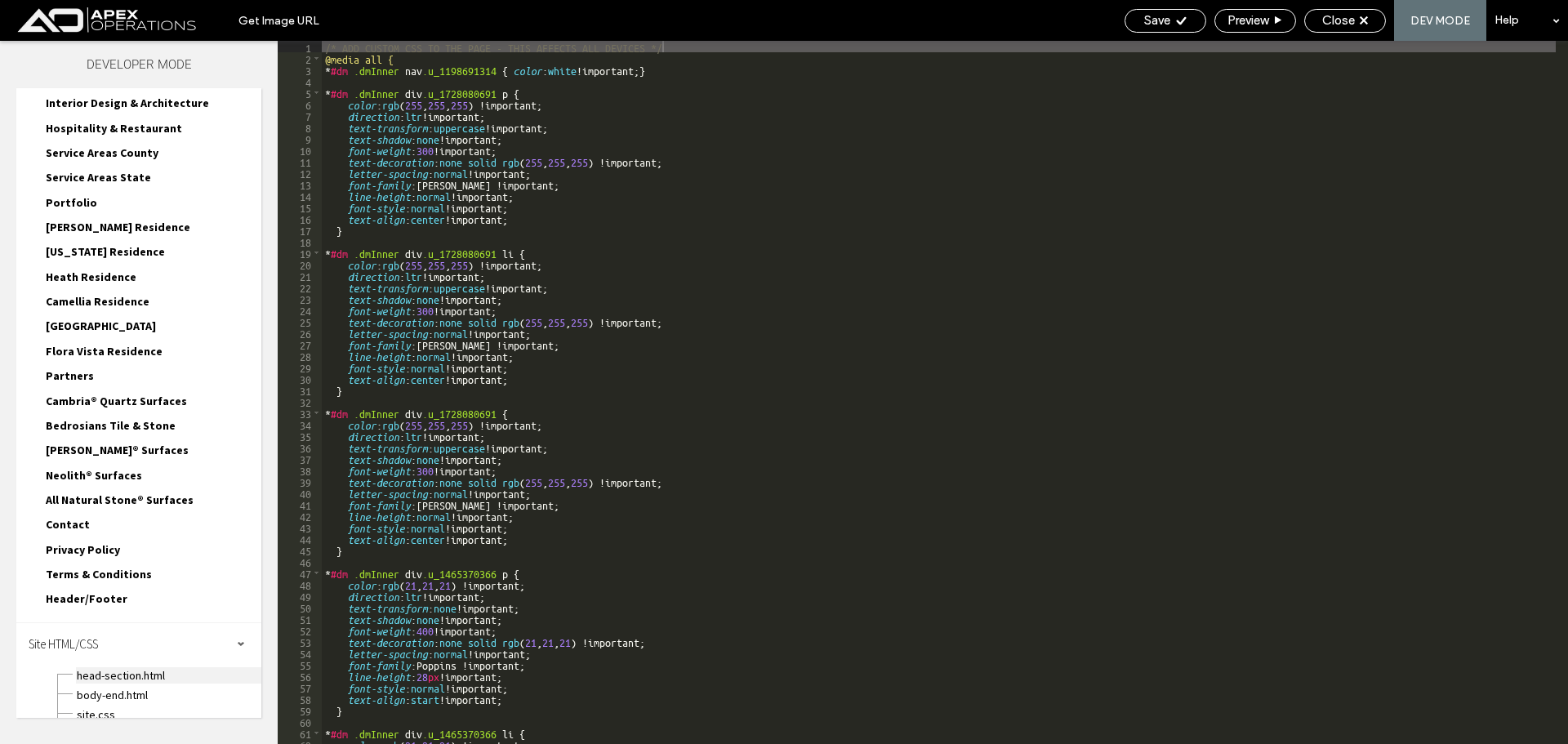
scroll to position [685, 0]
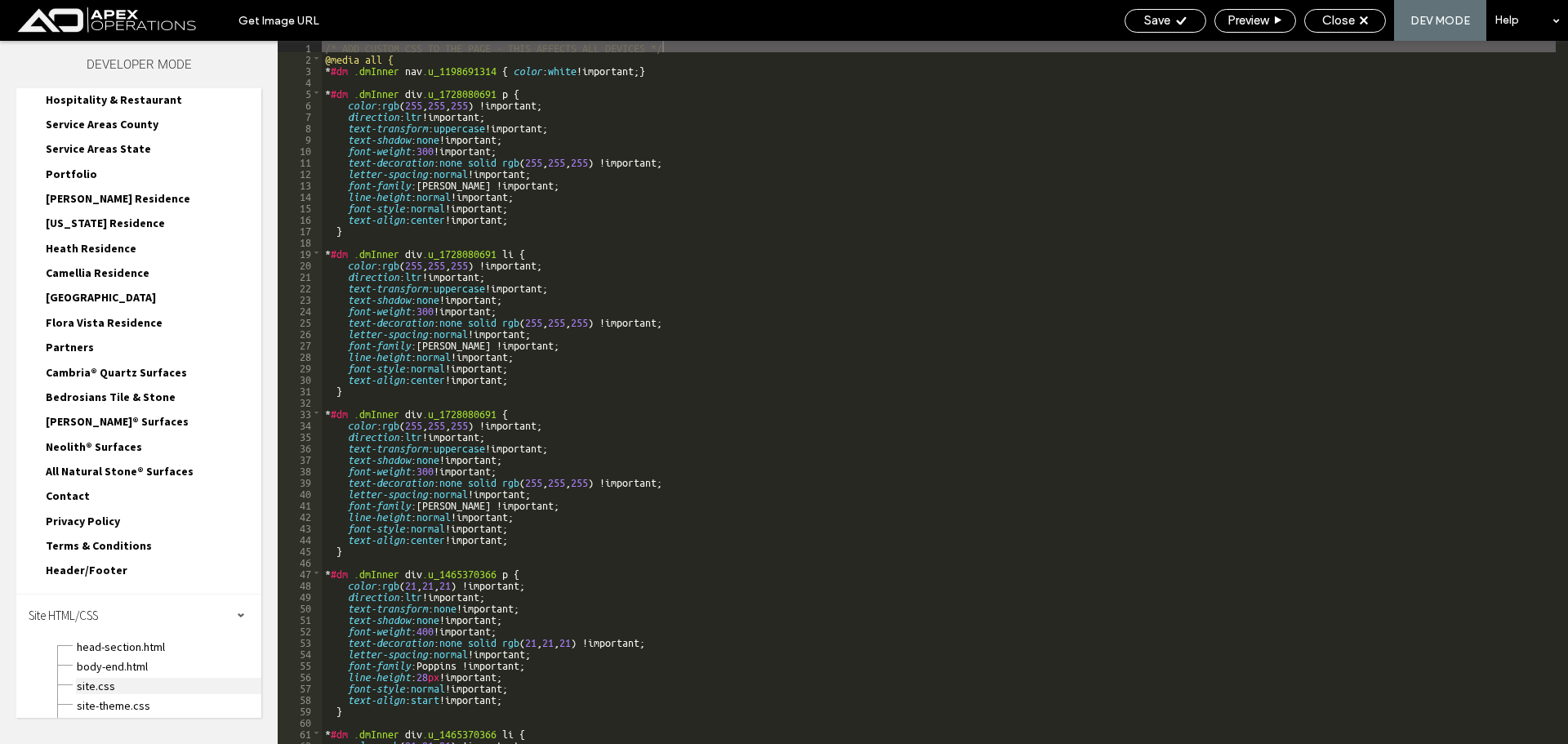
click at [90, 682] on span "site.css" at bounding box center [169, 685] width 186 height 16
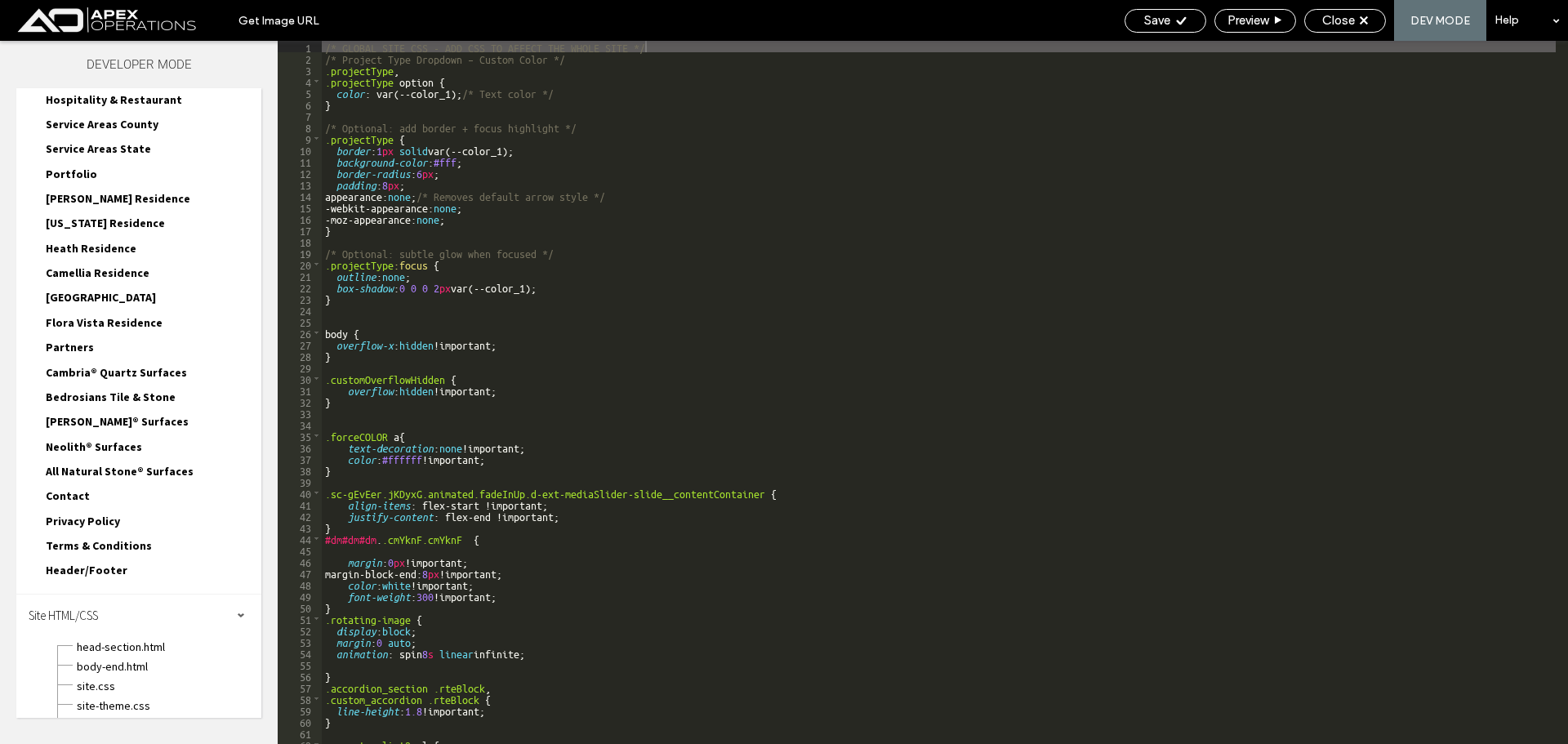
scroll to position [0, 0]
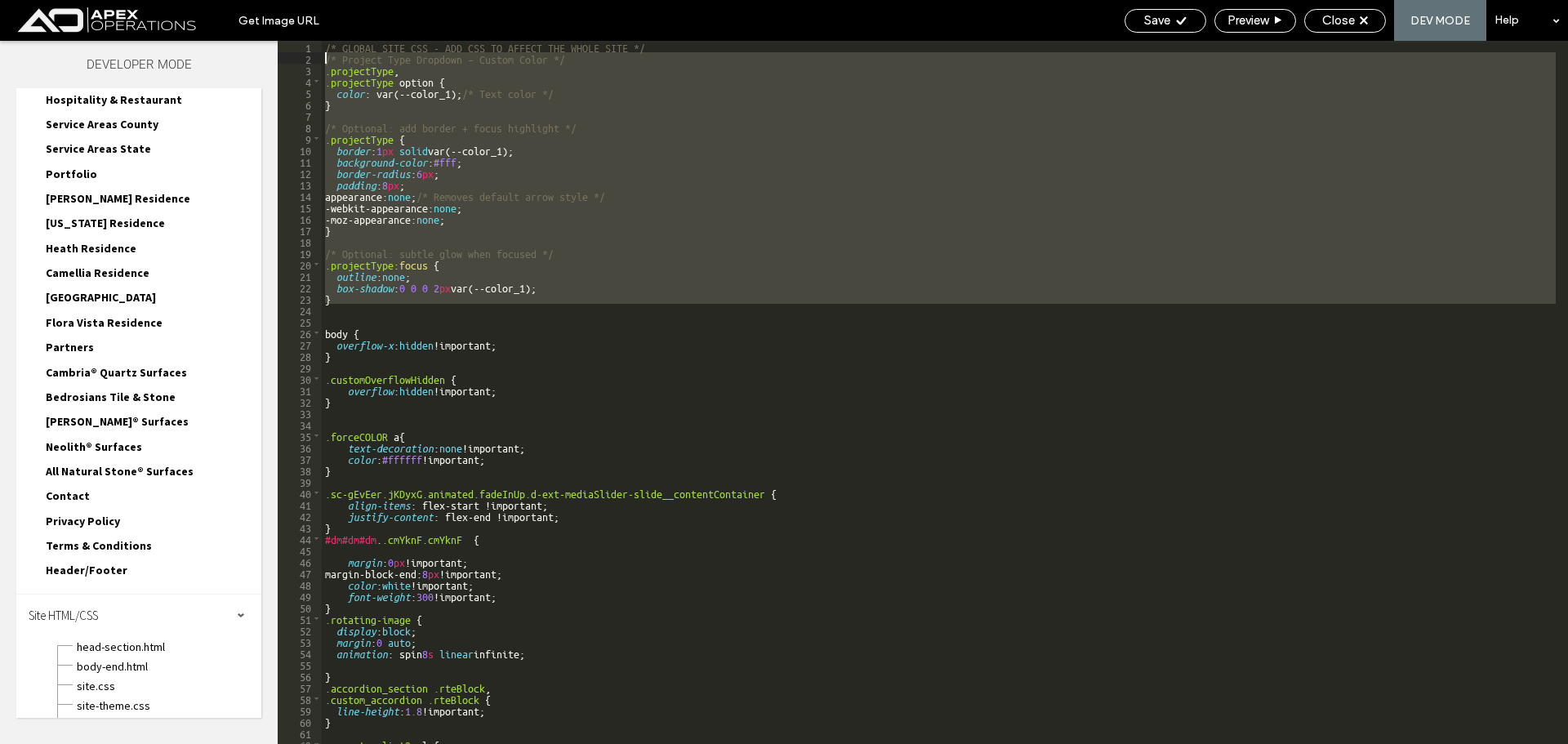
drag, startPoint x: 371, startPoint y: 303, endPoint x: 293, endPoint y: 60, distance: 255.2
click at [293, 60] on div "** 1 2 3 4 5 6 7 8 9 10 11 12 13 14 15 16 17 18 19 20 21 22 23 24 25 26 27 28 2…" at bounding box center [923, 392] width 1291 height 703
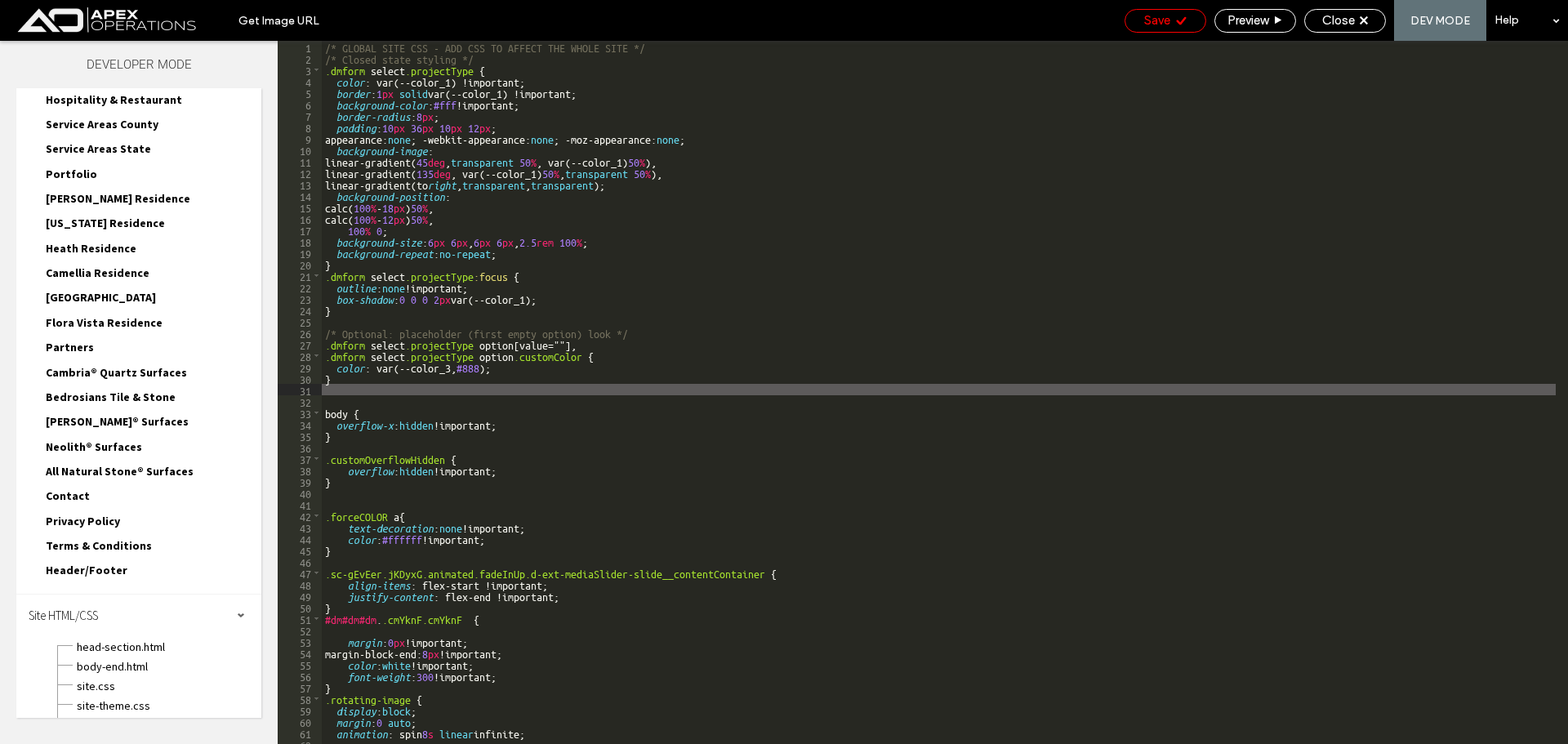
drag, startPoint x: 1158, startPoint y: 20, endPoint x: 1230, endPoint y: 62, distance: 83.4
click at [1158, 20] on span "Save" at bounding box center [1157, 20] width 26 height 14
click at [1316, 26] on div "Close" at bounding box center [1345, 20] width 80 height 14
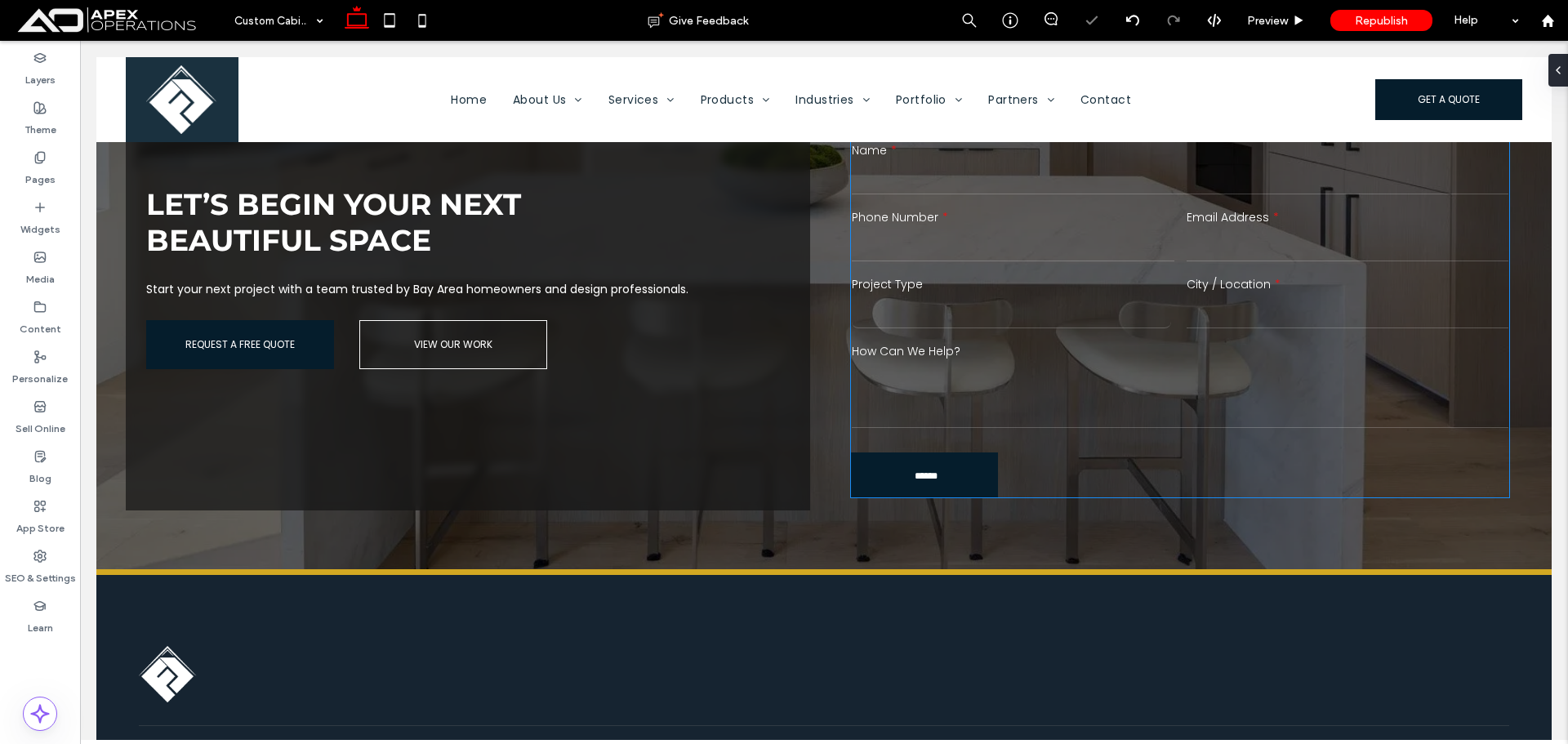
scroll to position [2905, 0]
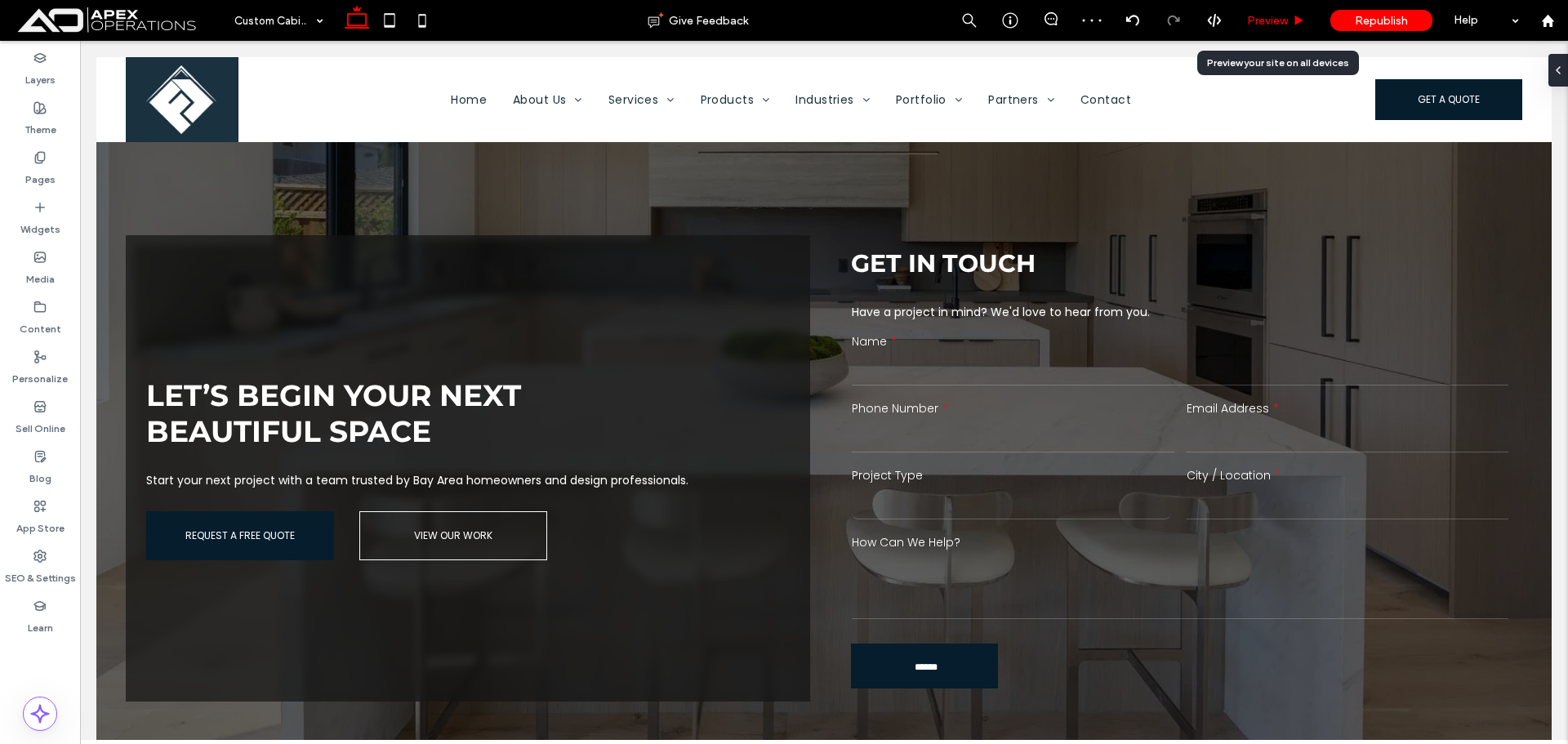
click at [1273, 19] on span "Preview" at bounding box center [1268, 20] width 41 height 14
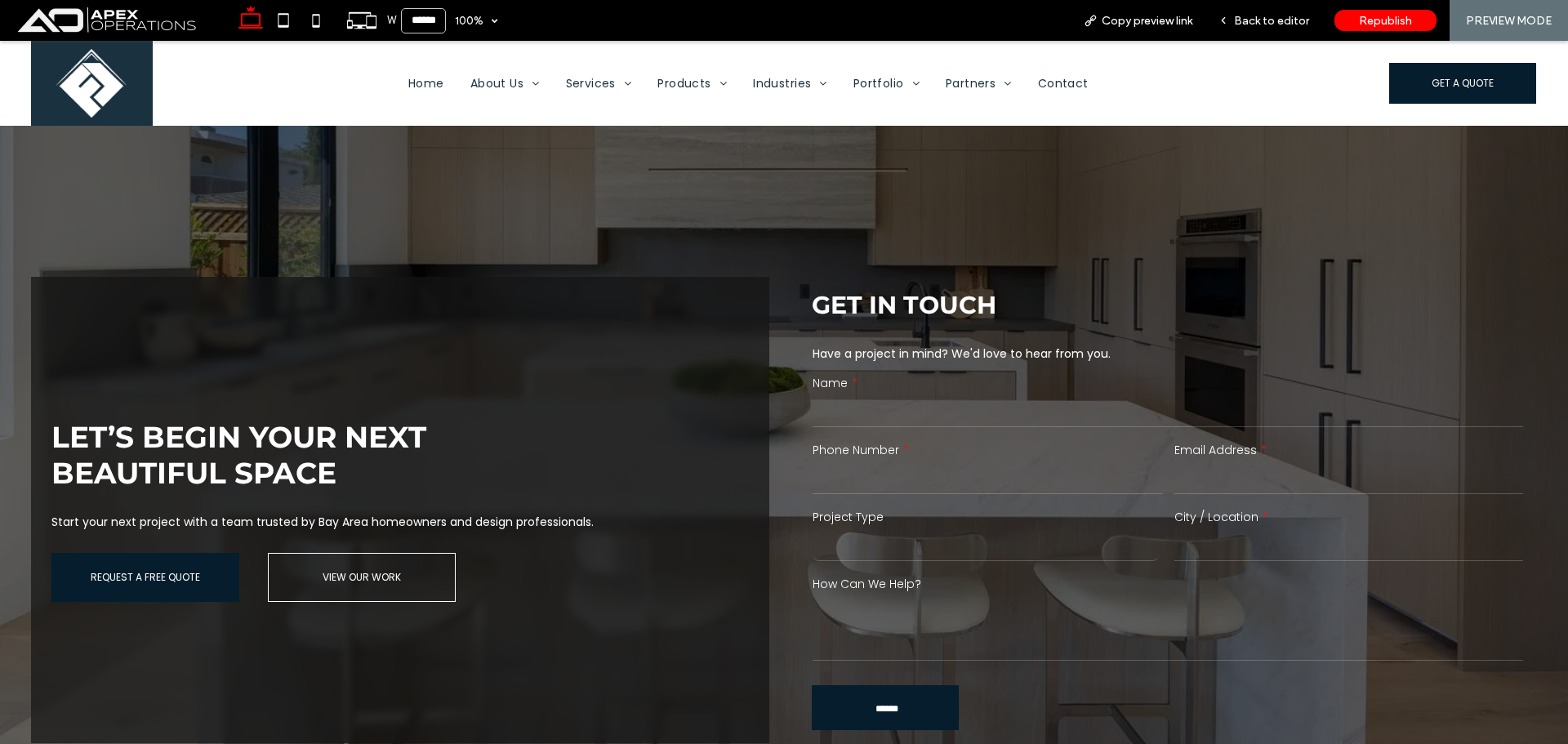
scroll to position [2978, 0]
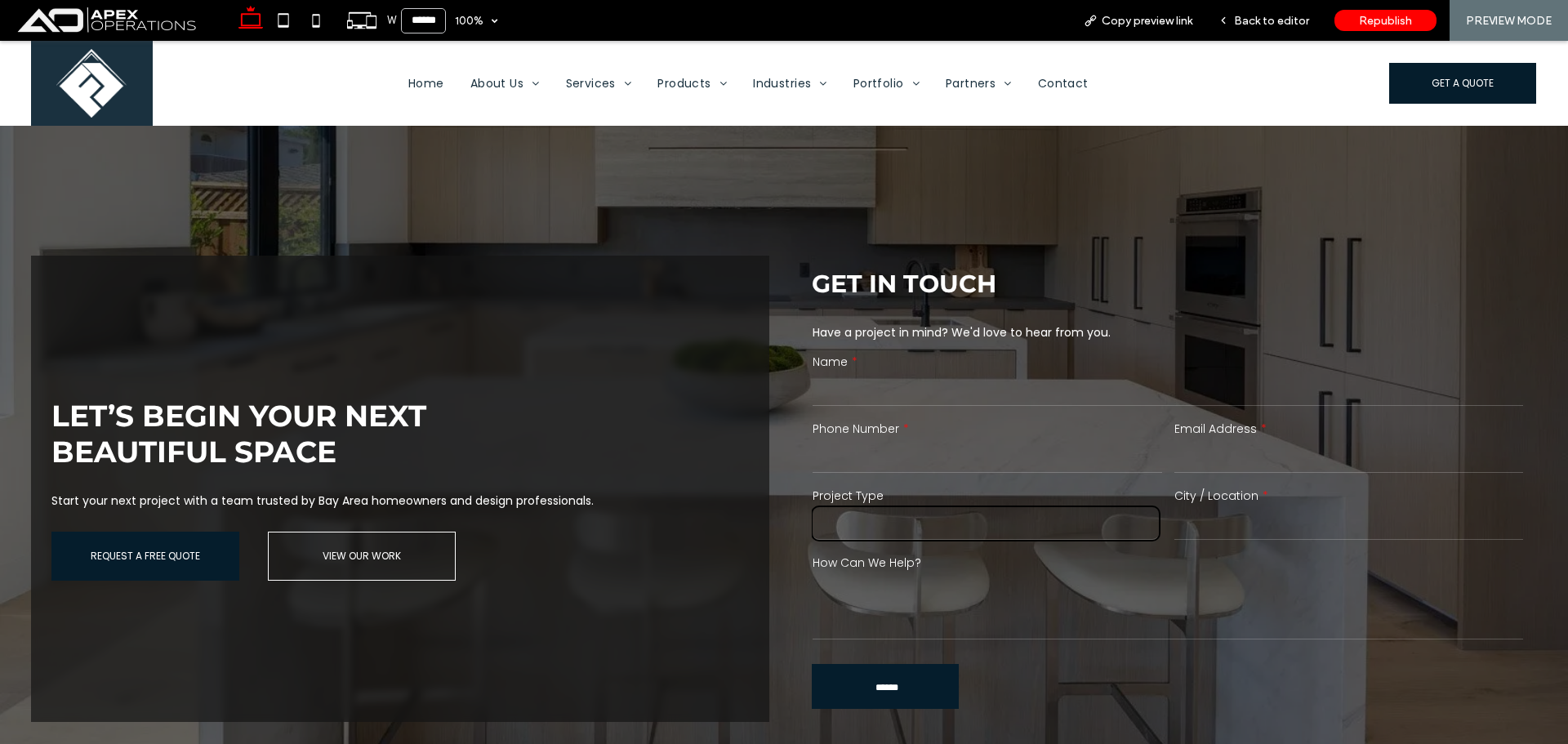
click at [920, 513] on select "******* ******** ******* ********* *****" at bounding box center [985, 523] width 346 height 33
click at [1272, 27] on span "Back to editor" at bounding box center [1271, 20] width 75 height 14
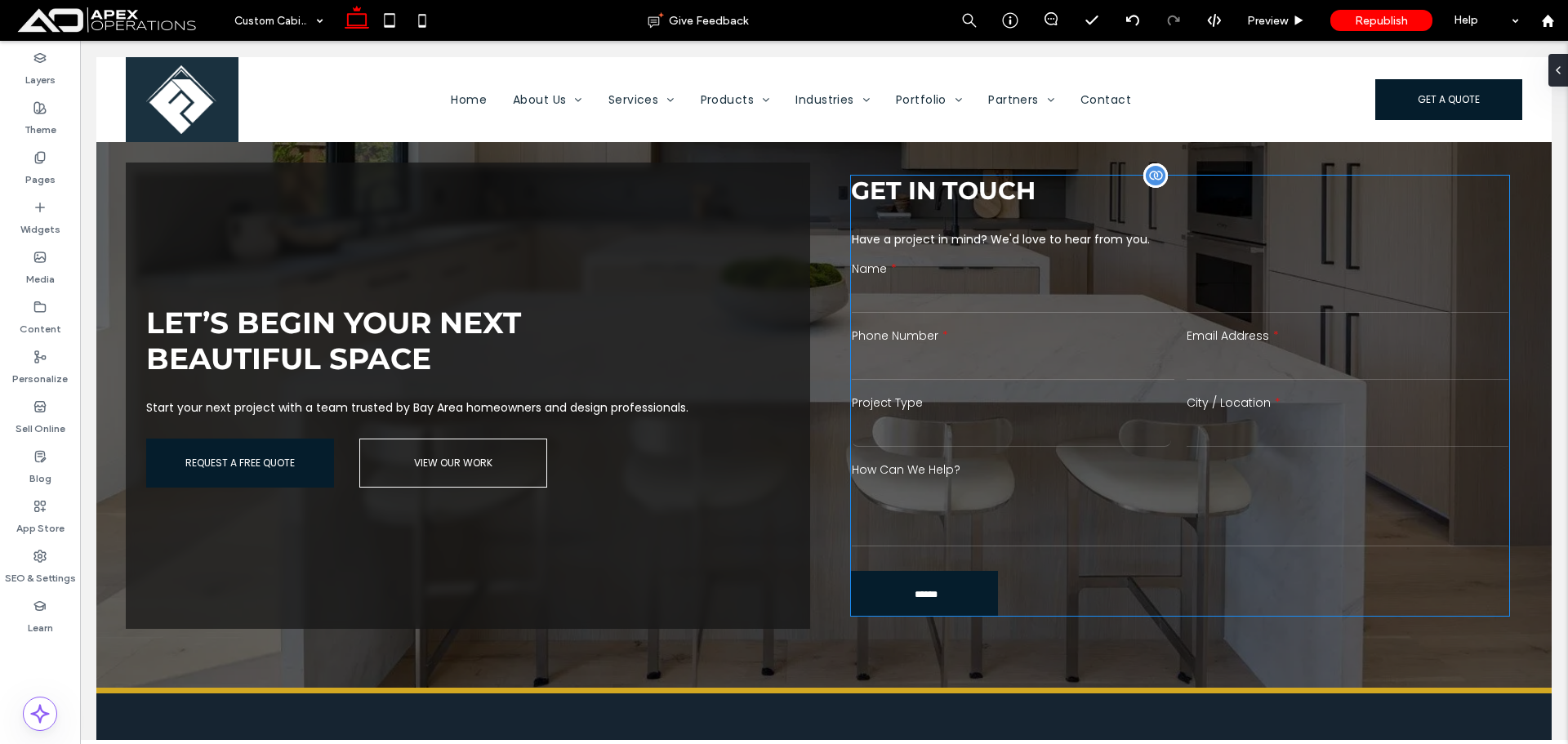
scroll to position [2905, 0]
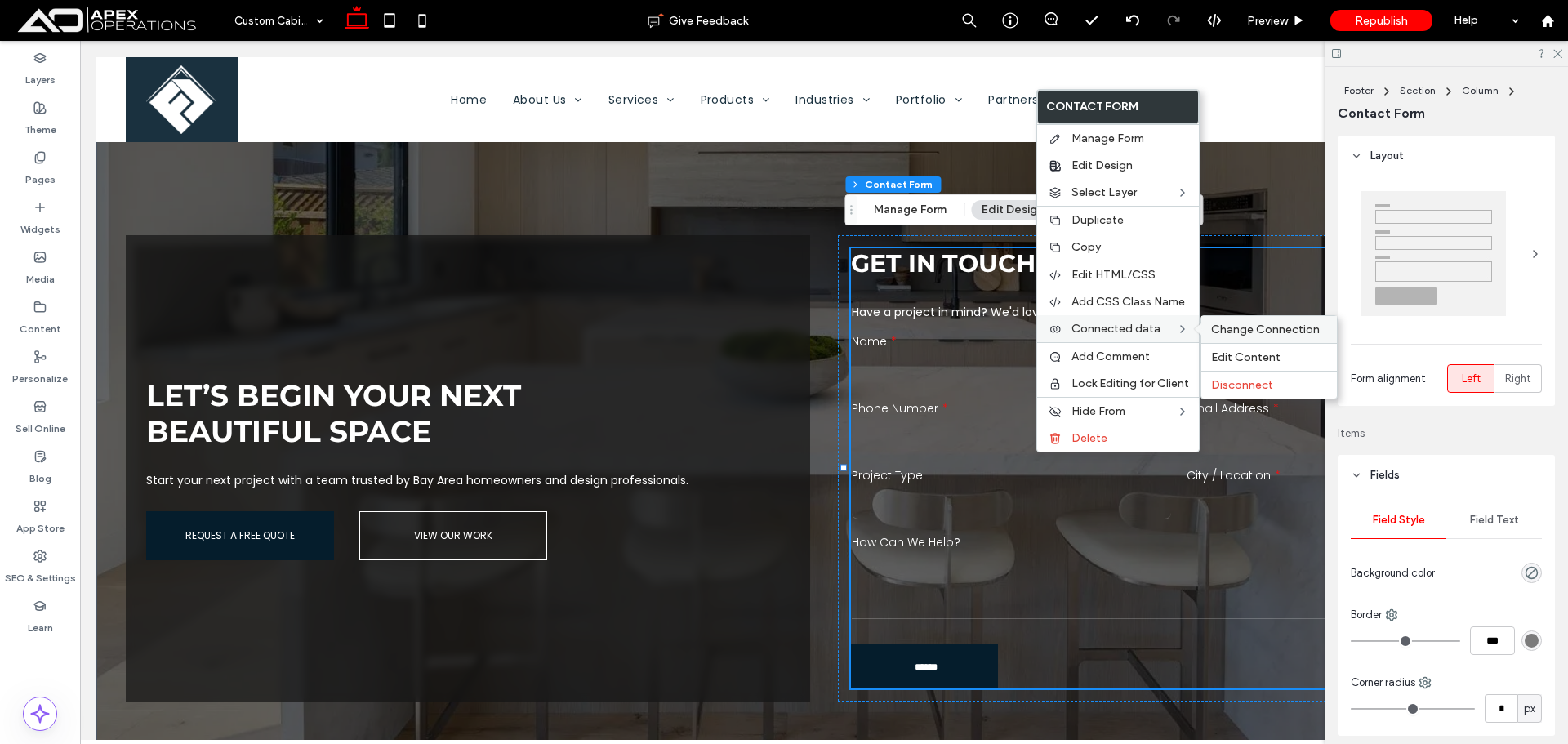
click at [1259, 327] on span "Change Connection" at bounding box center [1265, 329] width 109 height 14
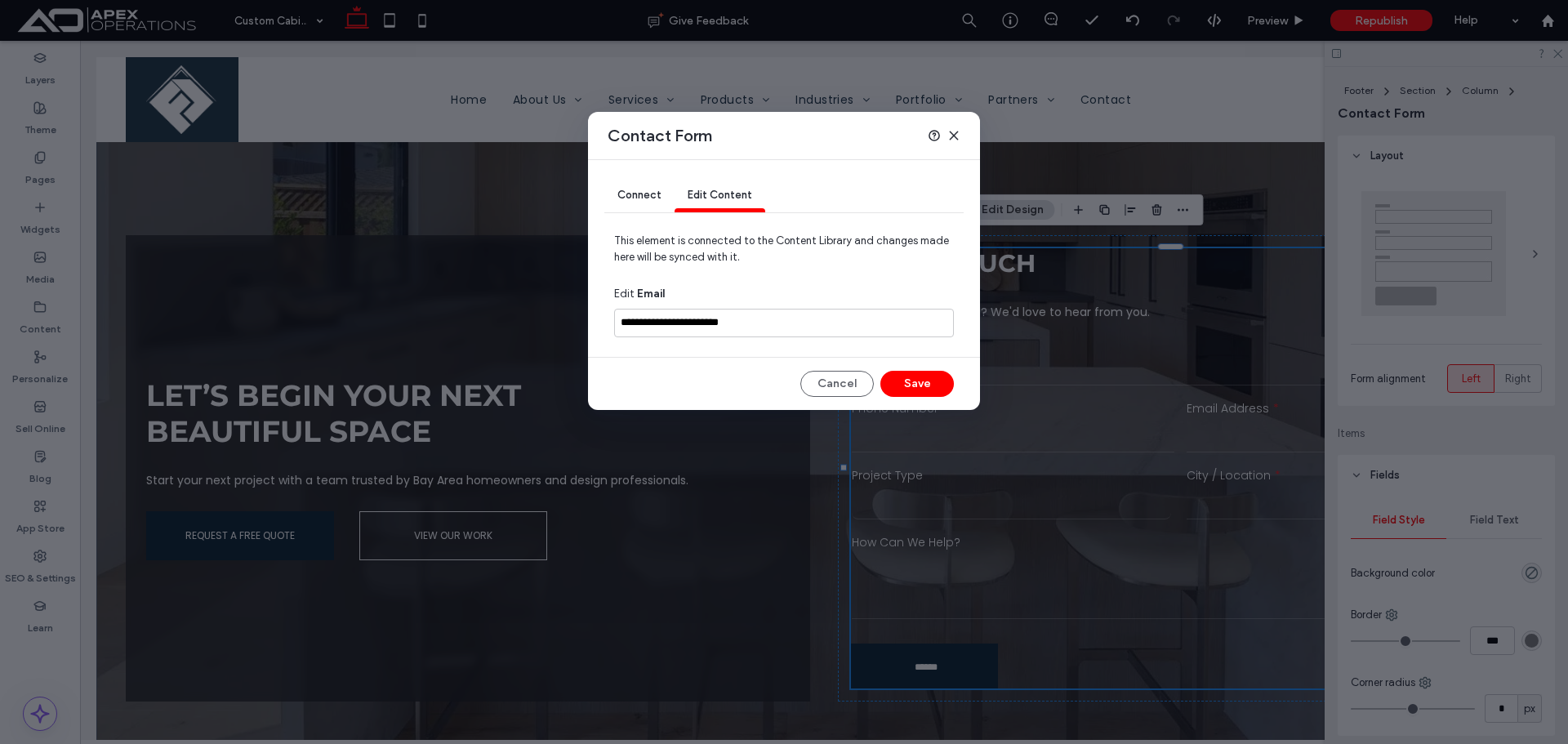
click at [946, 141] on div at bounding box center [944, 135] width 33 height 13
click at [947, 138] on icon at bounding box center [953, 135] width 13 height 13
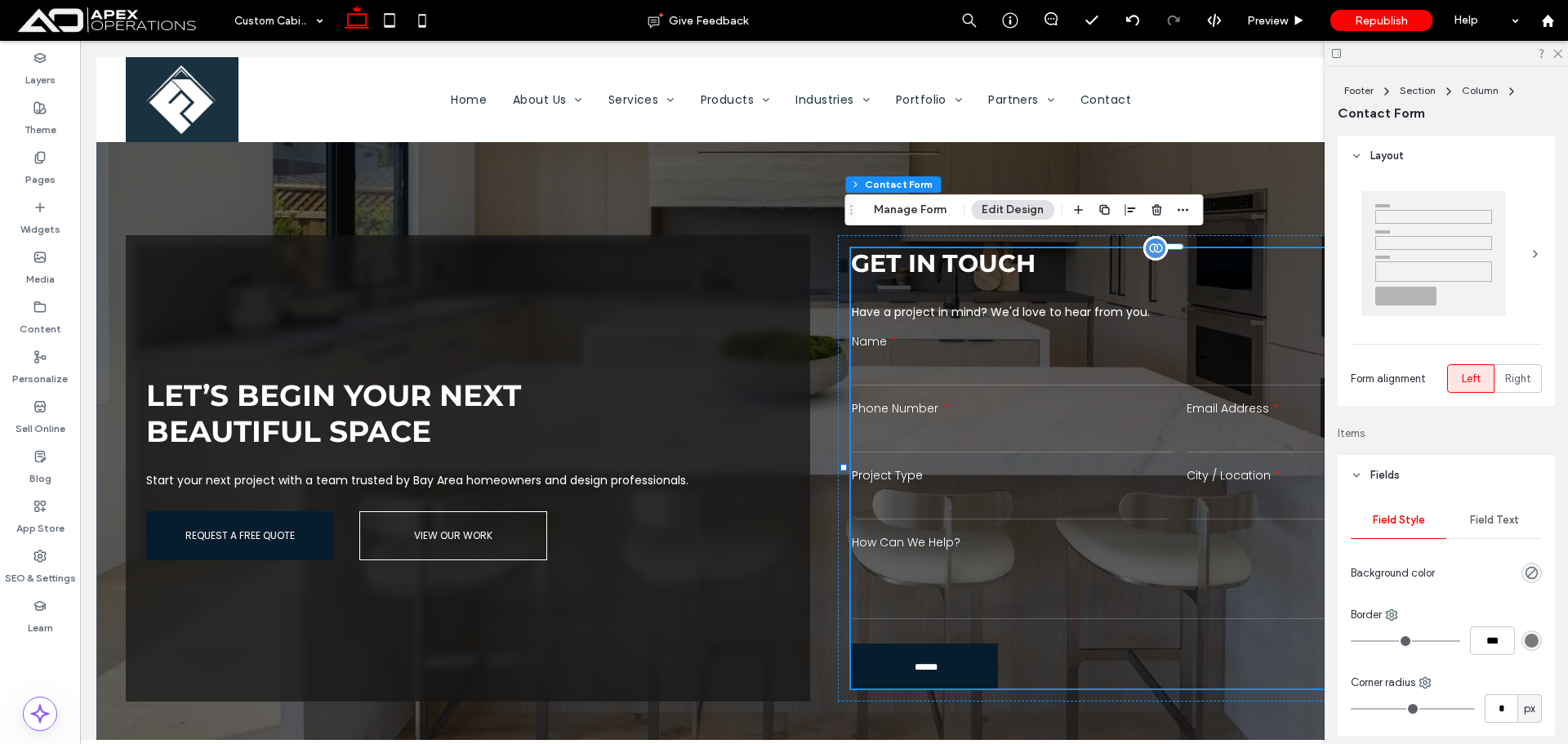
click at [986, 488] on select "******* ******** ******* ********* *****" at bounding box center [1012, 503] width 320 height 33
click at [986, 497] on select "******* ******** ******* ********* *****" at bounding box center [1012, 503] width 320 height 33
click at [1278, 22] on span "Preview" at bounding box center [1268, 20] width 41 height 14
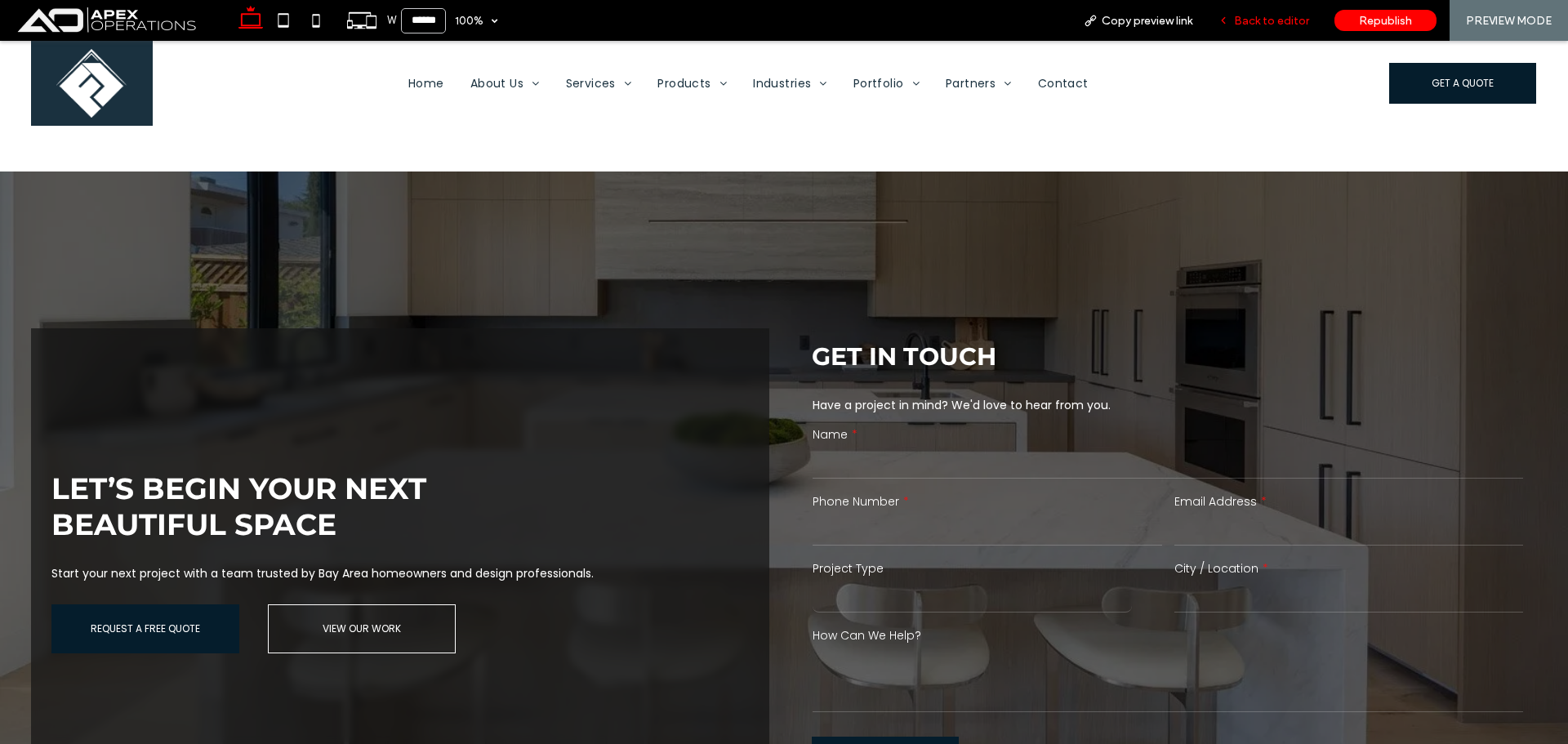
scroll to position [2978, 0]
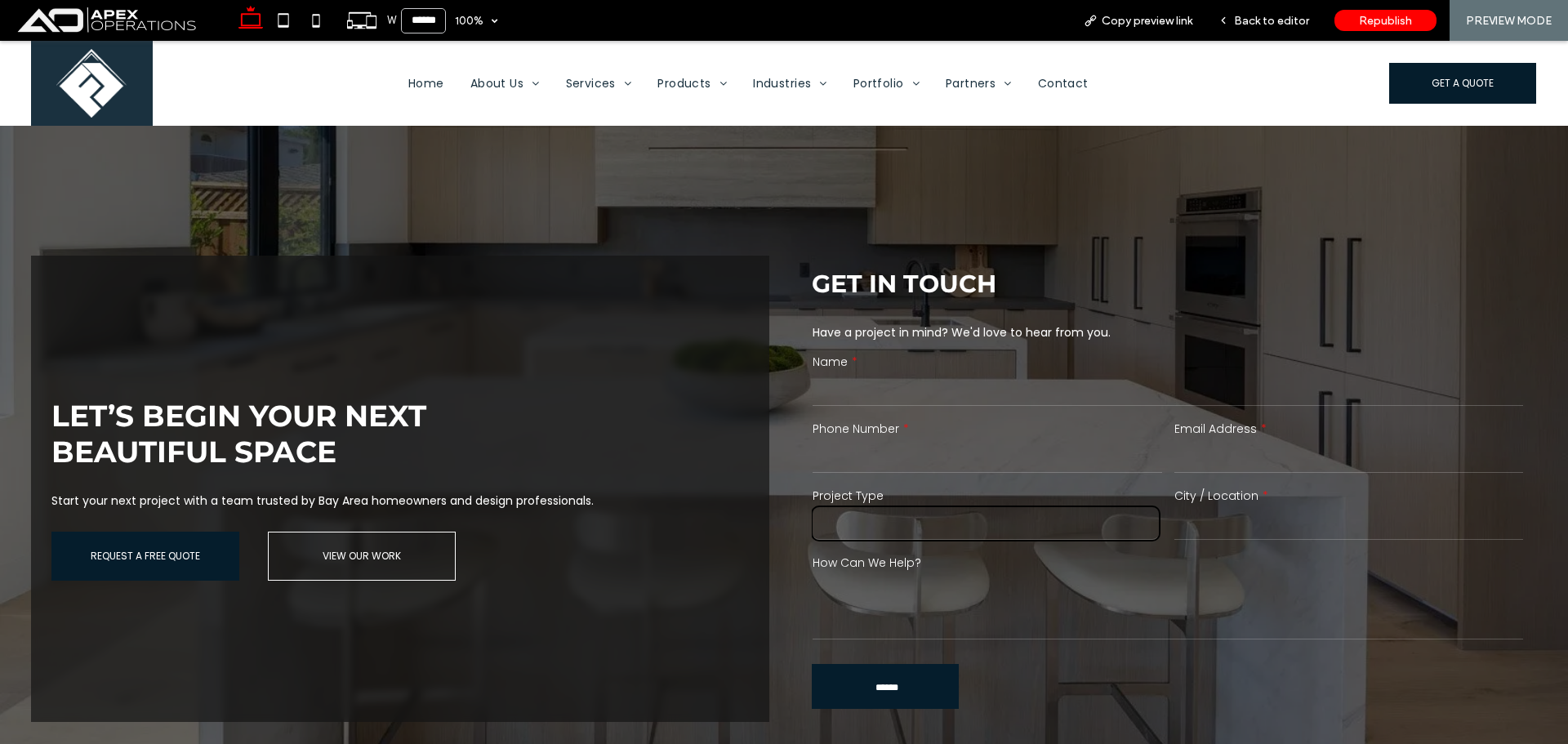
click at [1046, 517] on select "******* ******** ******* ********* *****" at bounding box center [985, 523] width 346 height 33
click at [1162, 359] on div "Name" at bounding box center [1168, 381] width 722 height 67
click at [976, 512] on select "******* ******** ******* ********* *****" at bounding box center [985, 523] width 346 height 33
click at [1290, 20] on span "Back to editor" at bounding box center [1271, 20] width 75 height 14
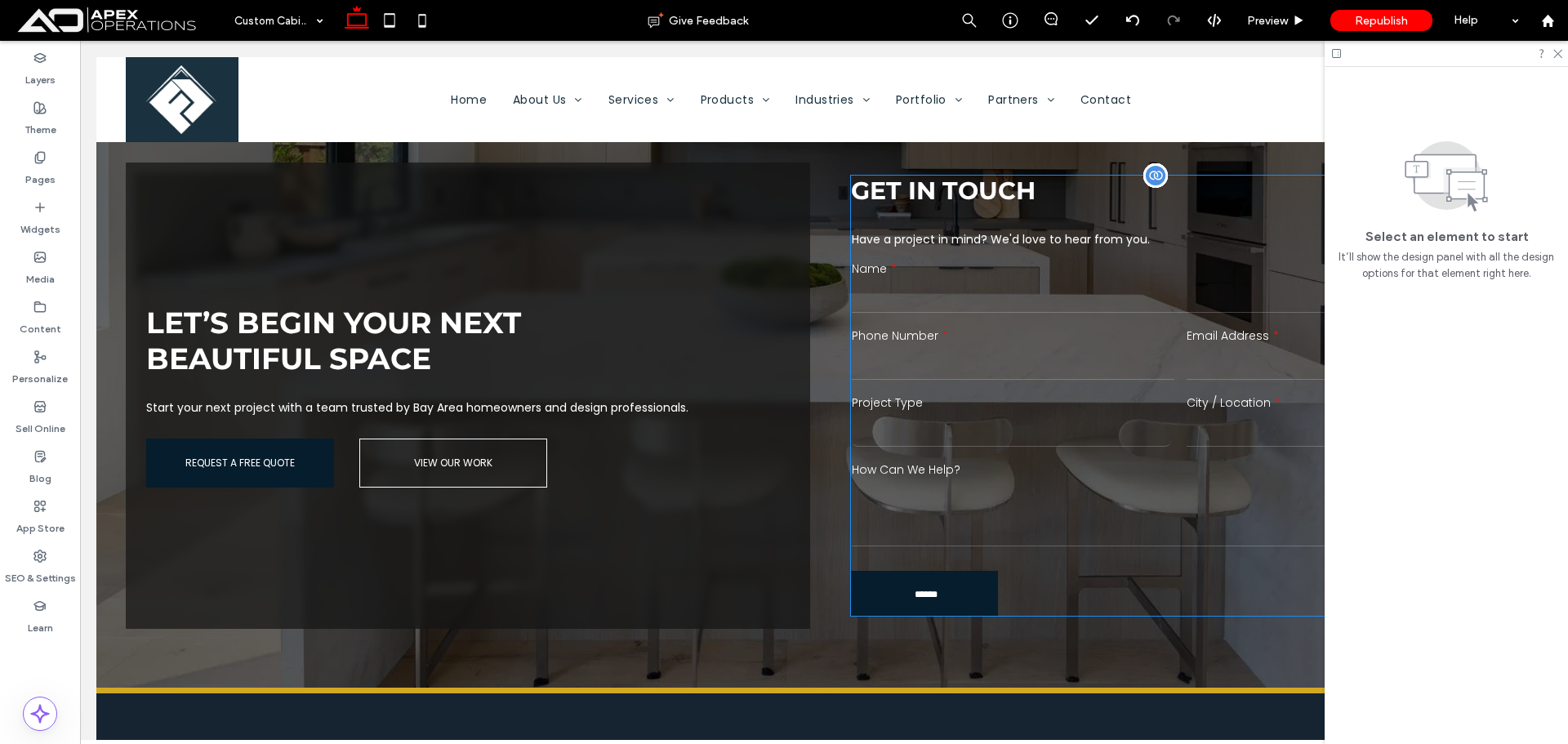
scroll to position [2905, 0]
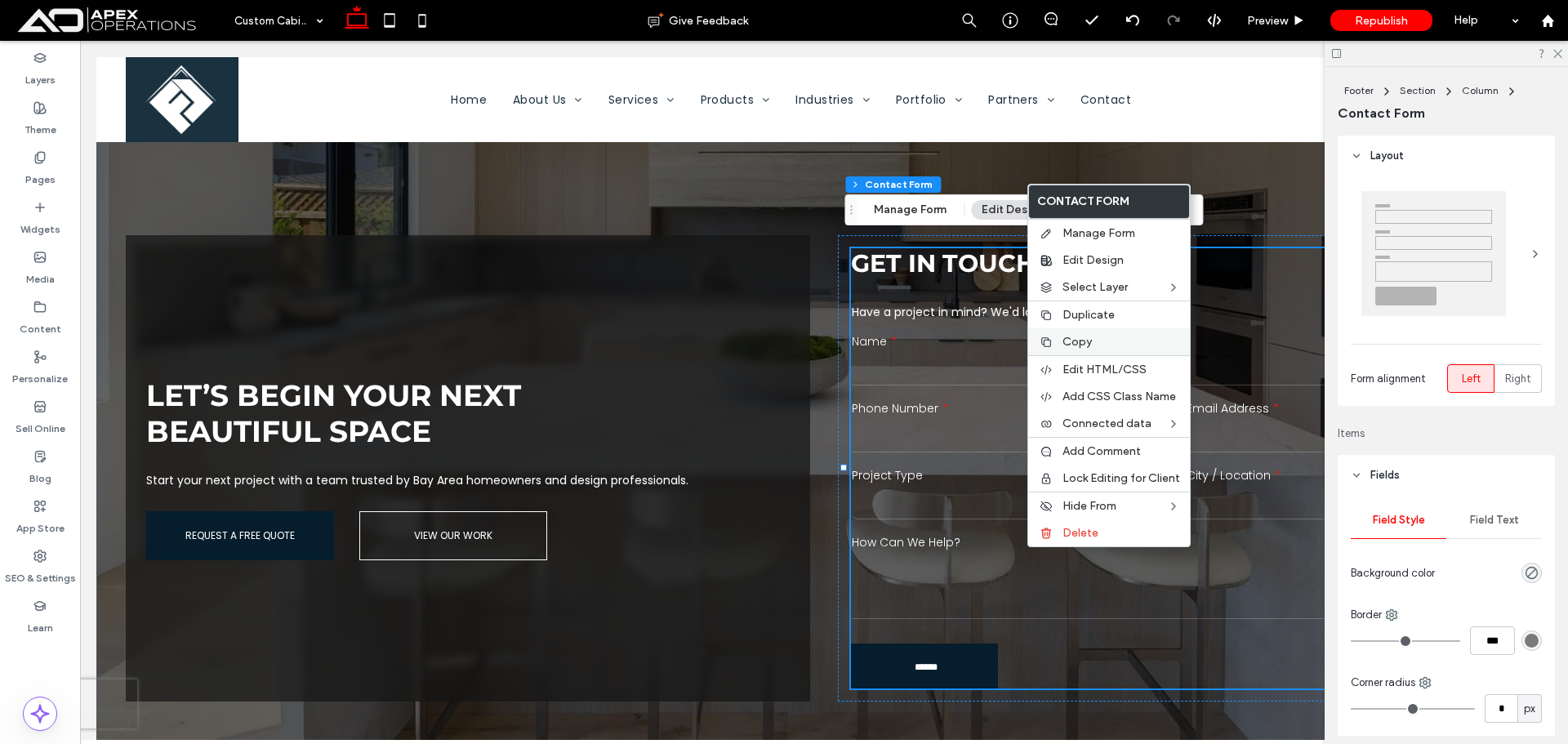
click at [1105, 355] on div "Copy" at bounding box center [1109, 342] width 162 height 27
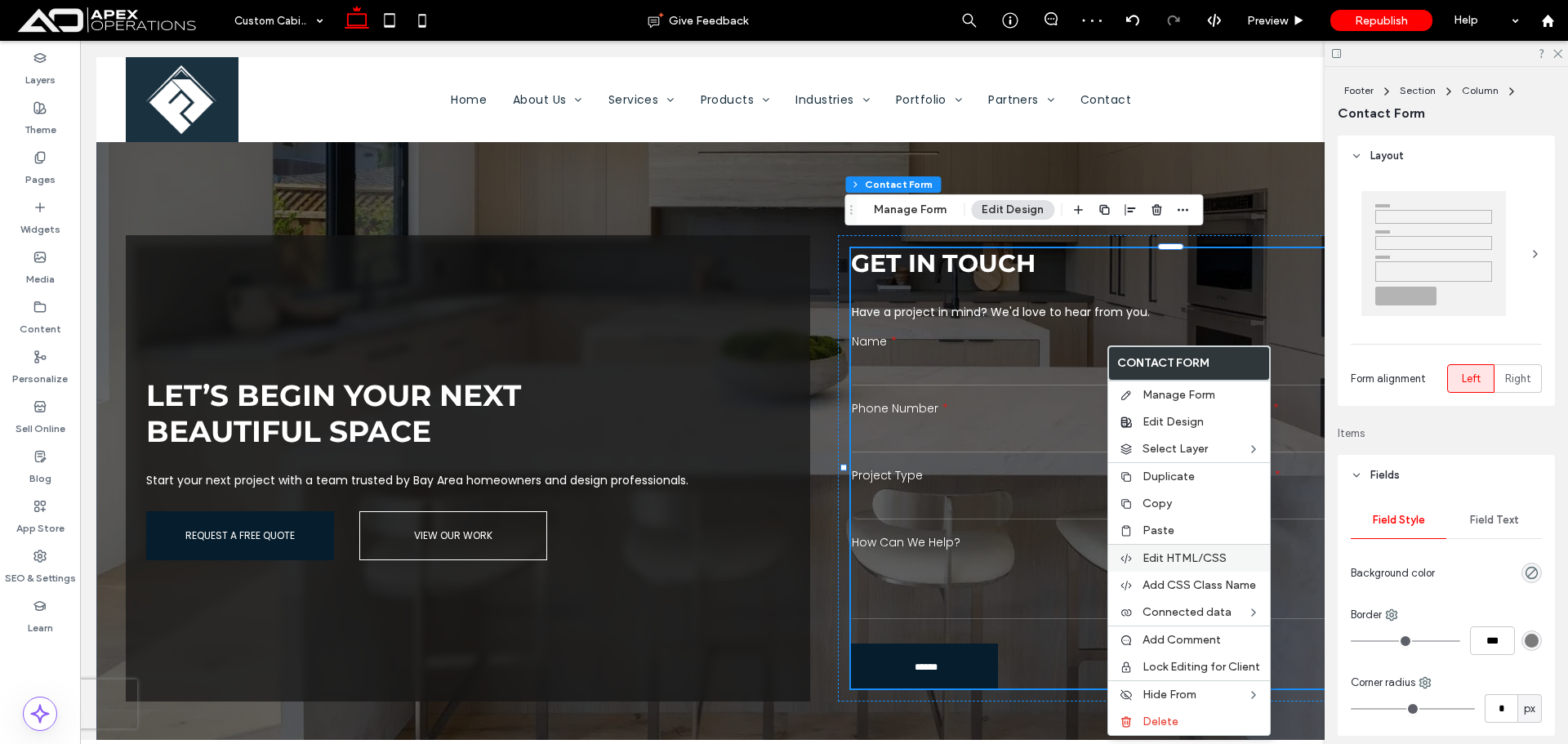
click at [1176, 559] on span "Edit HTML/CSS" at bounding box center [1184, 558] width 84 height 14
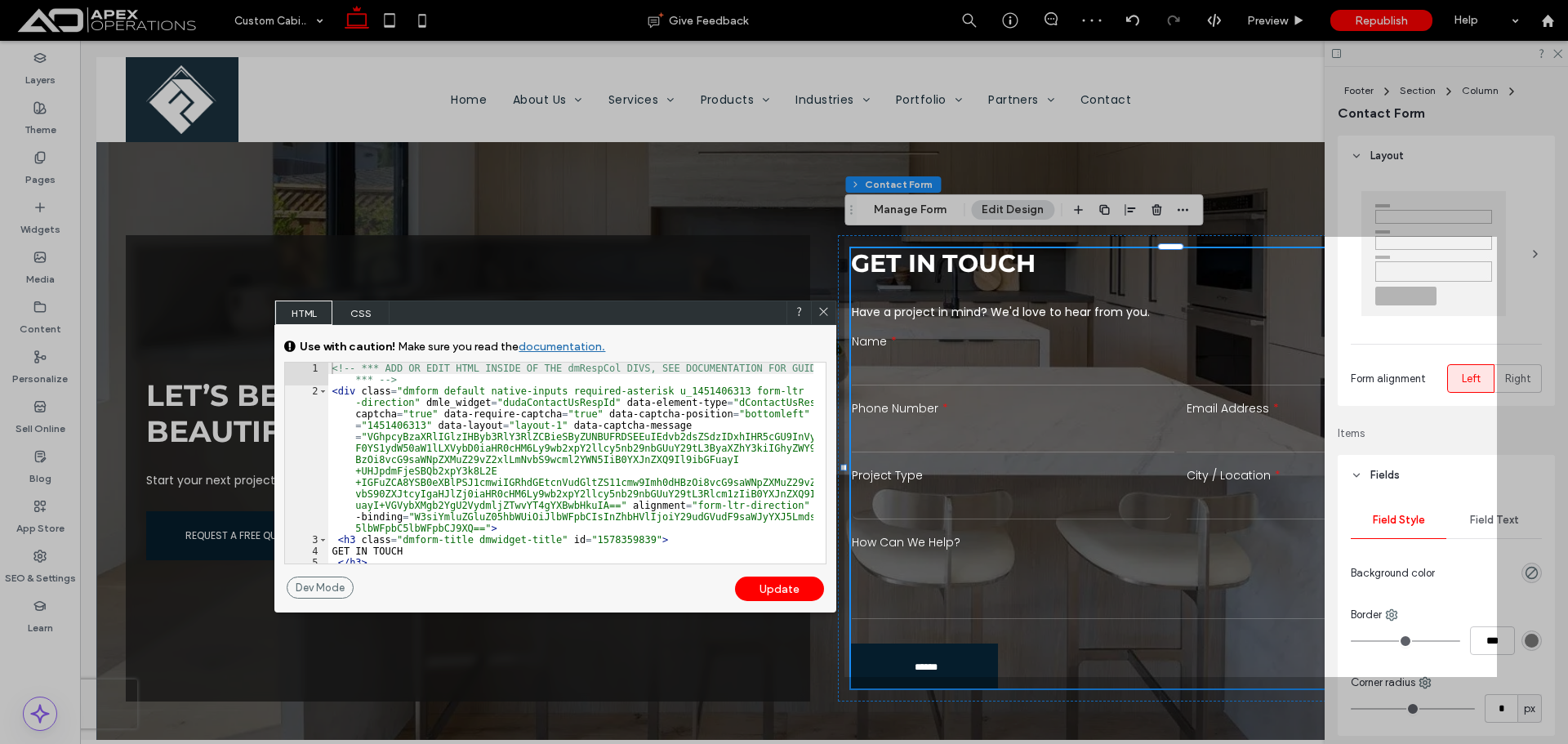
click at [595, 473] on div "<!-- *** ADD OR EDIT HTML INSIDE OF THE dmRespCol DIVS, SEE DOCUMENTATION FOR G…" at bounding box center [571, 480] width 485 height 235
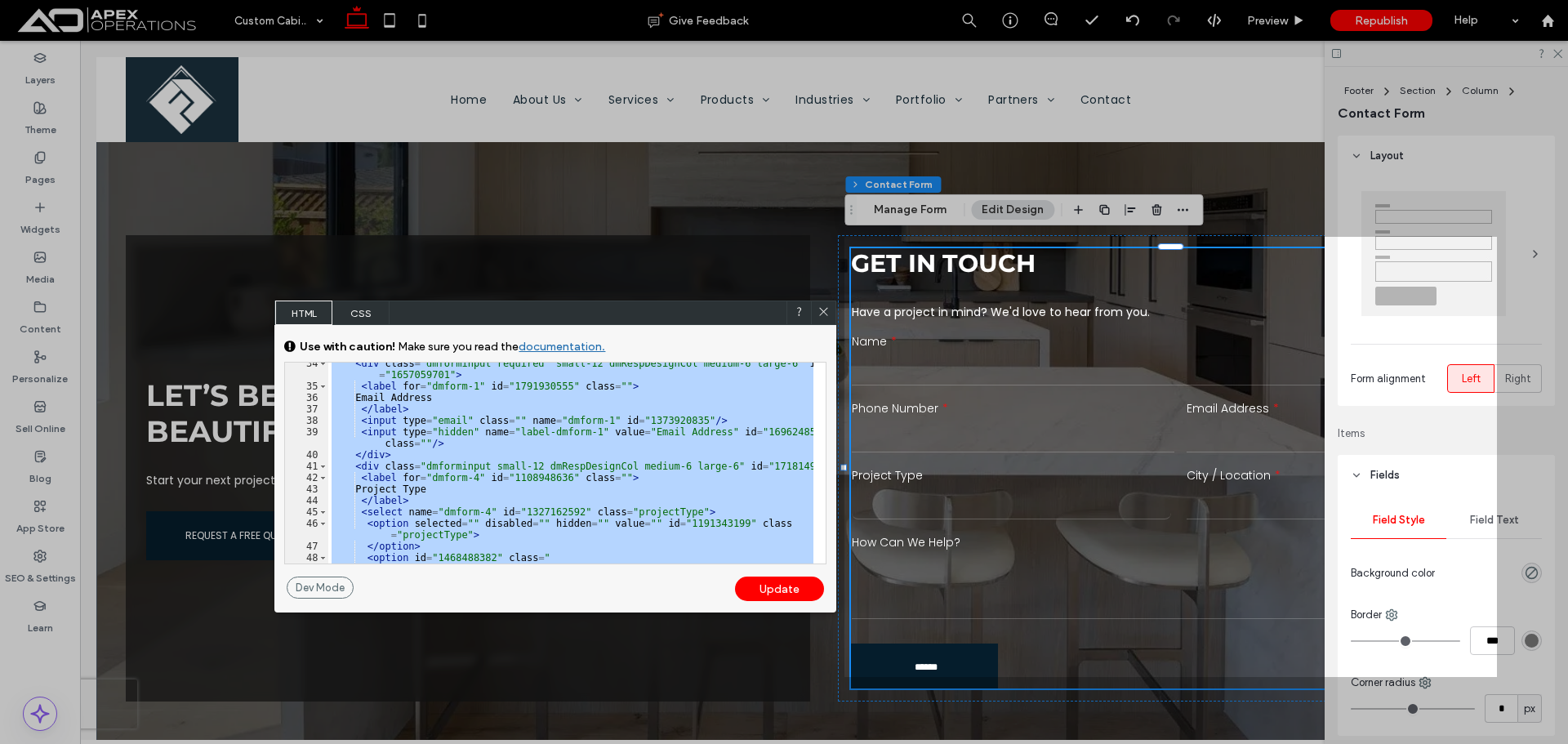
scroll to position [637, 0]
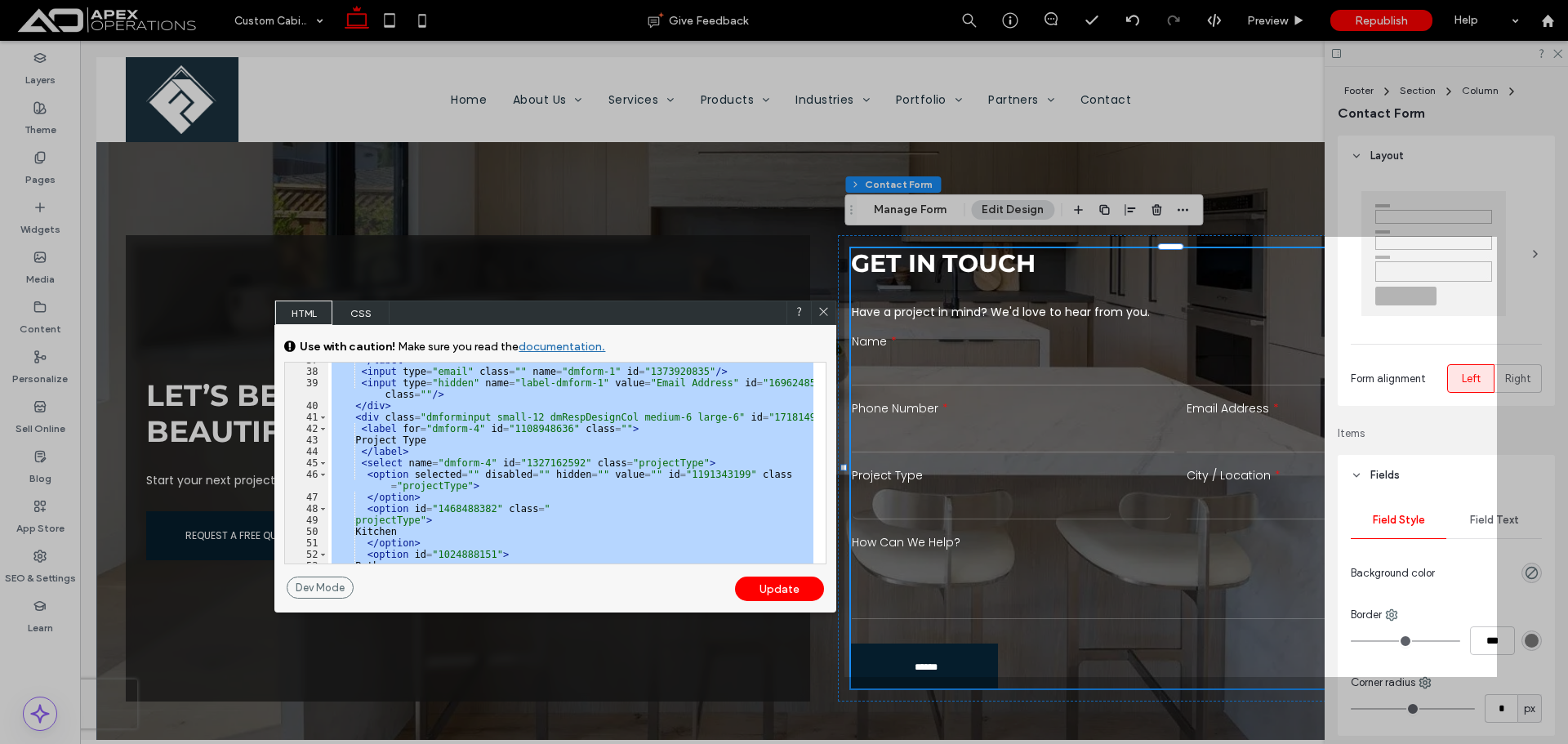
click at [597, 482] on div "</ label > < input type = "email" class = "" name = "dmform-1" id = "1373920835…" at bounding box center [571, 463] width 485 height 201
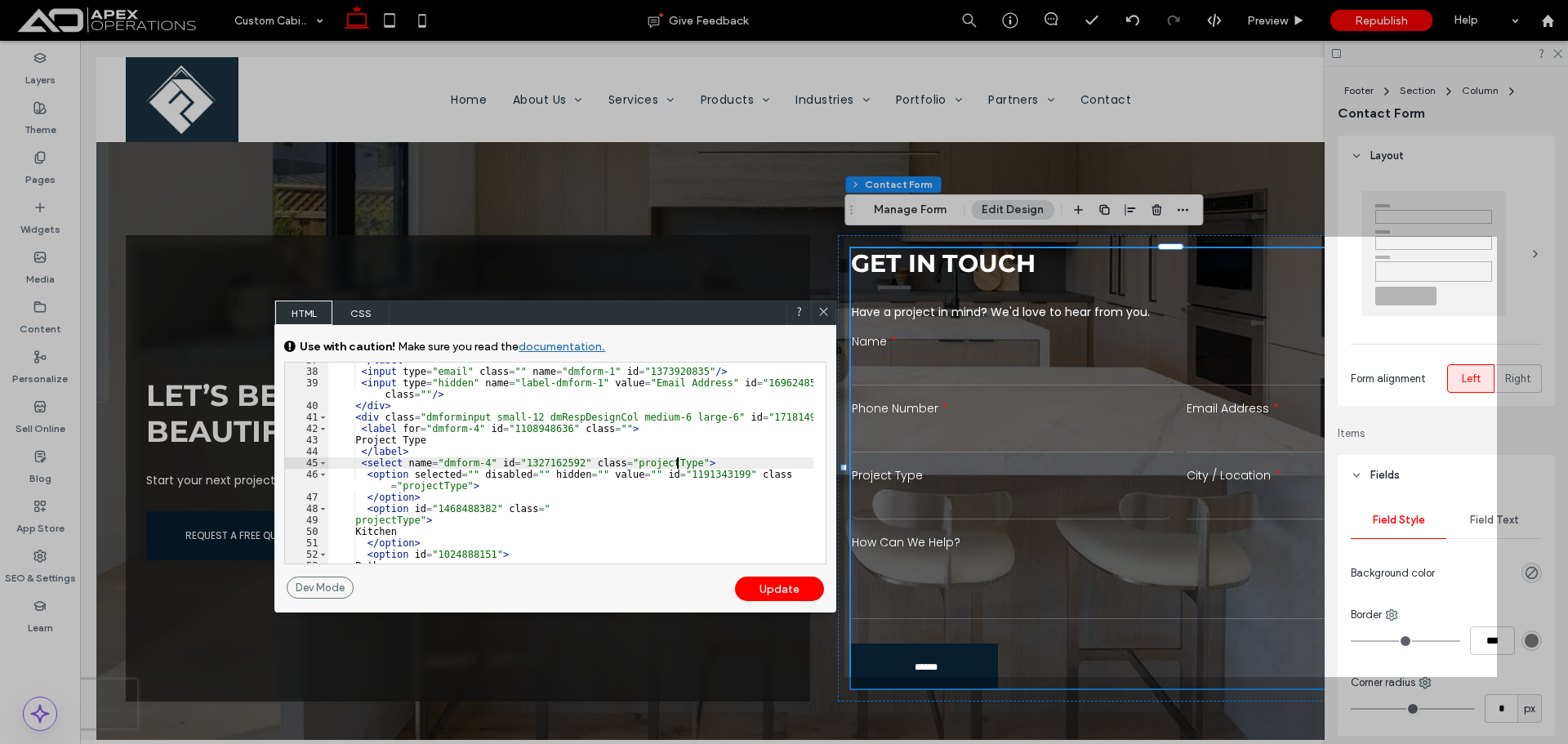
click at [678, 464] on div "</ label > < input type = "email" class = "" name = "dmform-1" id = "1373920835…" at bounding box center [571, 467] width 485 height 224
click at [431, 522] on div "</ label > < input type = "email" class = "" name = "dmform-1" id = "1373920835…" at bounding box center [571, 467] width 485 height 224
type textarea "**"
click at [755, 579] on div "Update" at bounding box center [779, 589] width 89 height 25
click at [762, 593] on div "Update" at bounding box center [779, 589] width 89 height 25
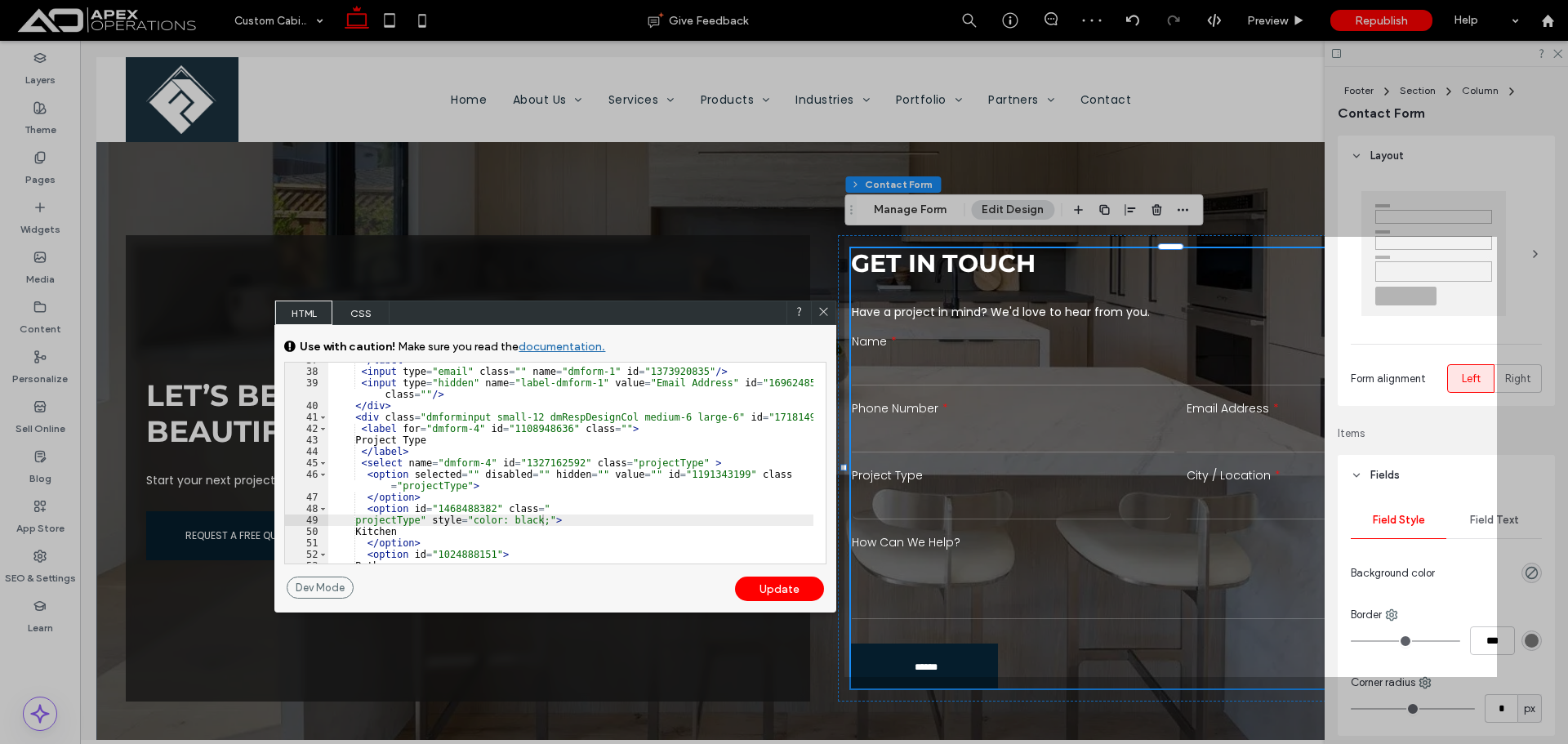
click at [826, 312] on icon at bounding box center [823, 311] width 12 height 12
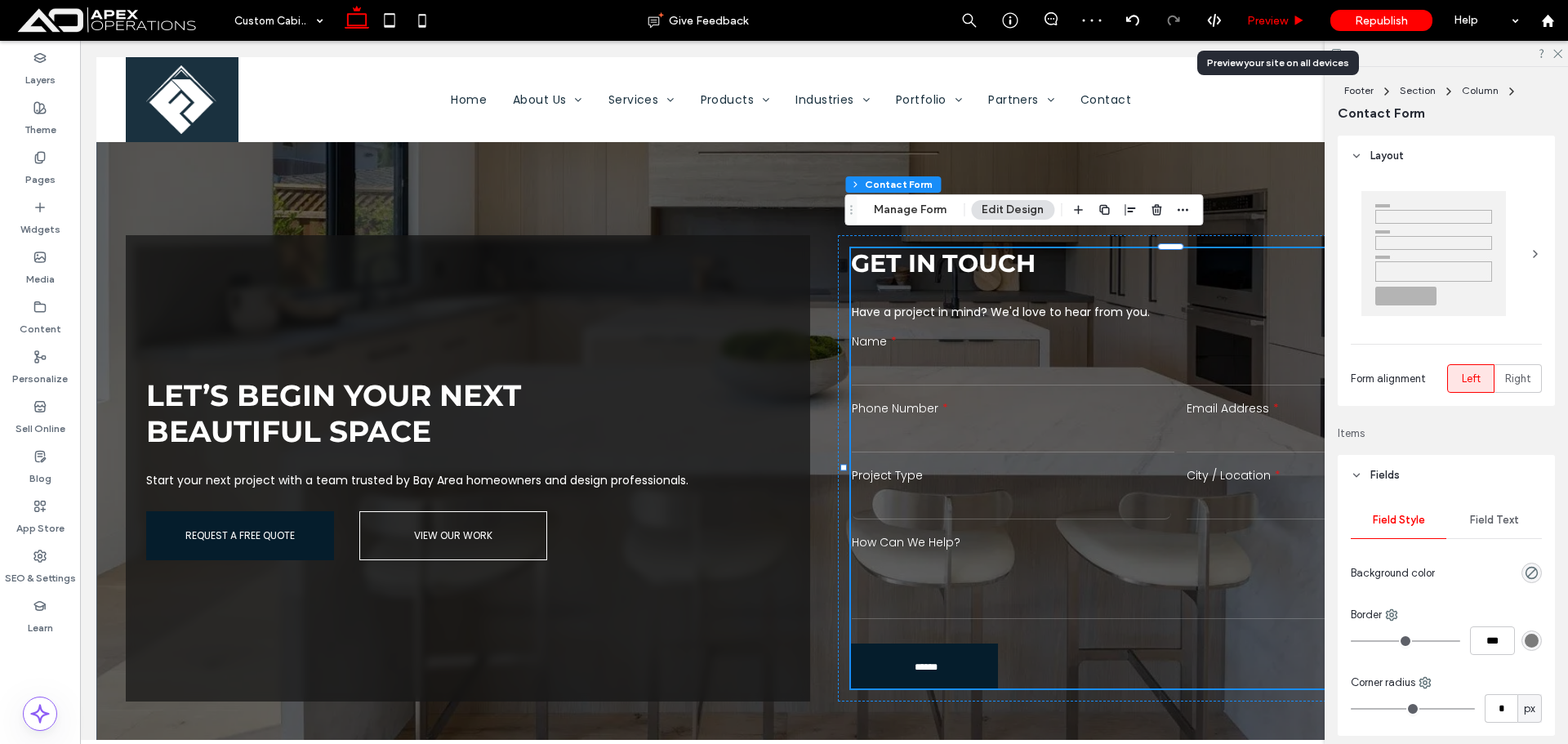
click at [1275, 20] on span "Preview" at bounding box center [1268, 20] width 41 height 14
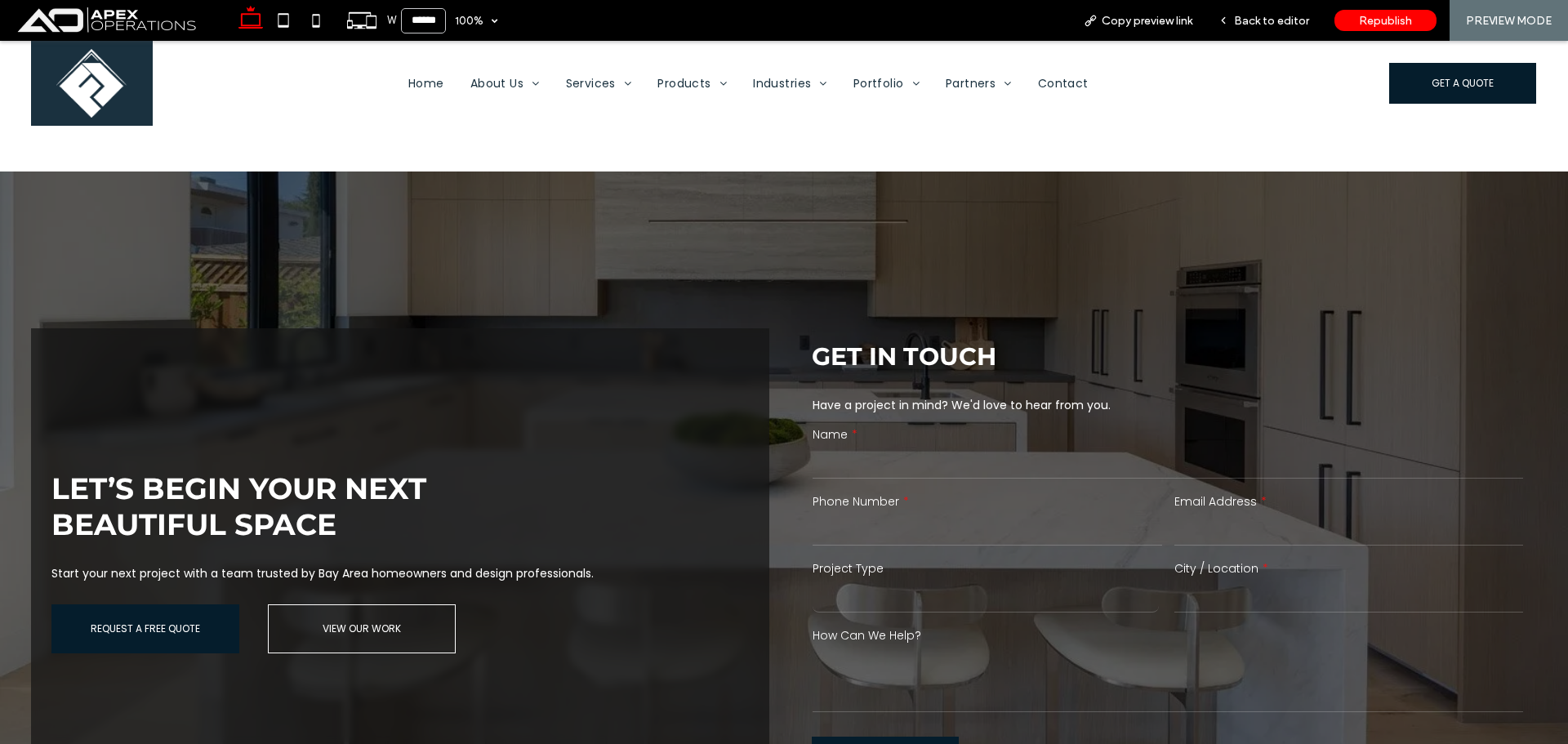
scroll to position [2978, 0]
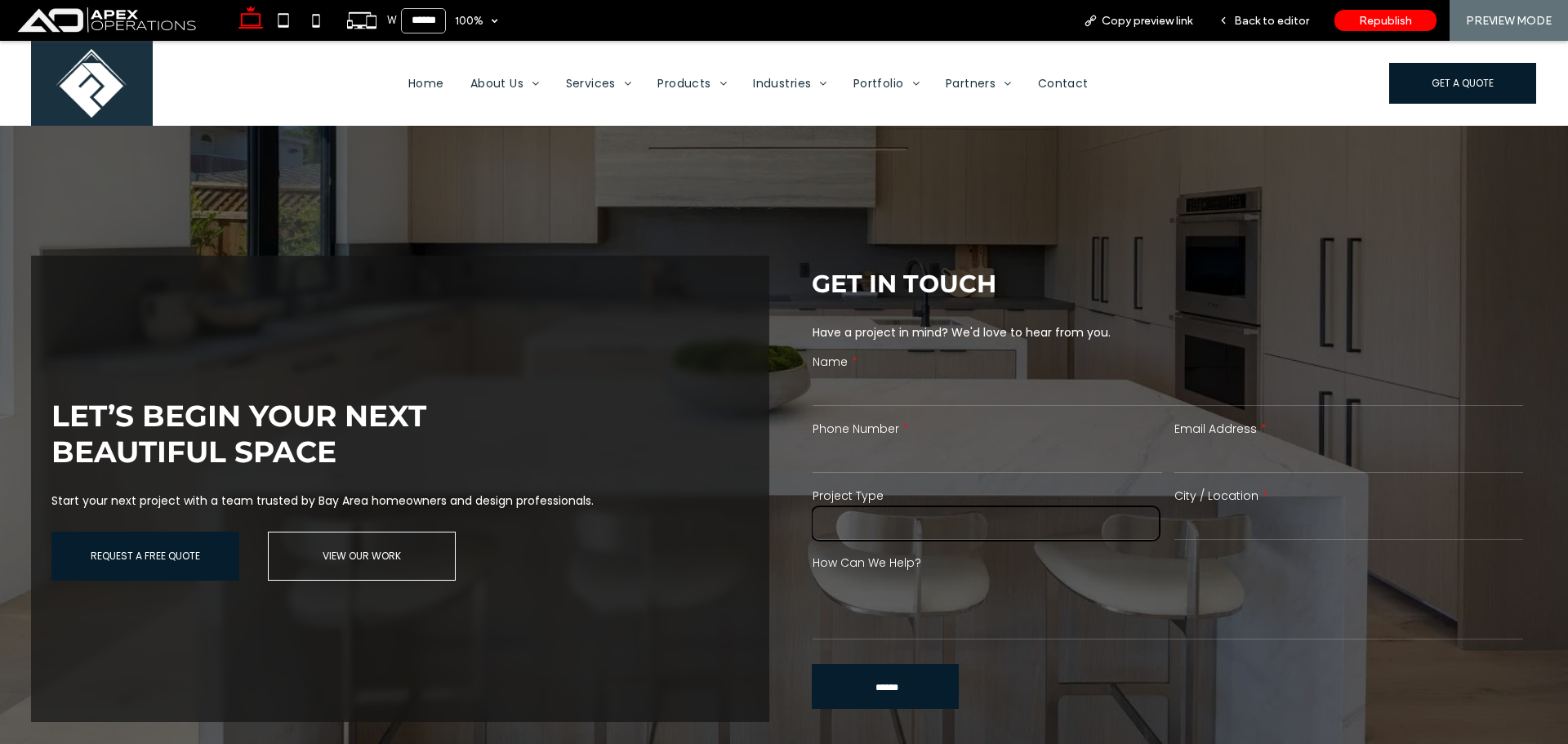
click at [957, 514] on select "******* ******** ******* ********* *****" at bounding box center [985, 523] width 346 height 33
click at [1286, 24] on span "Back to editor" at bounding box center [1271, 20] width 75 height 14
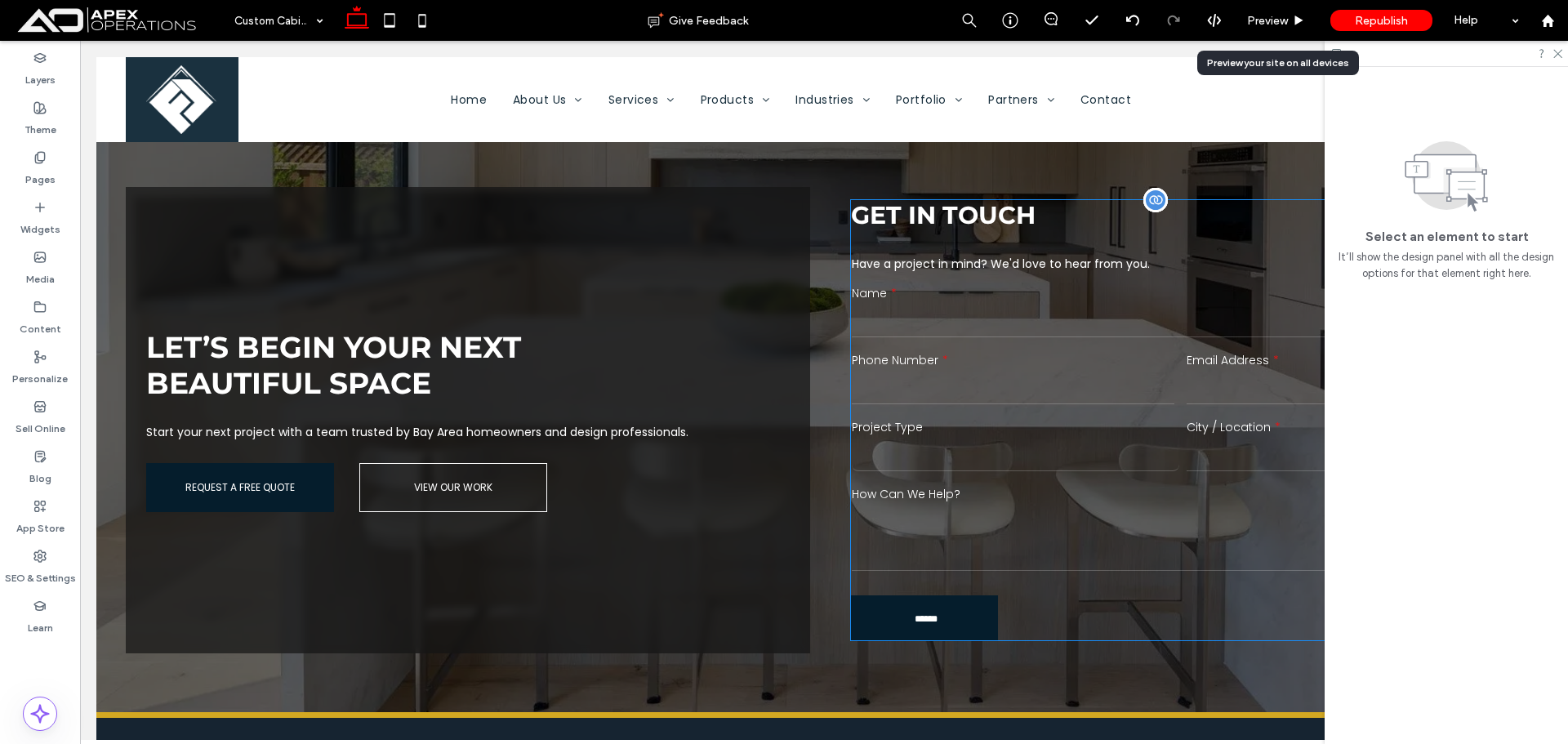
scroll to position [2905, 0]
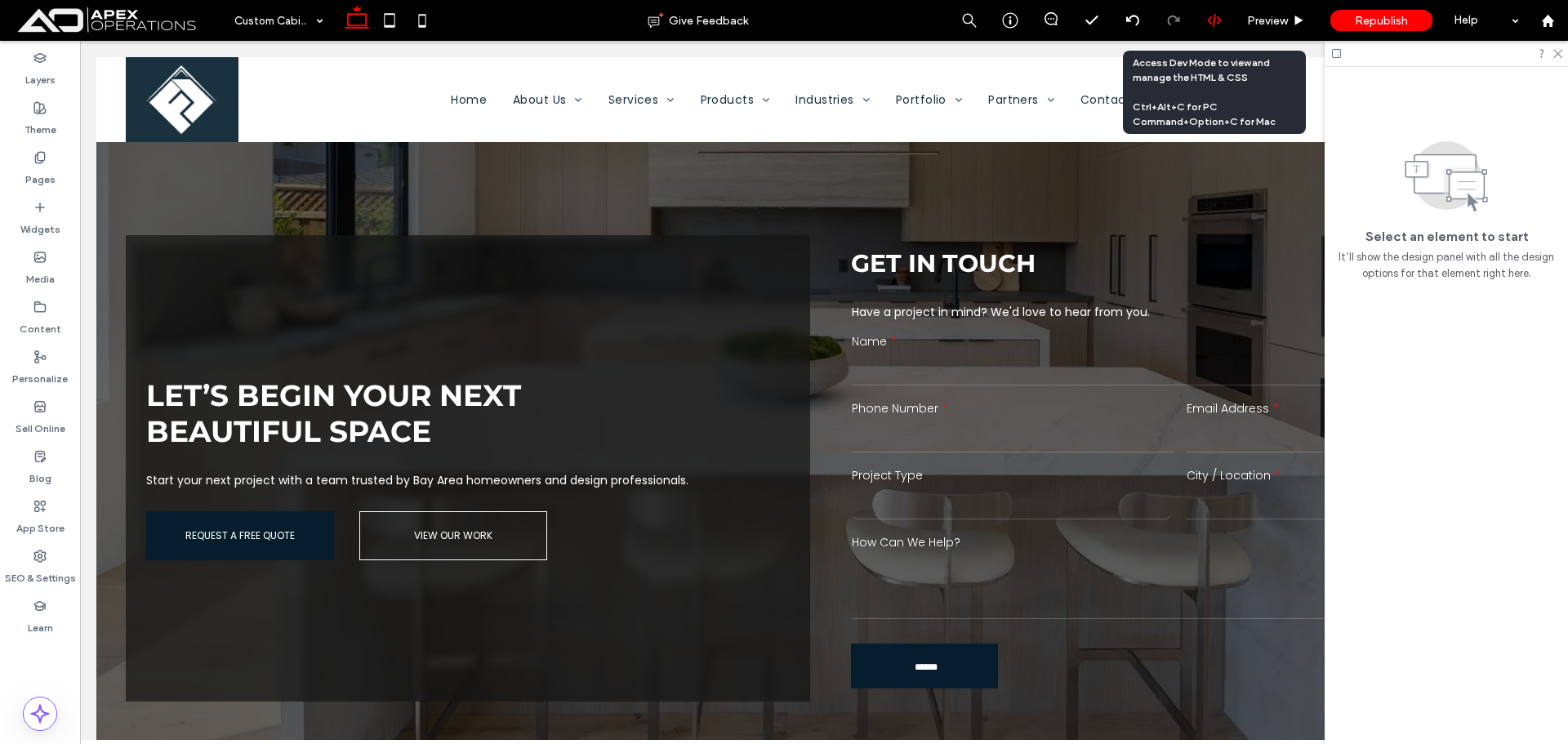
drag, startPoint x: 1208, startPoint y: 14, endPoint x: 1122, endPoint y: 35, distance: 88.5
click at [1206, 14] on div at bounding box center [1214, 20] width 40 height 14
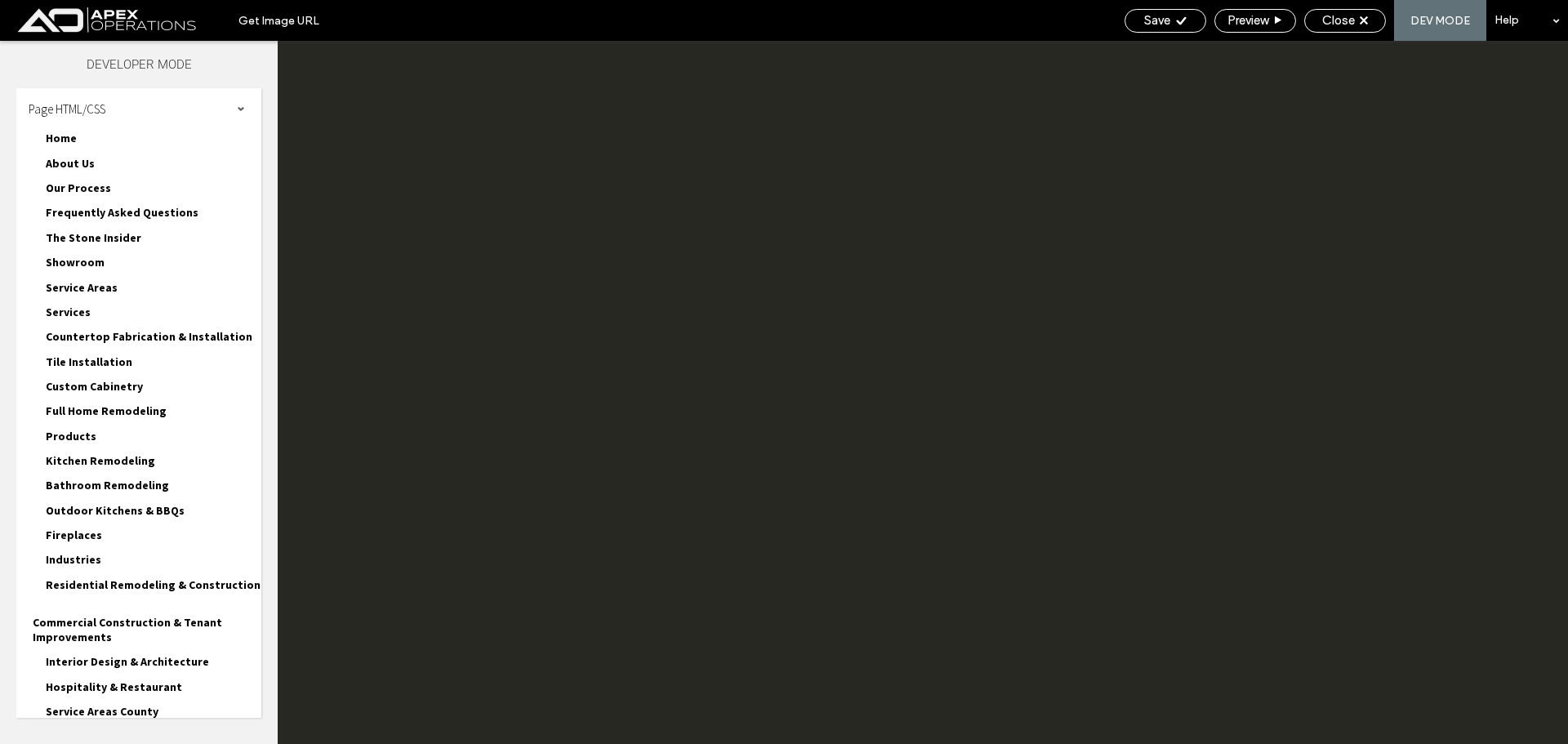
scroll to position [0, 0]
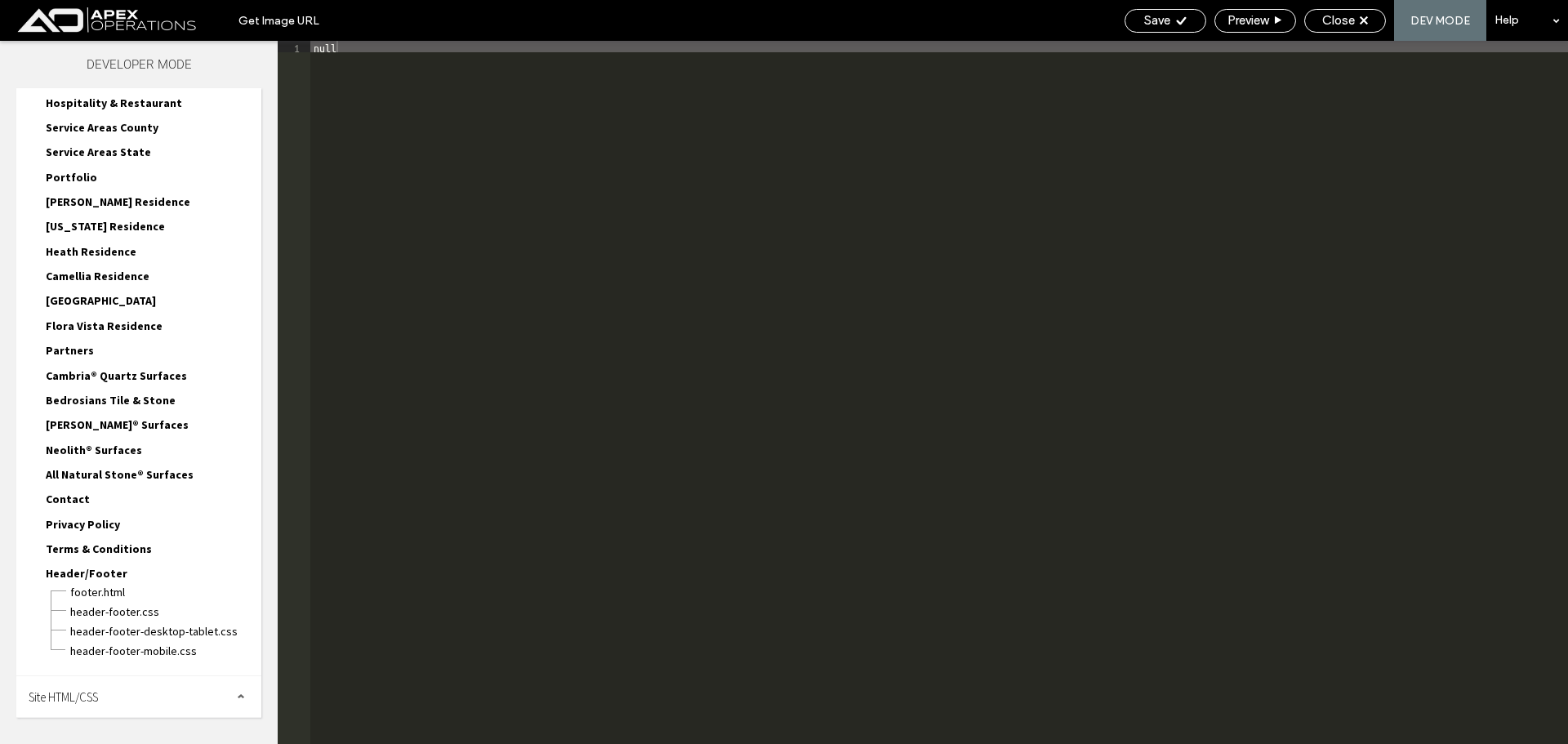
click at [101, 704] on div "Site HTML/CSS" at bounding box center [138, 696] width 245 height 41
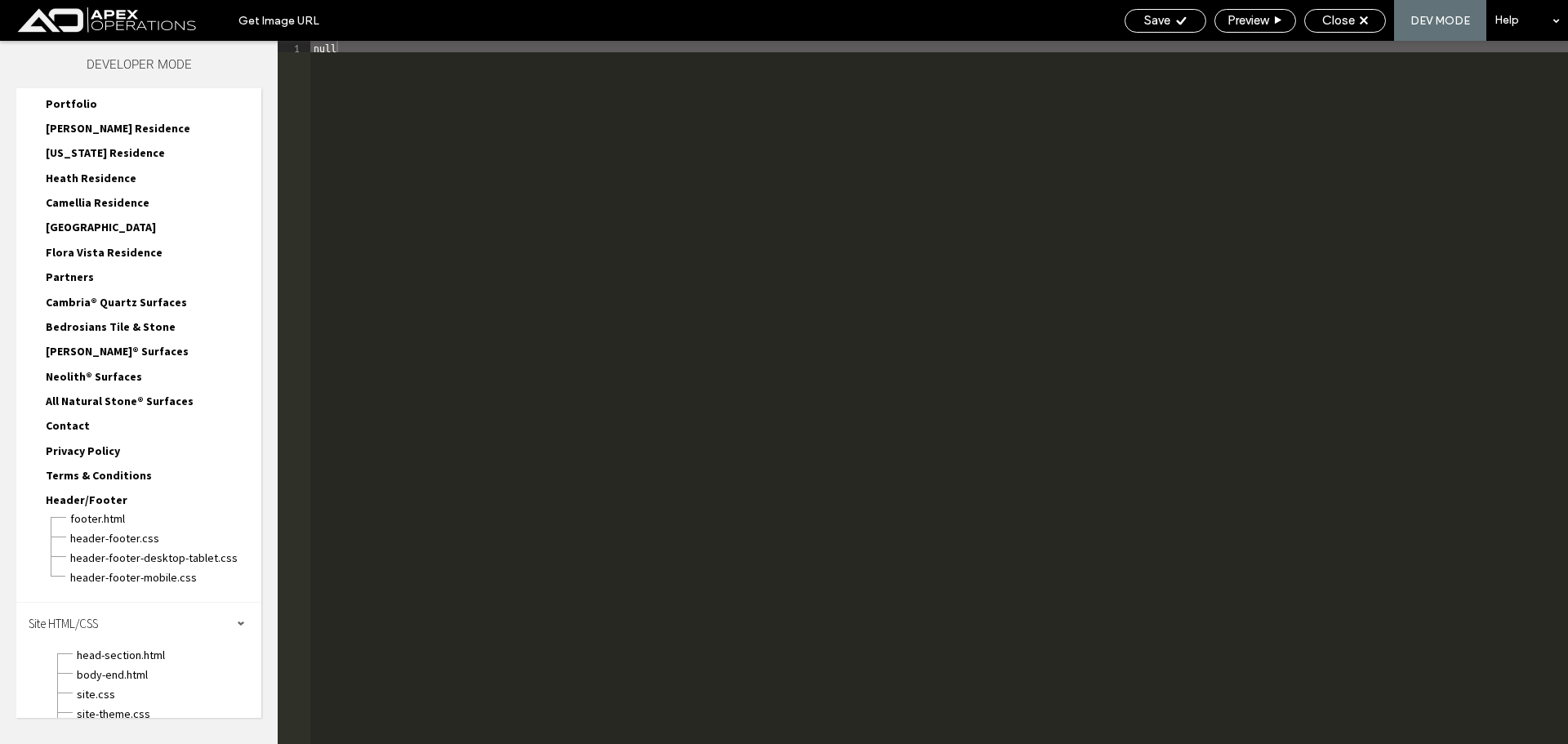
scroll to position [731, 0]
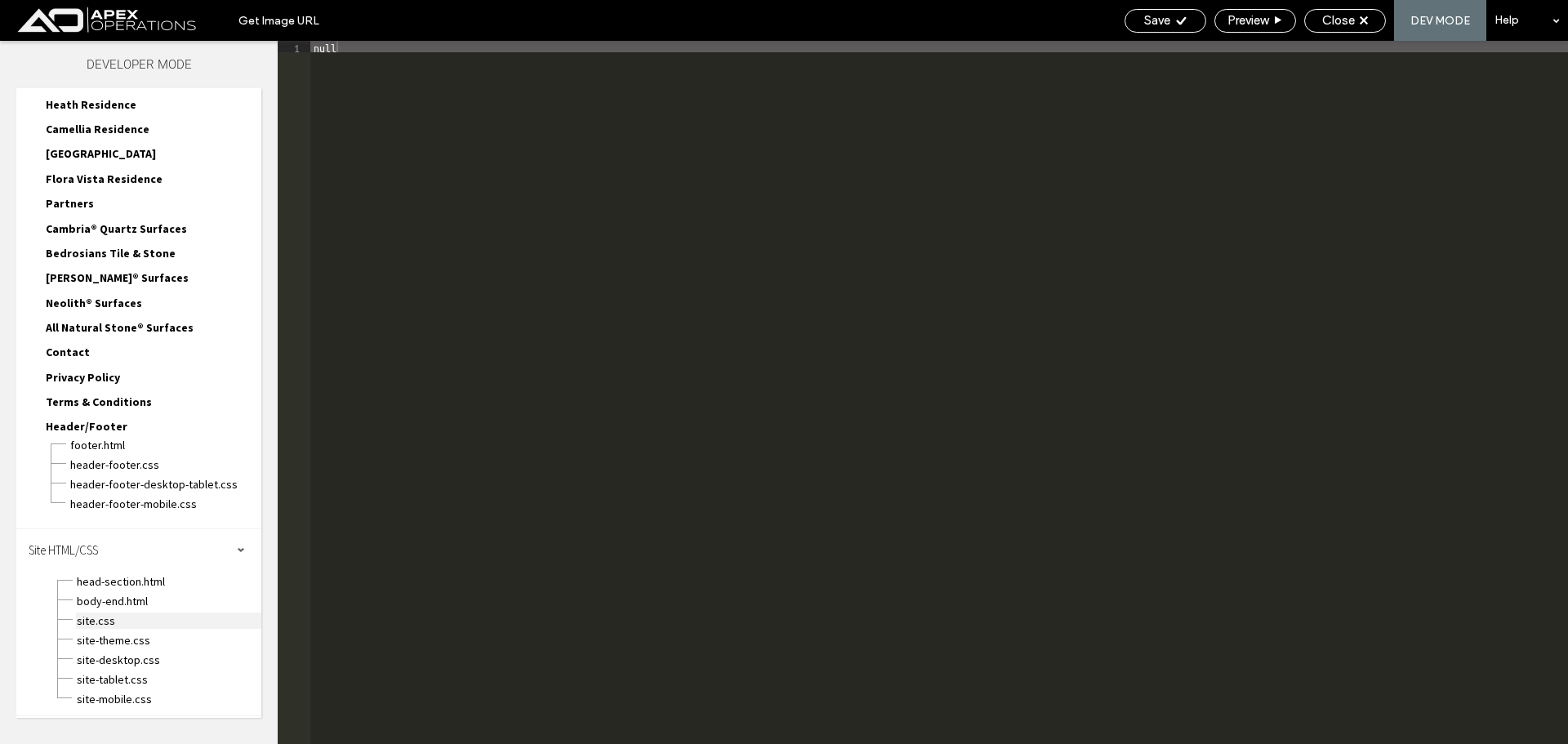
click at [109, 626] on span "site.css" at bounding box center [169, 620] width 186 height 16
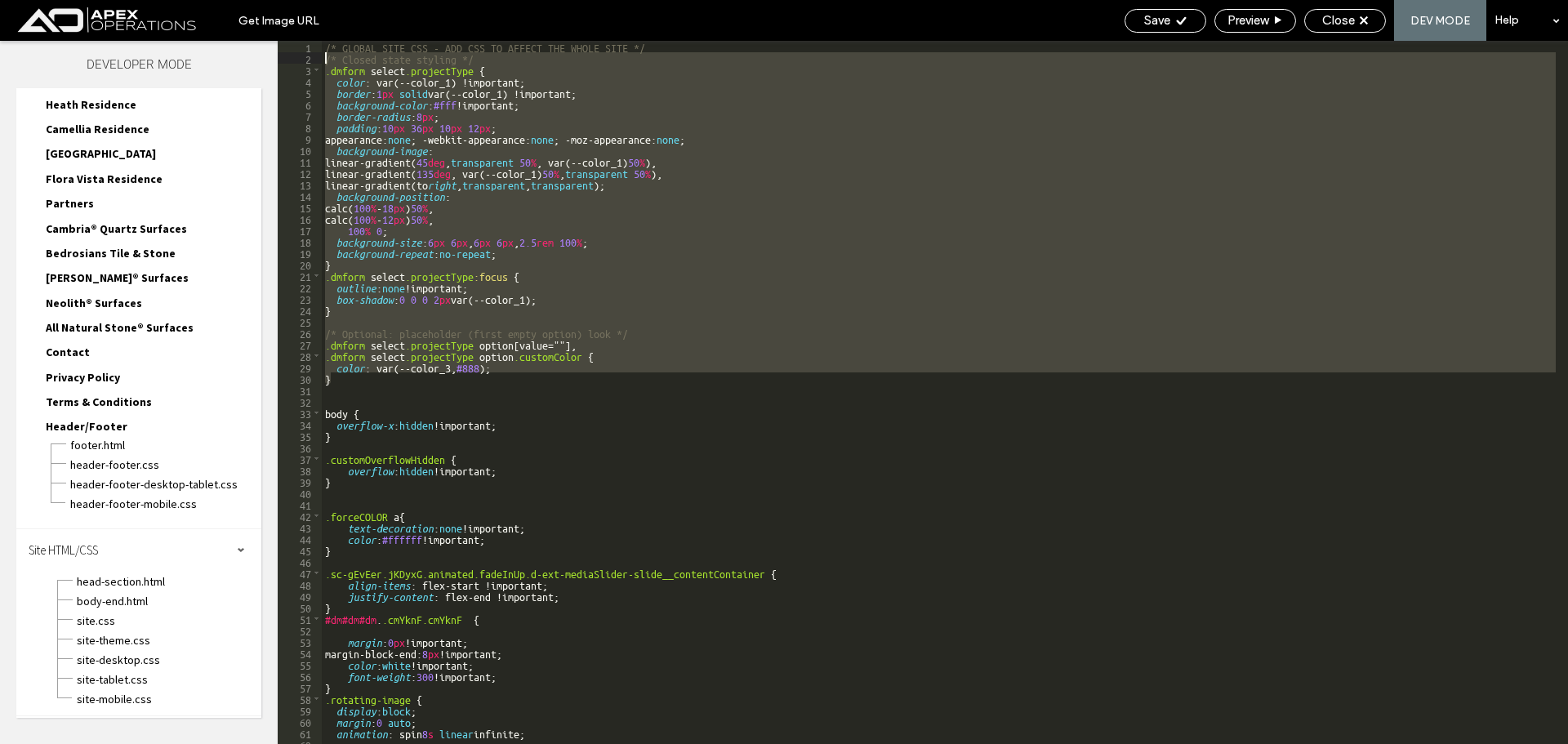
drag, startPoint x: 336, startPoint y: 382, endPoint x: 293, endPoint y: 59, distance: 325.8
click at [293, 59] on div "** 1 2 3 4 5 6 7 8 9 10 11 12 13 14 15 16 17 18 19 20 21 22 23 24 25 26 27 28 2…" at bounding box center [923, 392] width 1291 height 703
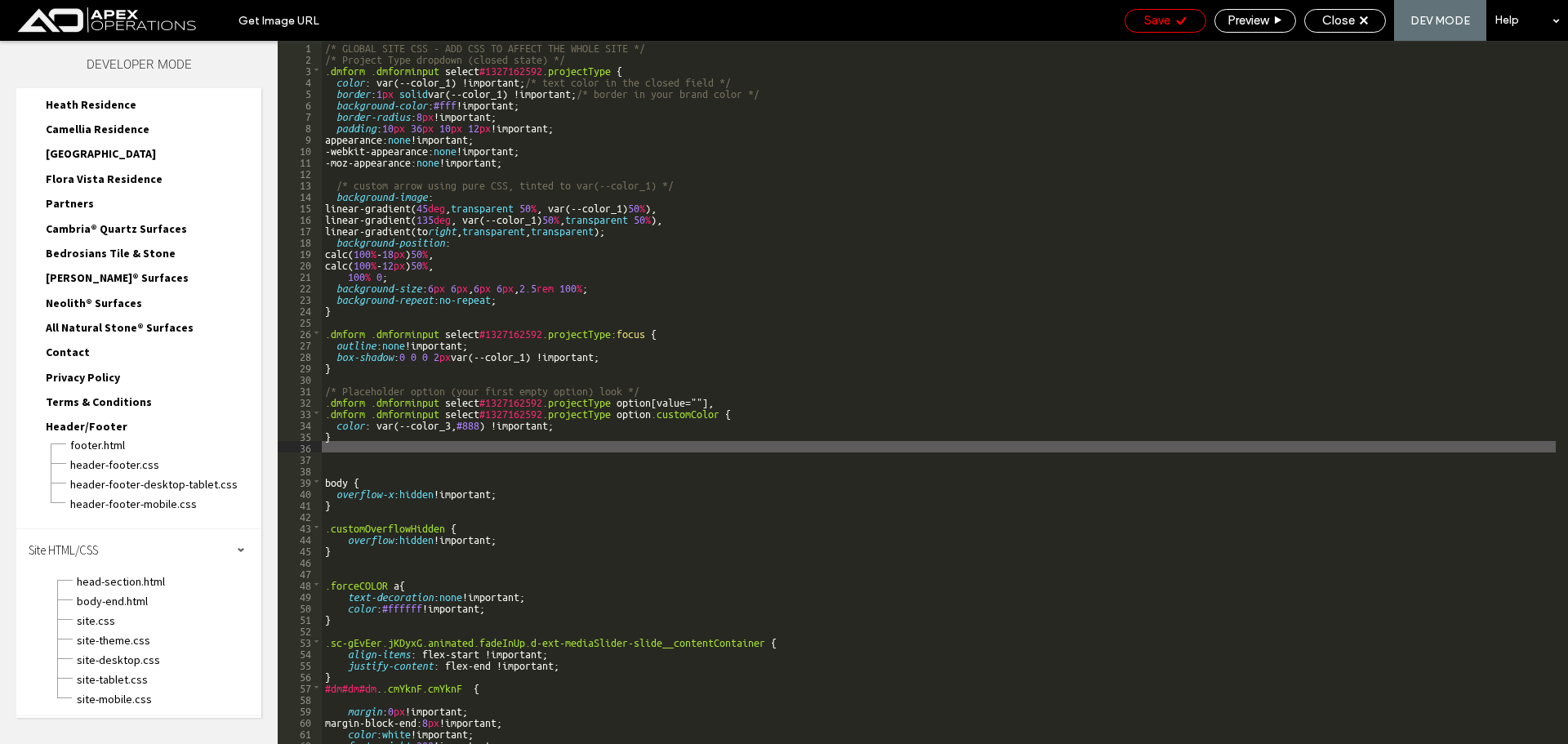
click at [1169, 16] on div "Save" at bounding box center [1165, 20] width 80 height 14
click at [1353, 25] on span "Close" at bounding box center [1338, 20] width 33 height 14
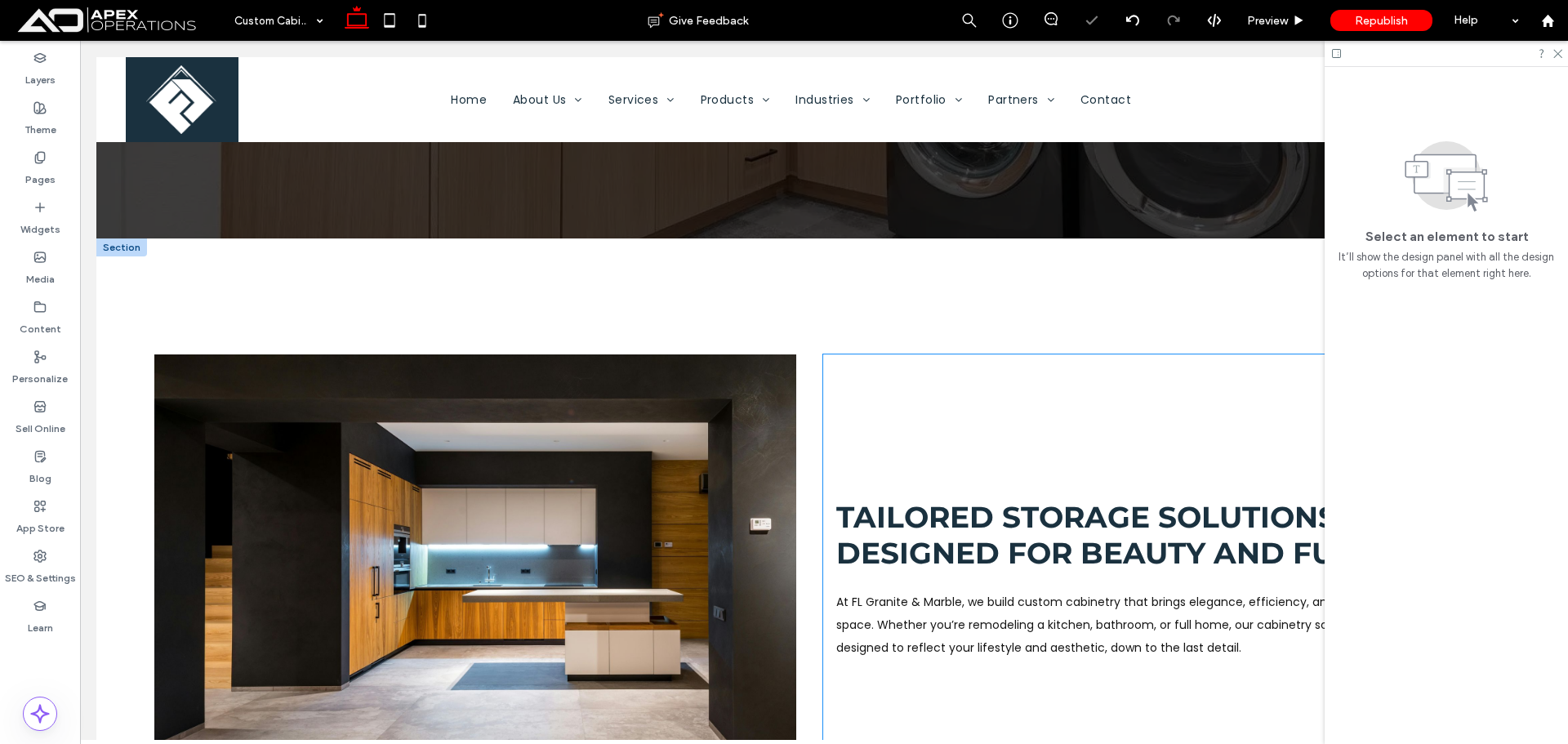
scroll to position [572, 0]
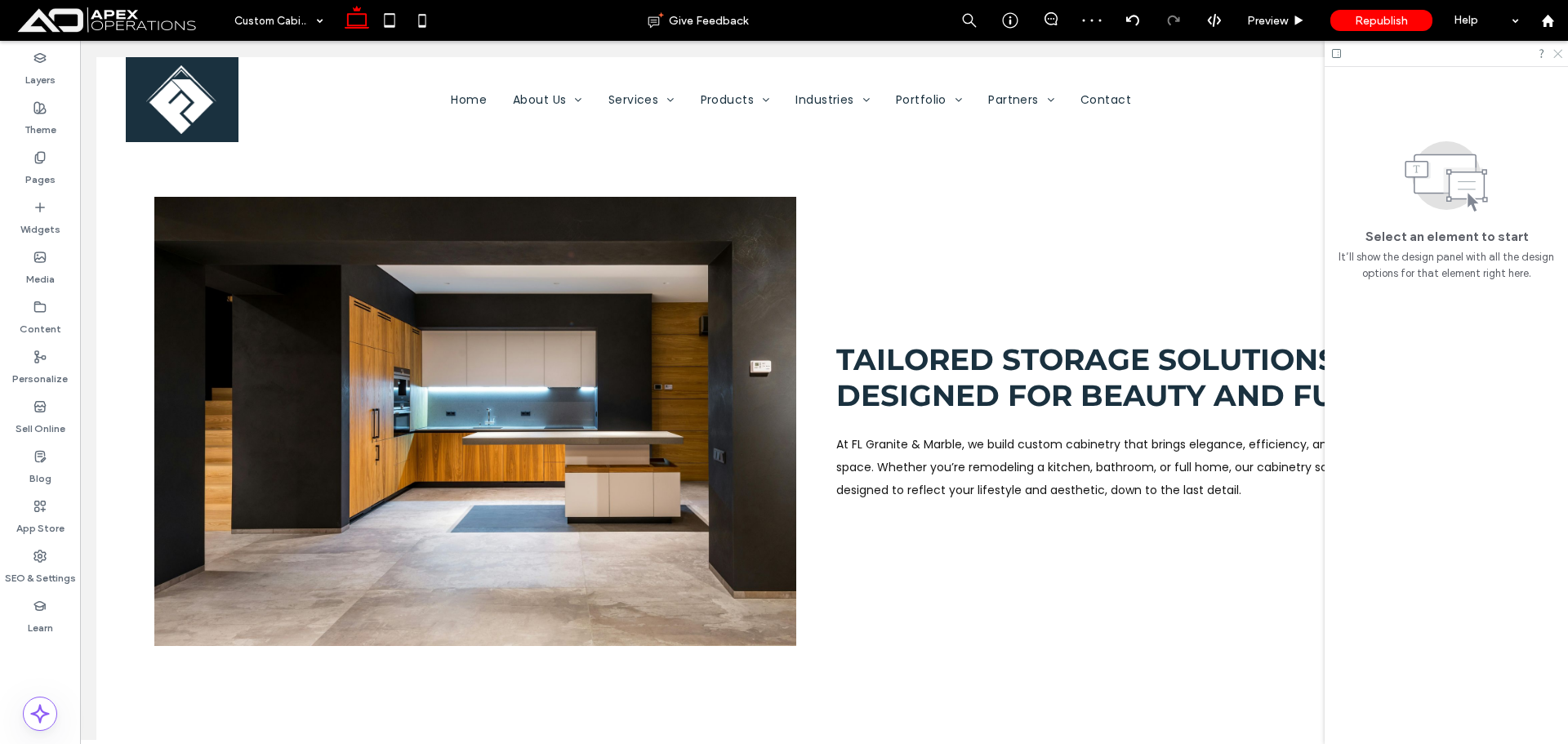
drag, startPoint x: 1559, startPoint y: 53, endPoint x: 1448, endPoint y: 135, distance: 138.0
click at [1559, 53] on use at bounding box center [1558, 54] width 9 height 9
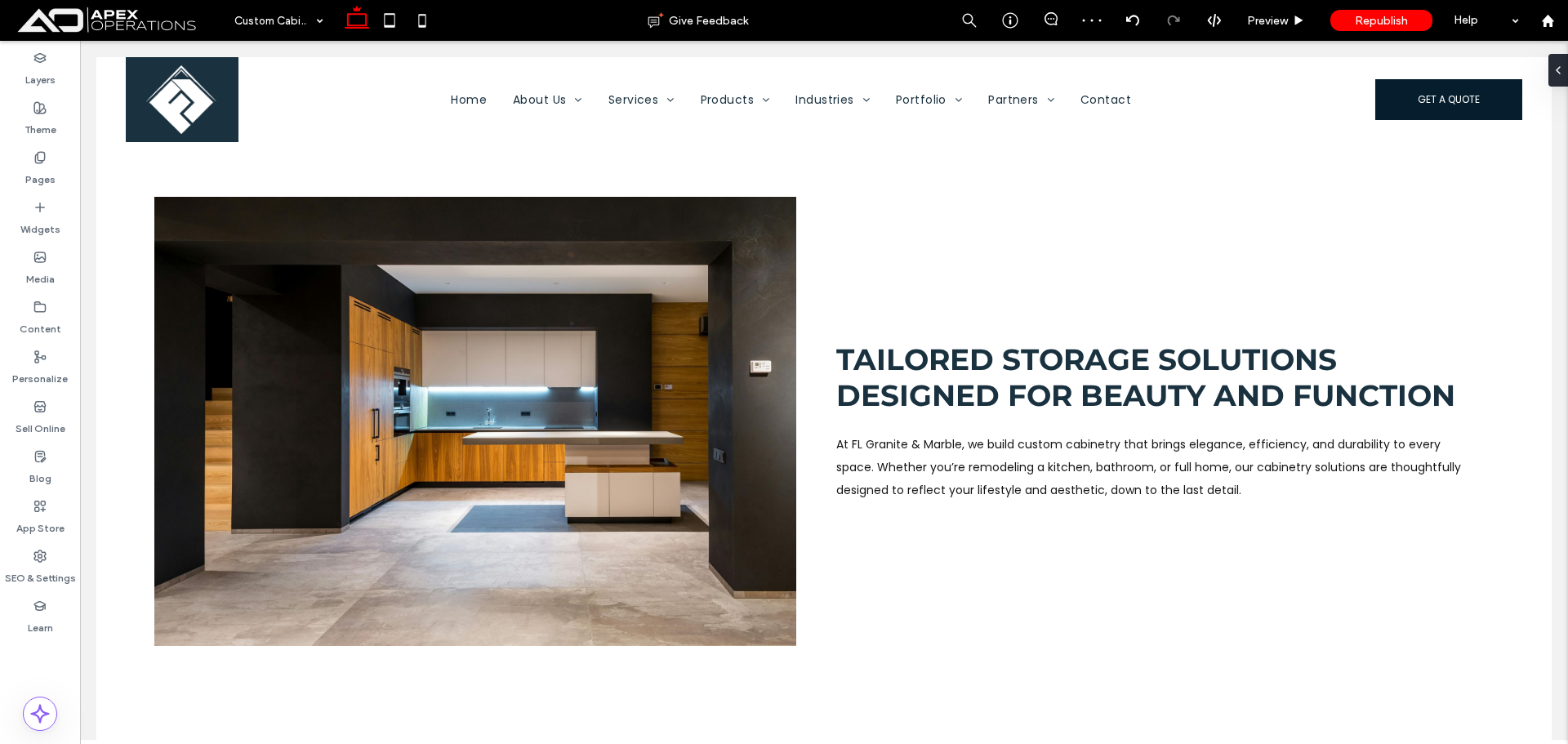
scroll to position [3477, 0]
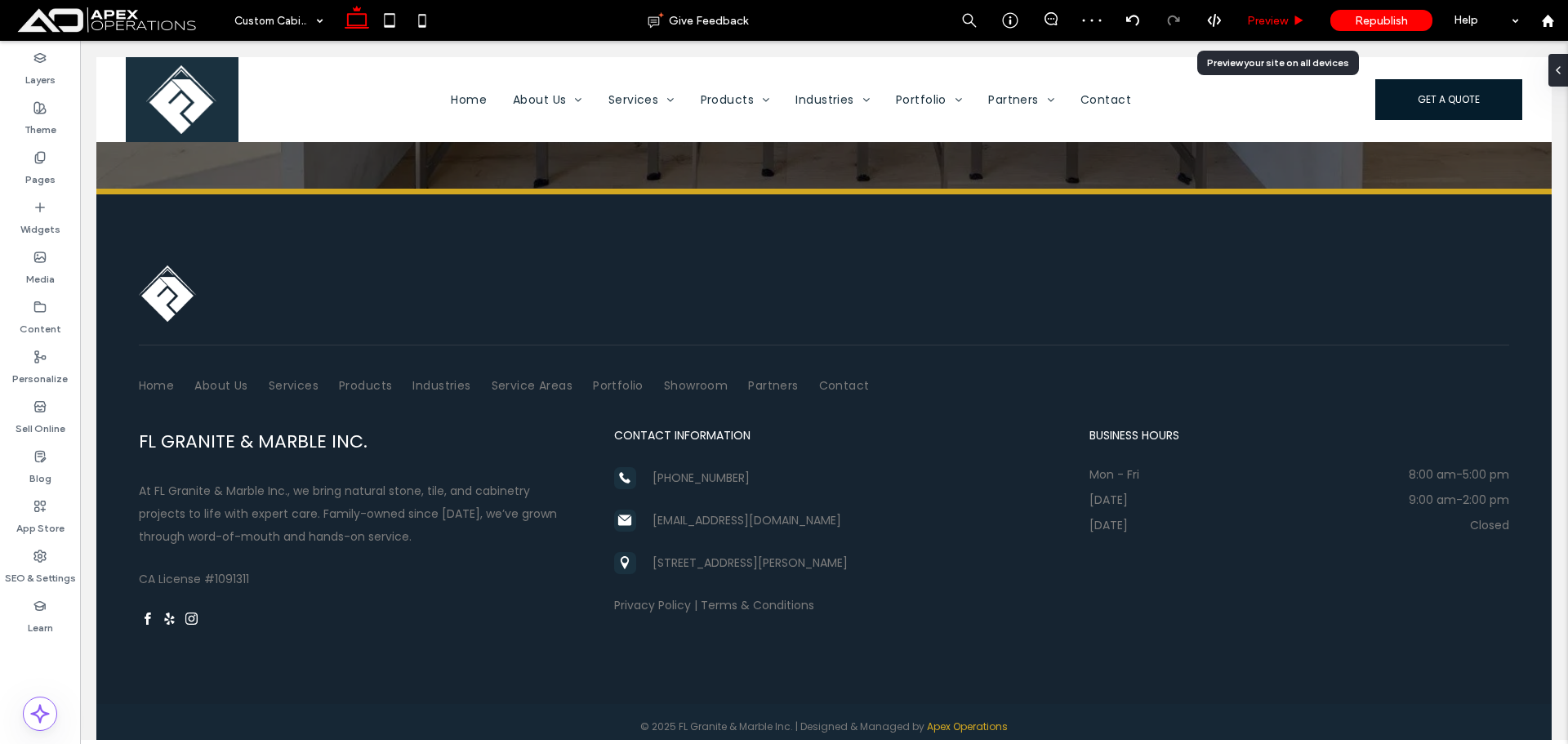
click at [1282, 21] on span "Preview" at bounding box center [1268, 20] width 41 height 14
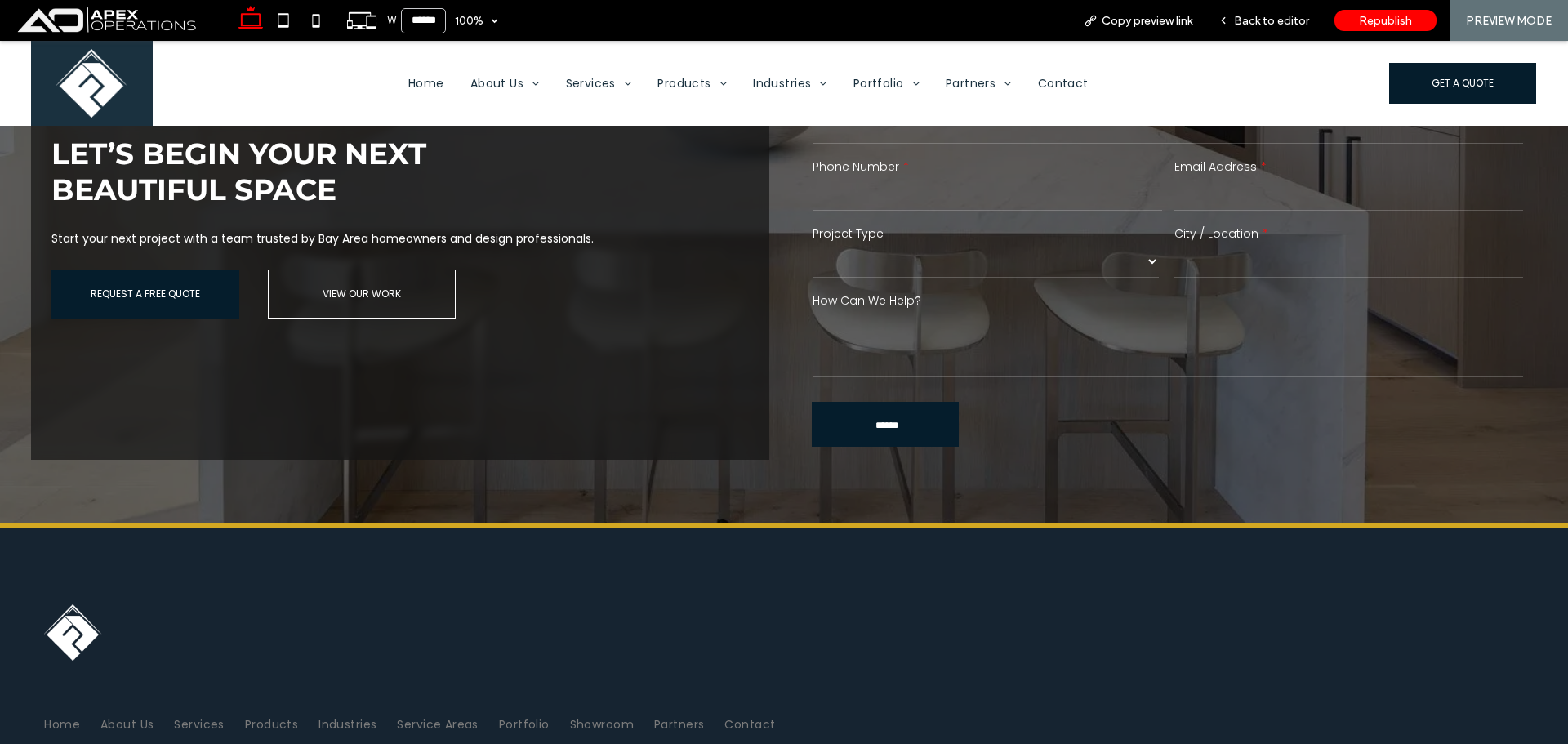
scroll to position [3068, 0]
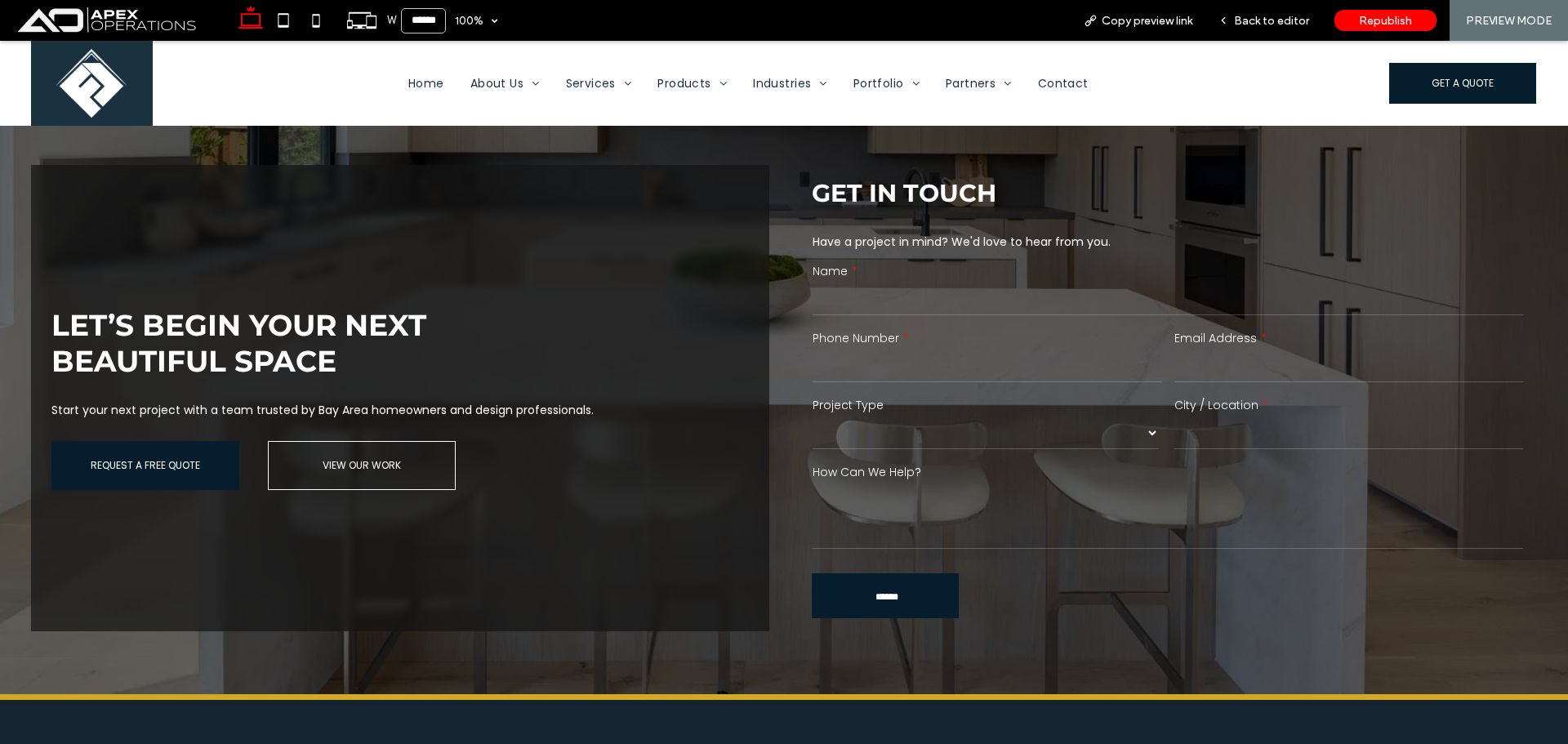
drag, startPoint x: 935, startPoint y: 420, endPoint x: 927, endPoint y: 437, distance: 18.8
click at [935, 422] on select "******* ******** ******* ********* *****" at bounding box center [985, 433] width 346 height 33
drag, startPoint x: 1290, startPoint y: 27, endPoint x: 1269, endPoint y: 26, distance: 21.0
click at [1290, 26] on span "Back to editor" at bounding box center [1271, 20] width 75 height 14
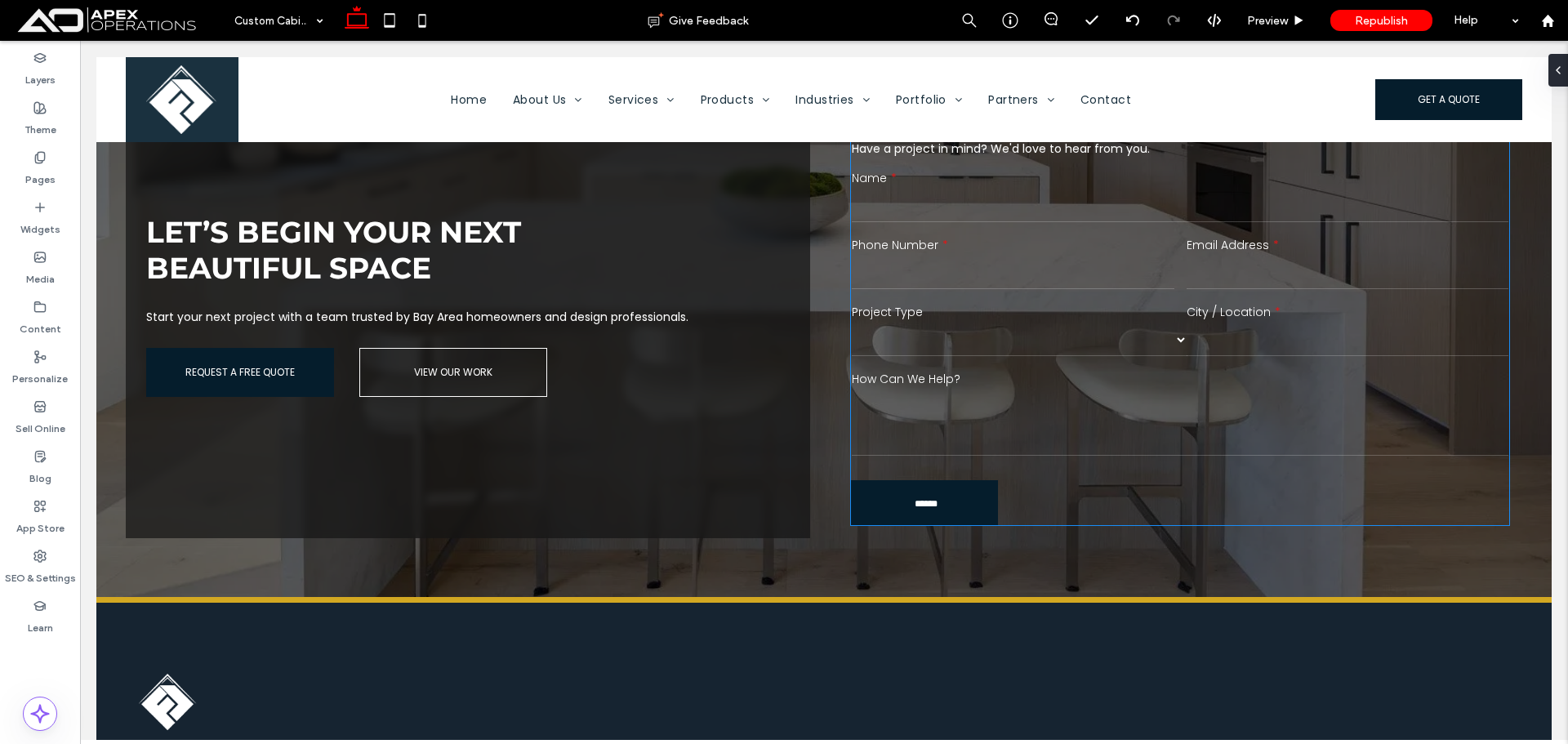
scroll to position [2986, 0]
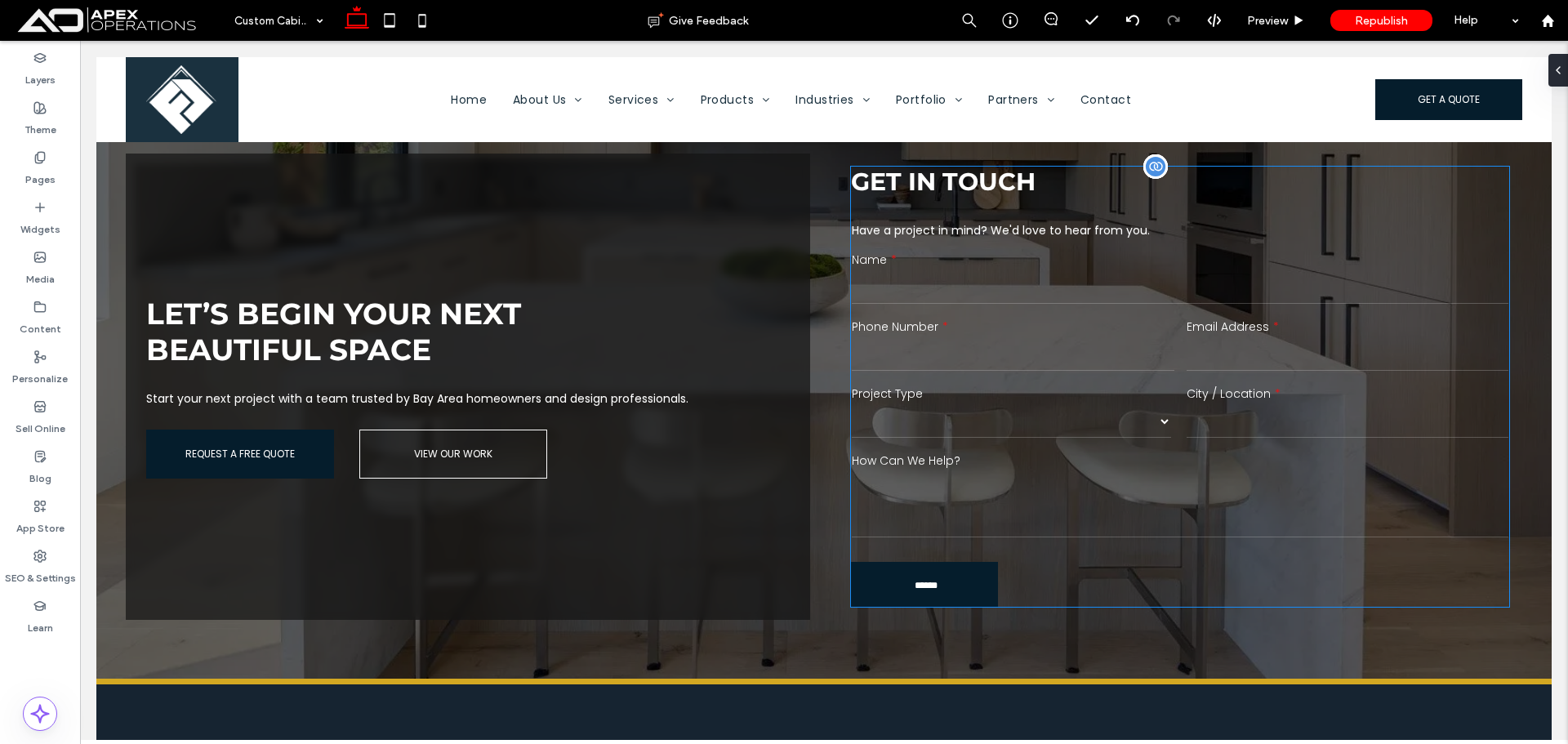
drag, startPoint x: 1072, startPoint y: 378, endPoint x: 1053, endPoint y: 397, distance: 26.9
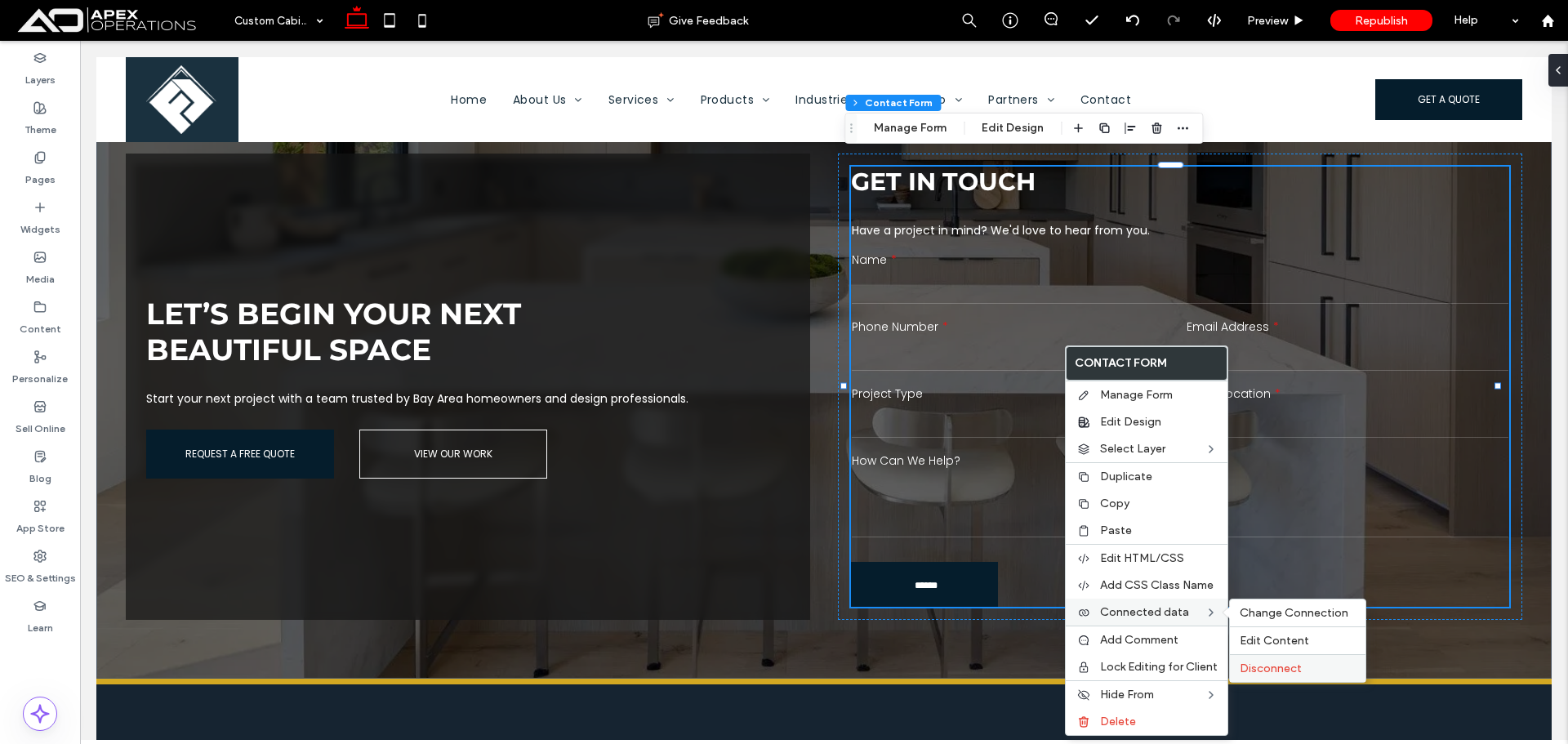
click at [1281, 662] on span "Disconnect" at bounding box center [1270, 668] width 62 height 14
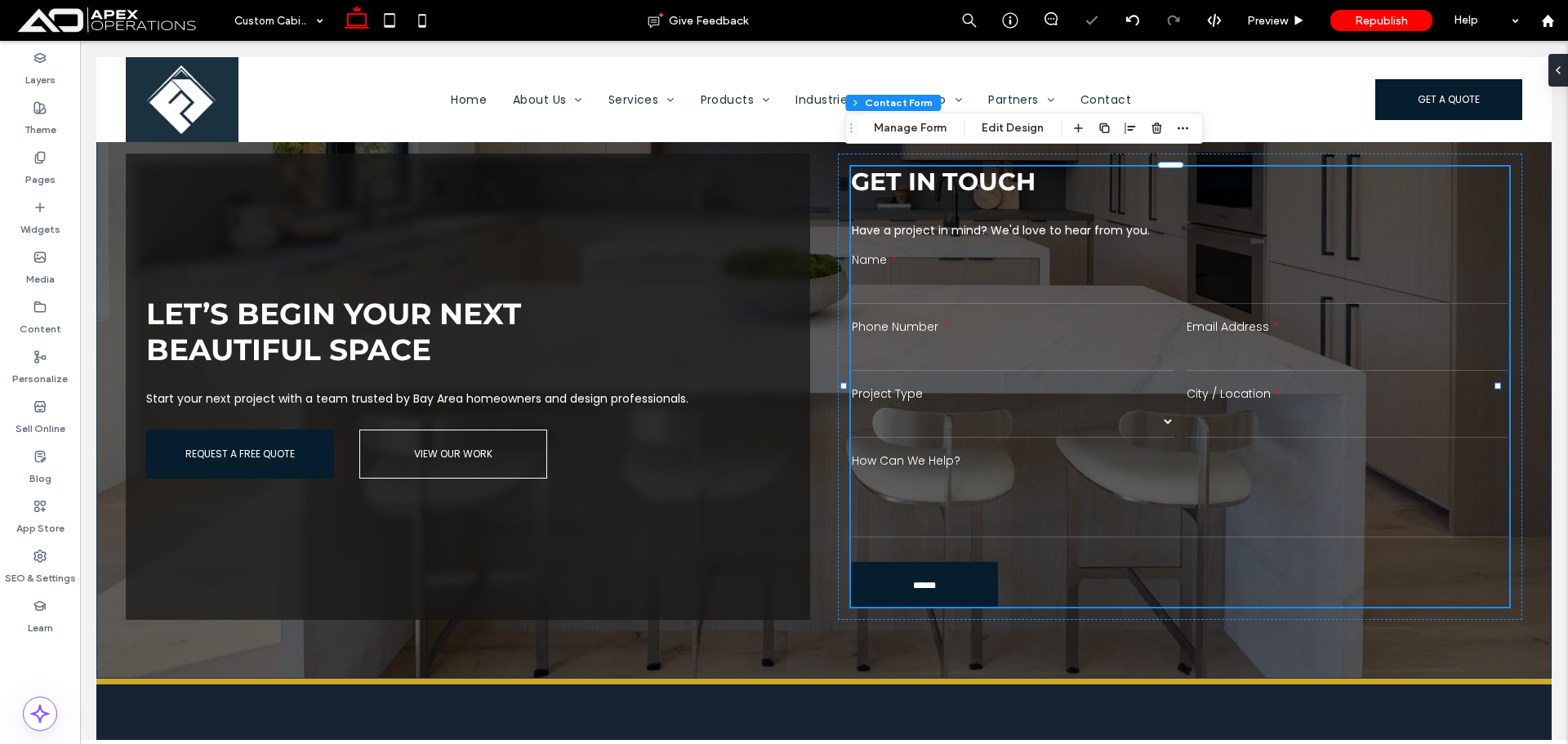
type input "***"
click at [1280, 15] on span "Preview" at bounding box center [1268, 20] width 41 height 14
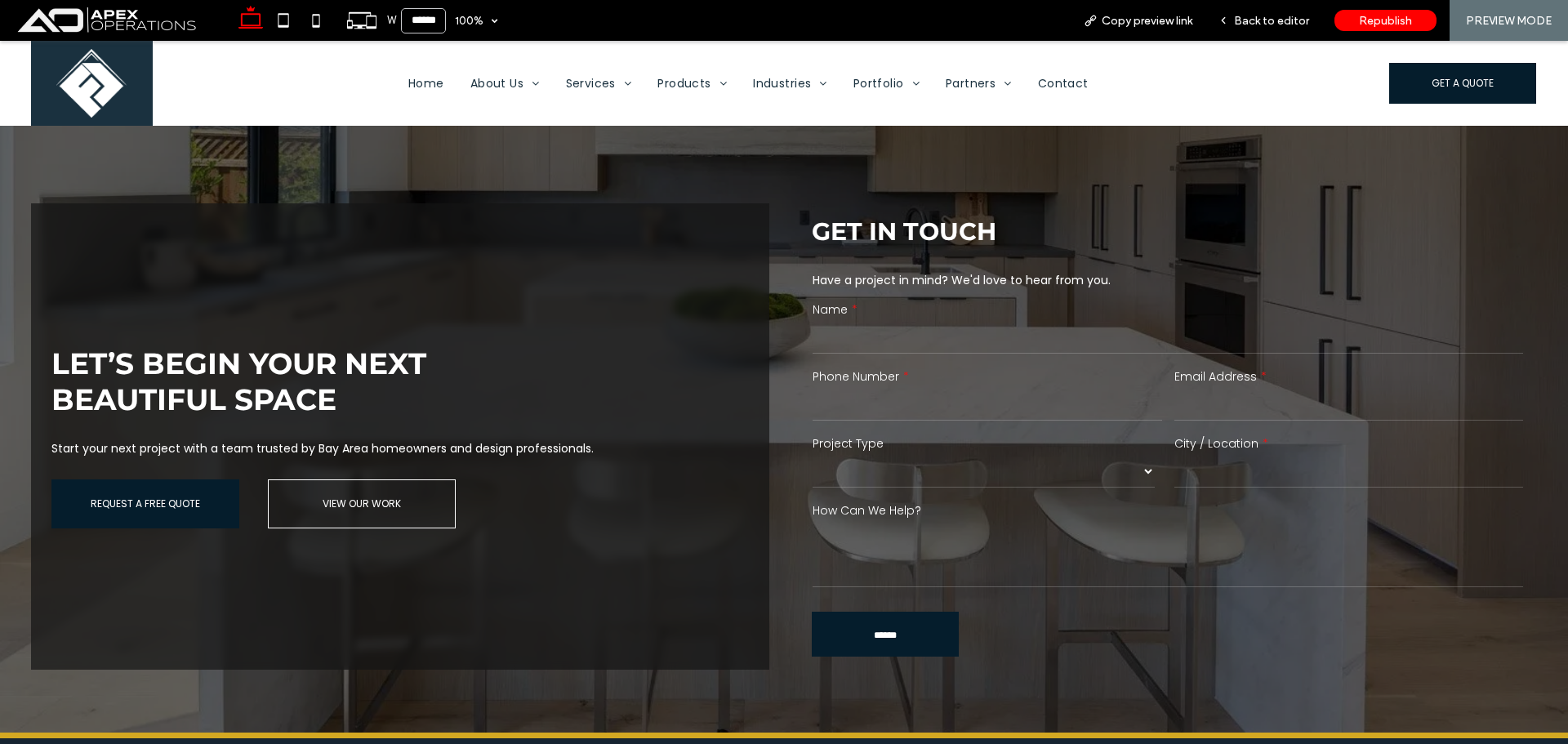
scroll to position [3068, 0]
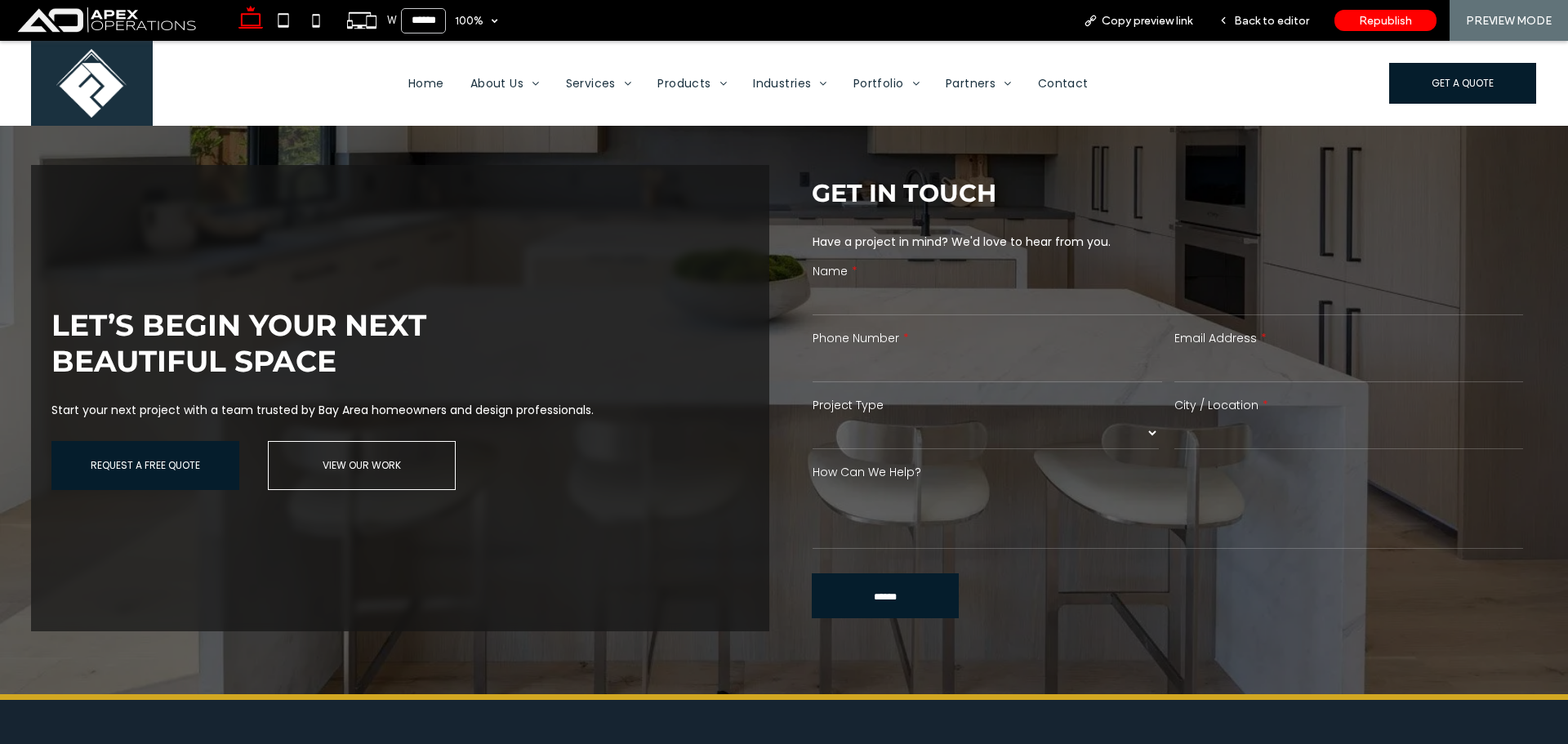
click at [974, 417] on select "******* ******** ******* ********* *****" at bounding box center [985, 433] width 346 height 33
click at [1281, 14] on span "Back to editor" at bounding box center [1271, 20] width 75 height 14
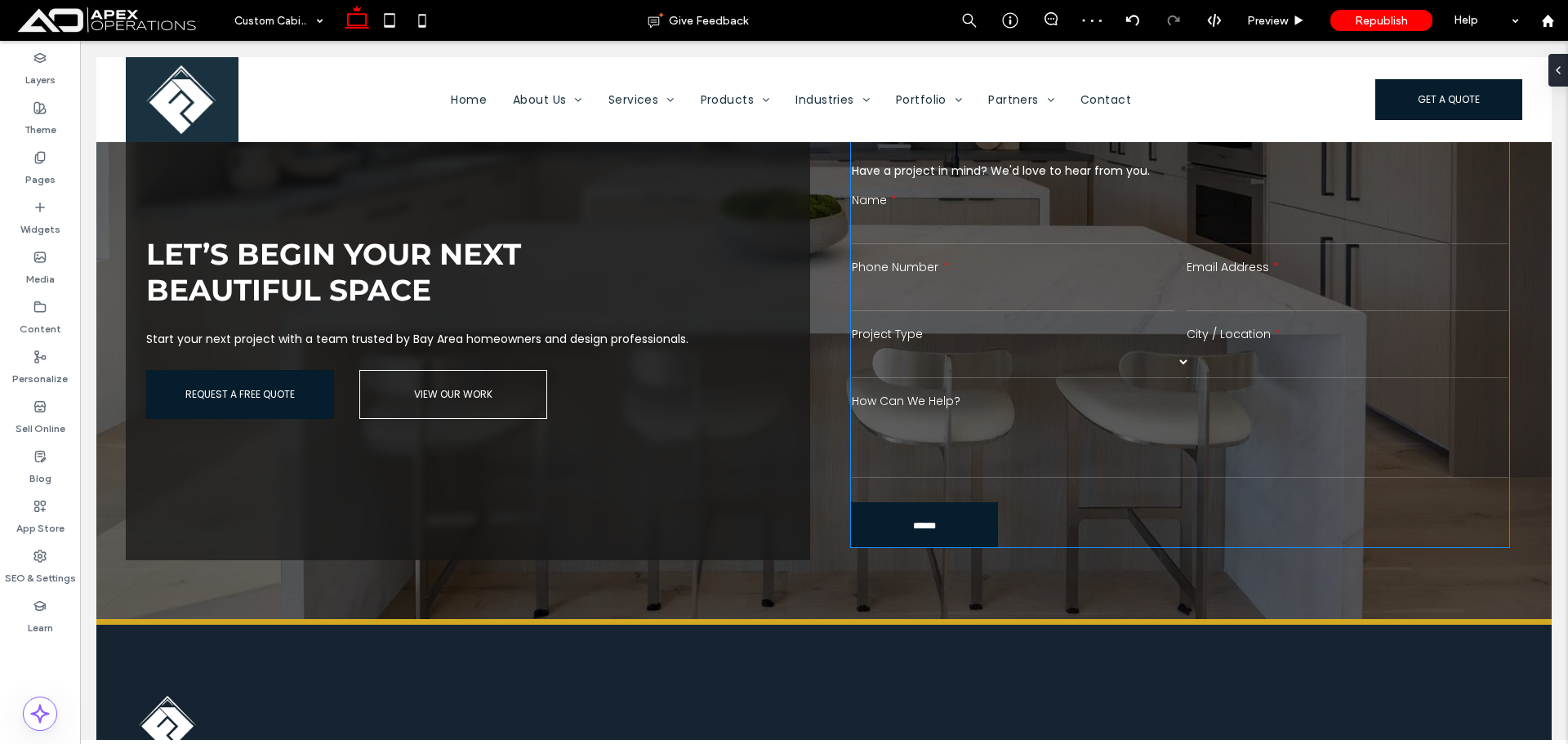
scroll to position [2986, 0]
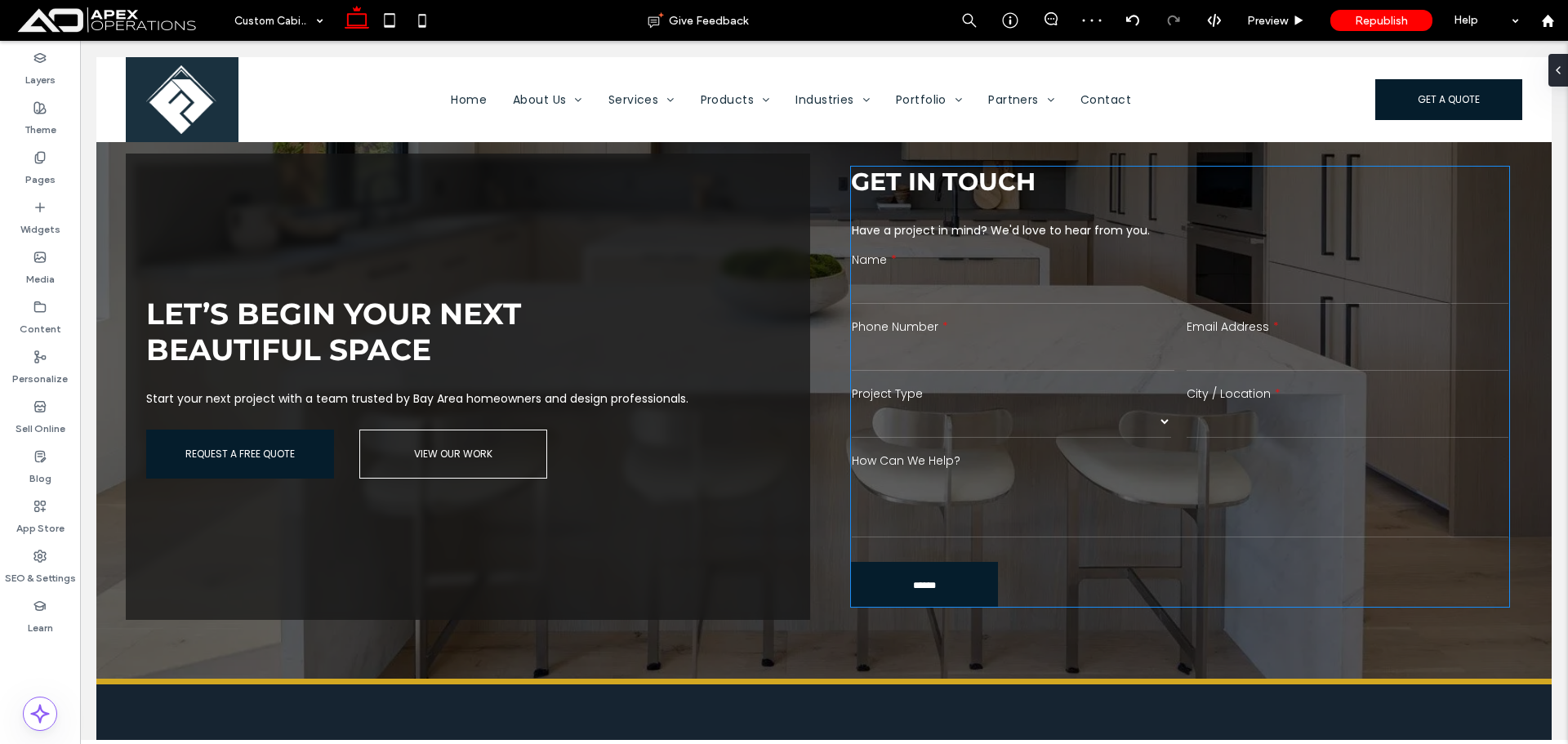
drag, startPoint x: 1073, startPoint y: 325, endPoint x: 1091, endPoint y: 316, distance: 20.1
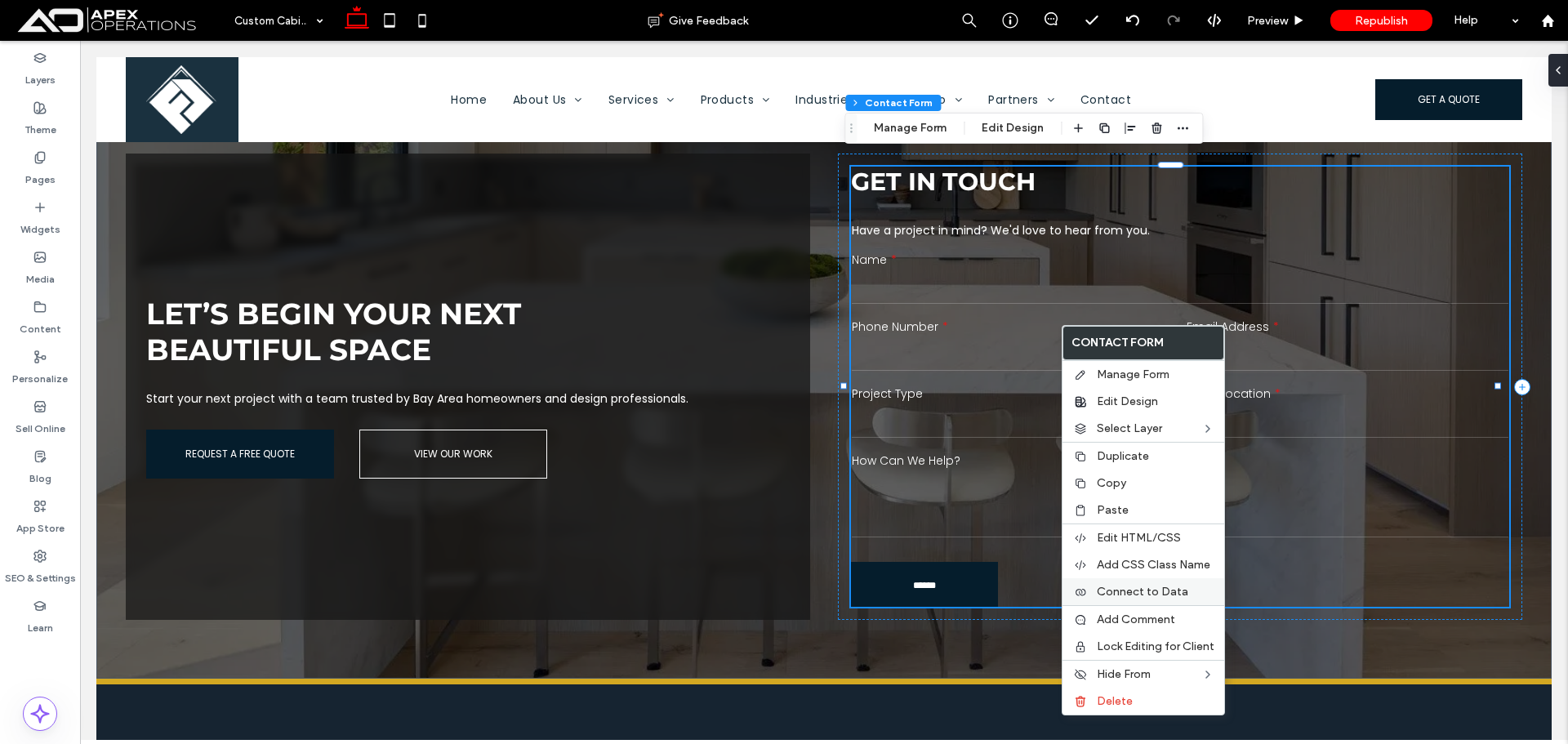
click at [1167, 601] on div "Connect to Data" at bounding box center [1143, 592] width 162 height 27
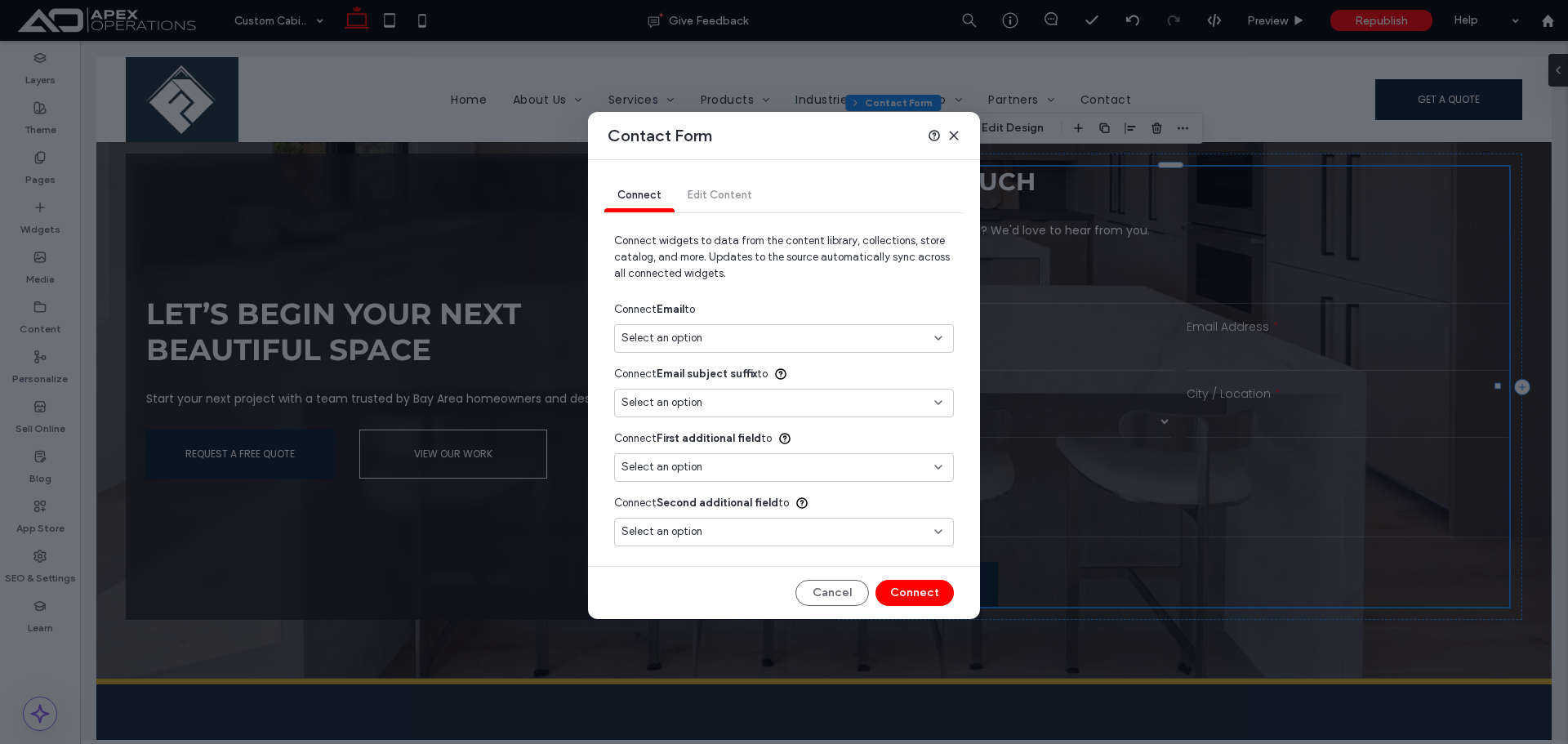
click at [772, 344] on div "Select an option" at bounding box center [774, 338] width 305 height 16
click at [739, 389] on span "info@flgranitemarble.com" at bounding box center [817, 396] width 247 height 16
type input "***"
click at [924, 599] on button "Connect" at bounding box center [915, 593] width 78 height 26
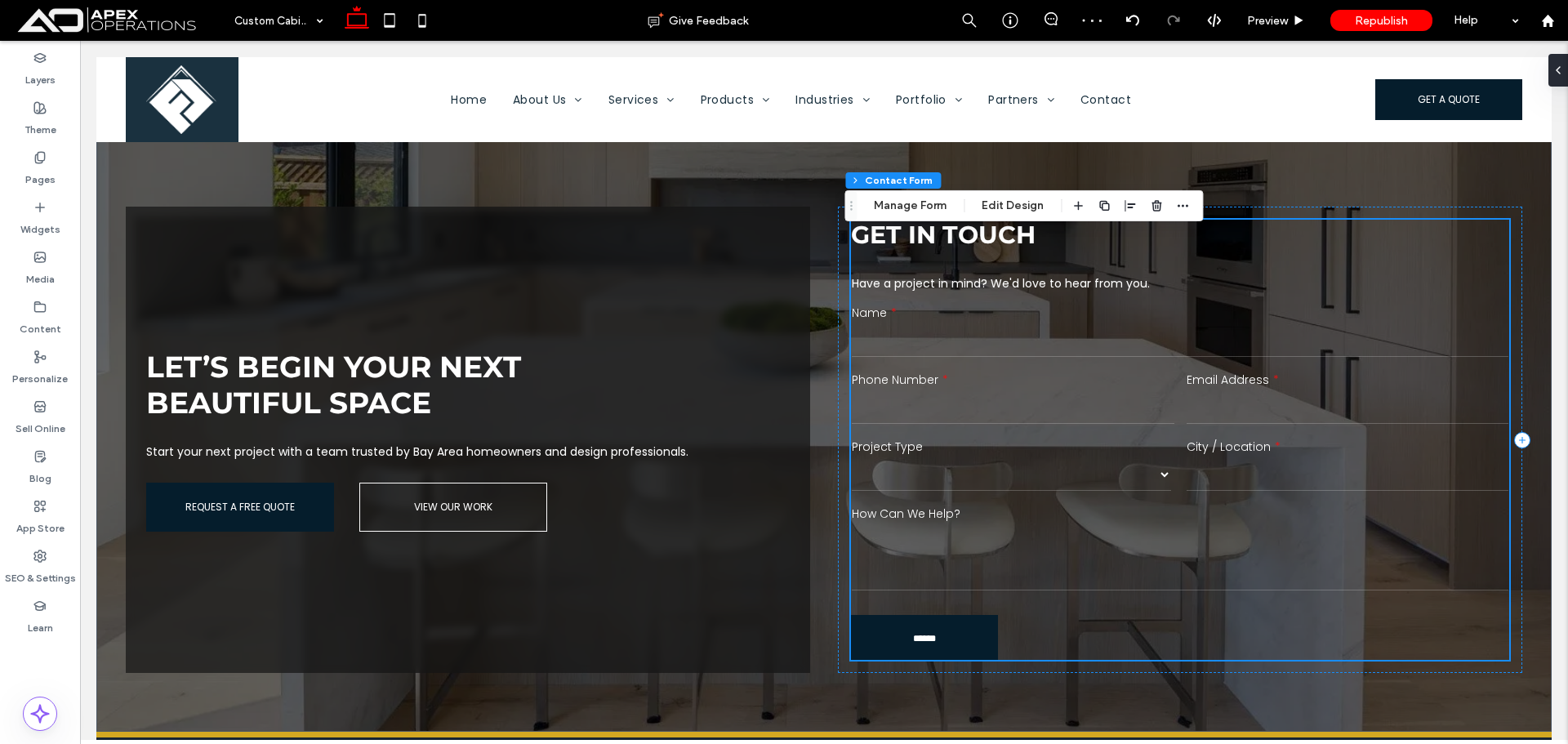
scroll to position [2905, 0]
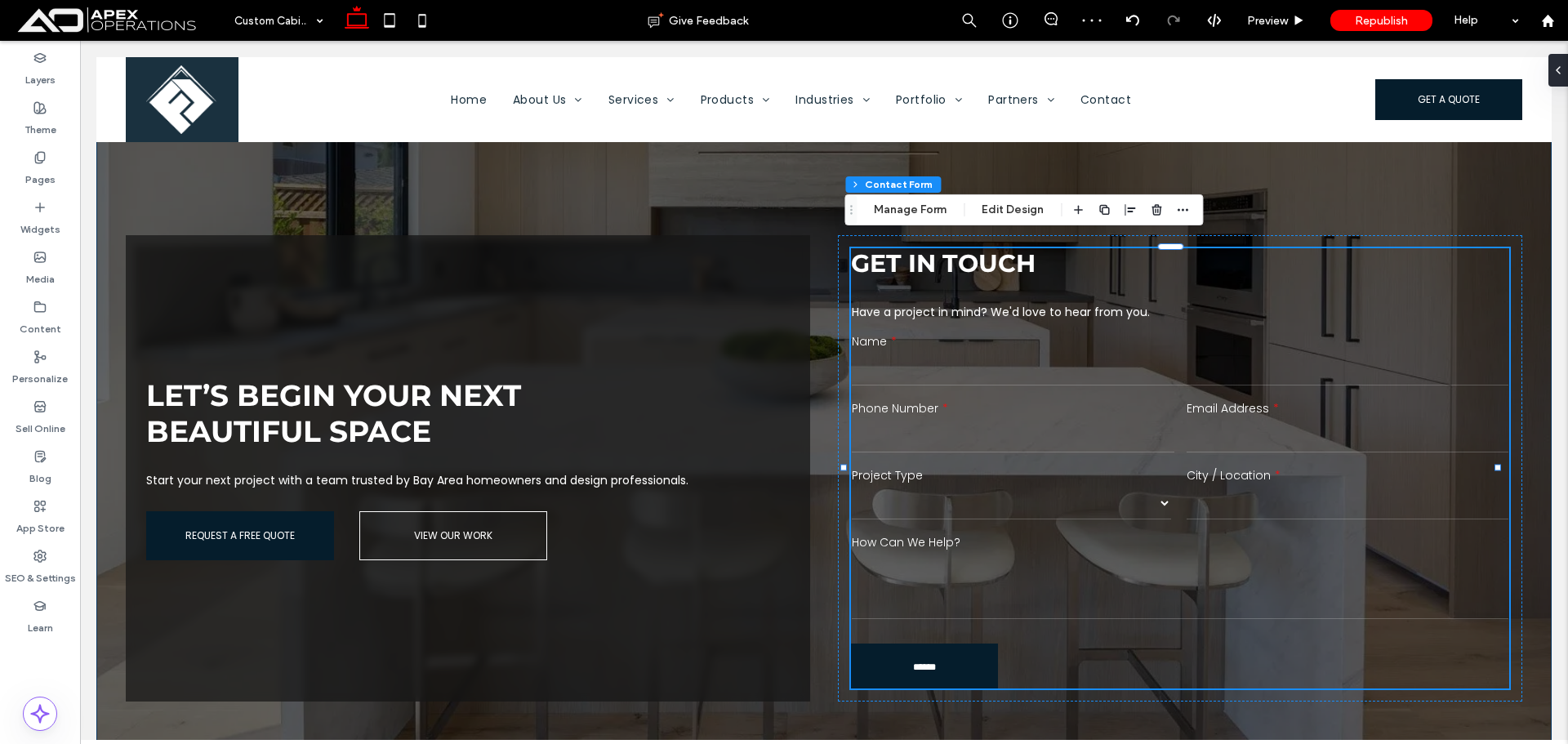
click at [1189, 187] on div "Let’s Begin Your Next Beautiful Space Start your next project with a team trust…" at bounding box center [824, 425] width 1455 height 670
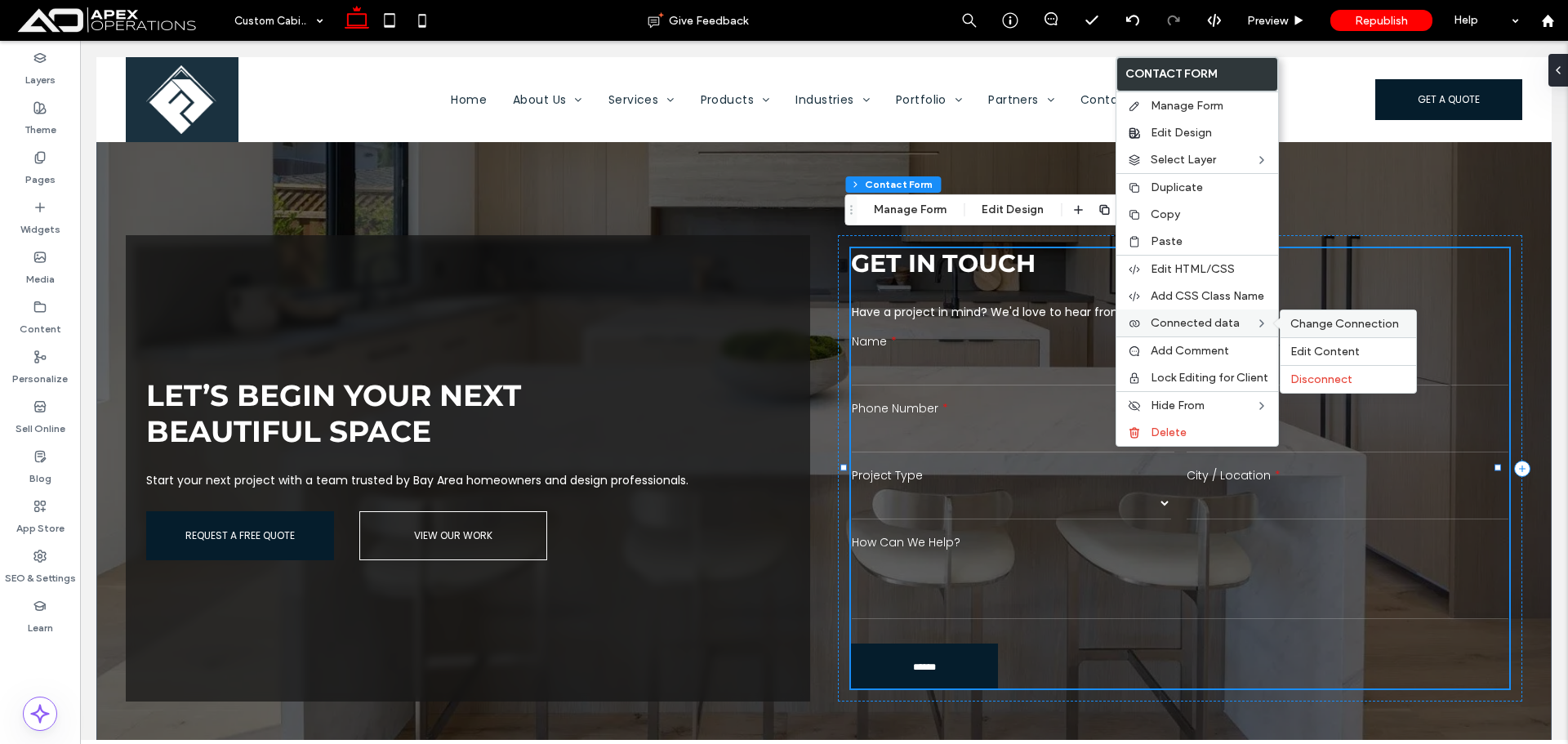
click at [1336, 325] on span "Change Connection" at bounding box center [1345, 324] width 109 height 14
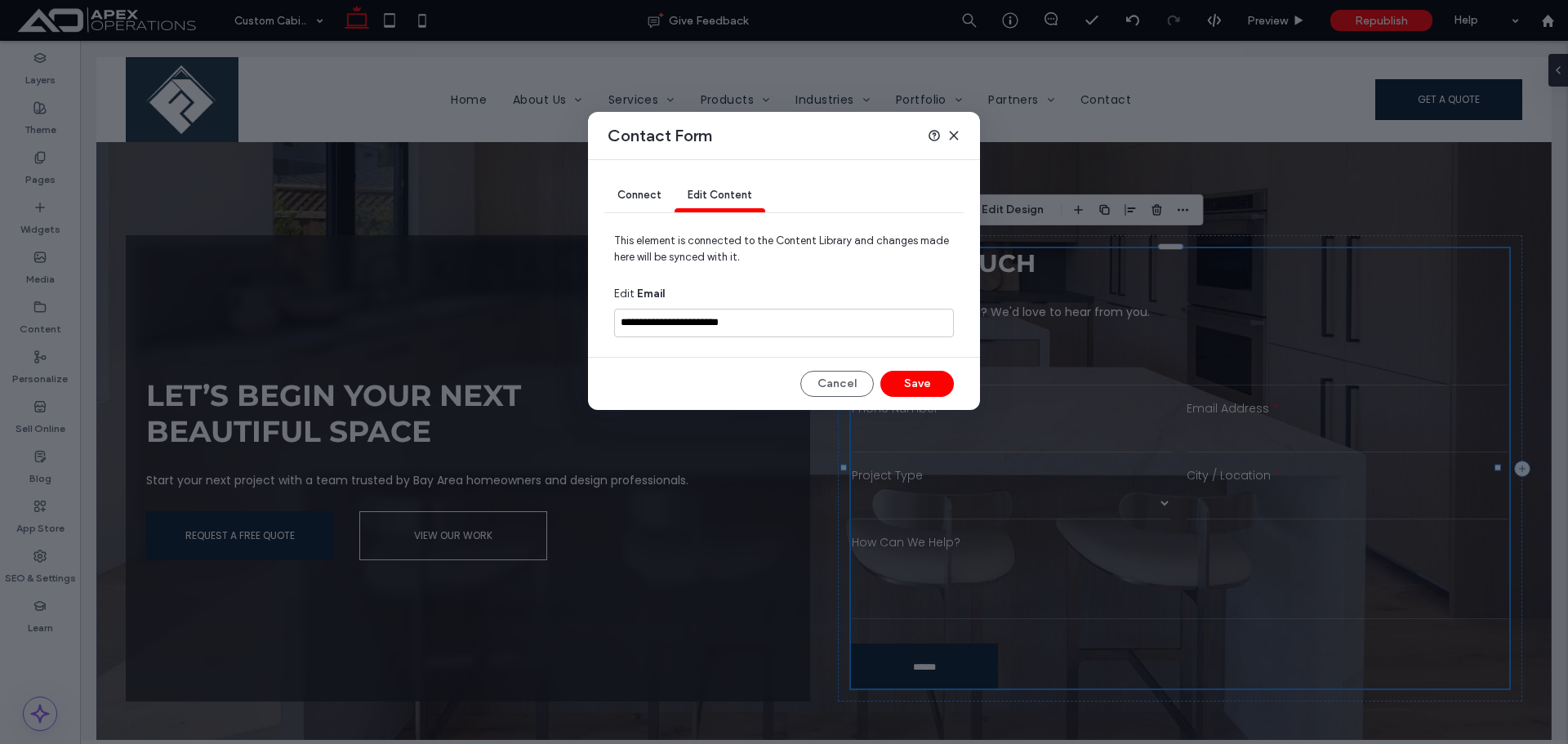
click at [952, 129] on icon at bounding box center [953, 135] width 13 height 13
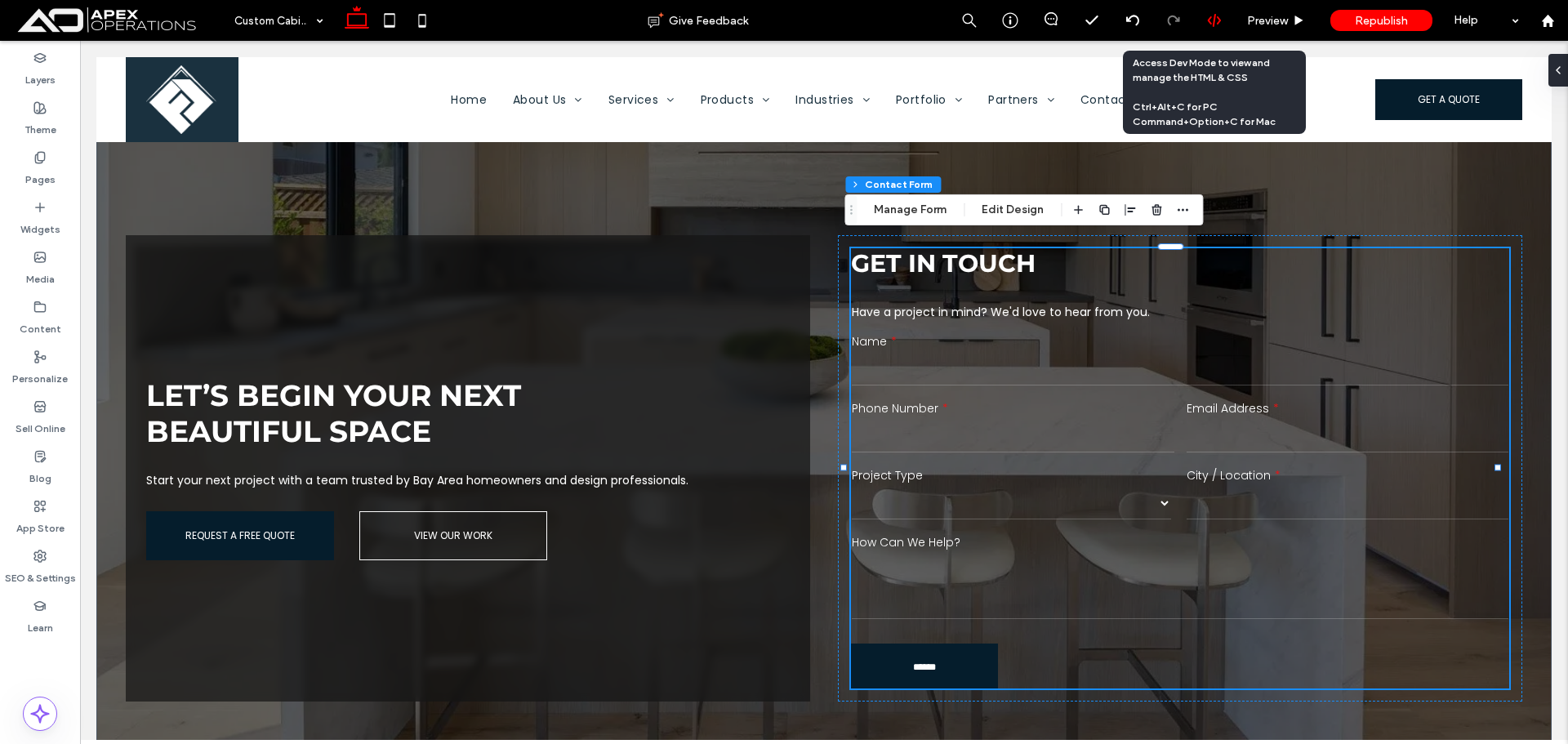
click at [1214, 22] on icon at bounding box center [1214, 20] width 14 height 14
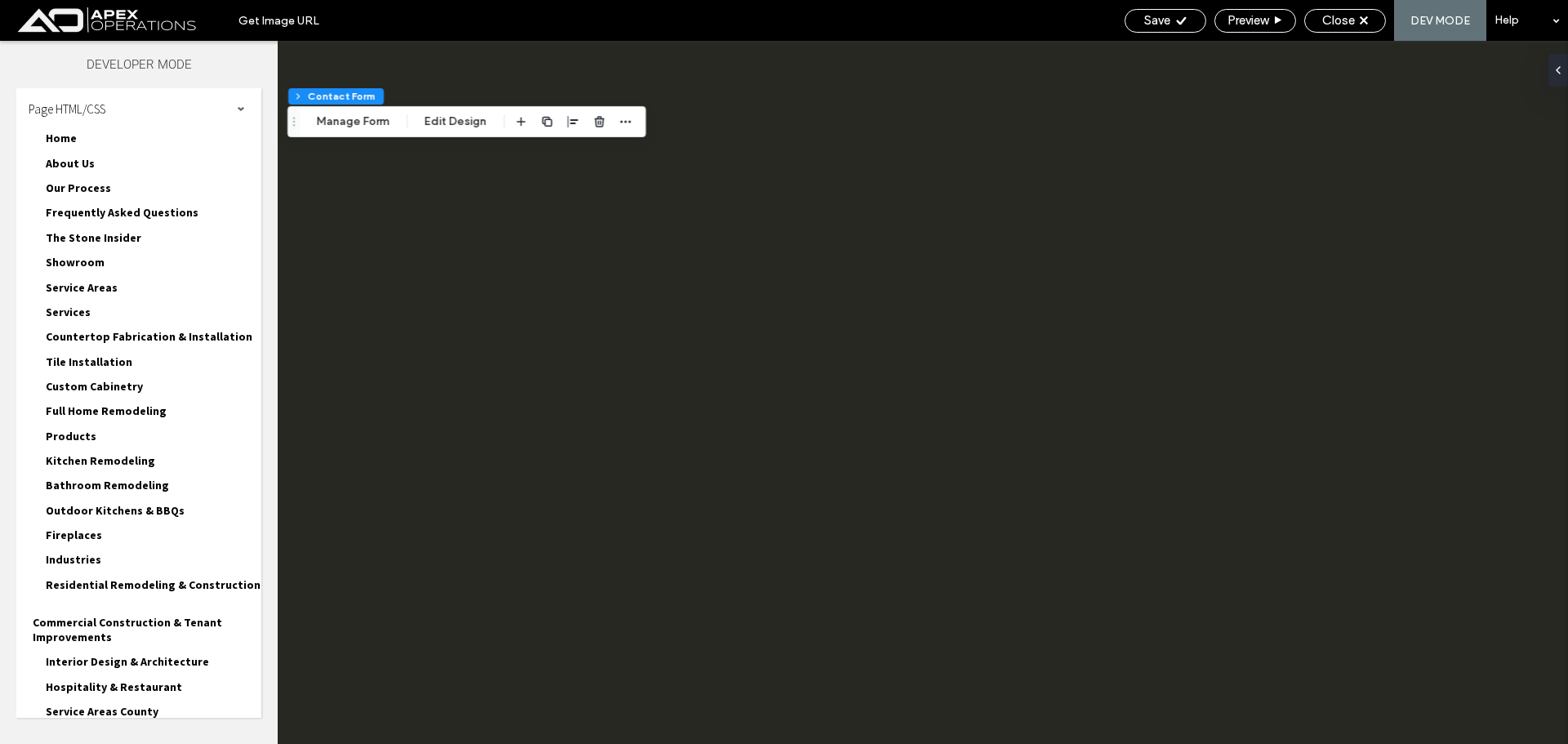
scroll to position [0, 0]
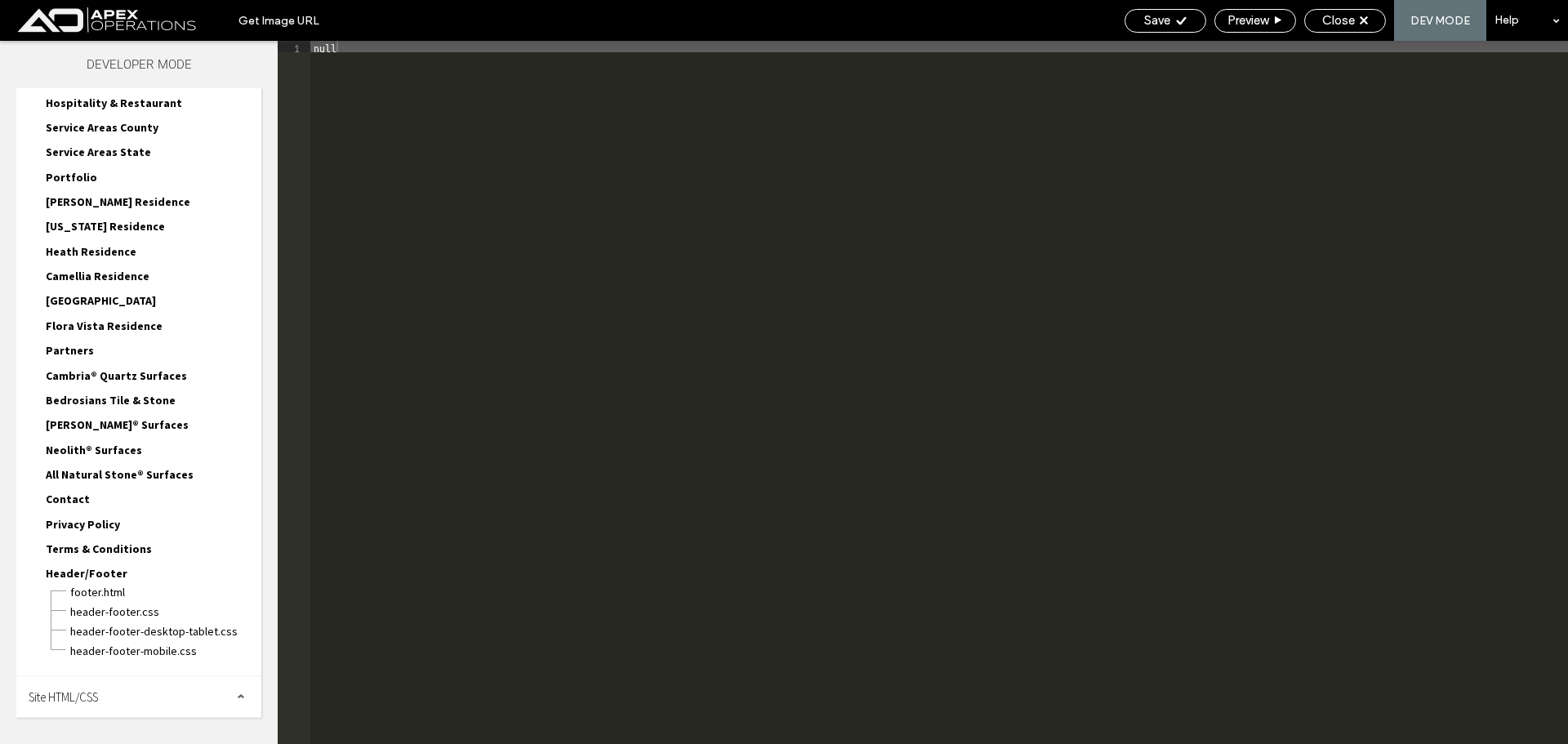
click at [122, 699] on div "Site HTML/CSS" at bounding box center [138, 696] width 245 height 41
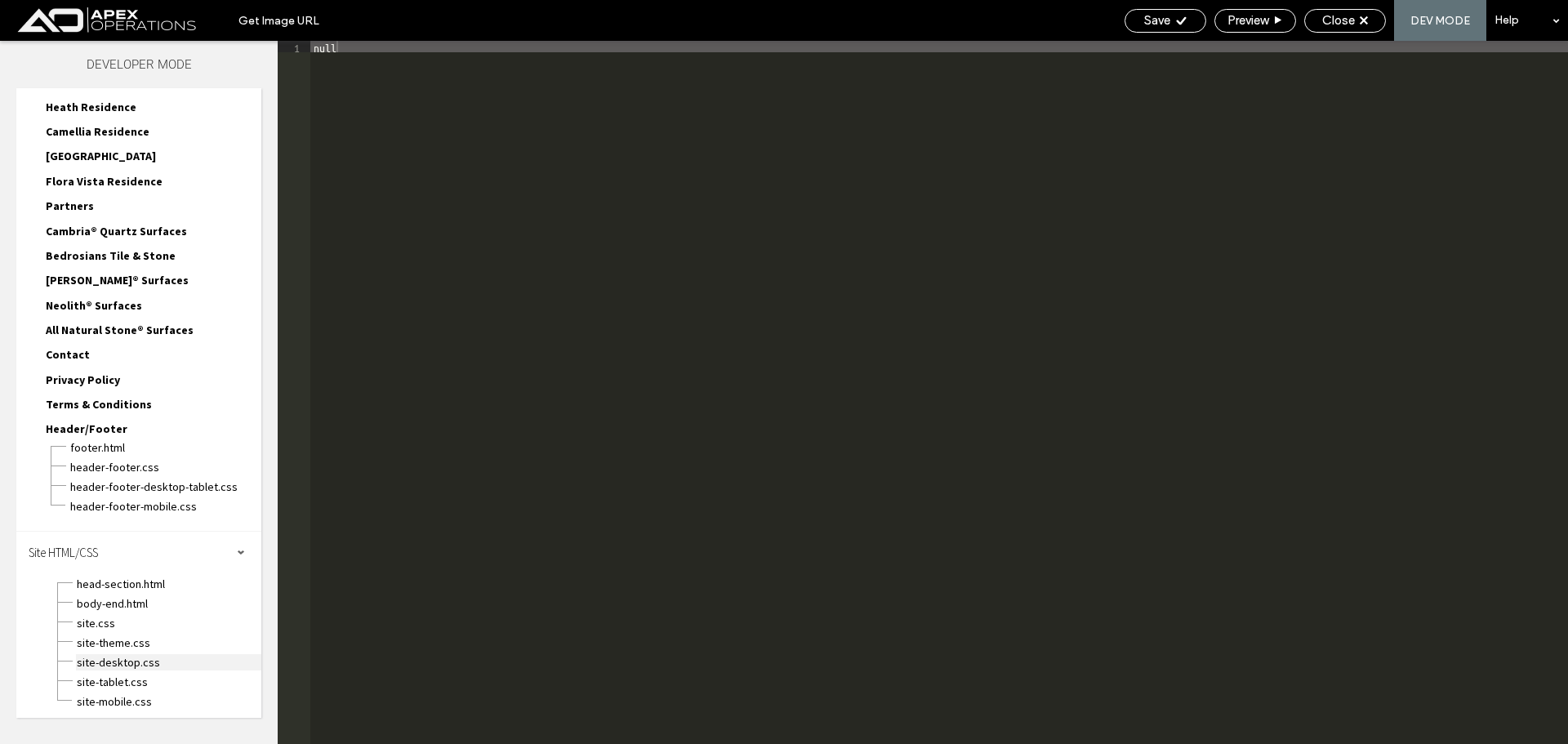
scroll to position [731, 0]
click at [120, 624] on span "site.css" at bounding box center [169, 620] width 186 height 16
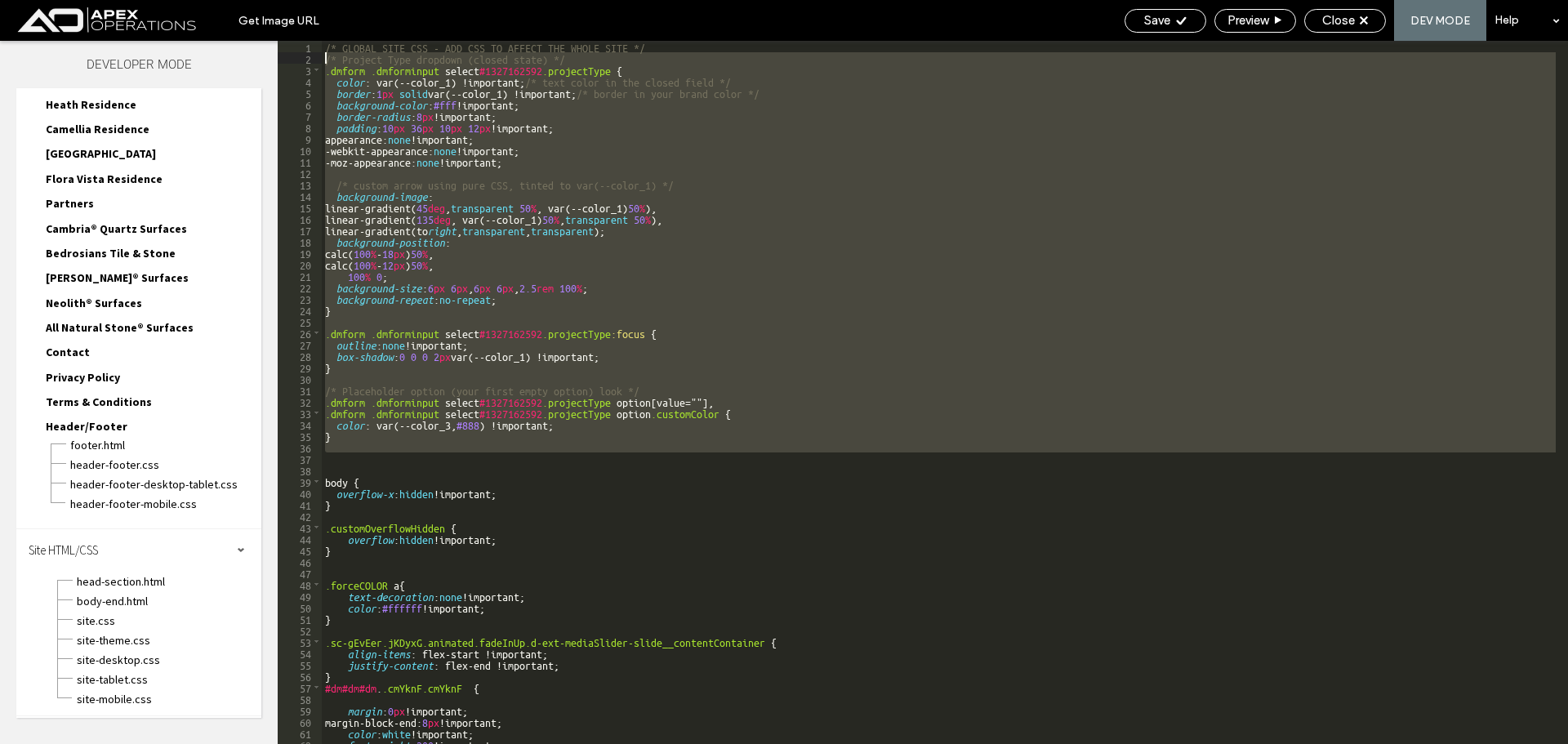
drag, startPoint x: 311, startPoint y: 255, endPoint x: 287, endPoint y: 62, distance: 194.5
click at [287, 62] on div "** 1 2 3 4 5 6 7 8 9 10 11 12 13 14 15 16 17 18 19 20 21 22 23 24 25 26 27 28 2…" at bounding box center [923, 392] width 1291 height 703
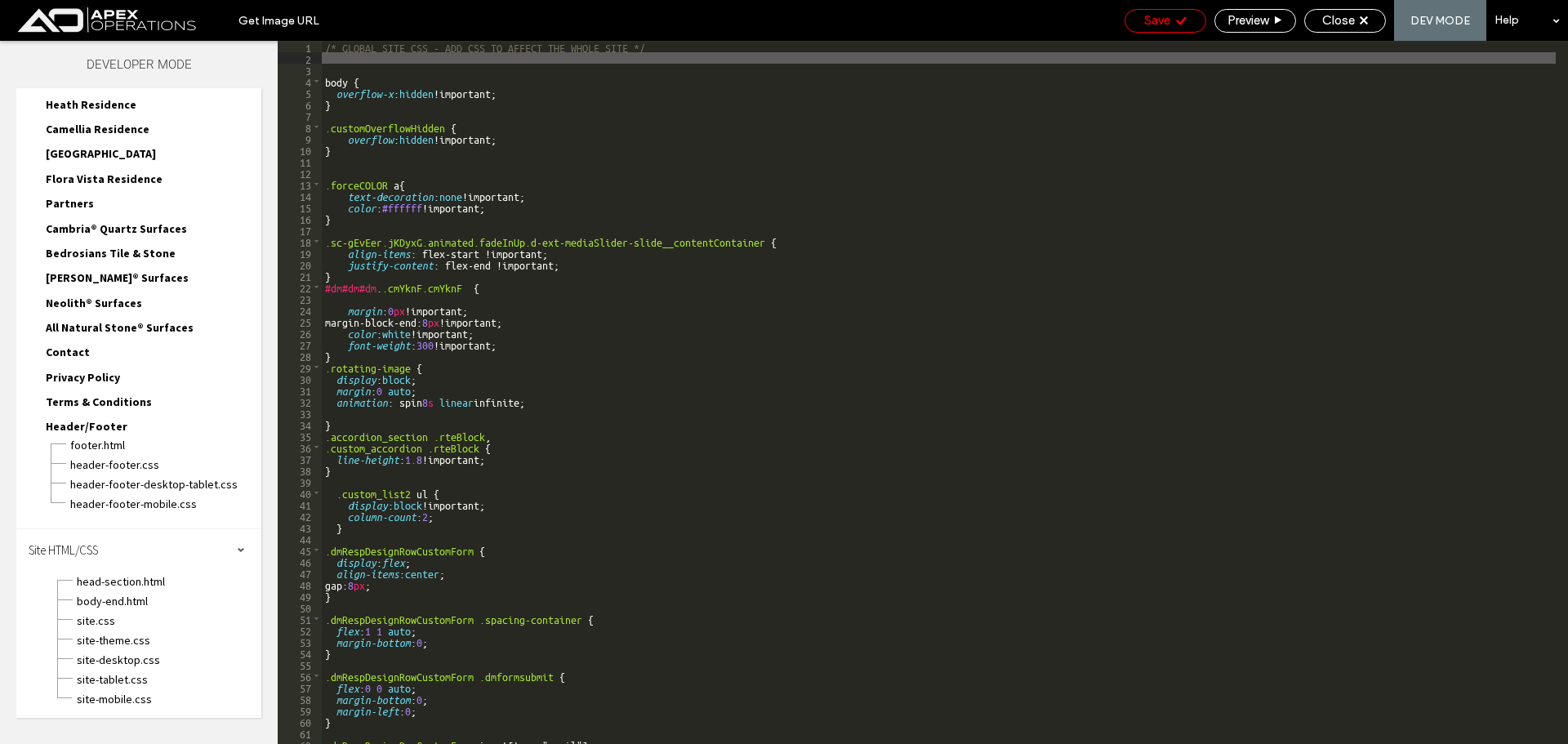
click at [1157, 26] on span "Save" at bounding box center [1157, 20] width 26 height 14
click at [1362, 21] on icon at bounding box center [1364, 20] width 8 height 8
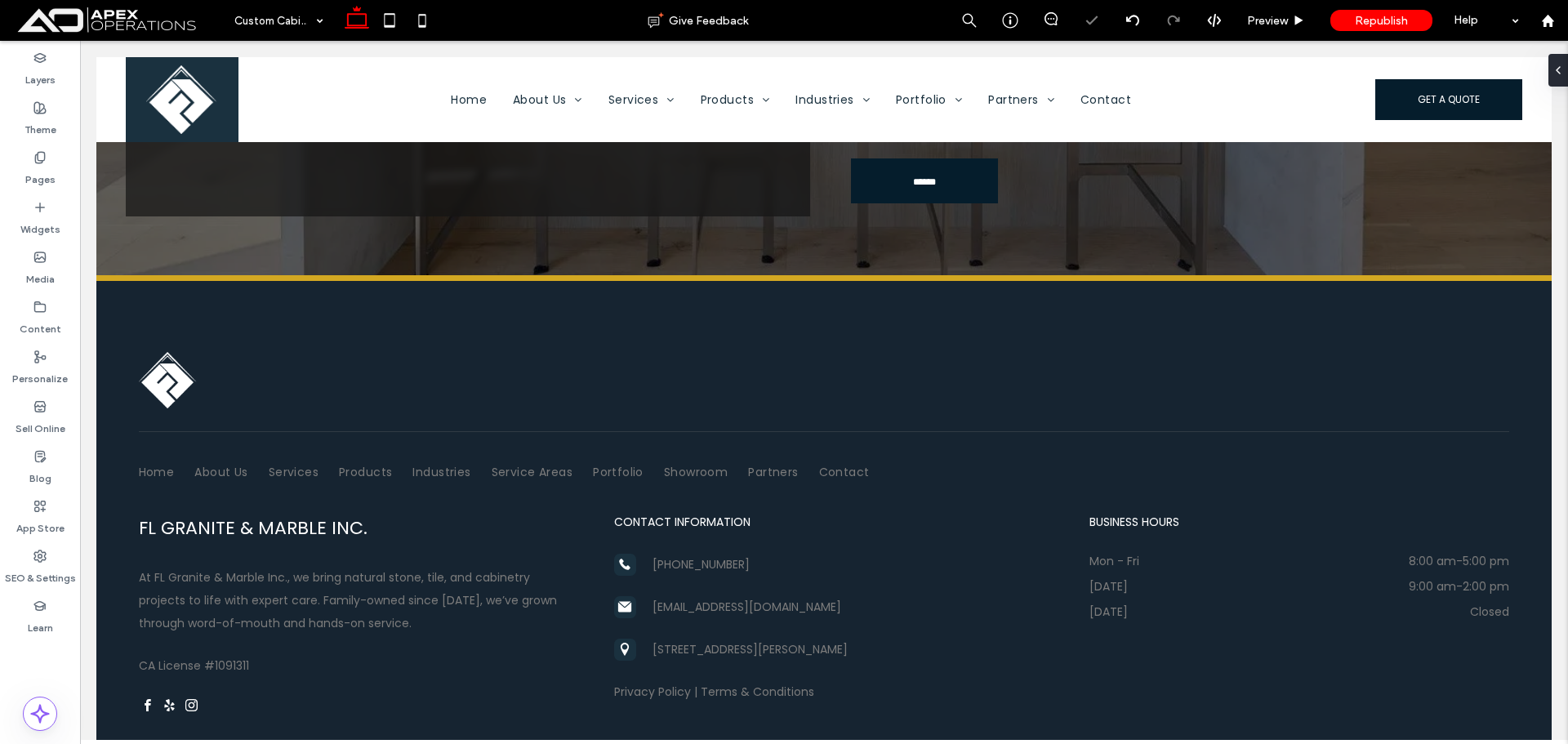
scroll to position [3130, 0]
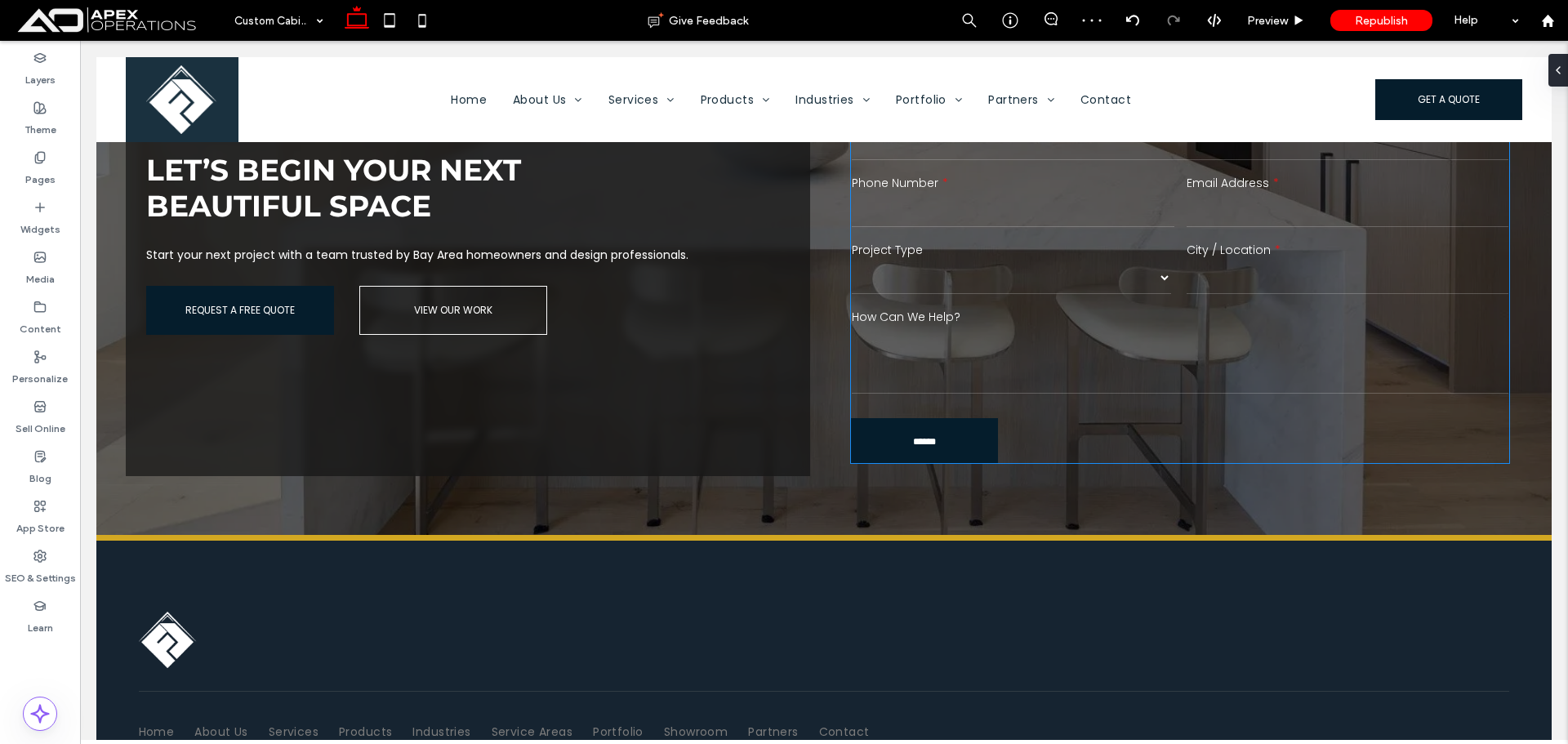
click at [1230, 328] on textarea at bounding box center [1180, 361] width 656 height 65
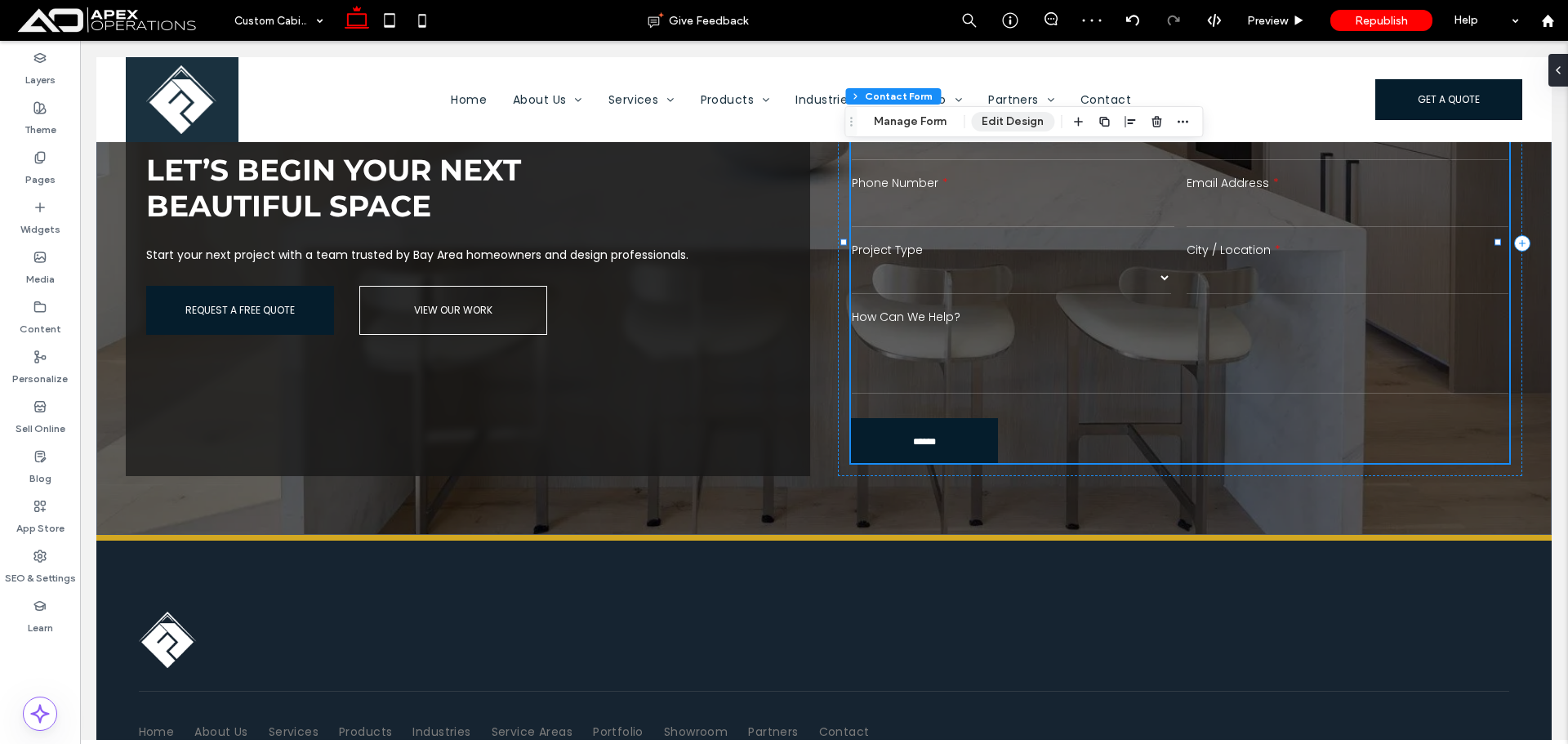
drag, startPoint x: 1013, startPoint y: 118, endPoint x: 1233, endPoint y: 363, distance: 329.3
click at [1013, 118] on button "Edit Design" at bounding box center [1013, 121] width 83 height 20
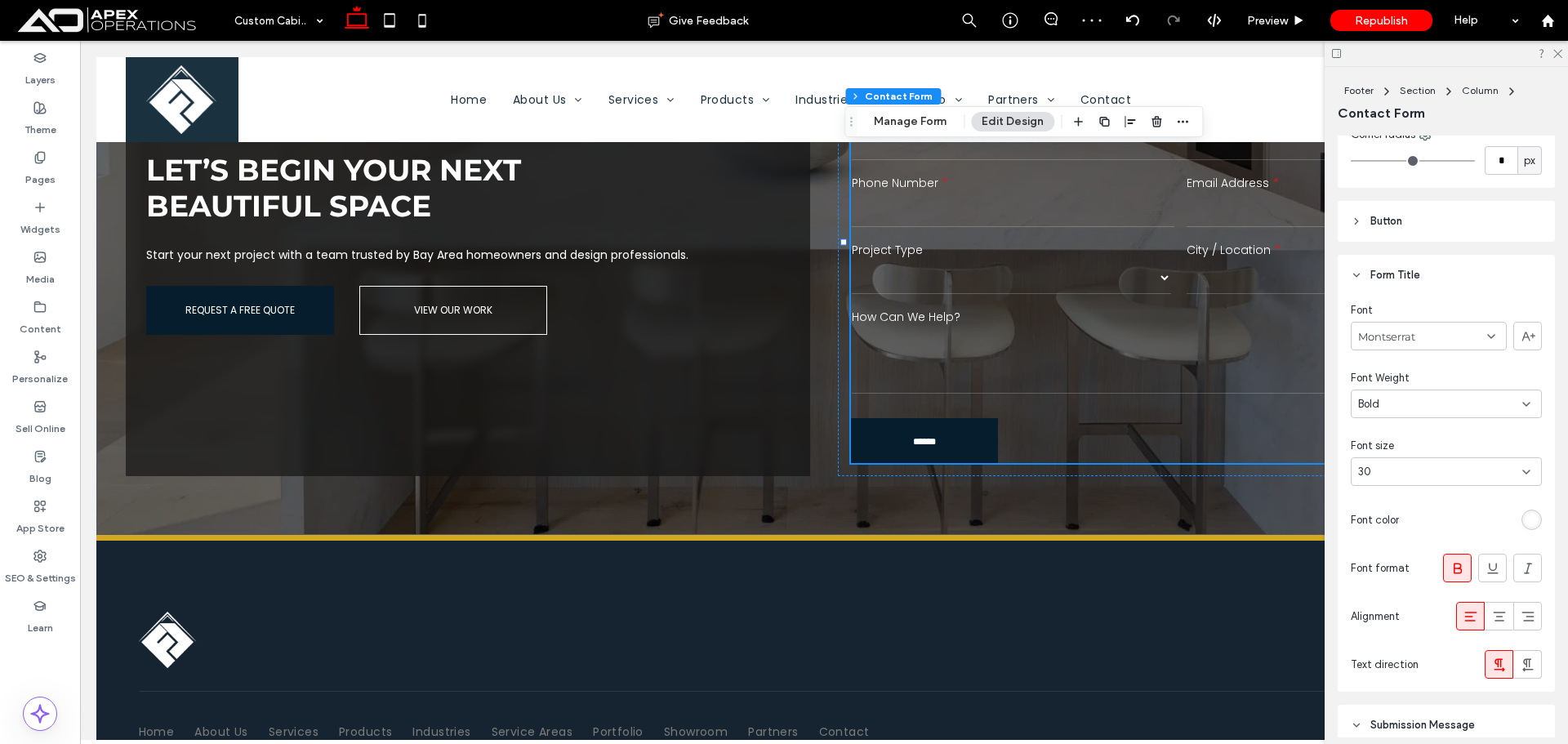
scroll to position [572, 0]
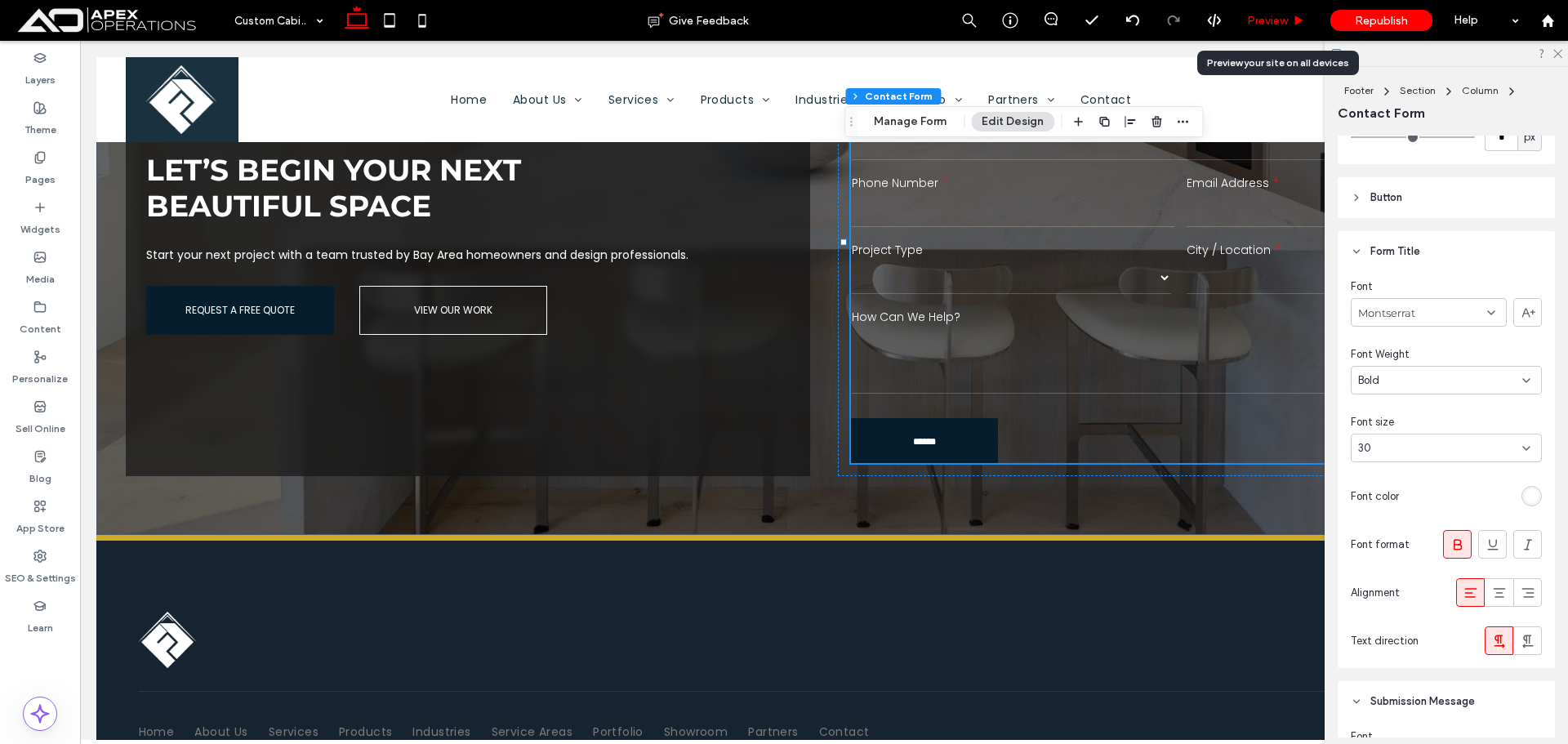
drag, startPoint x: 1271, startPoint y: 20, endPoint x: 1095, endPoint y: 32, distance: 176.4
click at [1271, 20] on span "Preview" at bounding box center [1268, 20] width 41 height 14
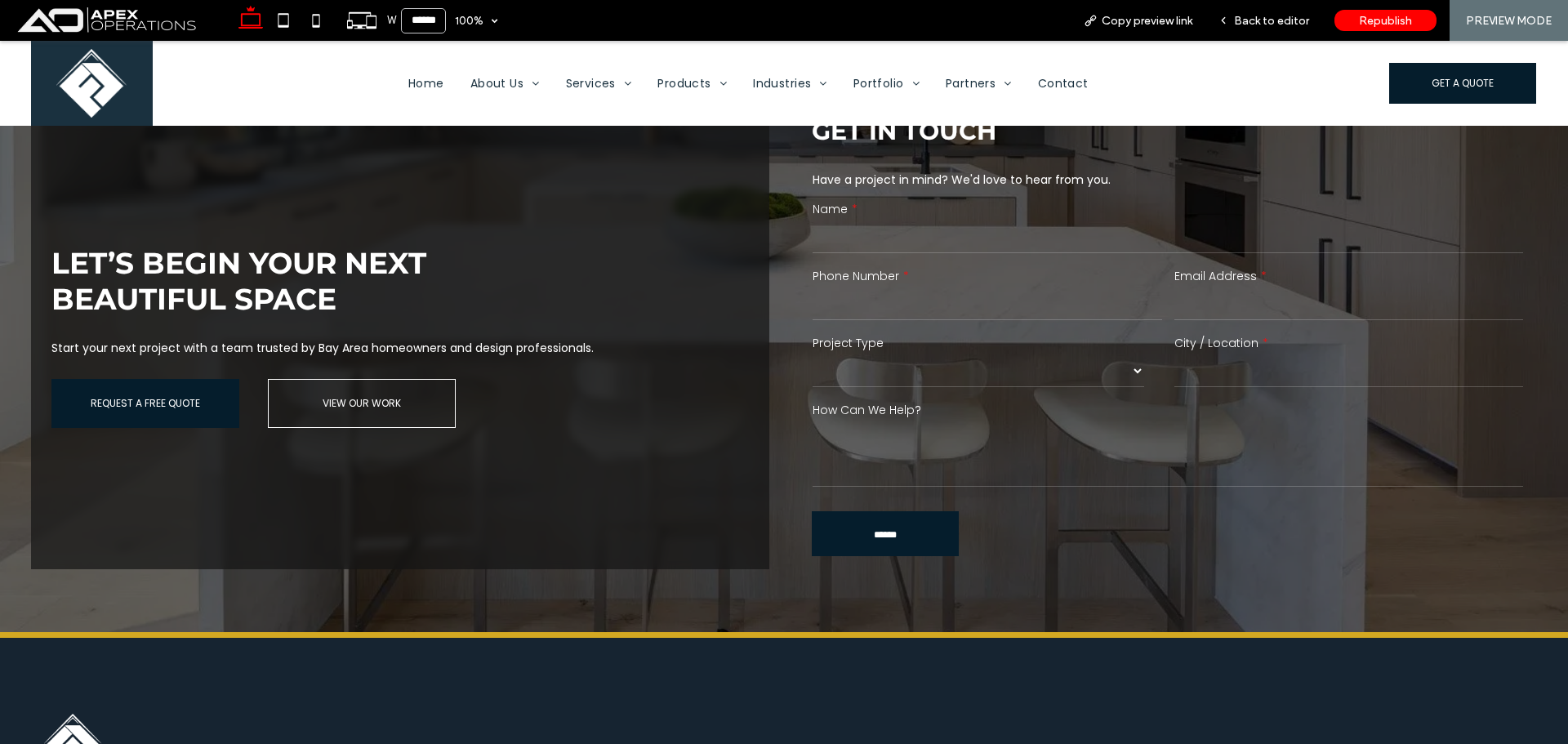
scroll to position [3212, 0]
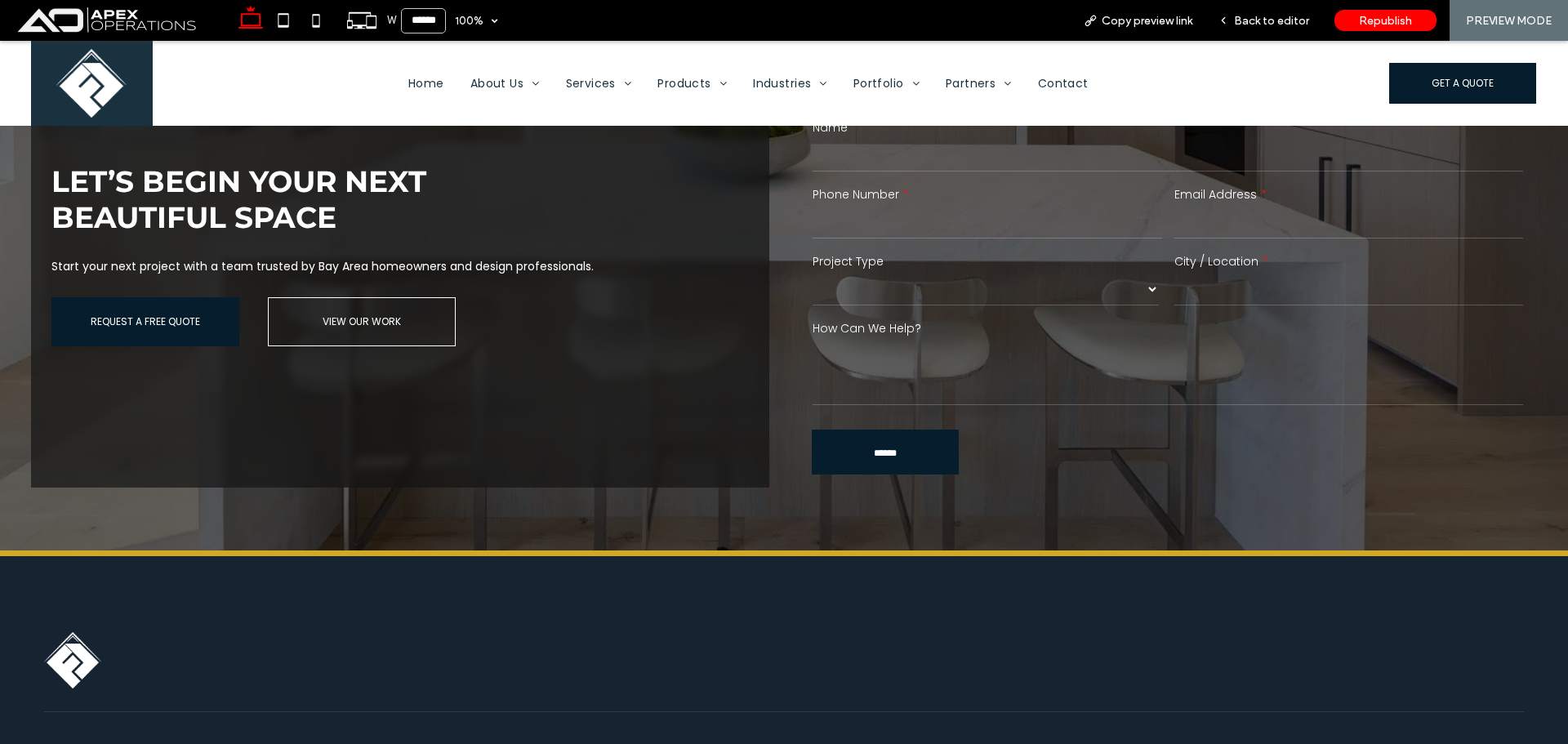
click at [973, 282] on select "******* ******** ******* ********* *****" at bounding box center [985, 289] width 346 height 33
drag, startPoint x: 1281, startPoint y: 21, endPoint x: 1126, endPoint y: 194, distance: 232.3
click at [1281, 21] on span "Back to editor" at bounding box center [1271, 20] width 75 height 14
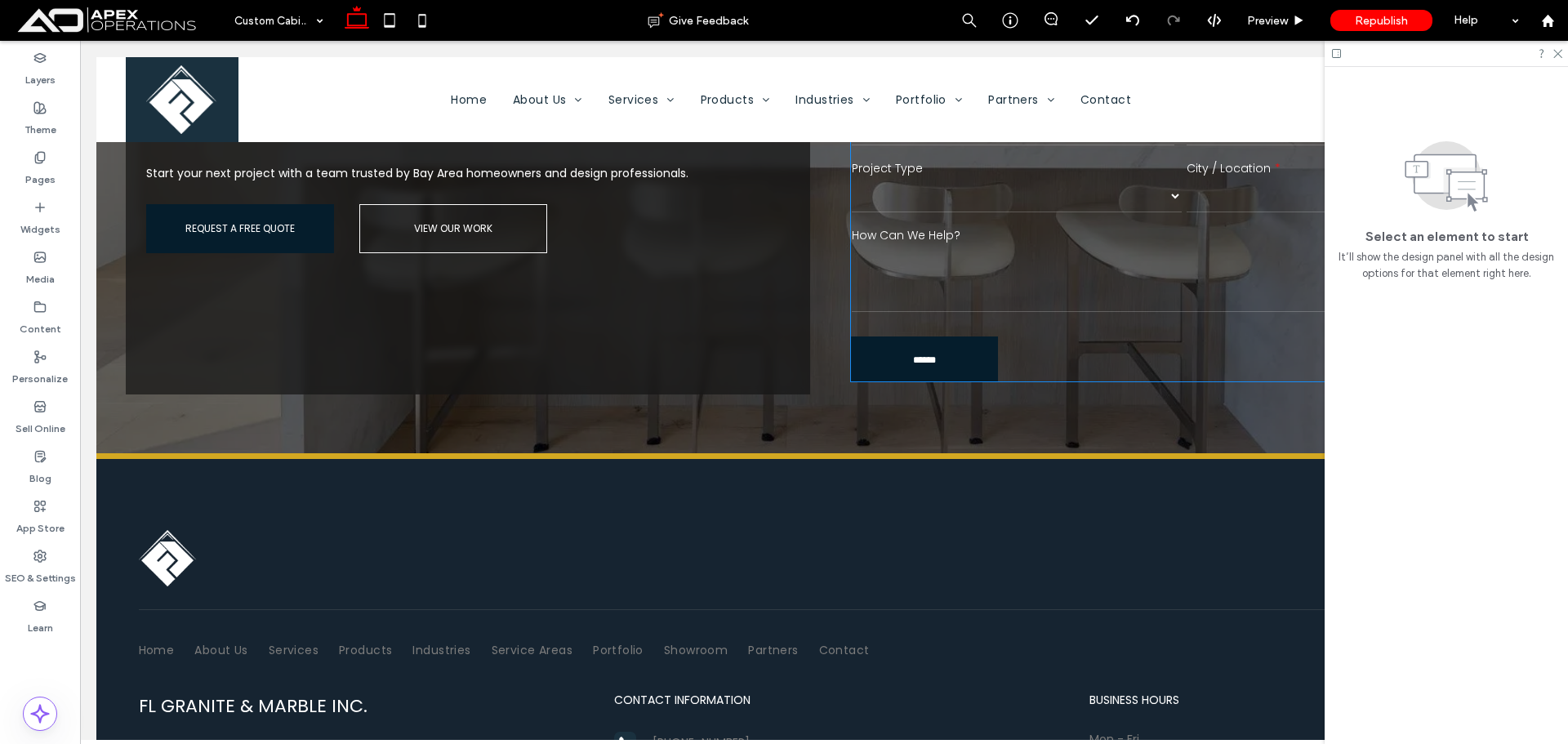
scroll to position [3130, 0]
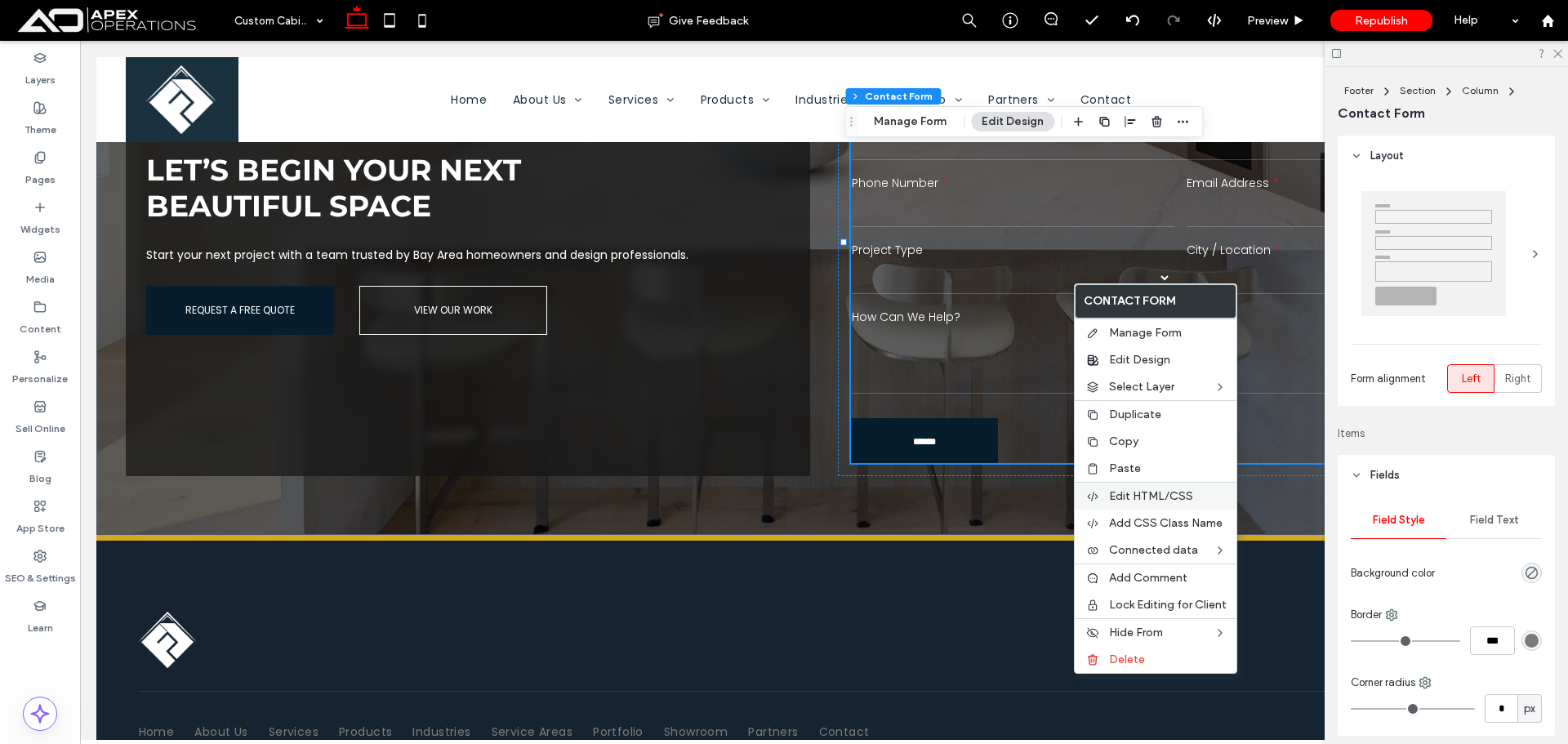
click at [1145, 491] on span "Edit HTML/CSS" at bounding box center [1151, 496] width 84 height 14
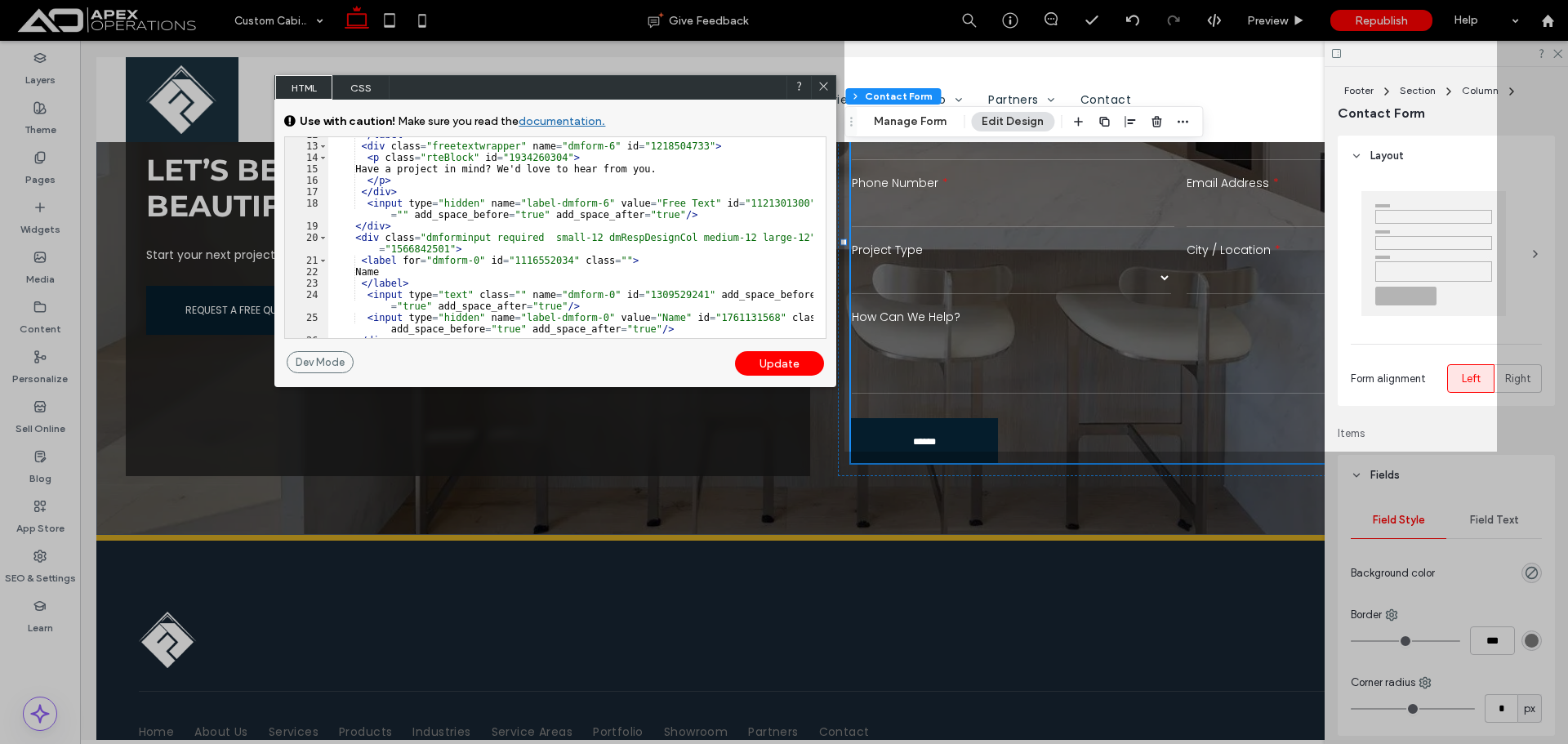
scroll to position [344, 0]
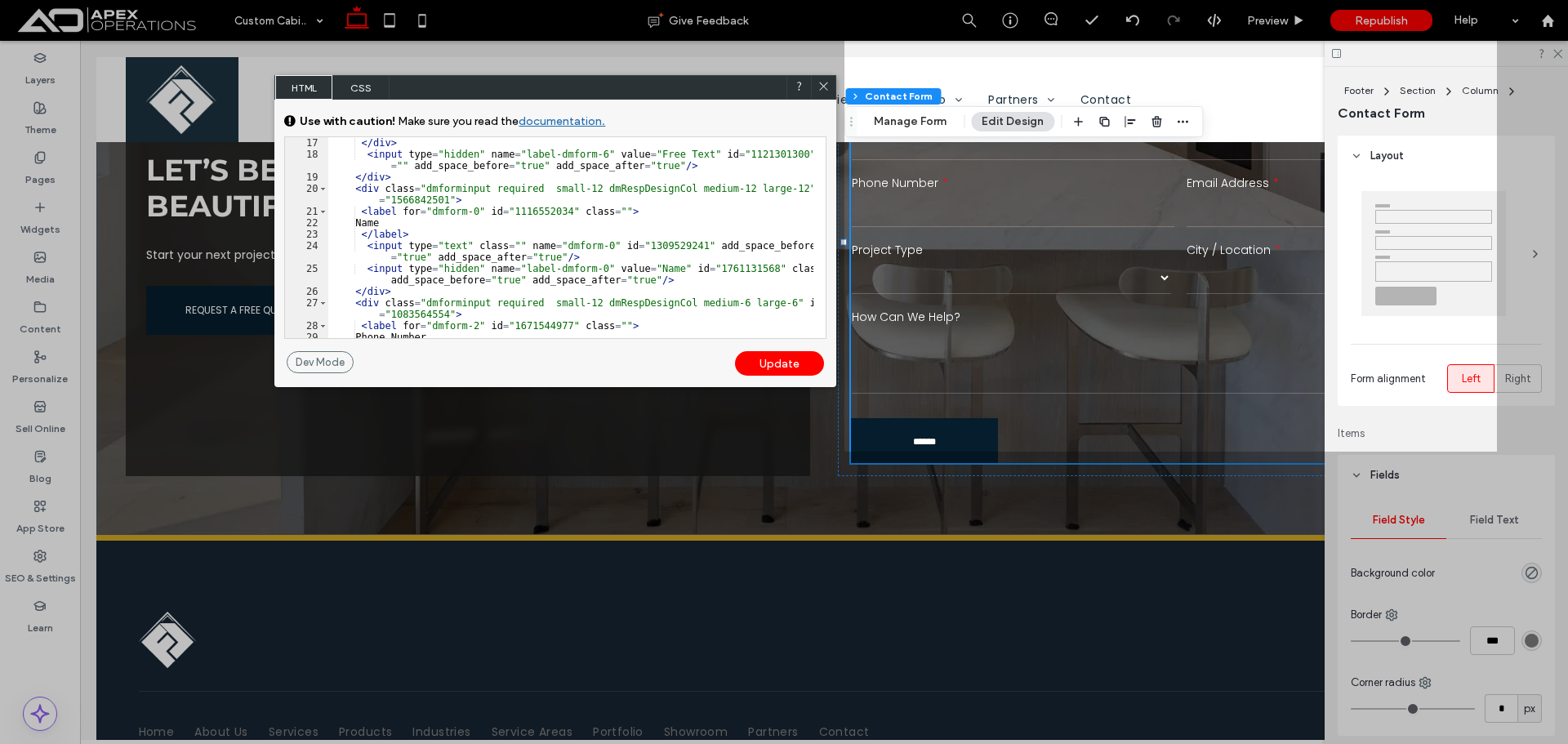
click at [748, 255] on div "</ div > < input type = "hidden" name = "label-dmform-6" value = "Free Text" id…" at bounding box center [571, 249] width 485 height 224
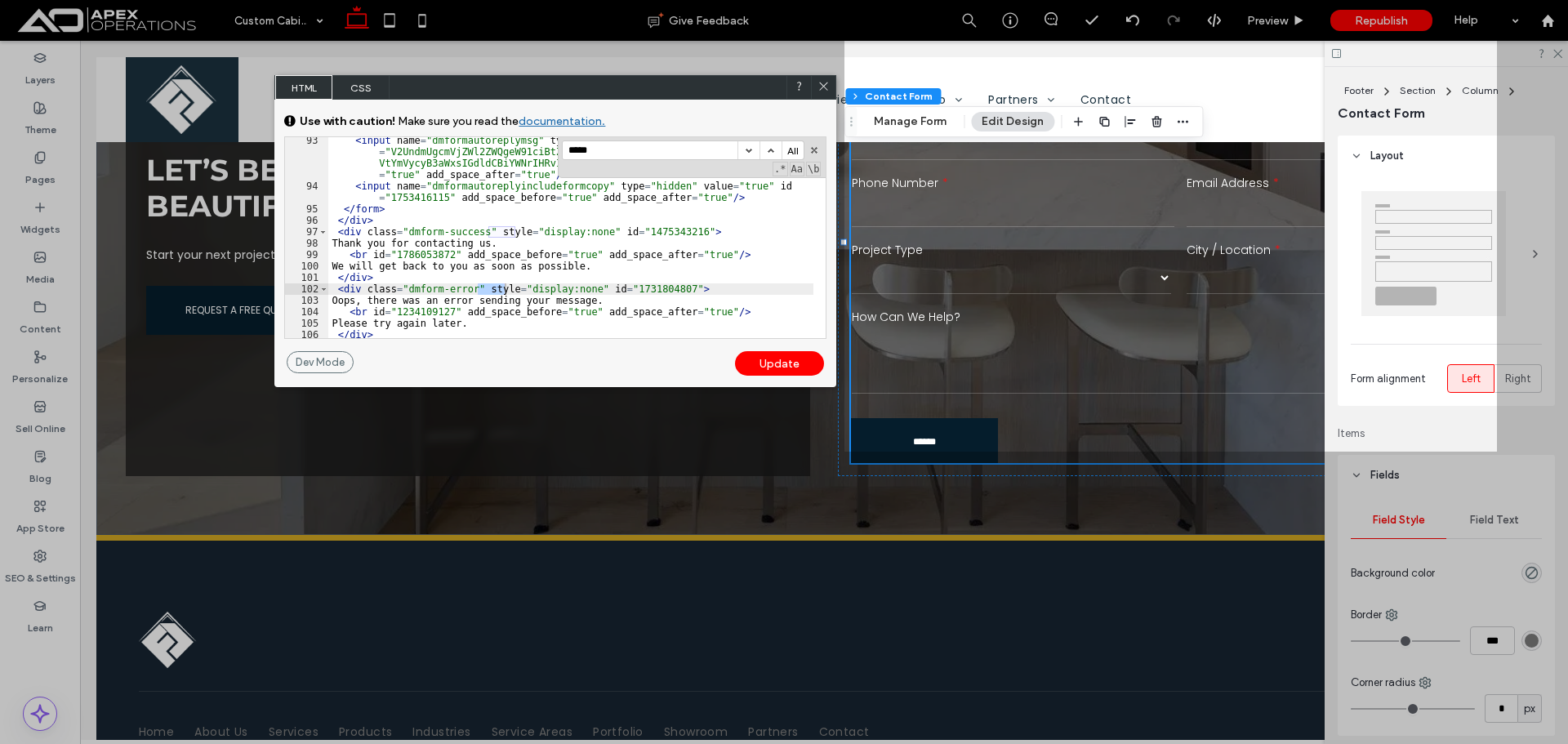
scroll to position [735, 0]
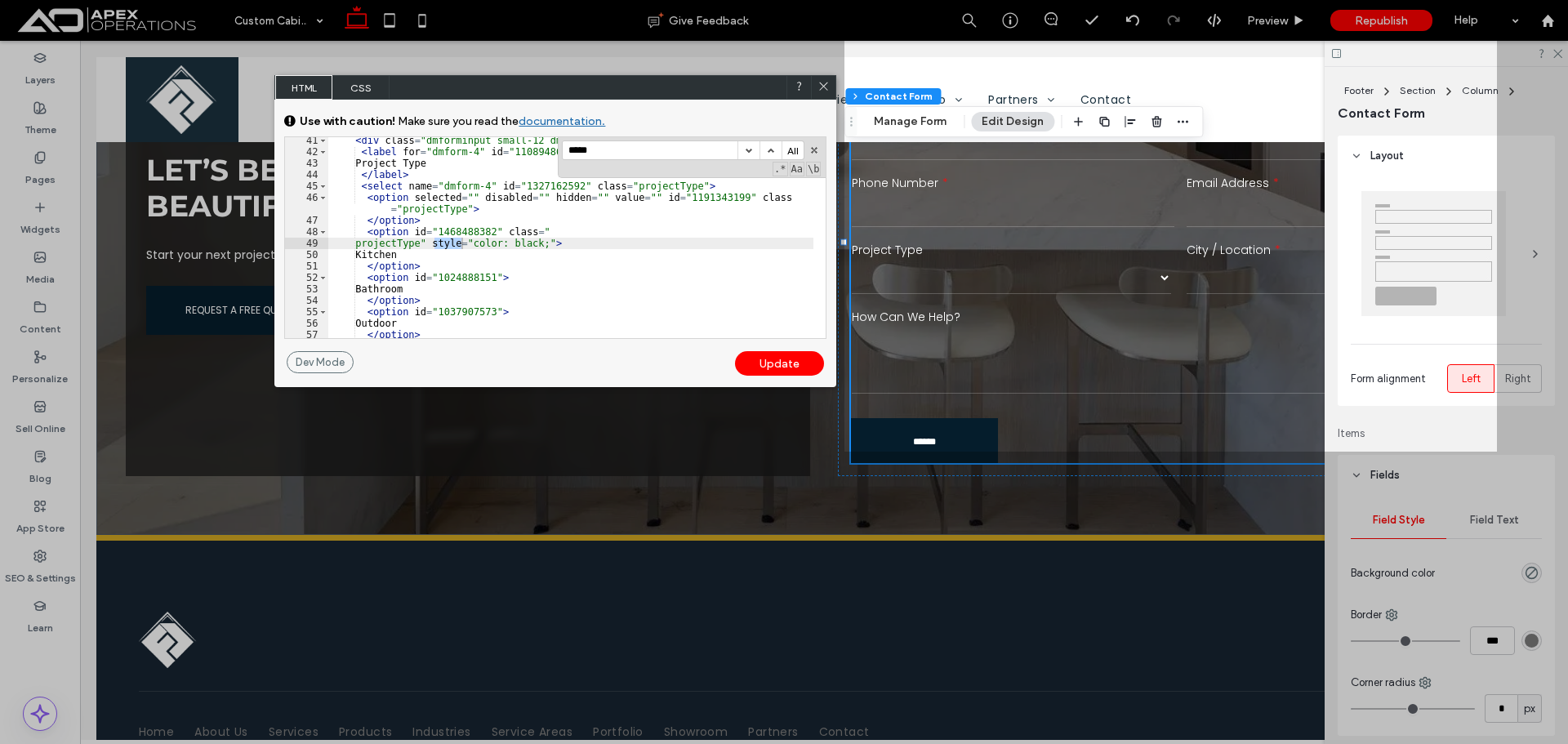
type input "*****"
drag, startPoint x: 544, startPoint y: 243, endPoint x: 472, endPoint y: 246, distance: 72.1
click at [472, 246] on div "< div class = "dmforminput small-12 dmRespDesignCol medium-6 large-6" id = "171…" at bounding box center [571, 247] width 485 height 224
click at [794, 361] on div "Update" at bounding box center [779, 363] width 89 height 25
click at [786, 359] on div "Update" at bounding box center [779, 363] width 89 height 25
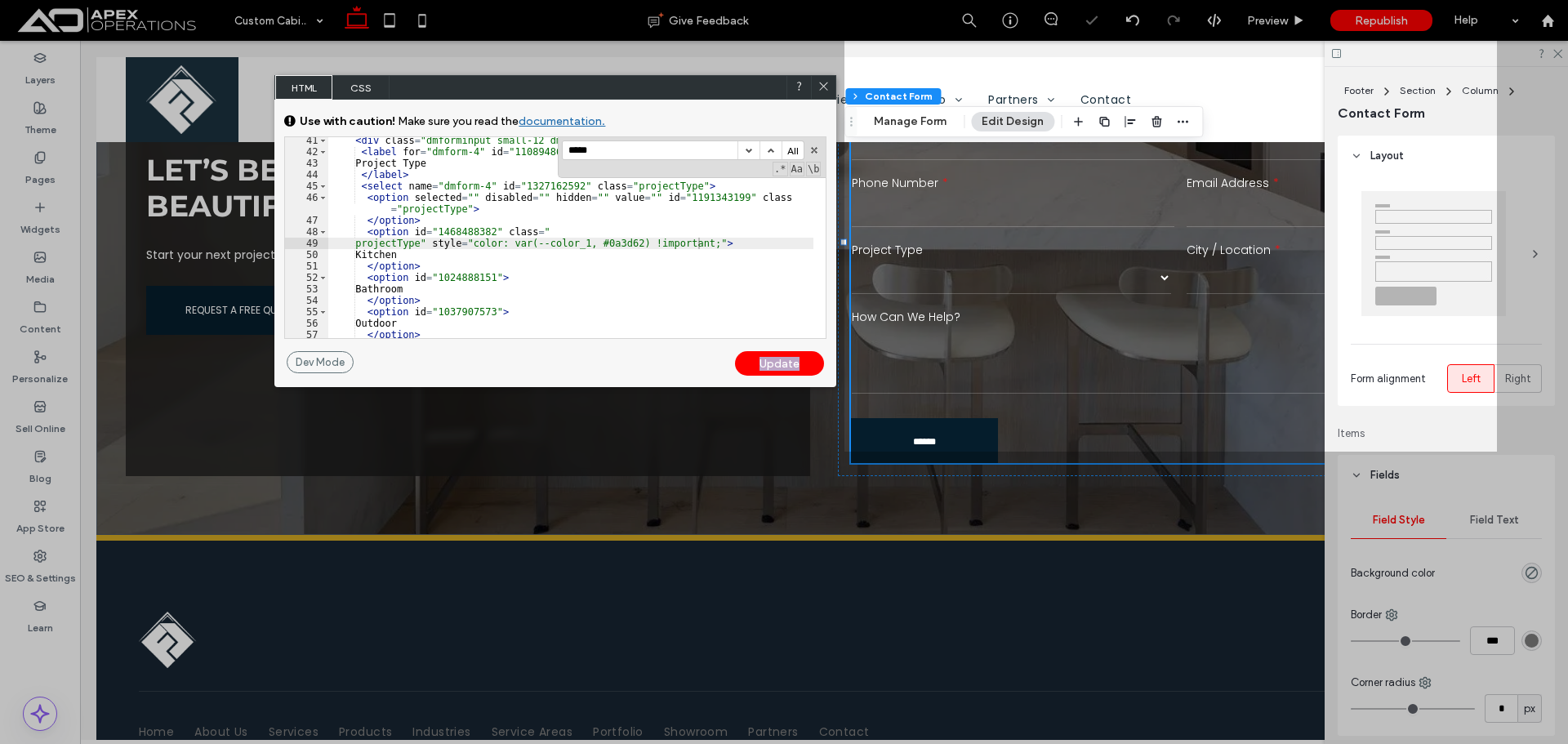
click at [786, 359] on div "Update" at bounding box center [779, 363] width 89 height 25
click at [826, 90] on icon at bounding box center [823, 86] width 12 height 12
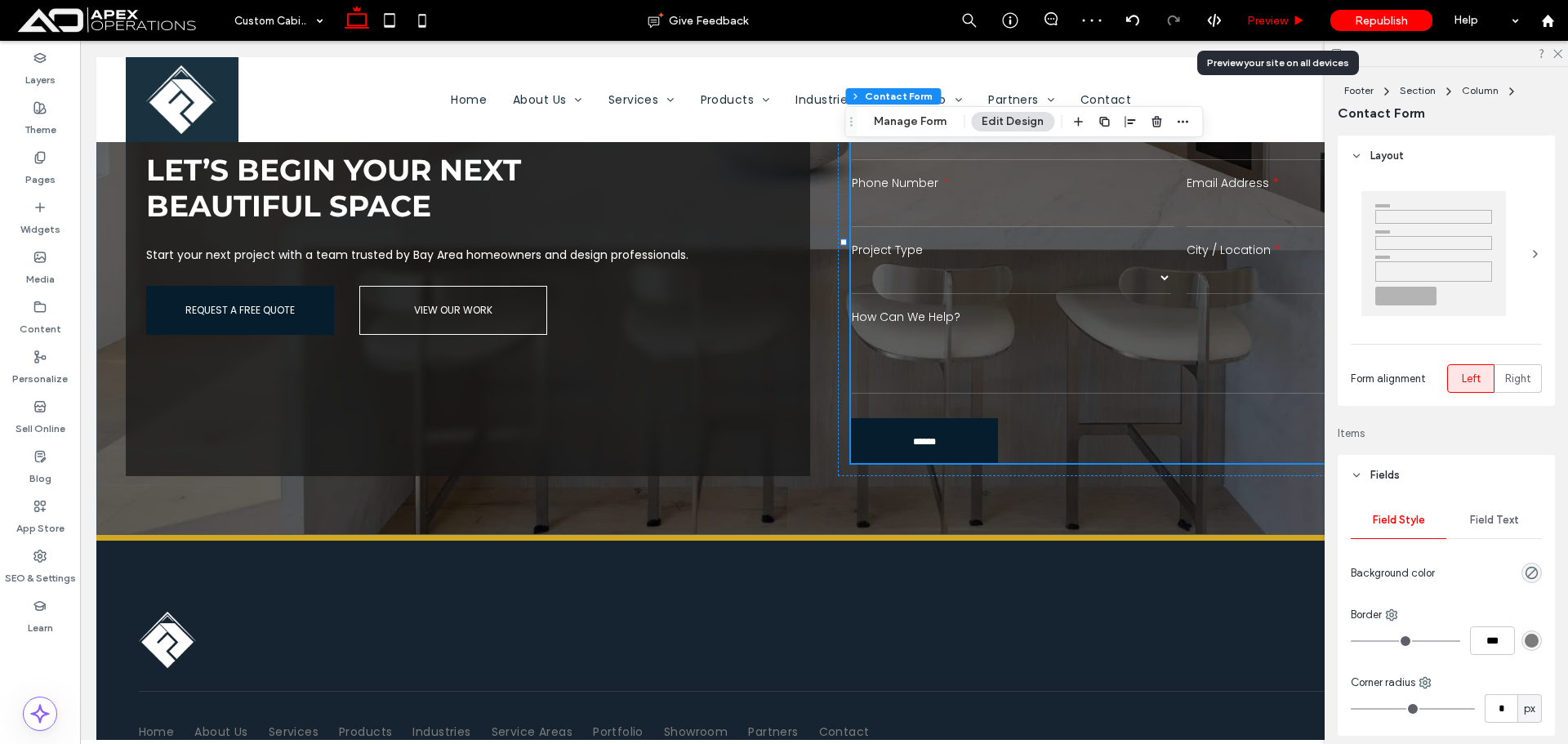
click at [1267, 24] on span "Preview" at bounding box center [1268, 20] width 41 height 14
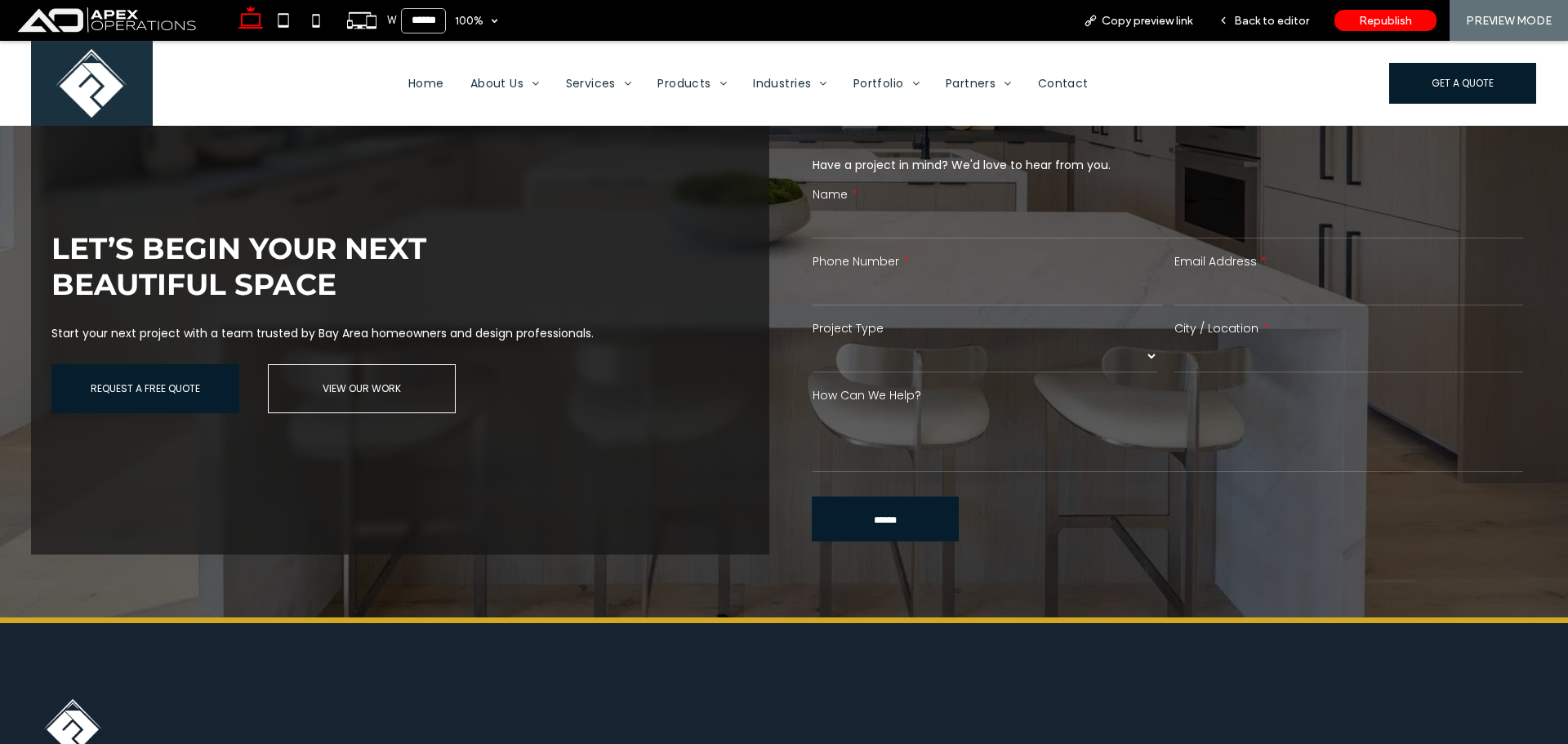
scroll to position [3212, 0]
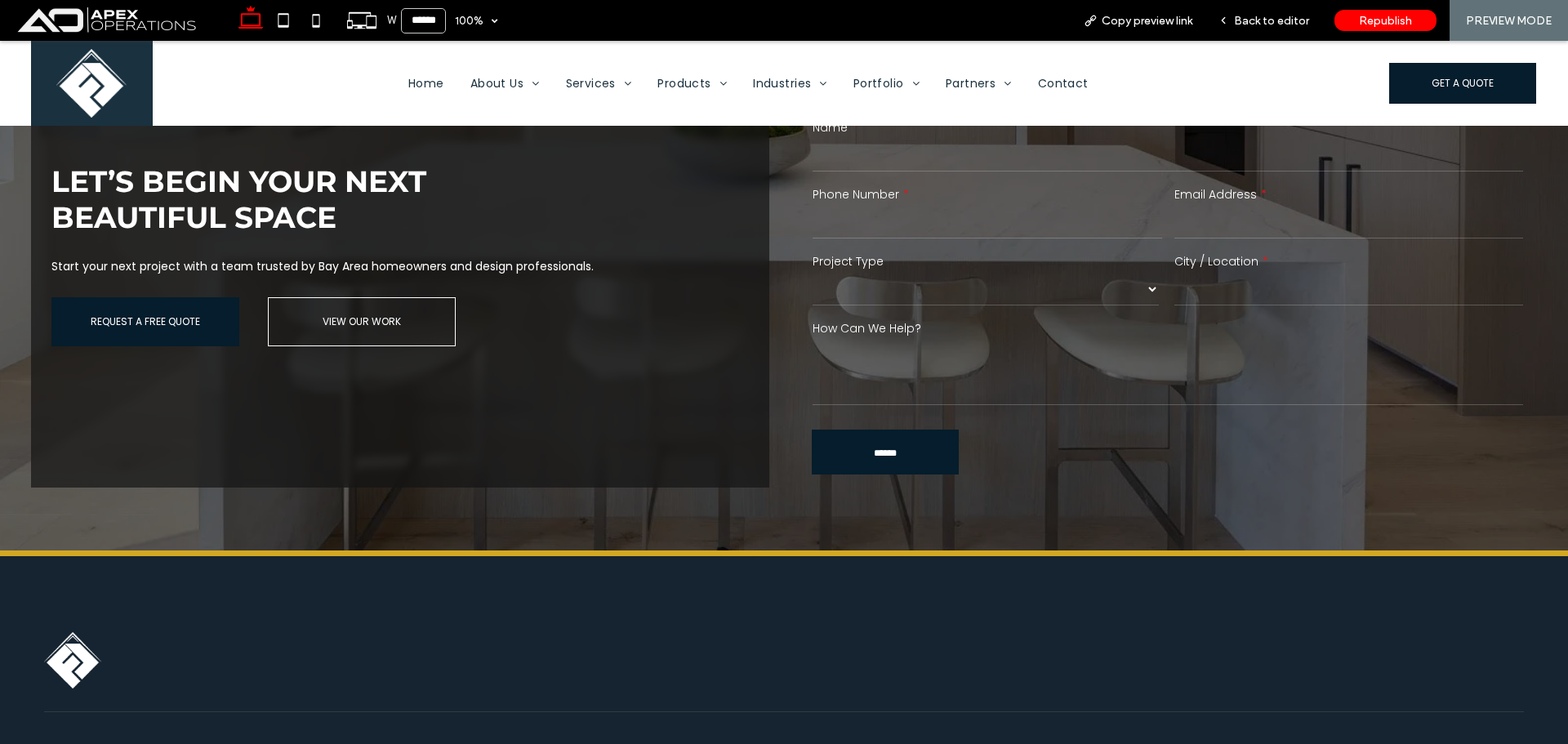
click at [1046, 285] on select "******* ******** ******* ********* *****" at bounding box center [985, 289] width 346 height 33
click at [1284, 23] on span "Back to editor" at bounding box center [1271, 20] width 75 height 14
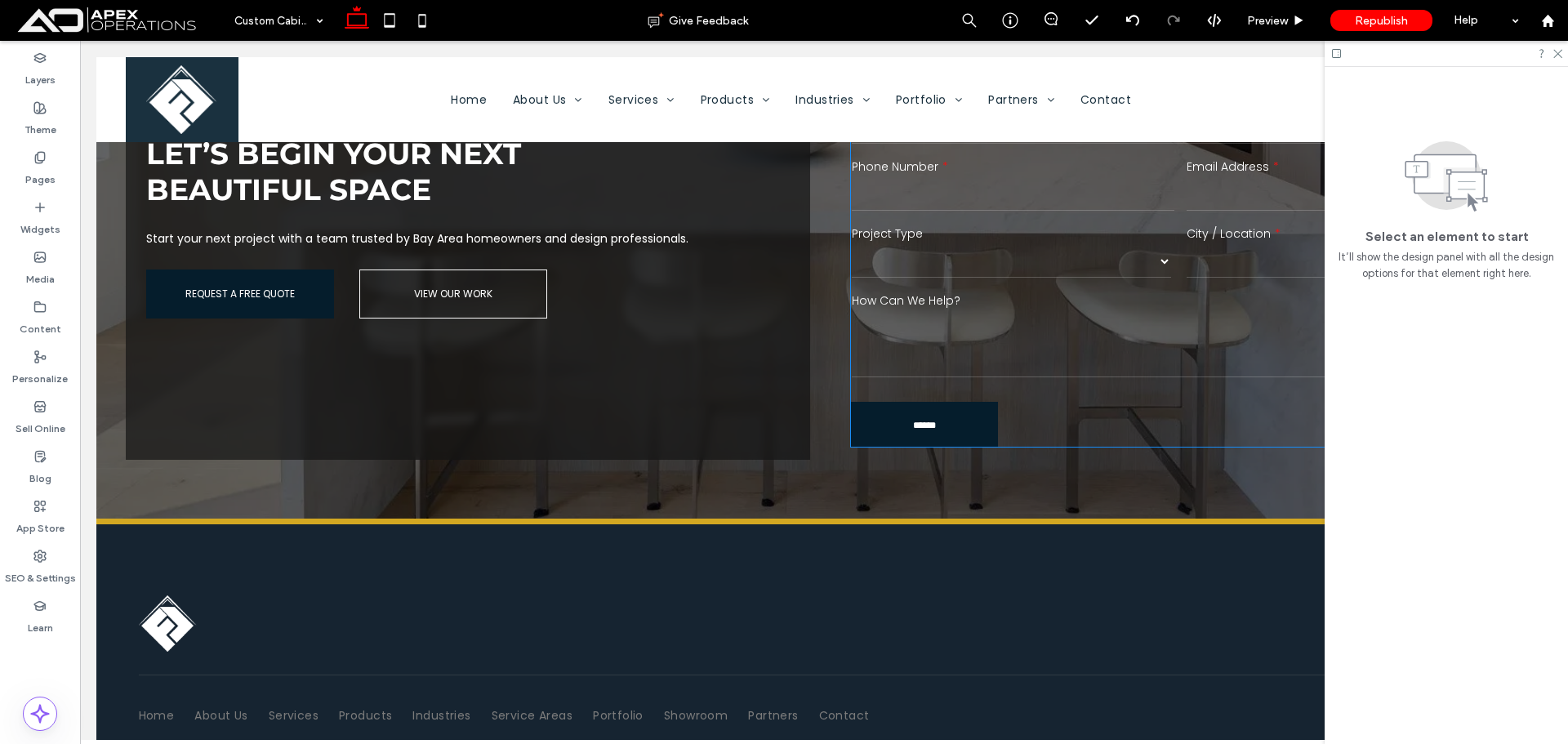
scroll to position [3130, 0]
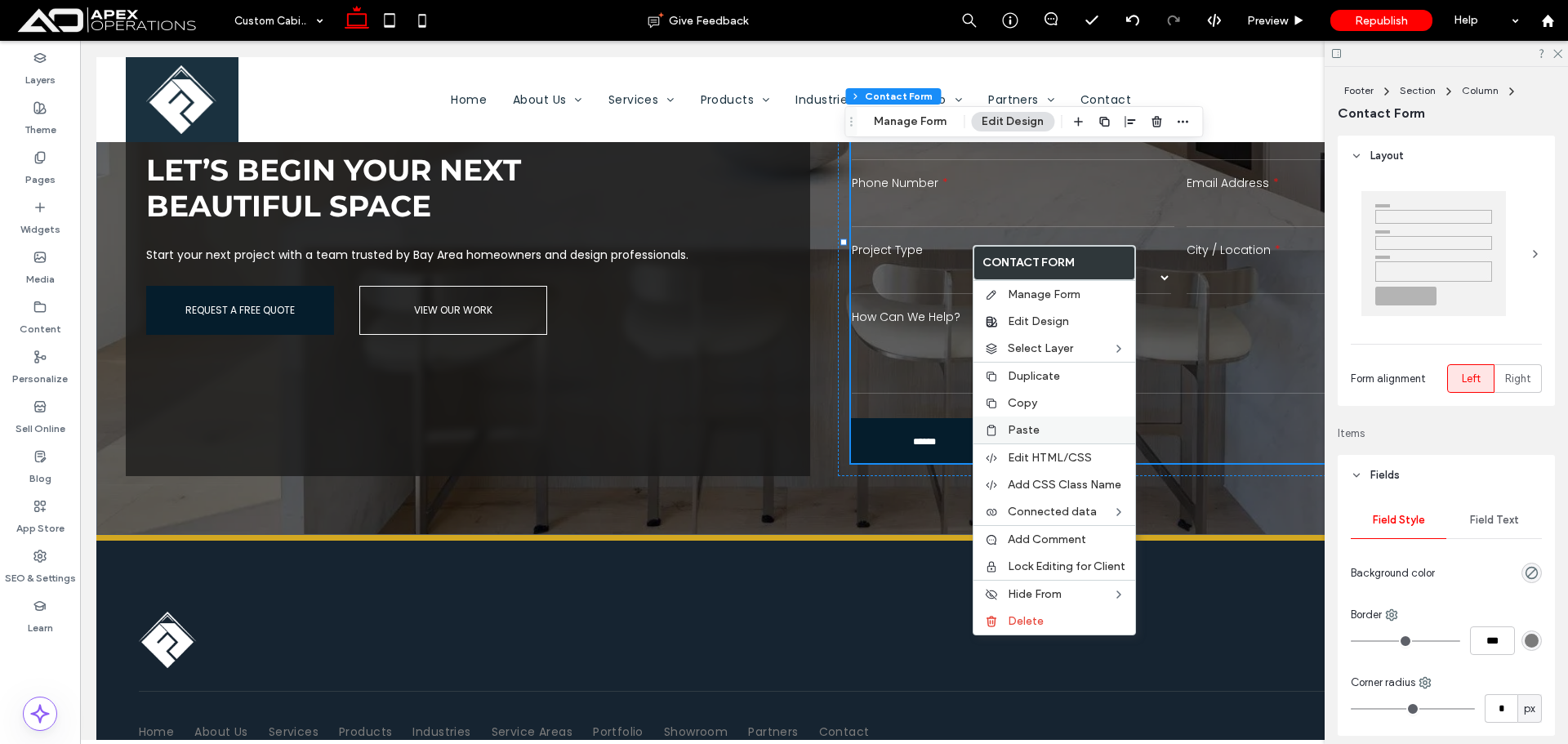
click at [1046, 457] on span "Edit HTML/CSS" at bounding box center [1050, 458] width 84 height 14
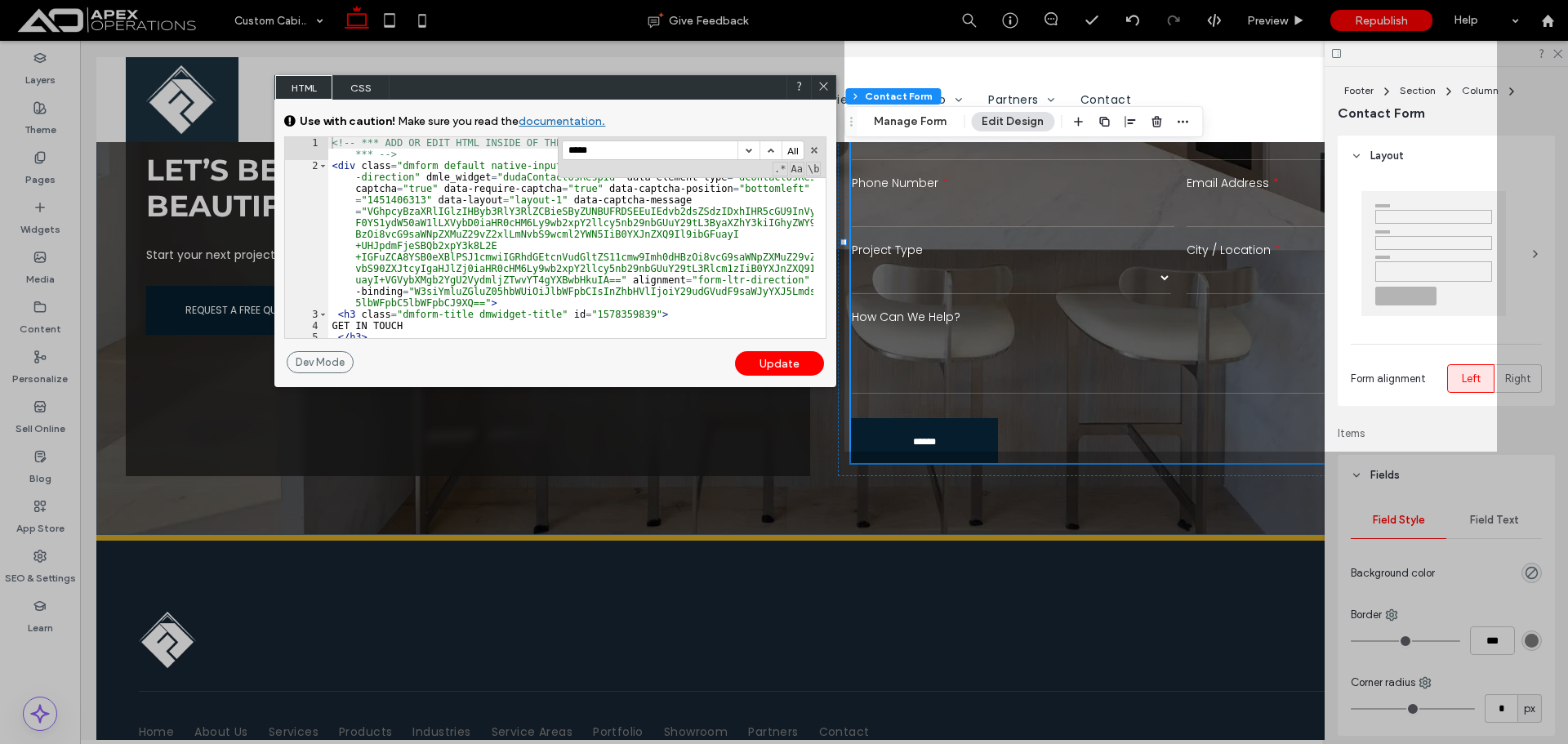
drag, startPoint x: 817, startPoint y: 86, endPoint x: 1284, endPoint y: 16, distance: 472.2
click at [817, 86] on div at bounding box center [823, 87] width 25 height 25
click at [821, 82] on icon at bounding box center [824, 86] width 12 height 12
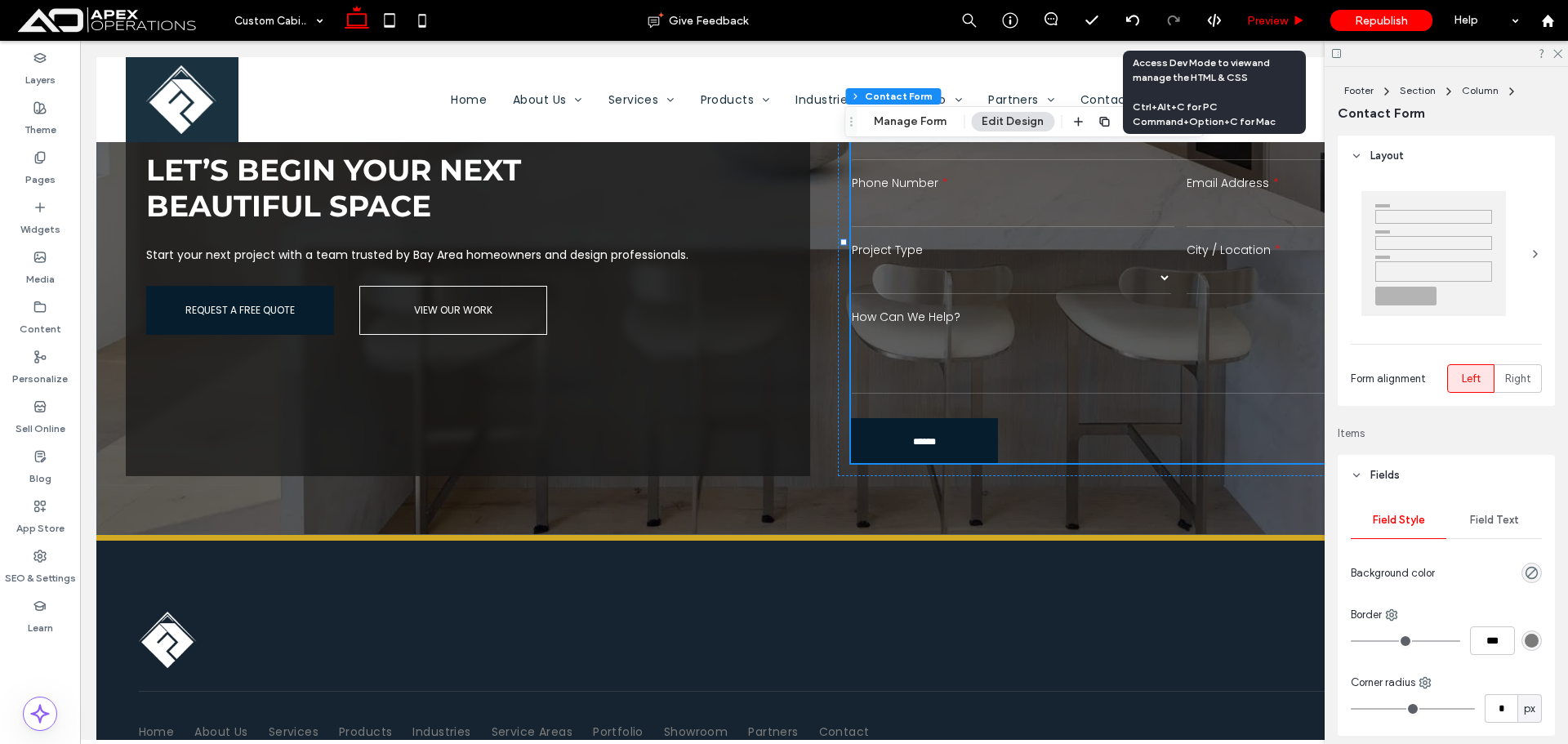
click at [1255, 14] on span "Preview" at bounding box center [1268, 20] width 41 height 14
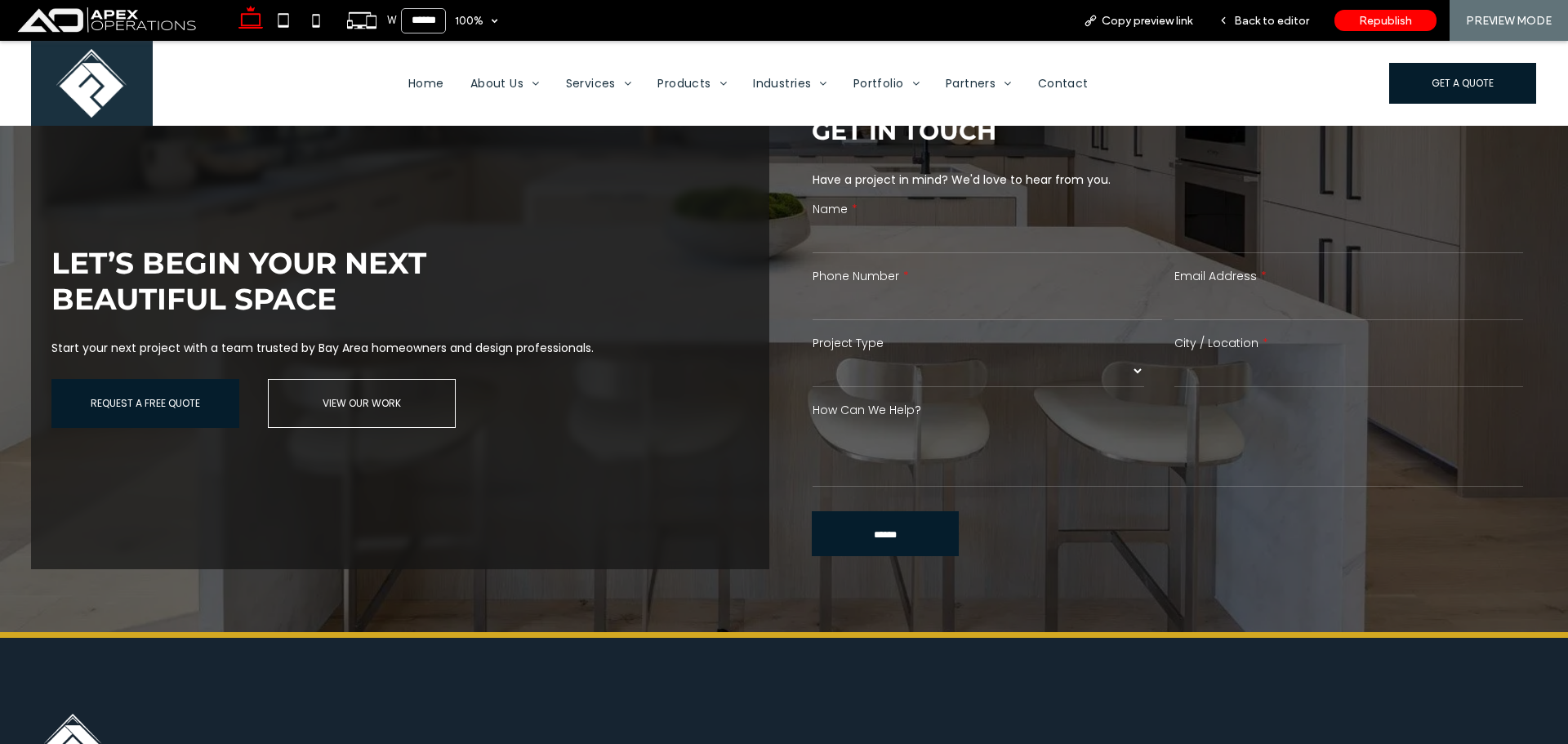
scroll to position [3212, 0]
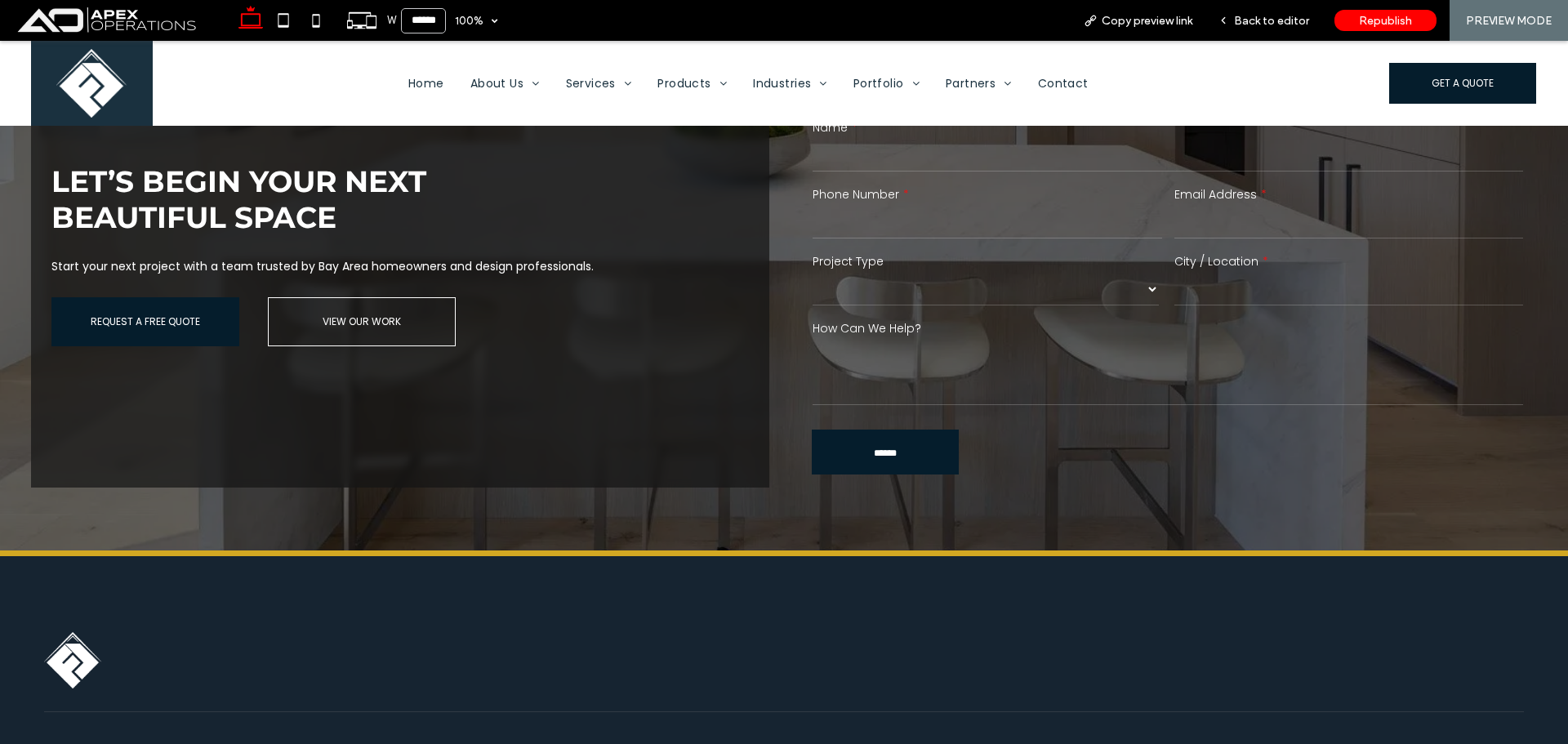
click at [952, 283] on select "******* ******** ******* ********* *****" at bounding box center [985, 289] width 346 height 33
drag, startPoint x: 1275, startPoint y: 17, endPoint x: 1185, endPoint y: 70, distance: 104.4
click at [1275, 17] on span "Back to editor" at bounding box center [1271, 20] width 75 height 14
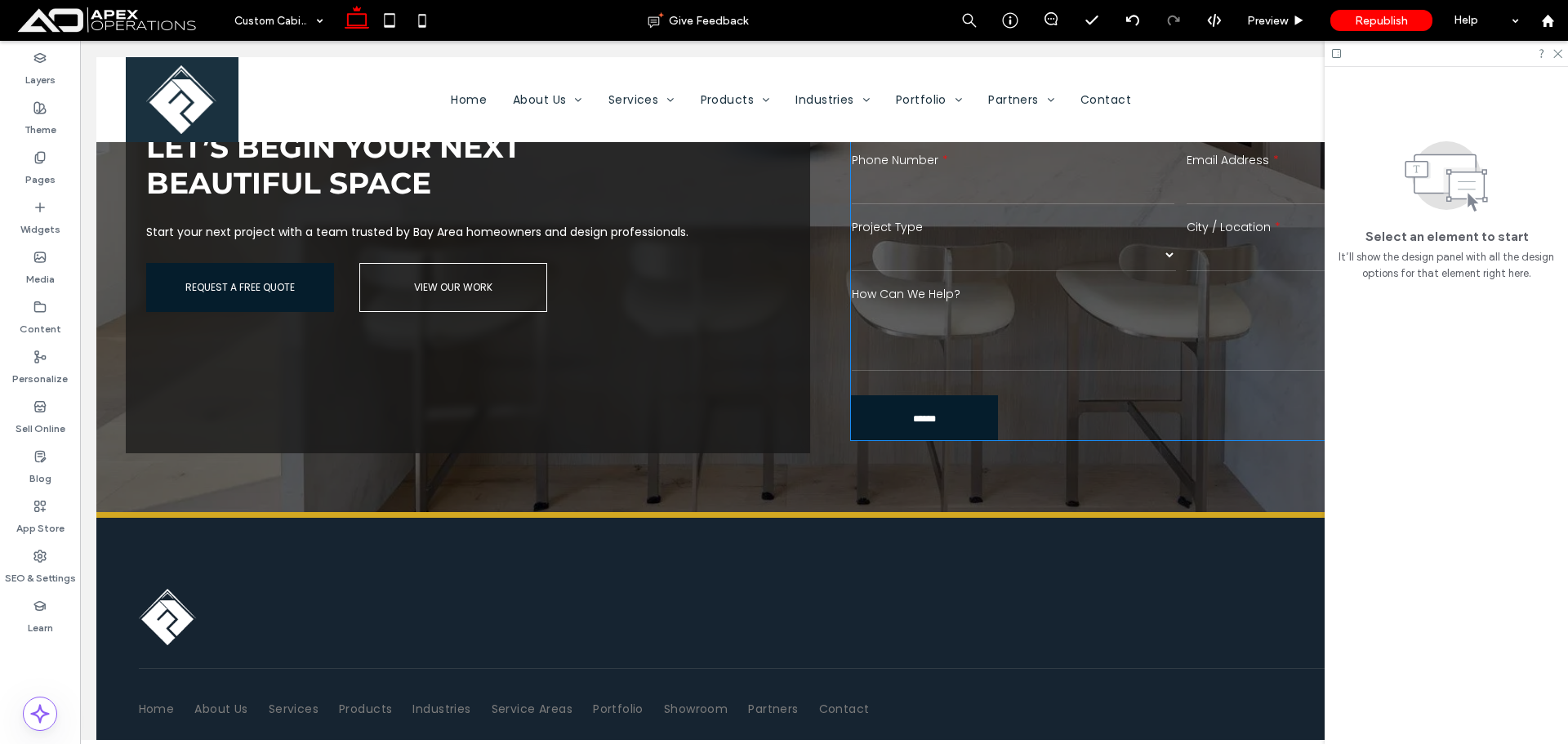
scroll to position [3130, 0]
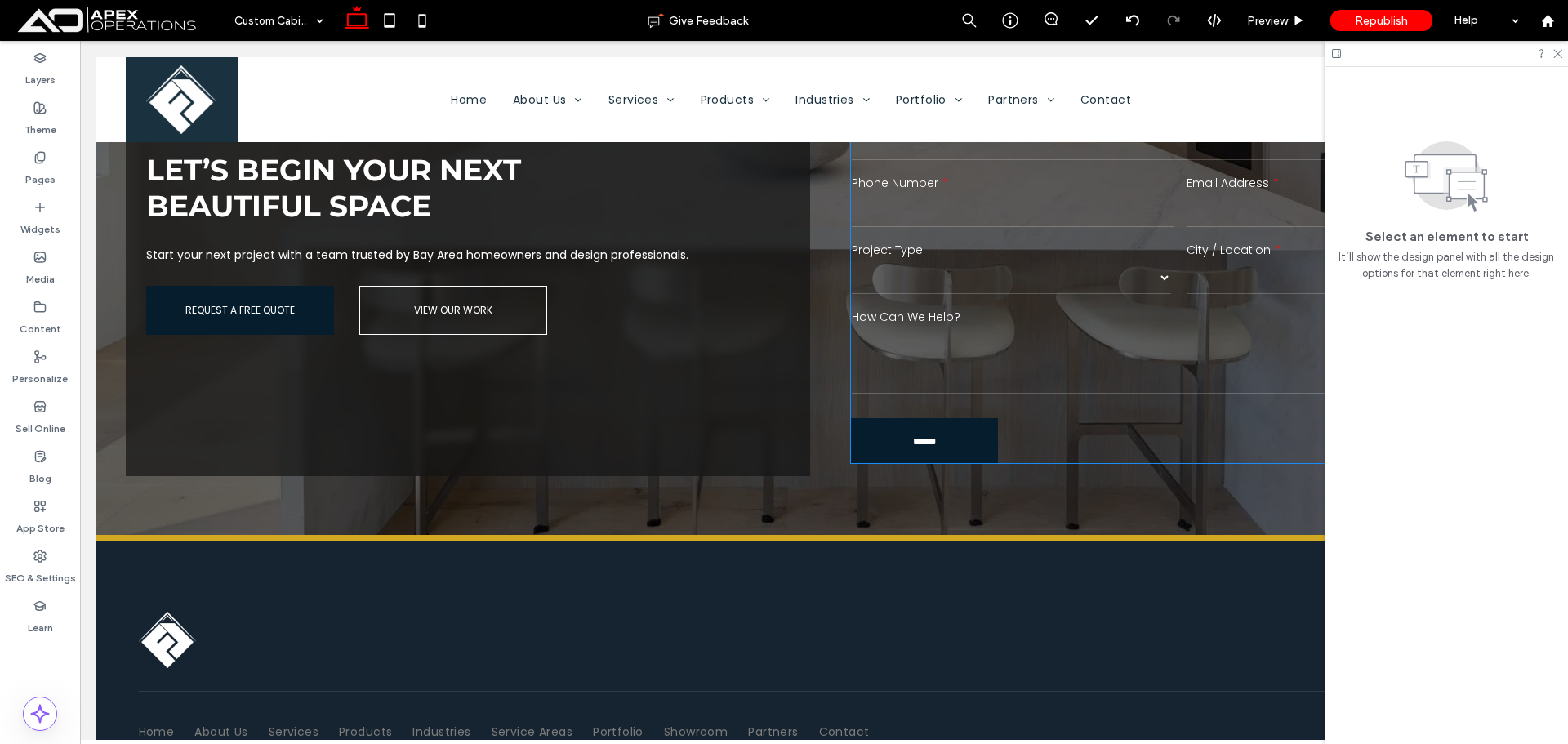
click at [1010, 267] on select "******* ******** ******* ********* *****" at bounding box center [1012, 277] width 320 height 33
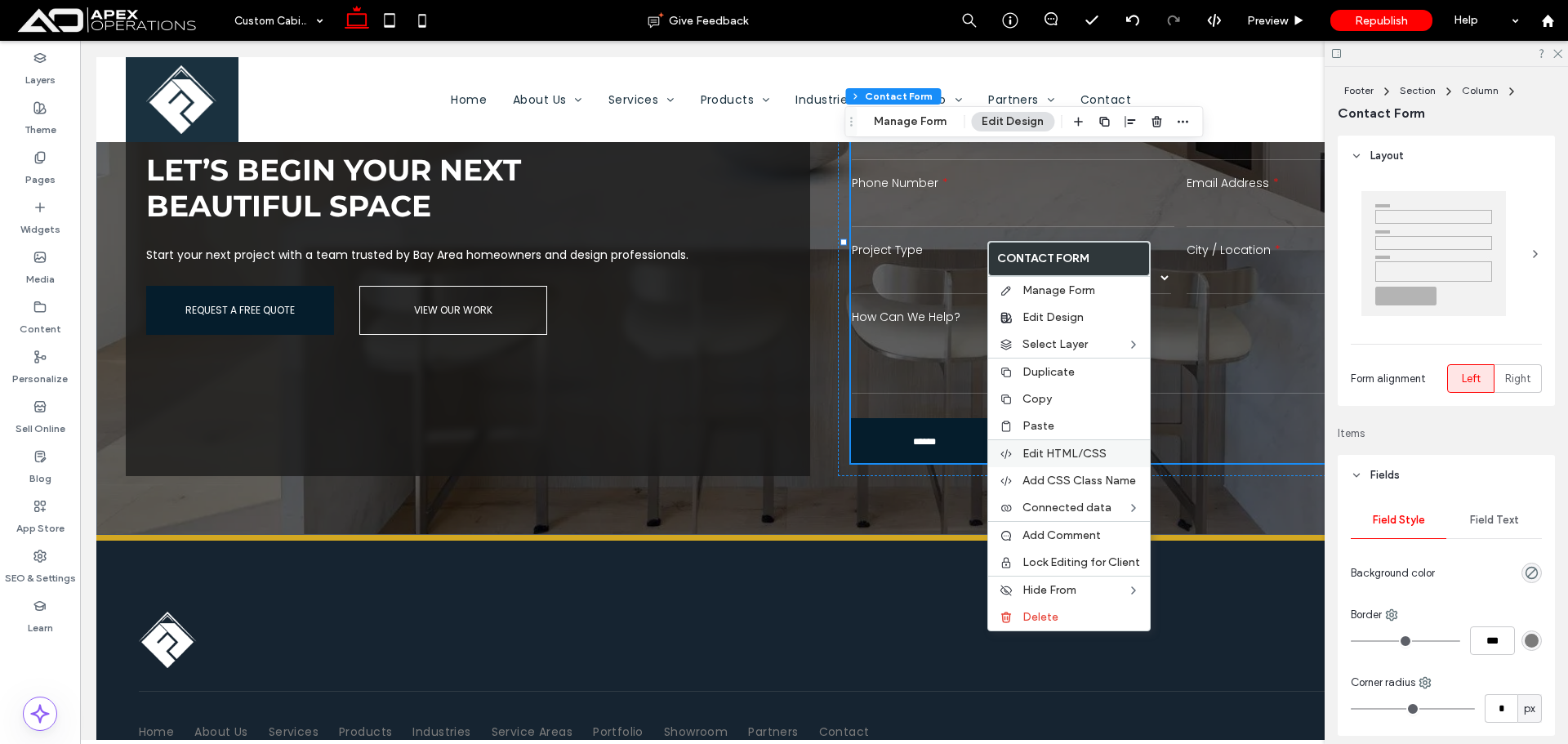
click at [1074, 458] on span "Edit HTML/CSS" at bounding box center [1064, 454] width 84 height 14
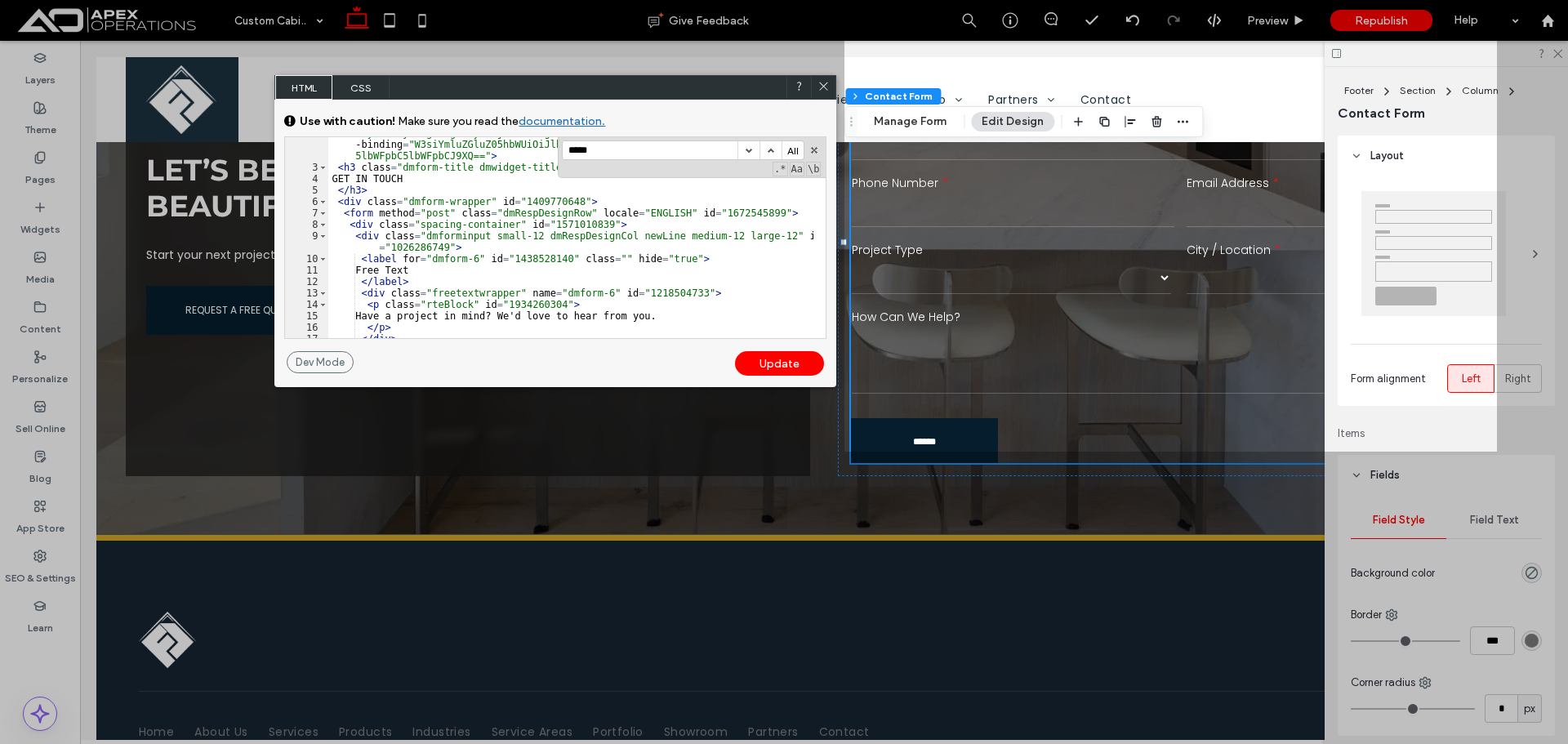
scroll to position [196, 0]
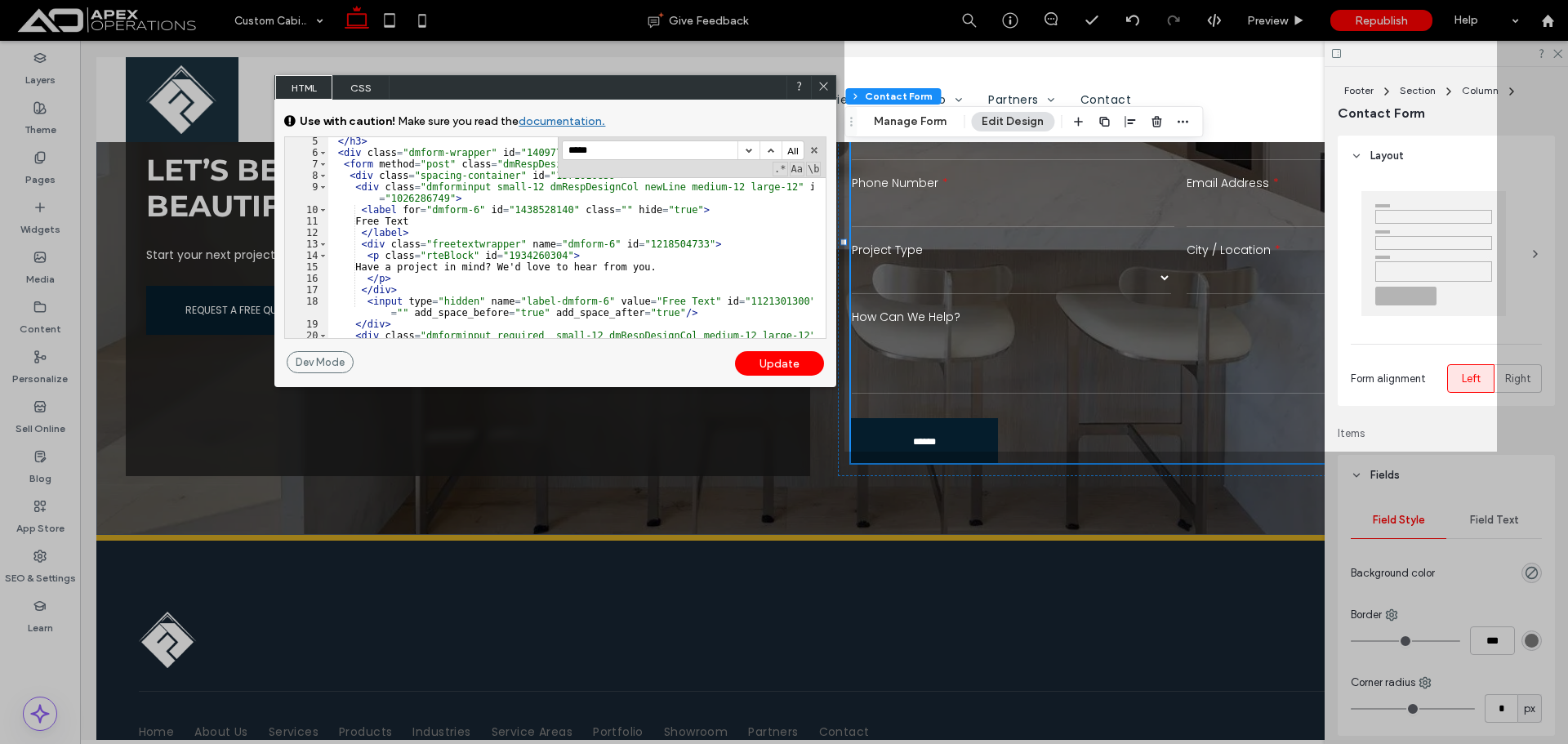
click at [635, 154] on input "*****" at bounding box center [650, 150] width 175 height 18
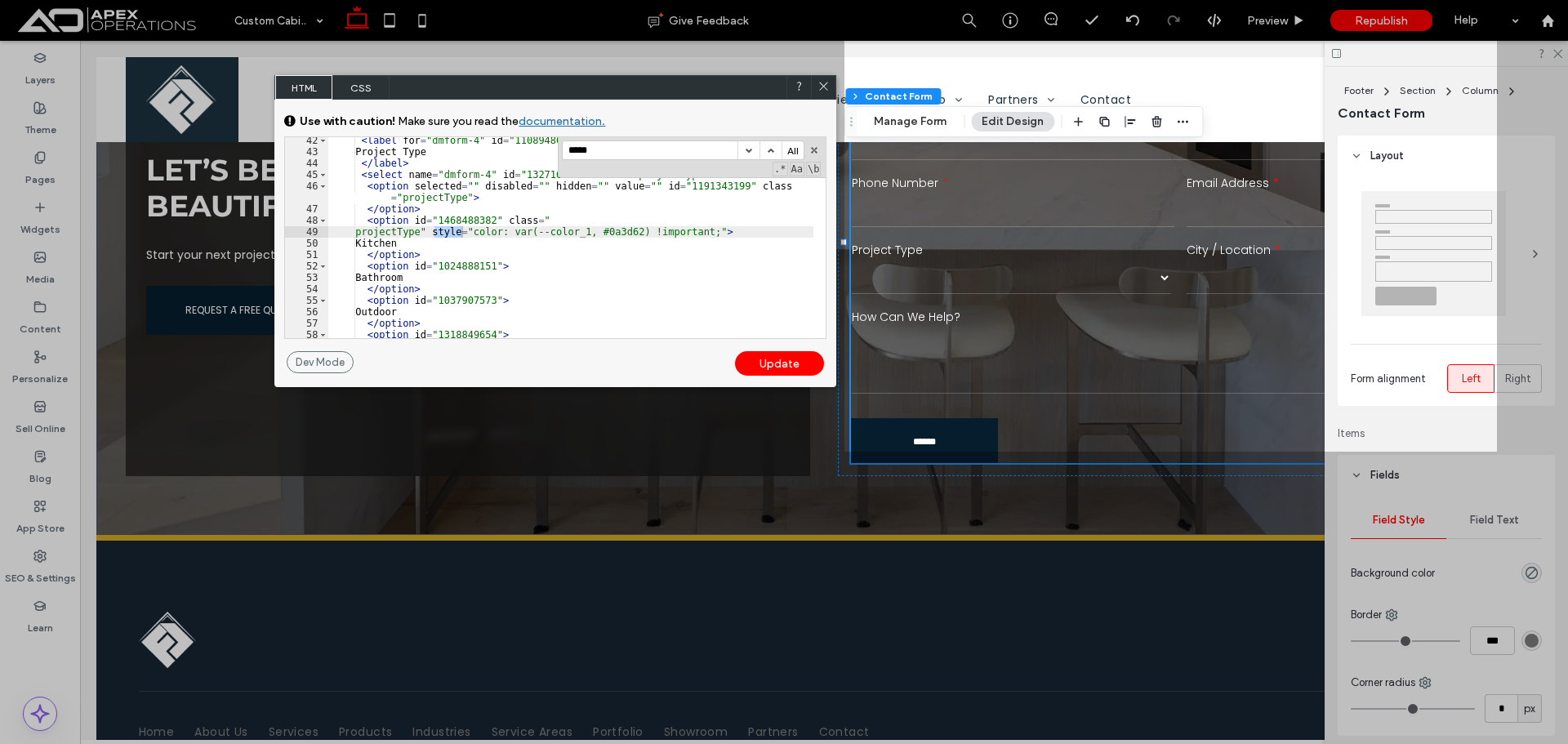
scroll to position [746, 0]
drag, startPoint x: 699, startPoint y: 231, endPoint x: 544, endPoint y: 233, distance: 155.0
click at [544, 233] on div "< label for = "dmform-4" id = "1108948636" class = "" > Project Type </ label >…" at bounding box center [571, 247] width 485 height 224
drag, startPoint x: 705, startPoint y: 227, endPoint x: 476, endPoint y: 236, distance: 229.2
click at [478, 236] on div "< label for = "dmform-4" id = "1108948636" class = "" > Project Type </ label >…" at bounding box center [571, 247] width 485 height 224
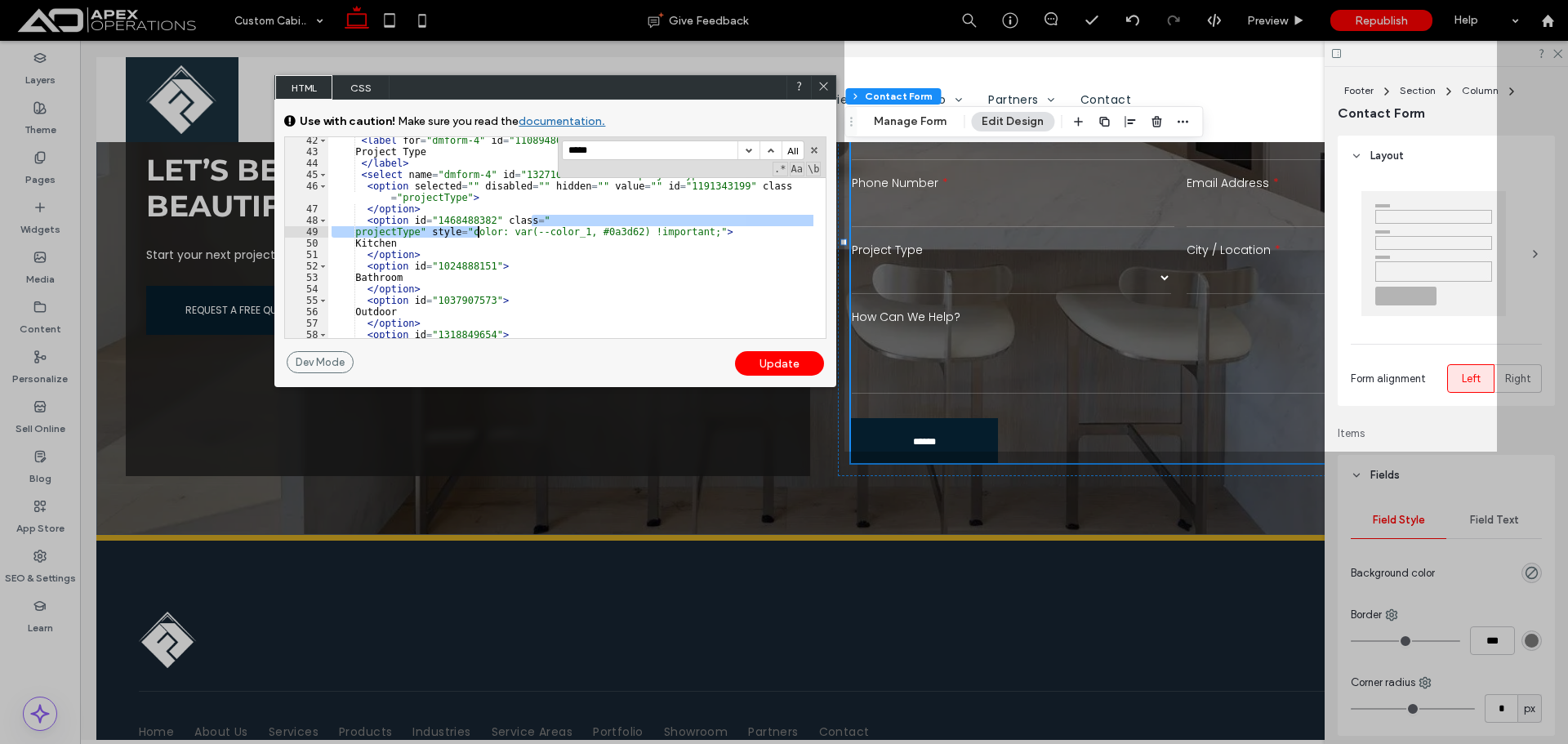
click at [434, 232] on div "< label for = "dmform-4" id = "1108948636" class = "" > Project Type </ label >…" at bounding box center [571, 238] width 485 height 201
drag, startPoint x: 435, startPoint y: 233, endPoint x: 699, endPoint y: 230, distance: 264.0
click at [699, 230] on div "< label for = "dmform-4" id = "1108948636" class = "" > Project Type </ label >…" at bounding box center [571, 247] width 485 height 224
drag, startPoint x: 696, startPoint y: 235, endPoint x: 717, endPoint y: 225, distance: 23.3
click at [697, 234] on div "< label for = "dmform-4" id = "1108948636" class = "" > Project Type </ label >…" at bounding box center [571, 238] width 485 height 201
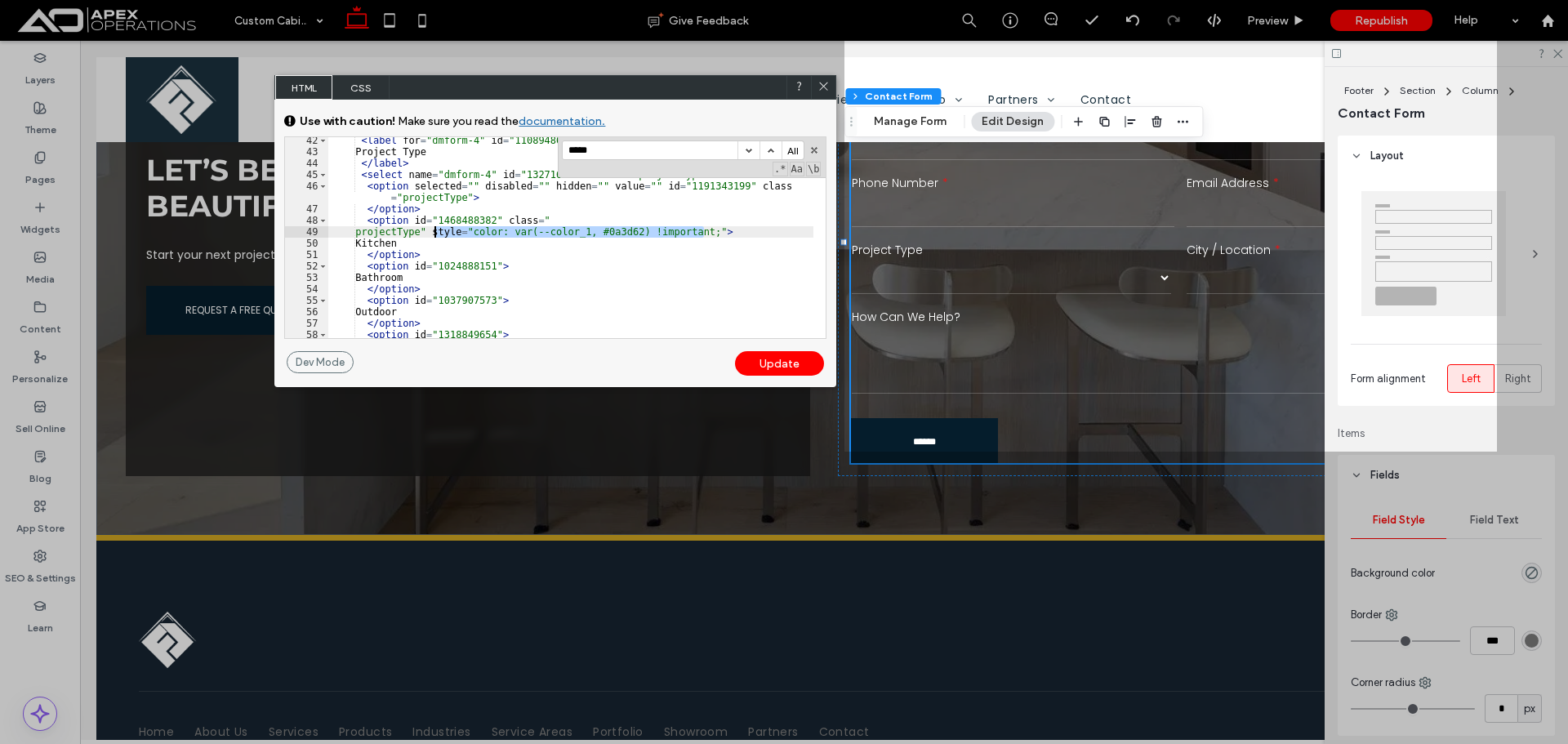
drag, startPoint x: 703, startPoint y: 229, endPoint x: 444, endPoint y: 228, distance: 259.0
click at [434, 227] on div "< label for = "dmform-4" id = "1108948636" class = "" > Project Type </ label >…" at bounding box center [571, 247] width 485 height 224
drag, startPoint x: 480, startPoint y: 237, endPoint x: 445, endPoint y: 235, distance: 35.1
click at [477, 237] on div "< label for = "dmform-4" id = "1108948636" class = "" > Project Type </ label >…" at bounding box center [571, 238] width 485 height 201
drag, startPoint x: 436, startPoint y: 235, endPoint x: 704, endPoint y: 228, distance: 268.1
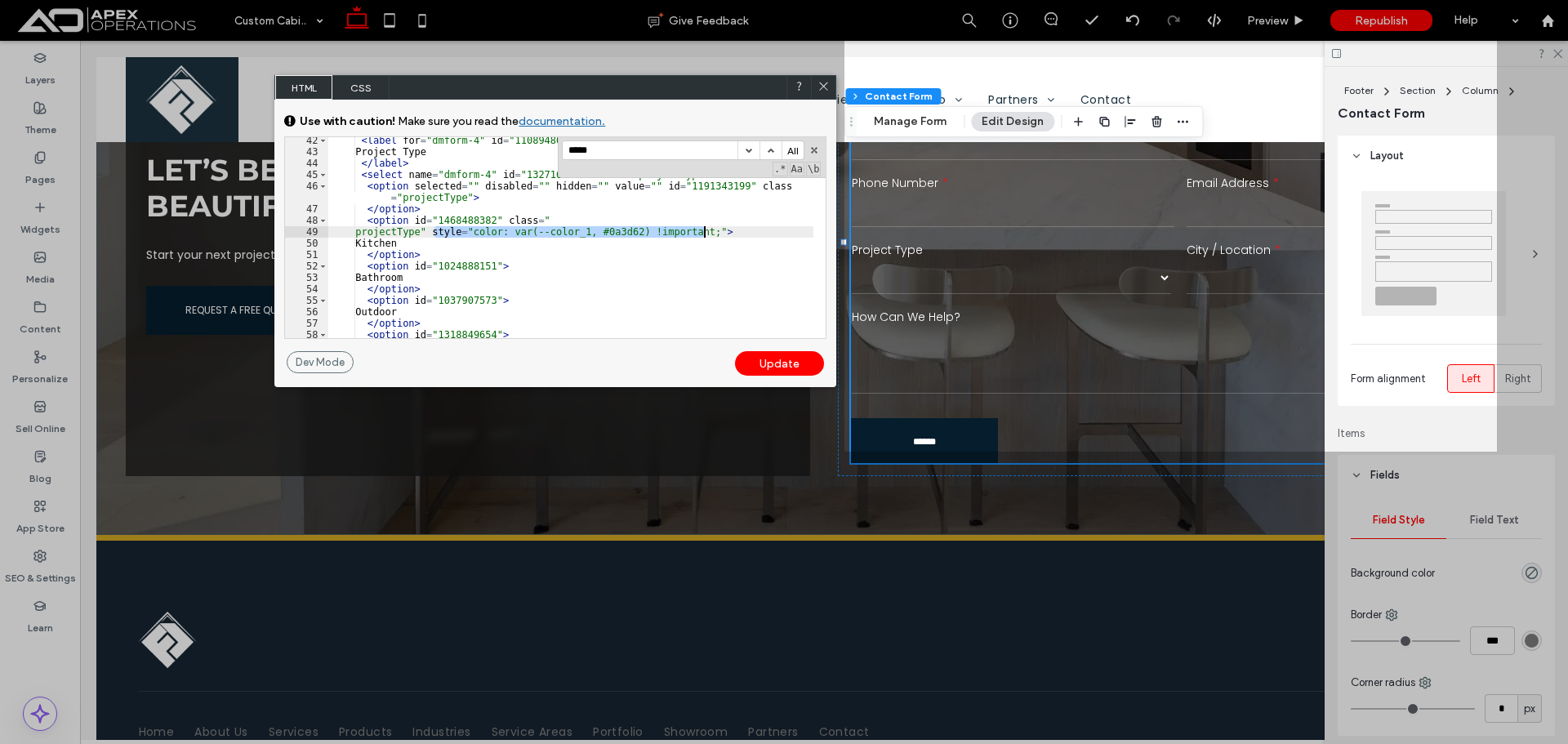
click at [704, 228] on div "< label for = "dmform-4" id = "1108948636" class = "" > Project Type </ label >…" at bounding box center [571, 247] width 485 height 224
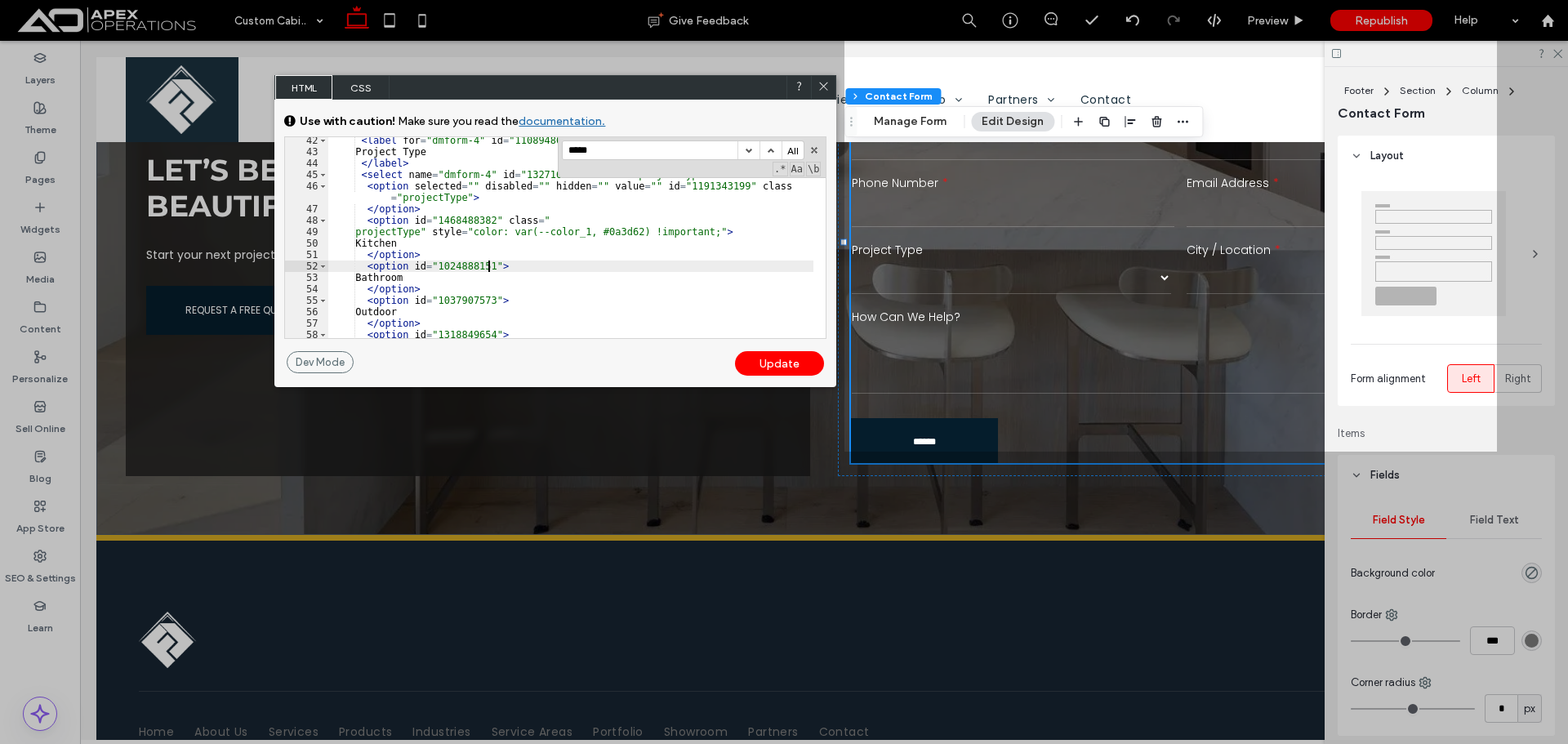
click at [489, 263] on div "< label for = "dmform-4" id = "1108948636" class = "" > Project Type </ label >…" at bounding box center [571, 247] width 485 height 224
paste textarea
click at [489, 300] on div "< label for = "dmform-4" id = "1108948636" class = "" > Project Type </ label >…" at bounding box center [571, 247] width 485 height 224
paste textarea
click at [486, 333] on div "< label for = "dmform-4" id = "1108948636" class = "" > Project Type </ label >…" at bounding box center [571, 244] width 485 height 224
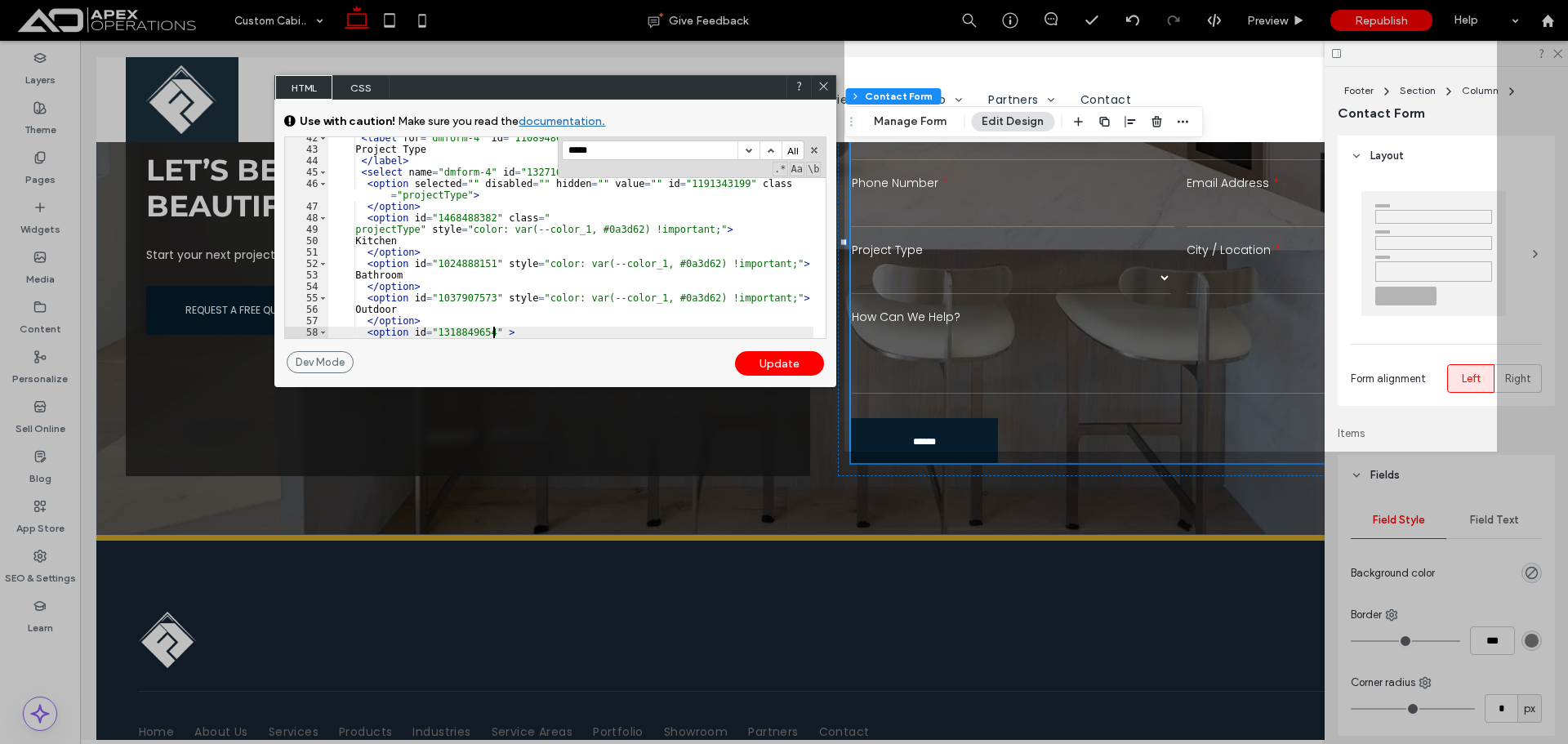
paste textarea
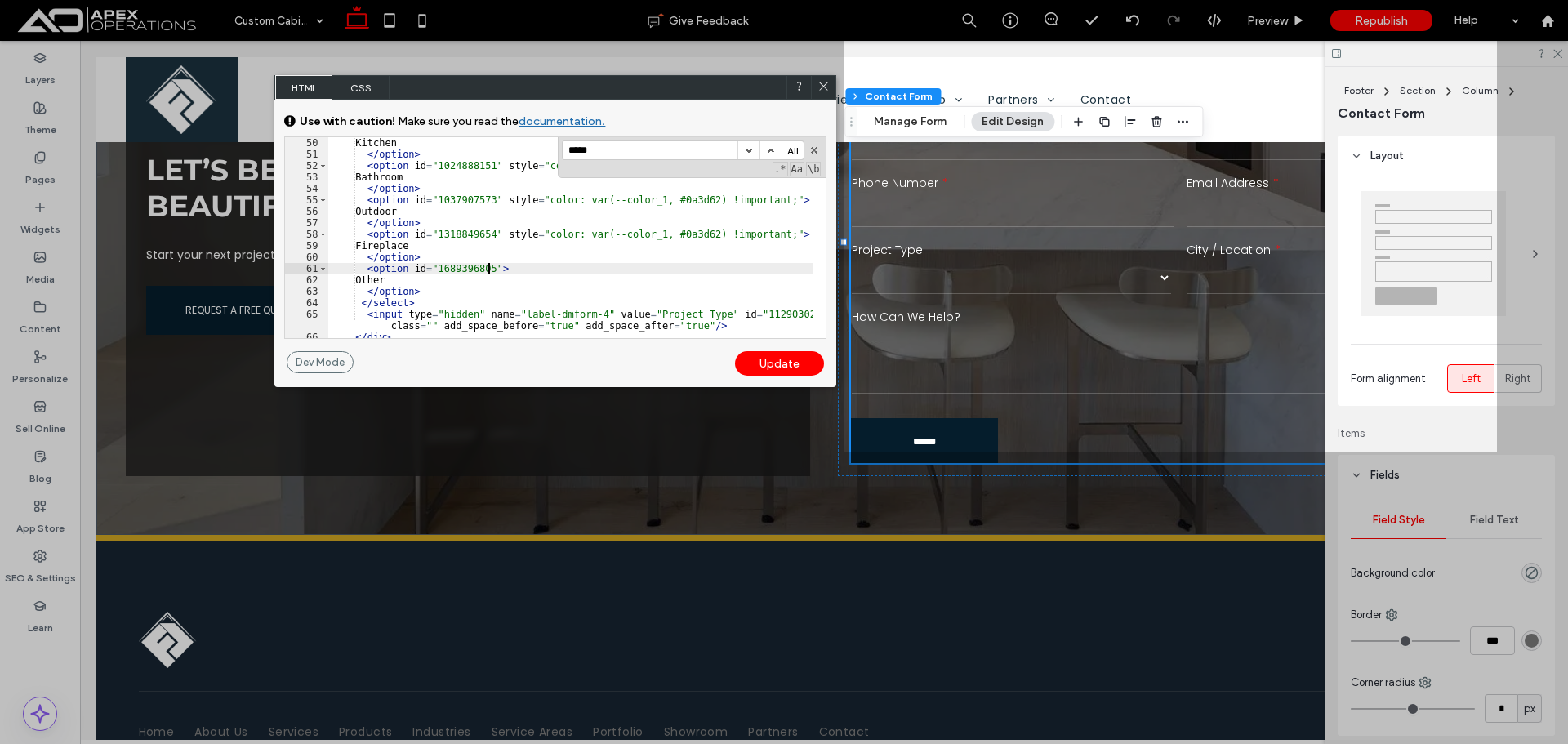
click at [488, 266] on div "Kitchen </ option > < option id = "1024888151" style = "color: var(--color_1, #…" at bounding box center [571, 255] width 485 height 235
type textarea "**"
click at [803, 363] on div "Update" at bounding box center [779, 363] width 89 height 25
click at [828, 81] on icon at bounding box center [823, 86] width 12 height 12
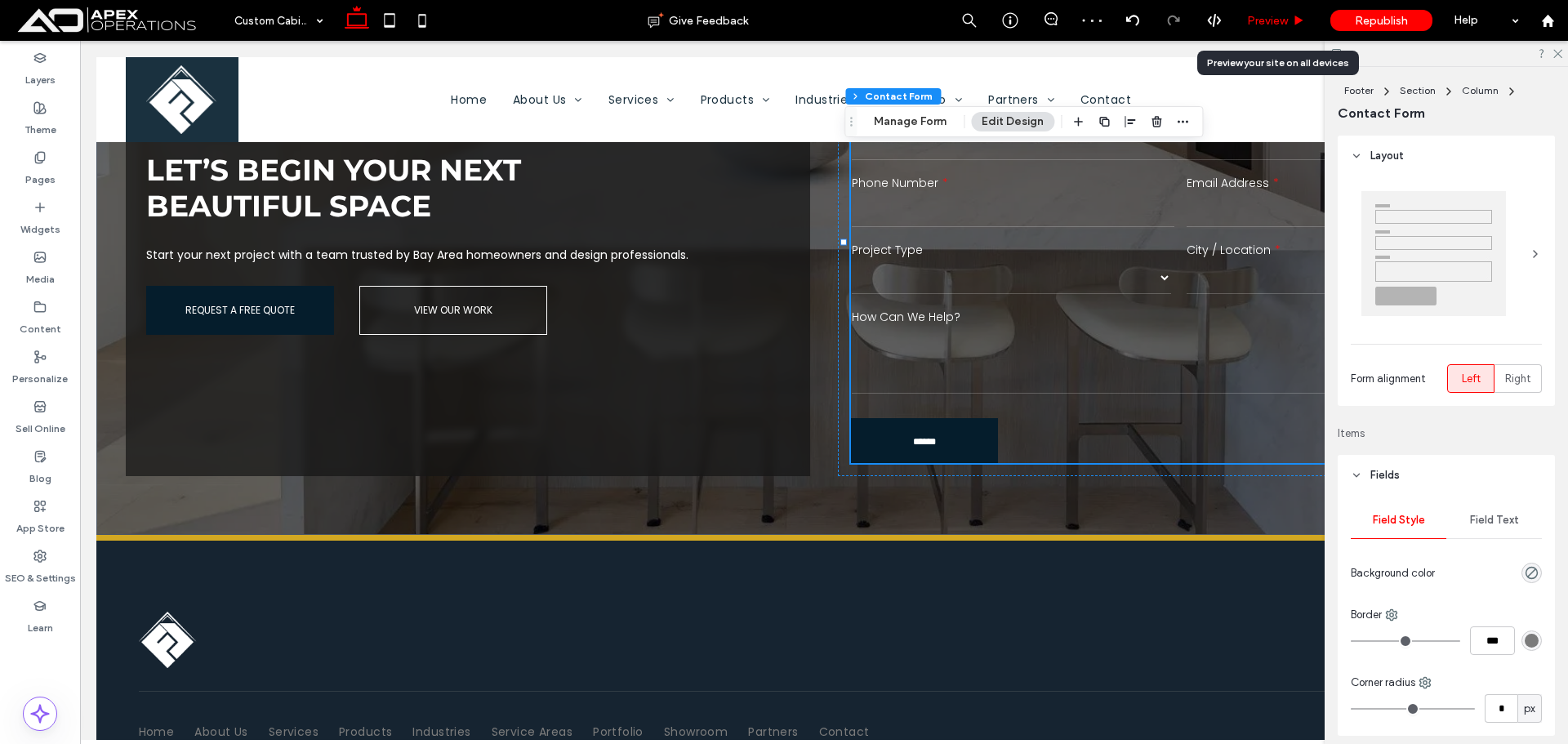
click at [1272, 30] on div "Preview" at bounding box center [1276, 20] width 83 height 41
click at [1267, 24] on span "Preview" at bounding box center [1268, 20] width 41 height 14
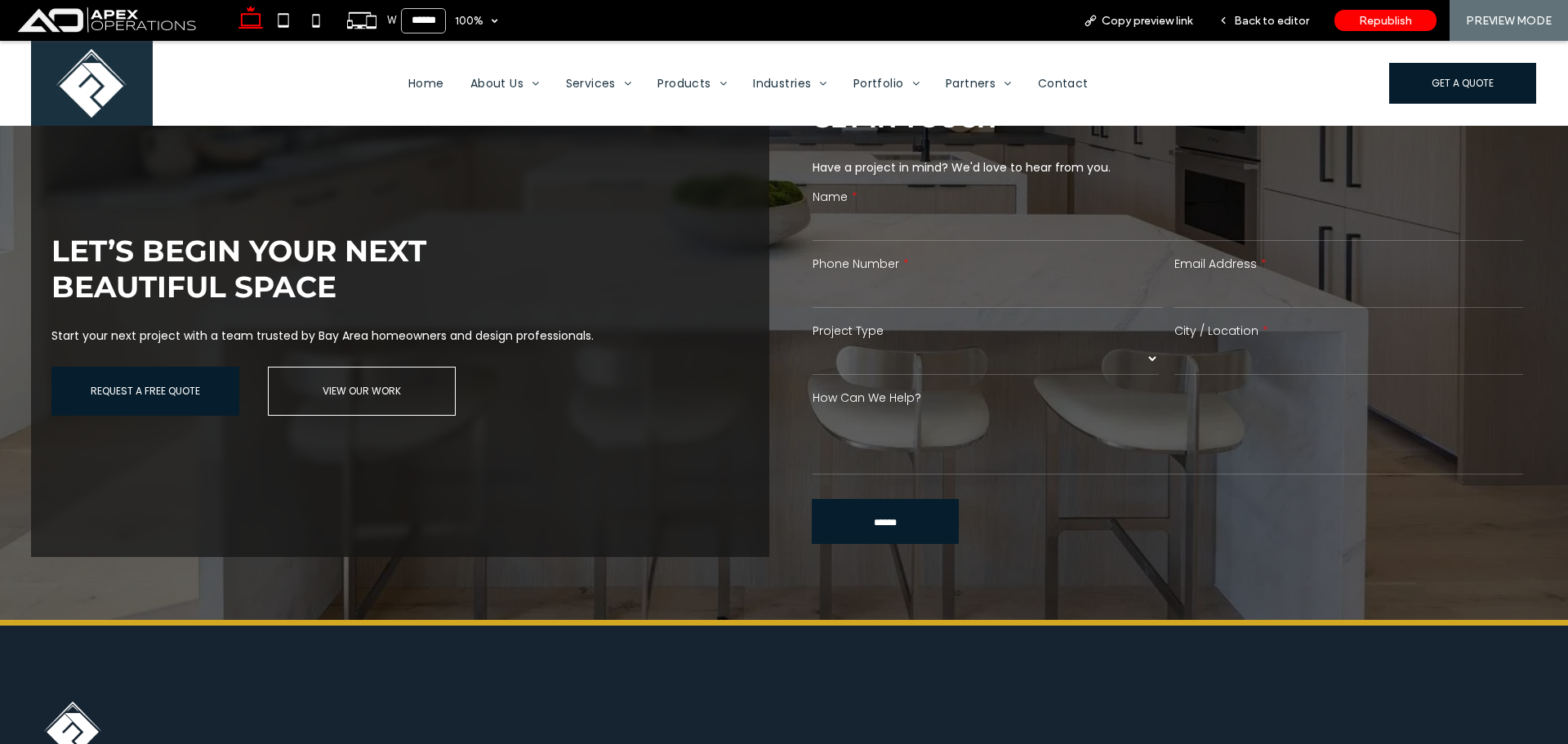
scroll to position [3212, 0]
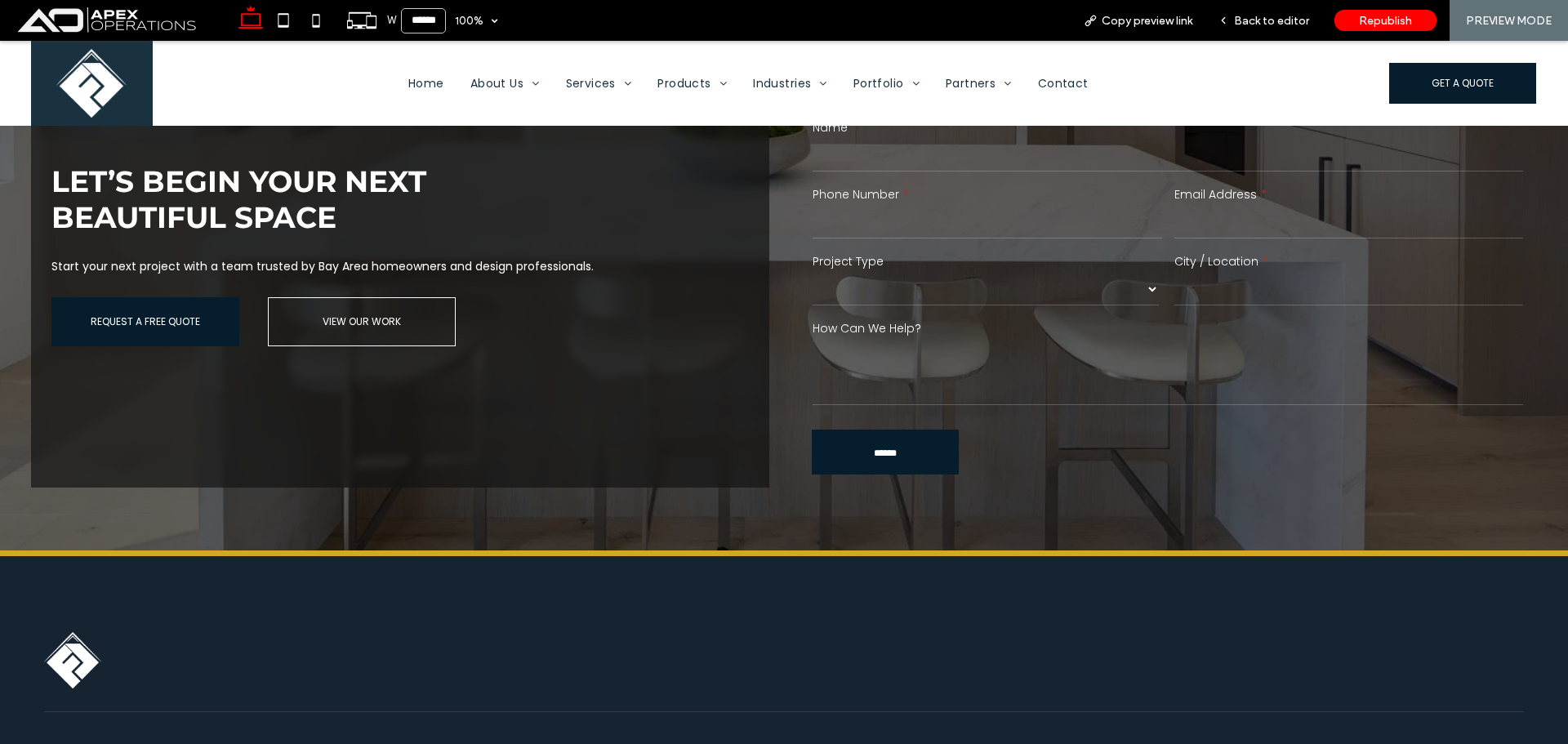
click at [999, 277] on select "******* ******** ******* ********* *****" at bounding box center [985, 289] width 346 height 33
click at [966, 220] on input "tel" at bounding box center [986, 222] width 349 height 33
click at [1225, 217] on input "email" at bounding box center [1348, 222] width 349 height 33
click at [1369, 20] on span "Republish" at bounding box center [1386, 20] width 53 height 14
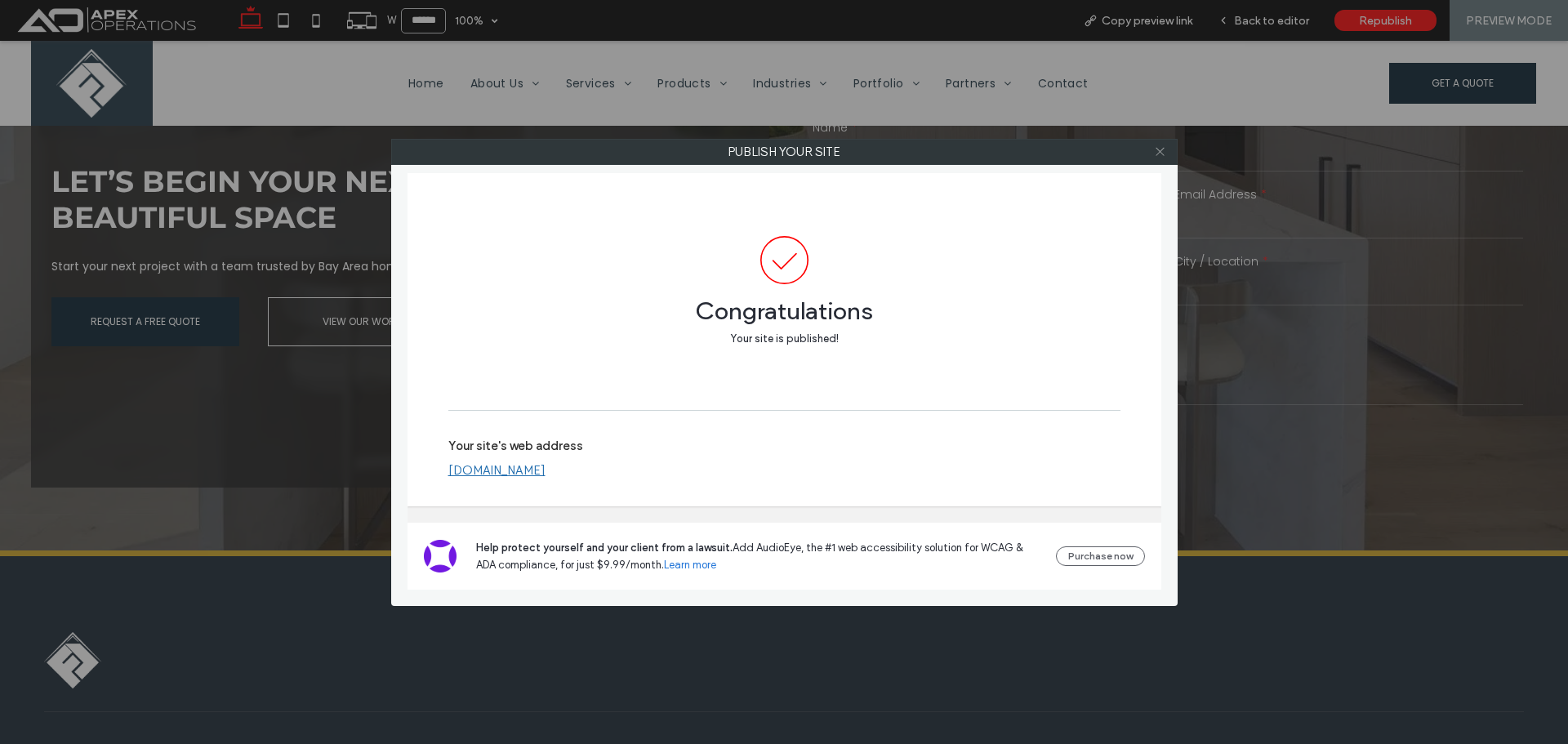
click at [1159, 149] on icon at bounding box center [1160, 151] width 12 height 12
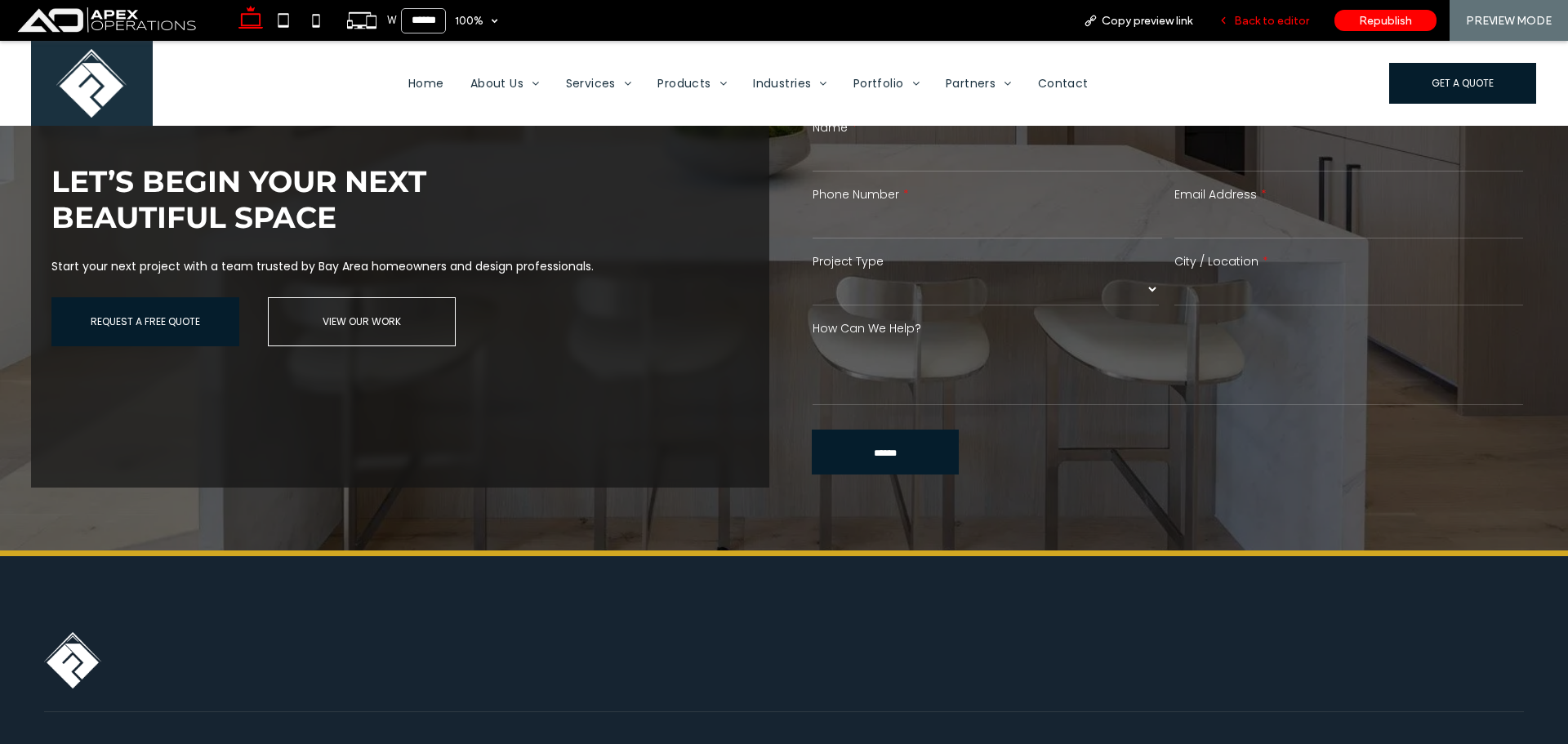
click at [1258, 12] on div "Back to editor" at bounding box center [1264, 20] width 117 height 41
click at [1278, 20] on span "Back to editor" at bounding box center [1271, 20] width 75 height 14
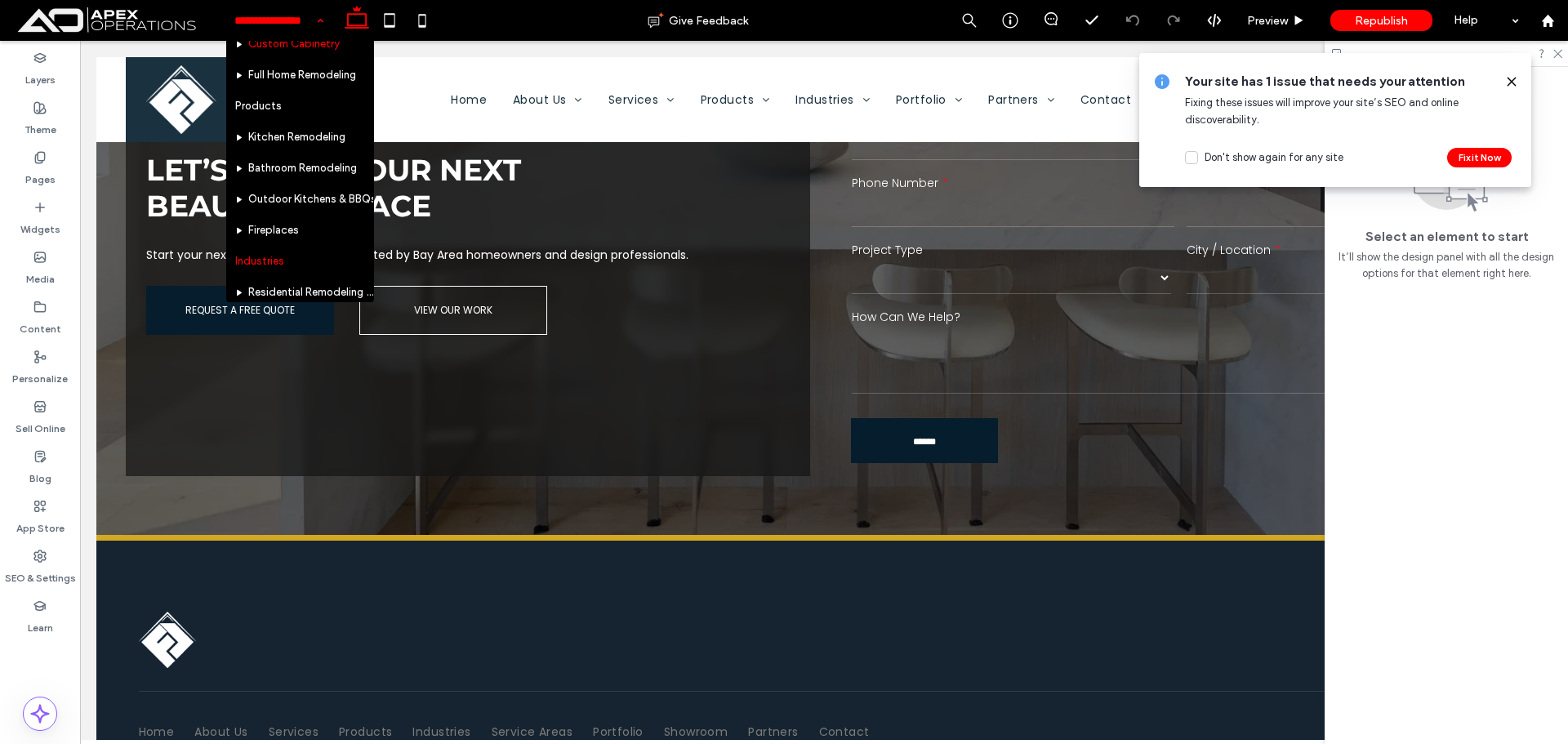
scroll to position [327, 0]
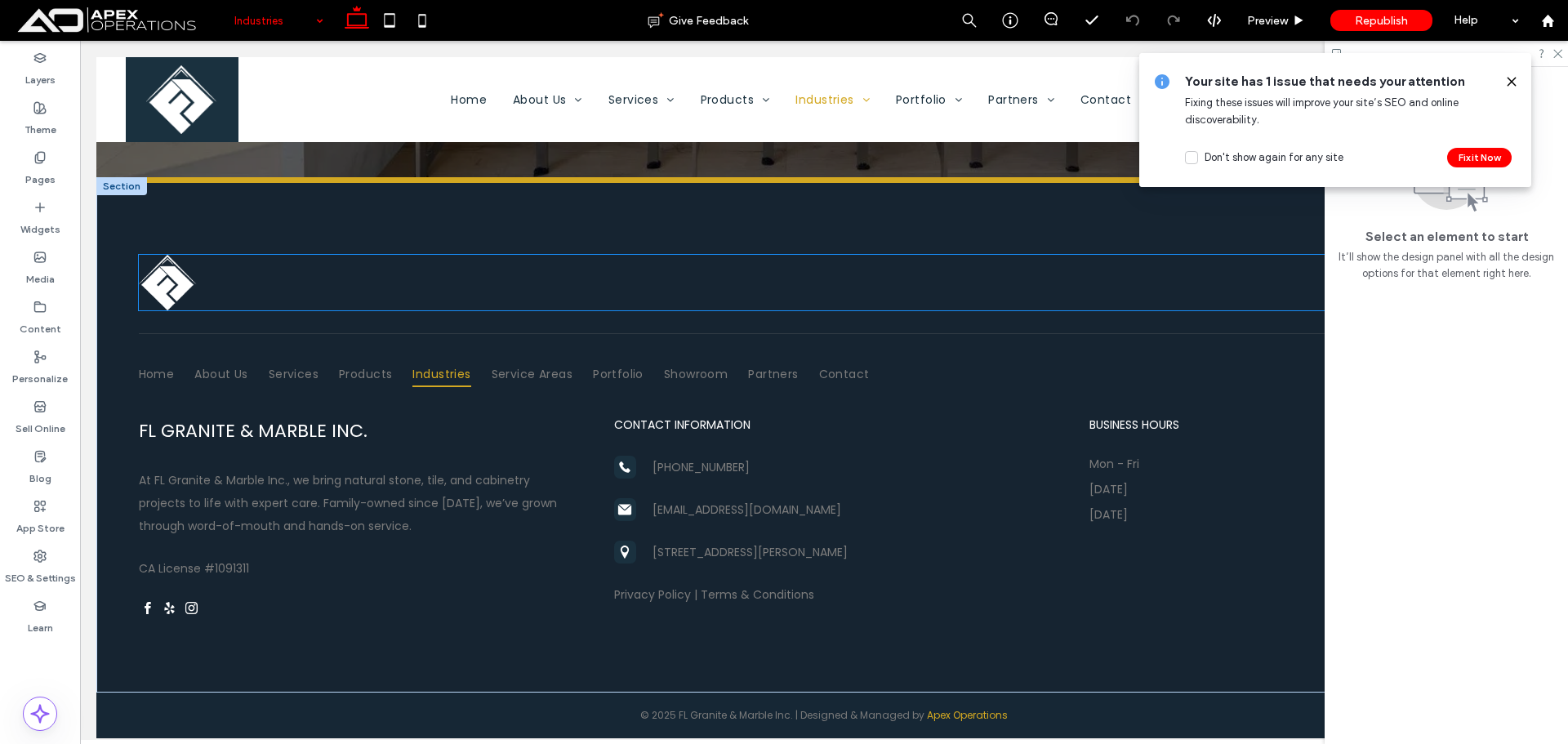
scroll to position [4128, 0]
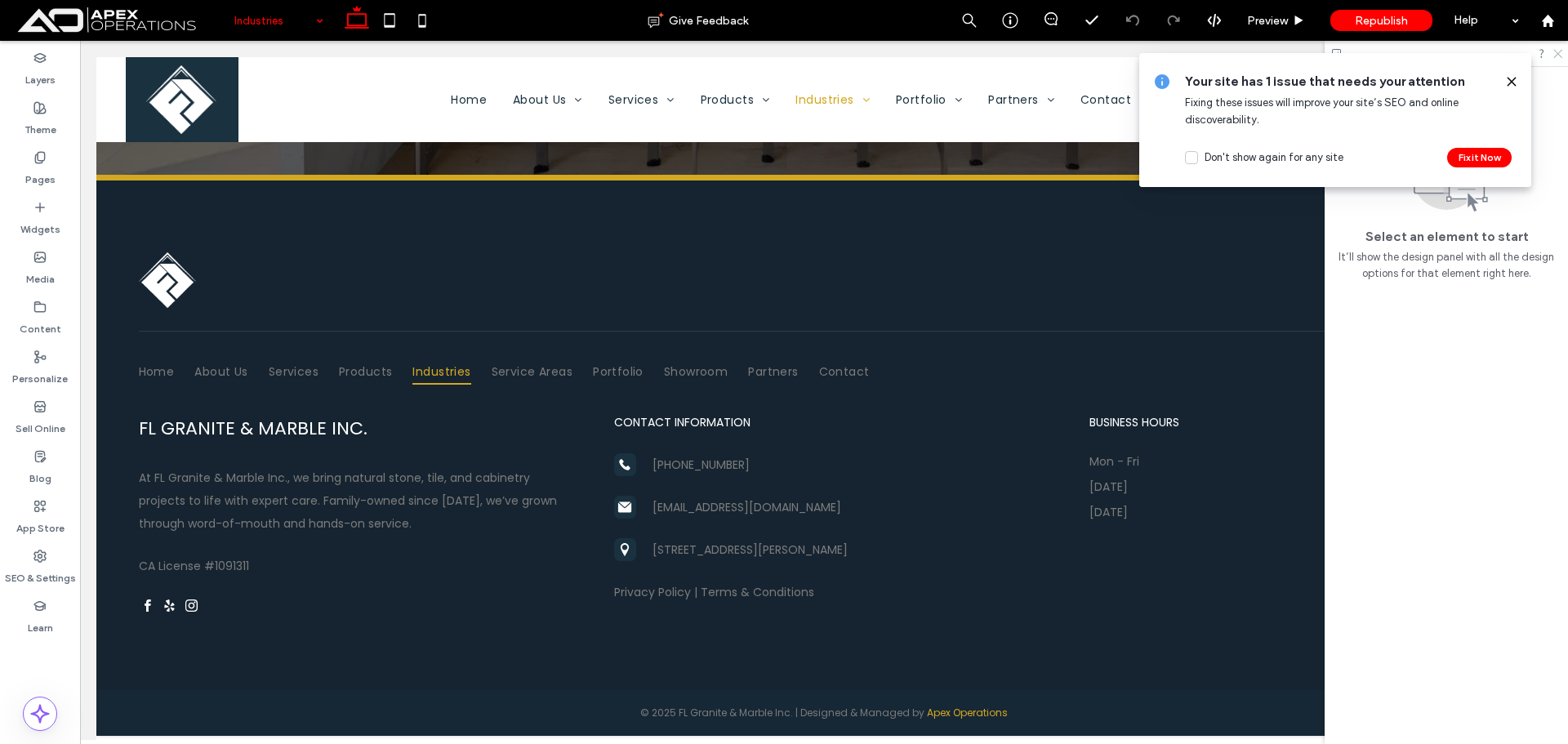
drag, startPoint x: 1559, startPoint y: 53, endPoint x: 1168, endPoint y: 240, distance: 433.4
click at [1559, 53] on icon at bounding box center [1557, 53] width 11 height 11
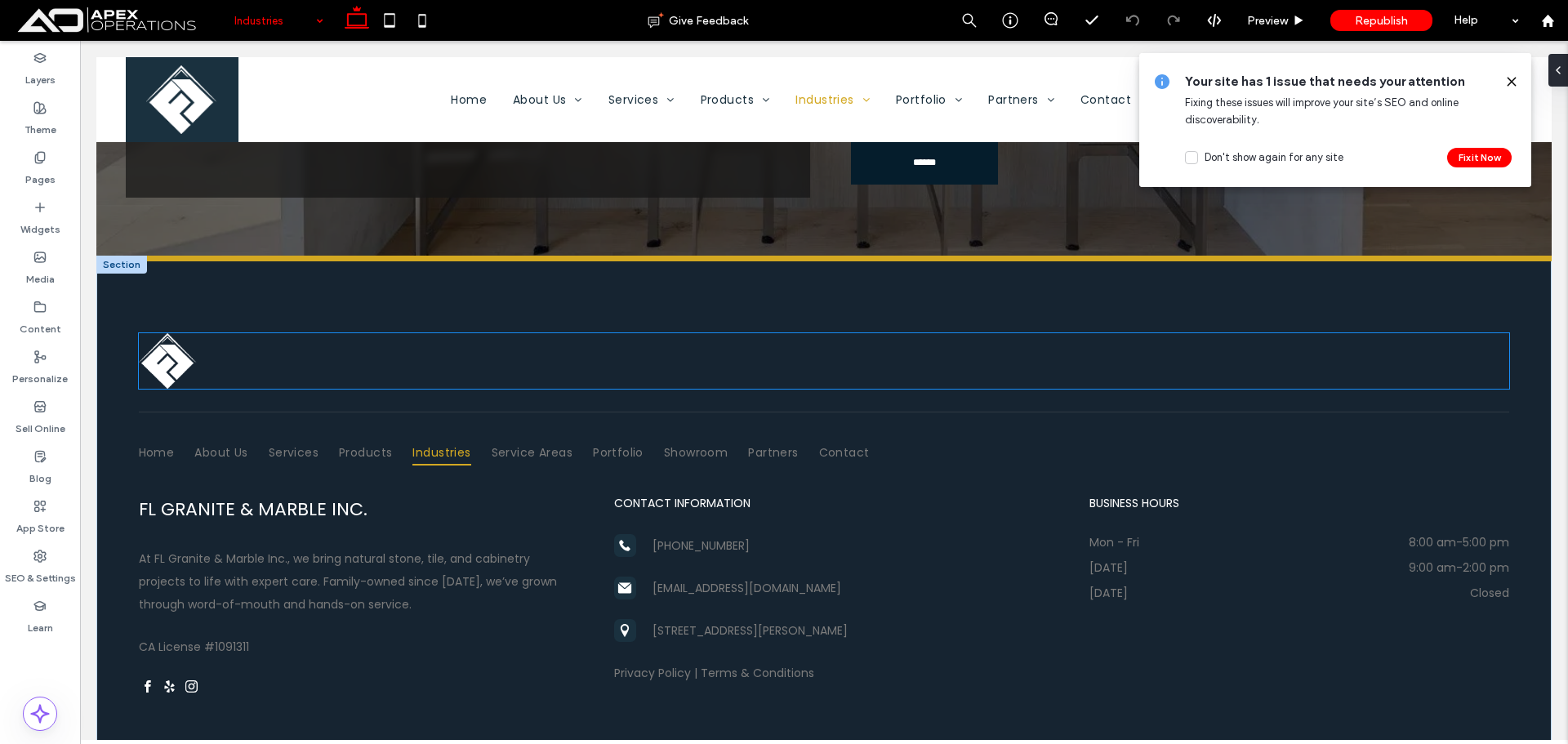
scroll to position [4034, 0]
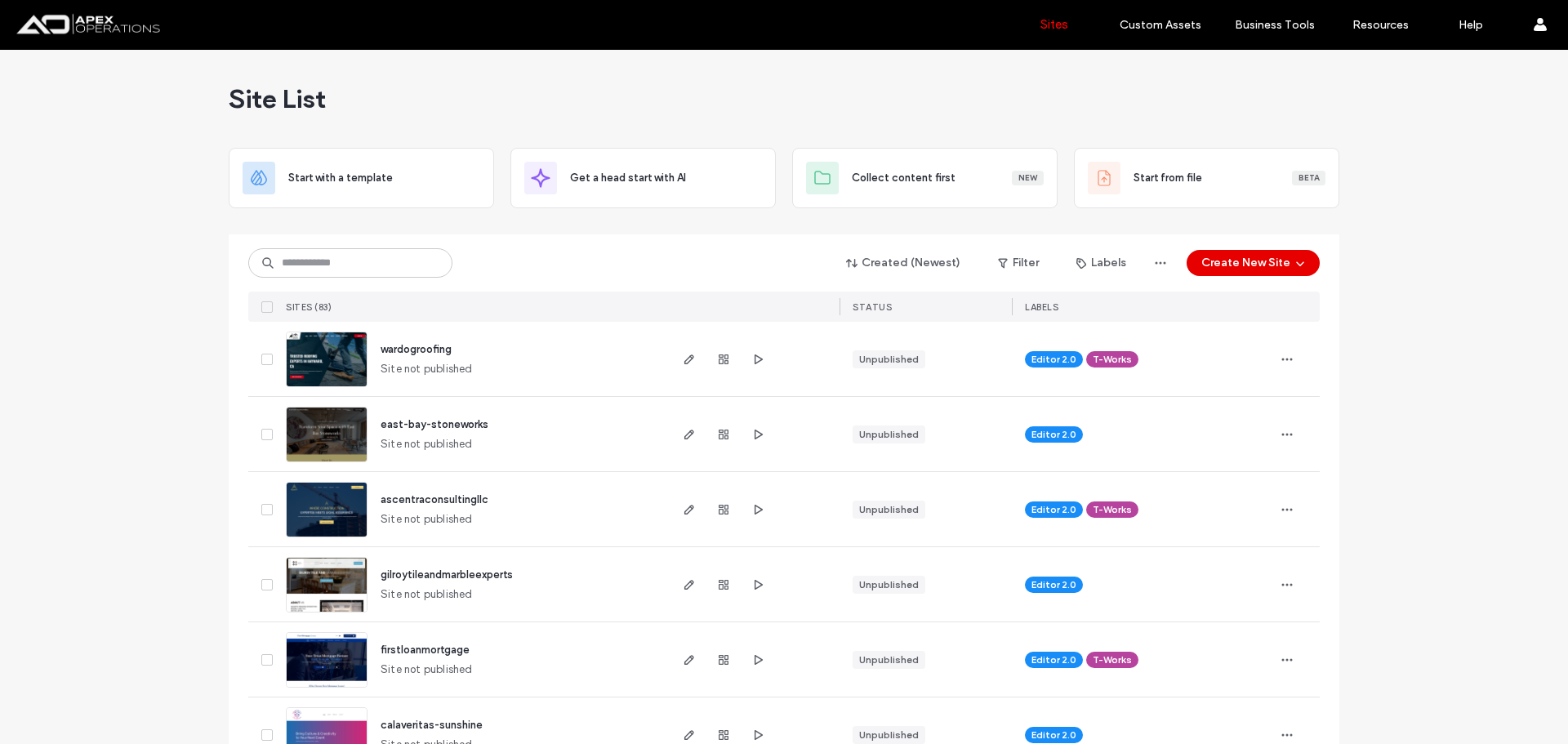
click at [1250, 262] on button "Create New Site" at bounding box center [1253, 263] width 133 height 26
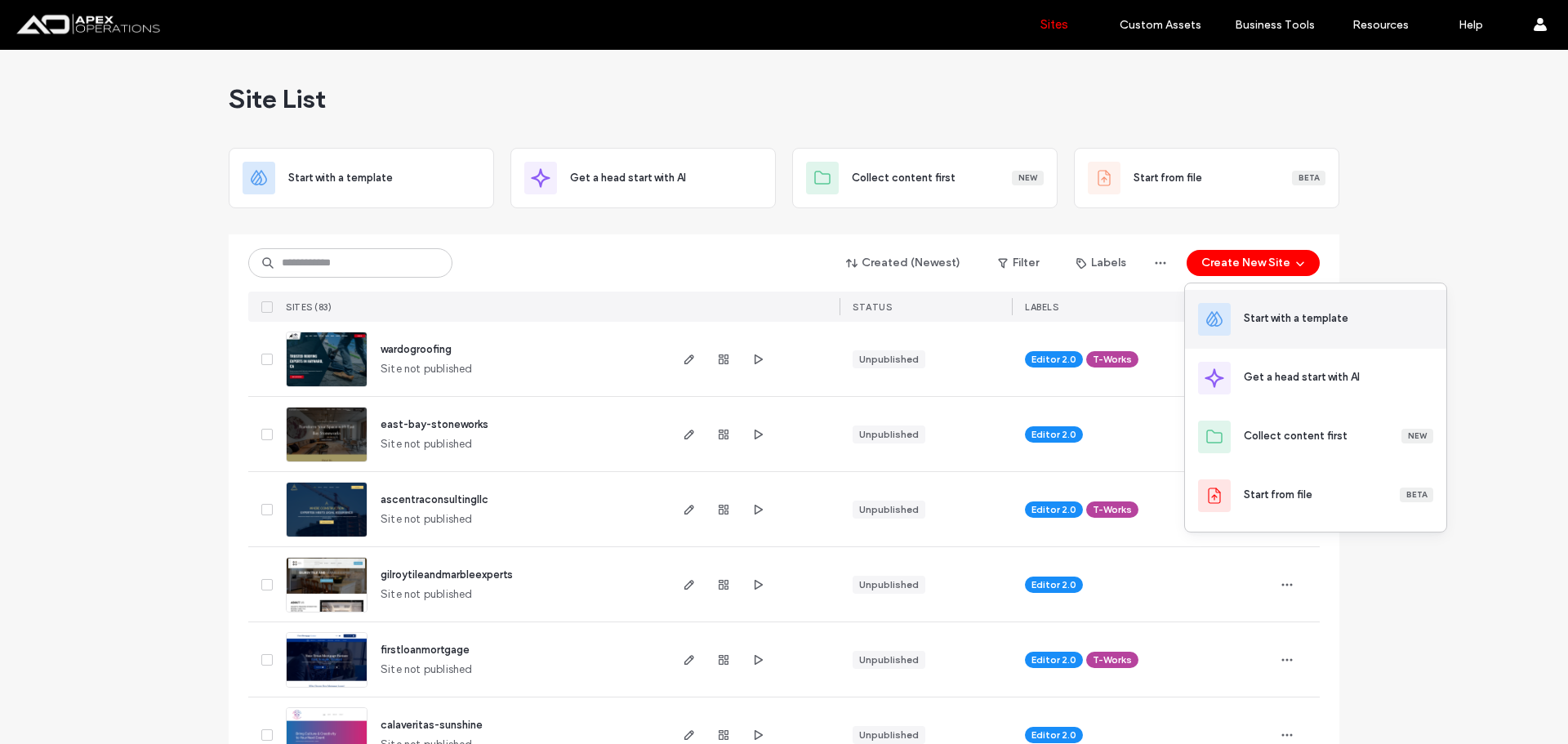
click at [1263, 322] on div "Start with a template" at bounding box center [1296, 318] width 104 height 16
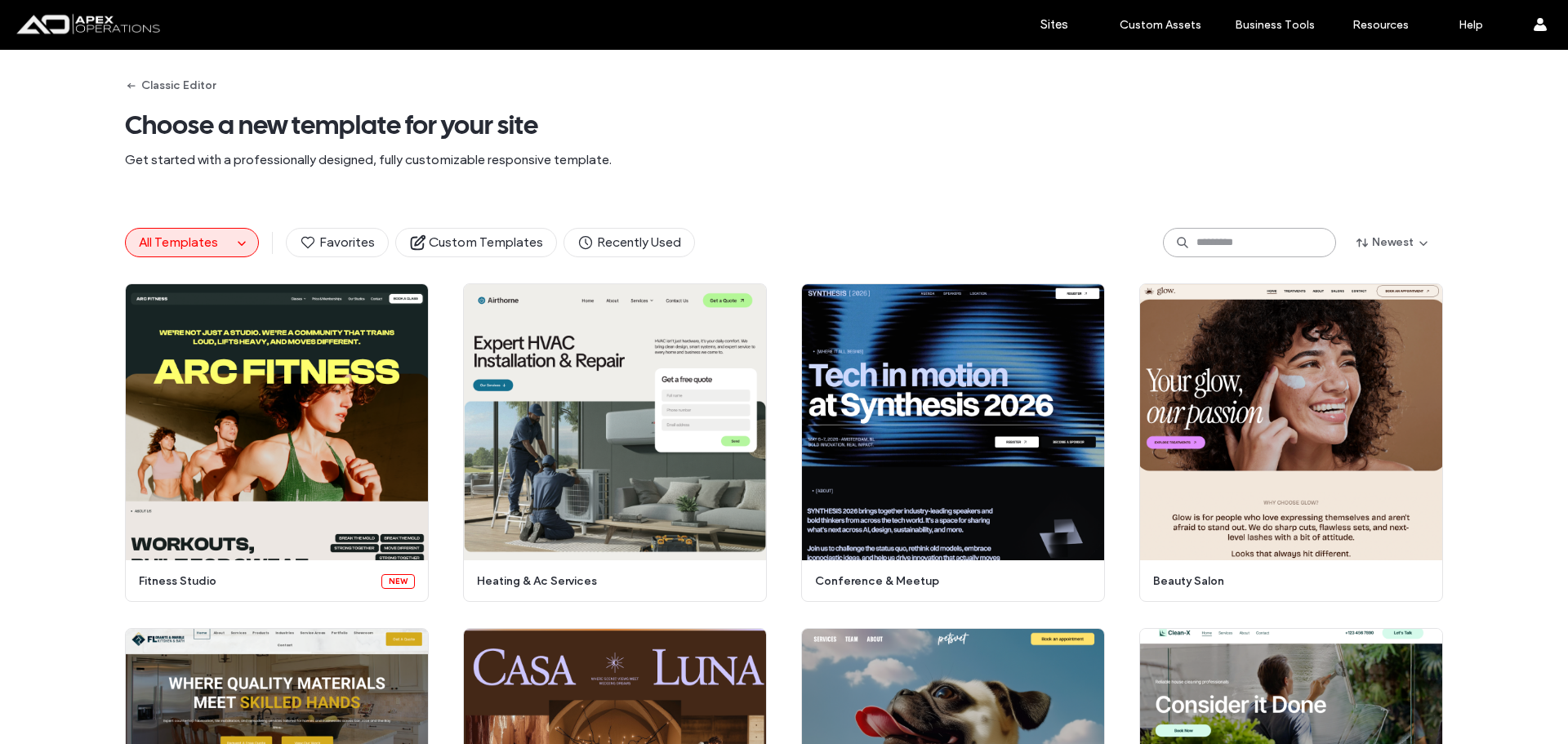
drag, startPoint x: 1239, startPoint y: 246, endPoint x: 1242, endPoint y: 220, distance: 26.2
click at [1240, 246] on input at bounding box center [1250, 243] width 173 height 30
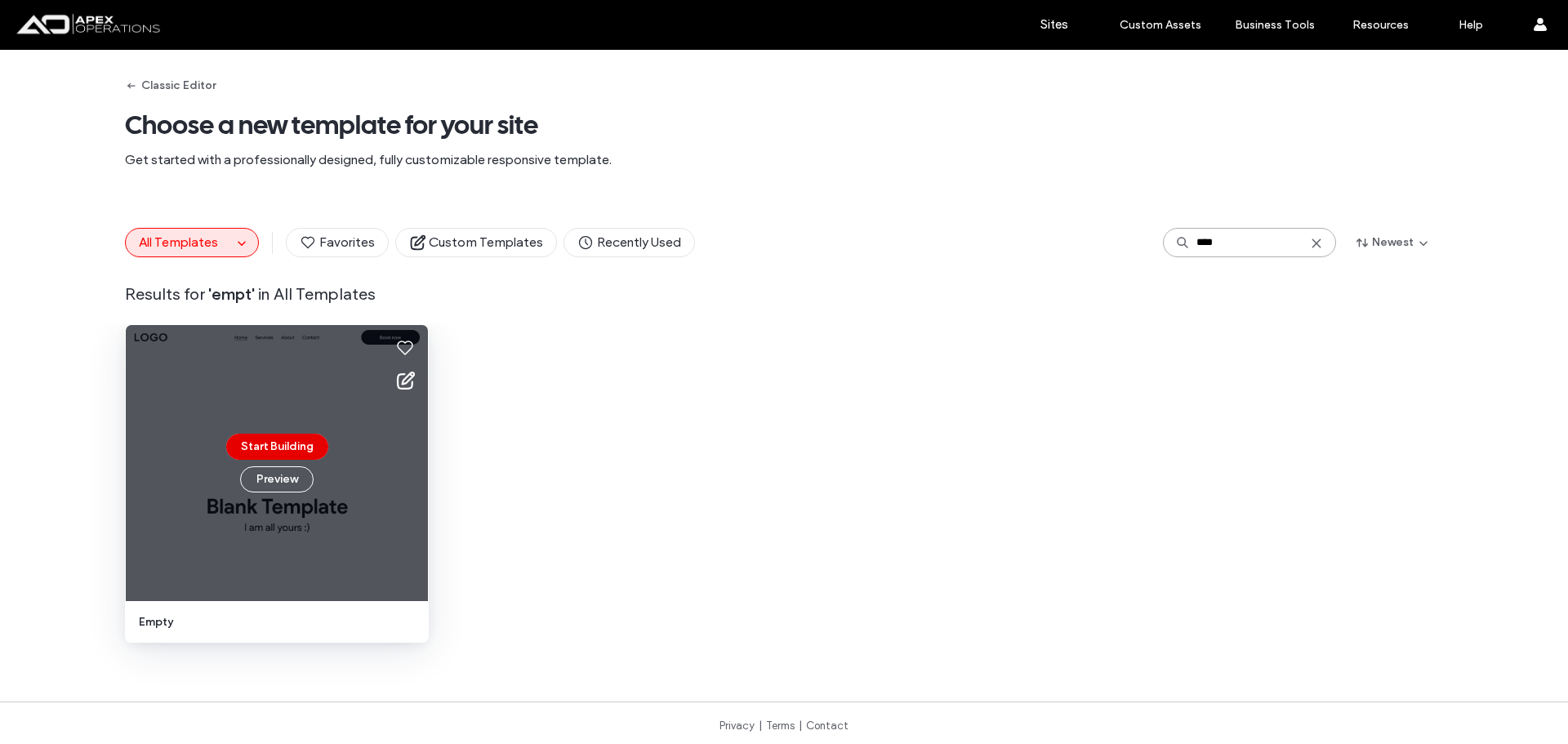
type input "****"
click at [295, 444] on button "Start Building" at bounding box center [277, 446] width 102 height 26
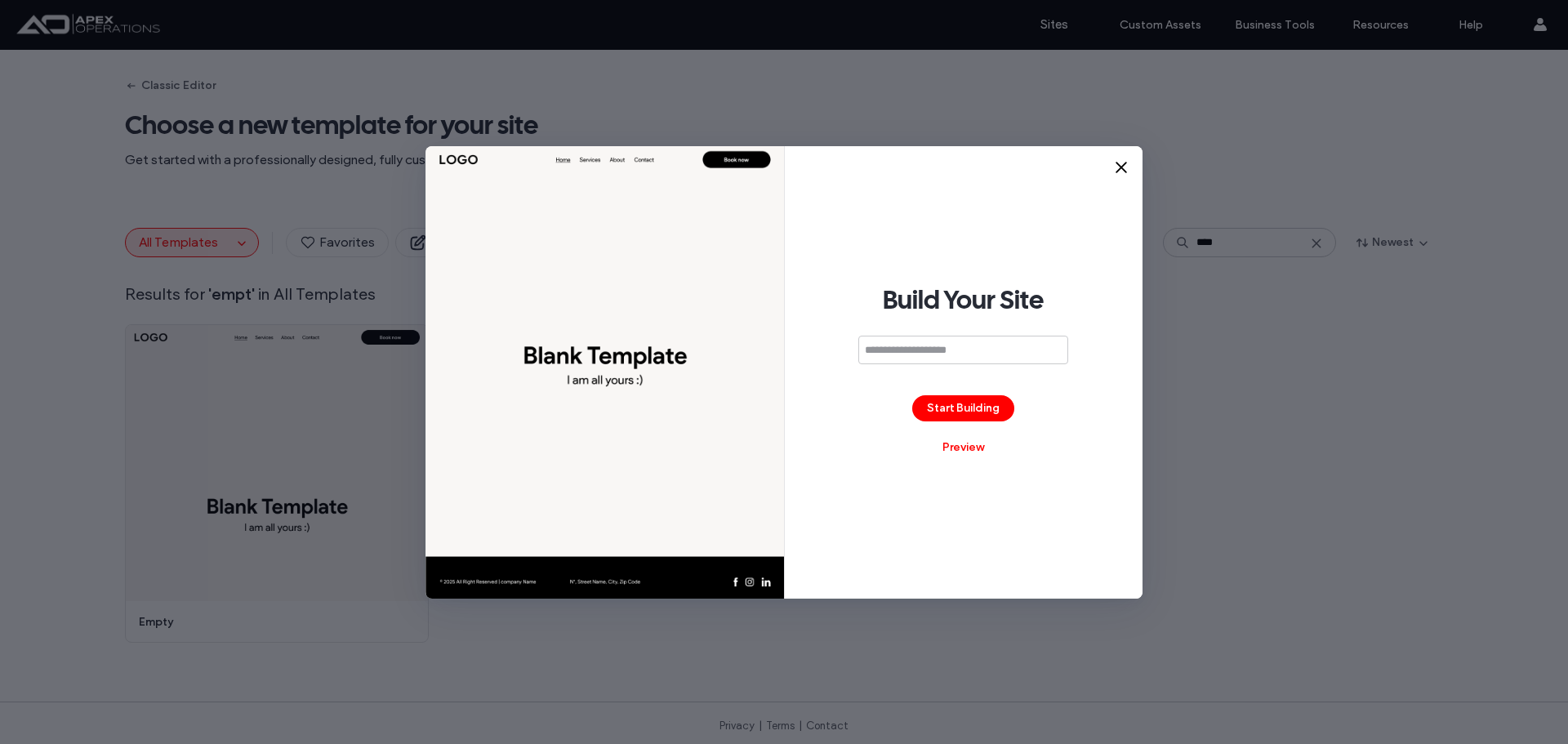
click at [938, 343] on input at bounding box center [963, 350] width 210 height 29
type input "**********"
click at [979, 408] on button "Start Building" at bounding box center [963, 408] width 102 height 26
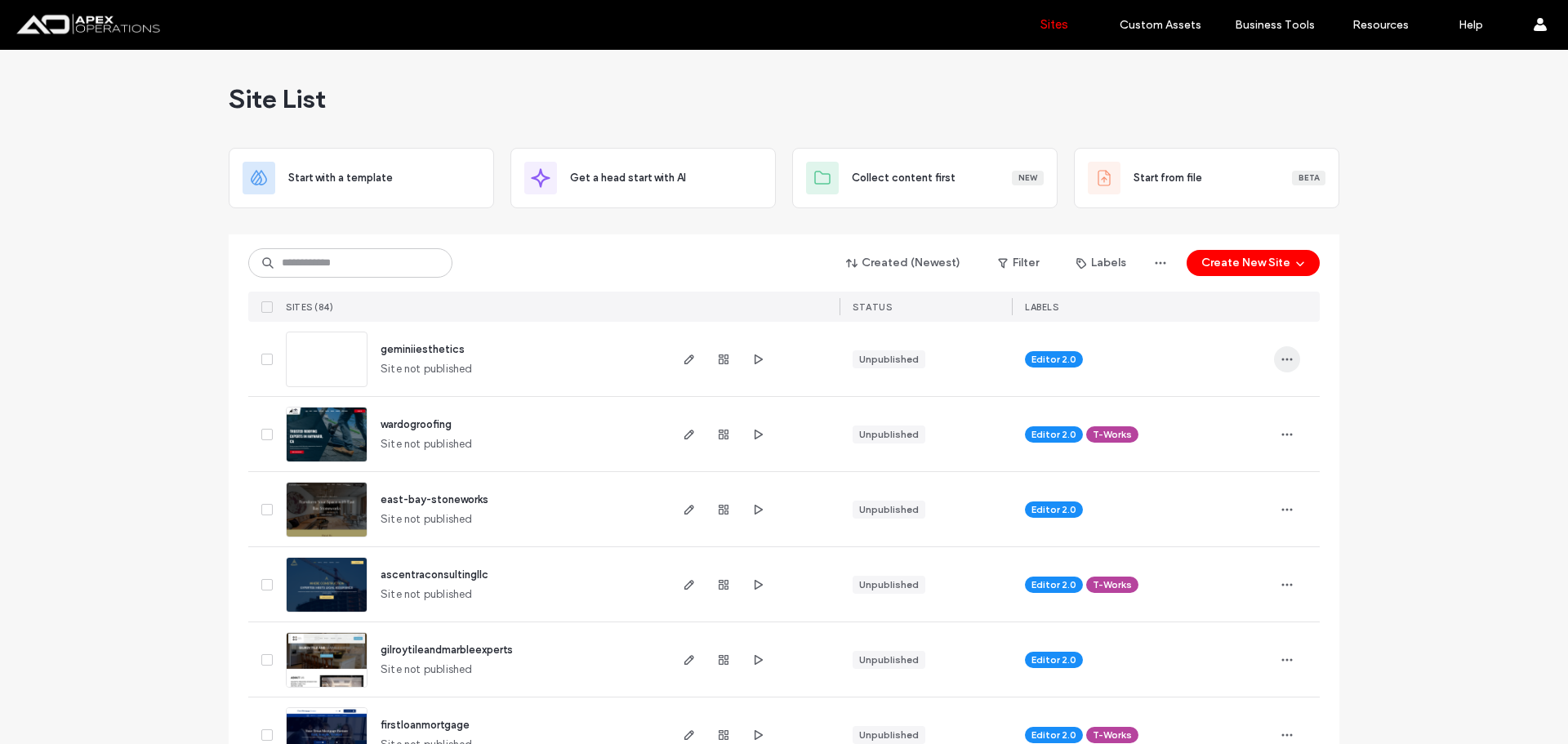
click at [1281, 355] on icon "button" at bounding box center [1286, 359] width 13 height 13
click at [1222, 470] on span "Assign Label" at bounding box center [1209, 463] width 59 height 16
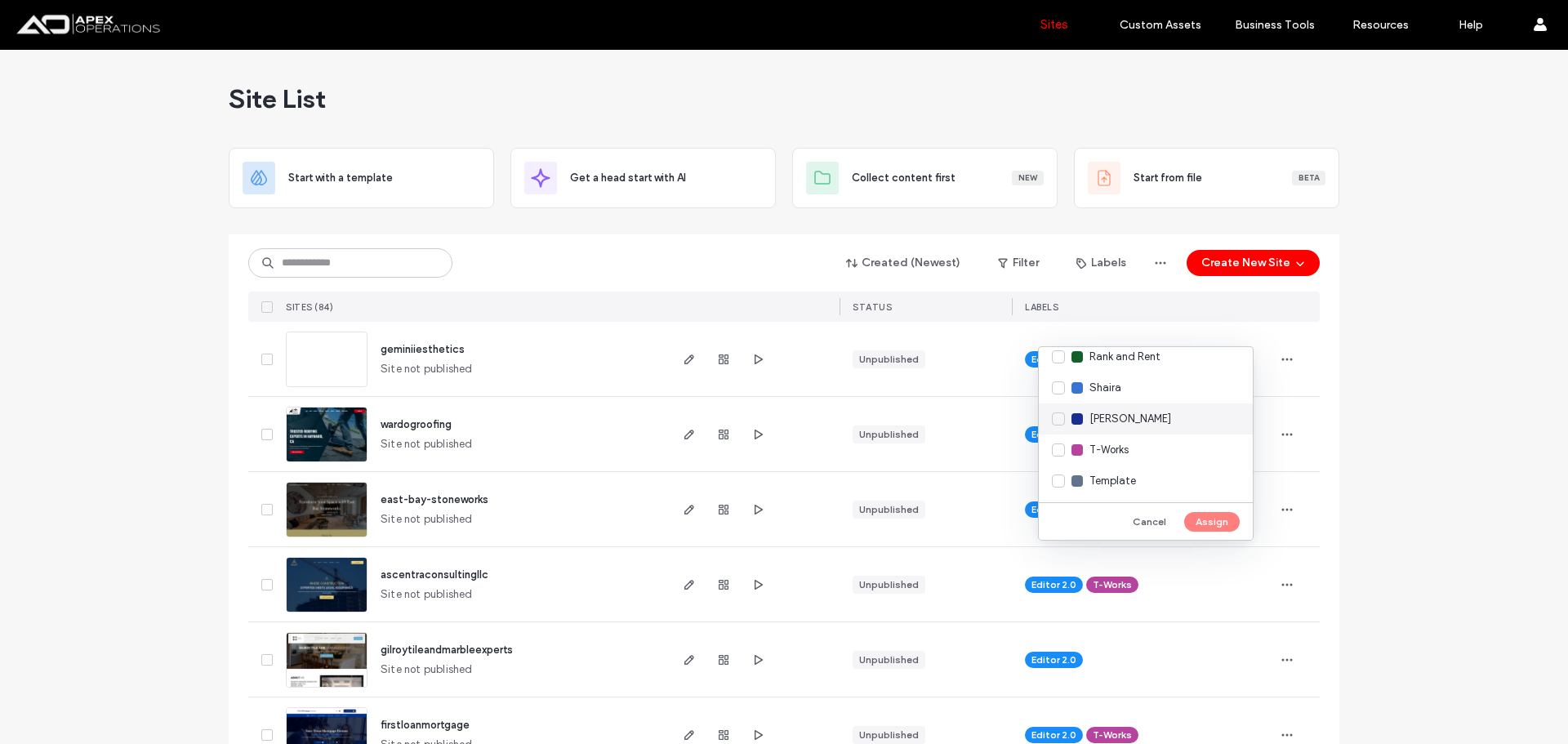
scroll to position [168, 0]
click at [1129, 445] on span "T-Works" at bounding box center [1109, 449] width 39 height 16
click at [1216, 523] on button "Assign" at bounding box center [1212, 522] width 55 height 20
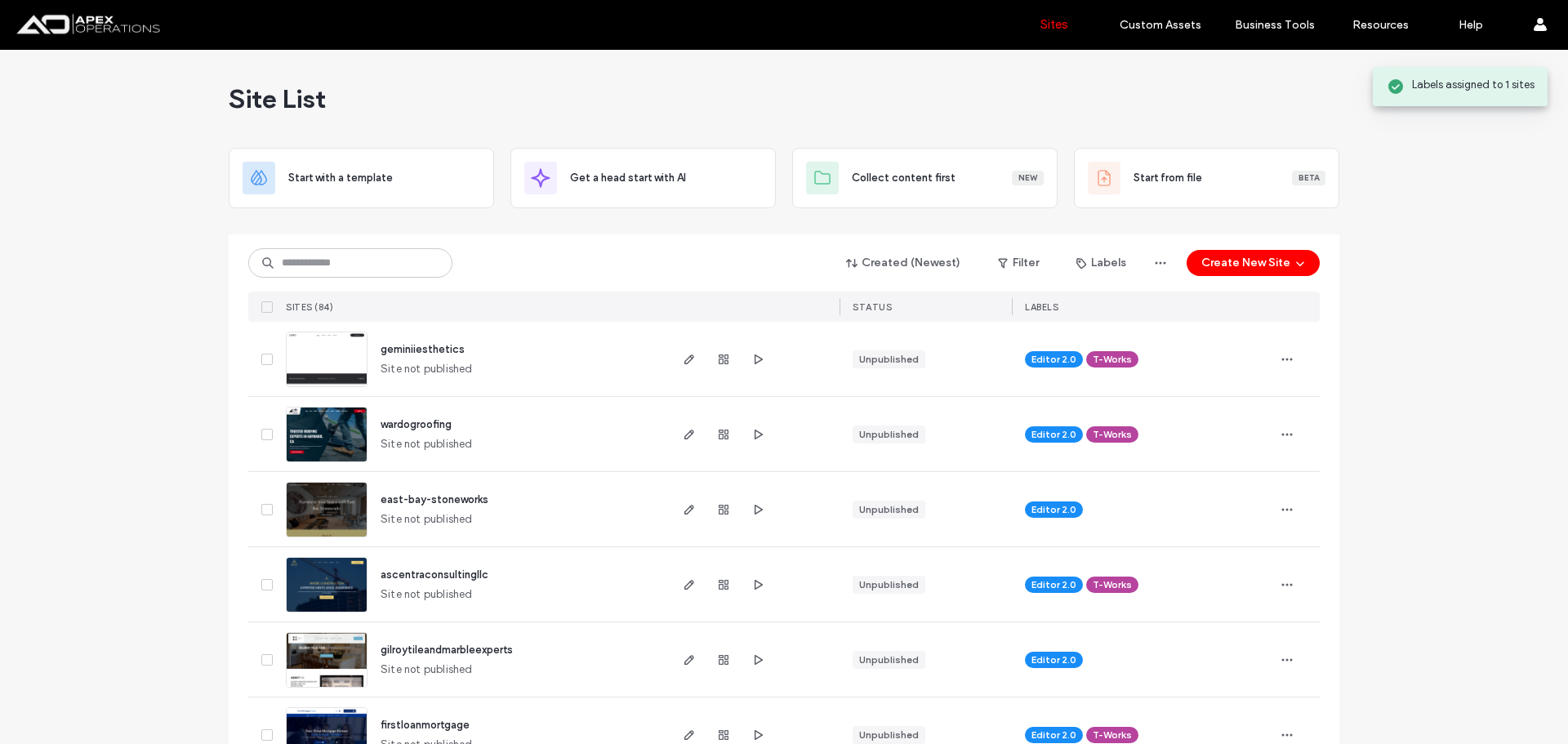
click at [755, 361] on use "button" at bounding box center [759, 359] width 8 height 10
